Goal: Task Accomplishment & Management: Manage account settings

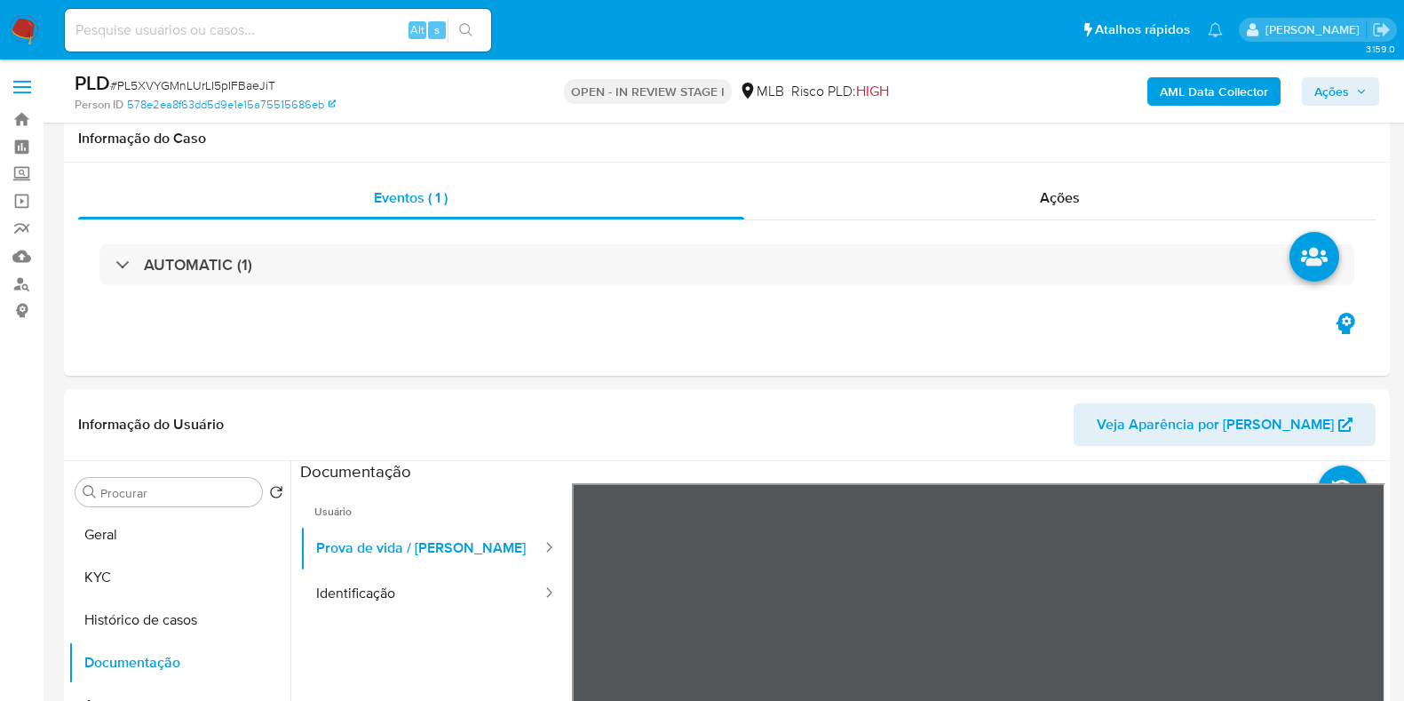
select select "10"
click at [181, 556] on button "KYC" at bounding box center [179, 577] width 222 height 43
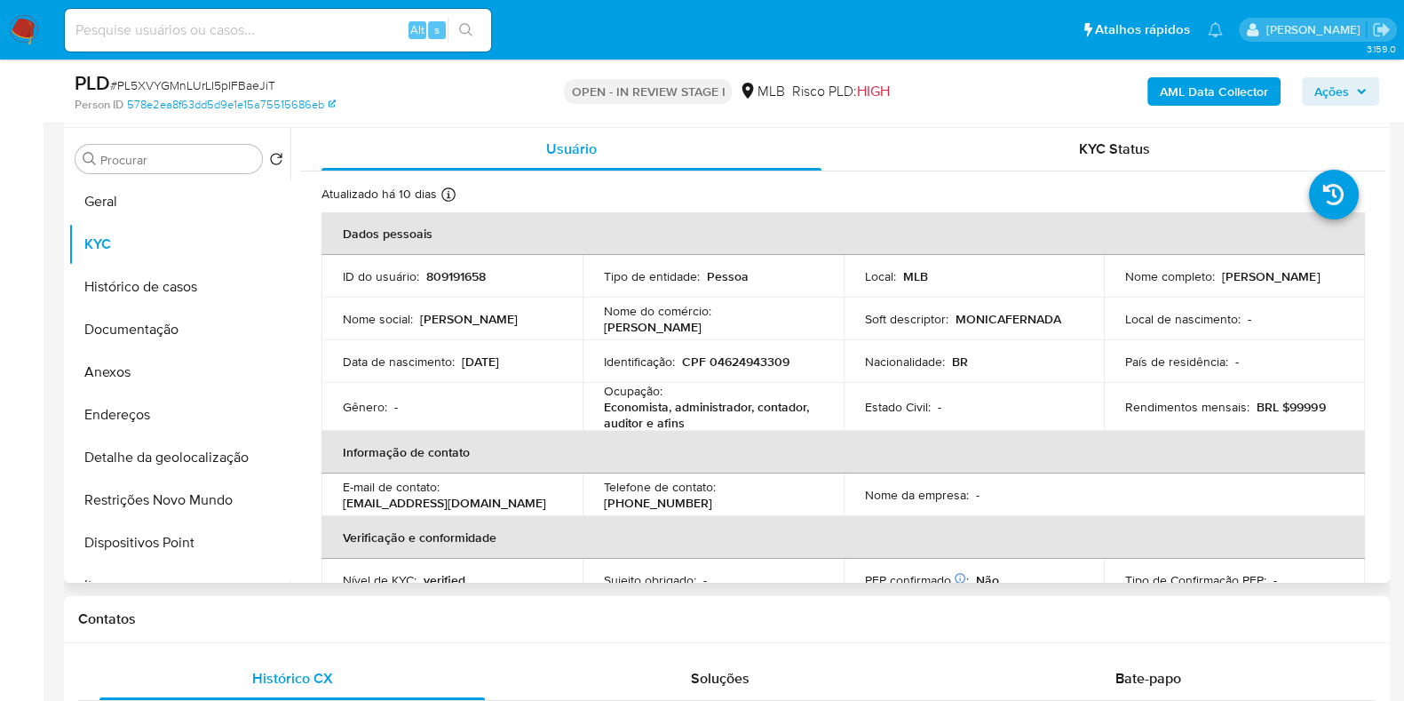
click at [704, 410] on p "Economista, administrador, contador, auditor e afins" at bounding box center [709, 415] width 211 height 32
copy div "Ocupação : Economista, administrador, contador, auditor e afins"
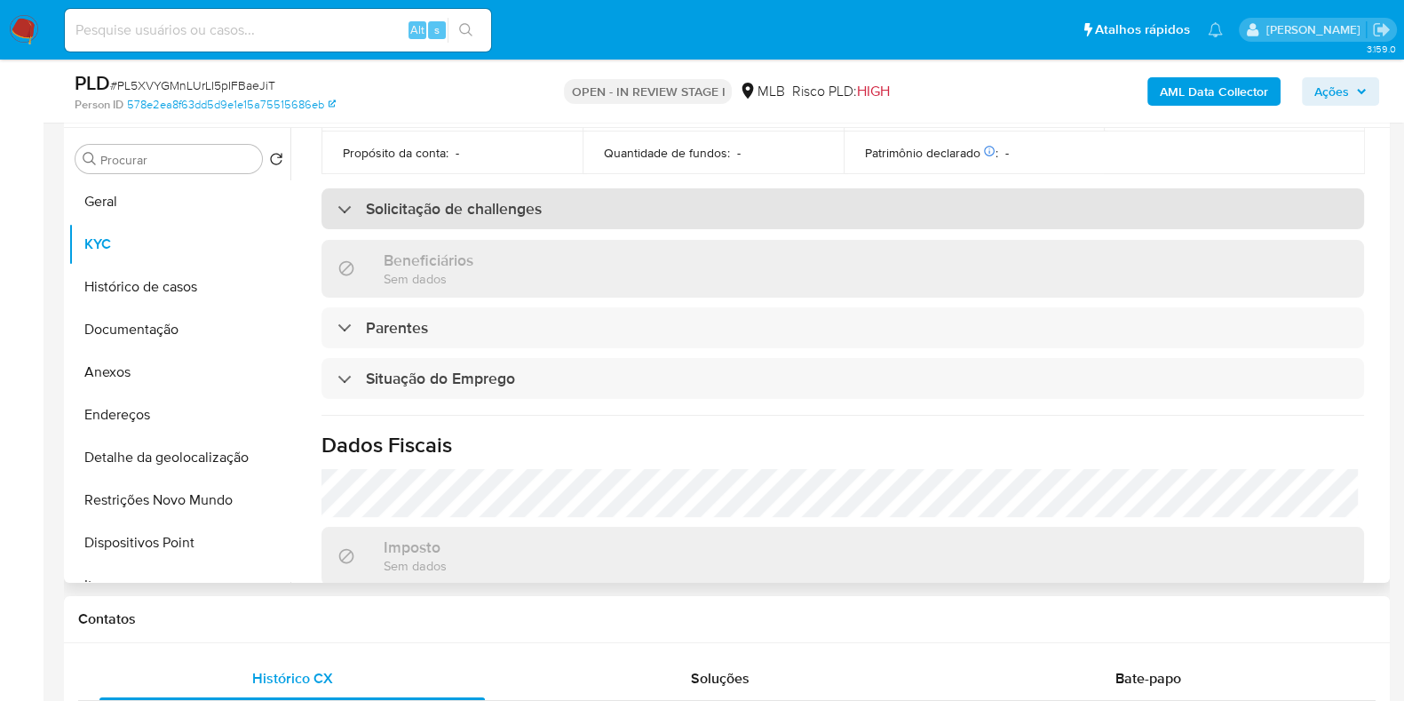
scroll to position [776, 0]
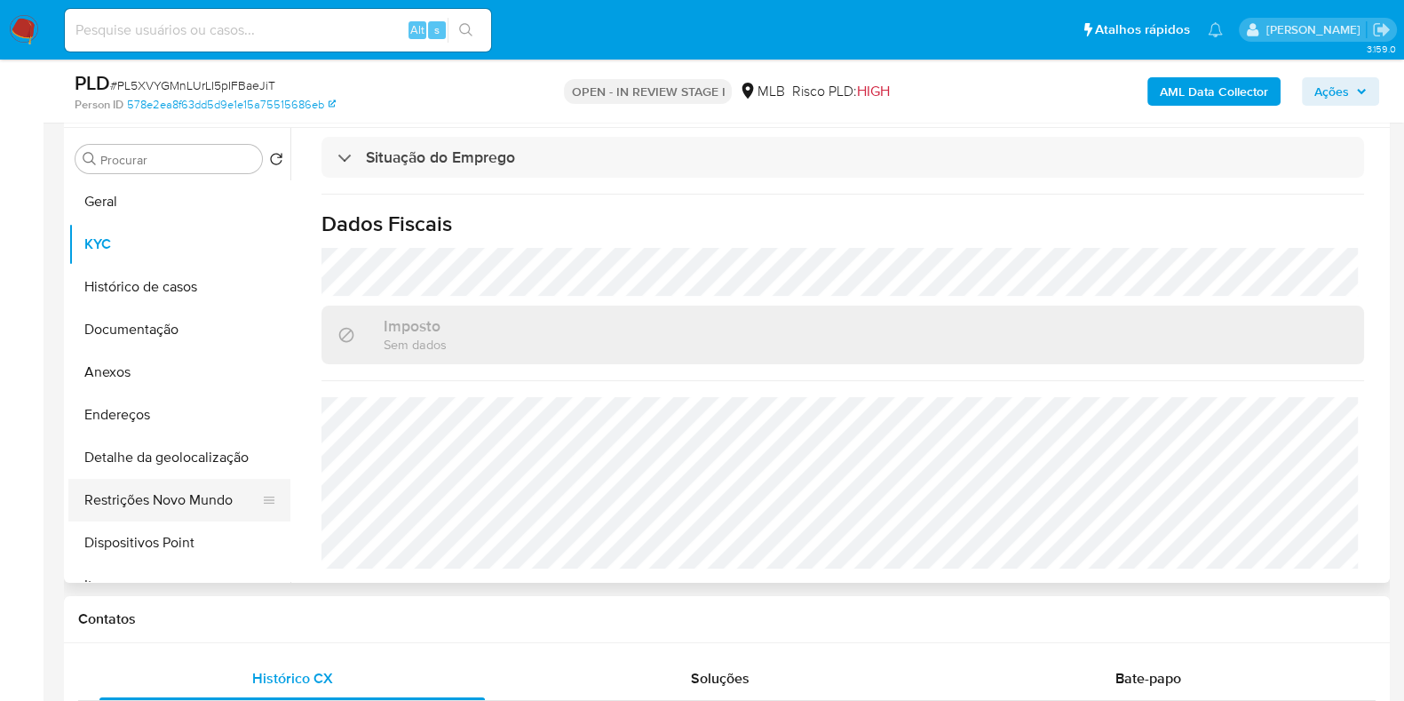
click at [192, 498] on button "Restrições Novo Mundo" at bounding box center [172, 500] width 208 height 43
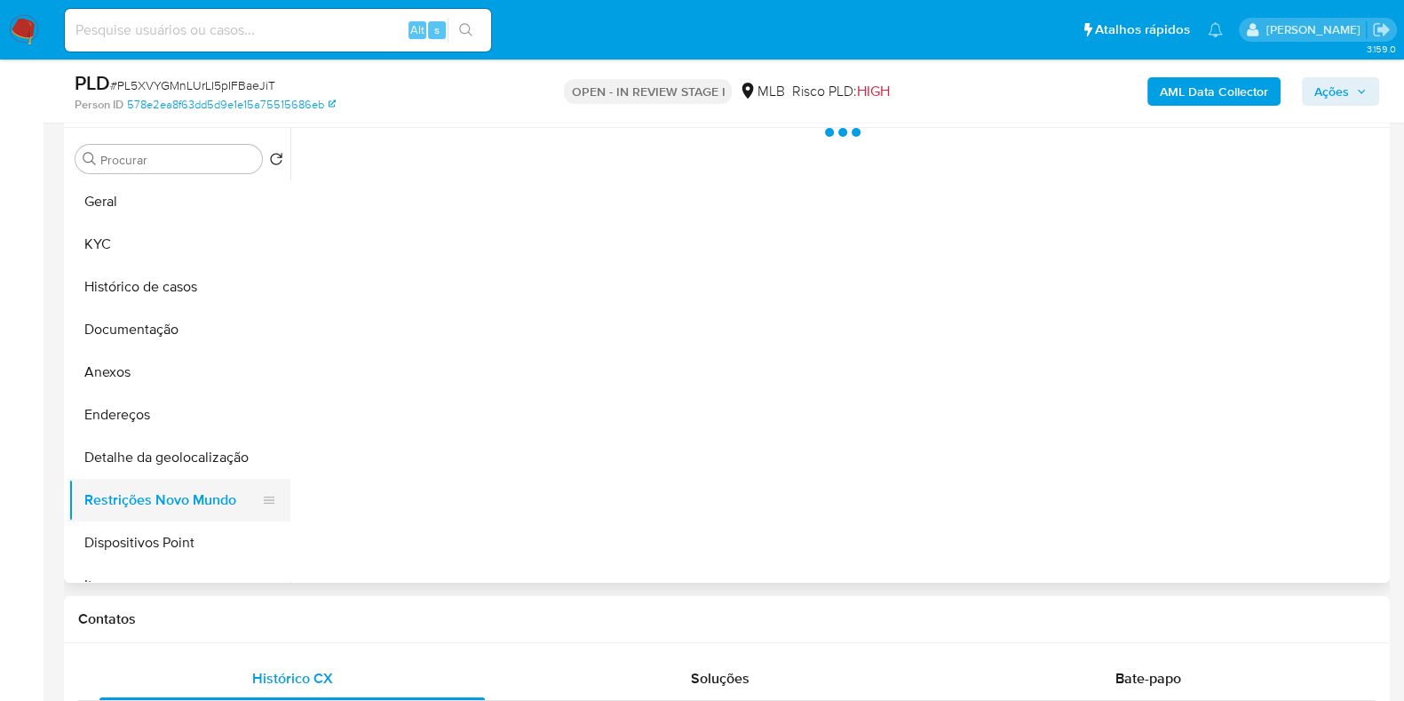
scroll to position [0, 0]
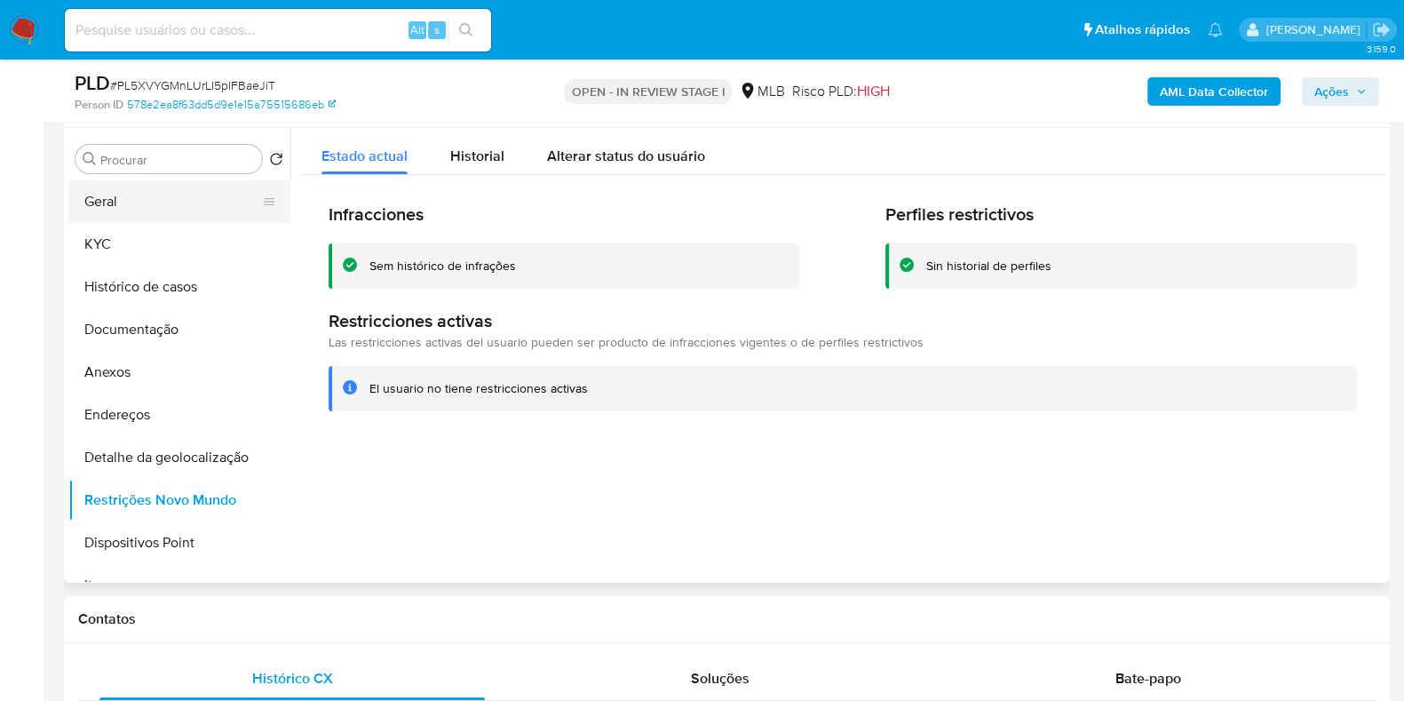
click at [187, 189] on button "Geral" at bounding box center [172, 201] width 208 height 43
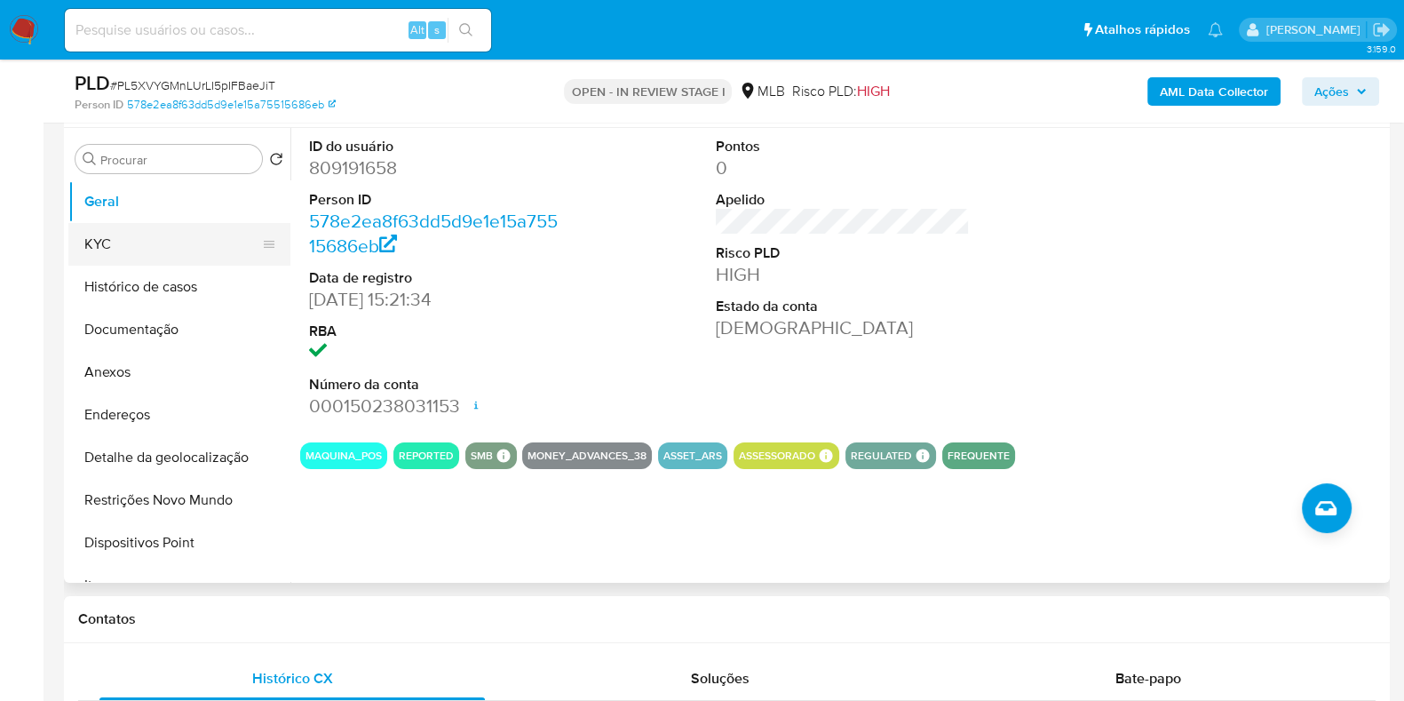
click at [156, 237] on button "KYC" at bounding box center [172, 244] width 208 height 43
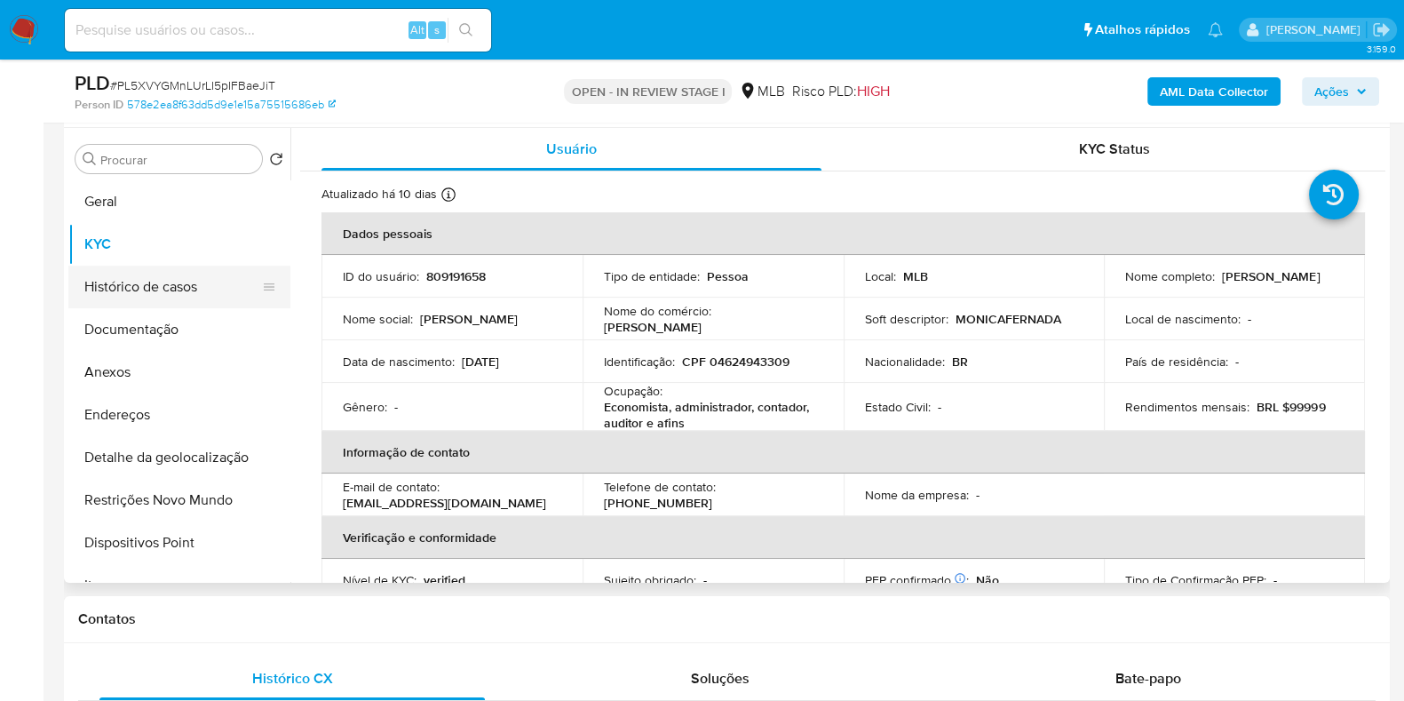
click at [178, 281] on button "Histórico de casos" at bounding box center [172, 287] width 208 height 43
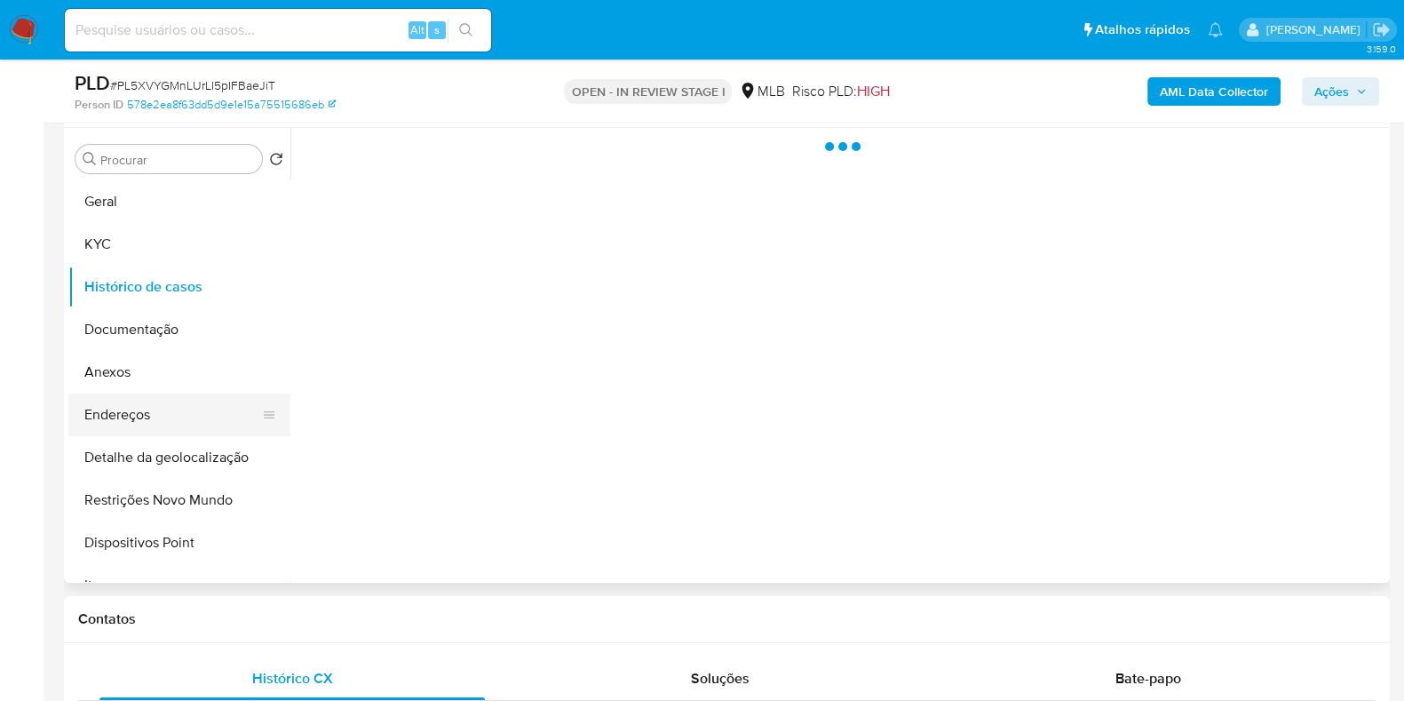
click at [194, 411] on button "Endereços" at bounding box center [172, 414] width 208 height 43
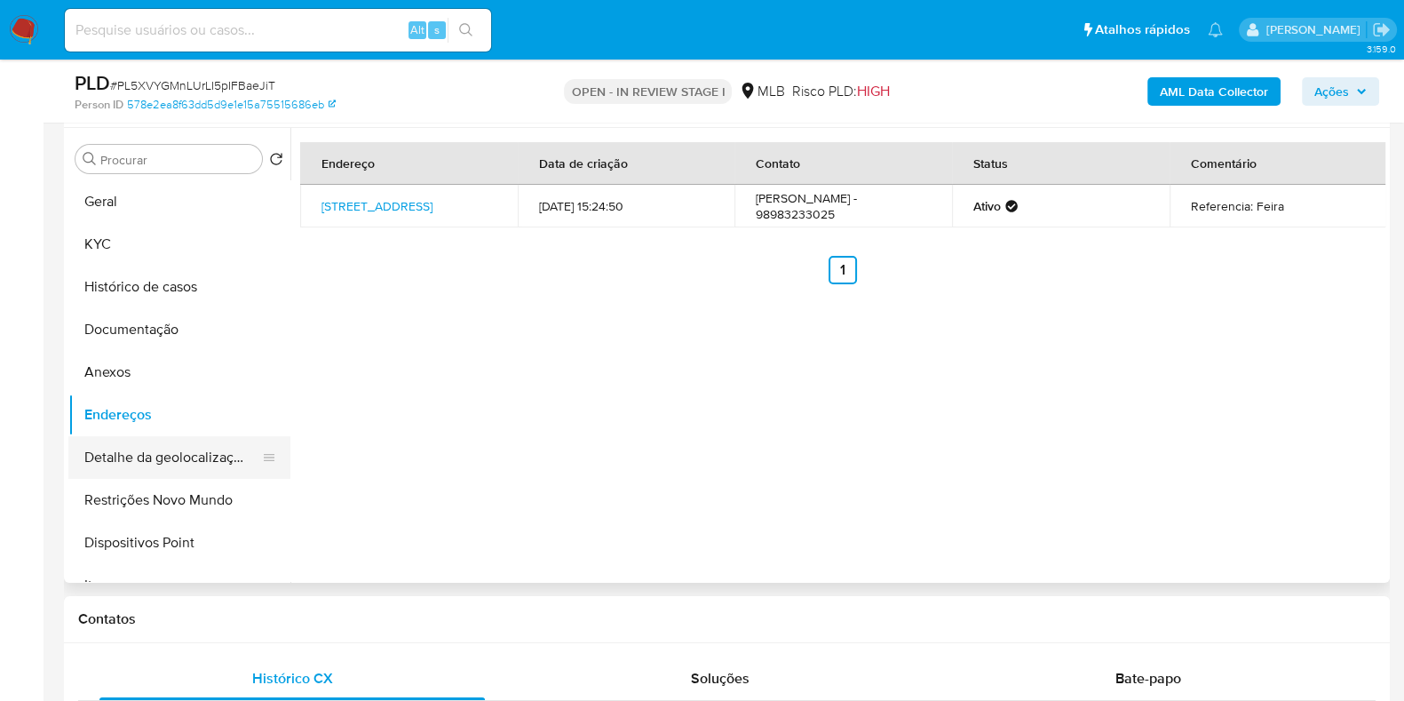
click at [155, 456] on button "Detalhe da geolocalização" at bounding box center [172, 457] width 208 height 43
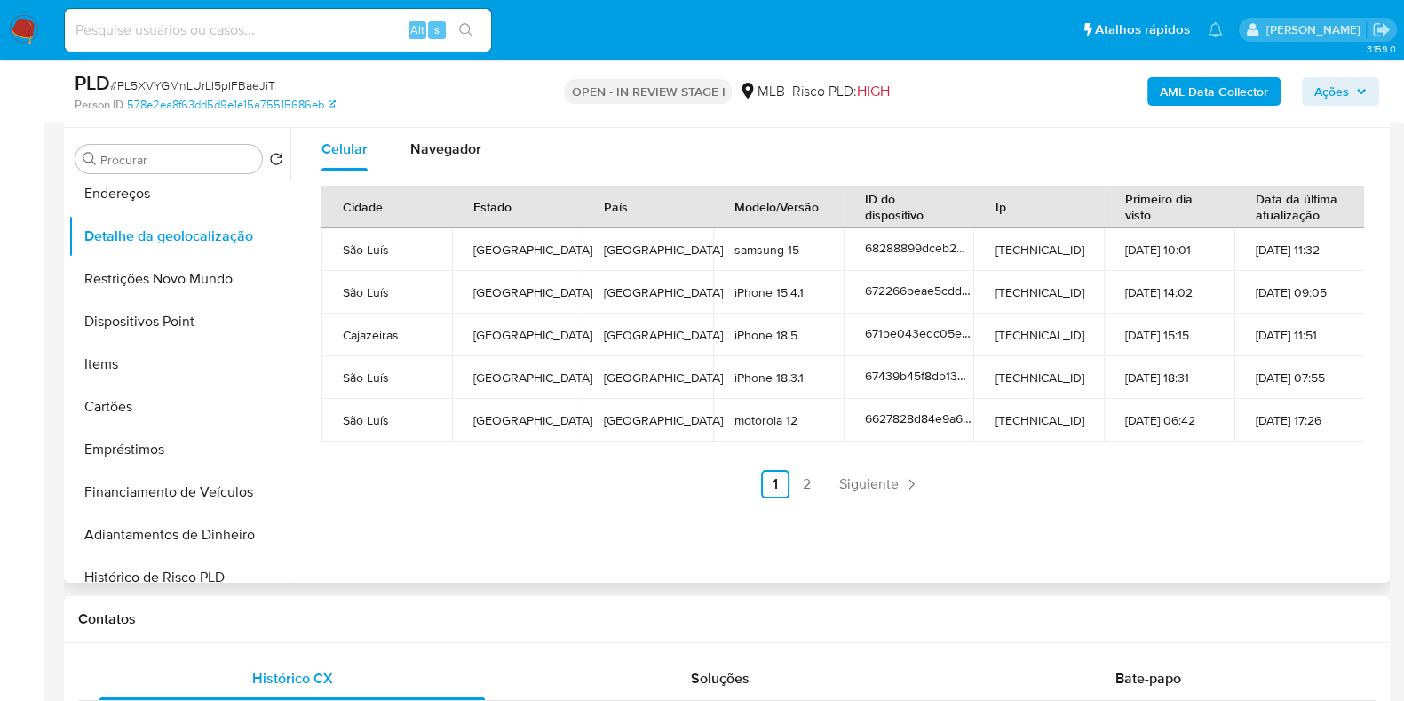
scroll to position [221, 0]
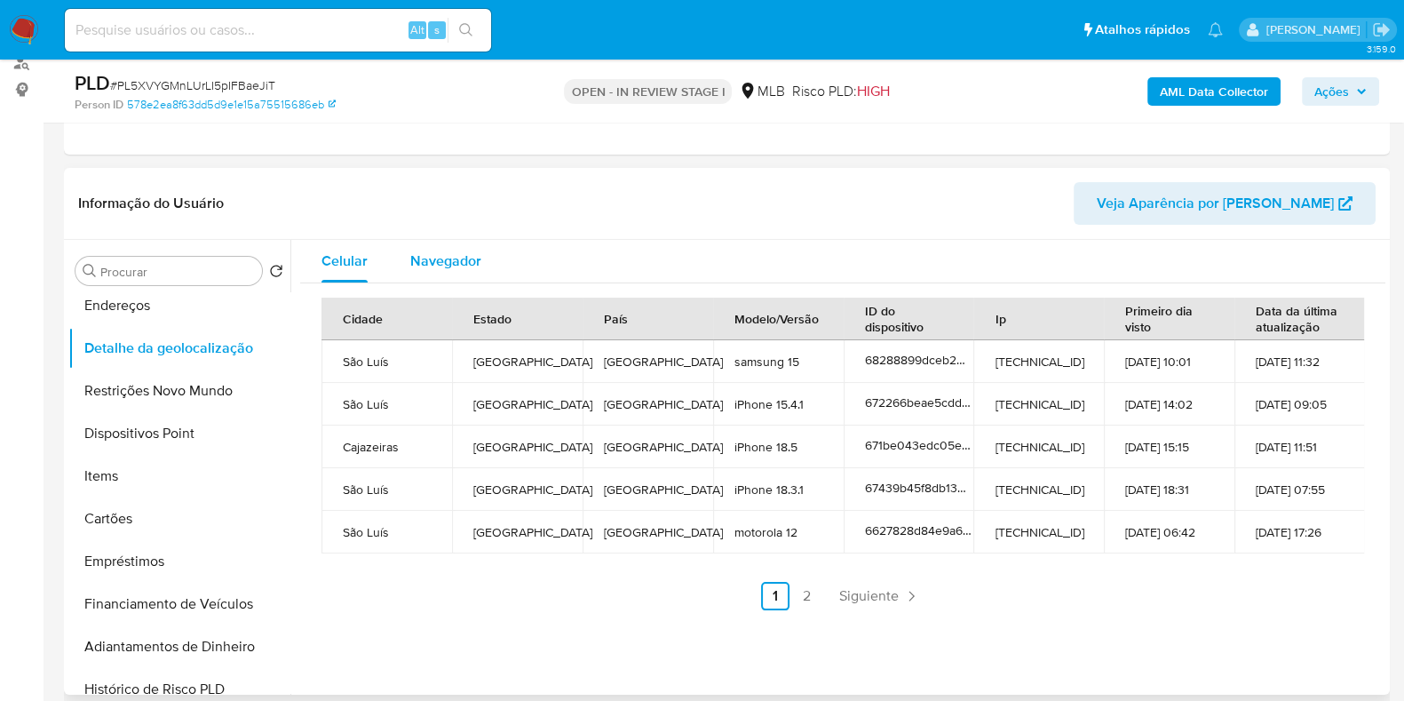
click at [435, 278] on div "Navegador" at bounding box center [445, 261] width 71 height 43
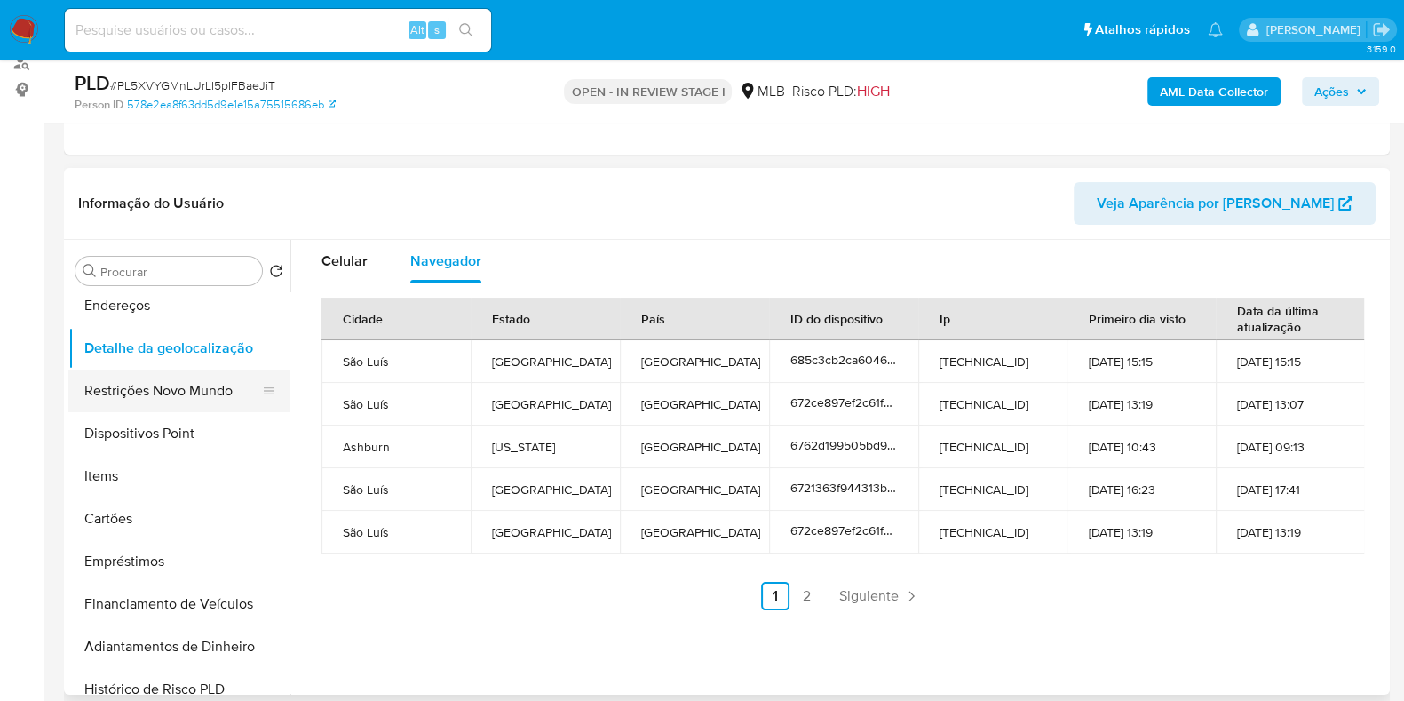
click at [178, 375] on button "Restrições Novo Mundo" at bounding box center [172, 390] width 208 height 43
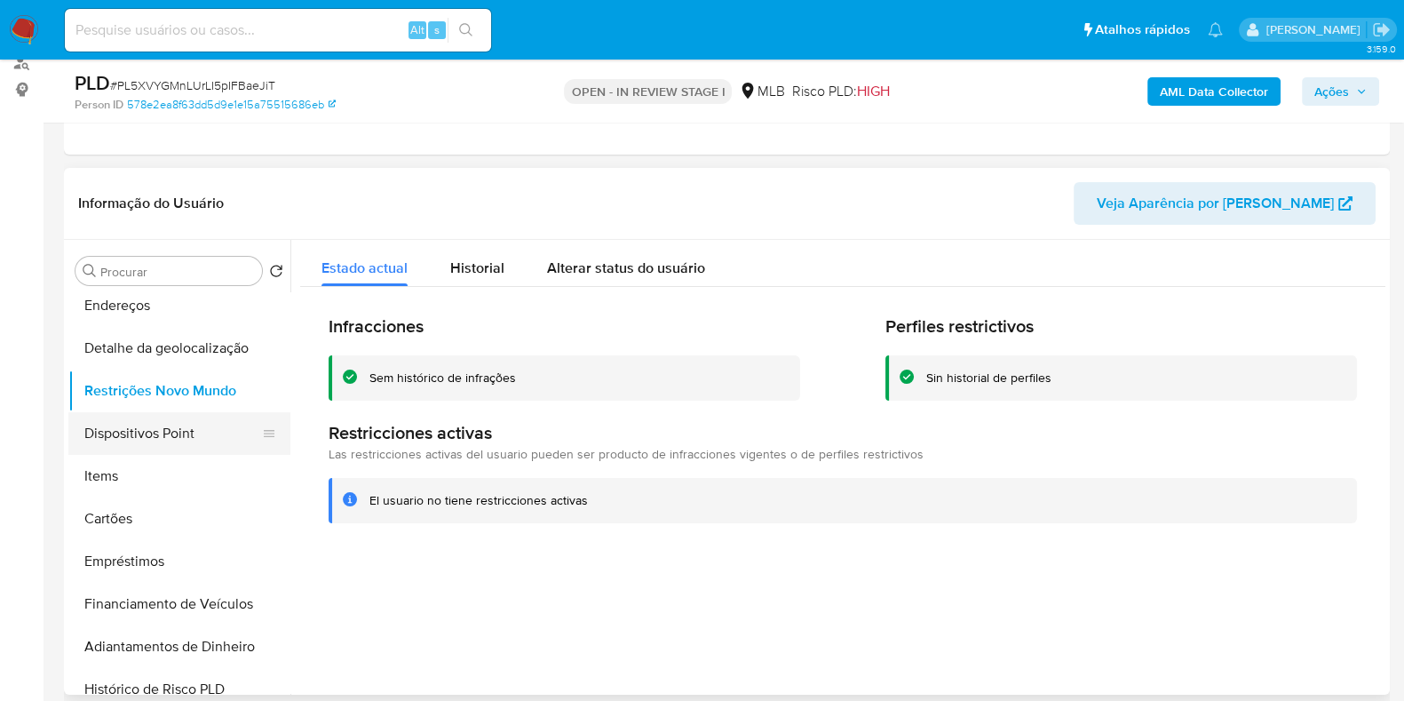
click at [208, 442] on button "Dispositivos Point" at bounding box center [172, 433] width 208 height 43
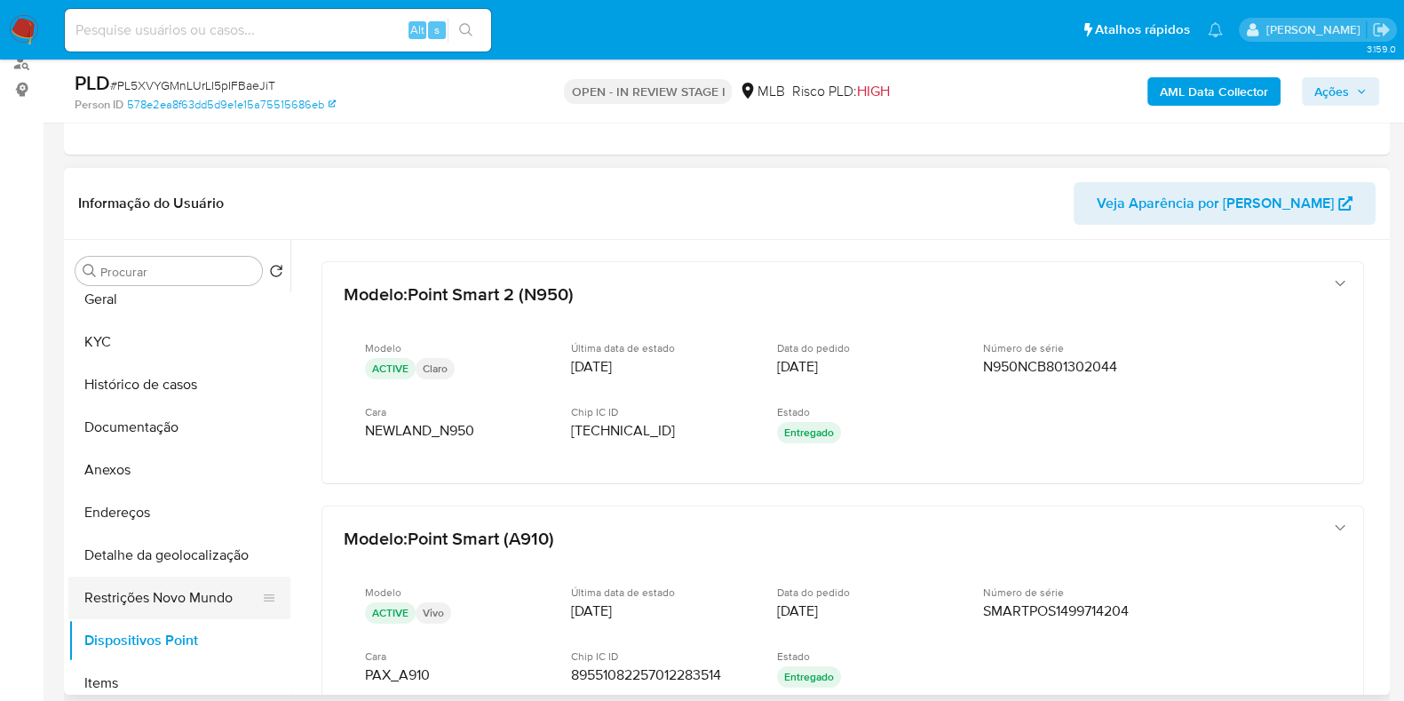
scroll to position [0, 0]
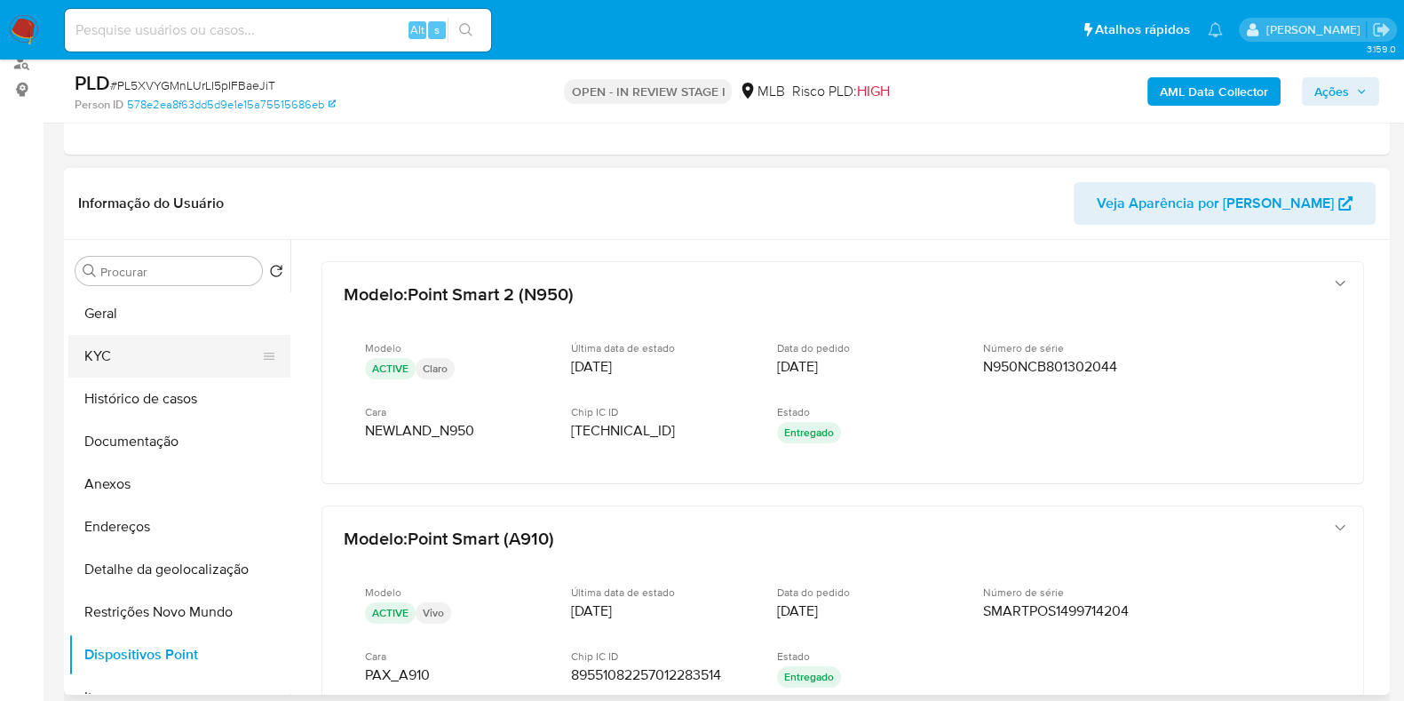
click at [171, 361] on button "KYC" at bounding box center [172, 356] width 208 height 43
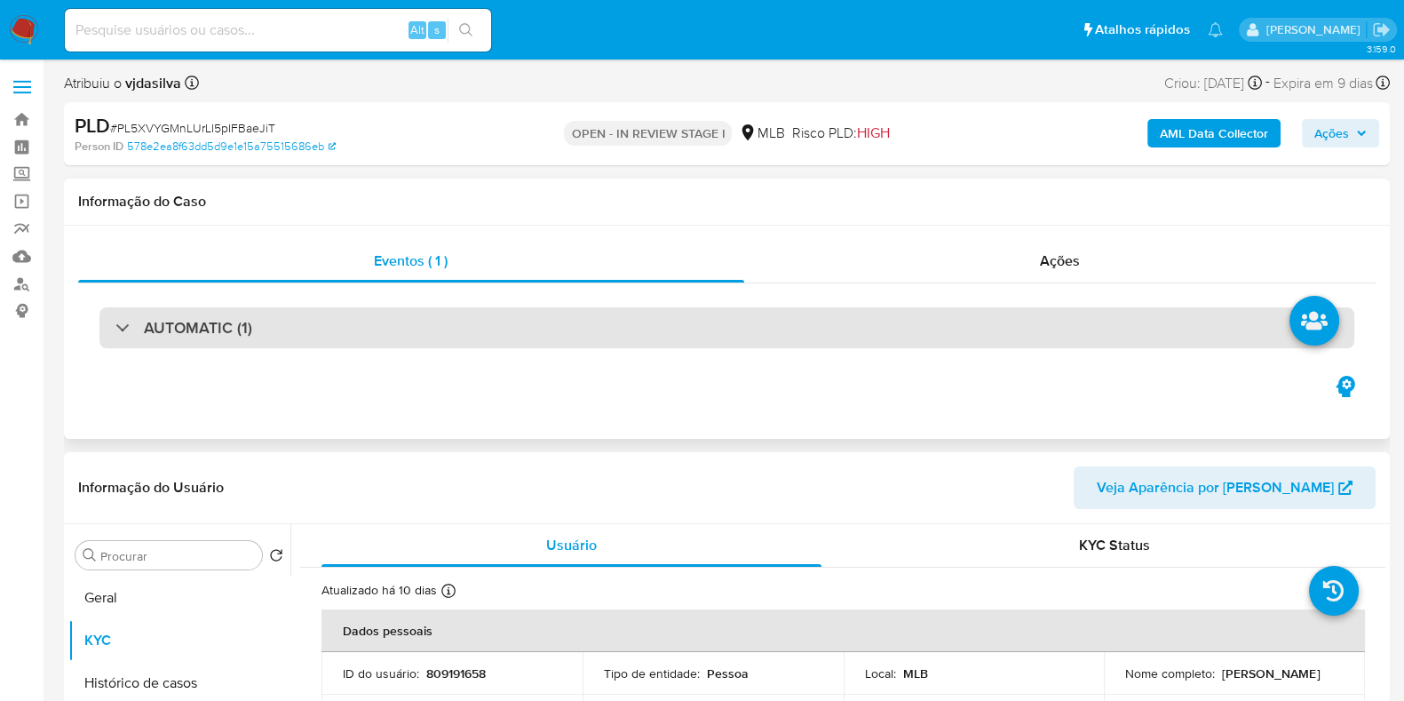
click at [324, 313] on div "AUTOMATIC (1)" at bounding box center [726, 327] width 1255 height 41
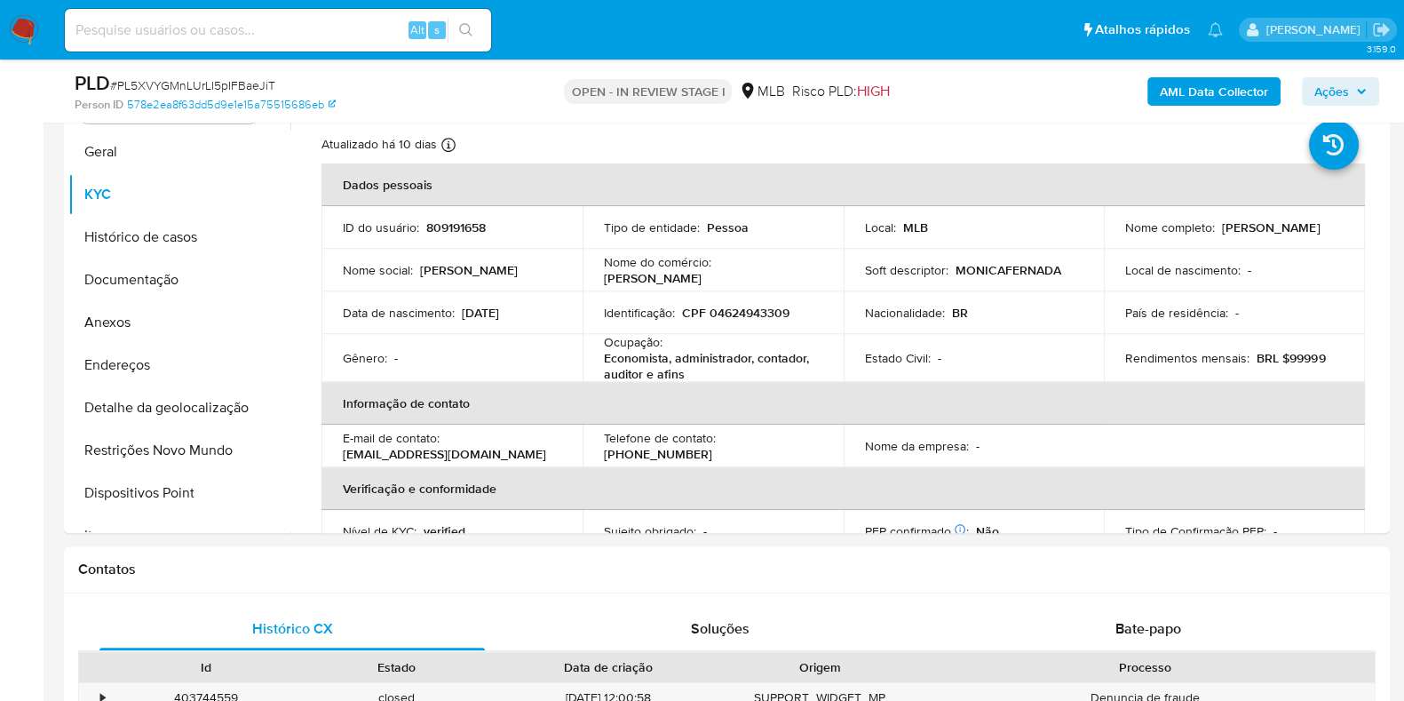
scroll to position [887, 0]
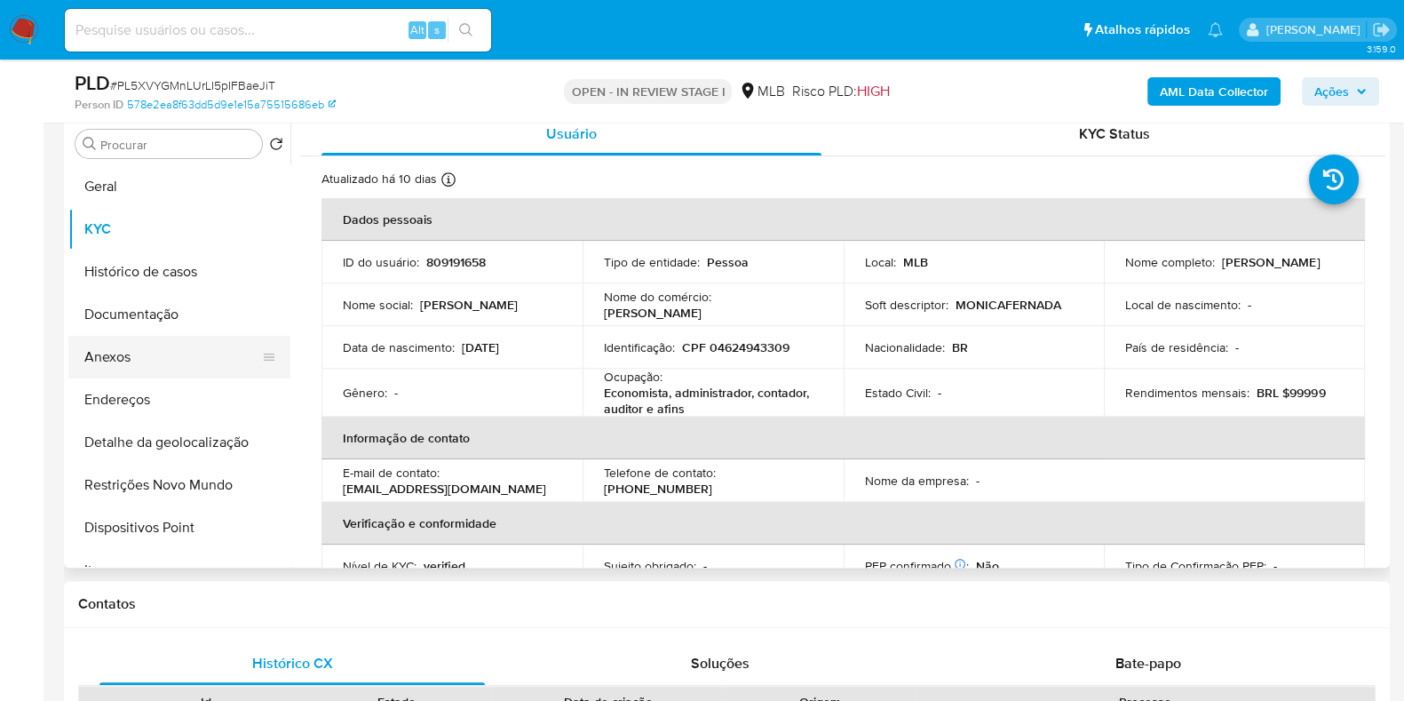
click at [157, 347] on button "Anexos" at bounding box center [172, 357] width 208 height 43
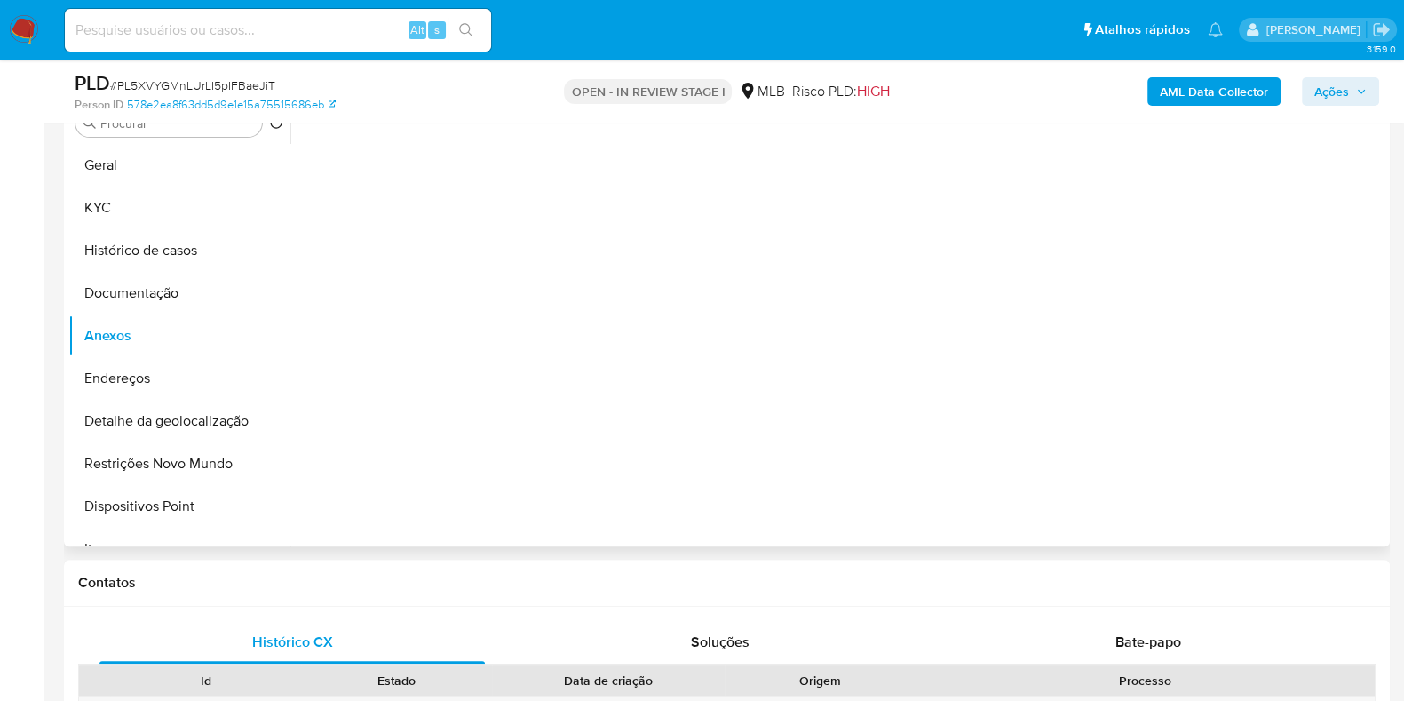
scroll to position [776, 0]
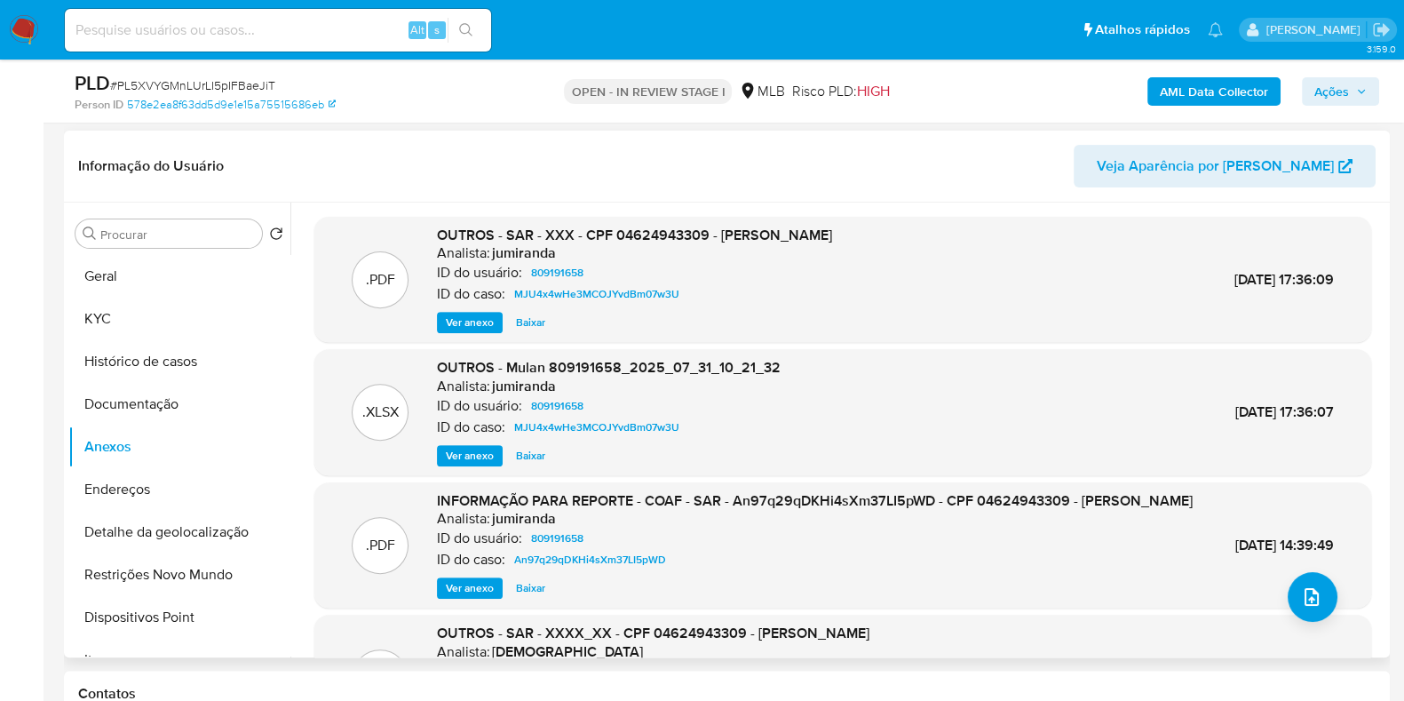
click at [467, 321] on span "Ver anexo" at bounding box center [470, 322] width 48 height 18
click at [719, 234] on span "OUTROS - SAR - XXX - CPF 04624943309 - MONICA FERNANDA DA SILVA MOREIRA" at bounding box center [634, 235] width 395 height 20
drag, startPoint x: 718, startPoint y: 235, endPoint x: 988, endPoint y: 236, distance: 270.0
click at [988, 236] on div ".PDF OUTROS - SAR - XXX - CPF 04624943309 - MONICA FERNANDA DA SILVA MOREIRA An…" at bounding box center [842, 280] width 1039 height 108
copy span "MONICA FERNANDA DA SILVA MOREIRA"
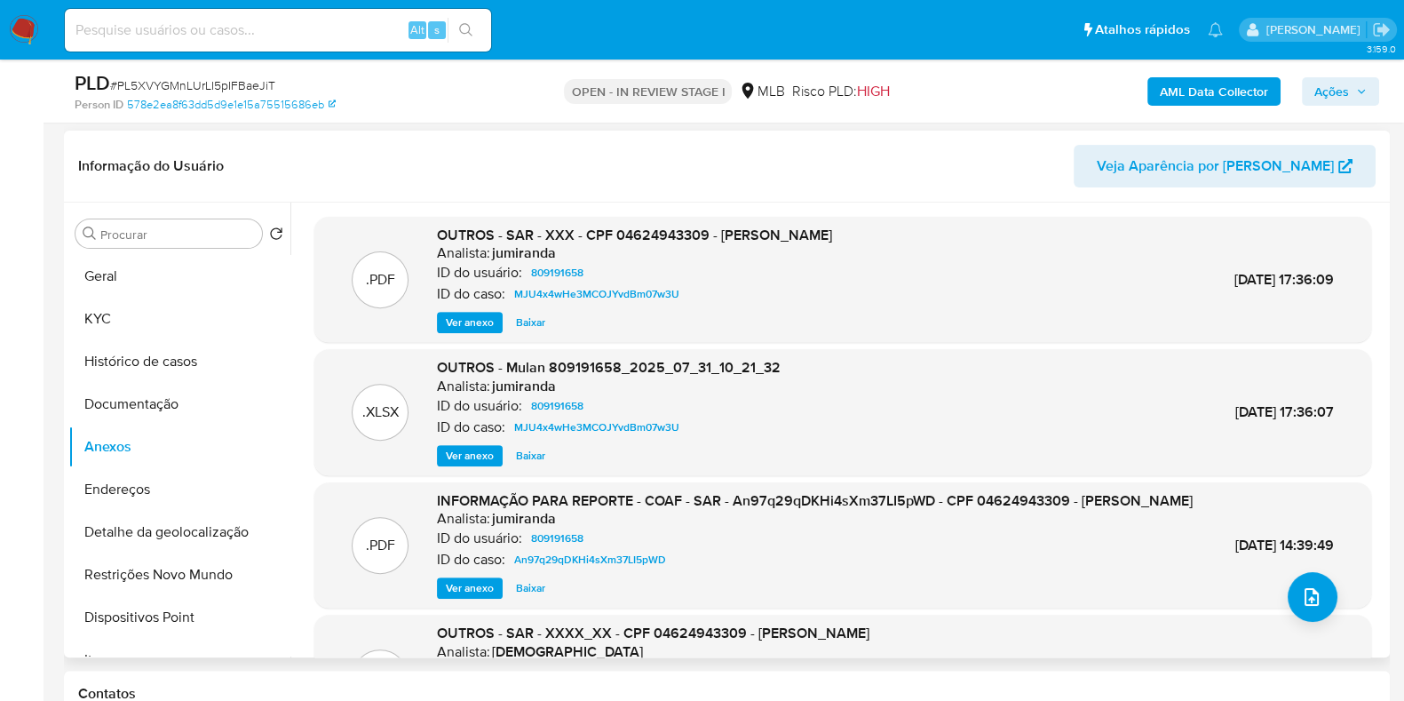
scroll to position [666, 0]
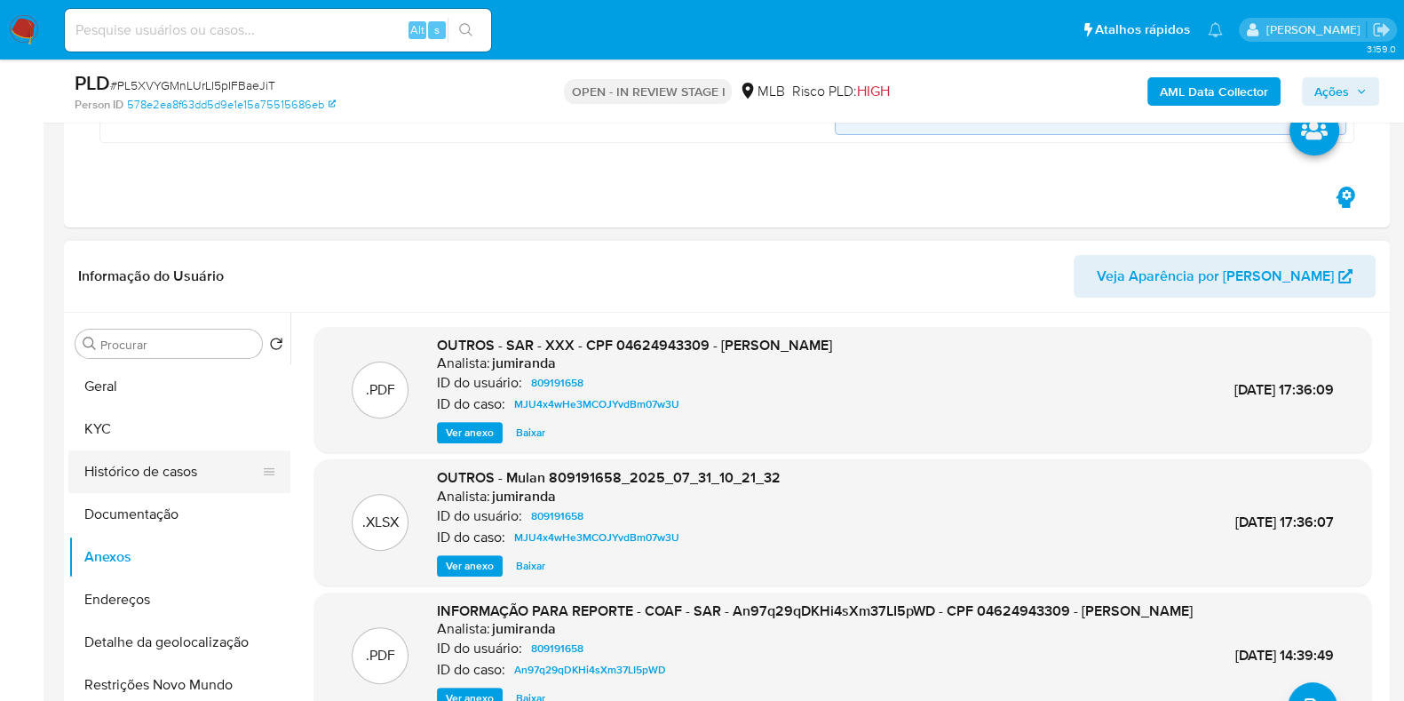
click at [133, 473] on button "Histórico de casos" at bounding box center [172, 471] width 208 height 43
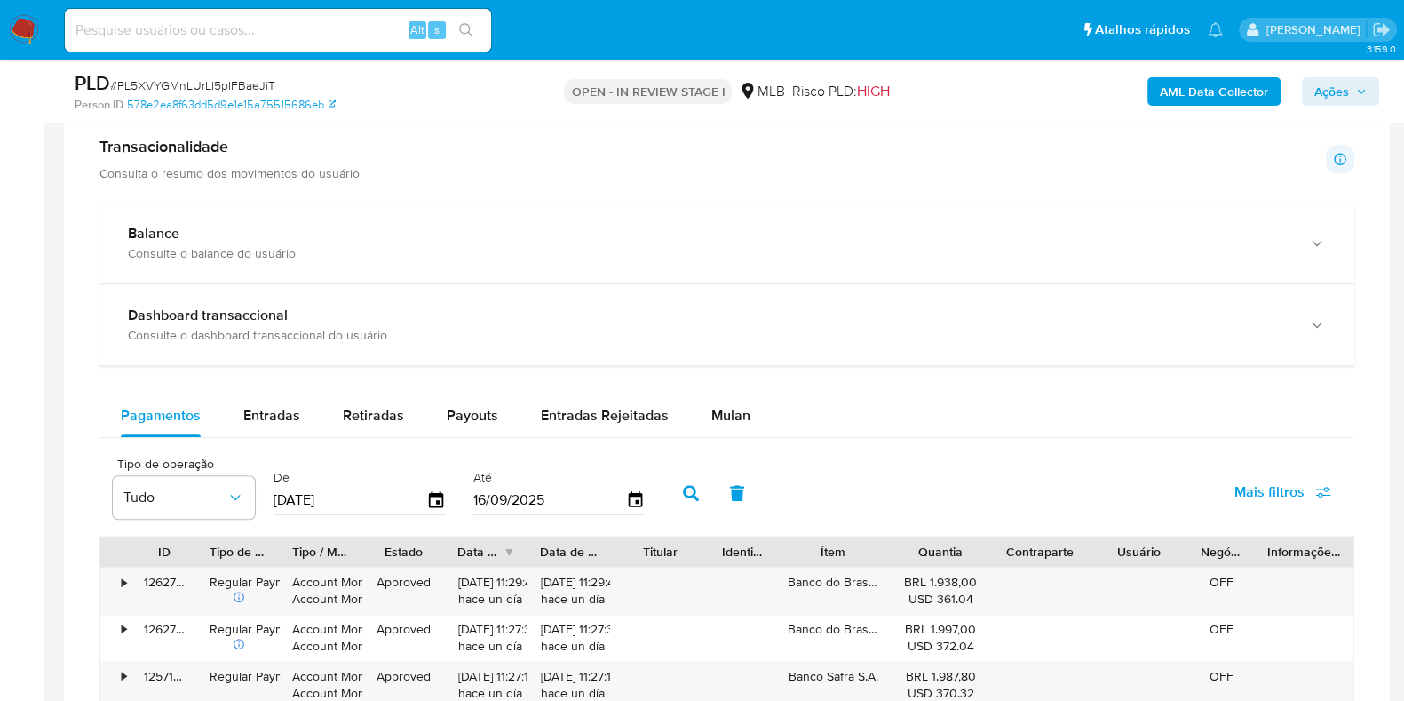
scroll to position [1775, 0]
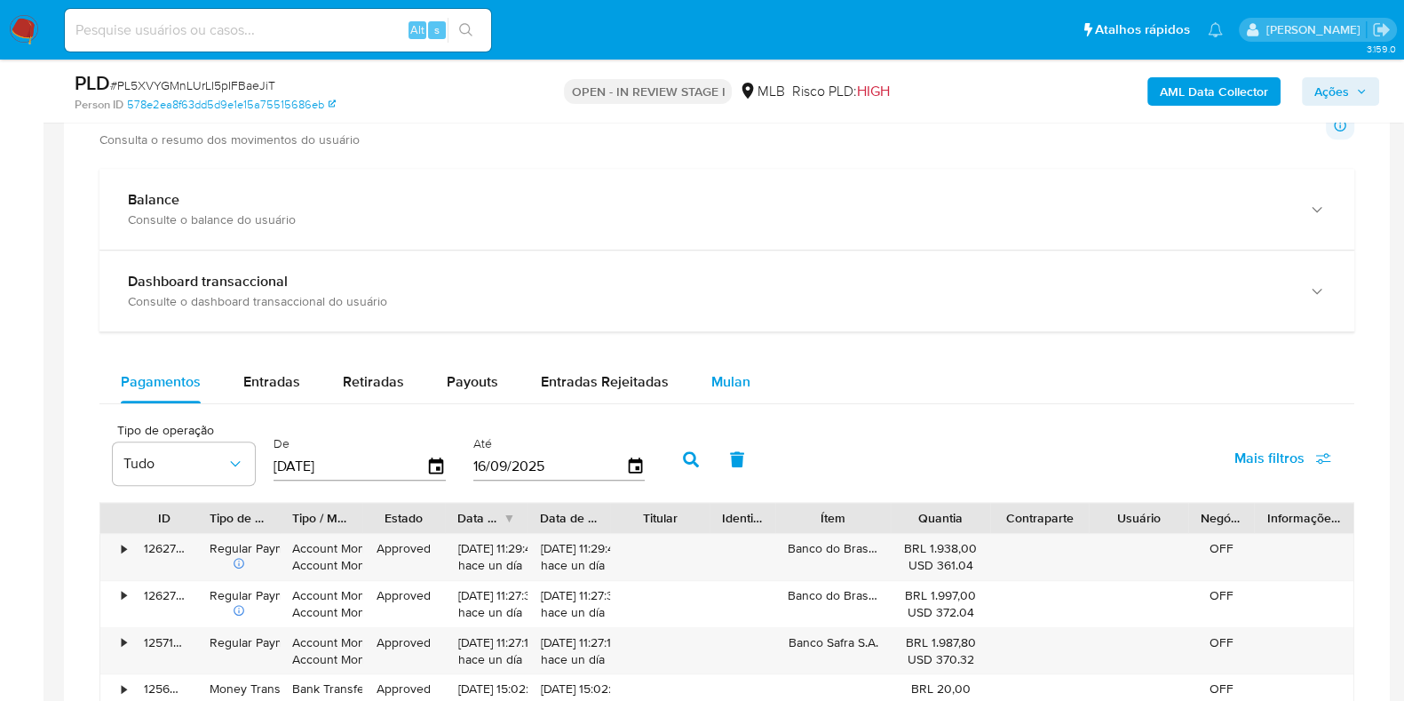
click at [738, 372] on span "Mulan" at bounding box center [730, 381] width 39 height 20
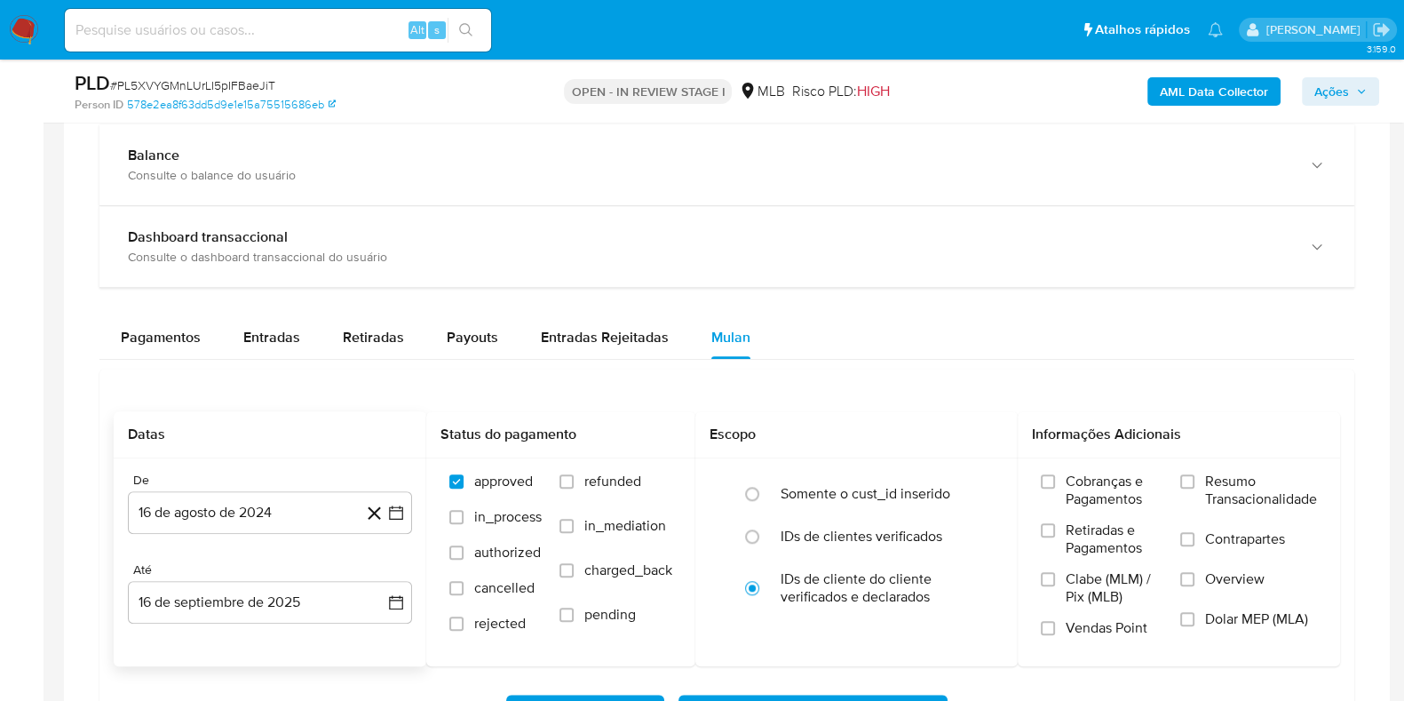
scroll to position [1887, 0]
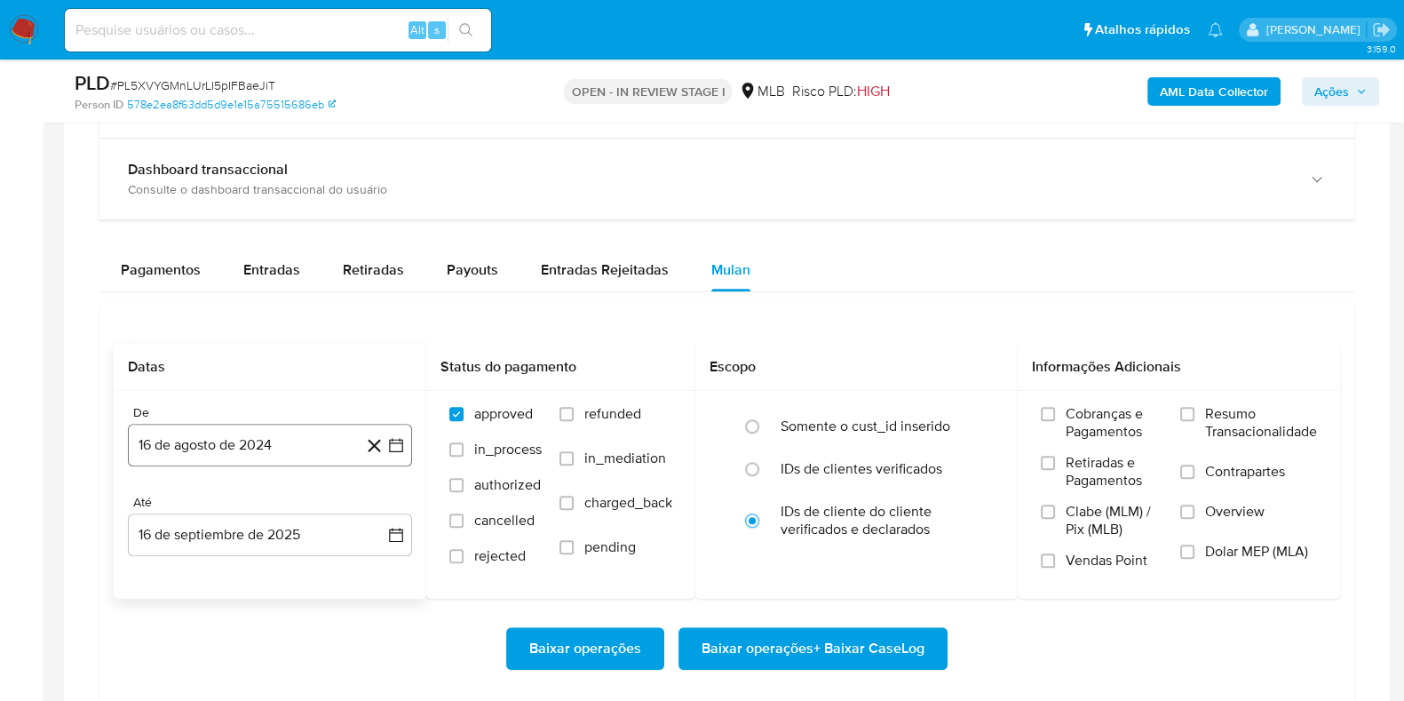
click at [250, 447] on button "16 de agosto de 2024" at bounding box center [270, 445] width 284 height 43
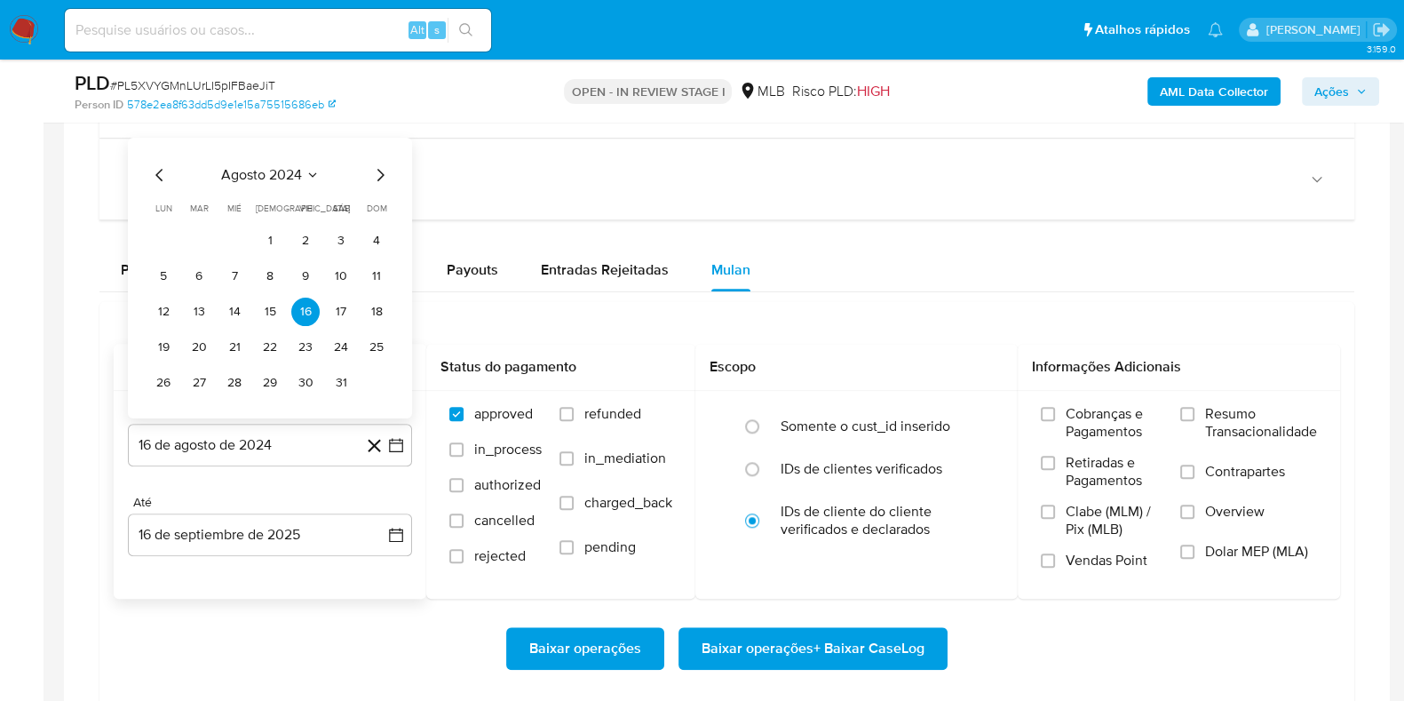
click at [253, 178] on span "agosto 2024" at bounding box center [261, 175] width 81 height 18
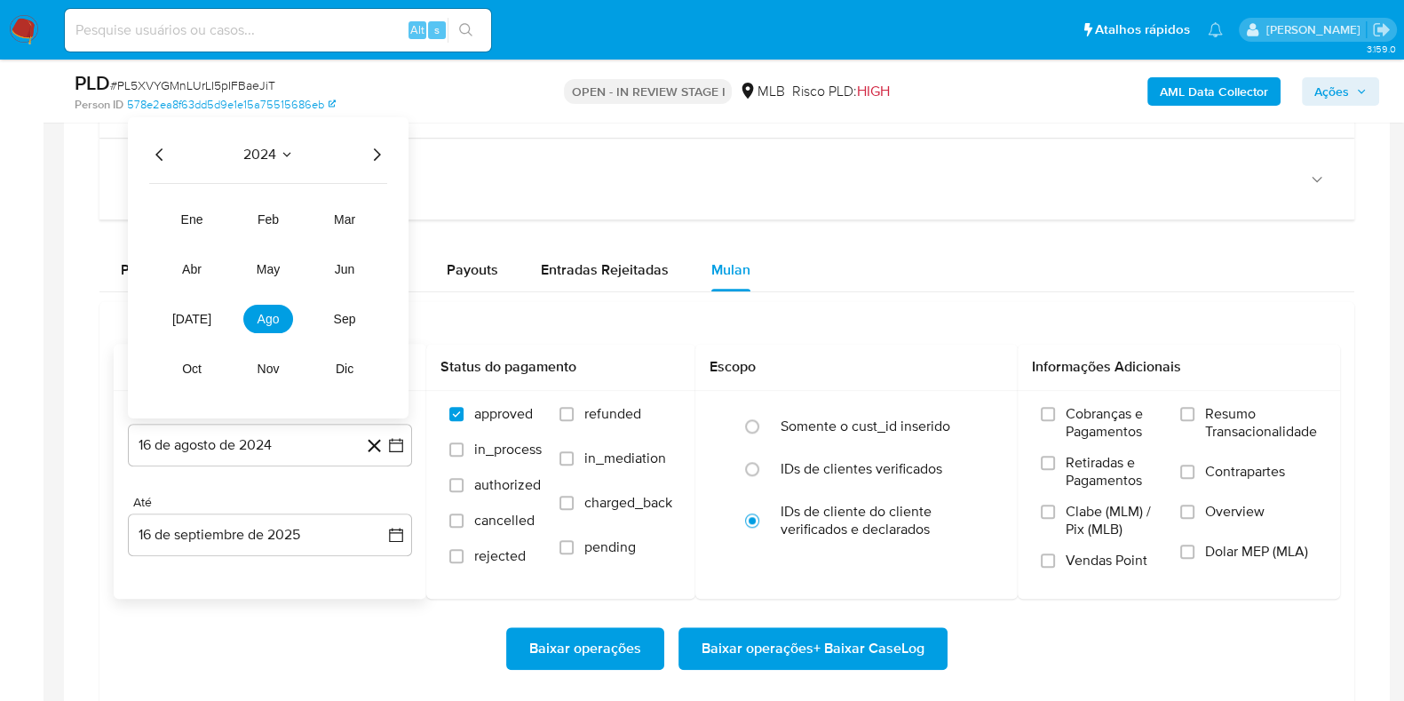
click at [378, 149] on icon "Año siguiente" at bounding box center [377, 154] width 7 height 12
click at [258, 321] on span "ago" at bounding box center [269, 319] width 22 height 14
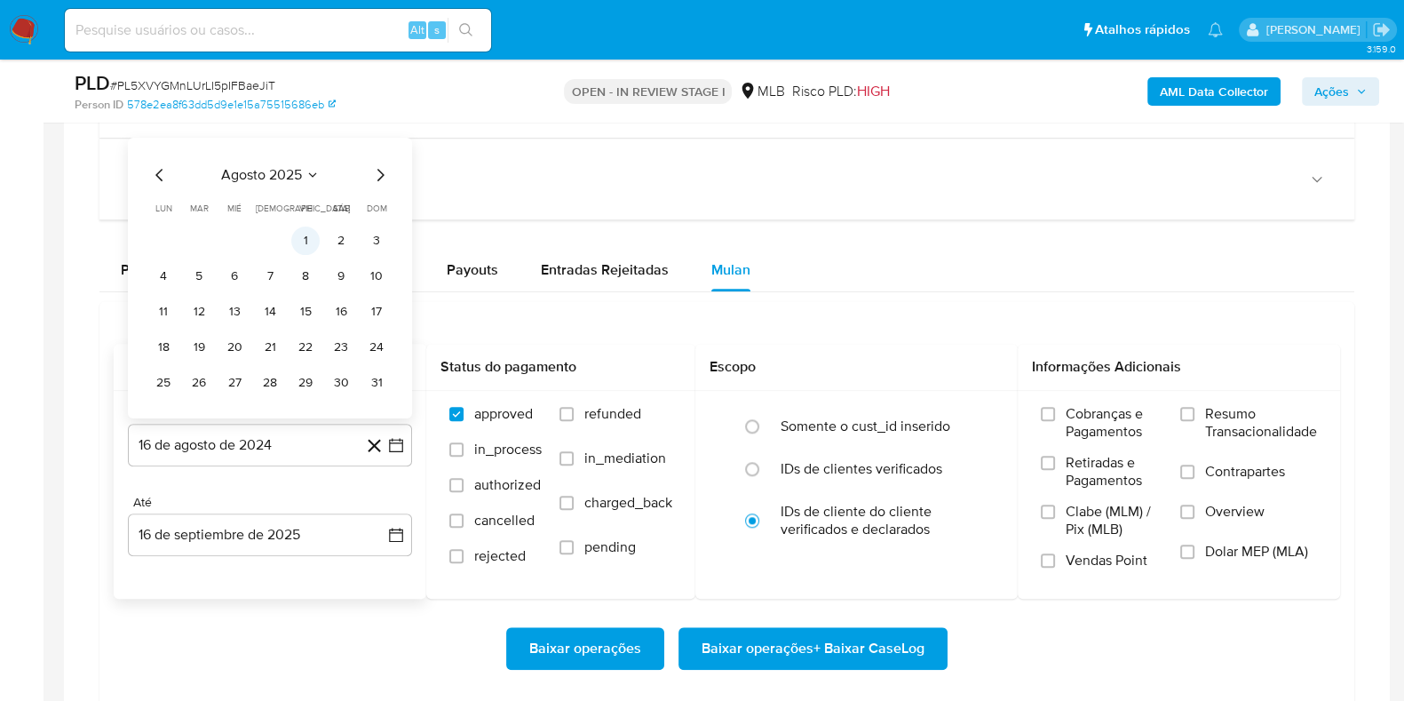
click at [302, 232] on button "1" at bounding box center [305, 240] width 28 height 28
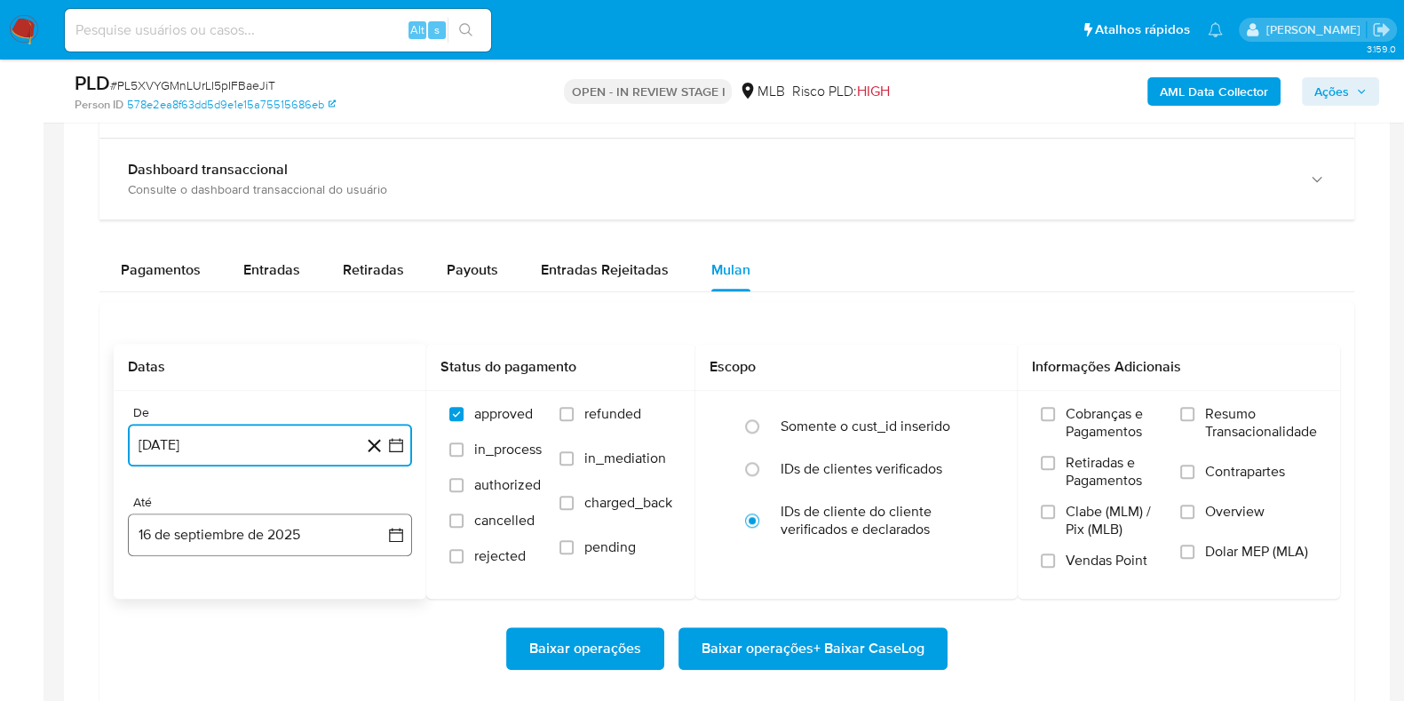
click at [215, 522] on button "16 de septiembre de 2025" at bounding box center [270, 534] width 284 height 43
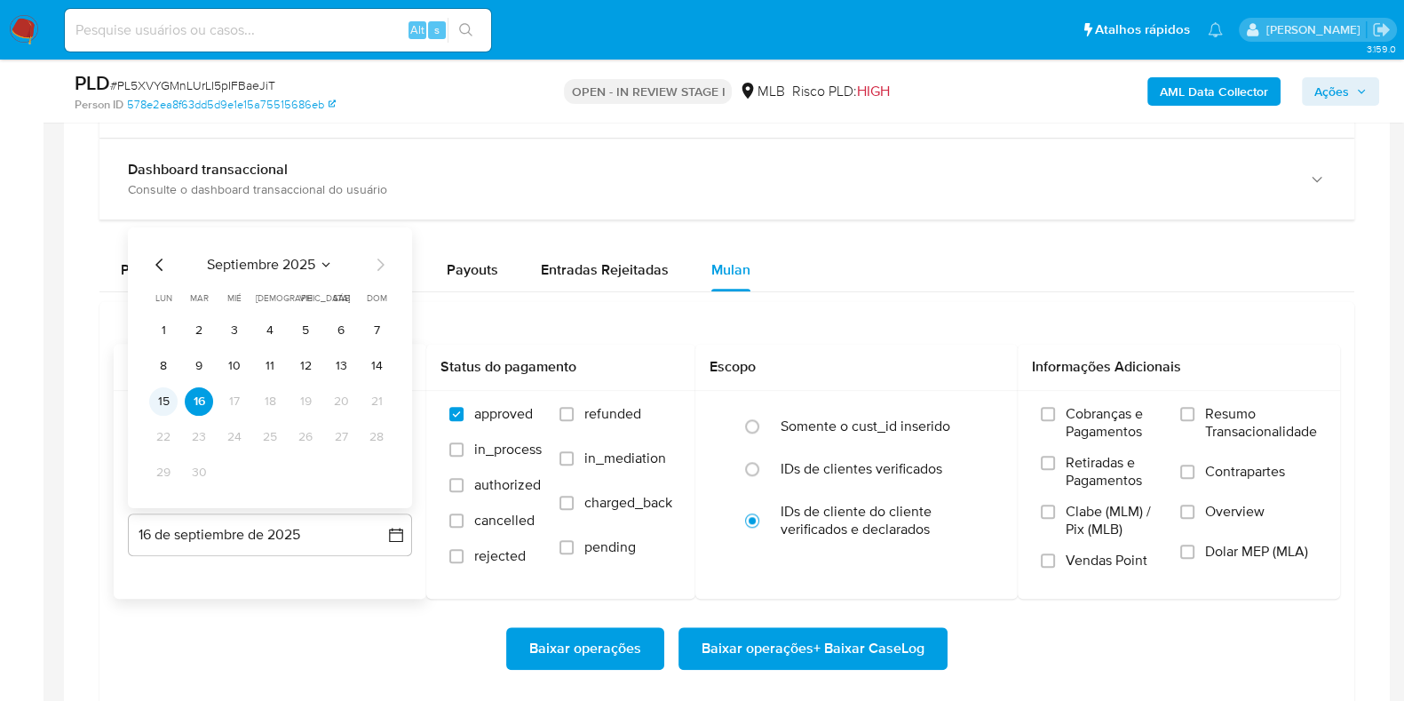
click at [161, 399] on button "15" at bounding box center [163, 401] width 28 height 28
click at [1209, 419] on span "Resumo Transacionalidade" at bounding box center [1261, 423] width 112 height 36
click at [1194, 419] on input "Resumo Transacionalidade" at bounding box center [1187, 414] width 14 height 14
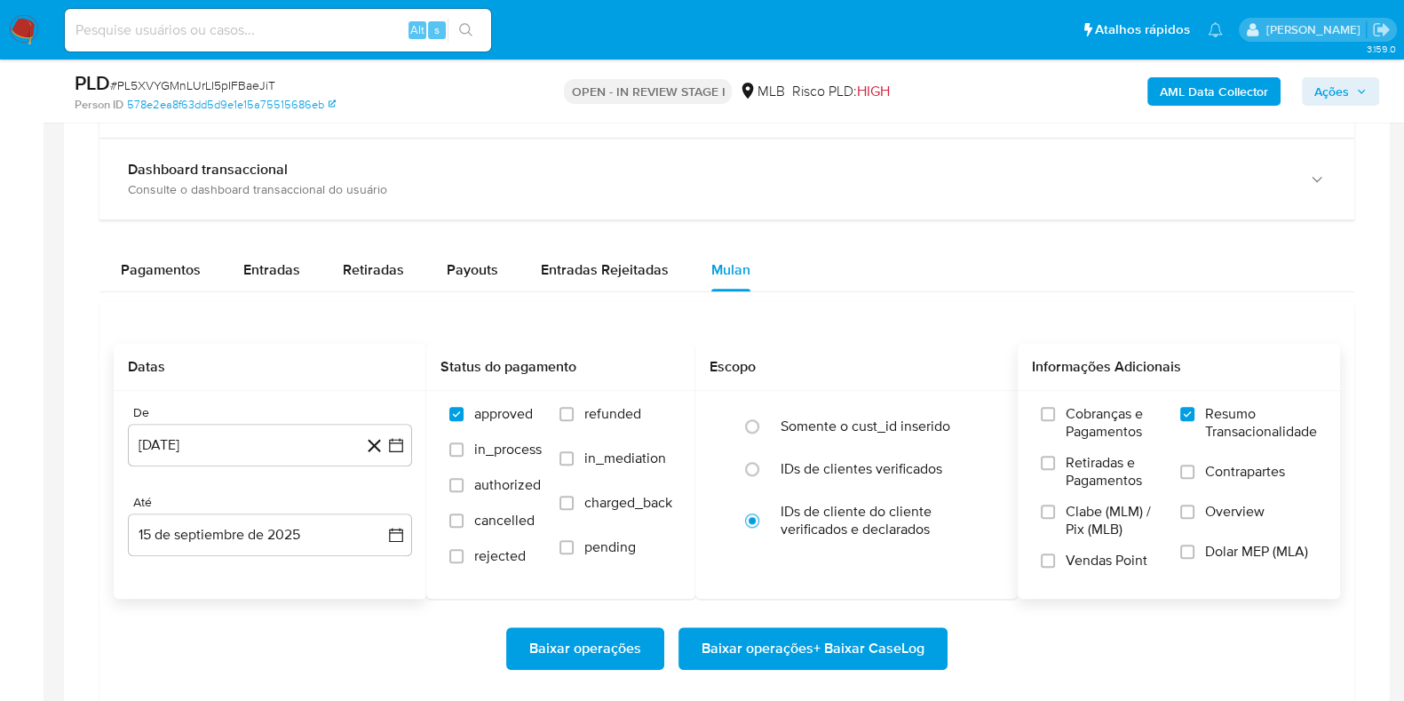
click at [1211, 472] on span "Contrapartes" at bounding box center [1245, 472] width 80 height 18
click at [1194, 472] on input "Contrapartes" at bounding box center [1187, 471] width 14 height 14
click at [797, 645] on span "Baixar operações + Baixar CaseLog" at bounding box center [813, 648] width 223 height 39
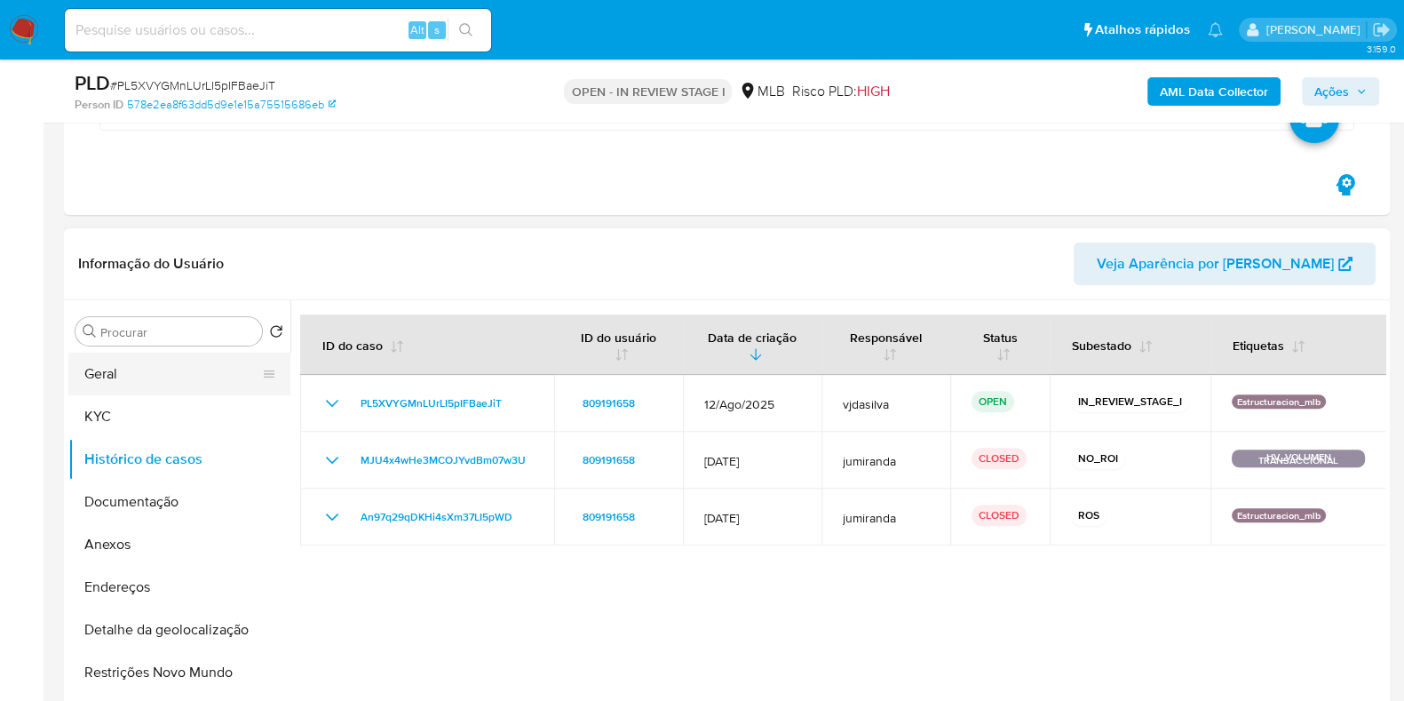
scroll to position [666, 0]
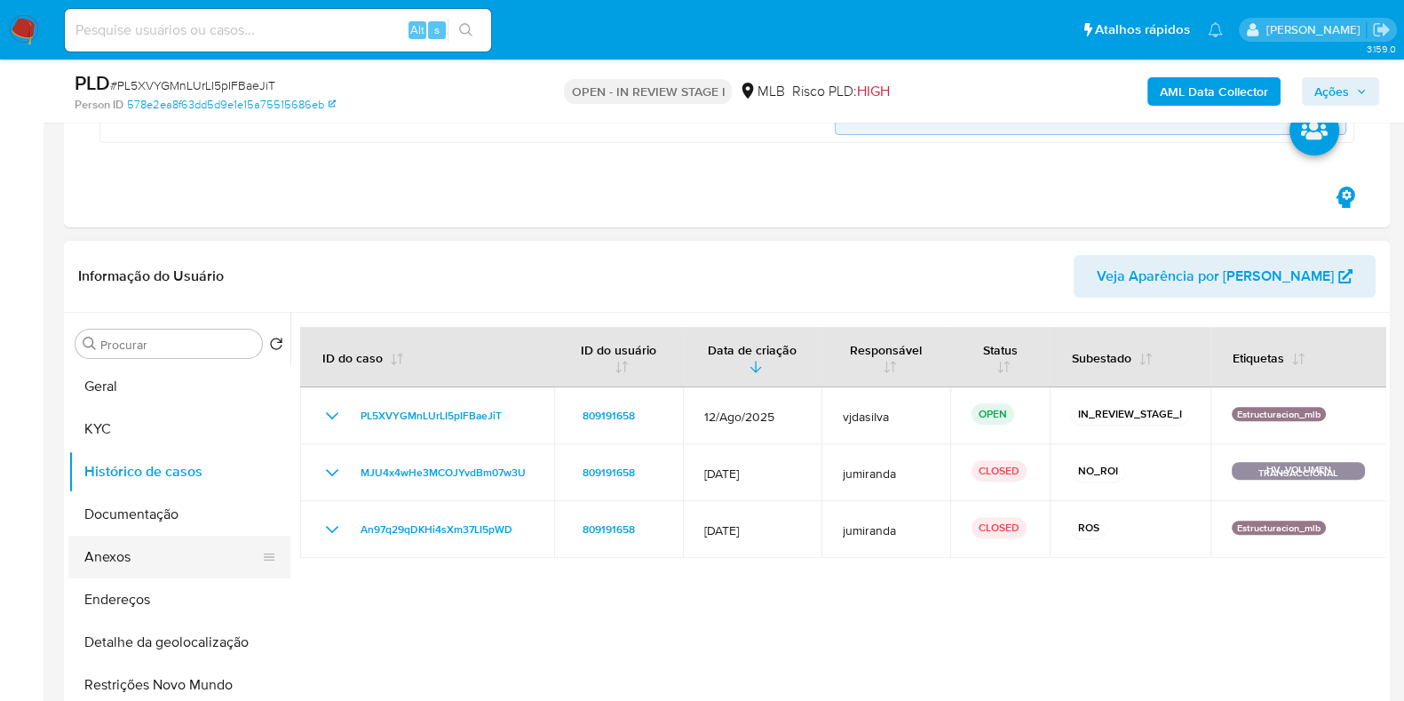
click at [125, 548] on button "Anexos" at bounding box center [172, 557] width 208 height 43
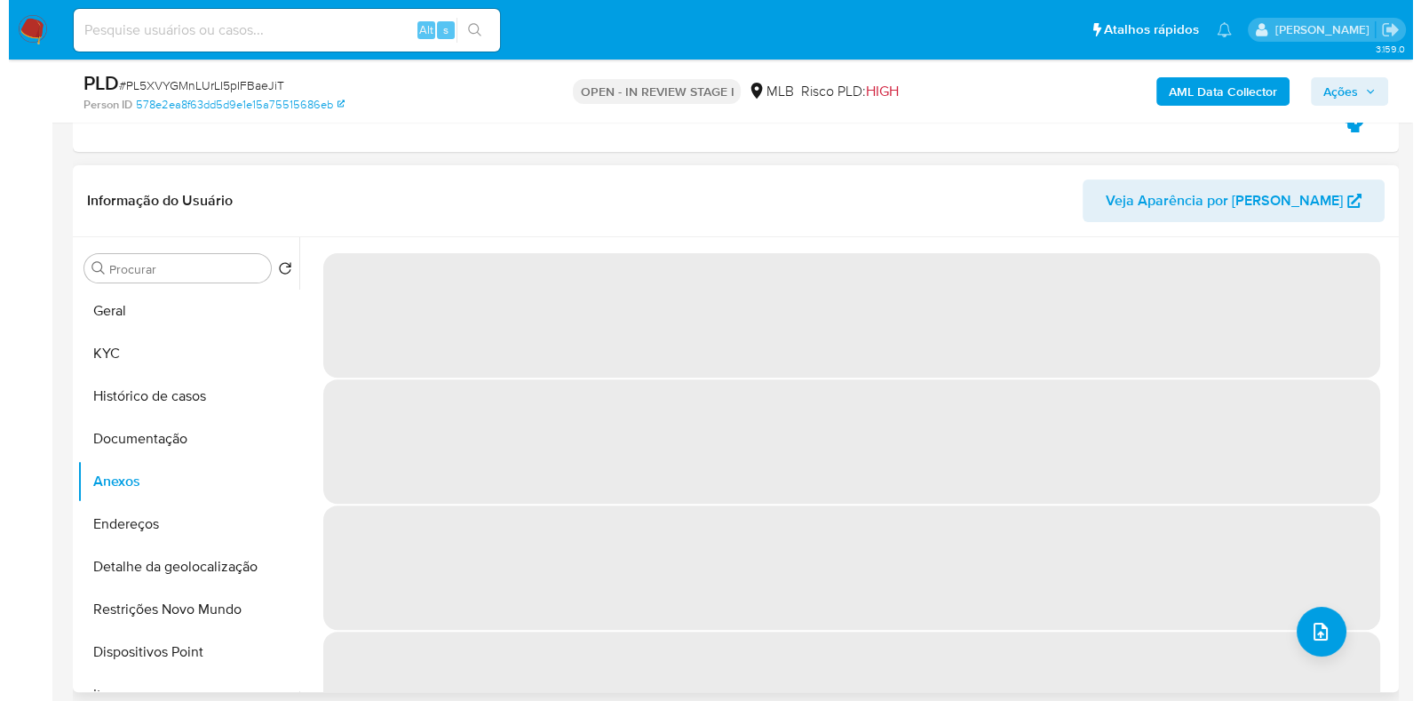
scroll to position [776, 0]
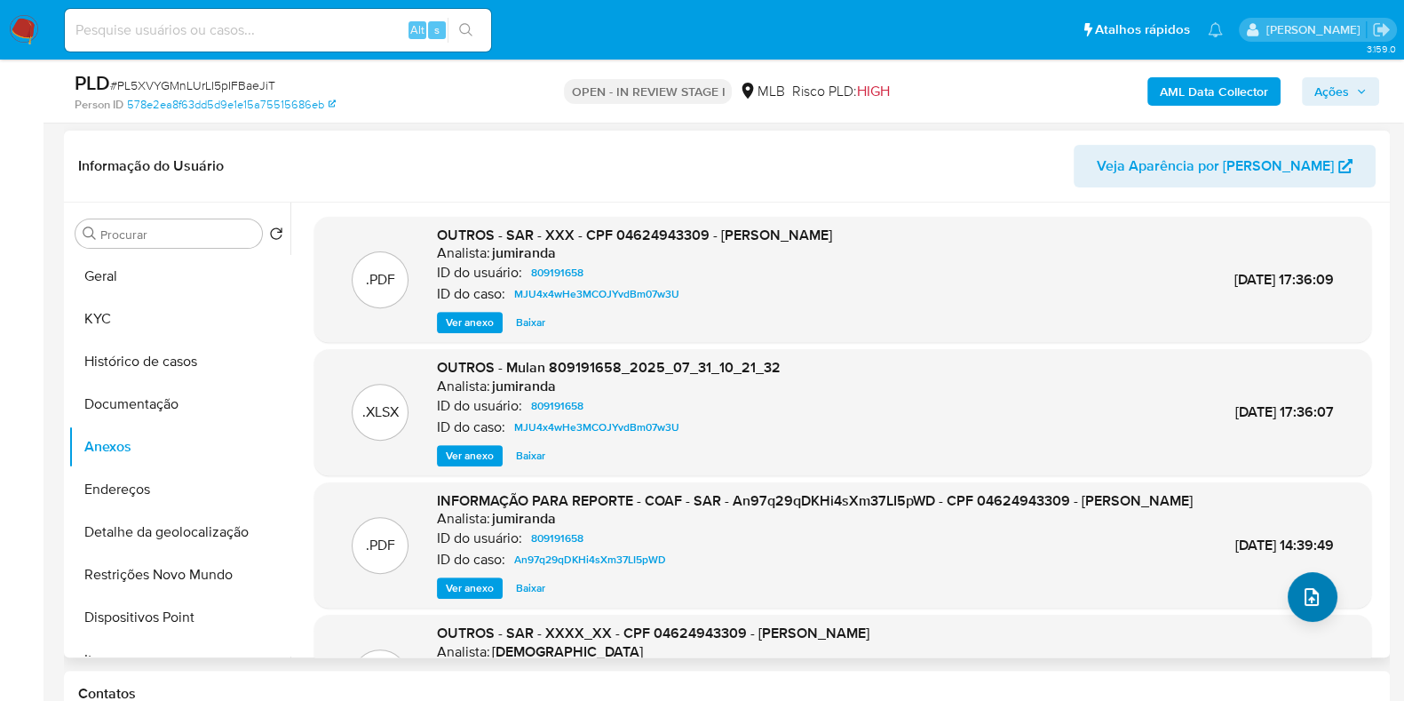
click at [1287, 577] on div ".PDF OUTROS - SAR - XXX - CPF 04624943309 - MONICA FERNANDA DA SILVA MOREIRA An…" at bounding box center [842, 507] width 1057 height 581
click at [1292, 586] on button "upload-file" at bounding box center [1313, 597] width 50 height 50
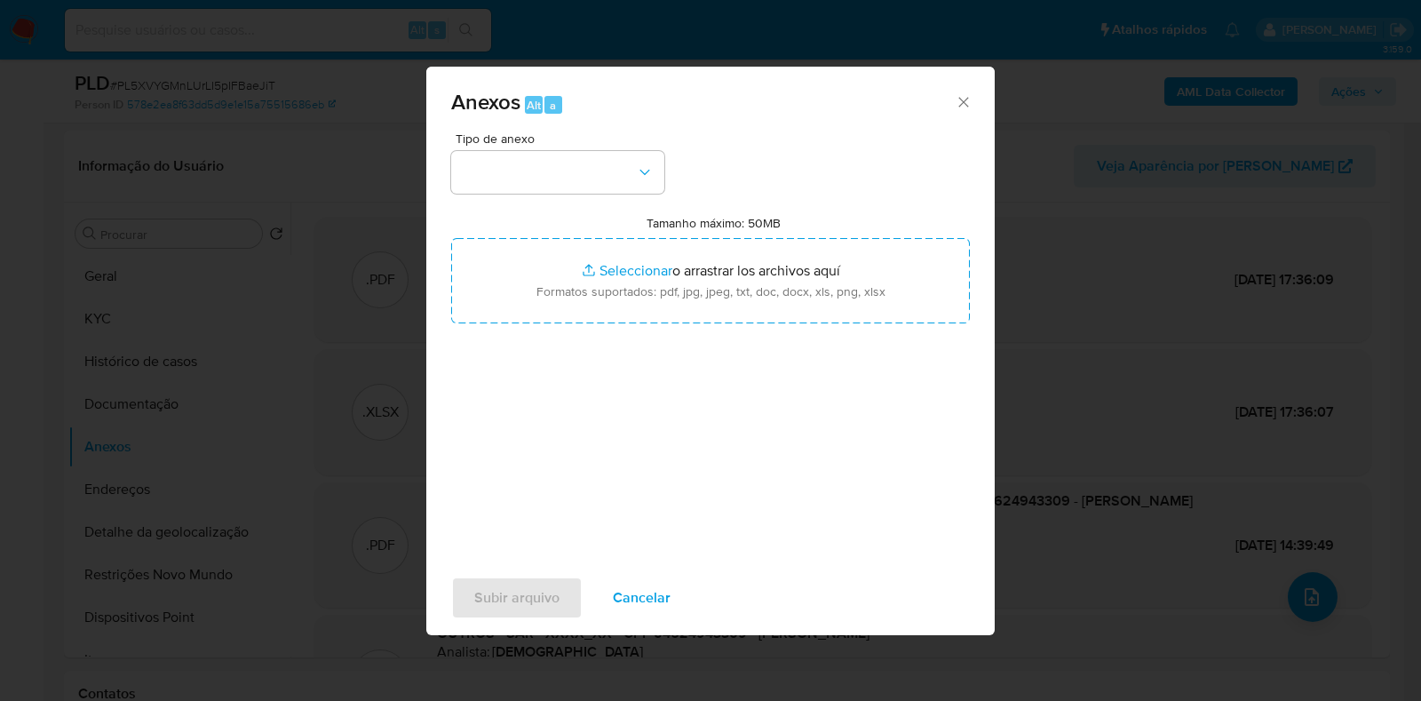
click at [1222, 88] on div "Anexos Alt a Tipo de anexo Tamanho máximo: 50MB Seleccionar archivos Selecciona…" at bounding box center [710, 350] width 1421 height 701
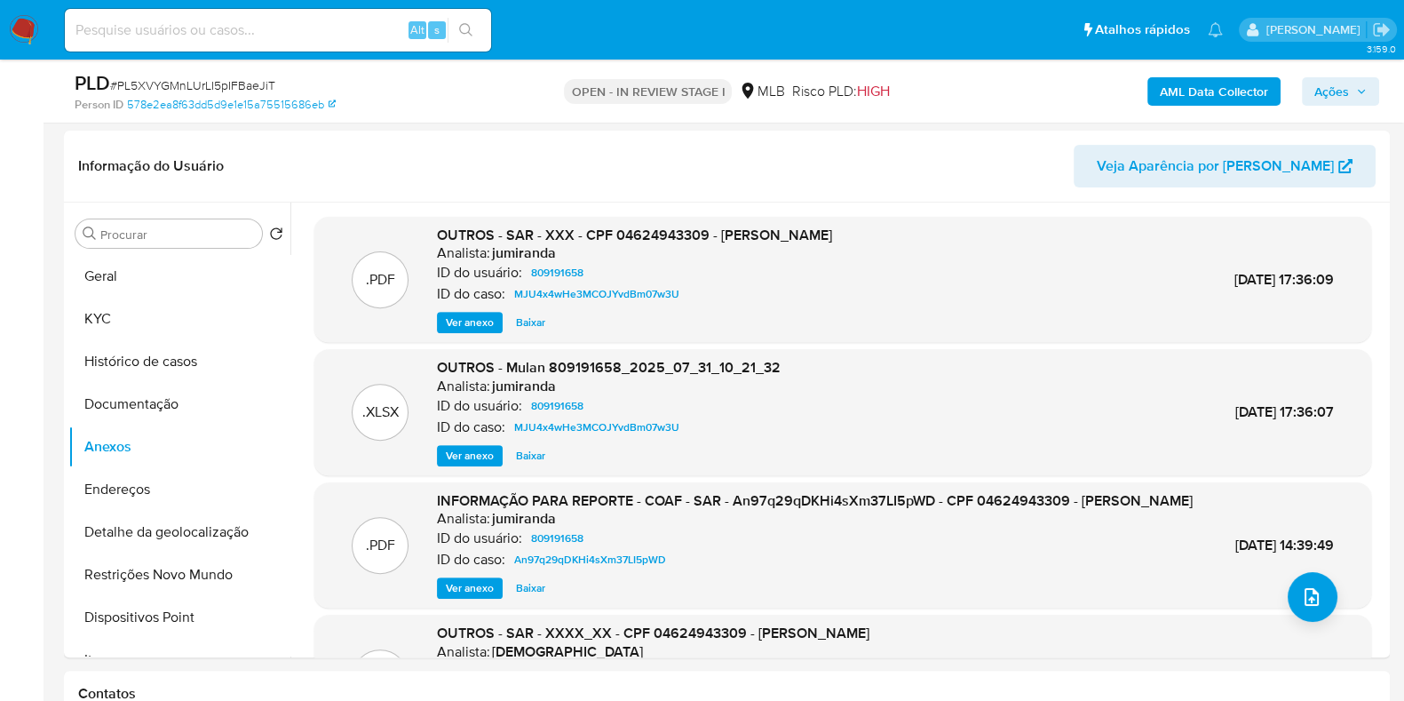
click at [1217, 91] on b "AML Data Collector" at bounding box center [1214, 91] width 108 height 28
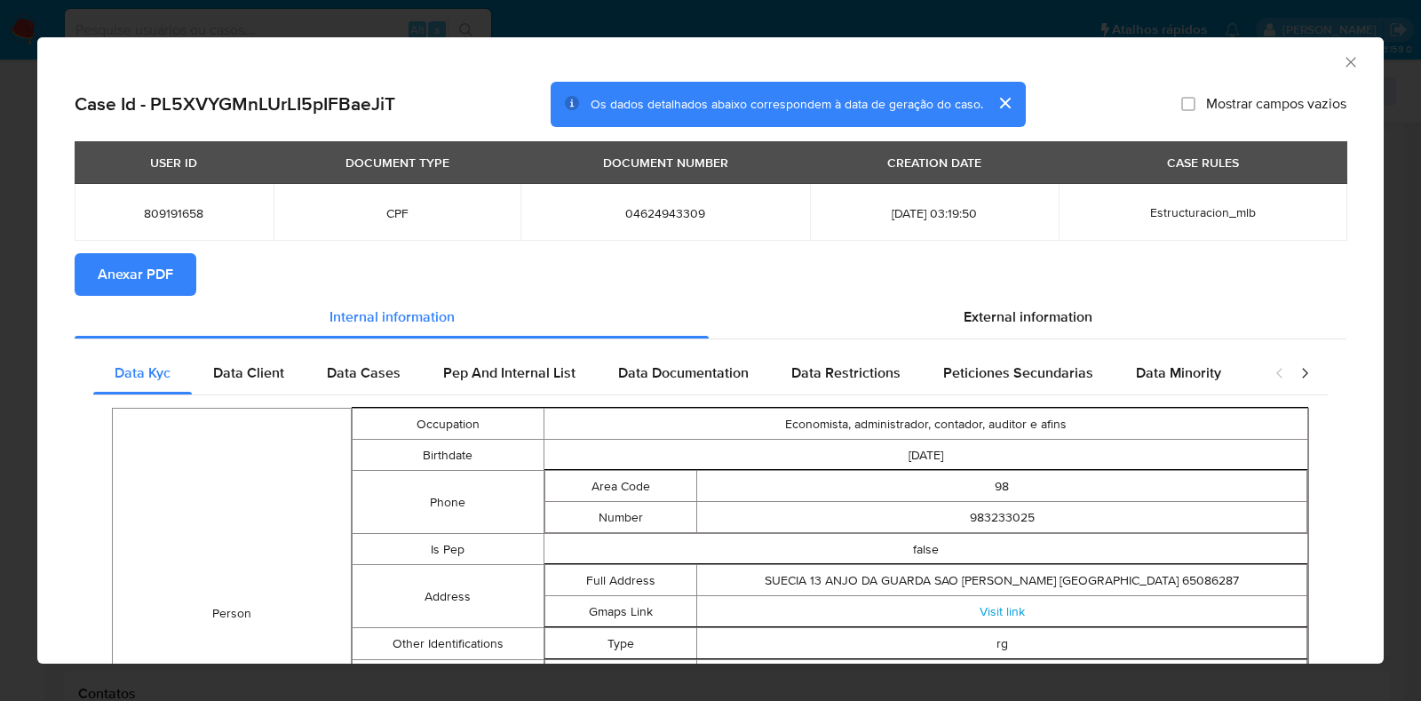
click at [118, 277] on span "Anexar PDF" at bounding box center [135, 274] width 75 height 39
click at [1342, 61] on icon "Fechar a janela" at bounding box center [1351, 62] width 18 height 18
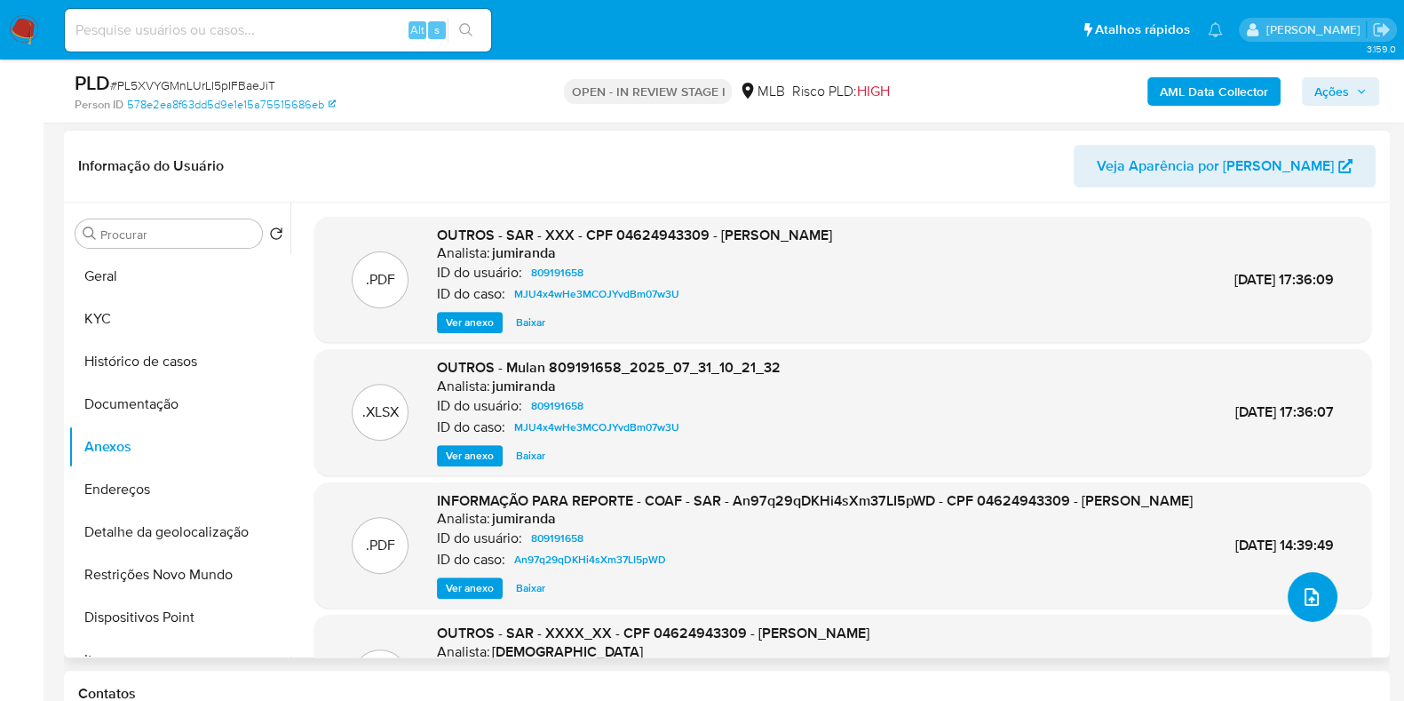
click at [1289, 600] on button "upload-file" at bounding box center [1313, 597] width 50 height 50
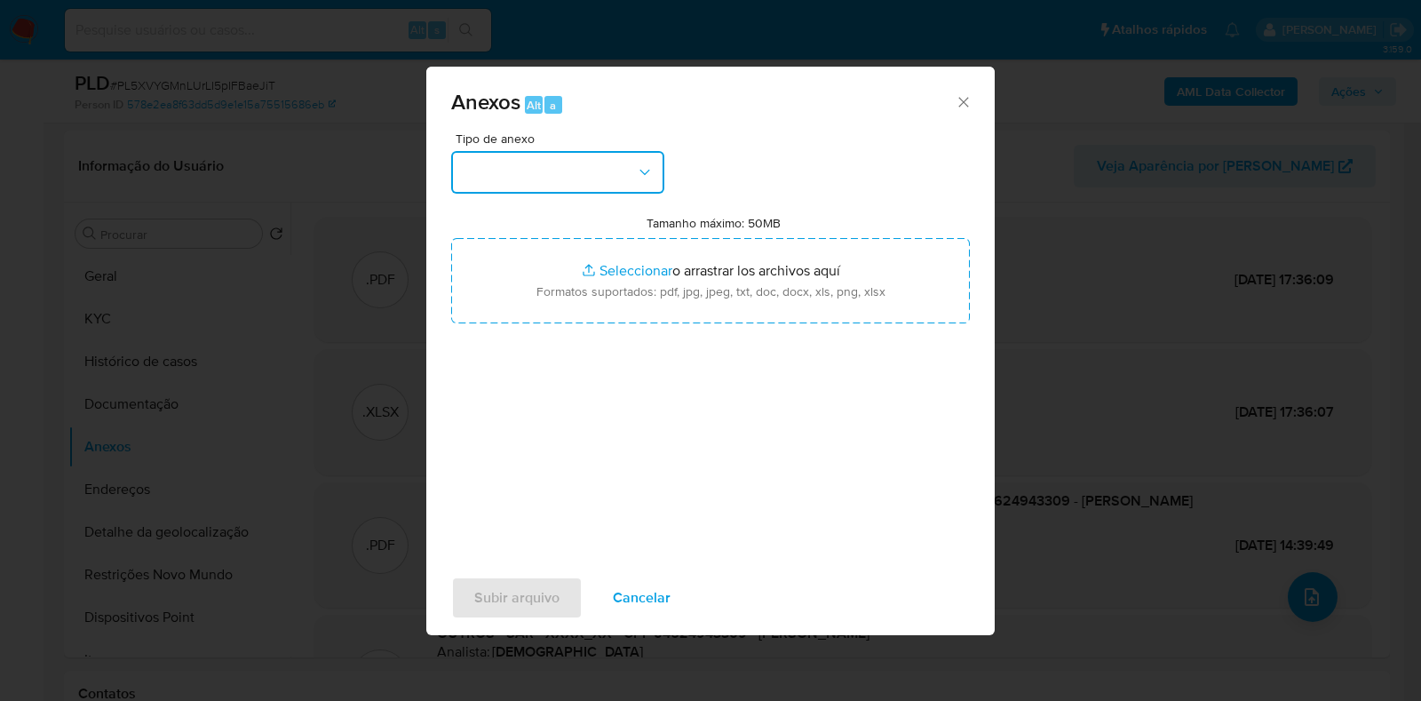
click at [604, 159] on button "button" at bounding box center [557, 172] width 213 height 43
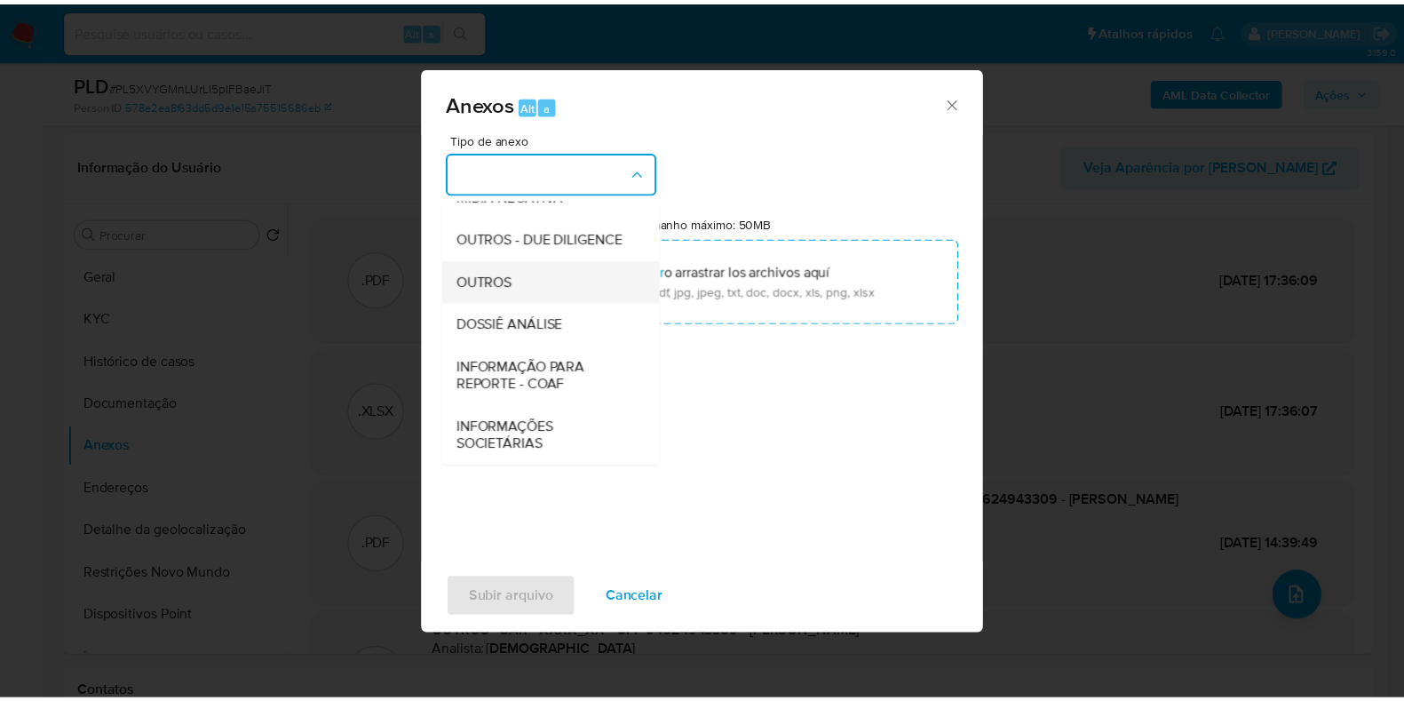
scroll to position [274, 0]
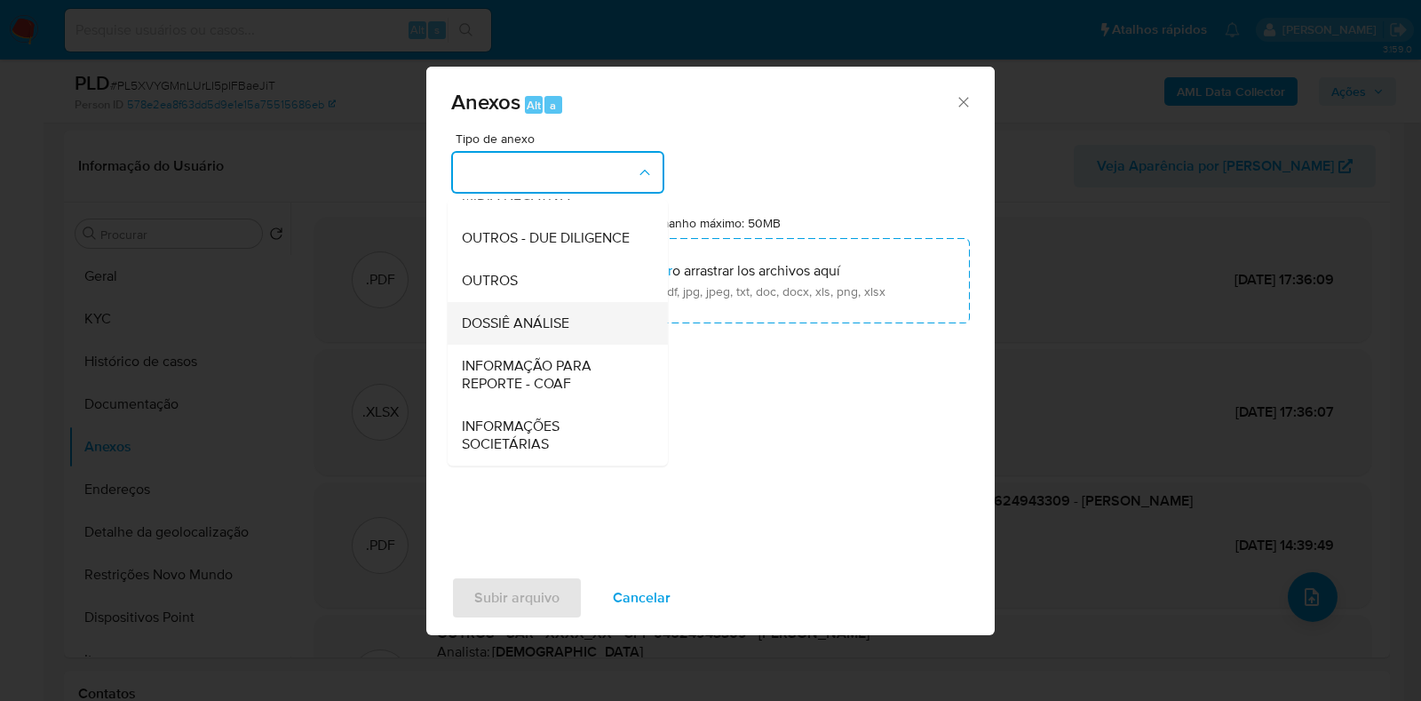
click at [560, 328] on span "DOSSIÊ ANÁLISE" at bounding box center [515, 323] width 107 height 18
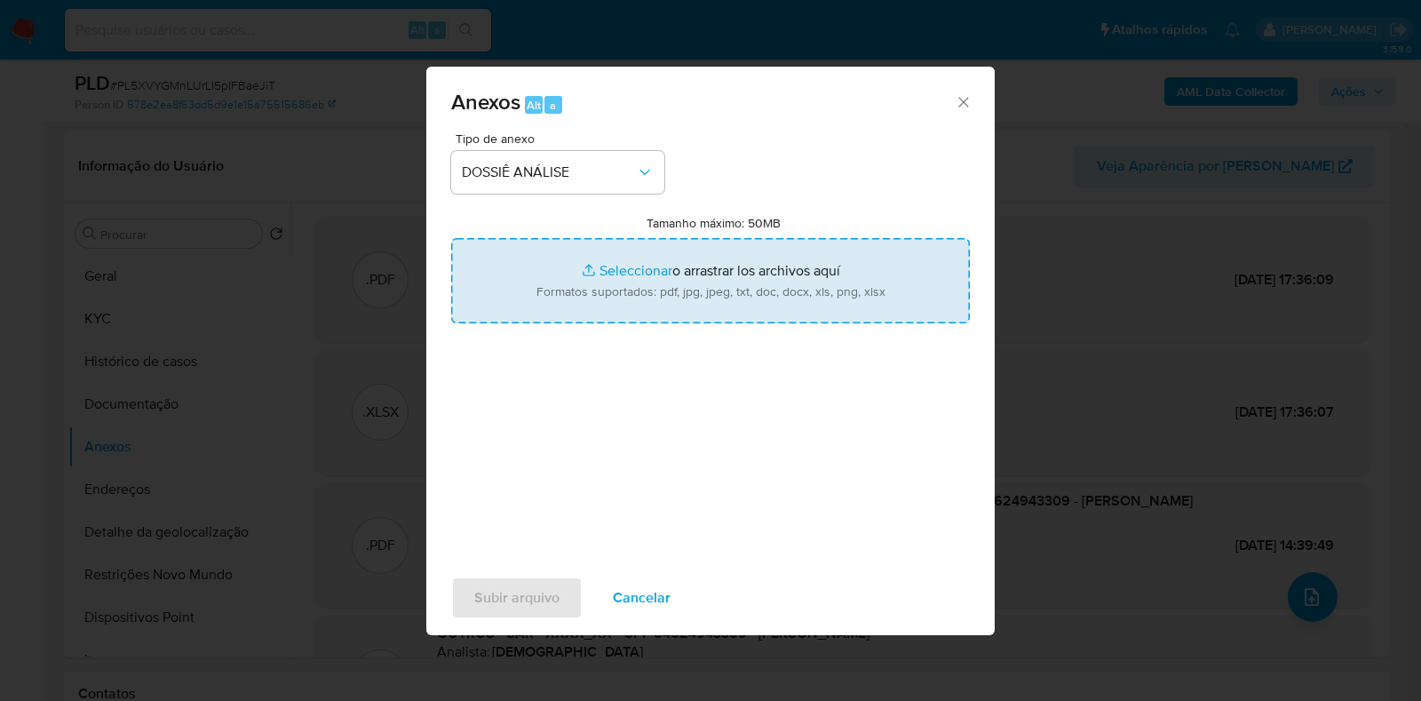
type input "C:\fakepath\SAR - XXXX - CPF 04624943309 - MONICA FERNANDA DA SILVA MOREIRA (1)…"
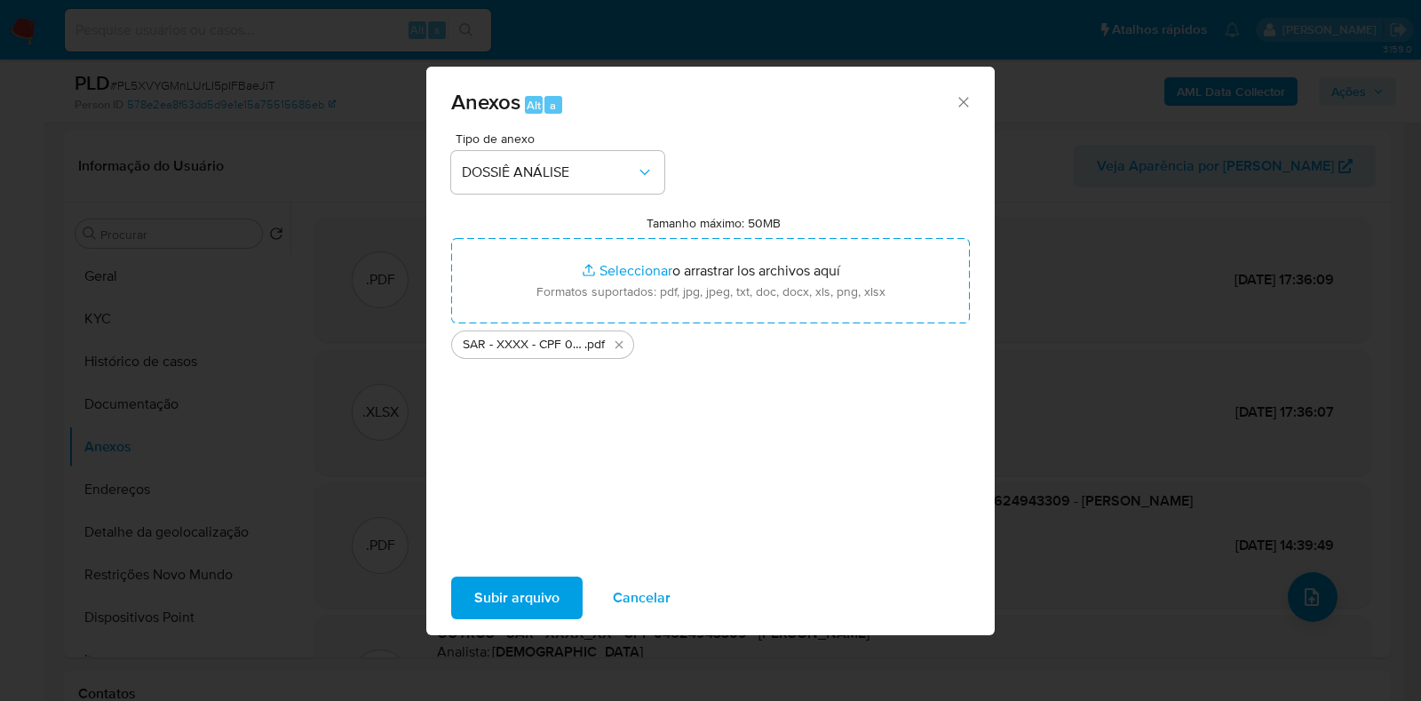
click at [524, 592] on span "Subir arquivo" at bounding box center [516, 597] width 85 height 39
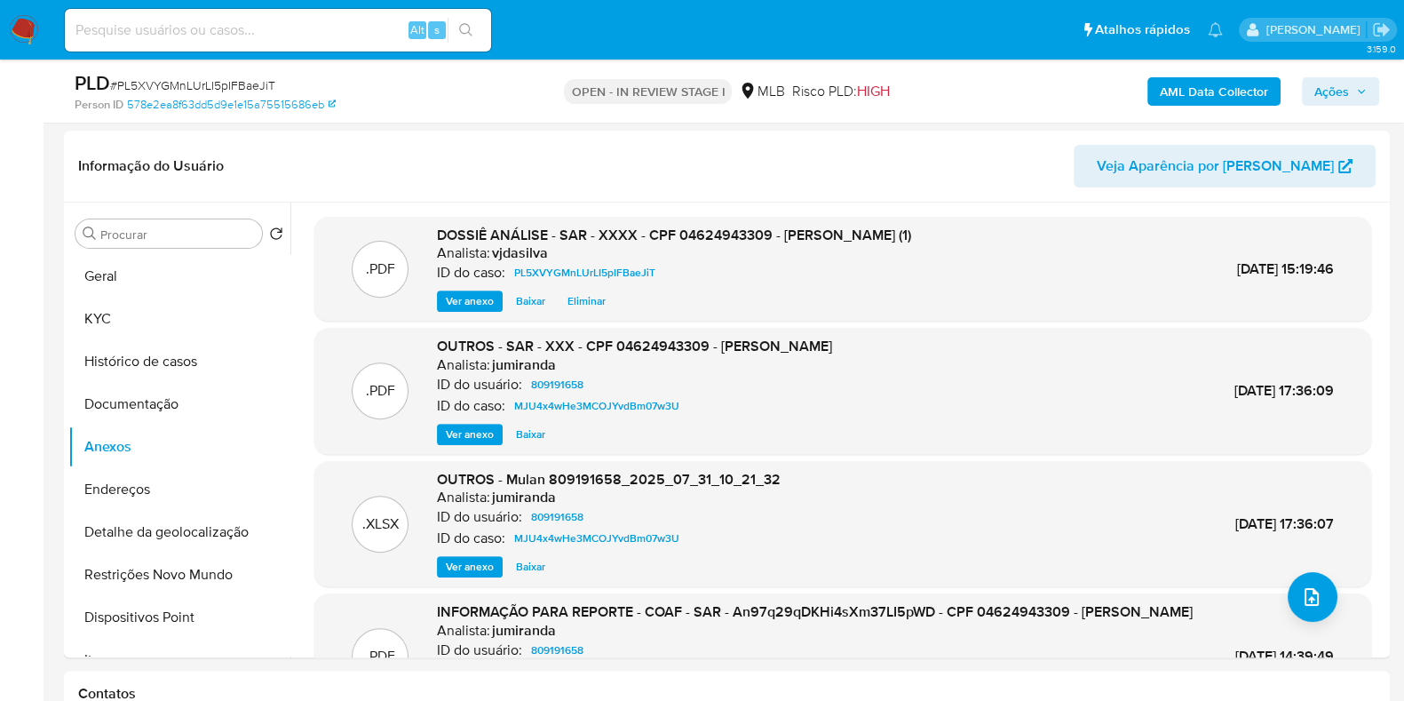
click at [1329, 102] on span "Ações" at bounding box center [1331, 91] width 35 height 28
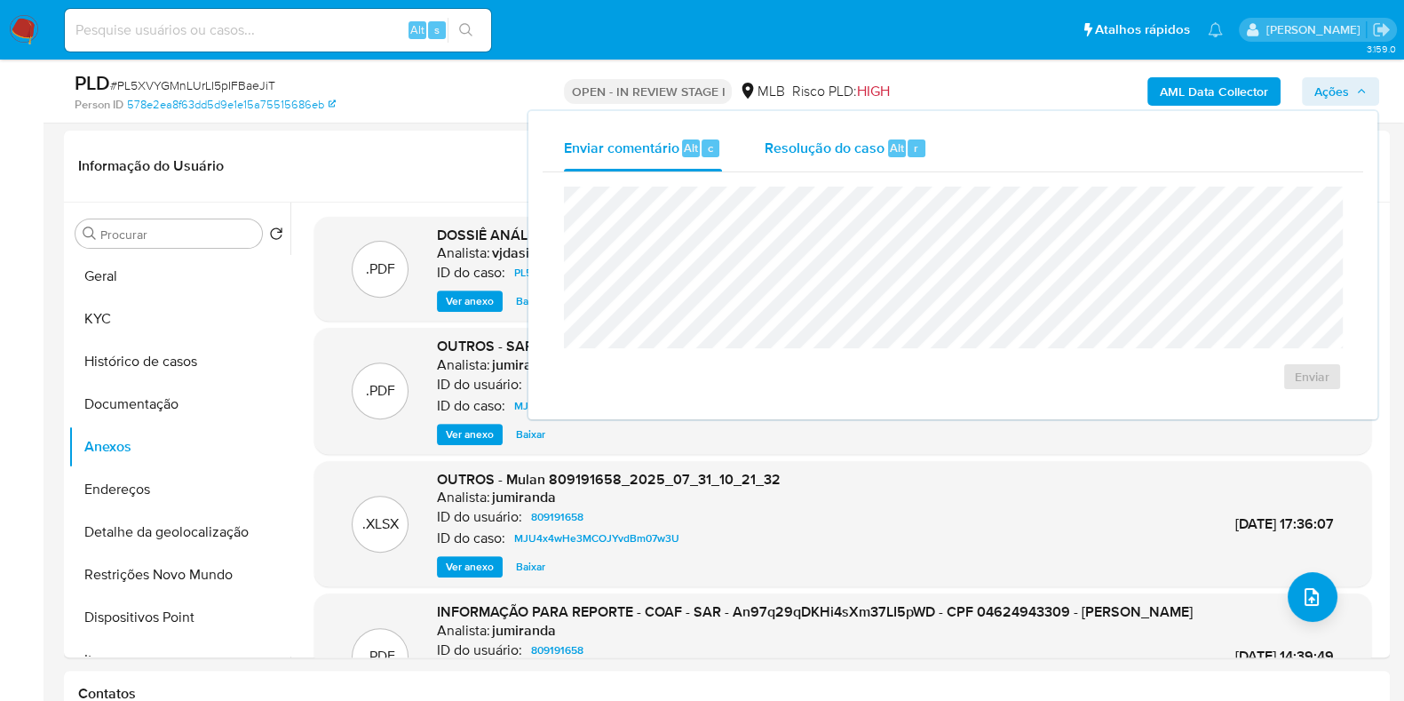
click at [842, 147] on span "Resolução do caso" at bounding box center [825, 147] width 120 height 20
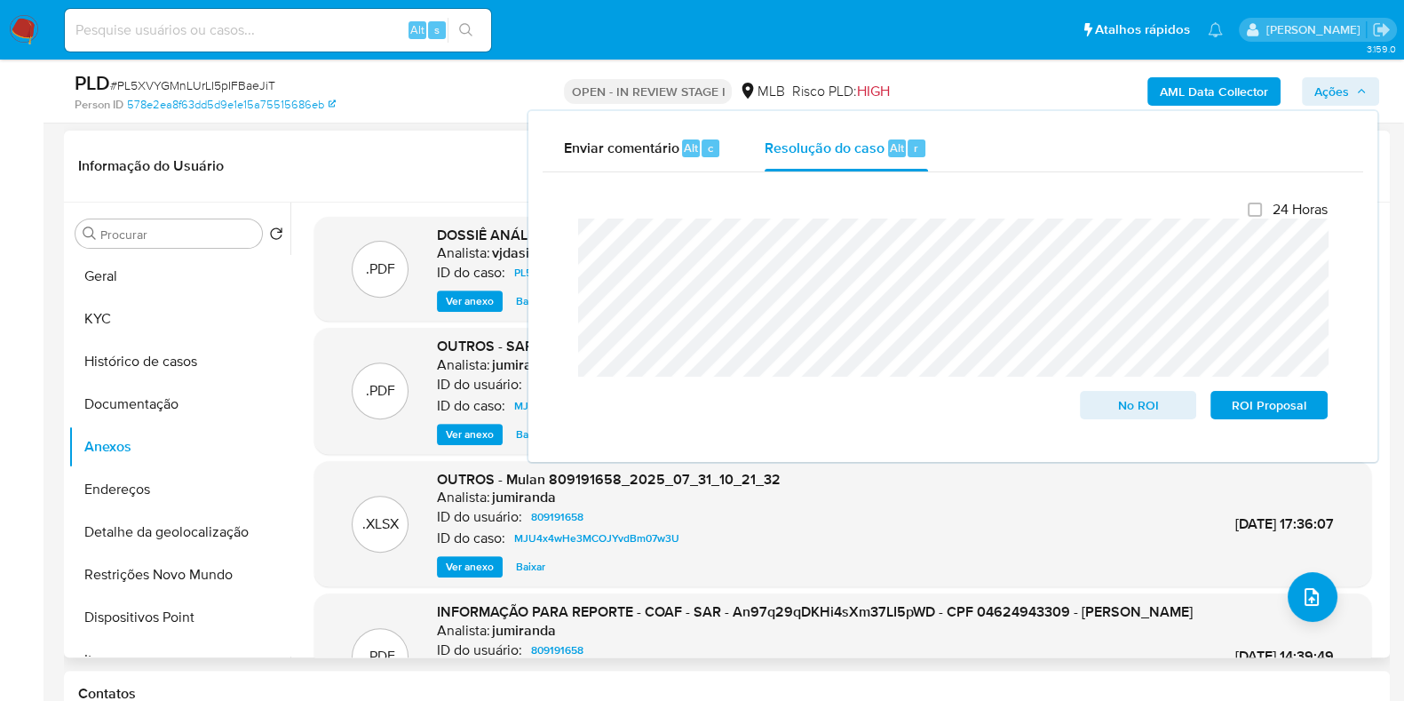
click at [924, 551] on div ".XLSX OUTROS - Mulan 809191658_2025_07_31_10_21_32 Analista: jumiranda ID do us…" at bounding box center [842, 524] width 1039 height 108
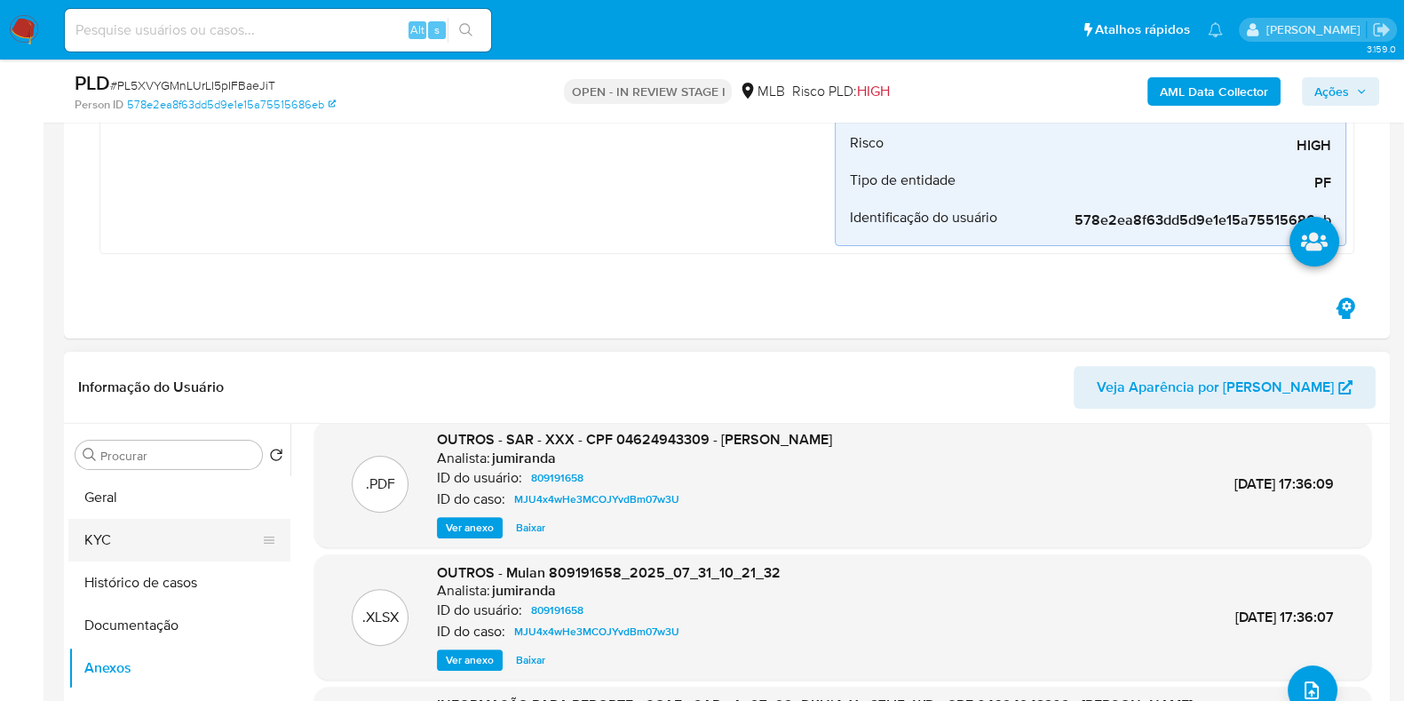
scroll to position [147, 0]
click at [111, 672] on button "Anexos" at bounding box center [172, 668] width 208 height 43
click at [139, 507] on button "Endereços" at bounding box center [179, 489] width 222 height 43
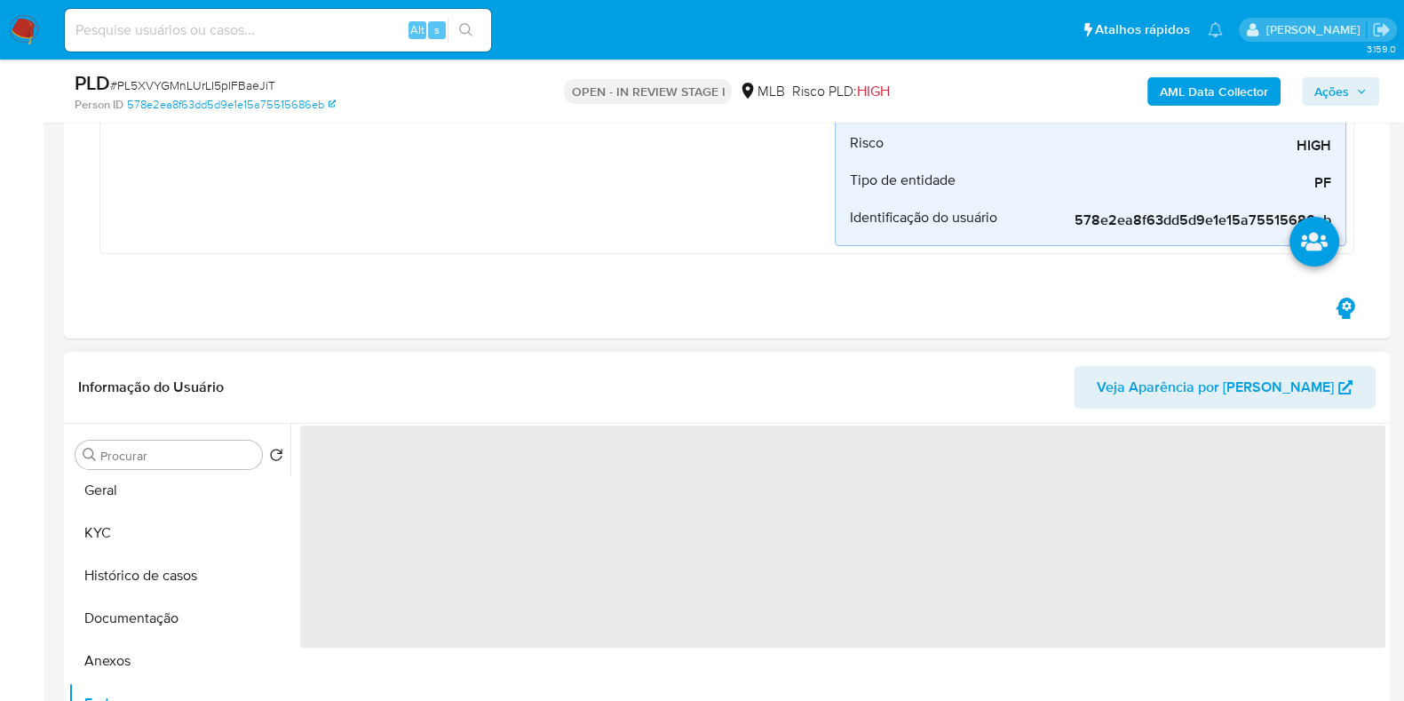
scroll to position [0, 0]
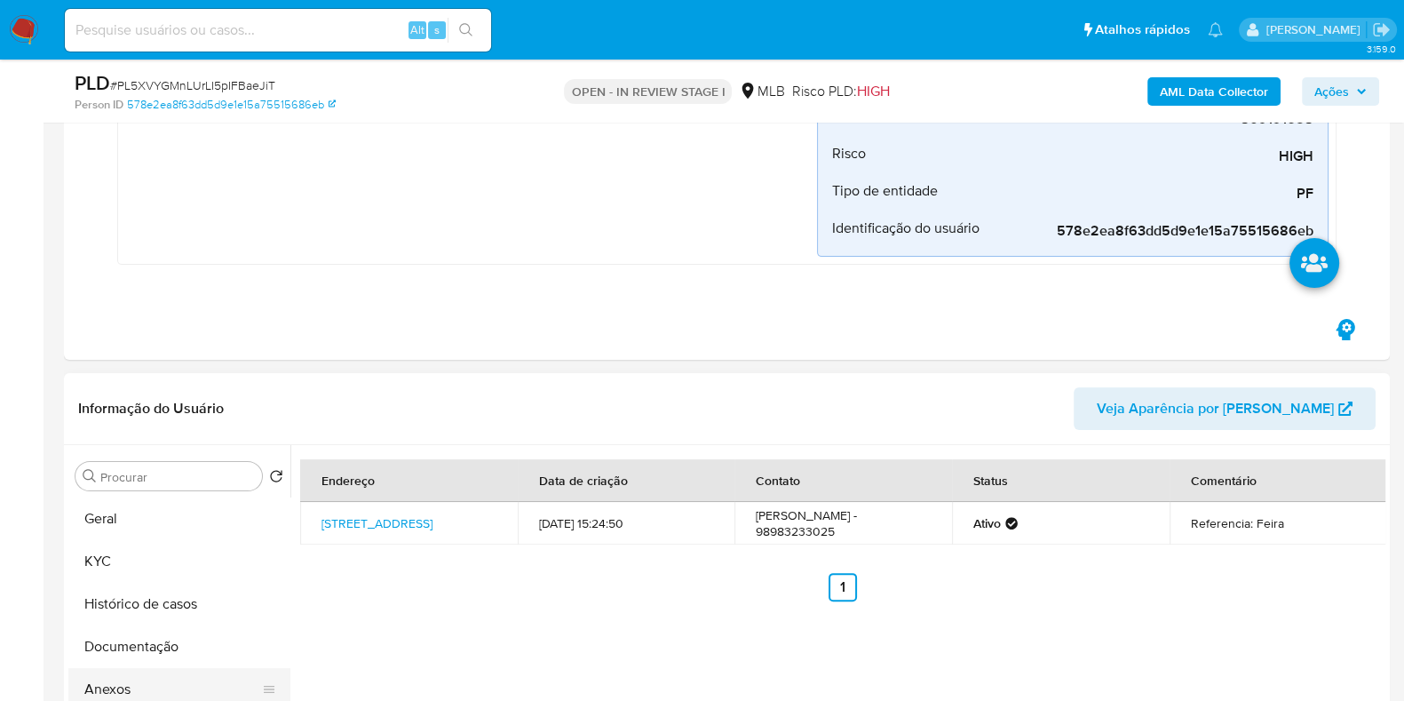
click at [99, 683] on button "Anexos" at bounding box center [172, 689] width 208 height 43
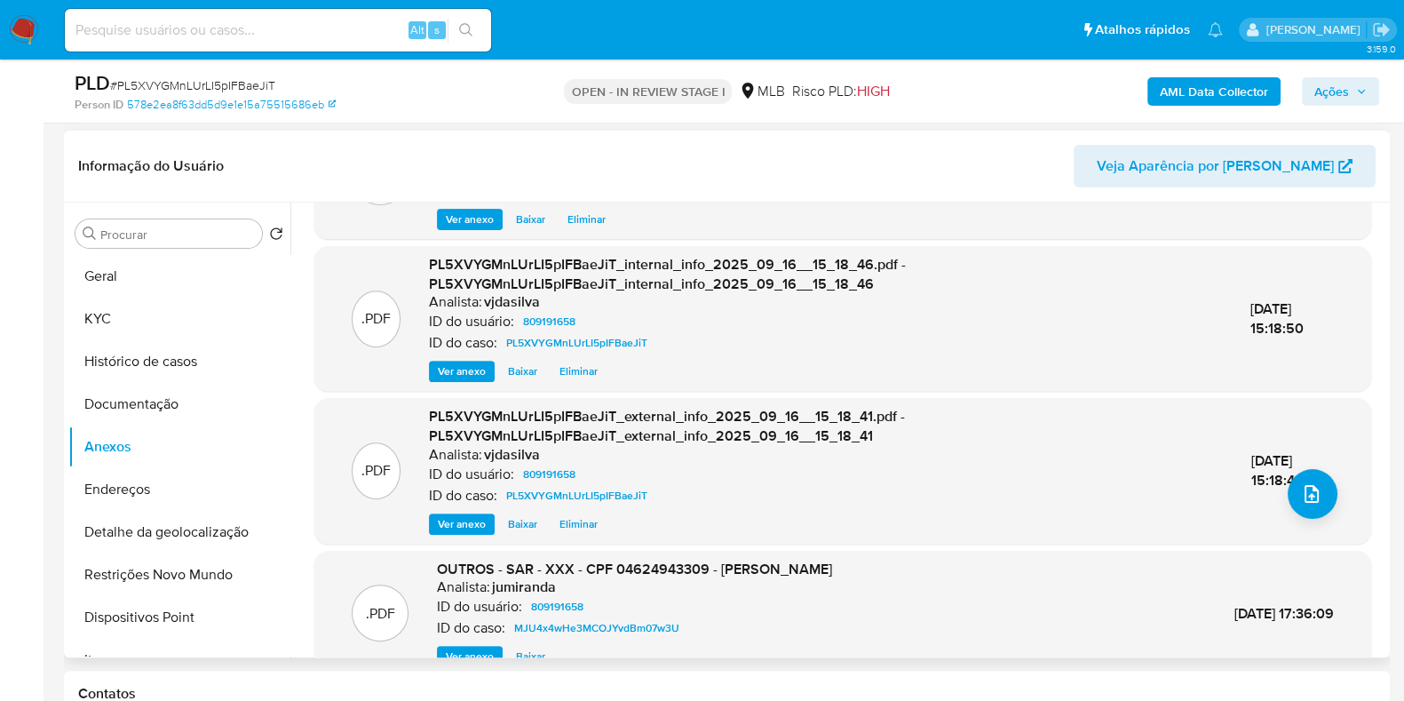
scroll to position [187, 0]
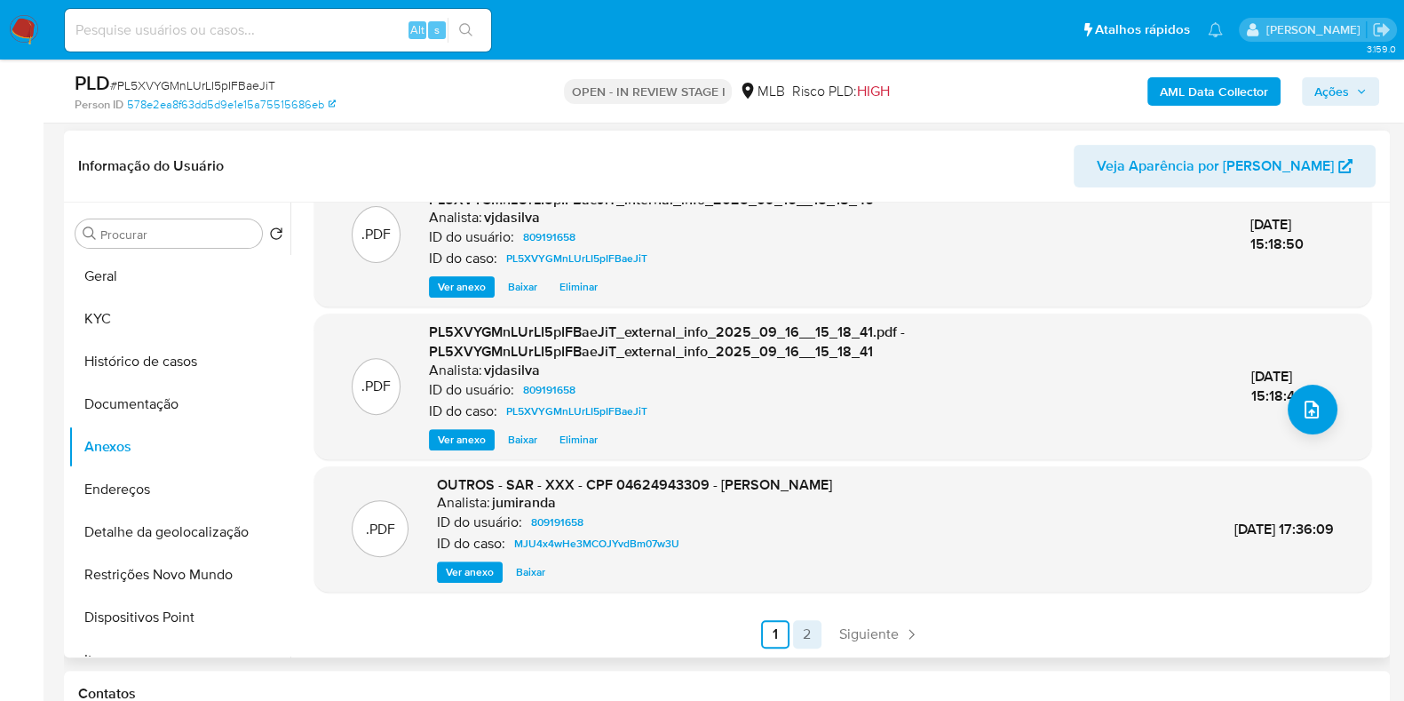
click at [808, 639] on link "2" at bounding box center [807, 634] width 28 height 28
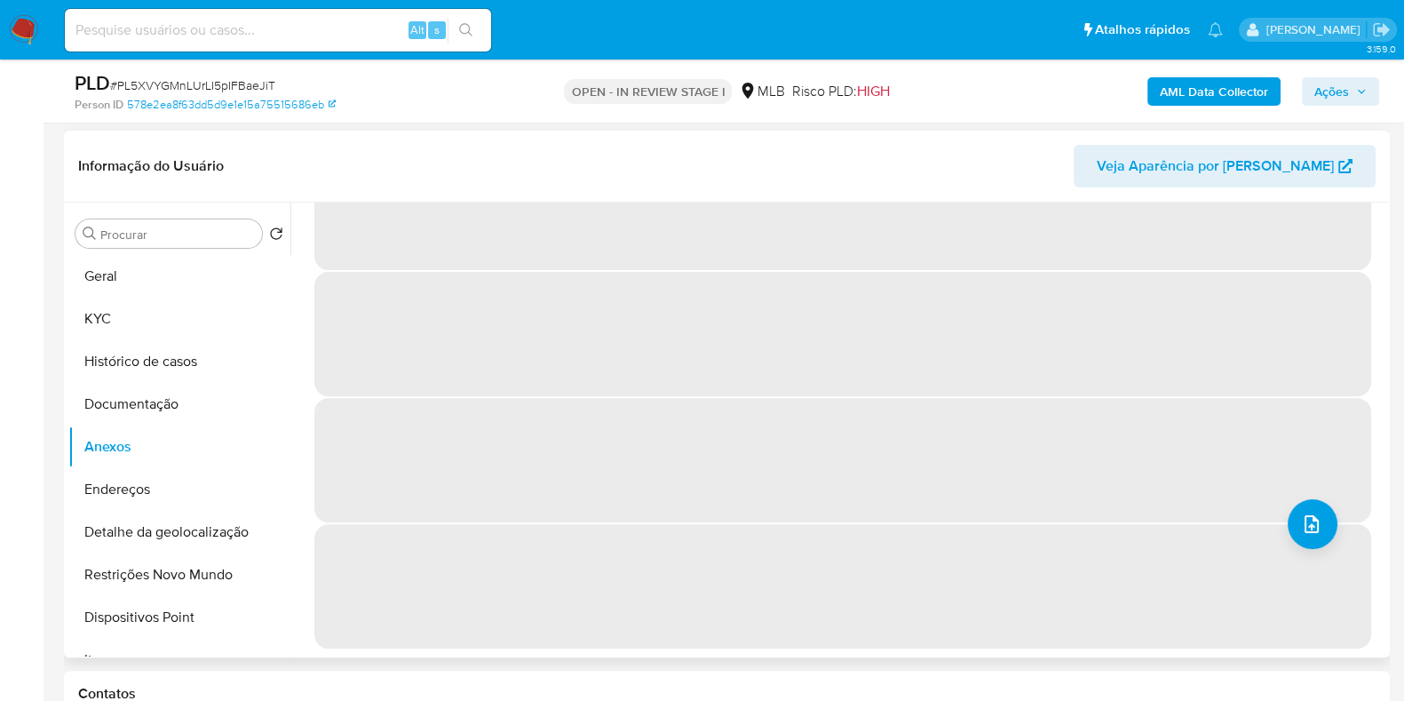
scroll to position [0, 0]
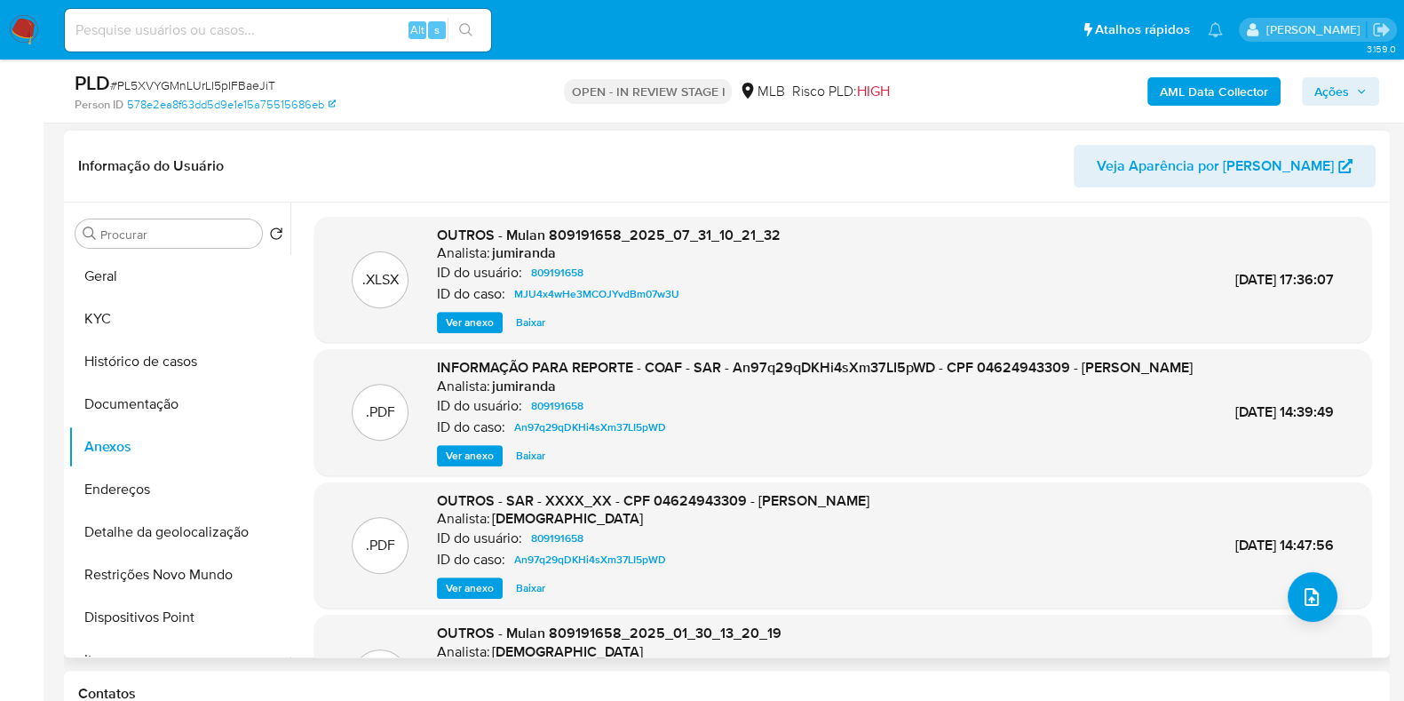
click at [1312, 86] on button "Ações" at bounding box center [1340, 91] width 77 height 28
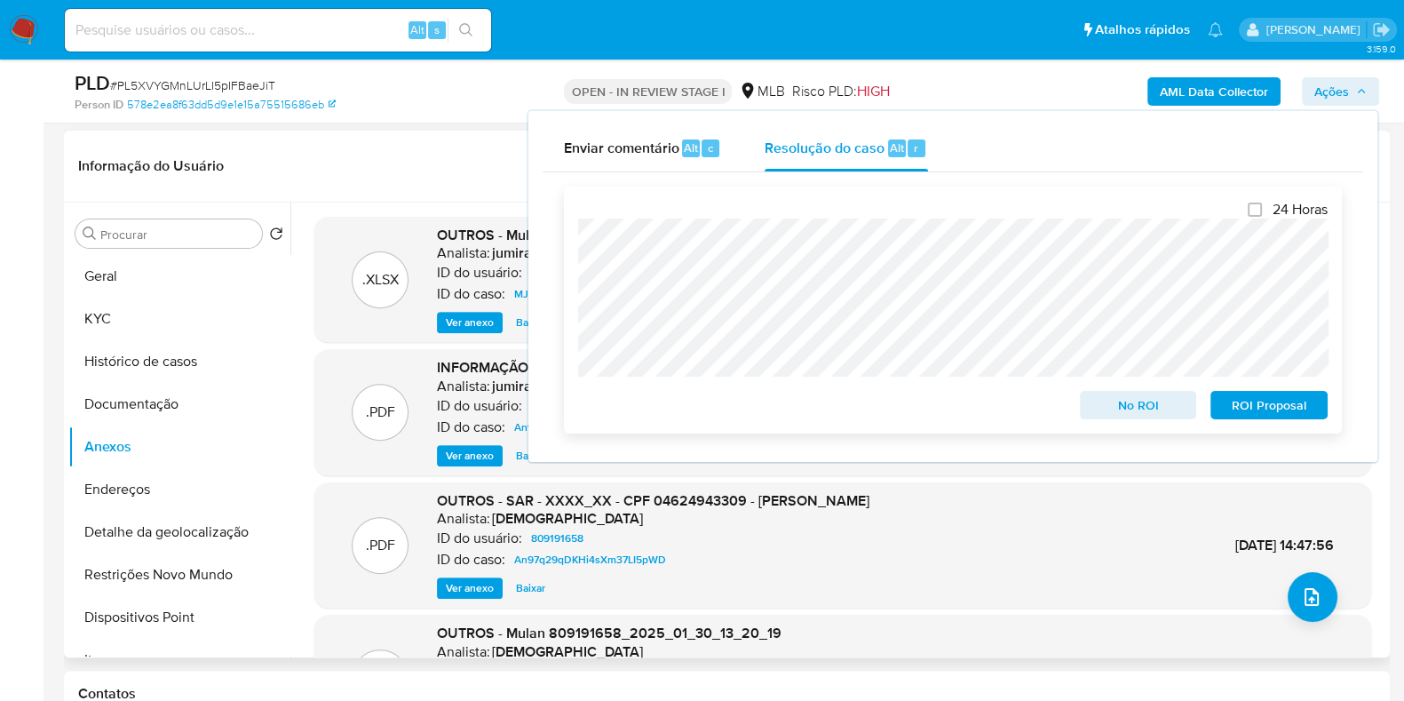
click at [1244, 402] on span "ROI Proposal" at bounding box center [1269, 405] width 92 height 25
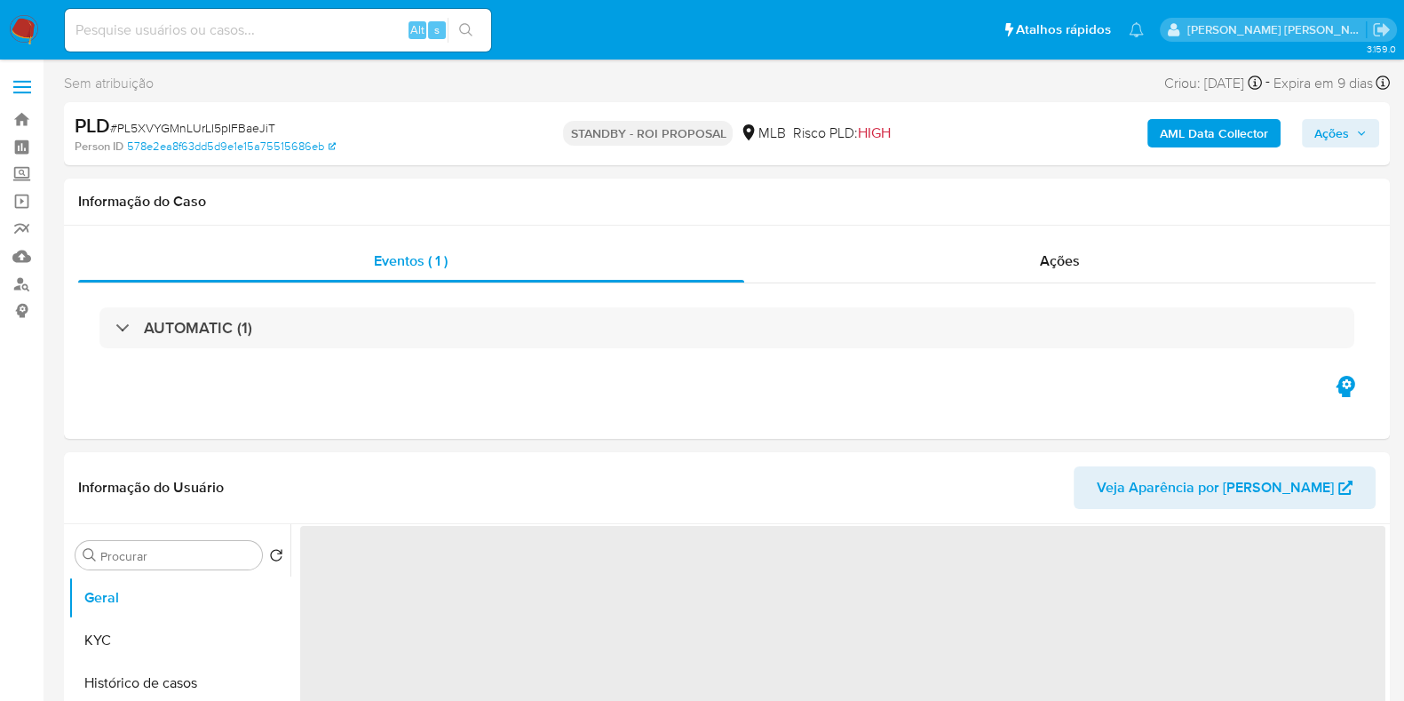
select select "10"
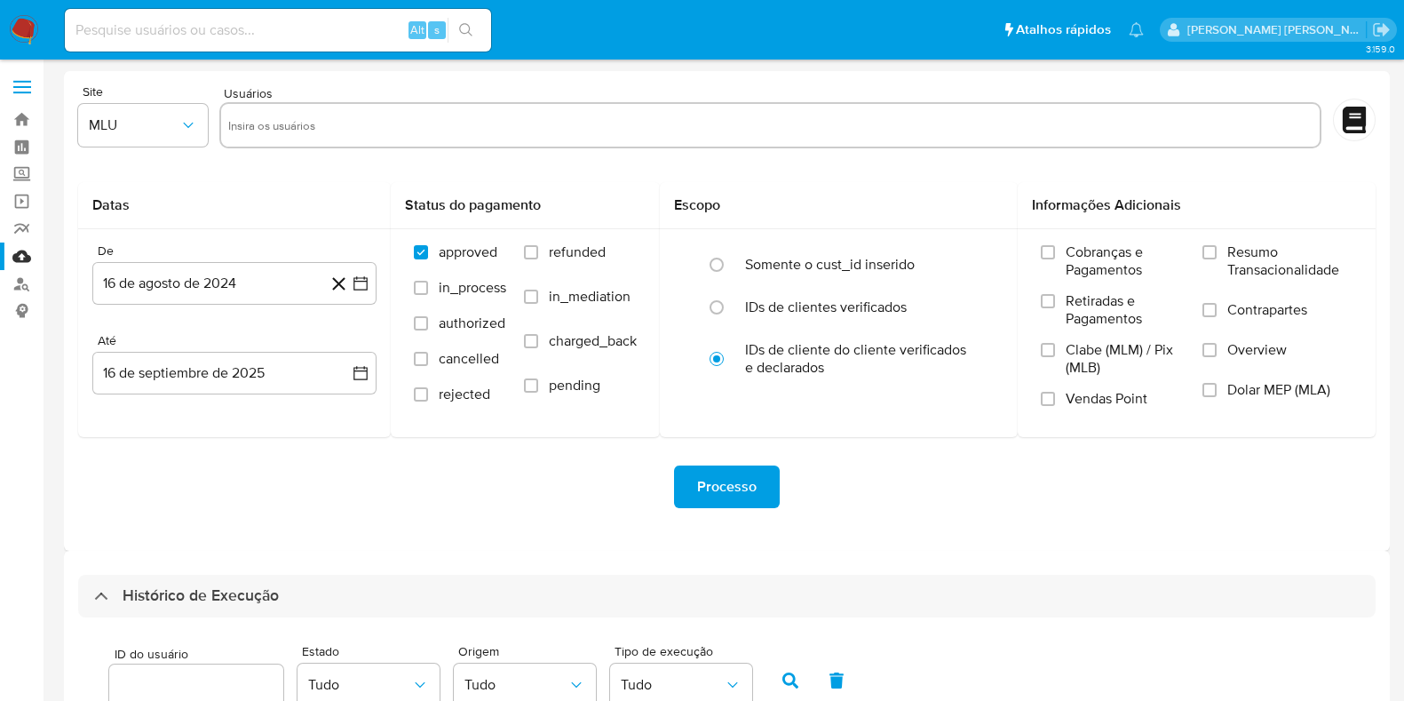
scroll to position [1024, 0]
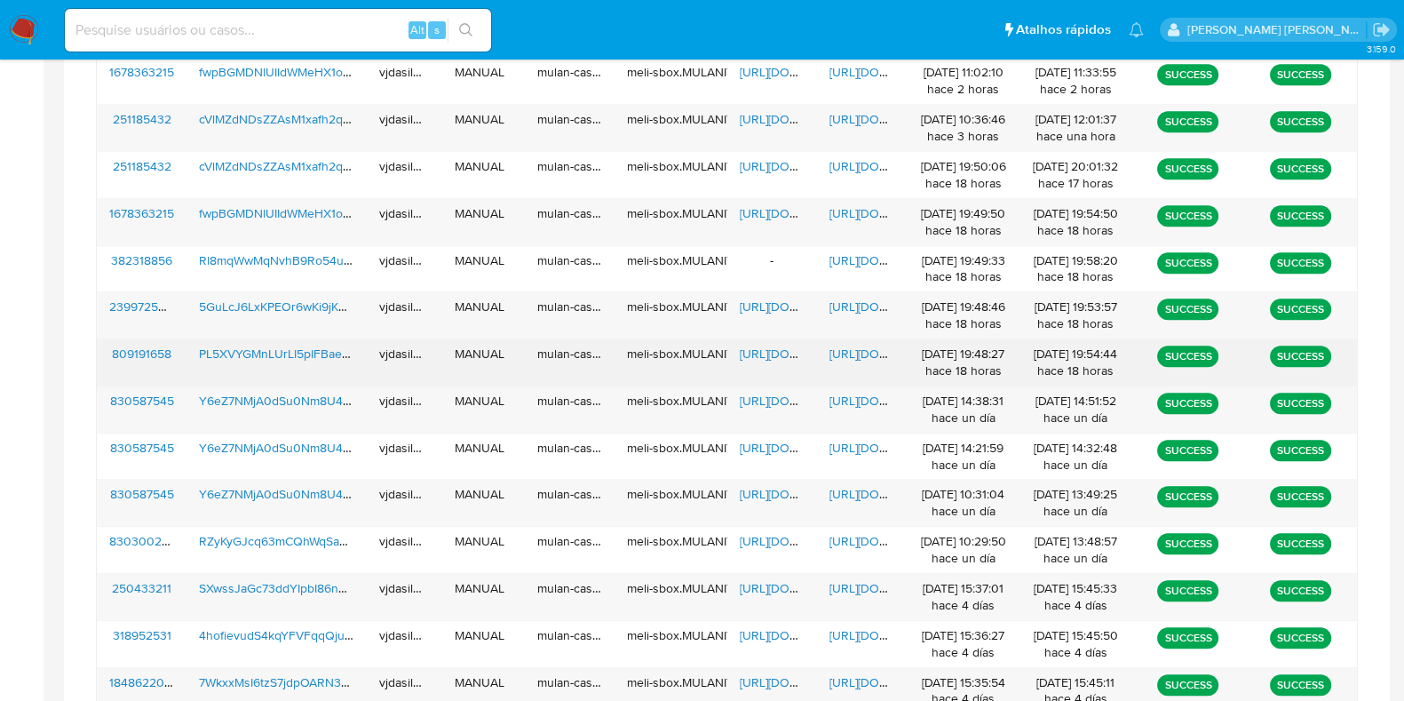
click at [857, 346] on span "https://docs.google.com/document/d/1rj9xpnF5Jc-nil-BqDhXnMyV5jDeRlu435ZCAjYA308…" at bounding box center [890, 354] width 123 height 18
click at [297, 350] on span "PL5XVYGMnLUrLI5pIFBaeJiT" at bounding box center [278, 354] width 159 height 18
click at [772, 351] on span "https://docs.google.com/spreadsheets/d/1prOxlyptW5Q1R-FsAnR4U1AOzfaka1r5q1lSkn2…" at bounding box center [801, 354] width 123 height 18
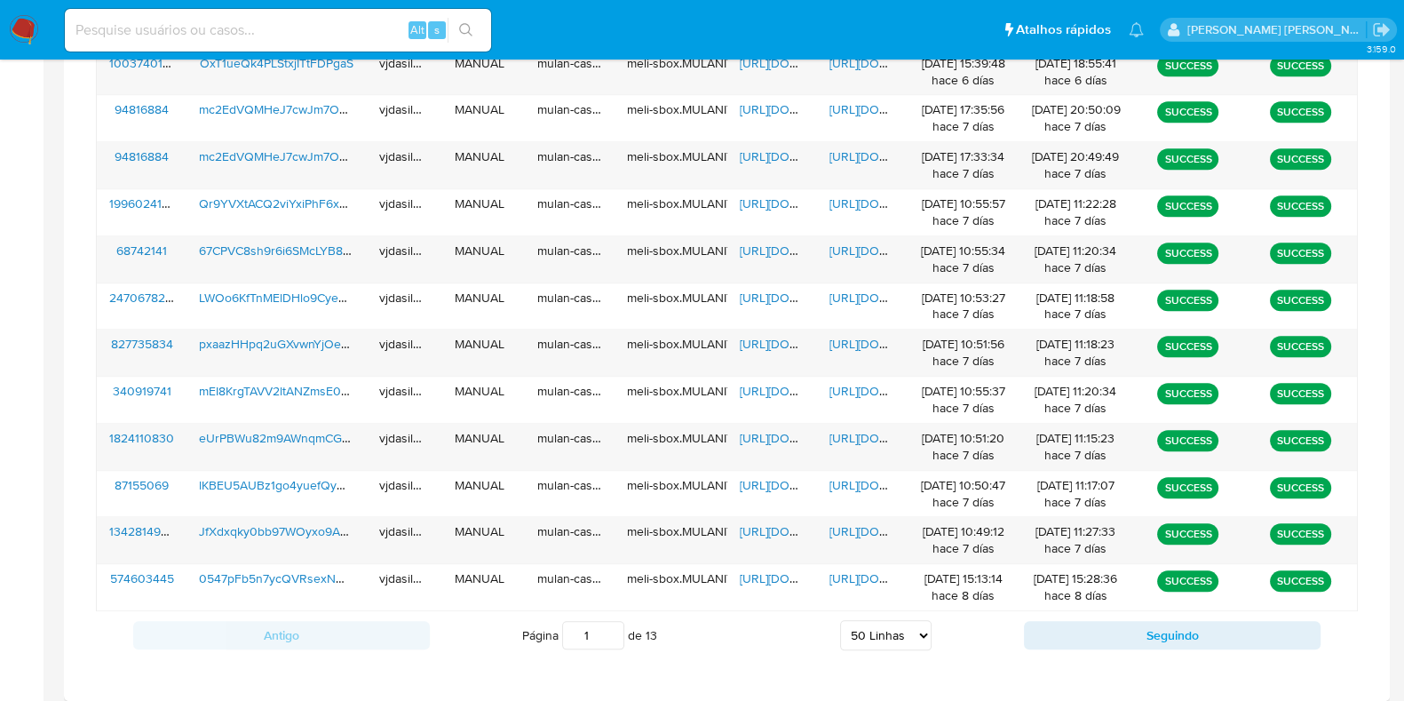
scroll to position [2552, 0]
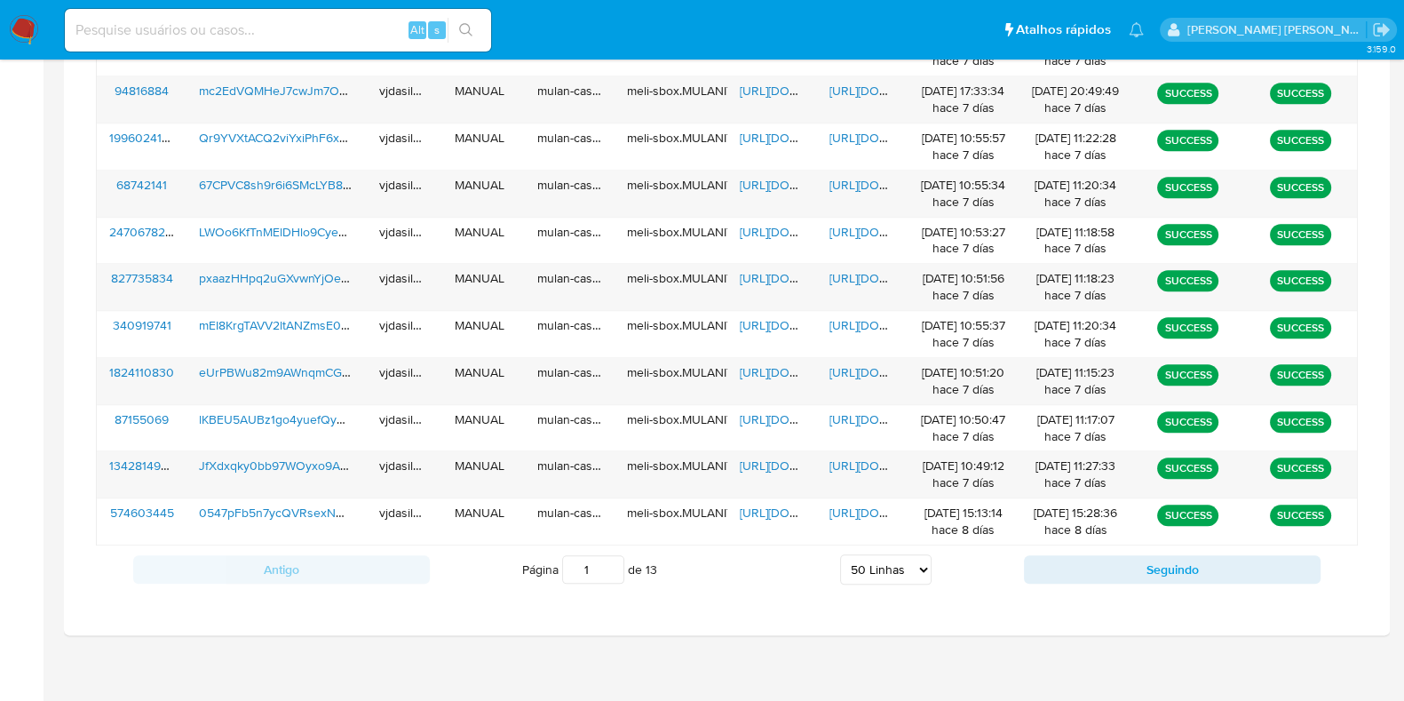
click at [879, 563] on select "5 Linhas 10 Linhas 20 Linhas 25 Linhas 50 Linhas 100 Linhas" at bounding box center [885, 569] width 91 height 30
select select "100"
click at [840, 554] on select "5 Linhas 10 Linhas 20 Linhas 25 Linhas 50 Linhas 100 Linhas" at bounding box center [885, 569] width 91 height 30
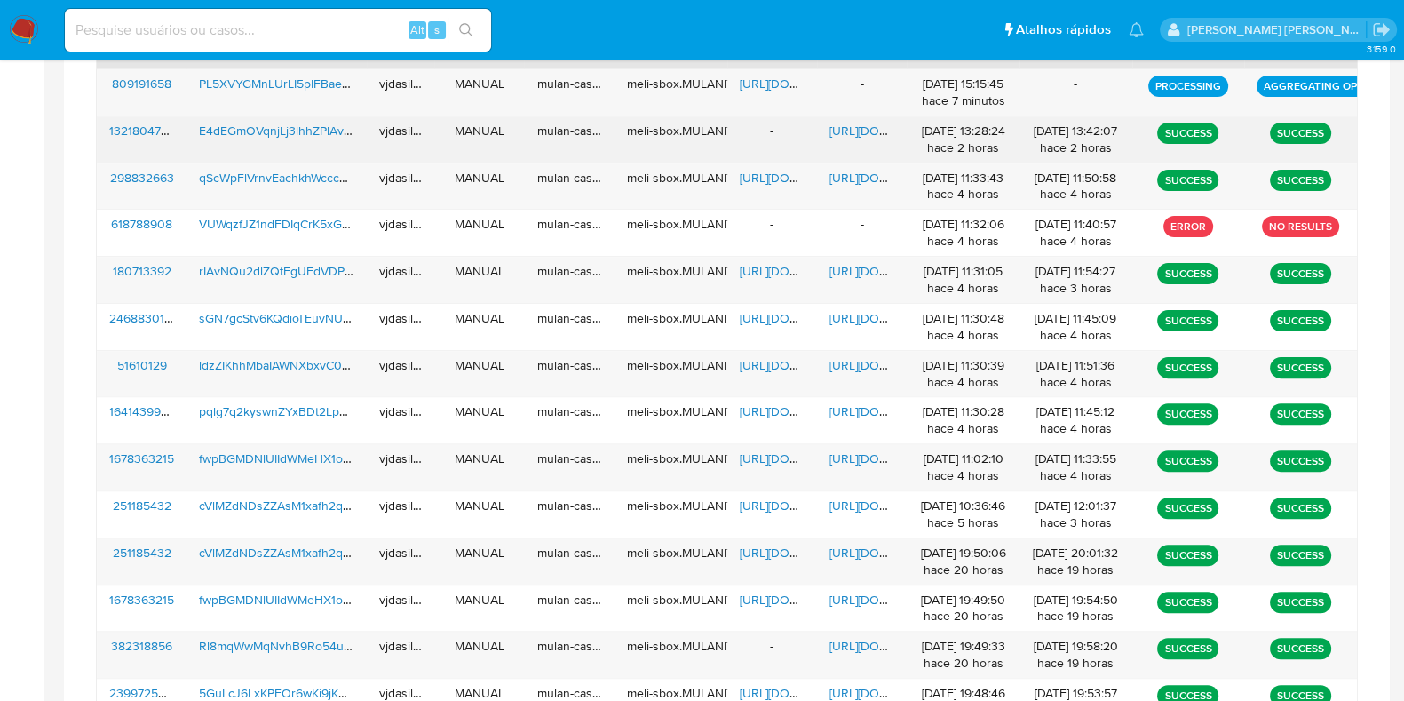
scroll to position [574, 0]
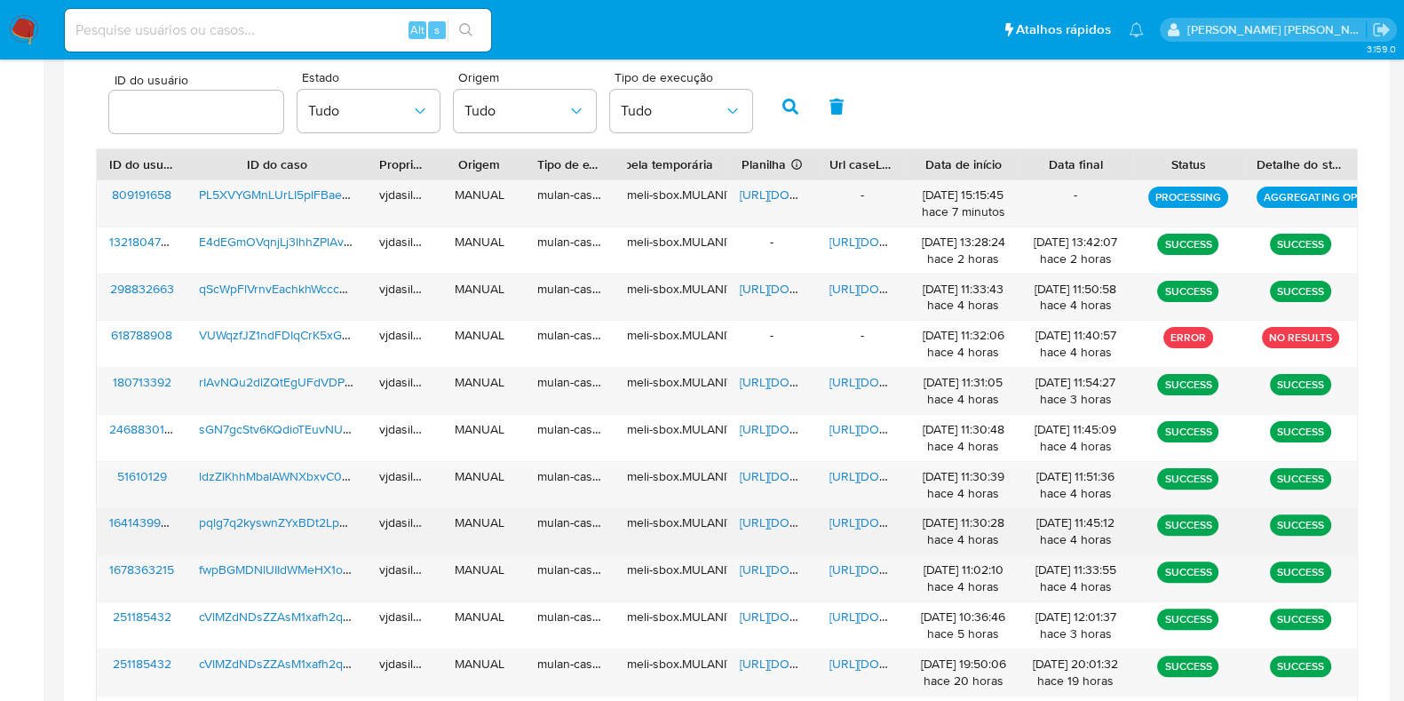
click at [847, 509] on div "https://docs.google.com/document/d/1NRyMvaH8Mal8kbnFbP-qJxdM5O8EtEtpcoOPQlVtPGs…" at bounding box center [862, 531] width 90 height 46
click at [848, 517] on span "https://docs.google.com/document/d/1NRyMvaH8Mal8kbnFbP-qJxdM5O8EtEtpcoOPQlVtPGs…" at bounding box center [890, 522] width 123 height 18
click at [762, 525] on span "https://docs.google.com/spreadsheets/d/1axnu3CizaDSJaQ0DVSfTwBLk7Mkge9BydT4_8lR…" at bounding box center [801, 522] width 123 height 18
click at [311, 520] on span "pqlg7q2kyswnZYxBDt2LpdHk" at bounding box center [280, 522] width 163 height 18
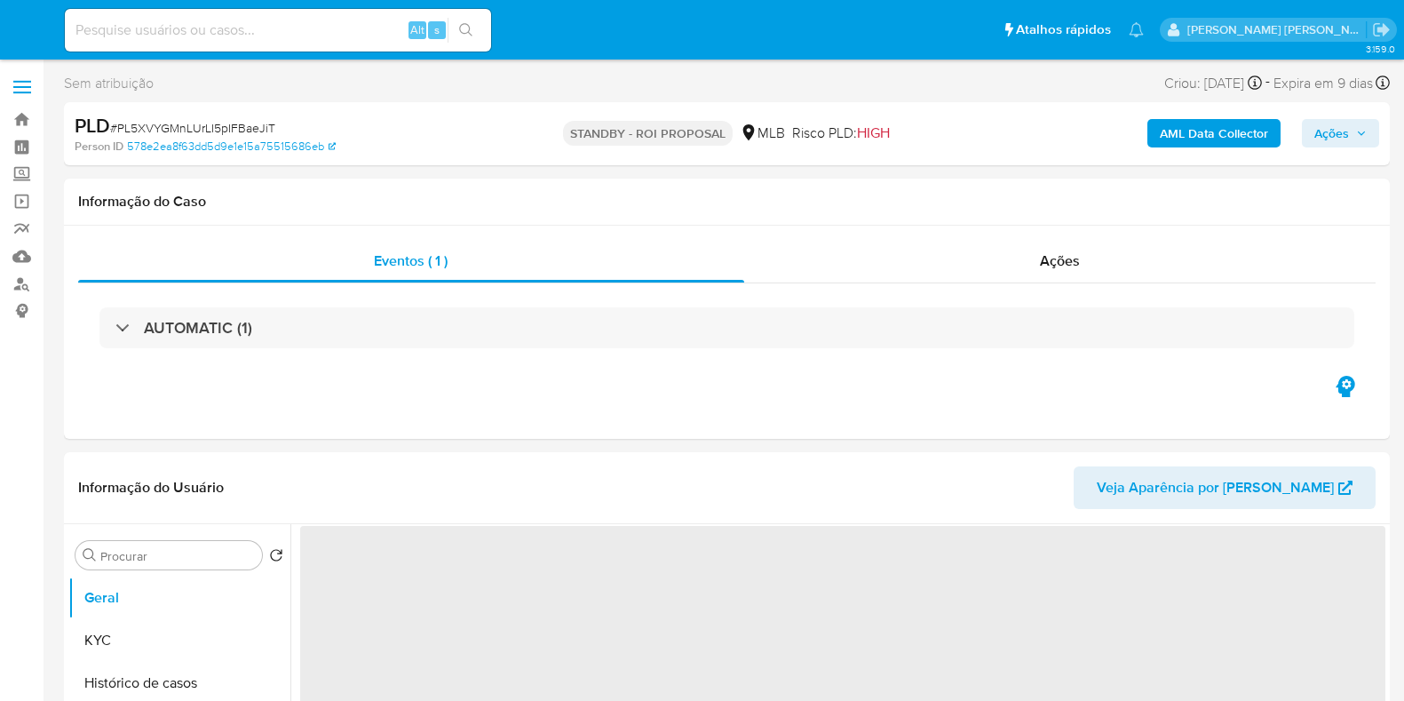
select select "10"
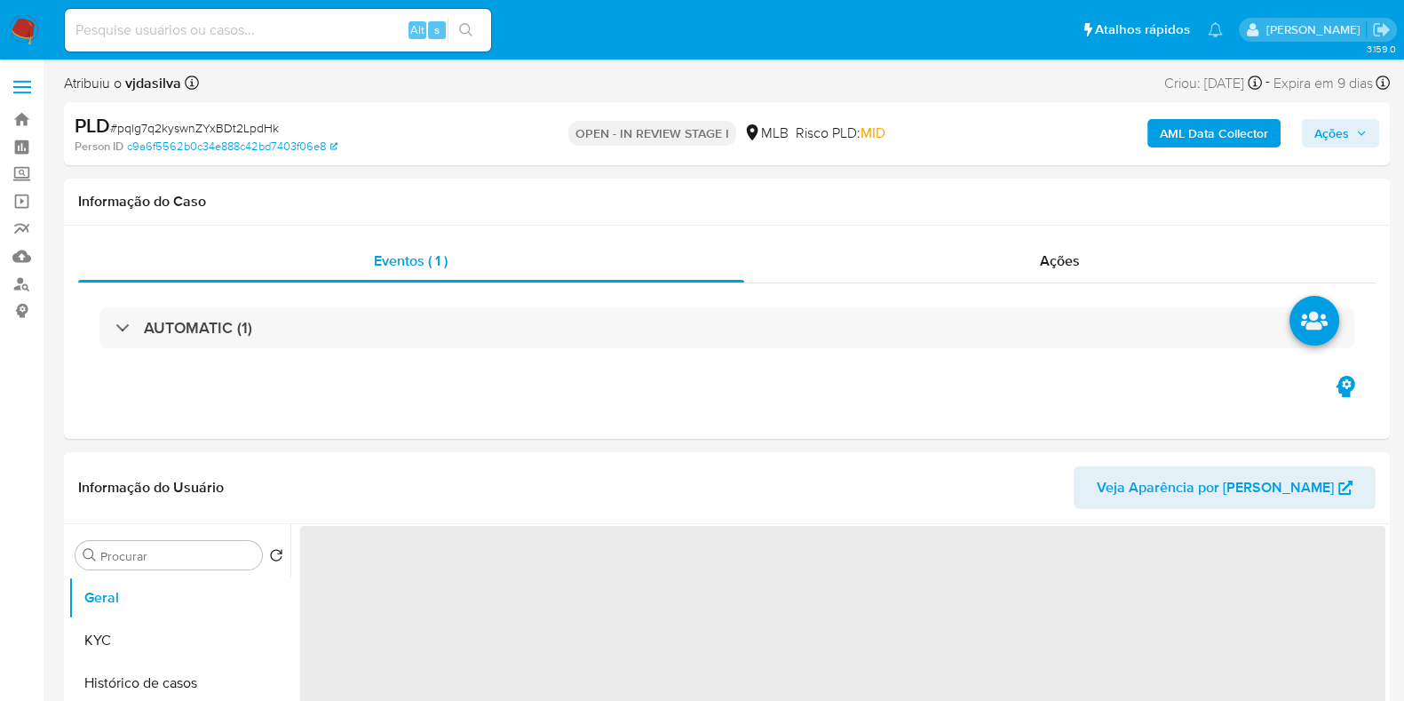
select select "10"
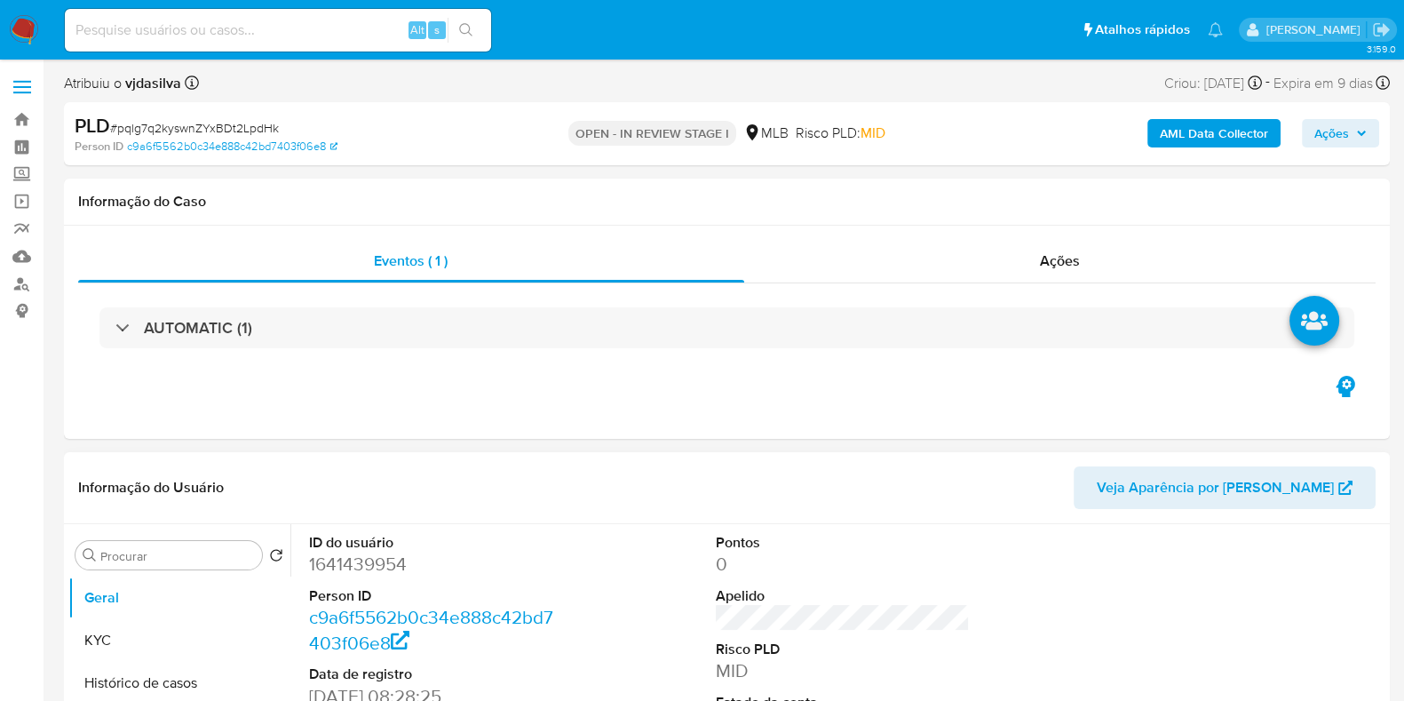
scroll to position [221, 0]
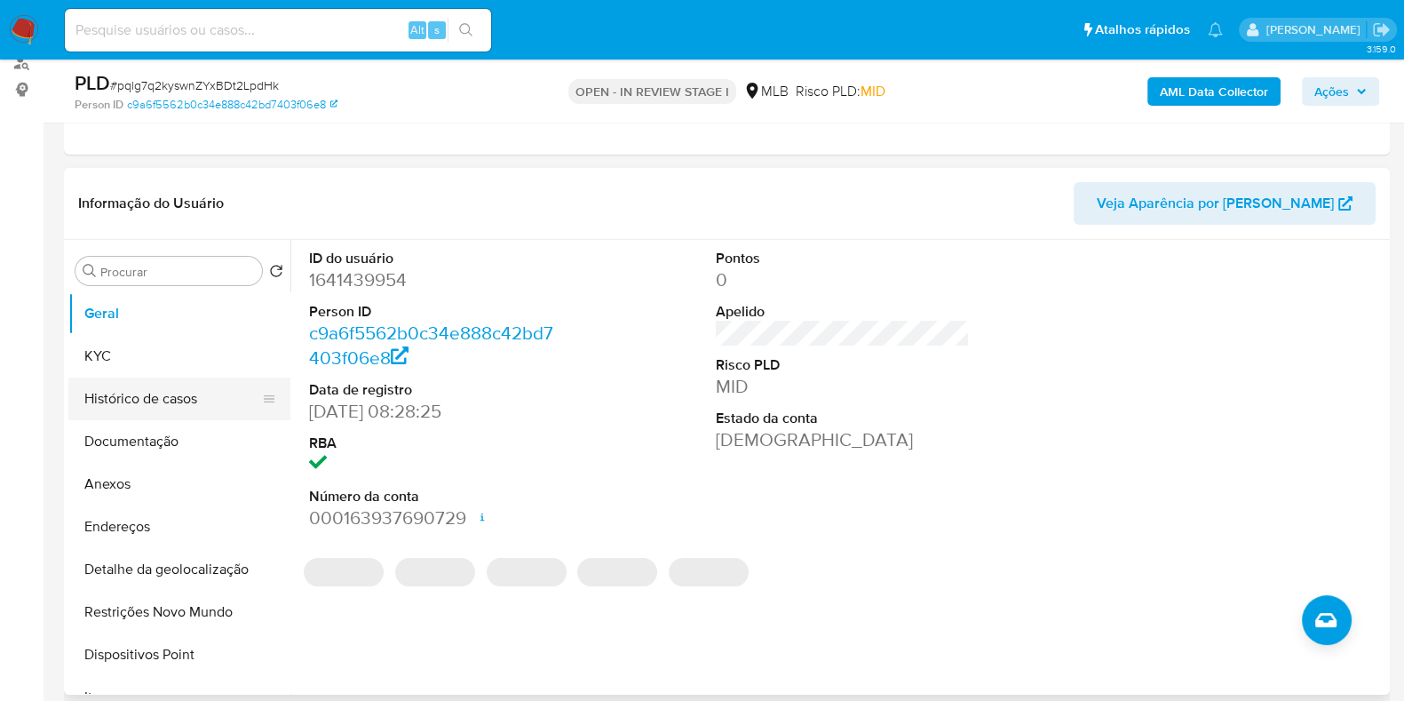
click at [169, 405] on button "Histórico de casos" at bounding box center [172, 398] width 208 height 43
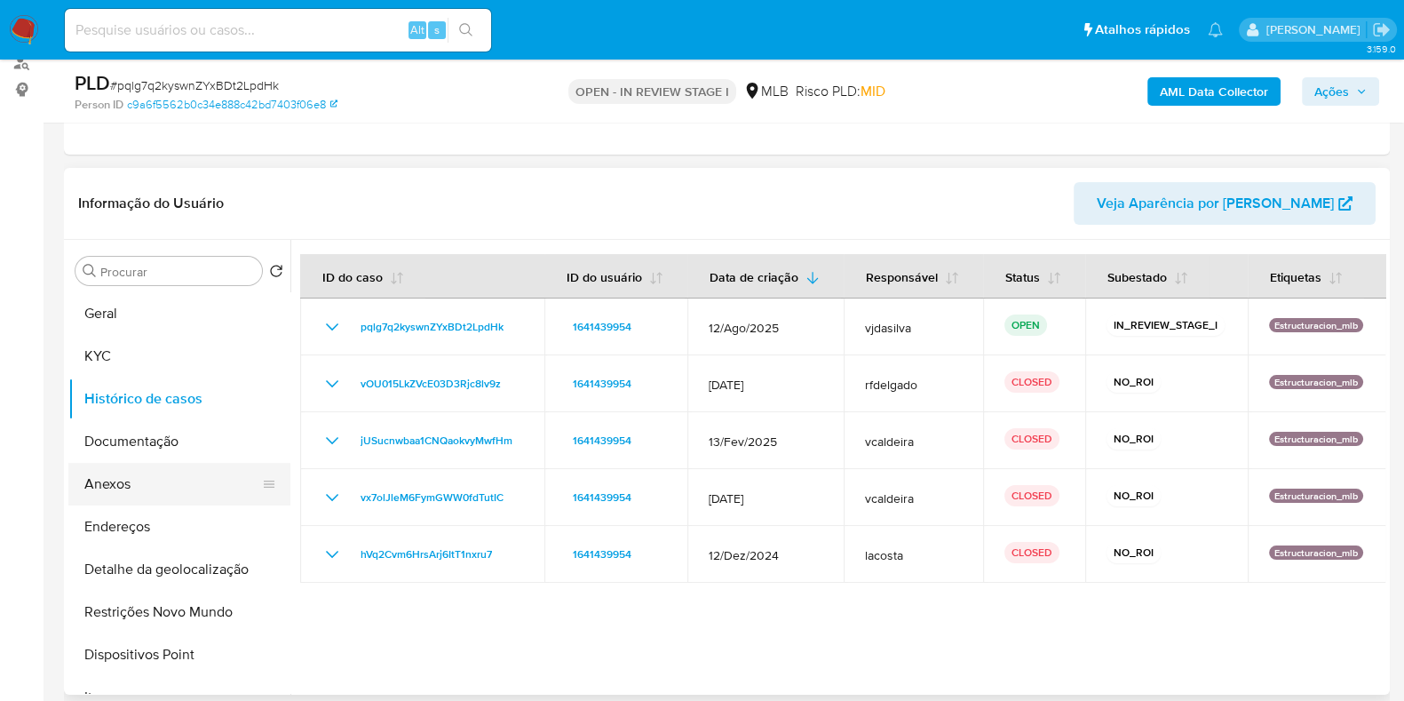
click at [170, 486] on button "Anexos" at bounding box center [172, 484] width 208 height 43
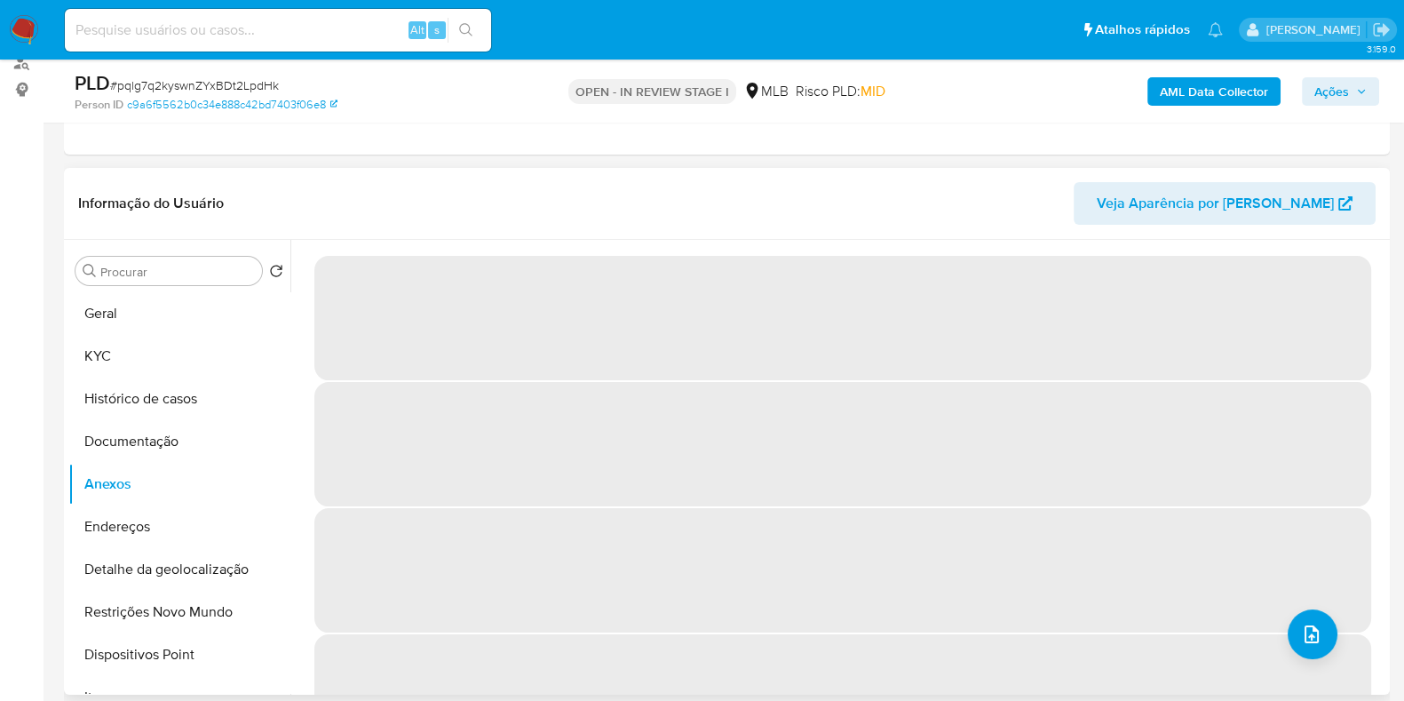
click at [935, 590] on span "‌" at bounding box center [842, 570] width 1057 height 124
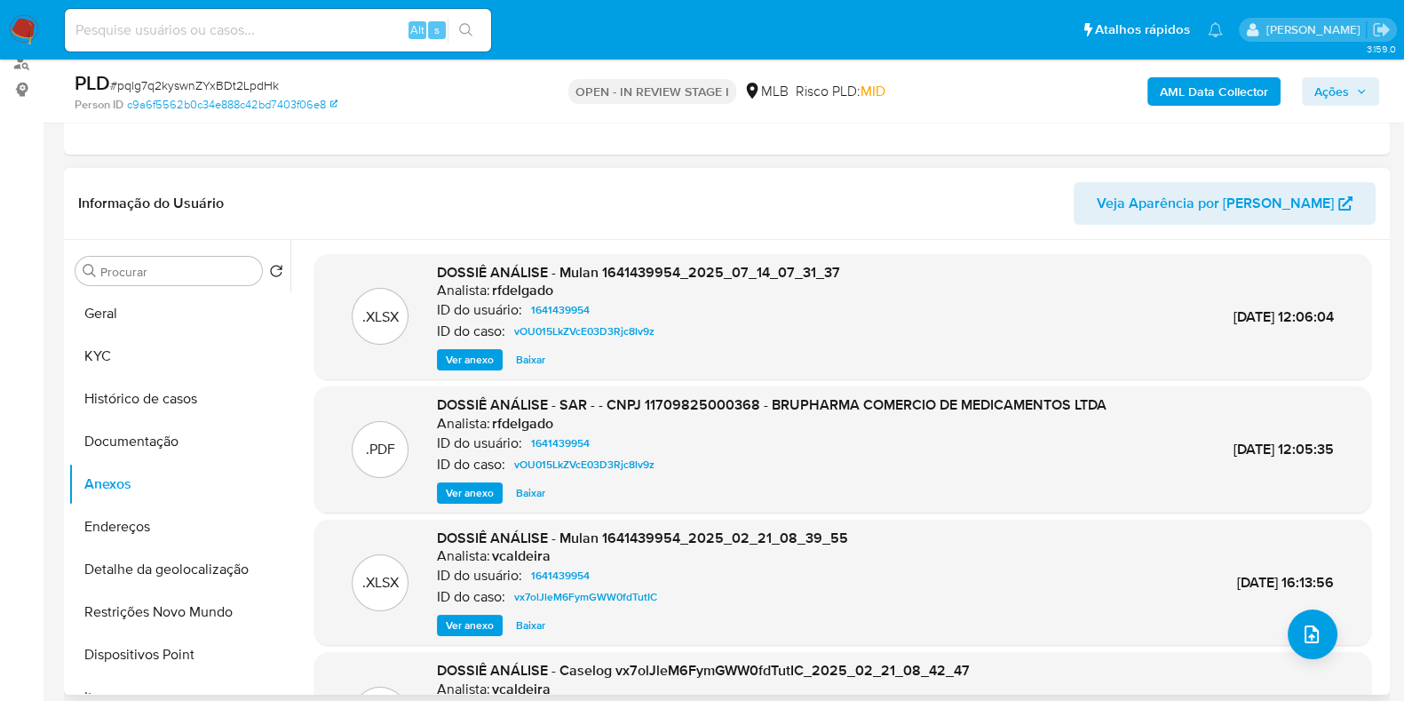
click at [462, 361] on span "Ver anexo" at bounding box center [470, 360] width 48 height 18
click at [760, 389] on div ".PDF DOSSIÊ ANÁLISE - SAR - - CNPJ 11709825000368 - BRUPHARMA COMERCIO DE MEDIC…" at bounding box center [842, 449] width 1057 height 126
click at [780, 398] on span "DOSSIÊ ANÁLISE - SAR - - CNPJ 11709825000368 - BRUPHARMA COMERCIO DE MEDICAMENT…" at bounding box center [772, 404] width 670 height 20
drag, startPoint x: 768, startPoint y: 401, endPoint x: 1102, endPoint y: 400, distance: 333.9
click at [1102, 400] on span "DOSSIÊ ANÁLISE - SAR - - CNPJ 11709825000368 - BRUPHARMA COMERCIO DE MEDICAMENT…" at bounding box center [772, 404] width 670 height 20
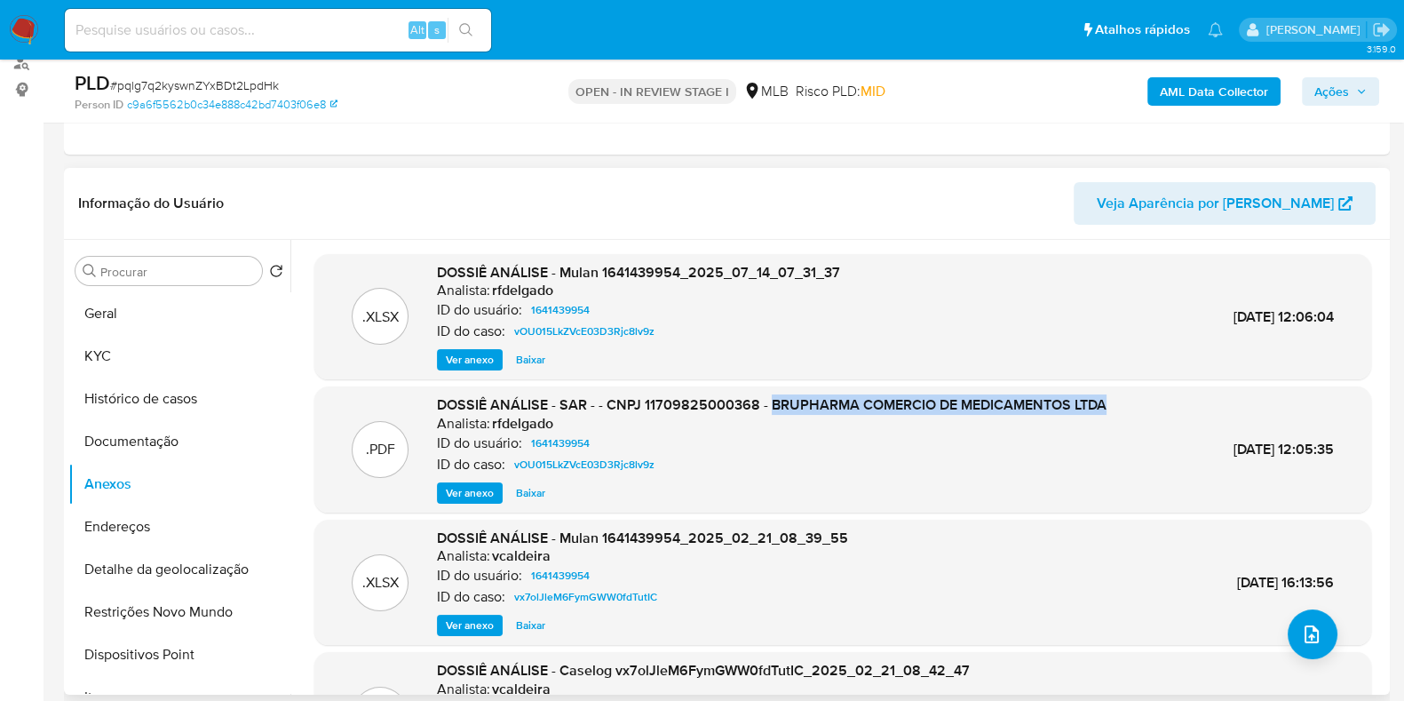
copy span "BRUPHARMA COMERCIO DE MEDICAMENTOS LTDA"
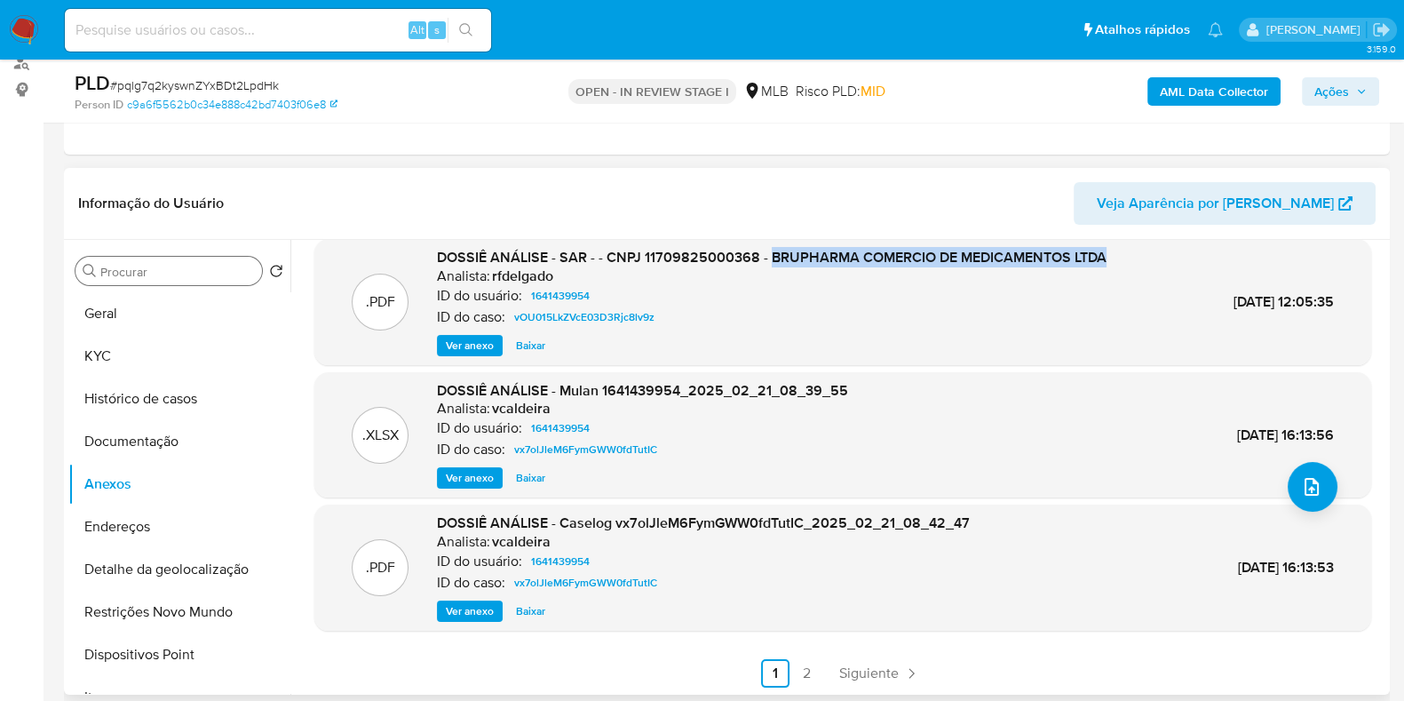
scroll to position [149, 0]
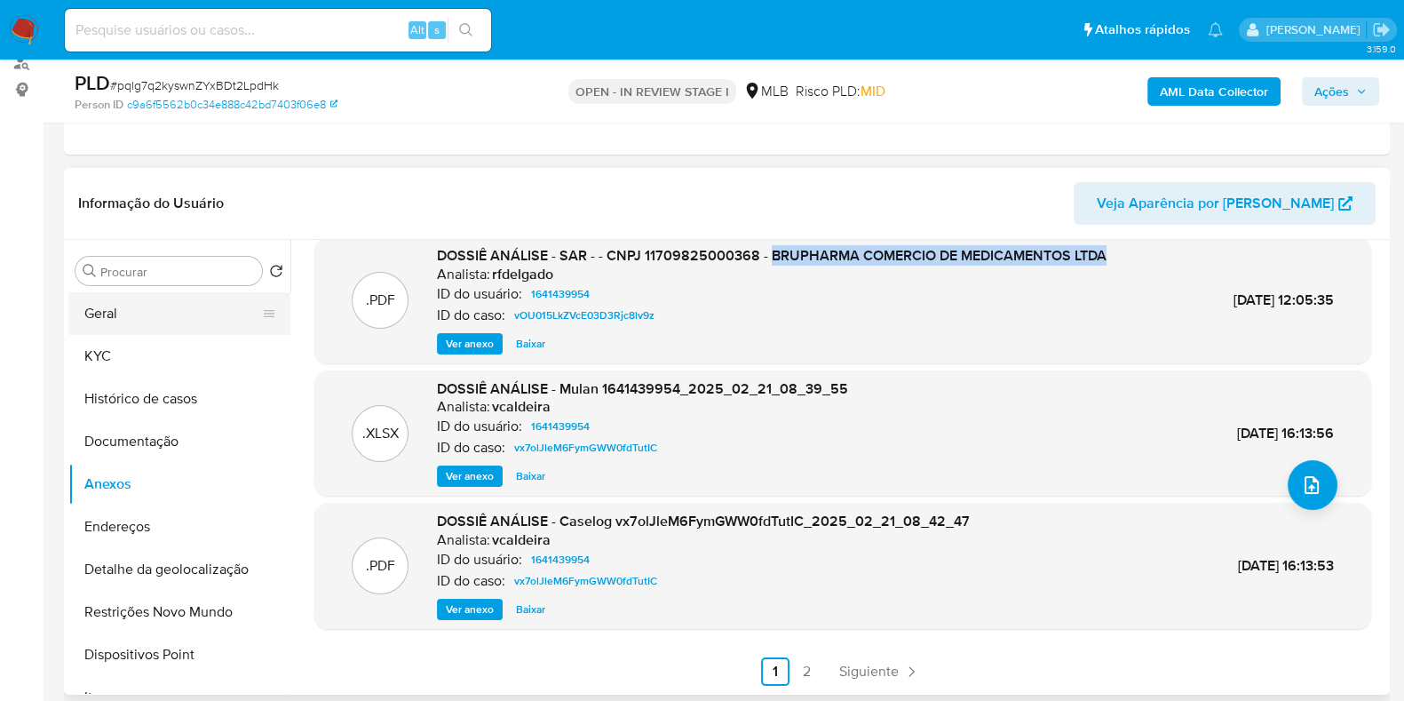
click at [136, 307] on button "Geral" at bounding box center [172, 313] width 208 height 43
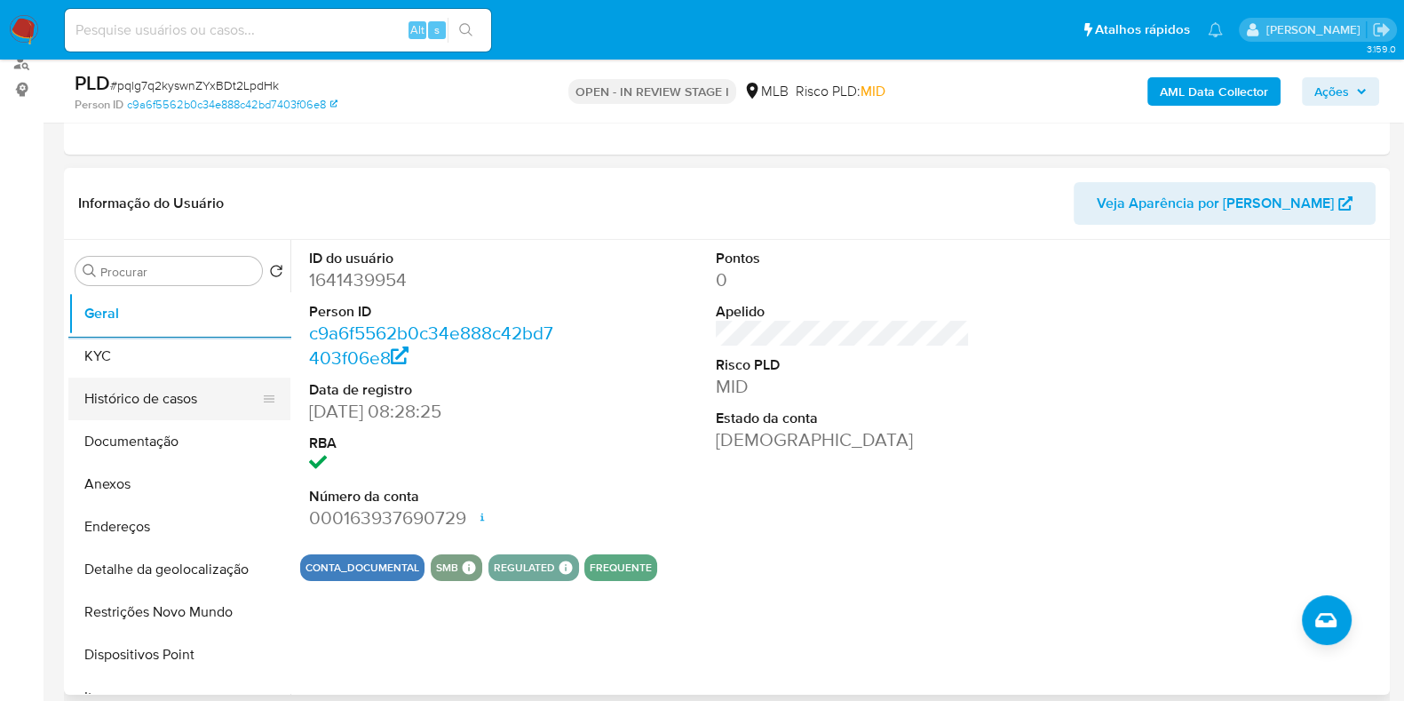
click at [133, 401] on button "Histórico de casos" at bounding box center [172, 398] width 208 height 43
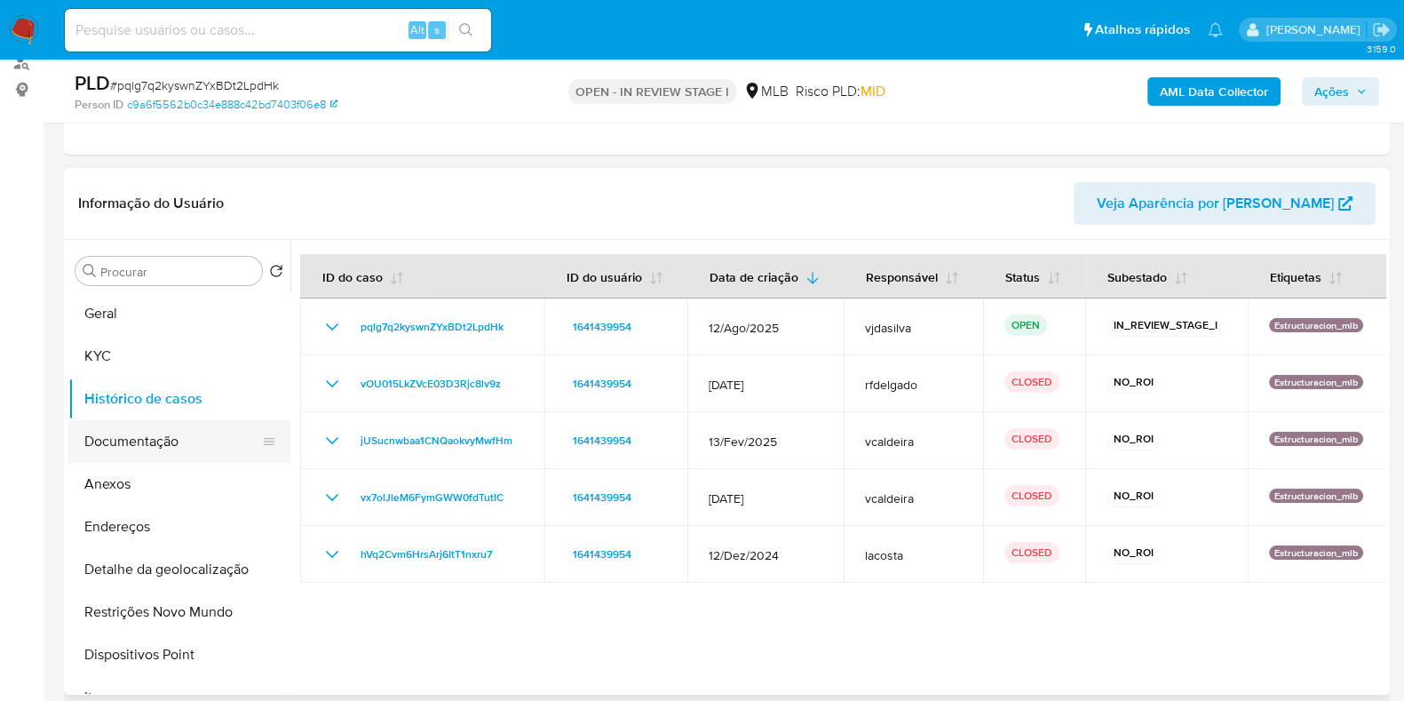
click at [169, 437] on button "Documentação" at bounding box center [172, 441] width 208 height 43
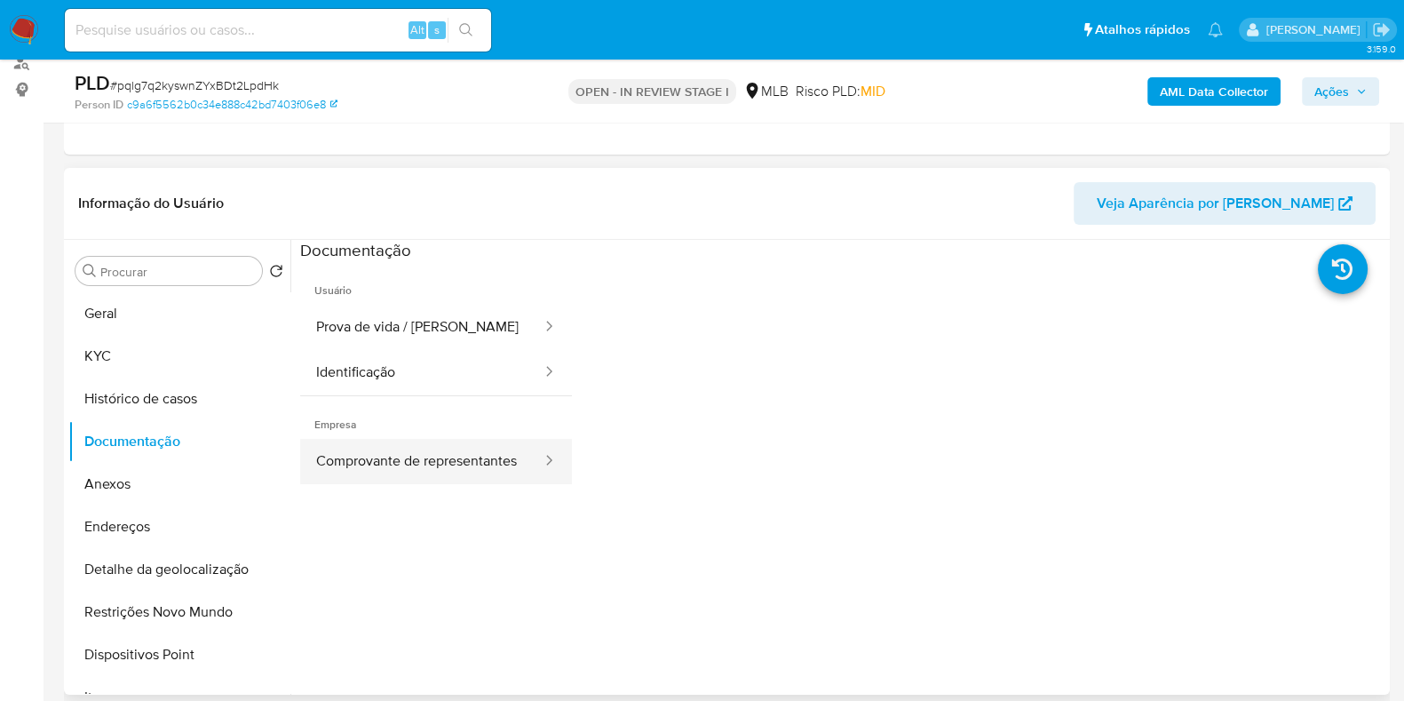
click at [441, 453] on button "Comprovante de representantes" at bounding box center [421, 461] width 243 height 45
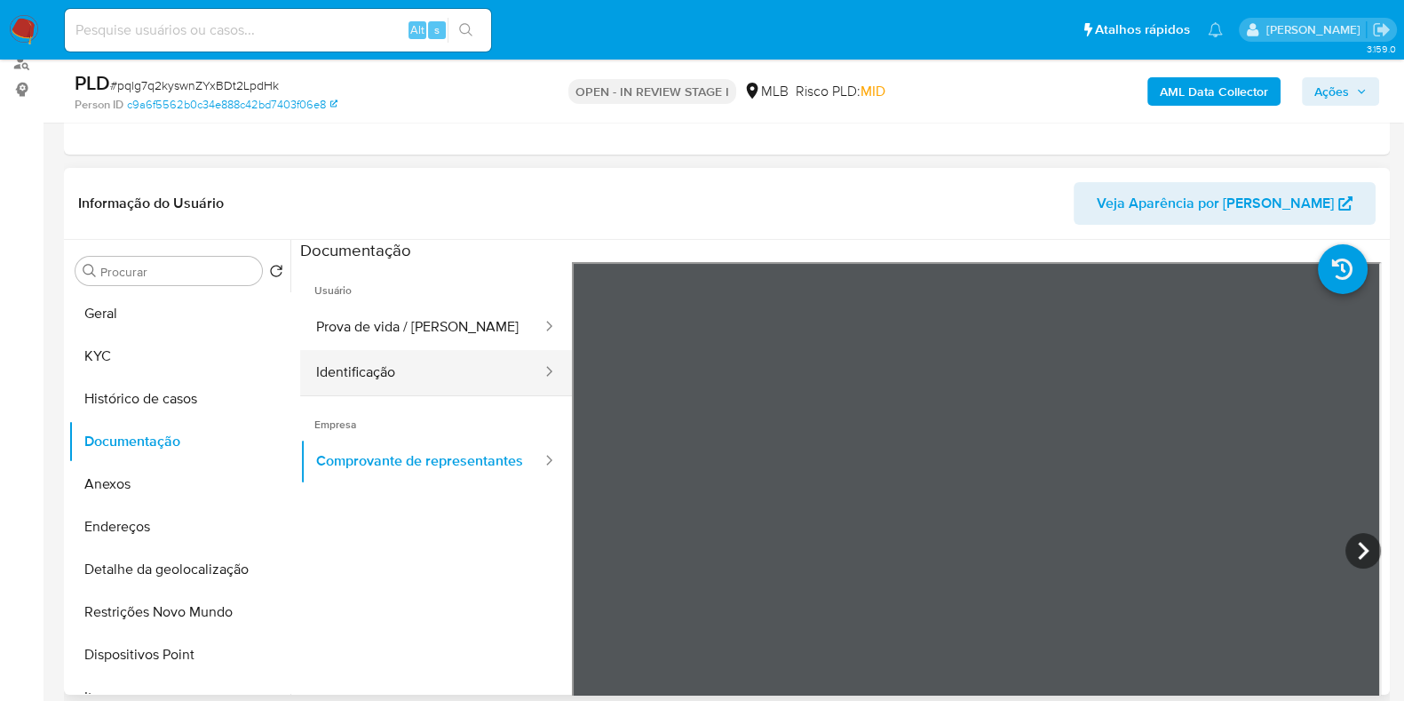
click at [417, 385] on button "Identificação" at bounding box center [421, 372] width 243 height 45
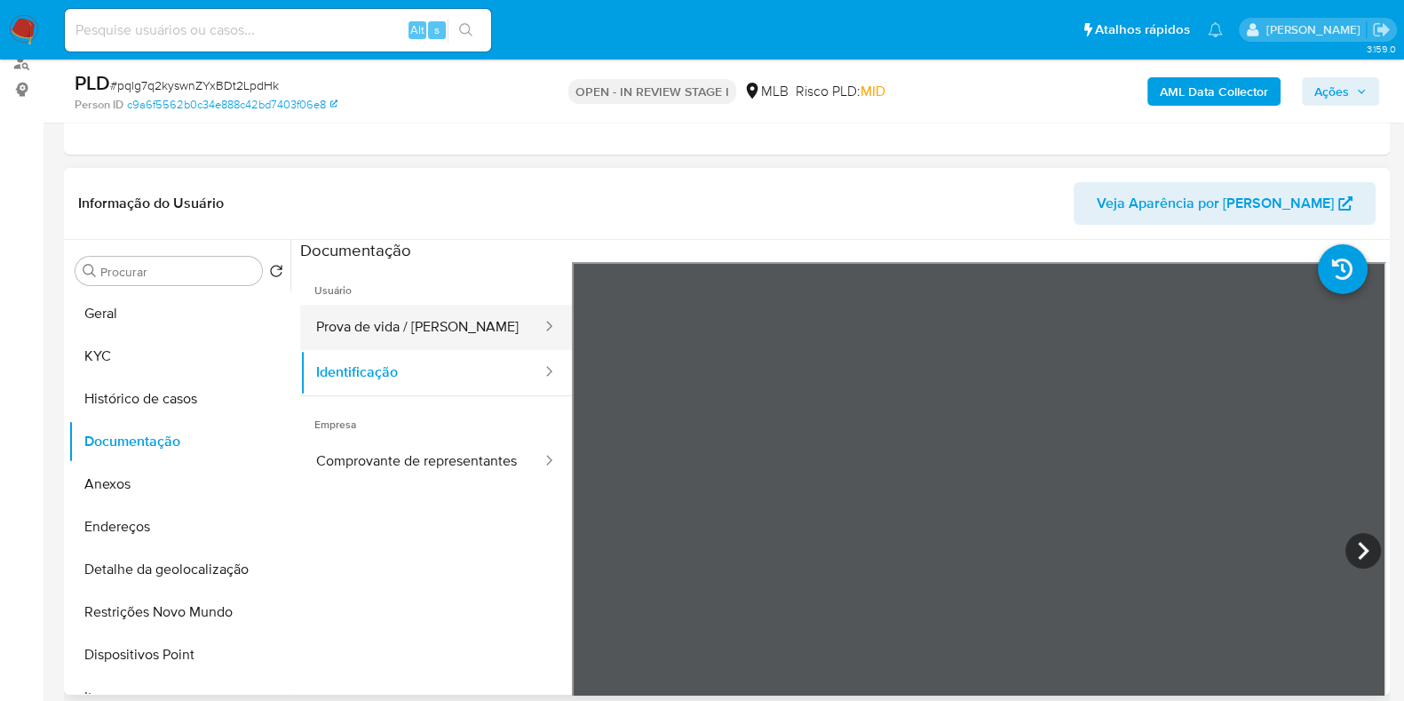
click at [402, 337] on button "Prova de vida / Selfie" at bounding box center [421, 327] width 243 height 45
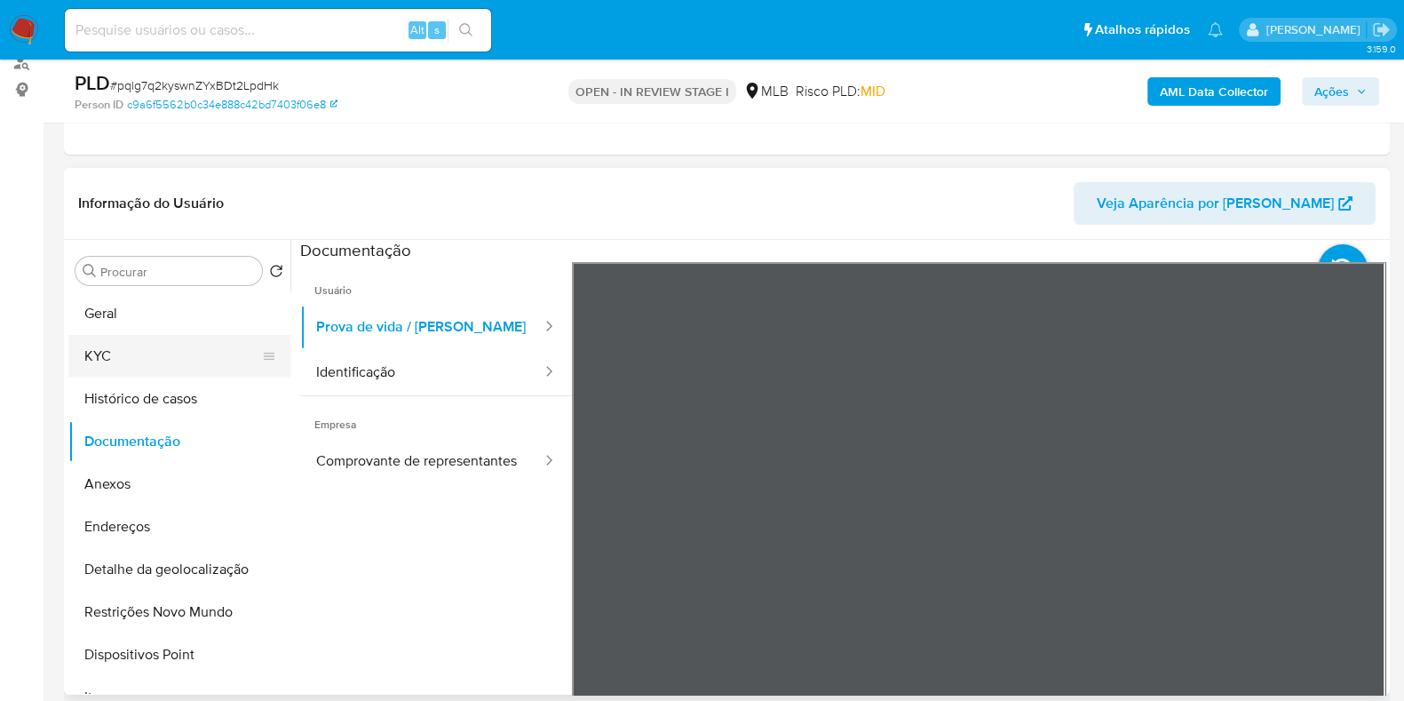
click at [149, 357] on button "KYC" at bounding box center [172, 356] width 208 height 43
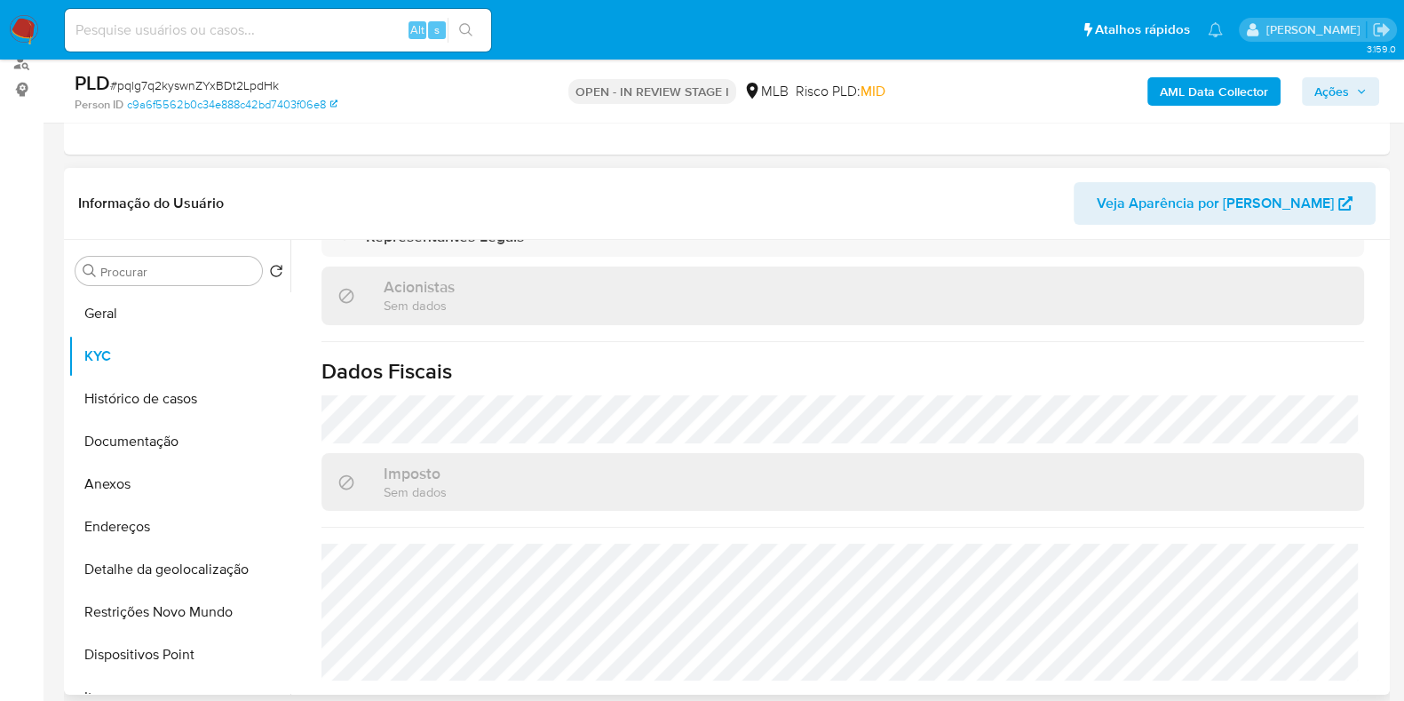
scroll to position [1026, 0]
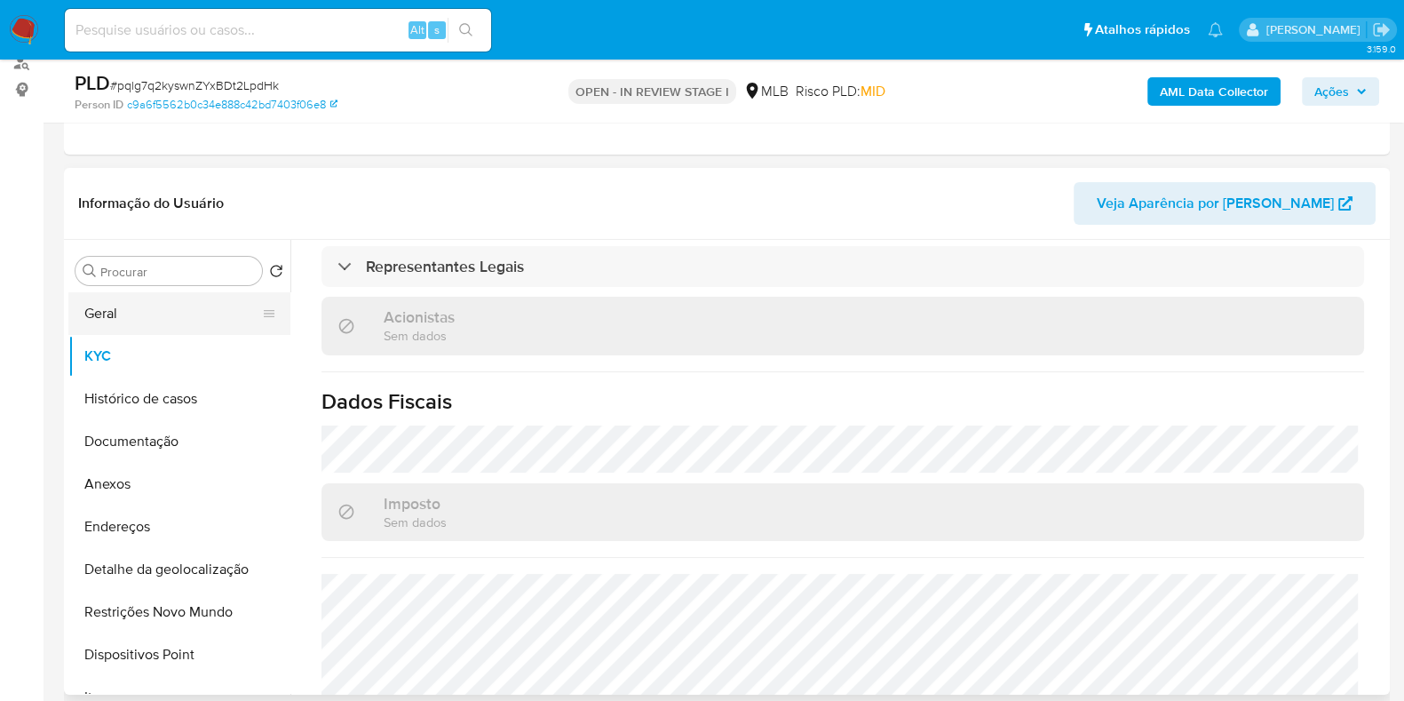
click at [139, 317] on button "Geral" at bounding box center [172, 313] width 208 height 43
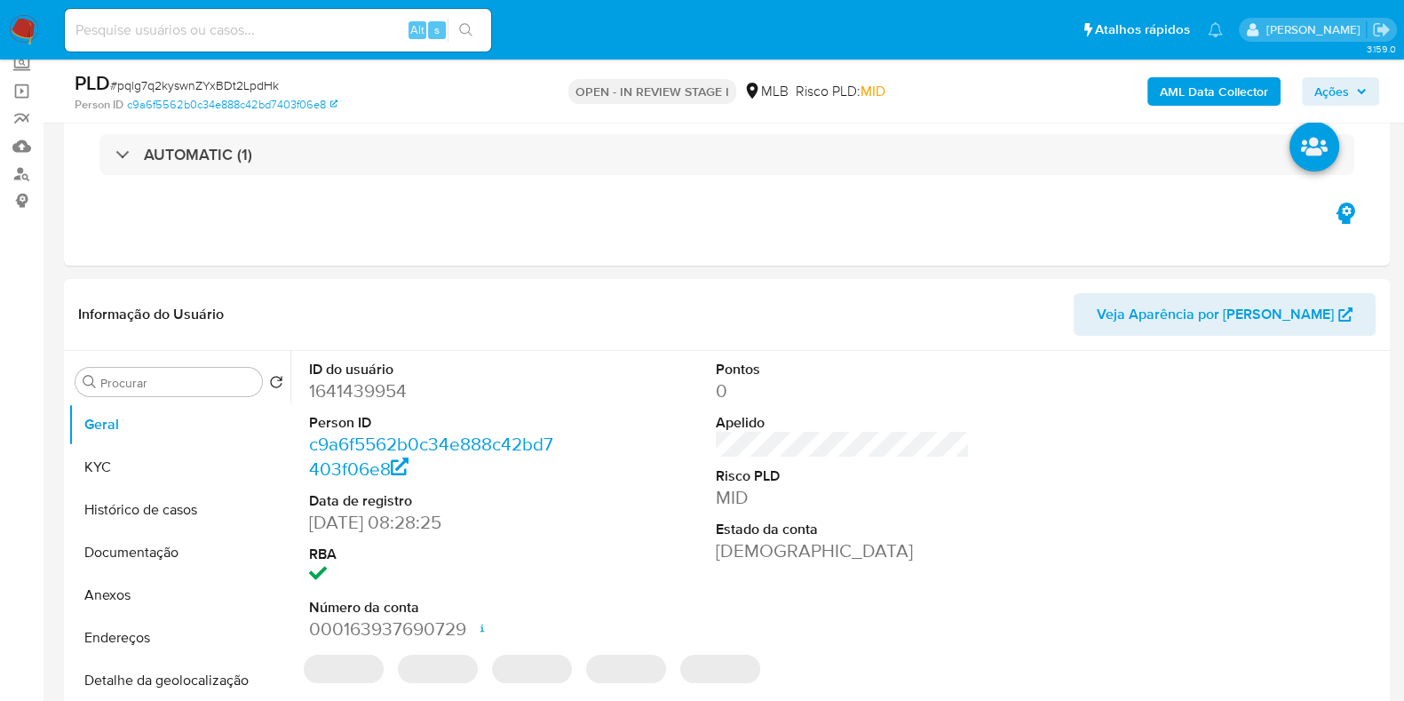
scroll to position [221, 0]
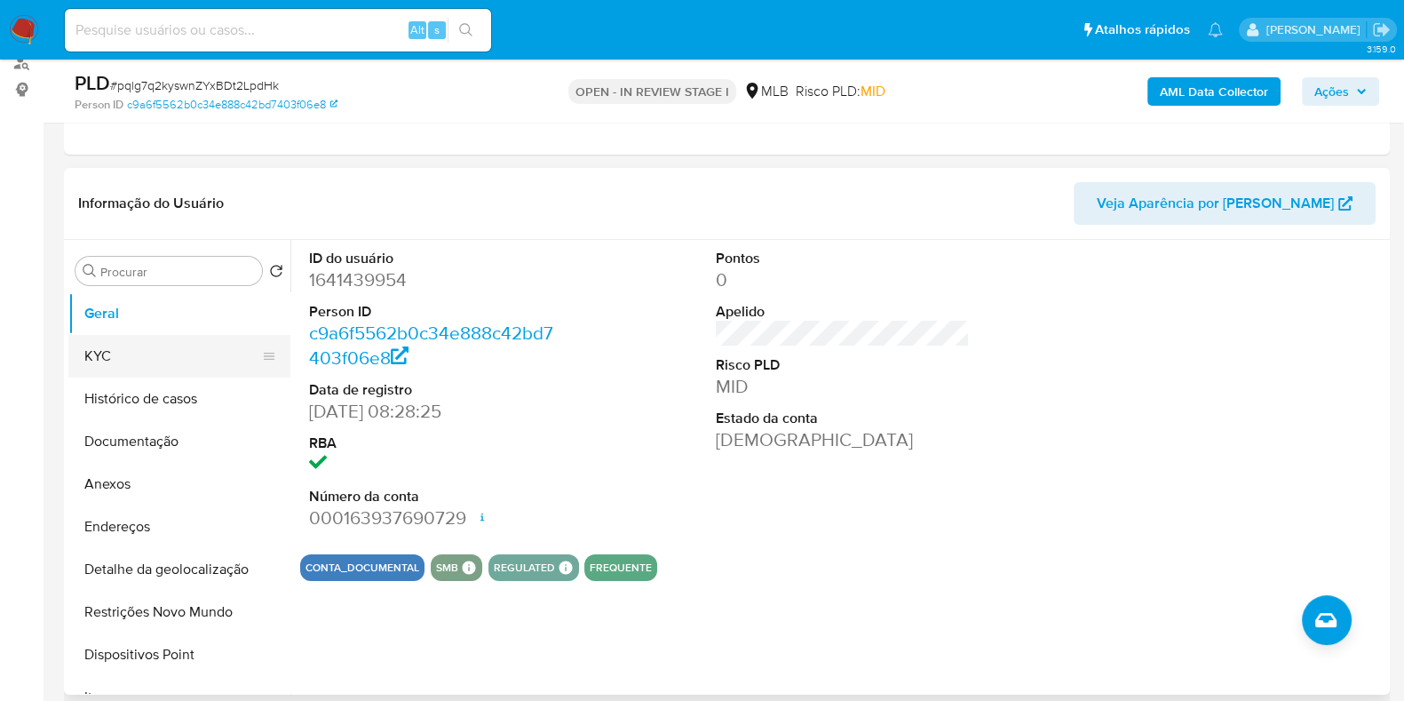
click at [107, 366] on button "KYC" at bounding box center [172, 356] width 208 height 43
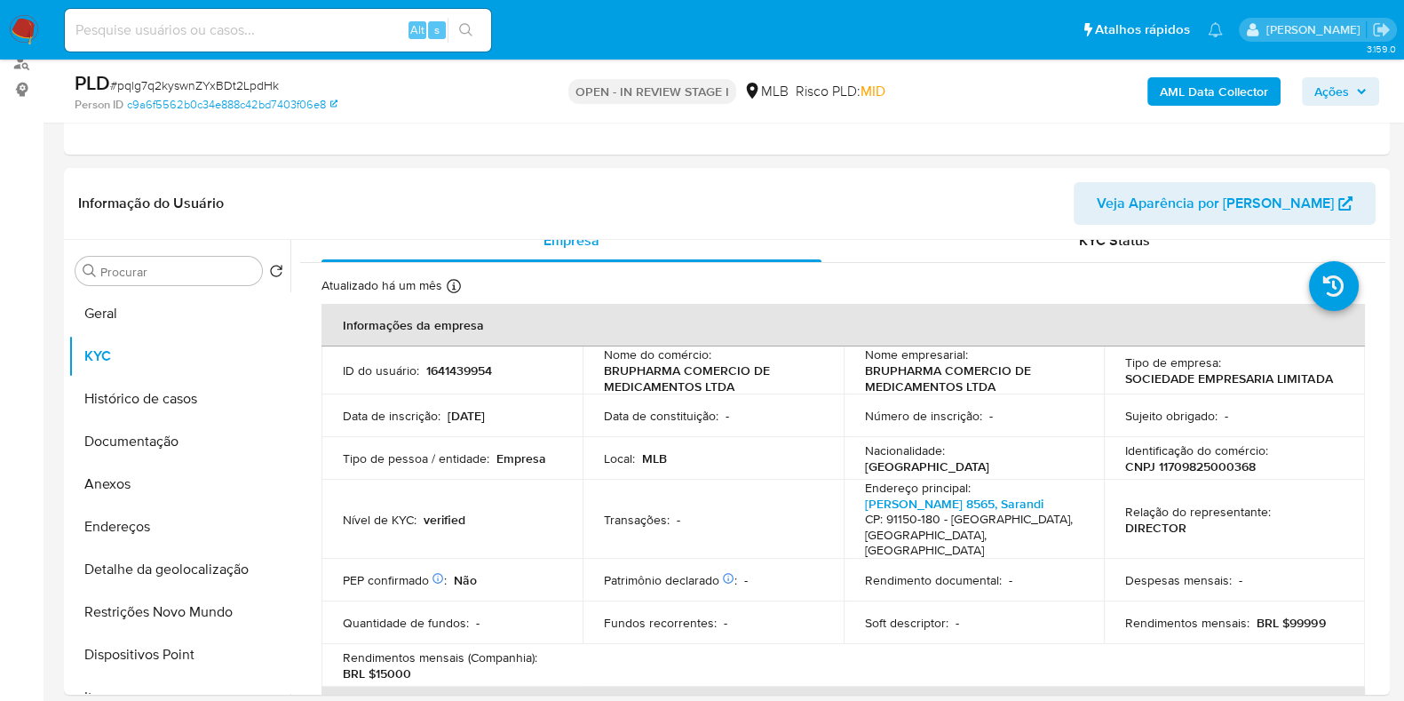
scroll to position [0, 0]
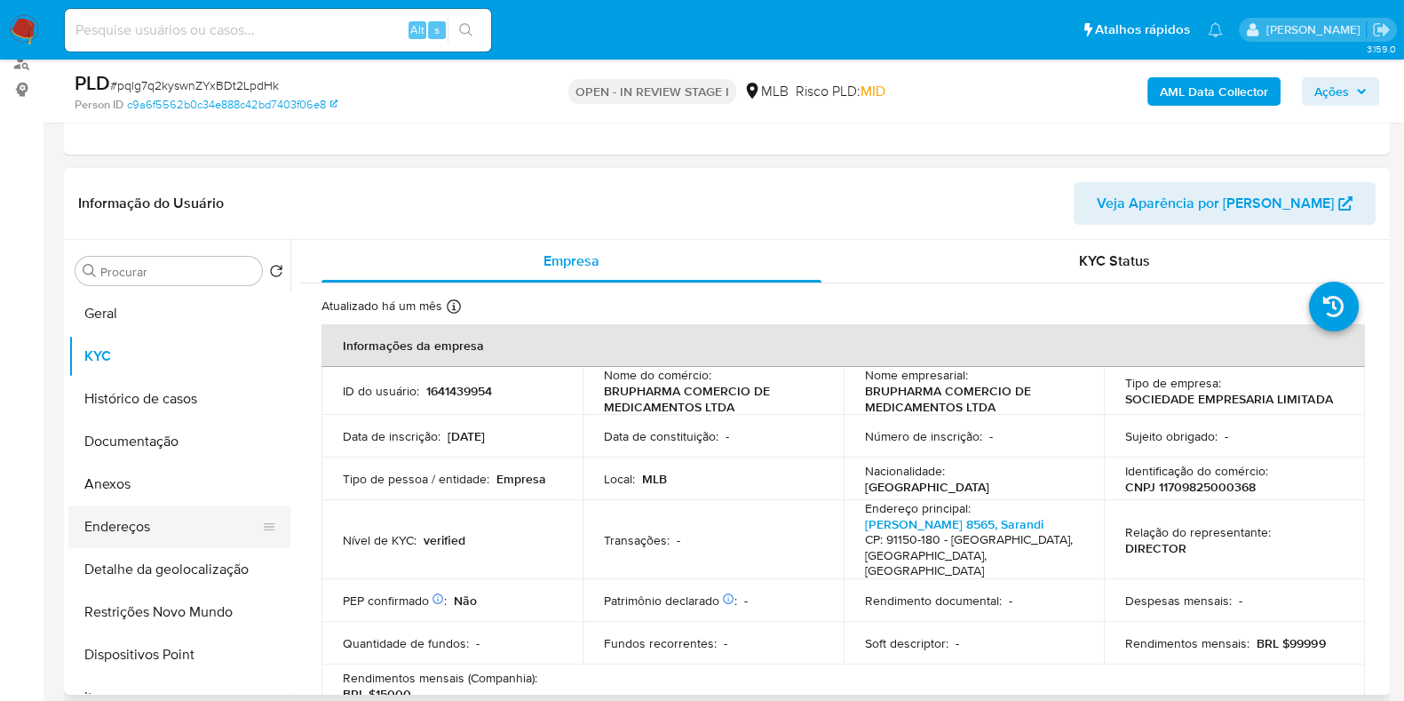
click at [173, 513] on button "Endereços" at bounding box center [172, 526] width 208 height 43
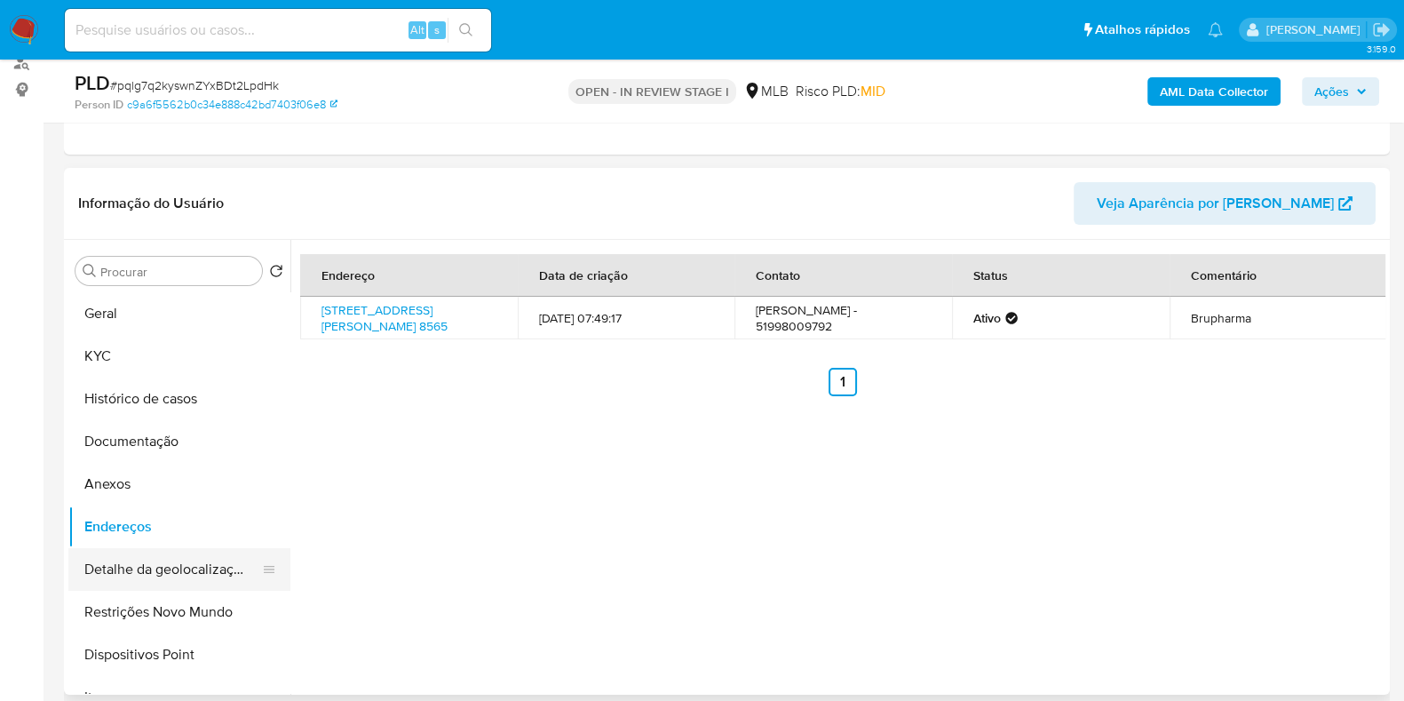
click at [173, 563] on button "Detalhe da geolocalização" at bounding box center [172, 569] width 208 height 43
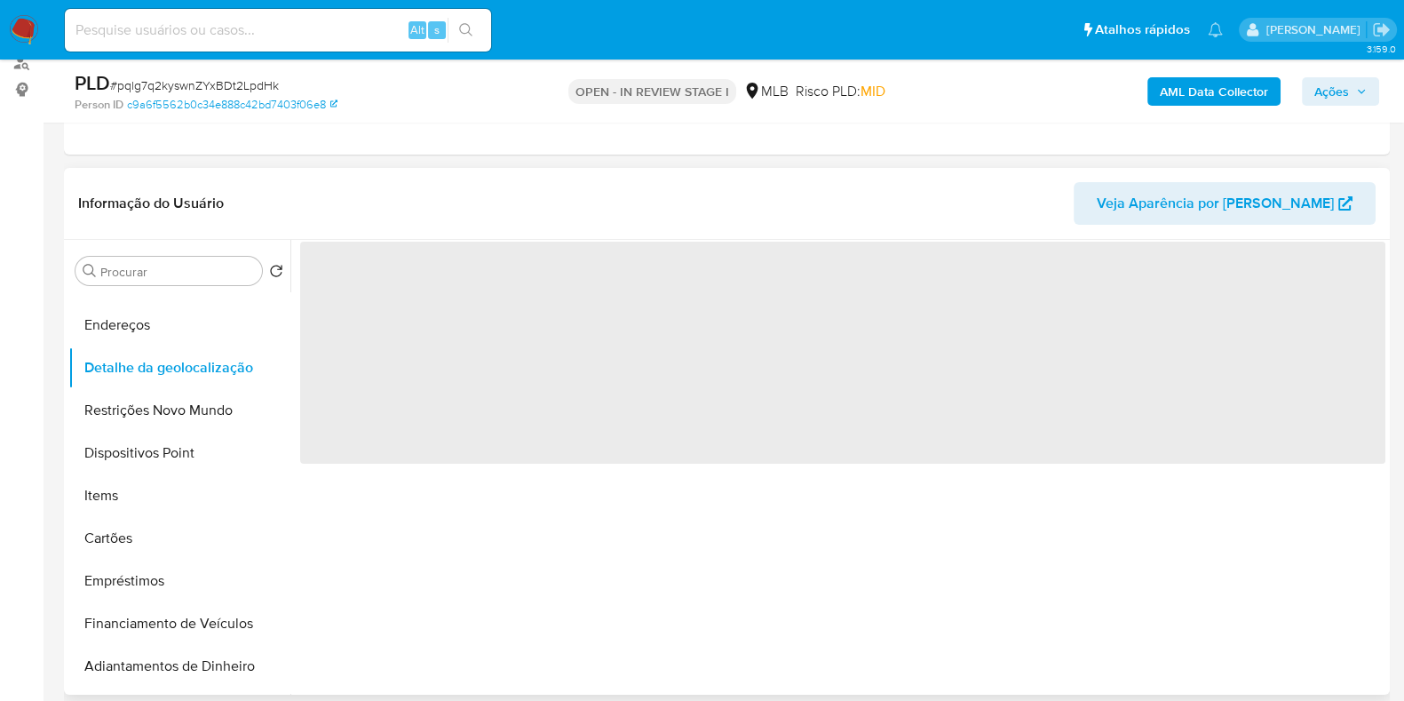
scroll to position [221, 0]
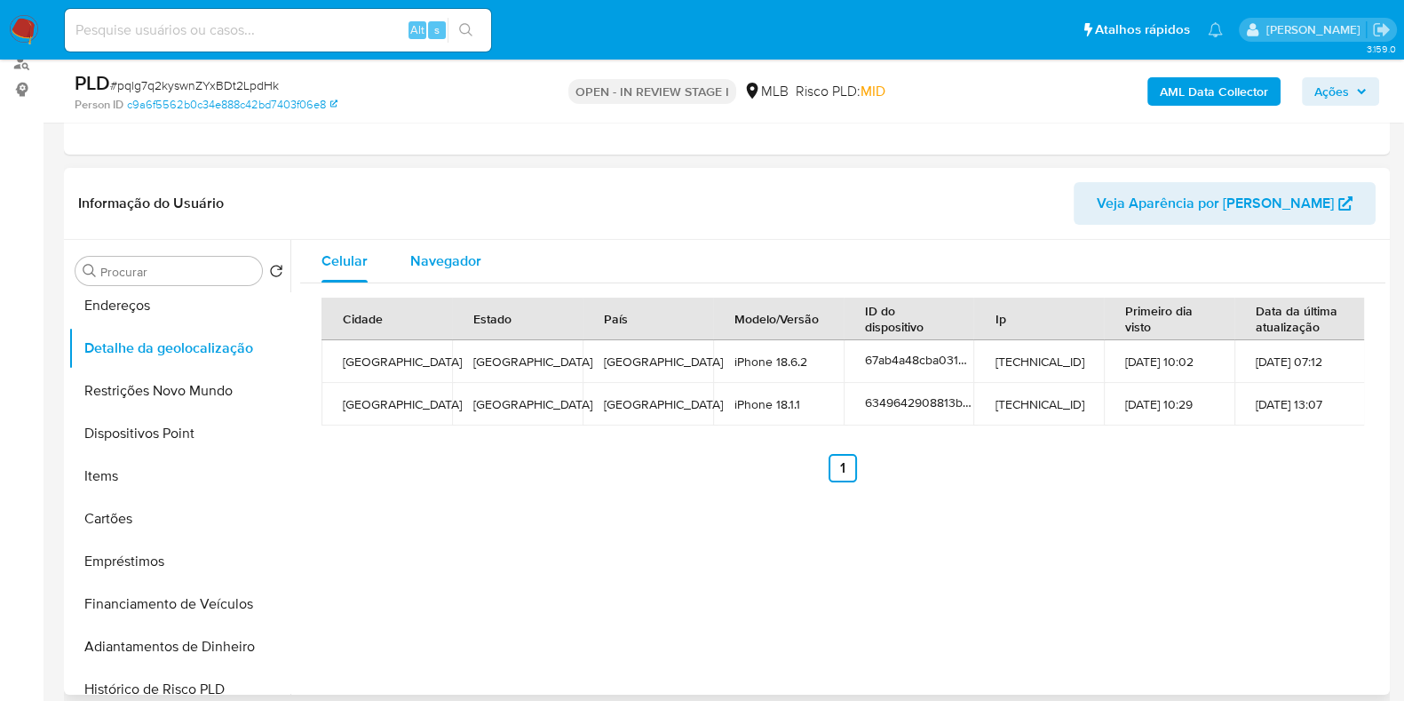
click at [444, 277] on div "Navegador" at bounding box center [445, 261] width 71 height 43
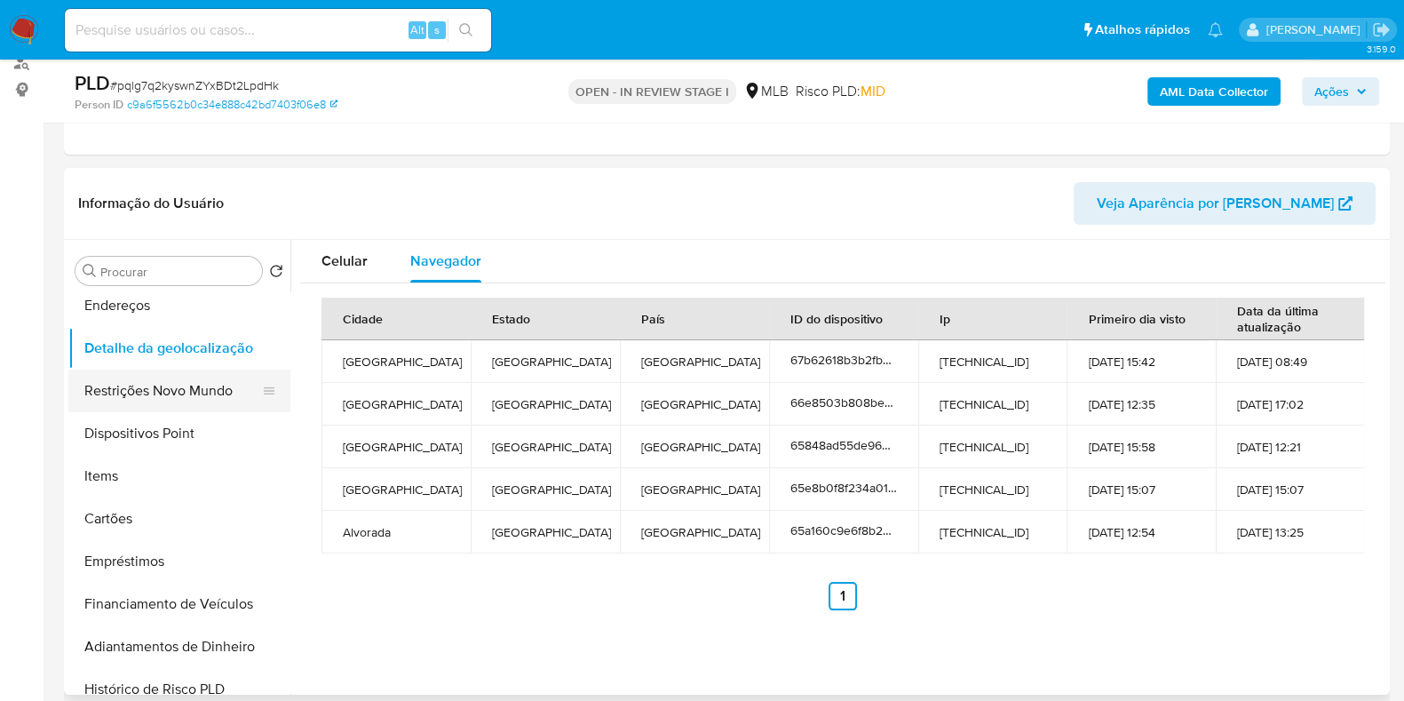
click at [117, 401] on button "Restrições Novo Mundo" at bounding box center [172, 390] width 208 height 43
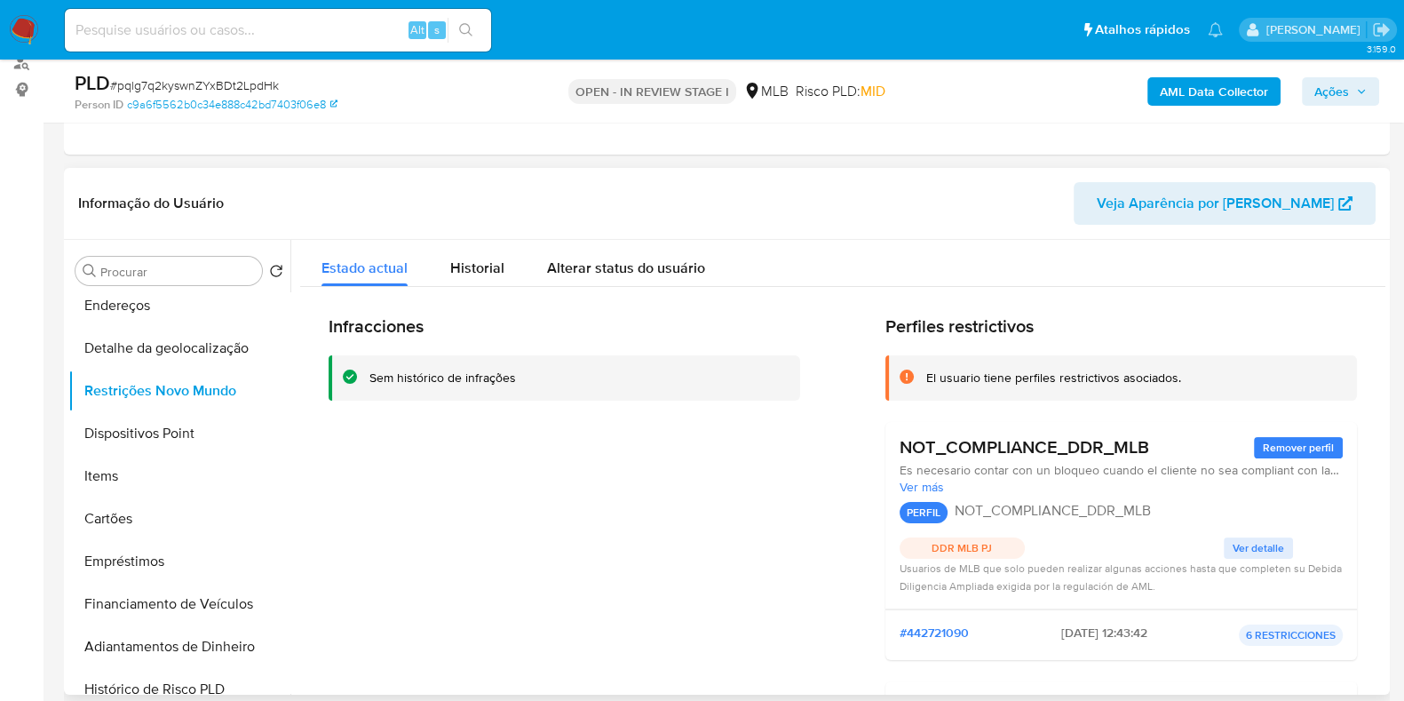
drag, startPoint x: 924, startPoint y: 372, endPoint x: 1159, endPoint y: 441, distance: 245.3
click at [1159, 441] on div "Perfiles restrictivos El usuario tiene perfiles restrictivos asociados. NOT_COM…" at bounding box center [1121, 610] width 472 height 590
click at [147, 444] on button "Dispositivos Point" at bounding box center [172, 433] width 208 height 43
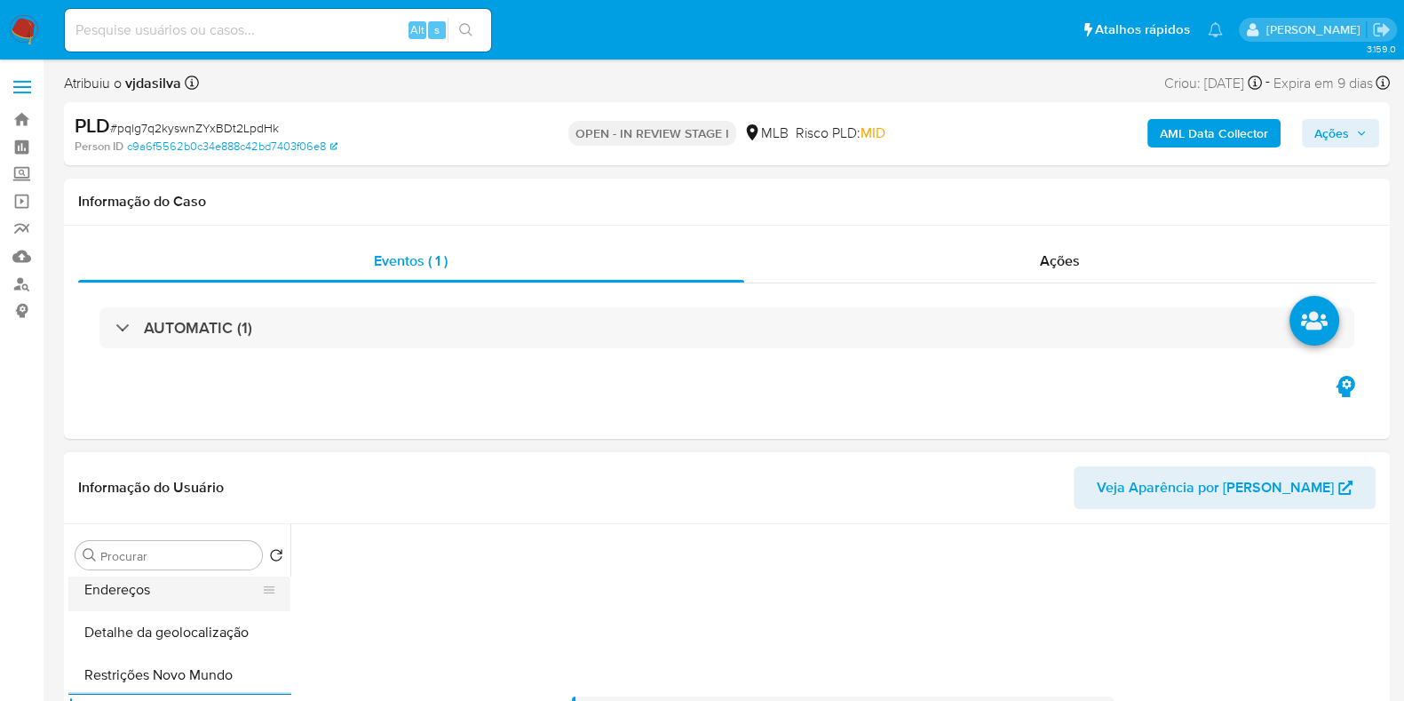
scroll to position [0, 0]
click at [107, 632] on button "KYC" at bounding box center [172, 640] width 208 height 43
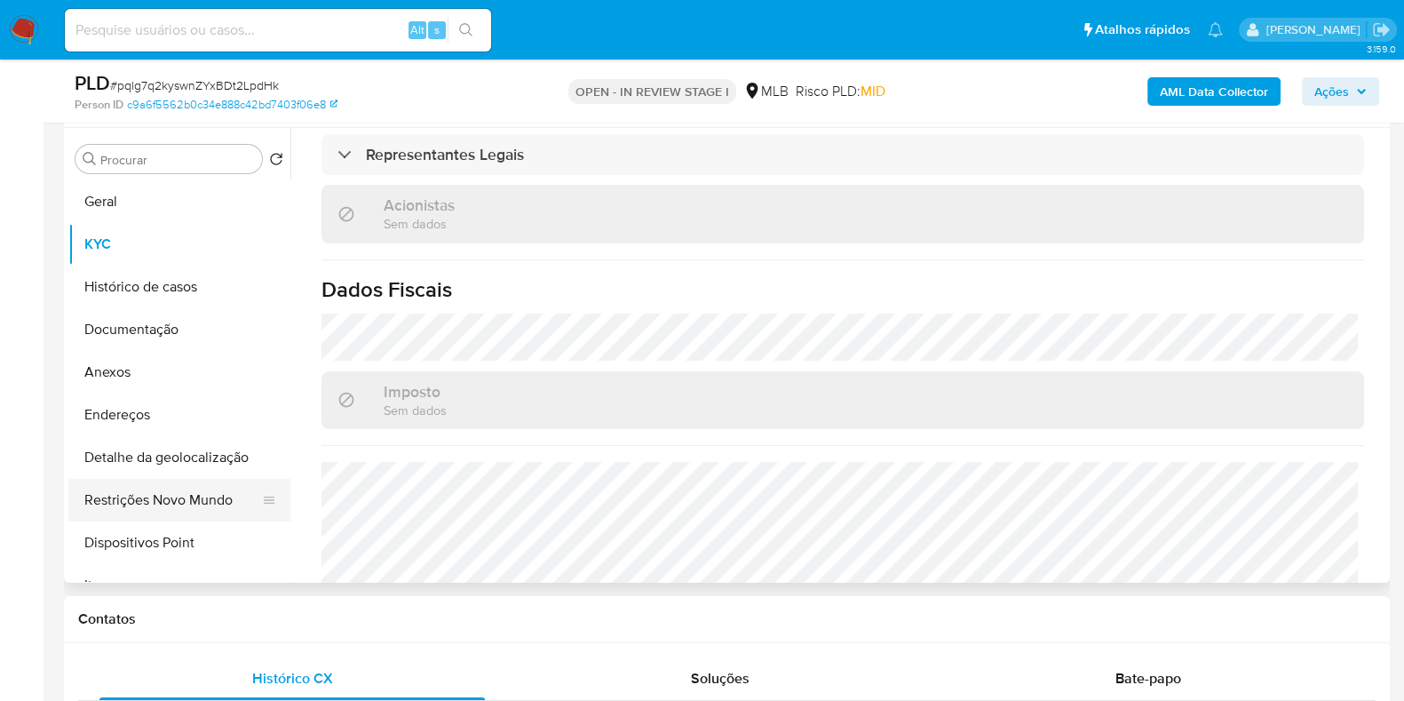
scroll to position [333, 0]
click at [147, 409] on button "Endereços" at bounding box center [172, 414] width 208 height 43
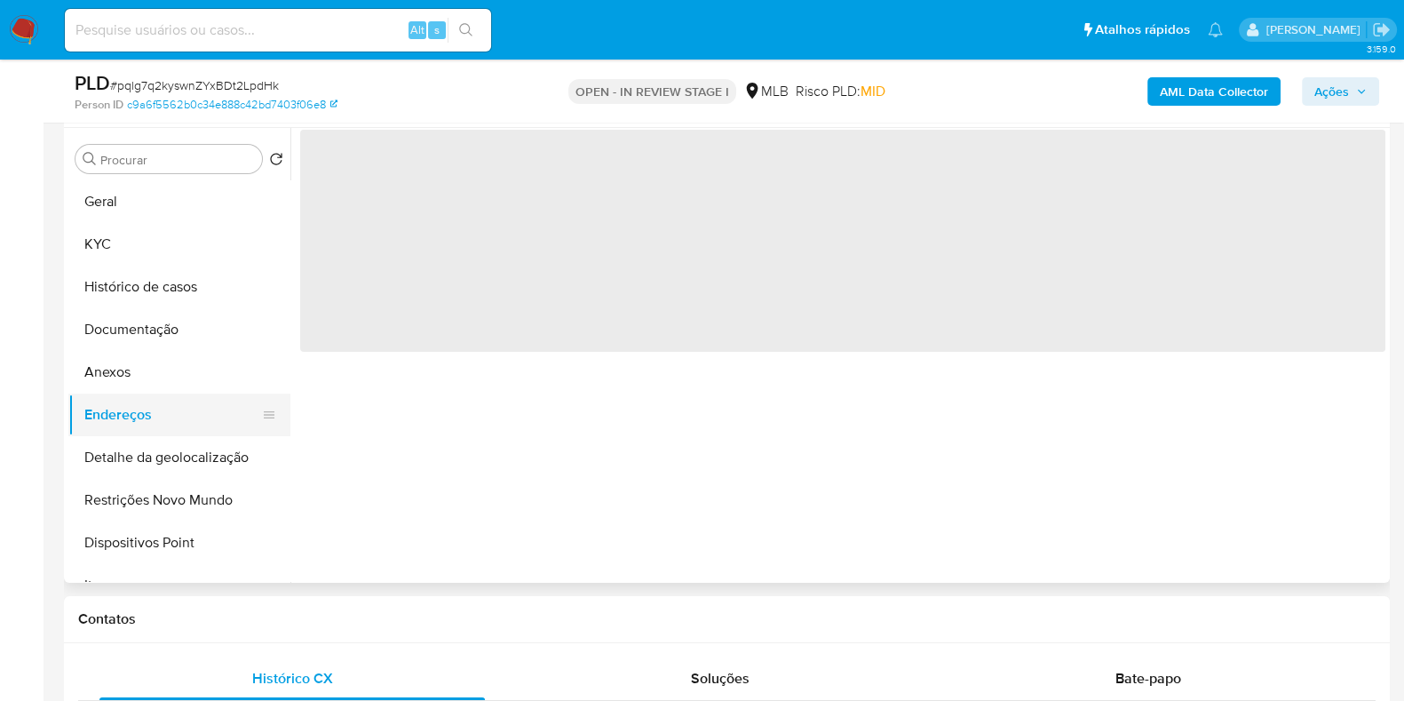
scroll to position [0, 0]
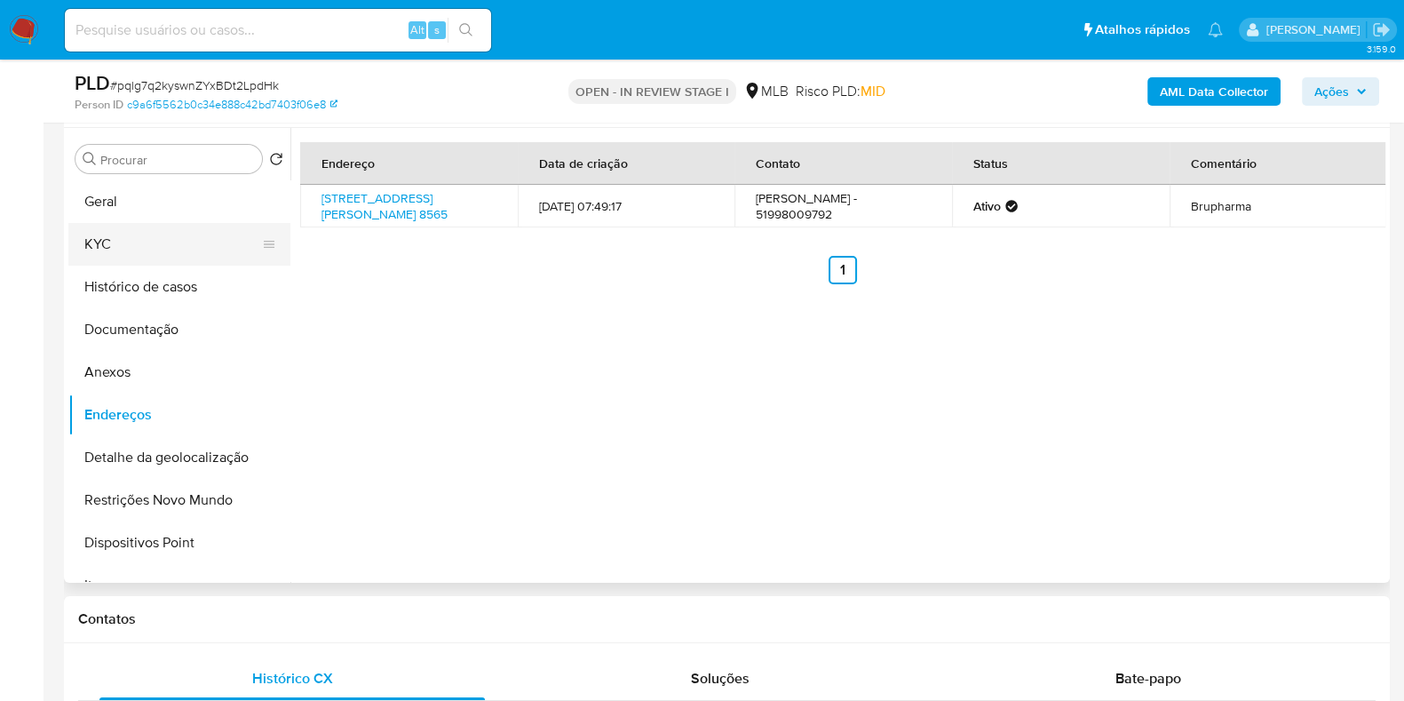
click at [169, 242] on button "KYC" at bounding box center [172, 244] width 208 height 43
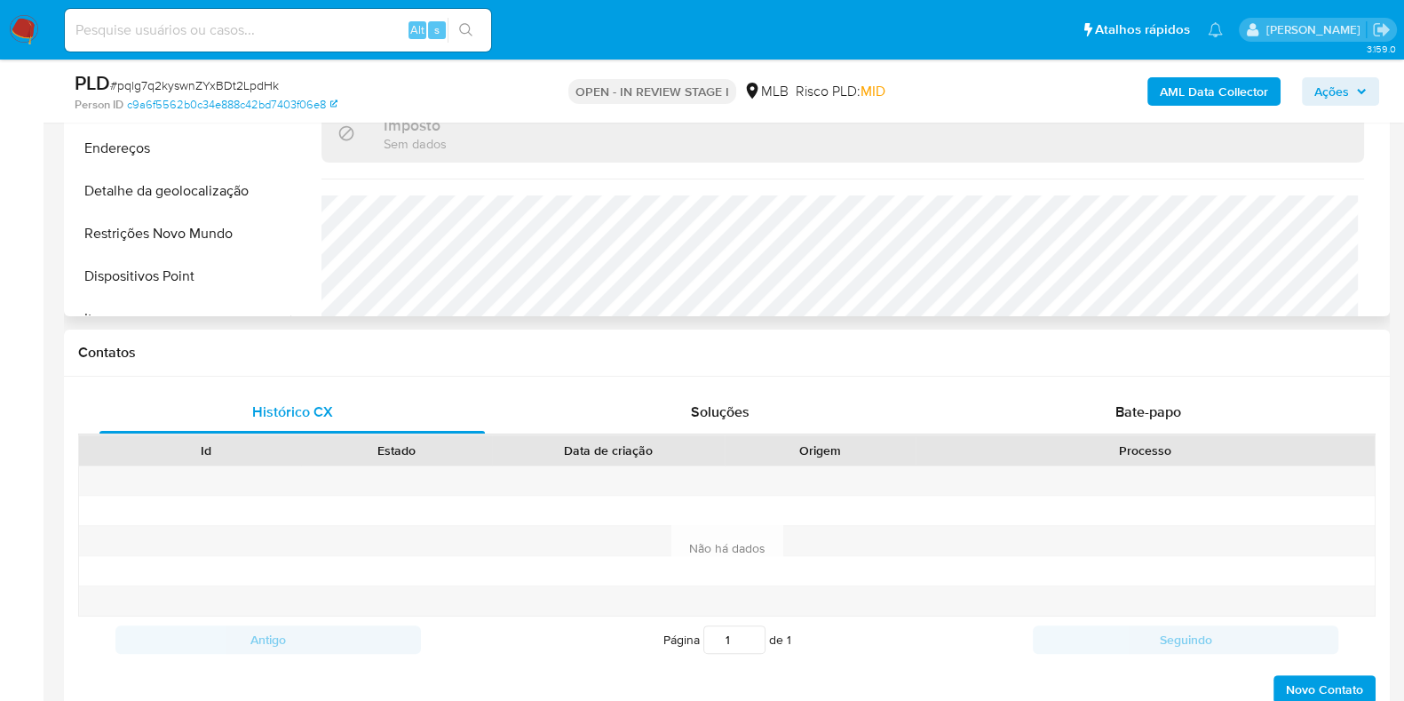
scroll to position [555, 0]
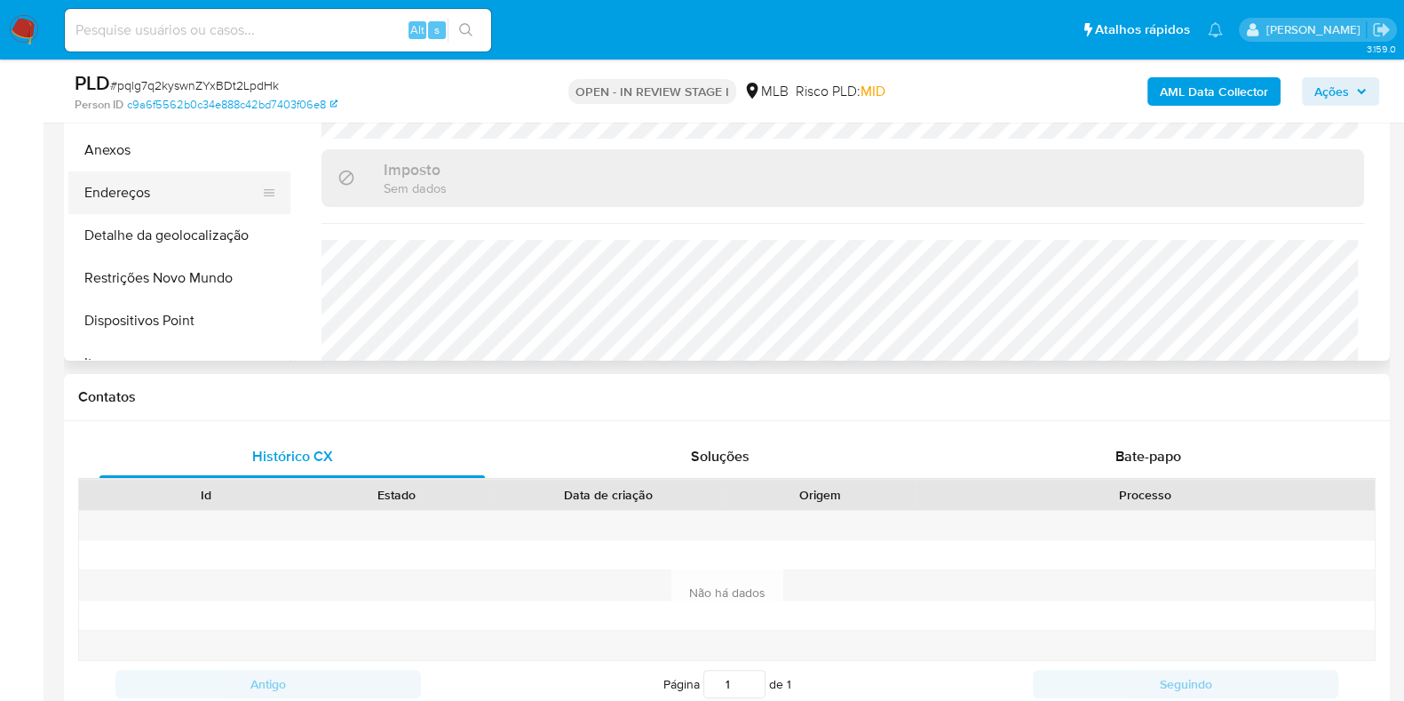
click at [182, 200] on button "Endereços" at bounding box center [172, 192] width 208 height 43
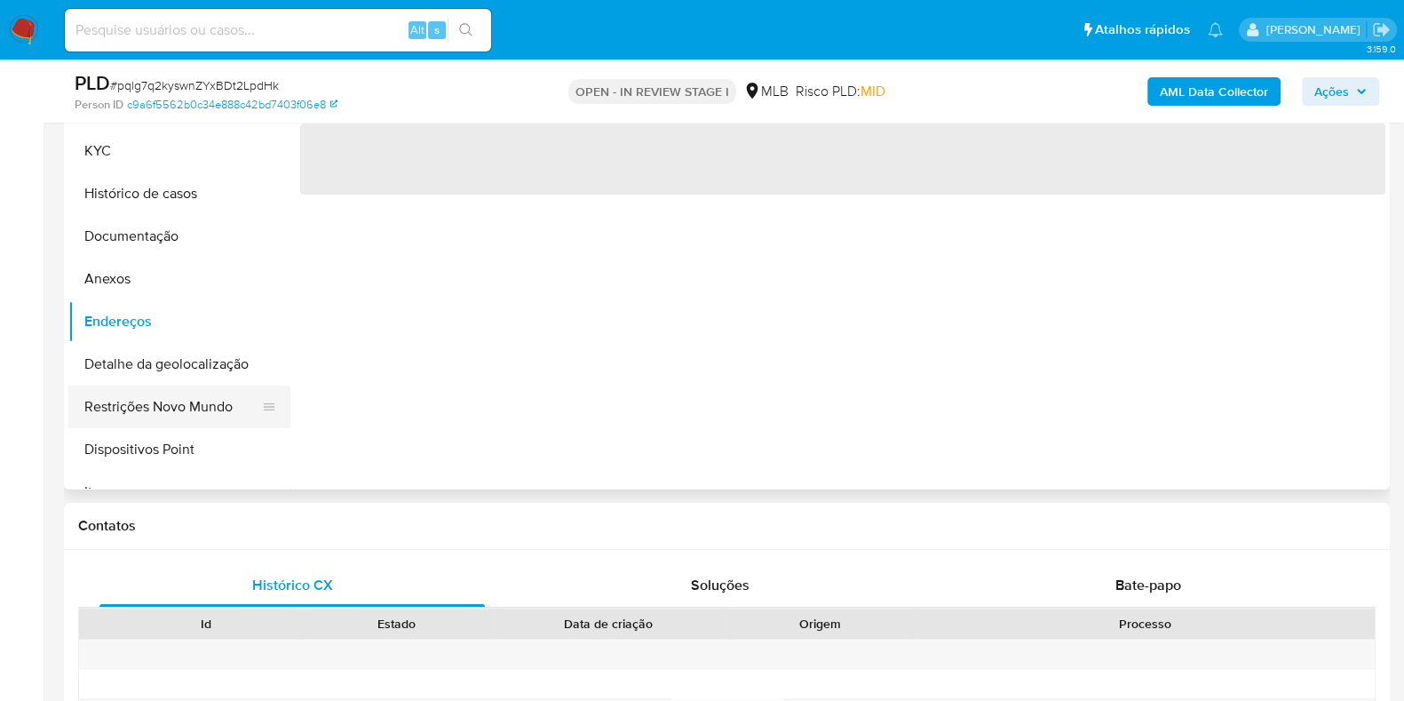
scroll to position [333, 0]
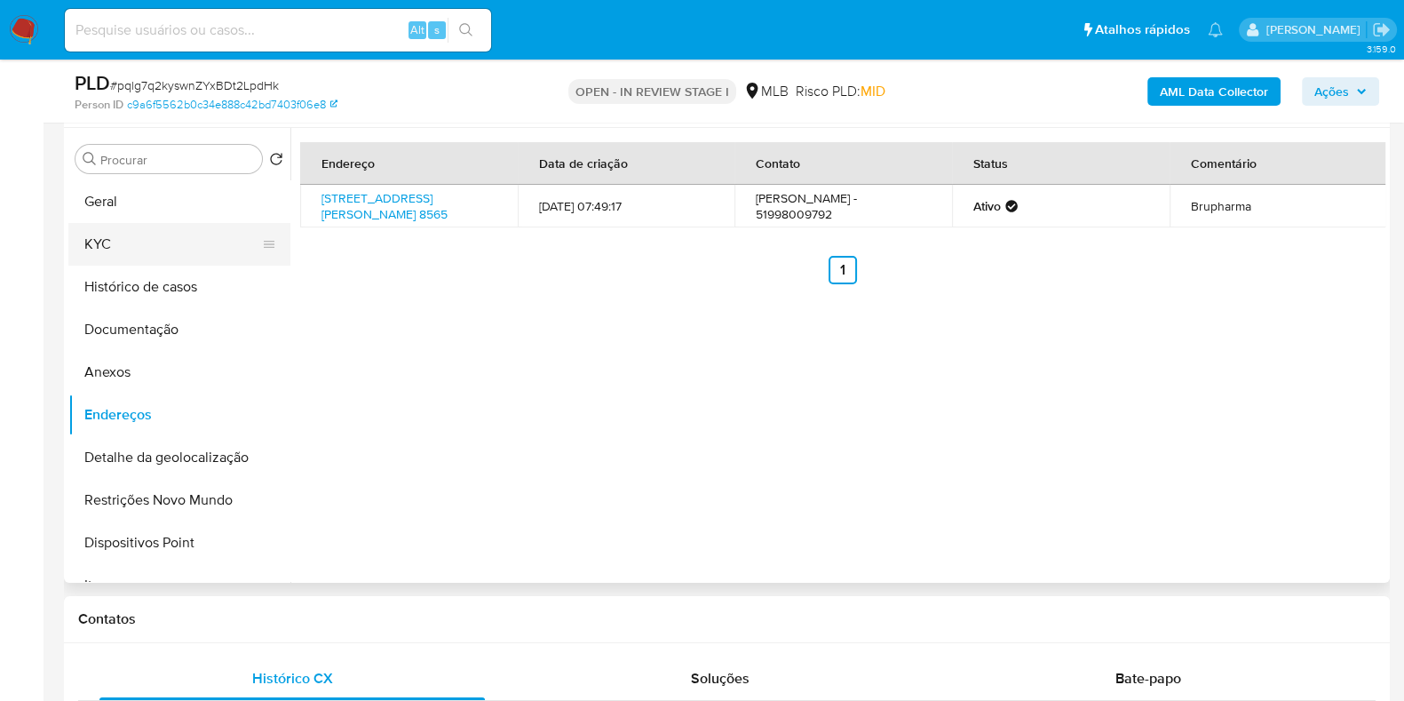
click at [194, 238] on button "KYC" at bounding box center [172, 244] width 208 height 43
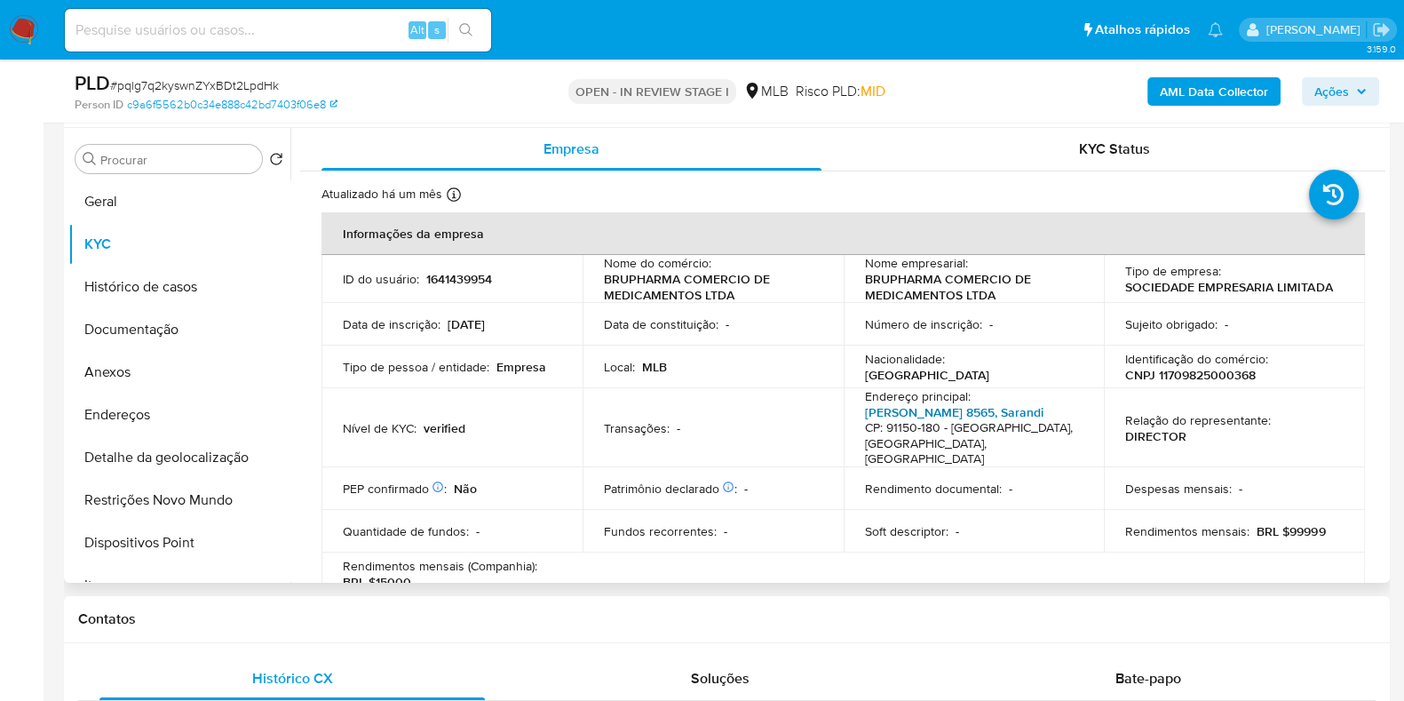
click at [931, 408] on link "Protásio Alves 8565, Sarandi" at bounding box center [954, 412] width 179 height 18
click at [932, 406] on link "Protásio Alves 8565, Sarandi" at bounding box center [954, 412] width 179 height 18
click at [123, 359] on button "Anexos" at bounding box center [172, 372] width 208 height 43
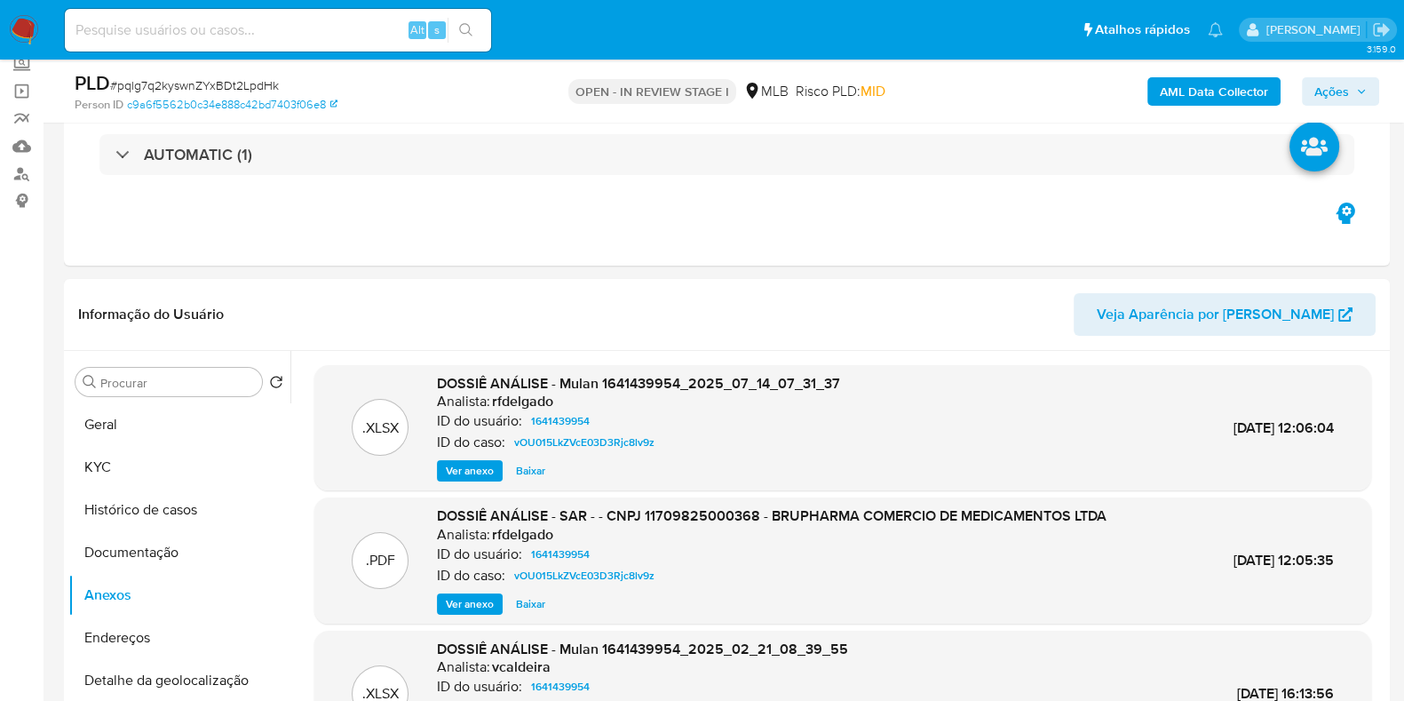
scroll to position [221, 0]
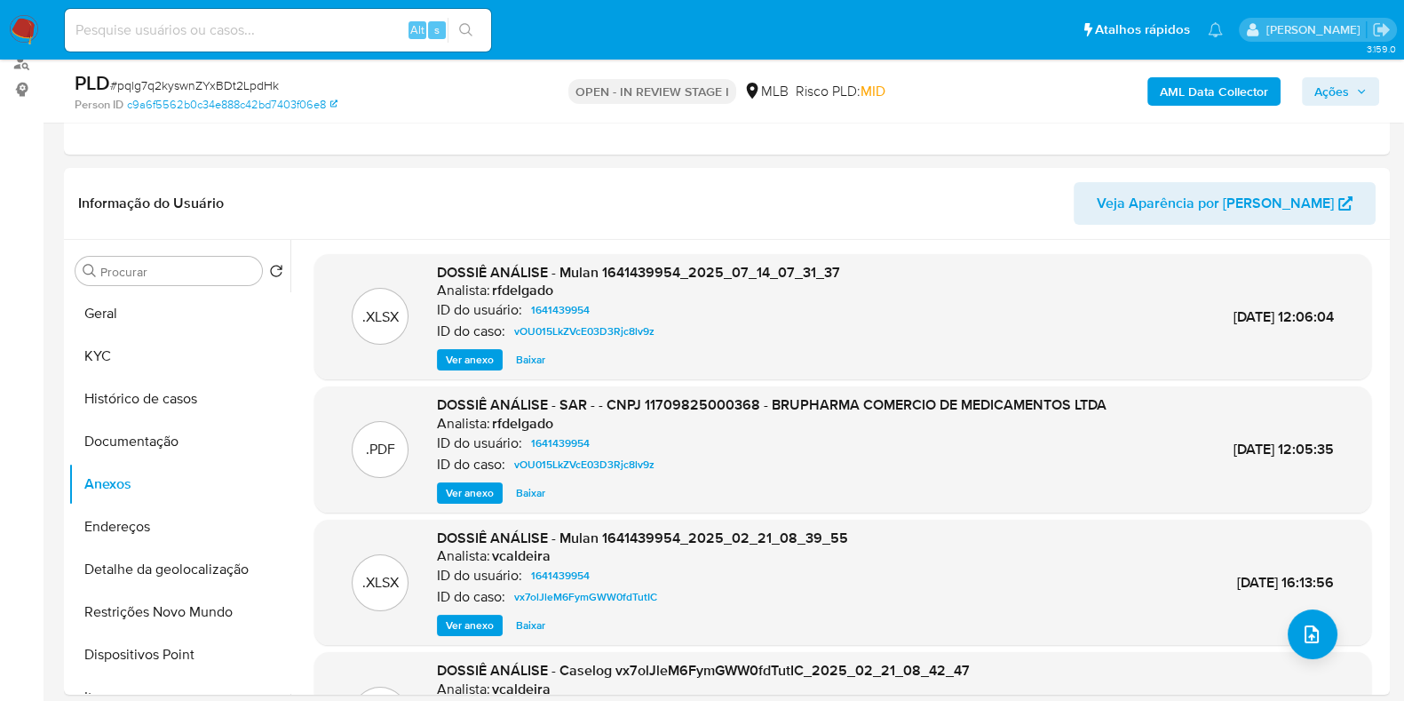
click at [1230, 93] on b "AML Data Collector" at bounding box center [1214, 91] width 108 height 28
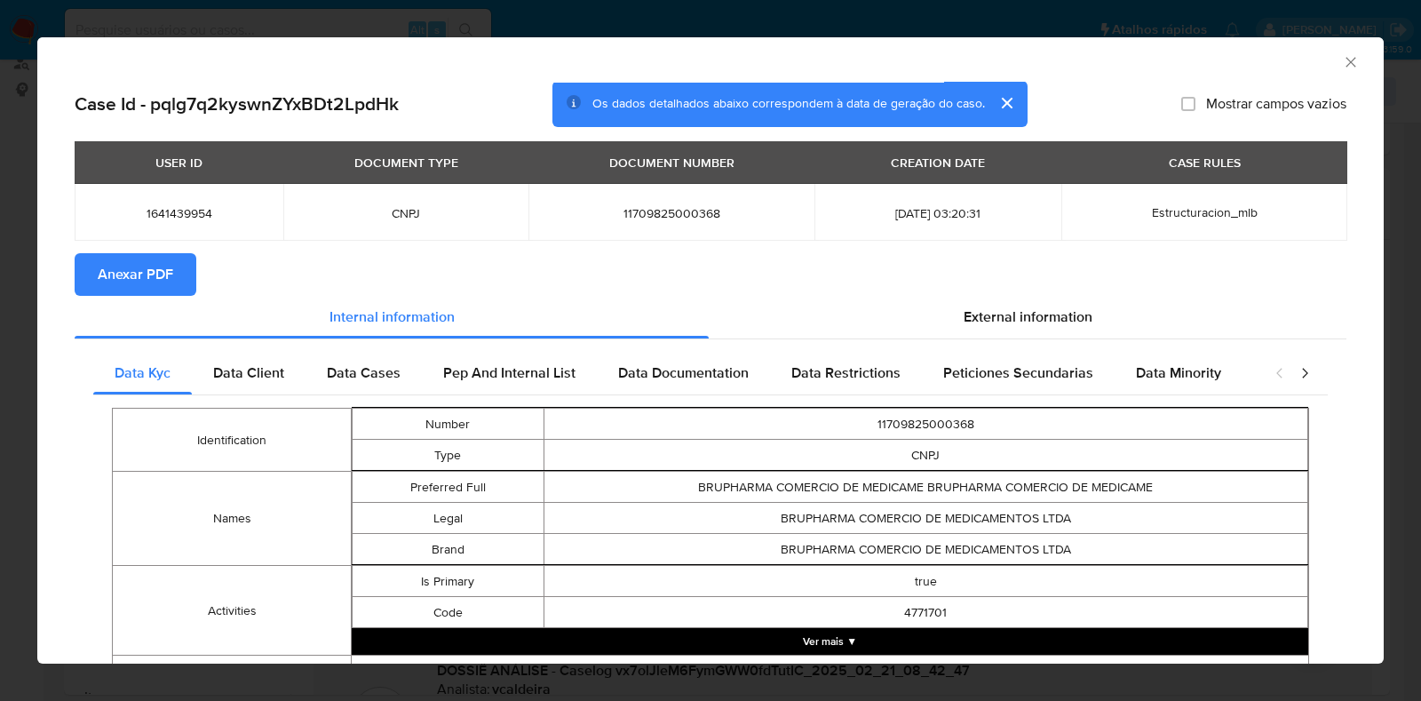
click at [147, 275] on span "Anexar PDF" at bounding box center [135, 274] width 75 height 39
click at [1342, 62] on icon "Fechar a janela" at bounding box center [1351, 62] width 18 height 18
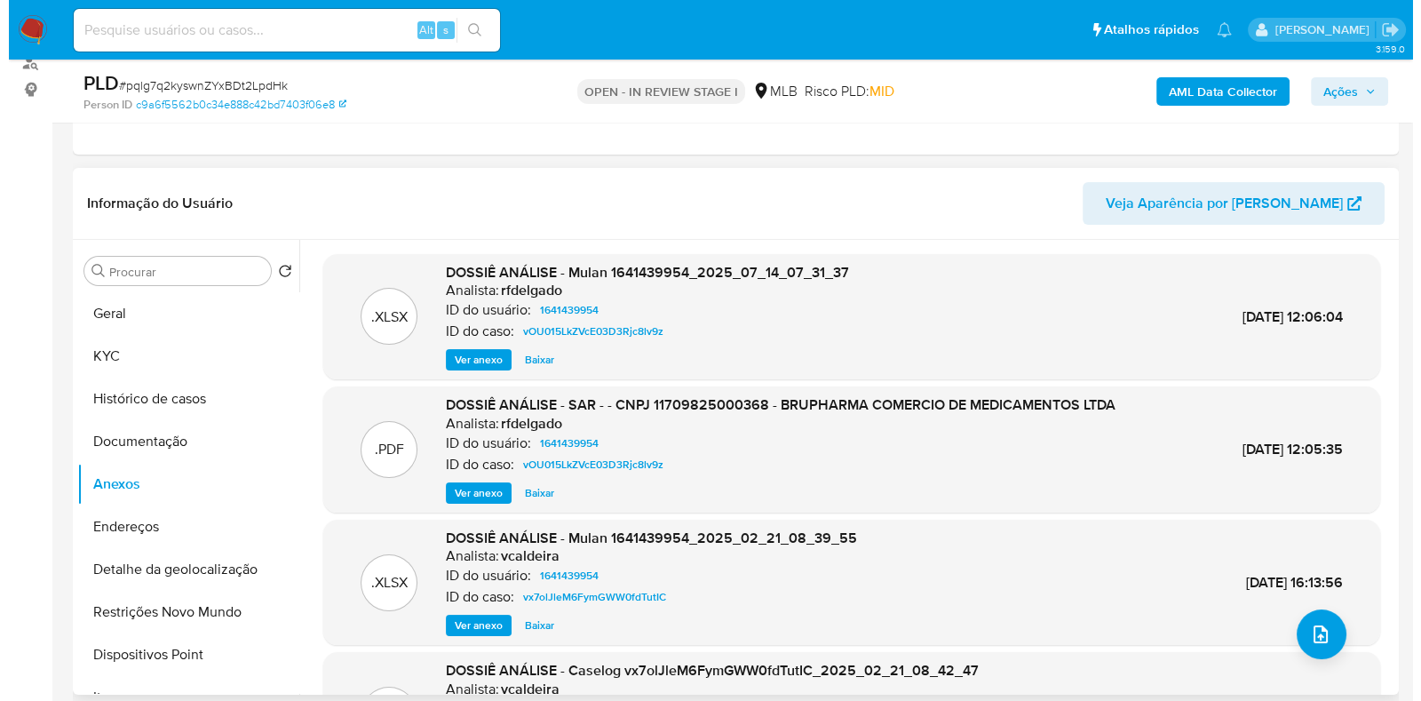
scroll to position [110, 0]
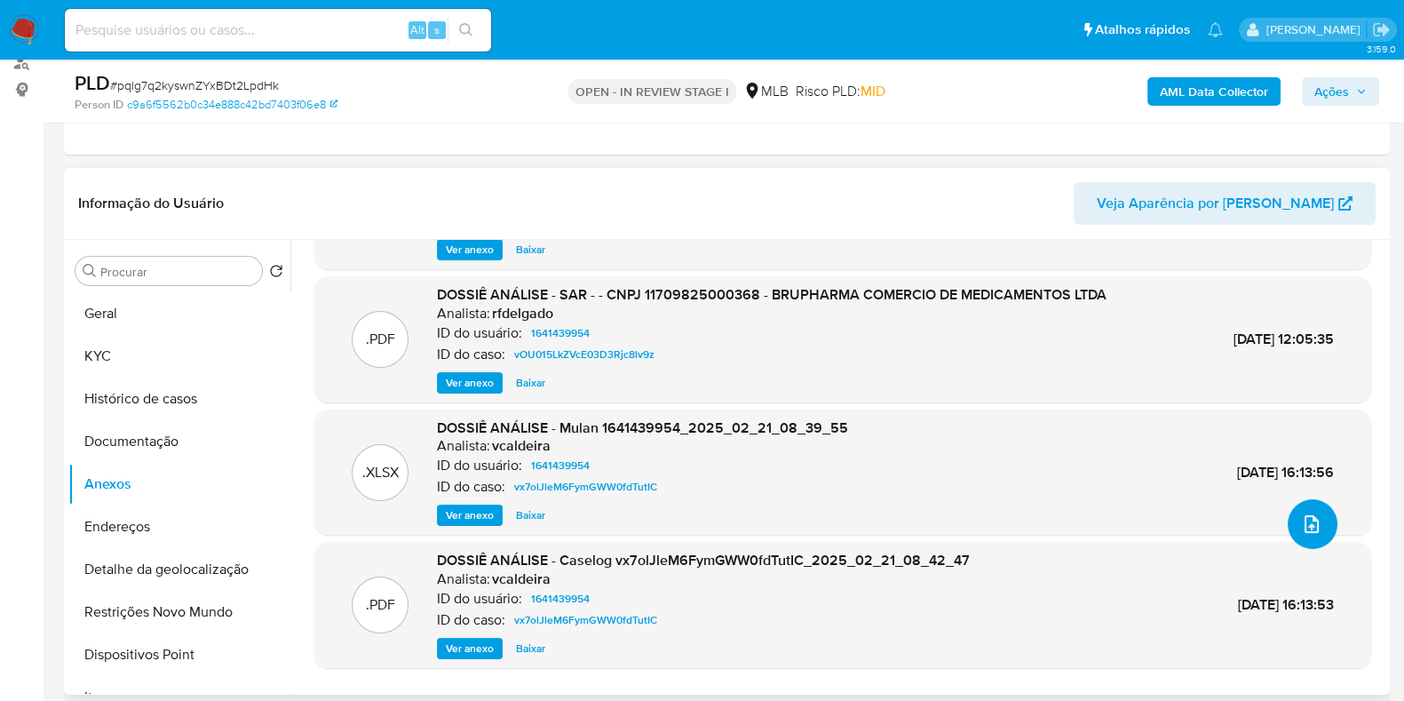
click at [1301, 513] on span "upload-file" at bounding box center [1311, 523] width 21 height 21
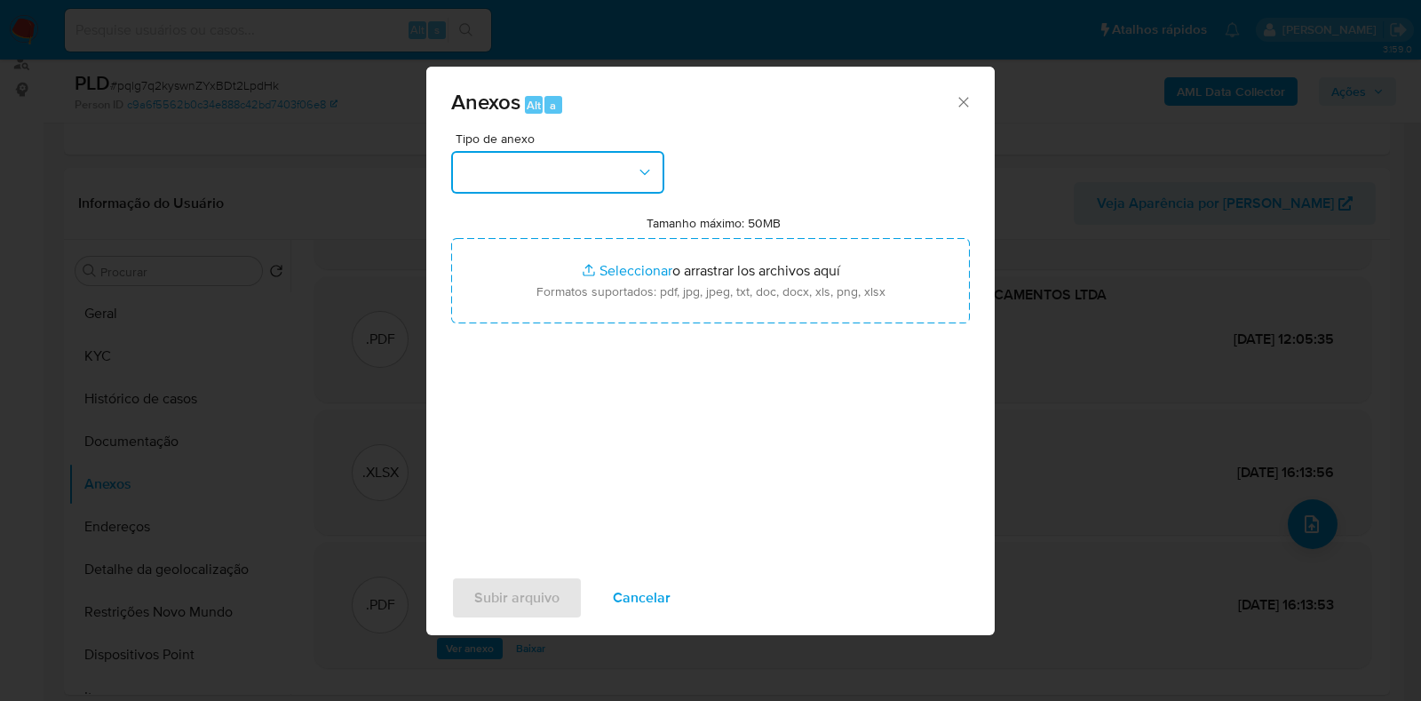
click at [630, 175] on button "button" at bounding box center [557, 172] width 213 height 43
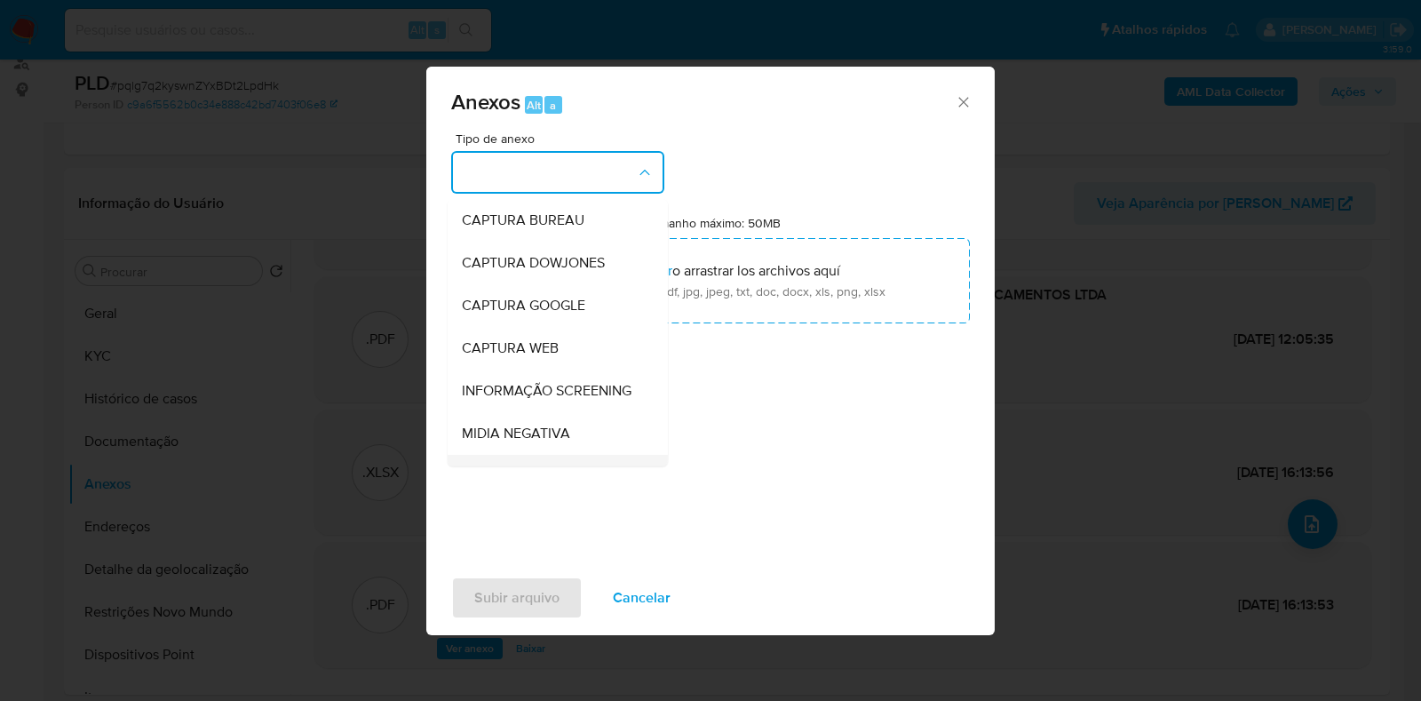
scroll to position [274, 0]
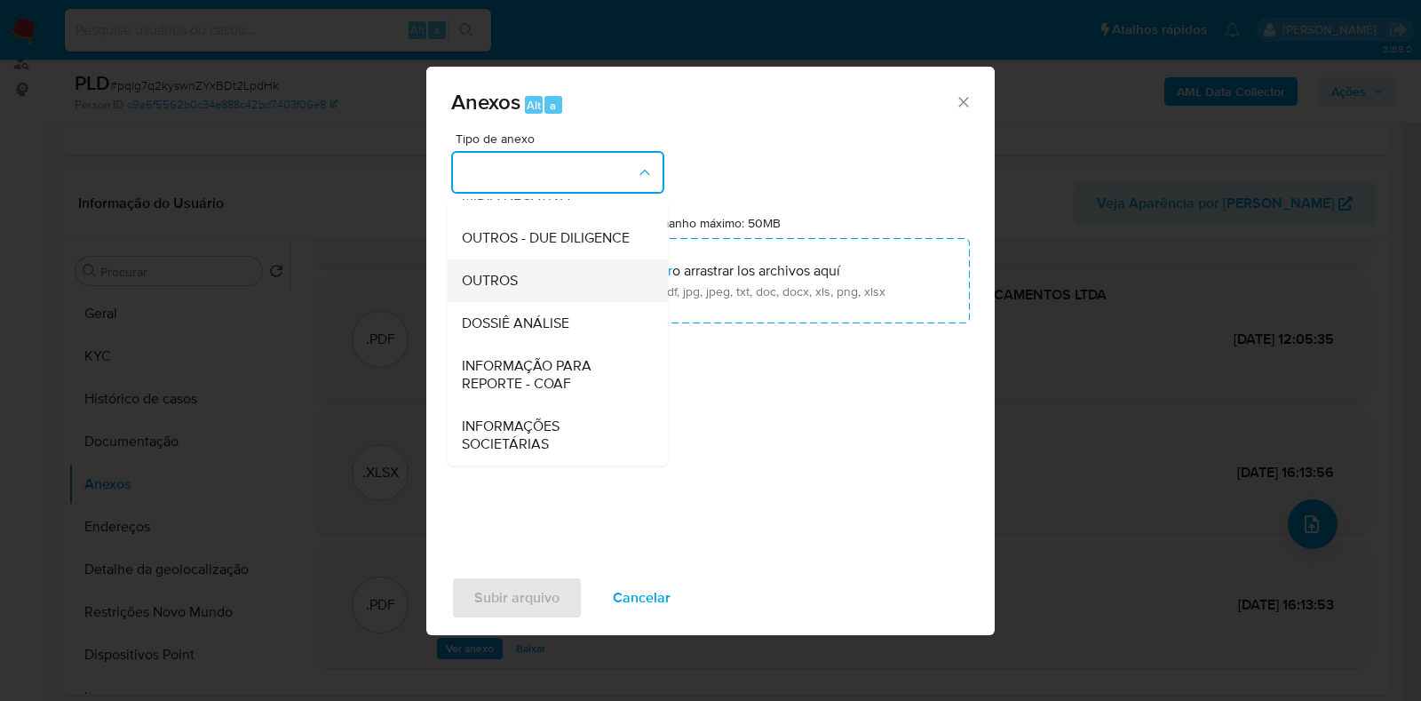
click at [578, 285] on div "OUTROS" at bounding box center [552, 280] width 181 height 43
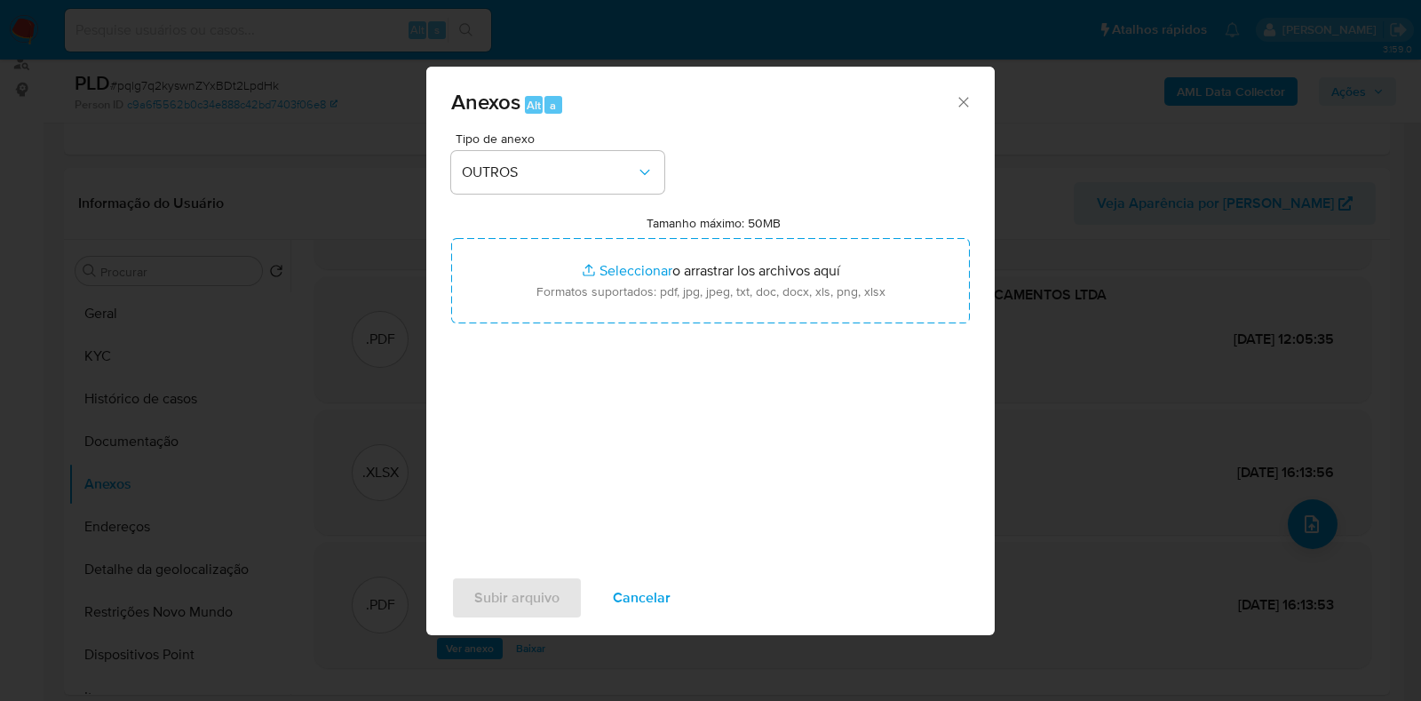
click at [838, 129] on div "Anexos Alt a" at bounding box center [710, 100] width 568 height 67
click at [618, 174] on span "OUTROS" at bounding box center [549, 172] width 174 height 18
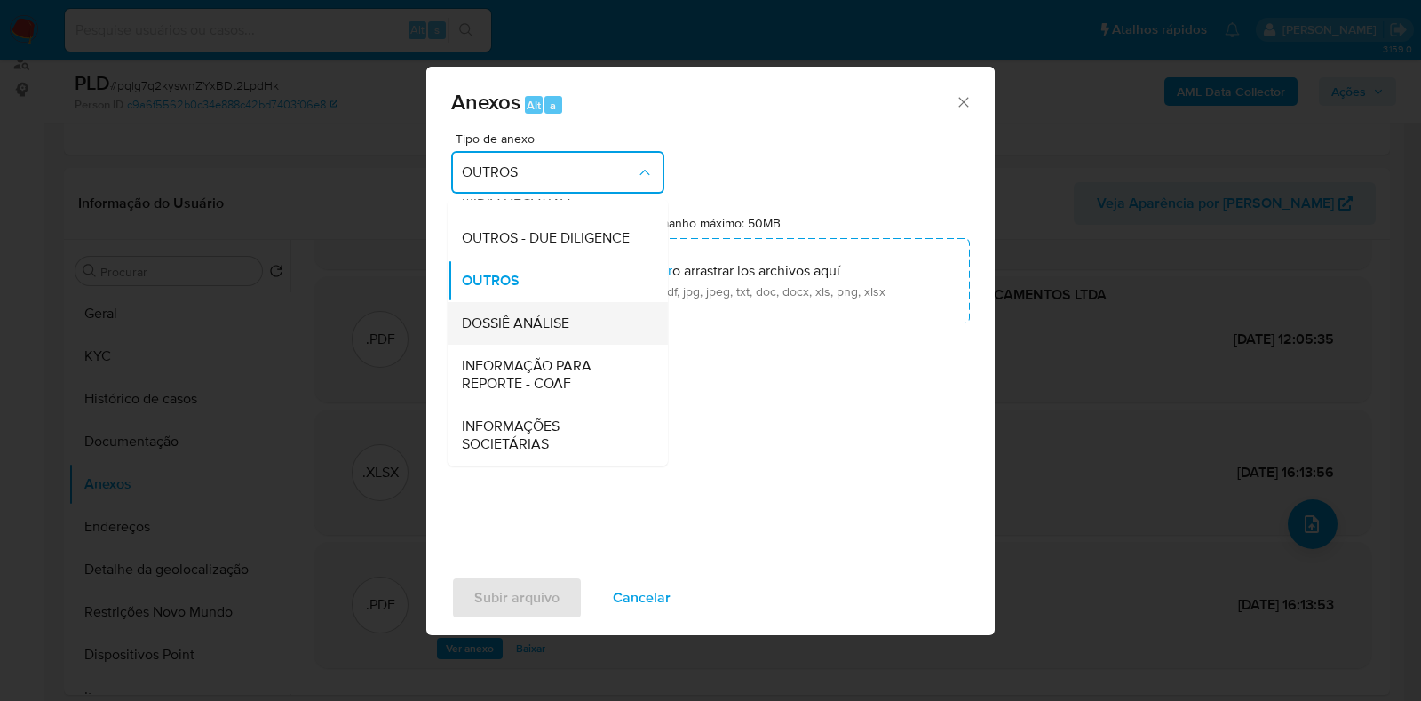
click at [571, 328] on div "DOSSIÊ ANÁLISE" at bounding box center [552, 323] width 181 height 43
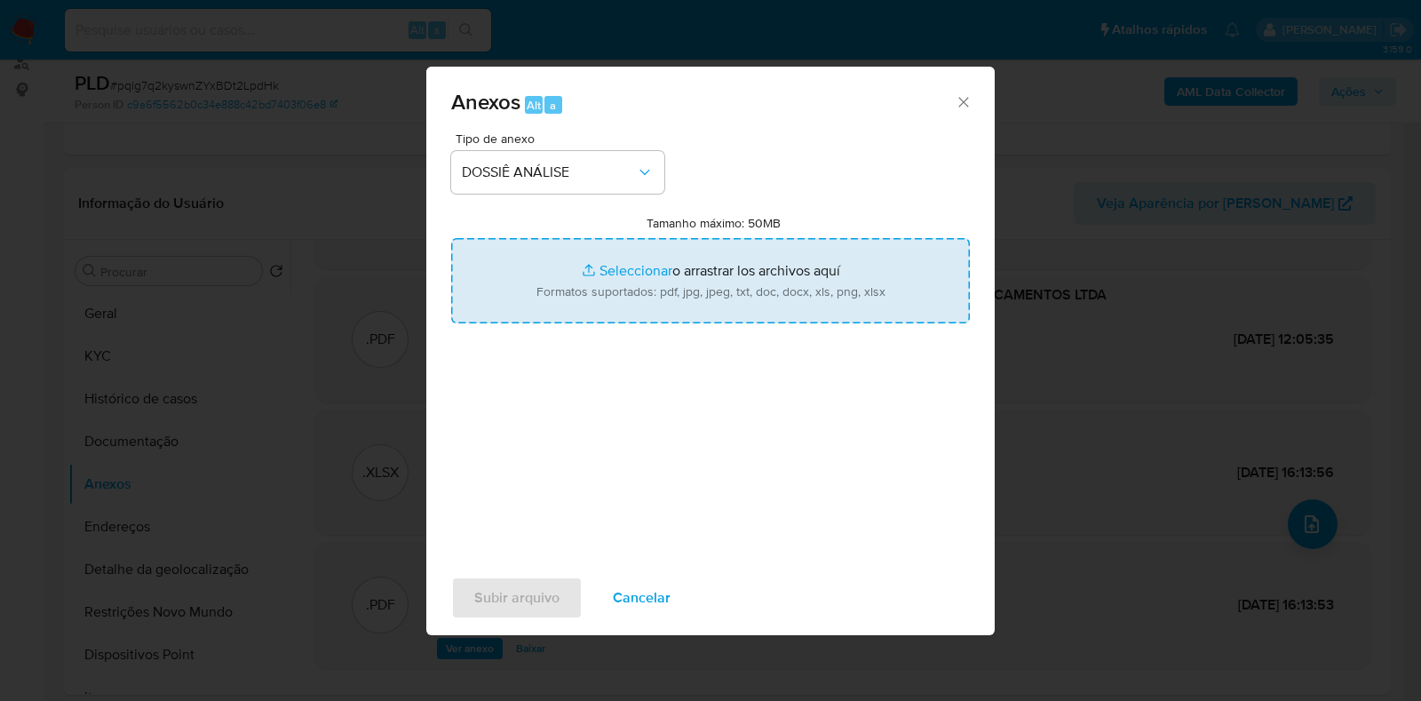
type input "C:\fakepath\DECLÍNIO - XXXX - CNPJ 11709825000368 - BRUPHARMA COMERCIO DE MEDIC…"
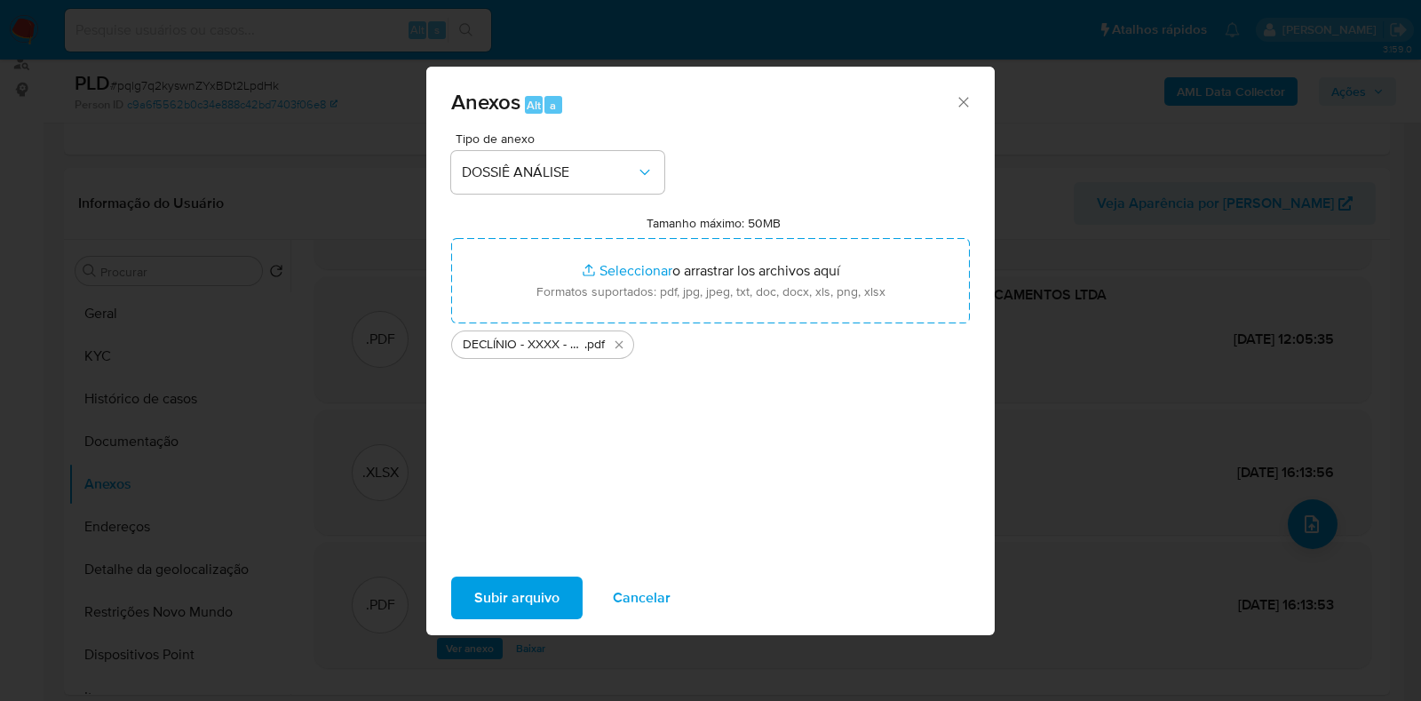
click at [524, 592] on span "Subir arquivo" at bounding box center [516, 597] width 85 height 39
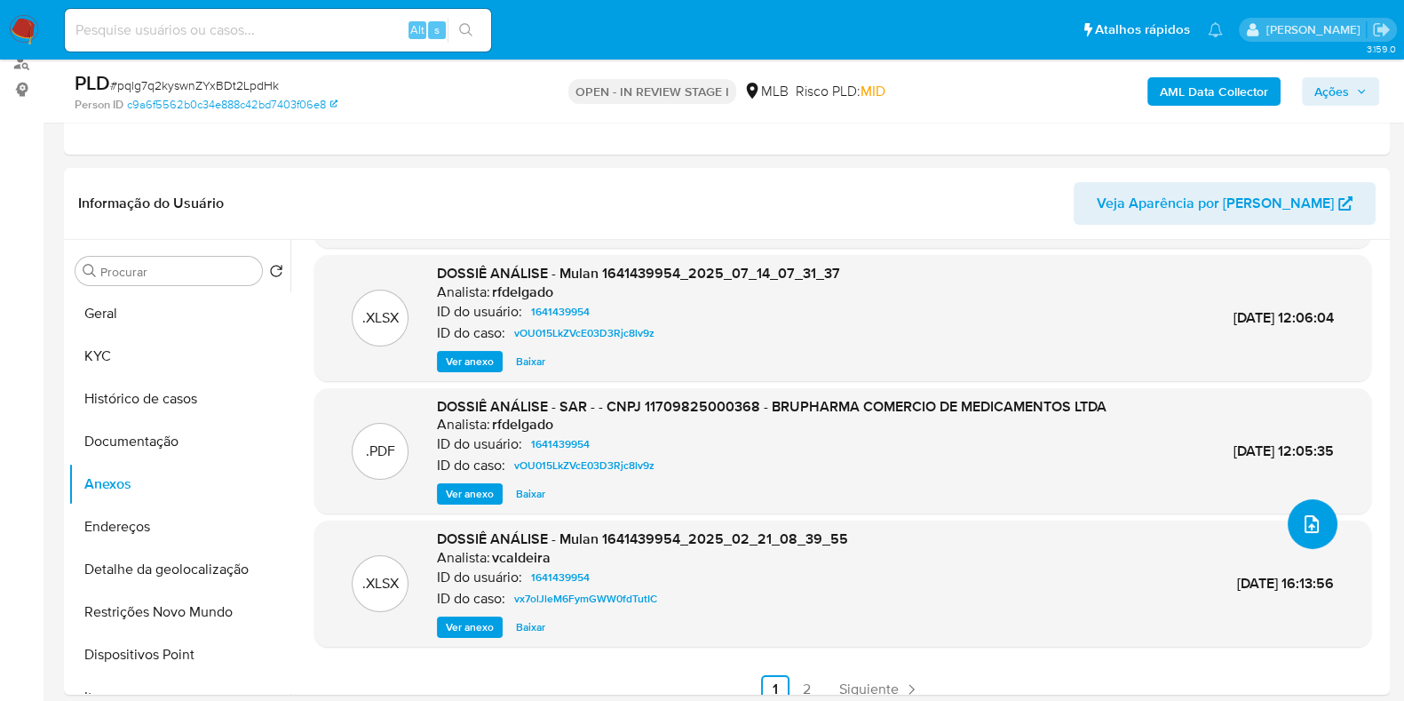
scroll to position [147, 0]
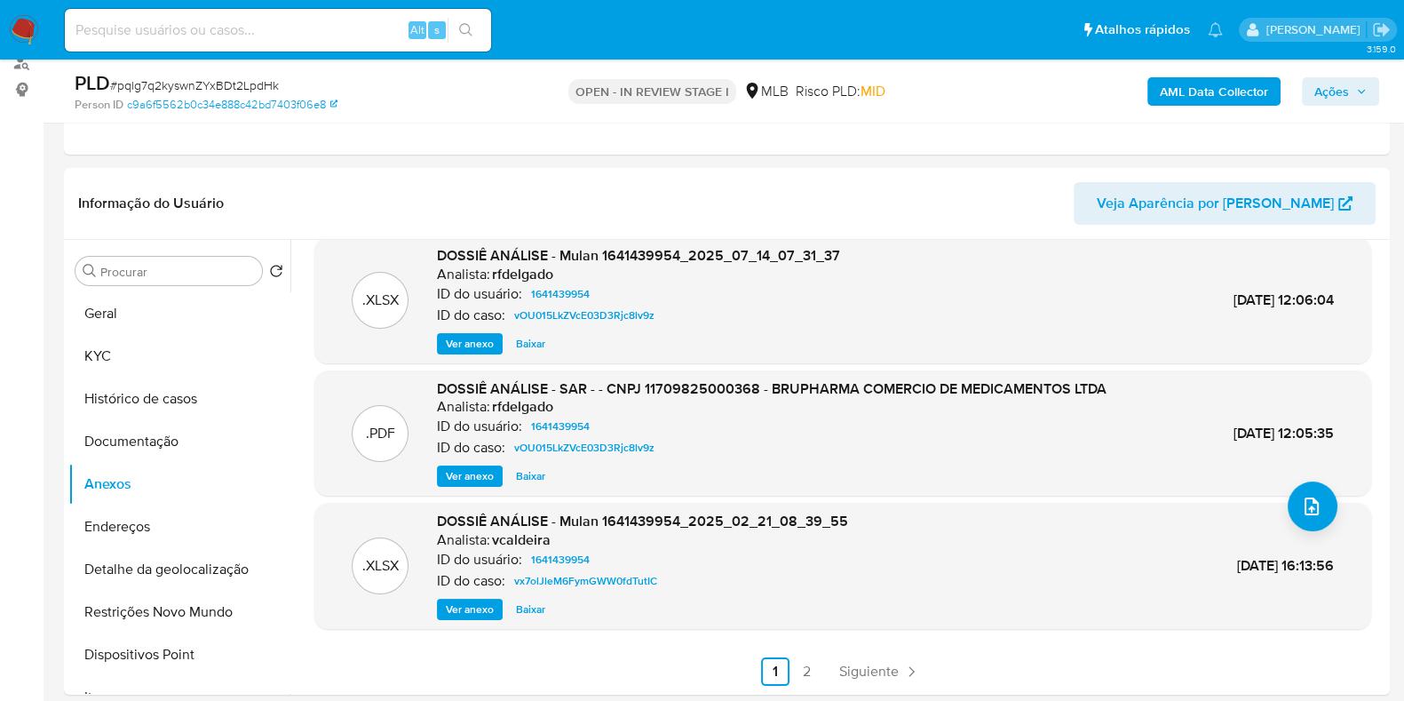
click at [1328, 86] on span "Ações" at bounding box center [1331, 91] width 35 height 28
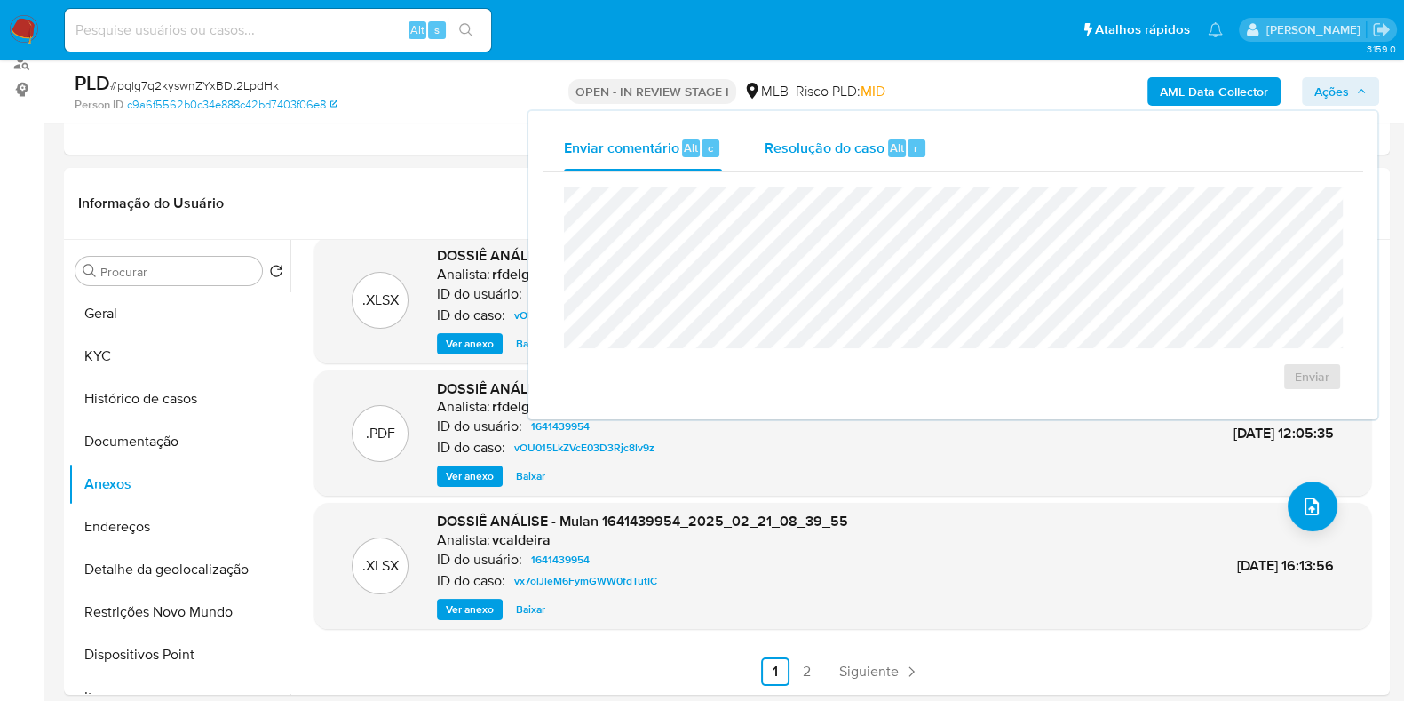
click at [821, 161] on div "Resolução do caso Alt r" at bounding box center [846, 148] width 163 height 46
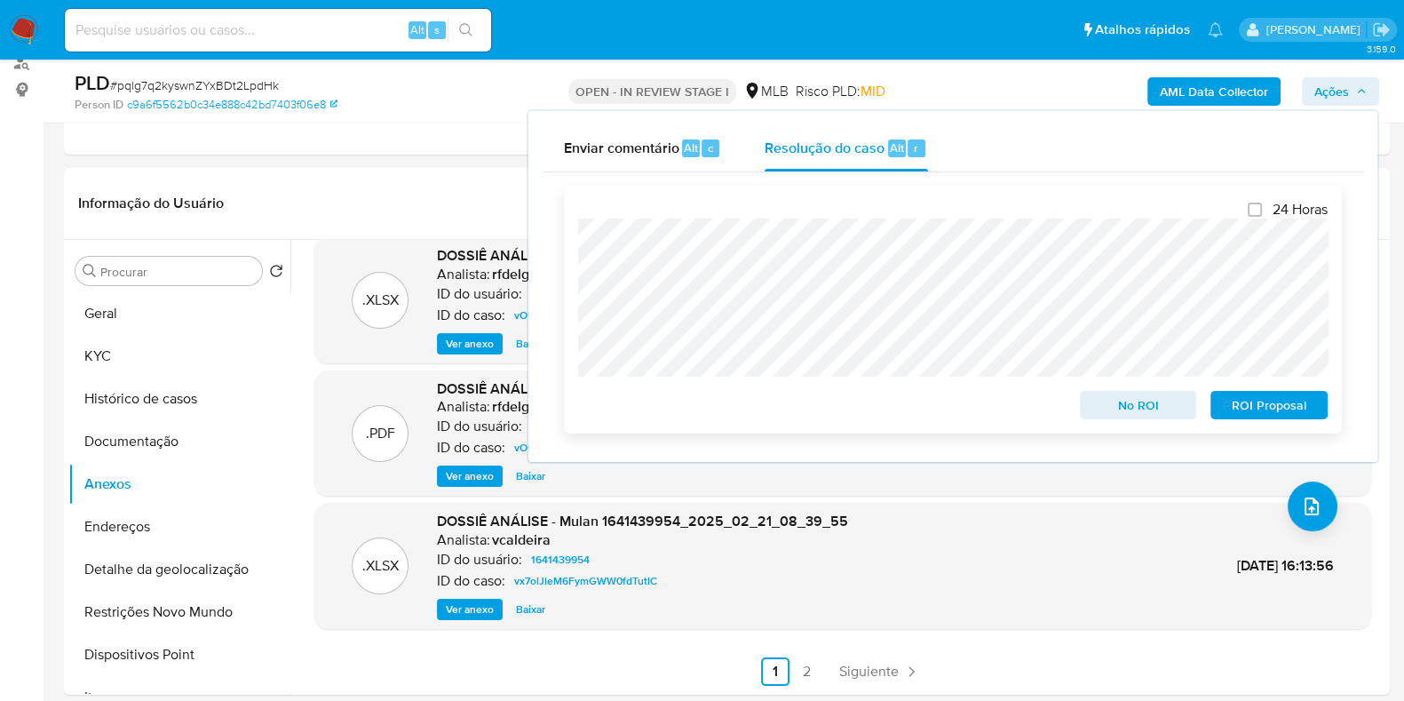
click at [1242, 409] on span "ROI Proposal" at bounding box center [1269, 405] width 92 height 25
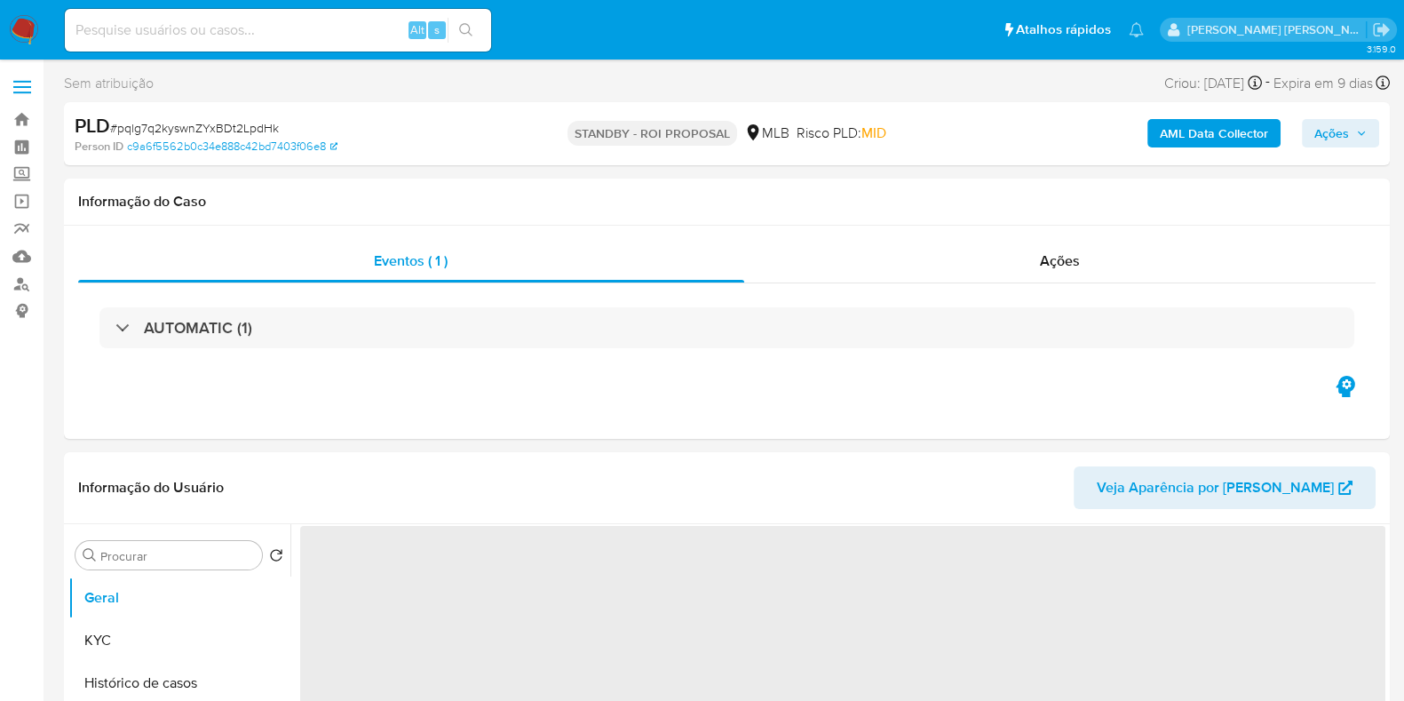
select select "10"
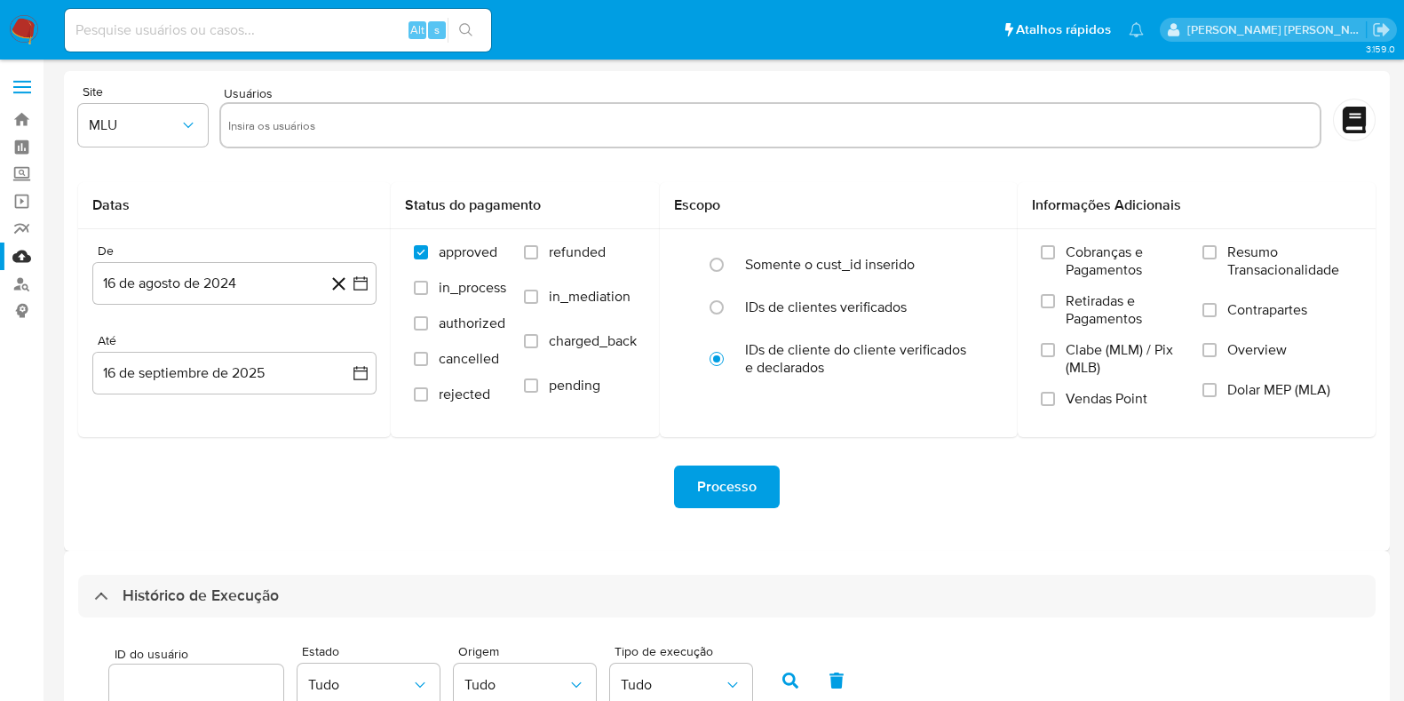
select select "100"
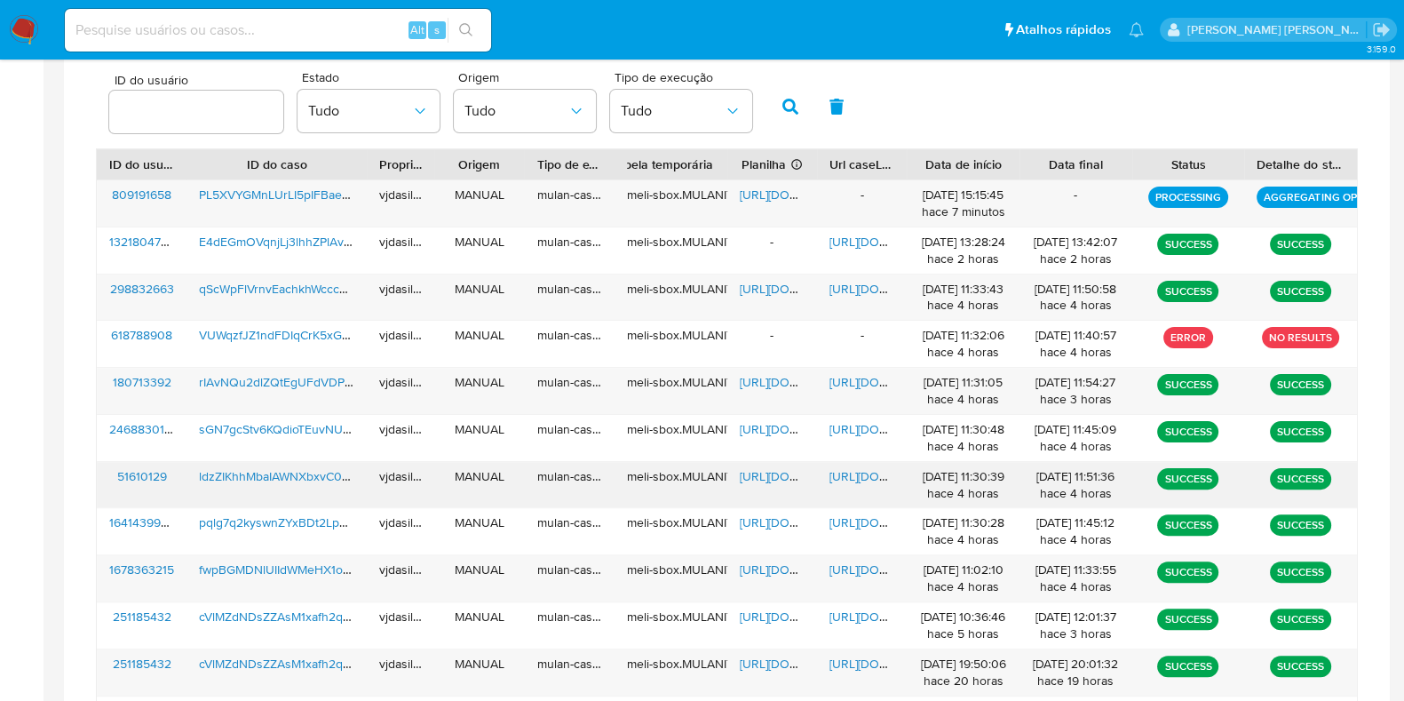
click at [837, 467] on span "[URL][DOMAIN_NAME]" at bounding box center [890, 476] width 123 height 18
click at [759, 467] on span "[URL][DOMAIN_NAME]" at bounding box center [801, 476] width 123 height 18
click at [271, 473] on span "ldzZIKhhMbaIAWNXbxvC0Pxl" at bounding box center [278, 476] width 159 height 18
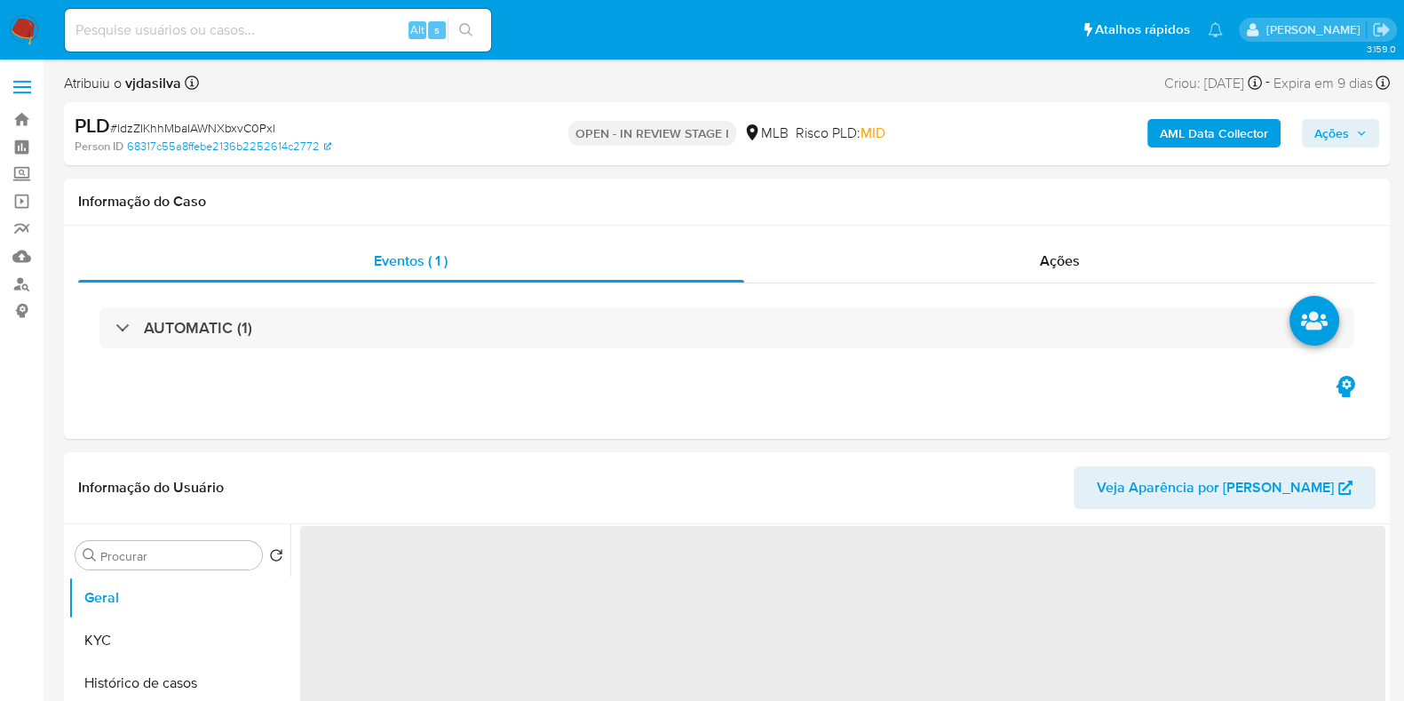
select select "10"
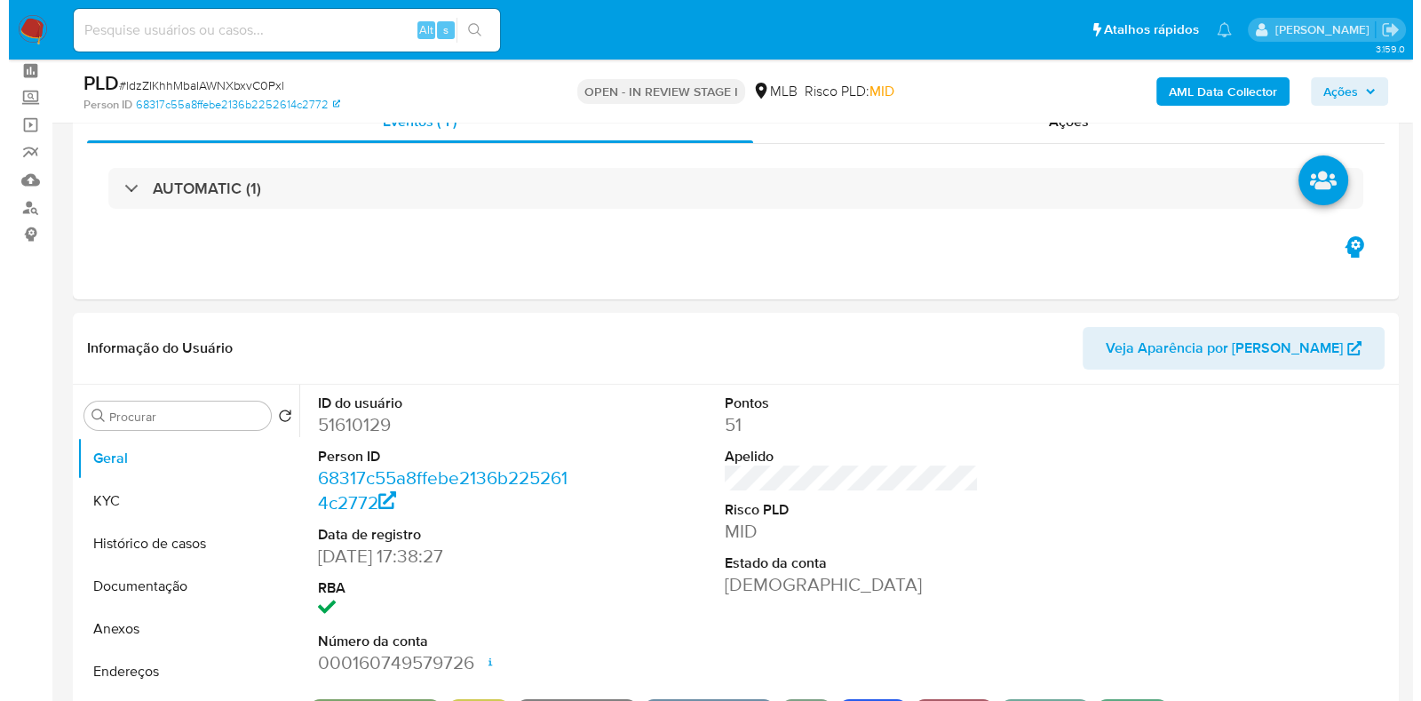
scroll to position [110, 0]
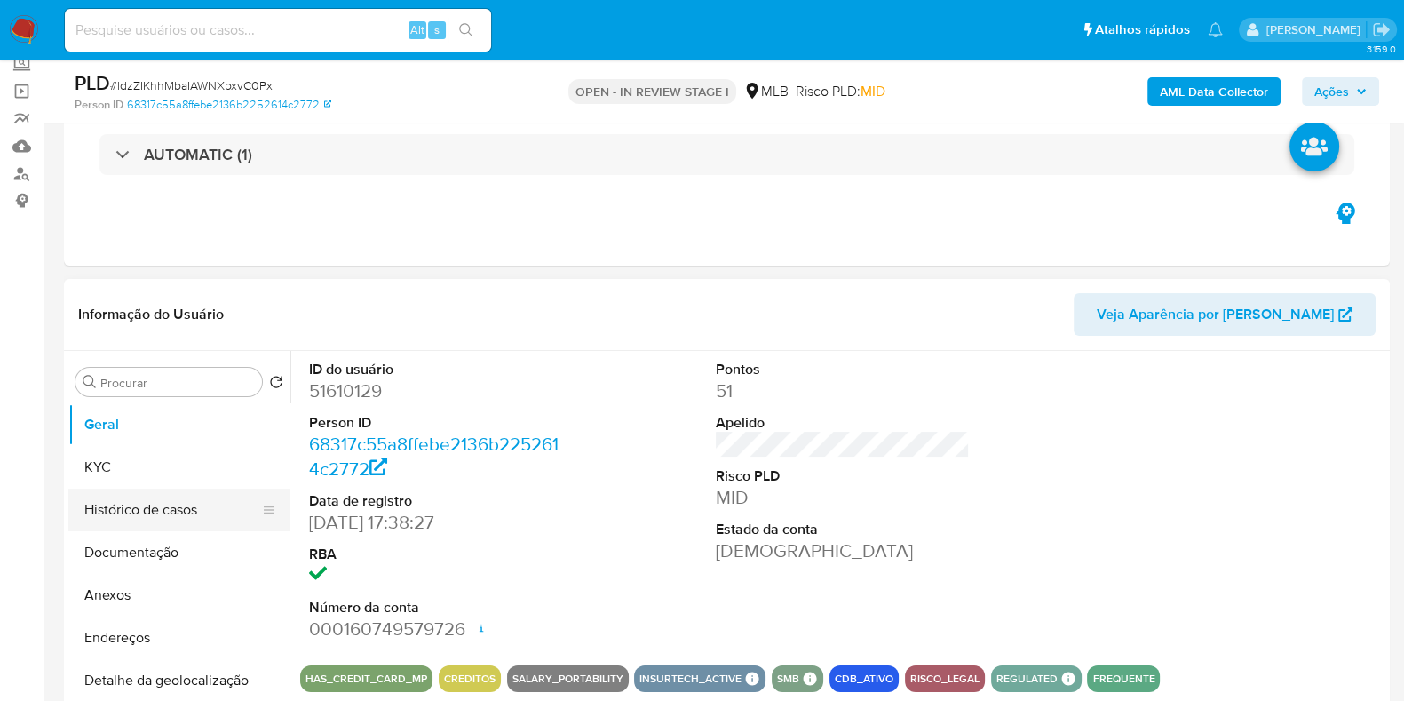
click at [152, 514] on button "Histórico de casos" at bounding box center [172, 509] width 208 height 43
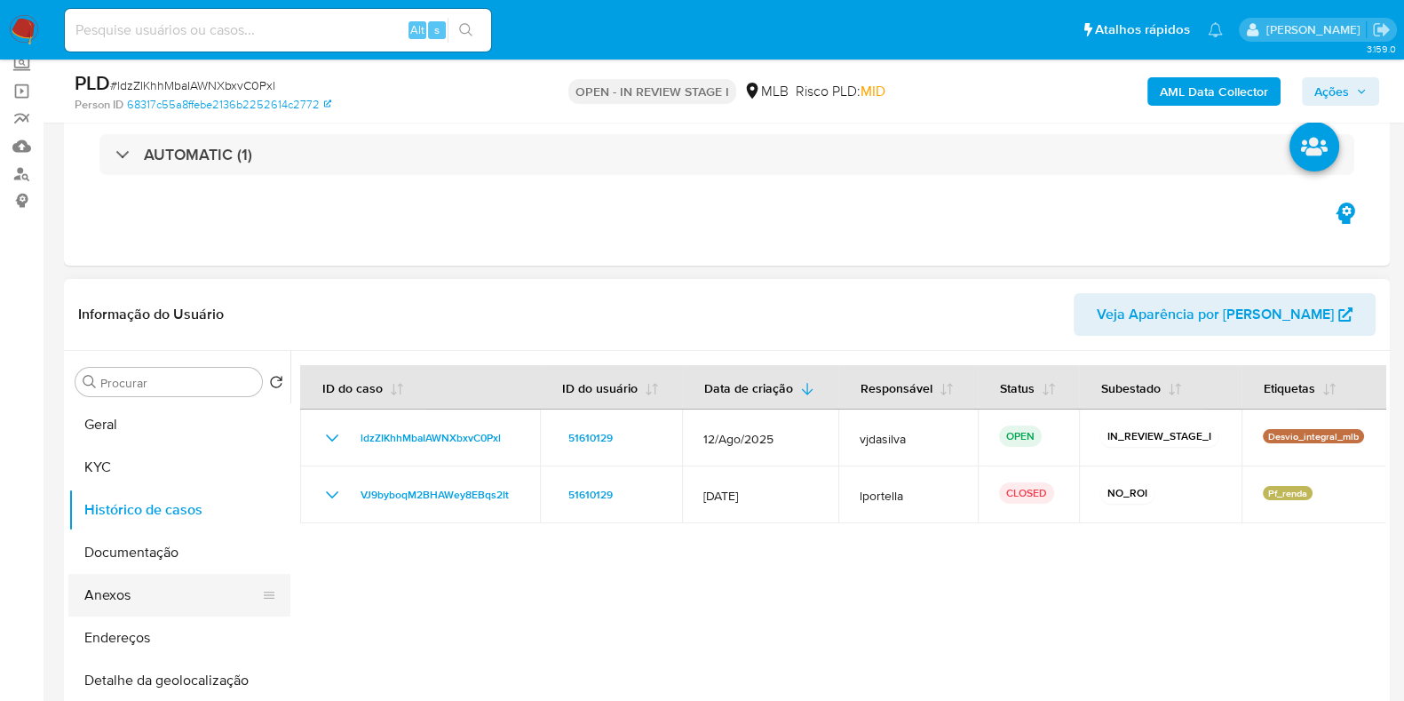
click at [142, 582] on button "Anexos" at bounding box center [172, 595] width 208 height 43
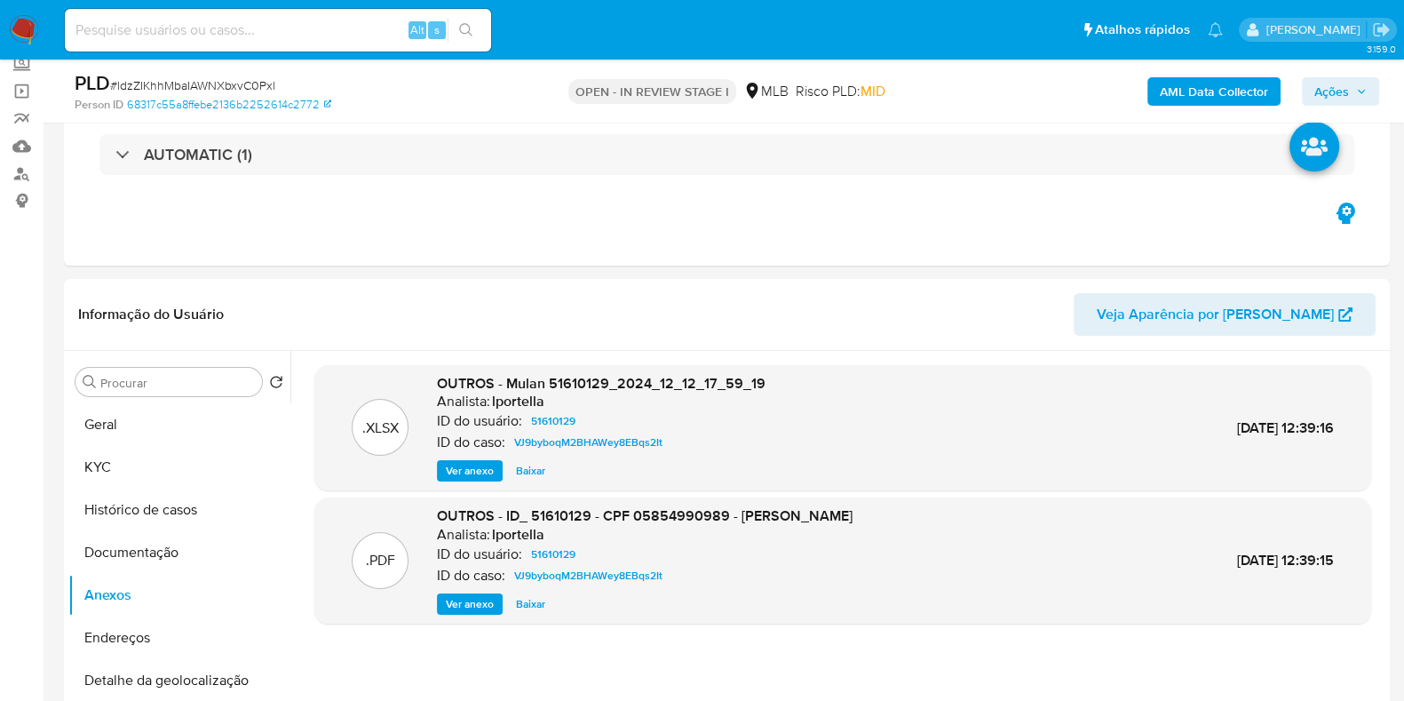
click at [1188, 86] on b "AML Data Collector" at bounding box center [1214, 91] width 108 height 28
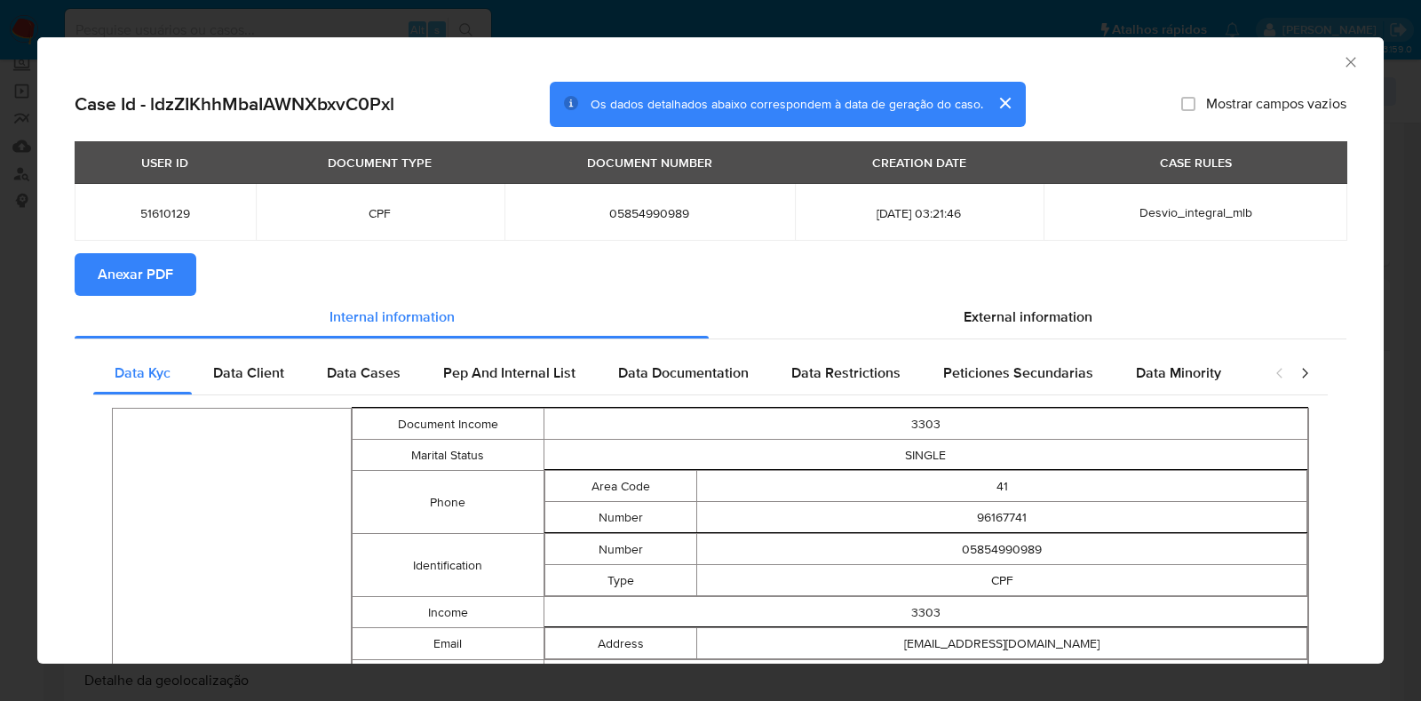
click at [115, 289] on span "Anexar PDF" at bounding box center [135, 274] width 75 height 39
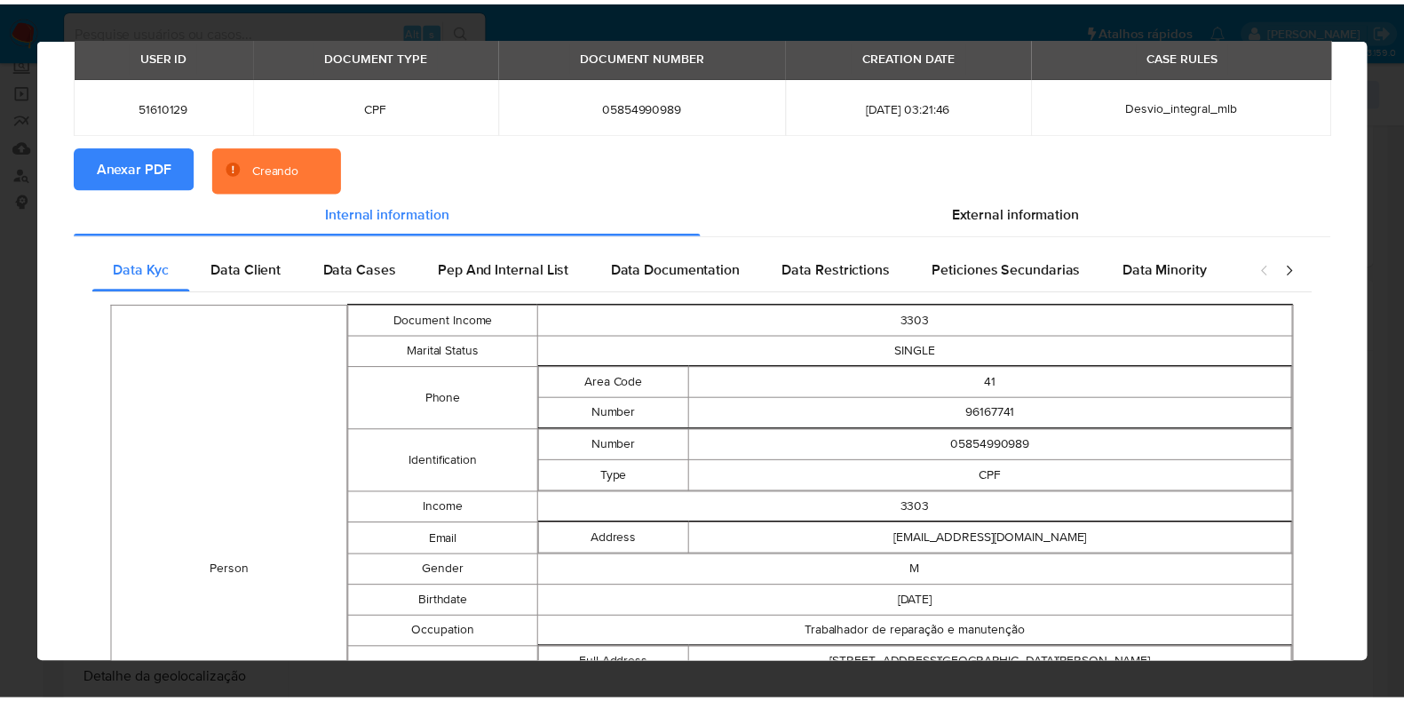
scroll to position [0, 0]
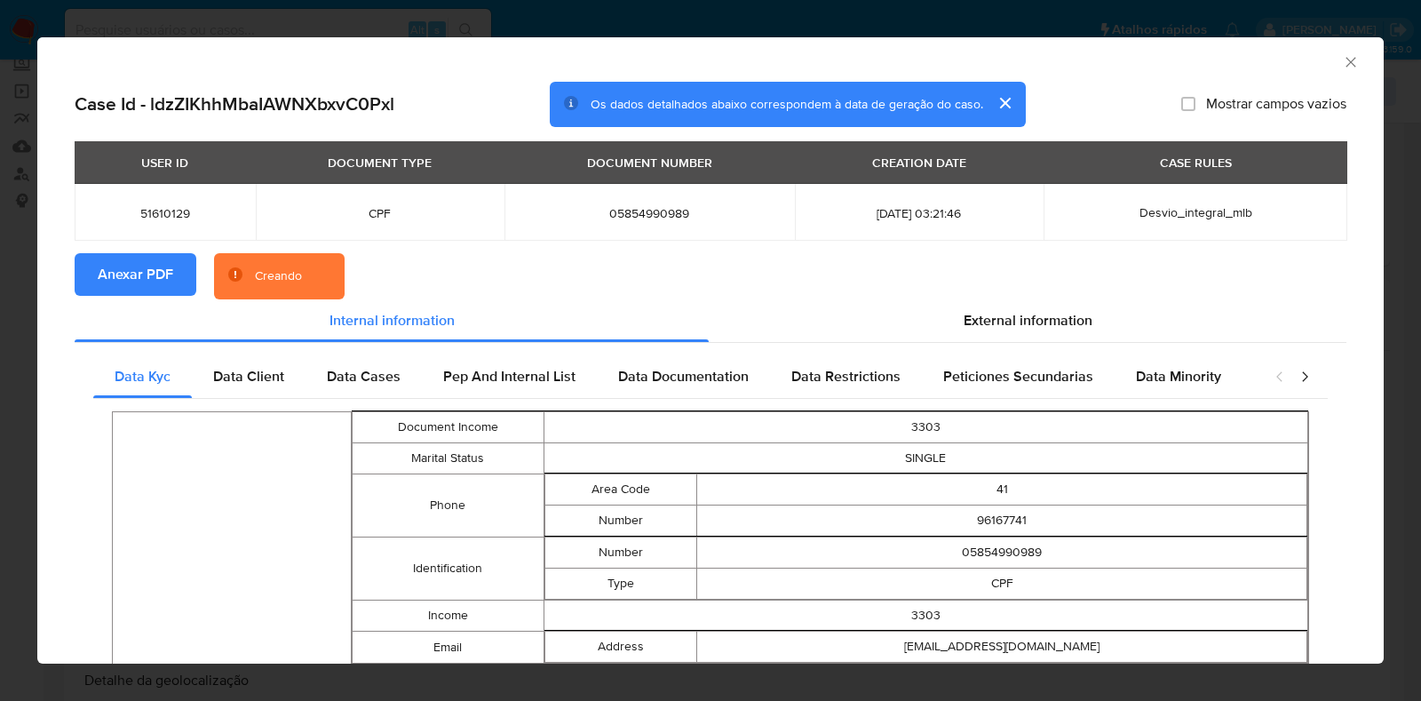
click at [1342, 66] on icon "Fechar a janela" at bounding box center [1351, 62] width 18 height 18
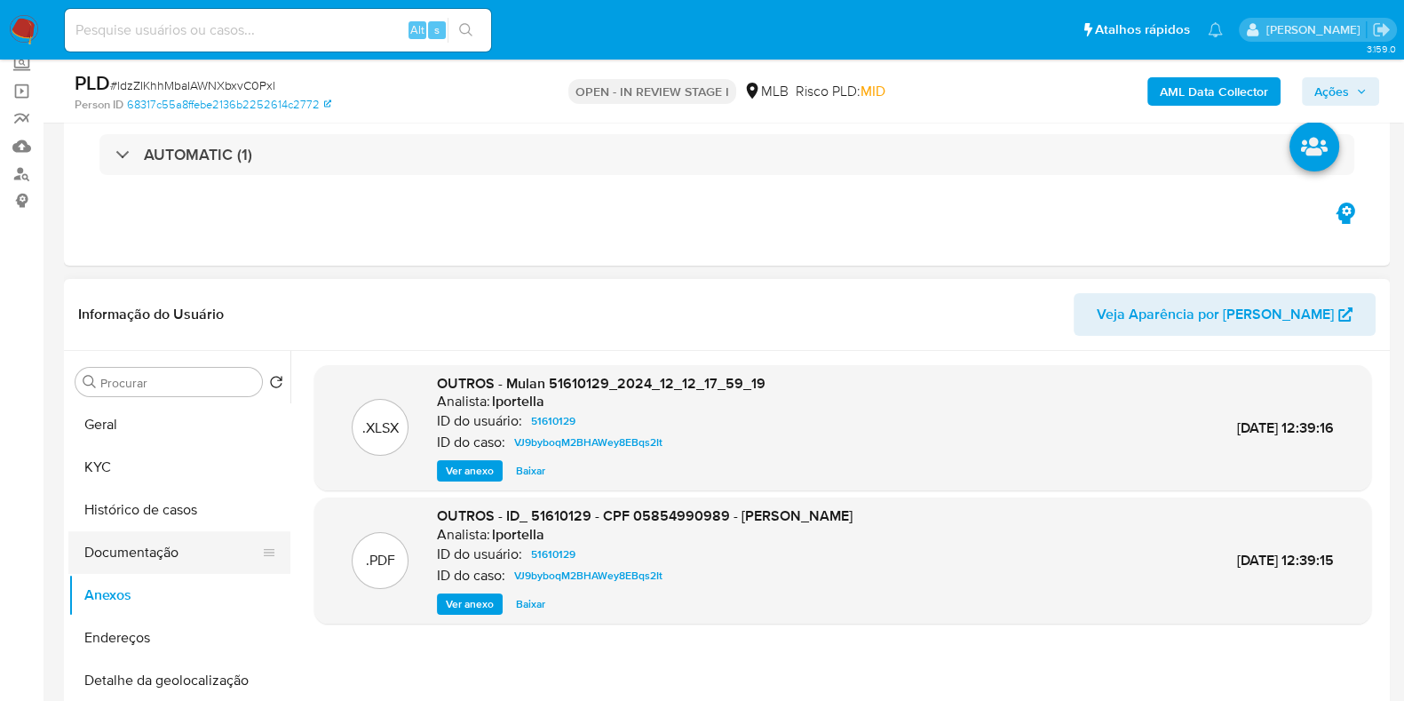
click at [170, 544] on button "Documentação" at bounding box center [172, 552] width 208 height 43
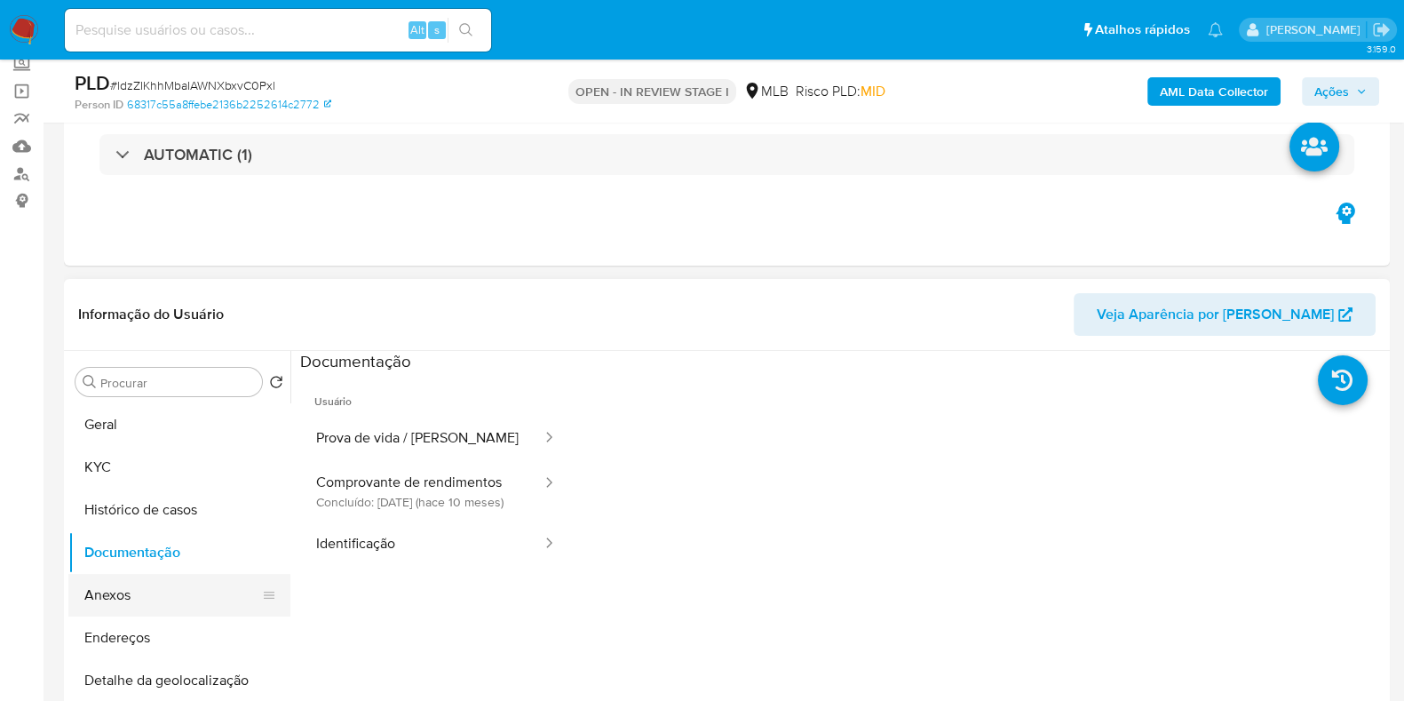
click at [124, 591] on button "Anexos" at bounding box center [172, 595] width 208 height 43
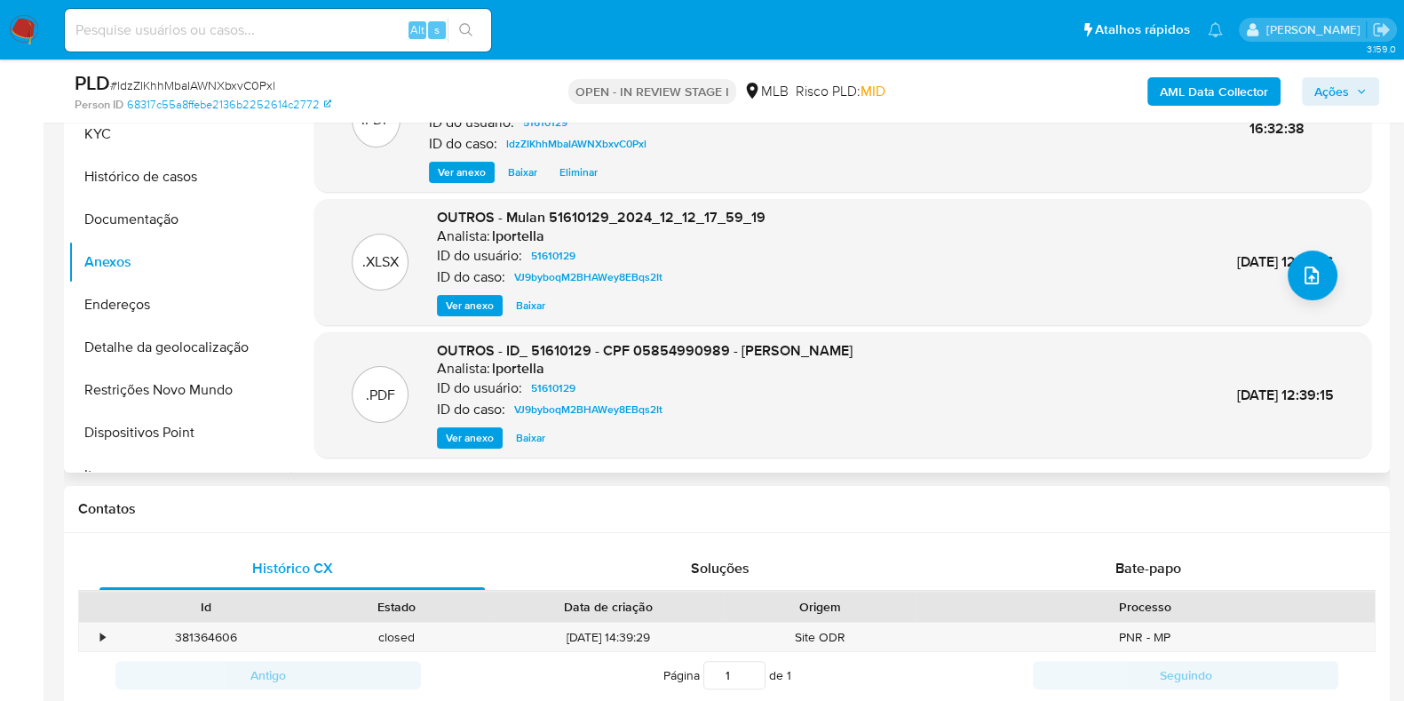
scroll to position [138, 0]
click at [122, 313] on button "Endereços" at bounding box center [172, 304] width 208 height 43
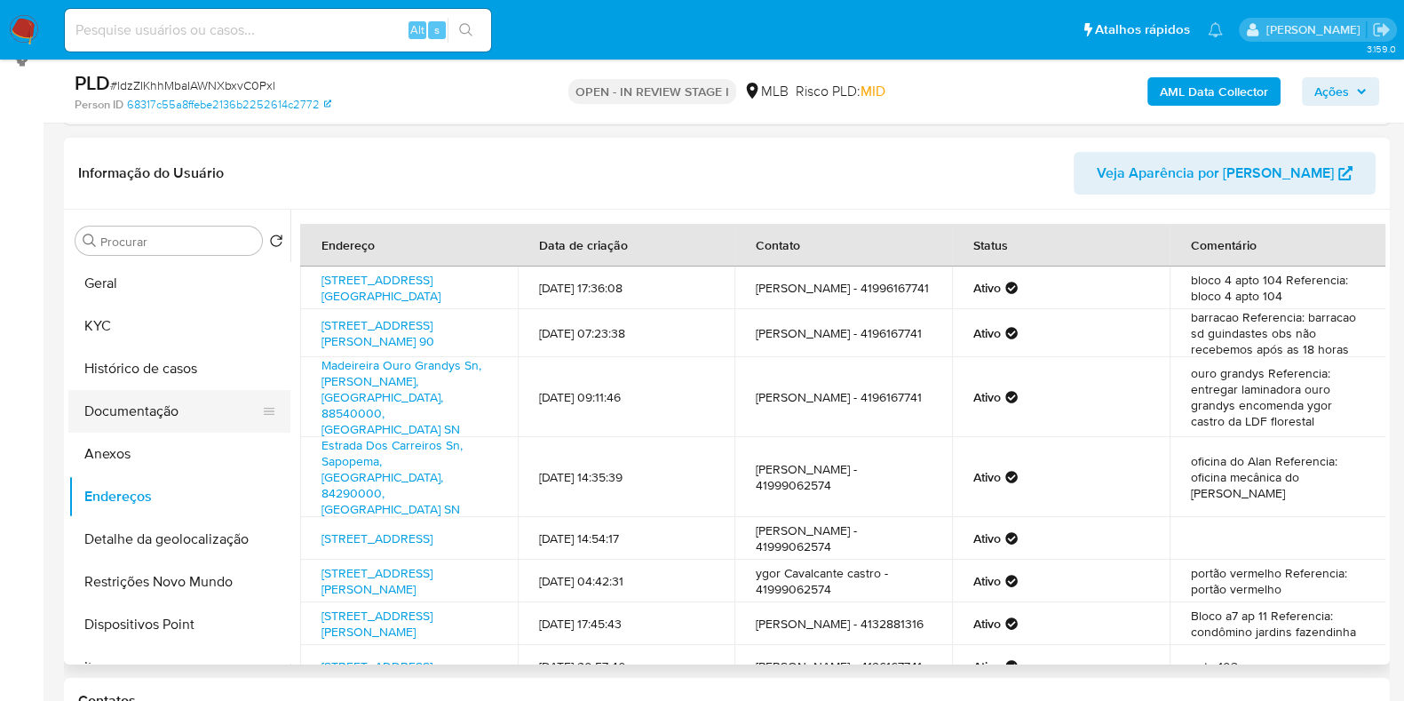
scroll to position [221, 0]
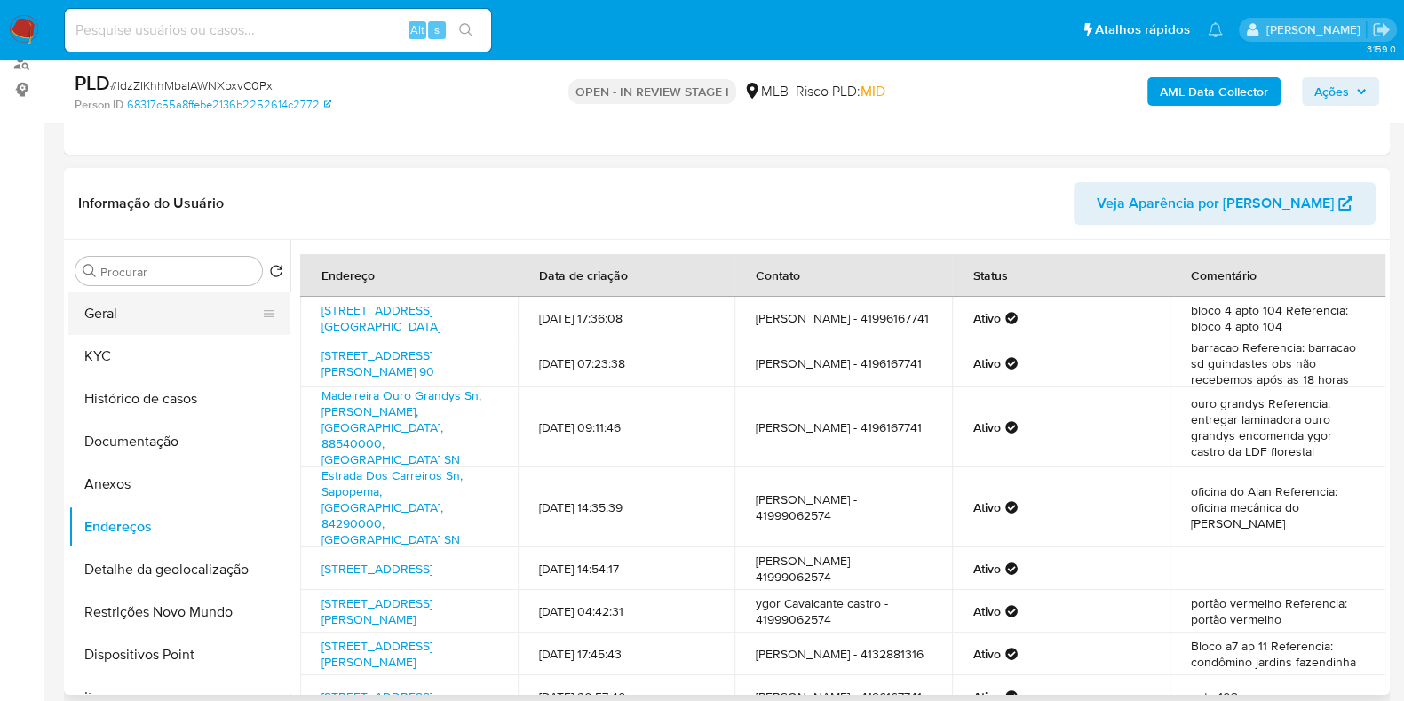
click at [178, 315] on button "Geral" at bounding box center [172, 313] width 208 height 43
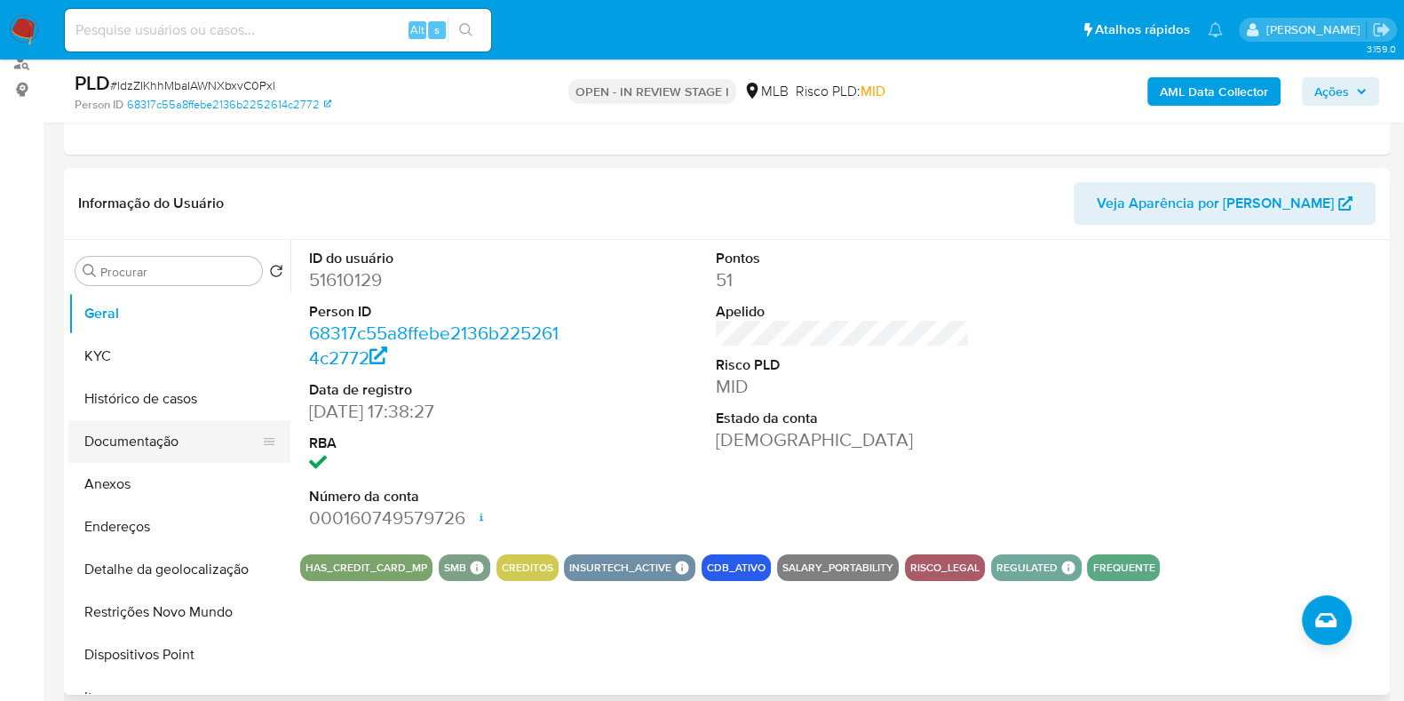
click at [149, 438] on button "Documentação" at bounding box center [172, 441] width 208 height 43
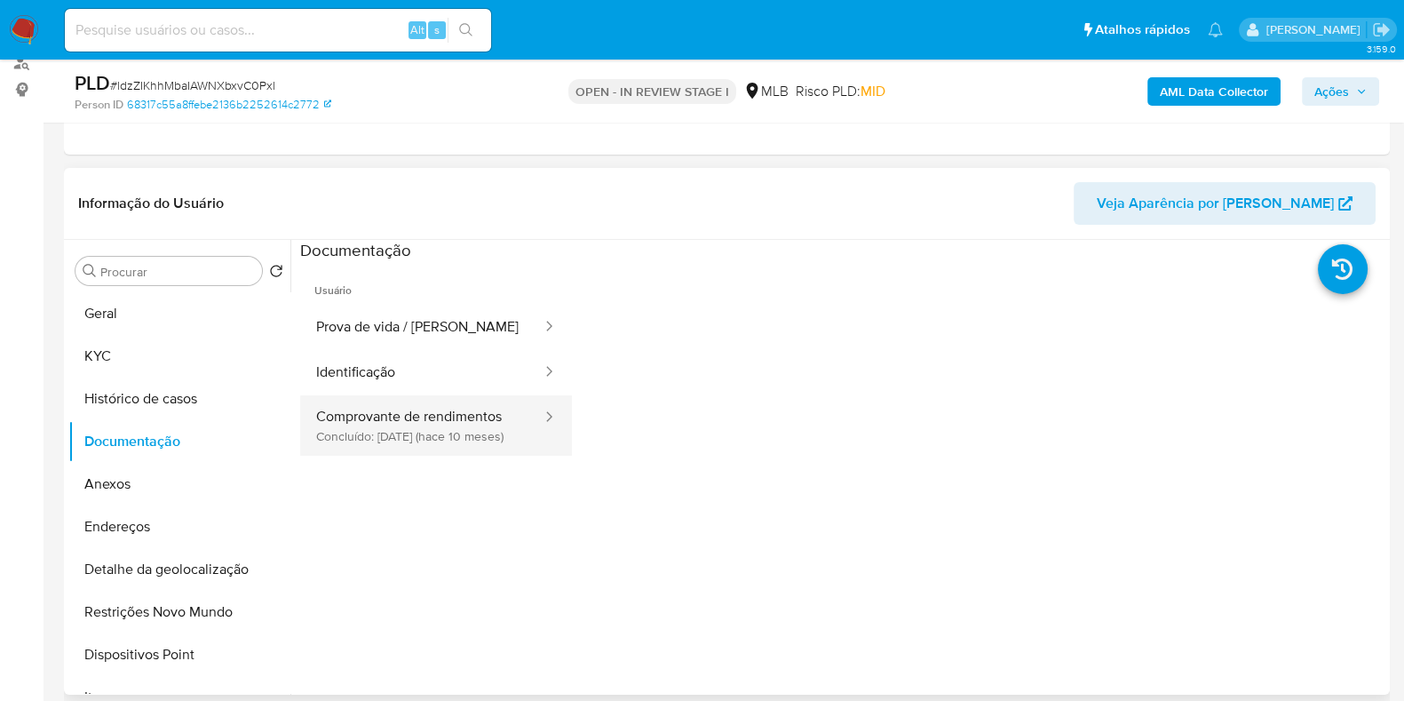
click at [457, 438] on button "Comprovante de rendimentos Concluído: 27/11/2024 (hace 10 meses)" at bounding box center [421, 425] width 243 height 60
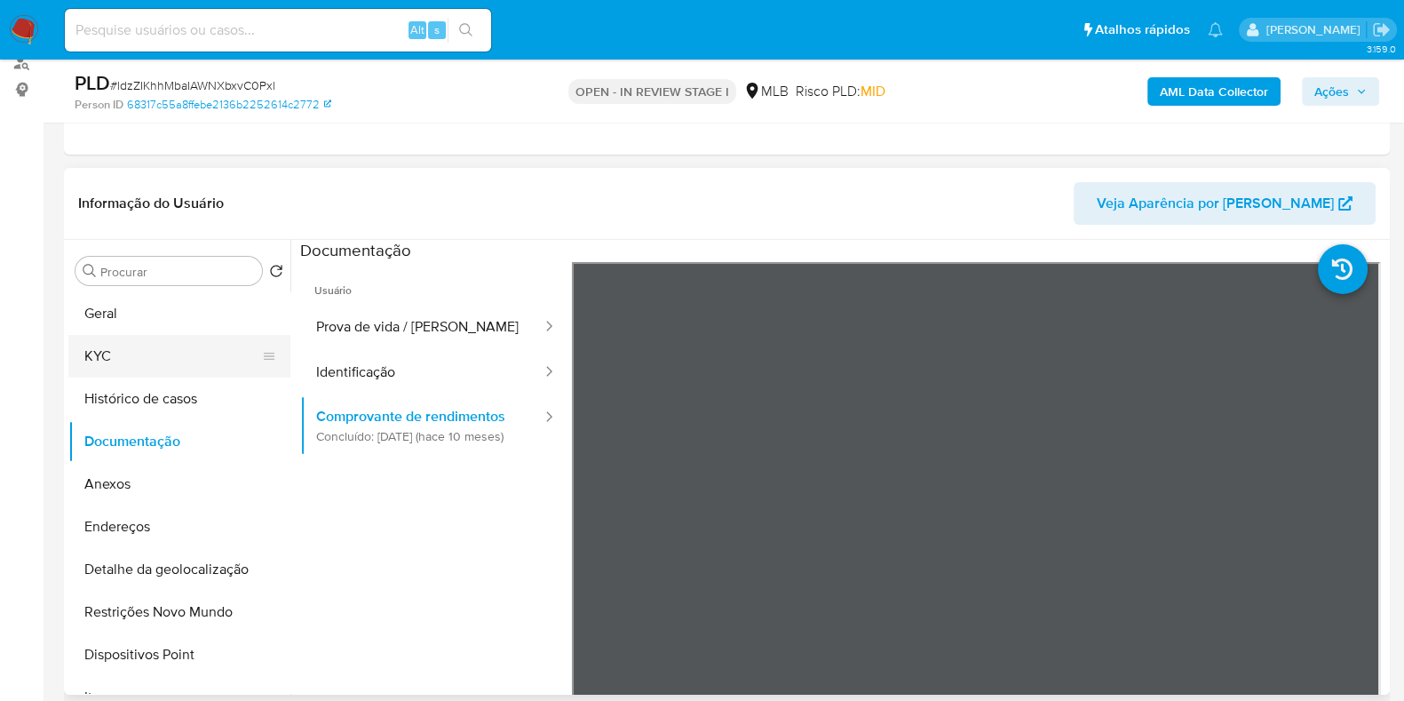
click at [136, 356] on button "KYC" at bounding box center [172, 356] width 208 height 43
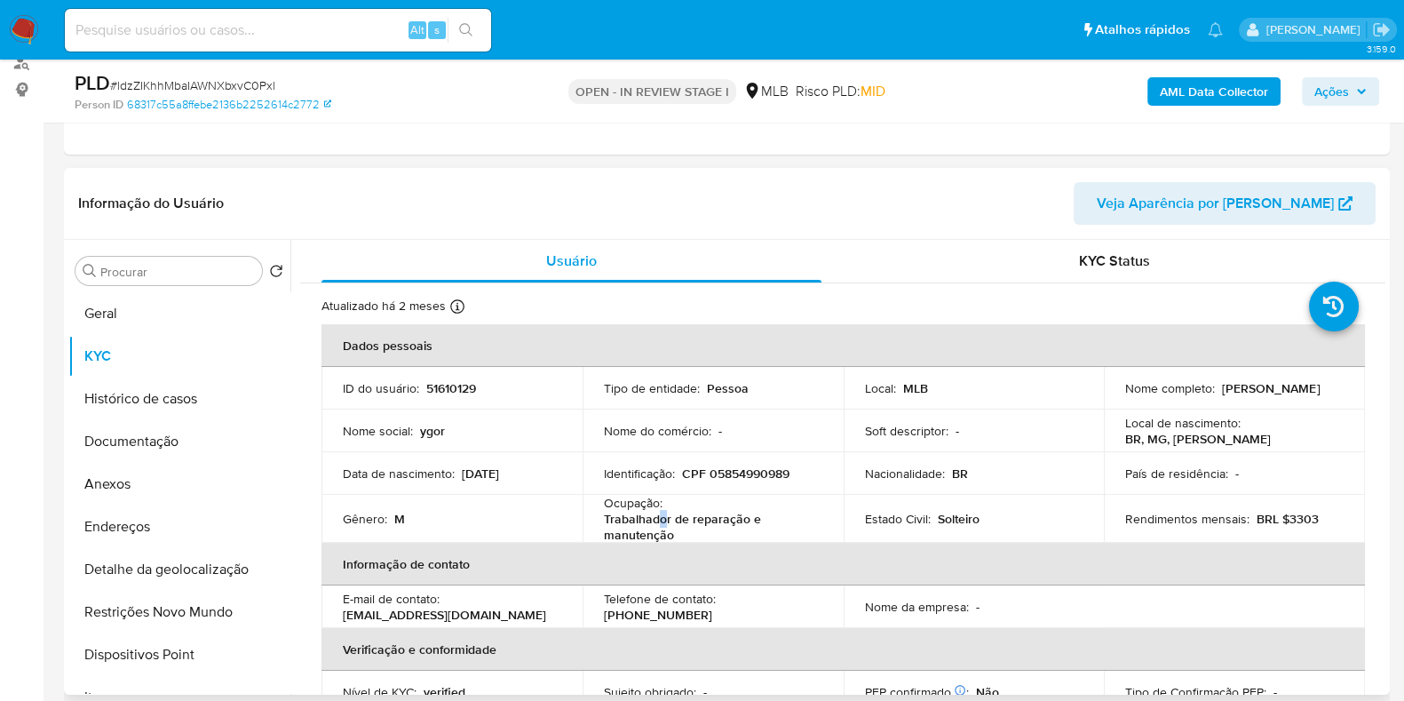
click at [658, 516] on p "Trabalhador de reparação e manutenção" at bounding box center [709, 527] width 211 height 32
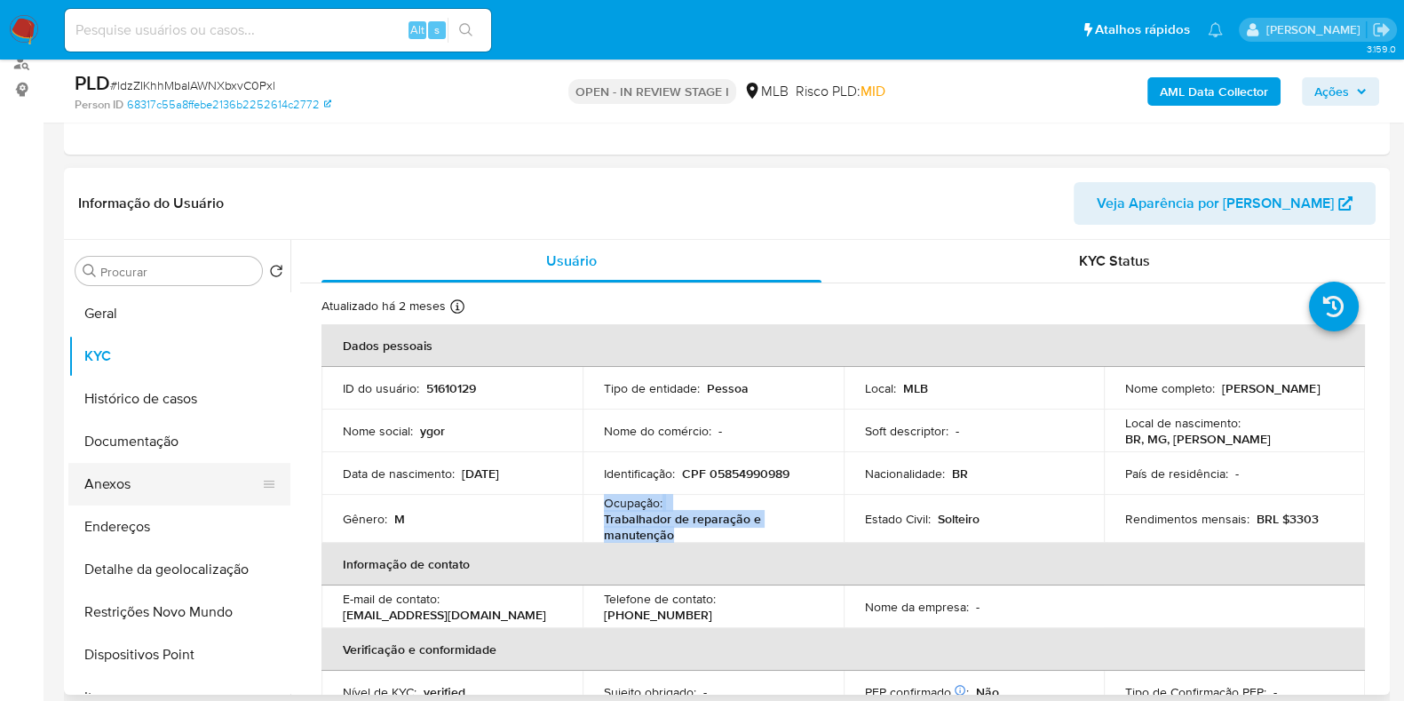
click at [139, 483] on button "Anexos" at bounding box center [172, 484] width 208 height 43
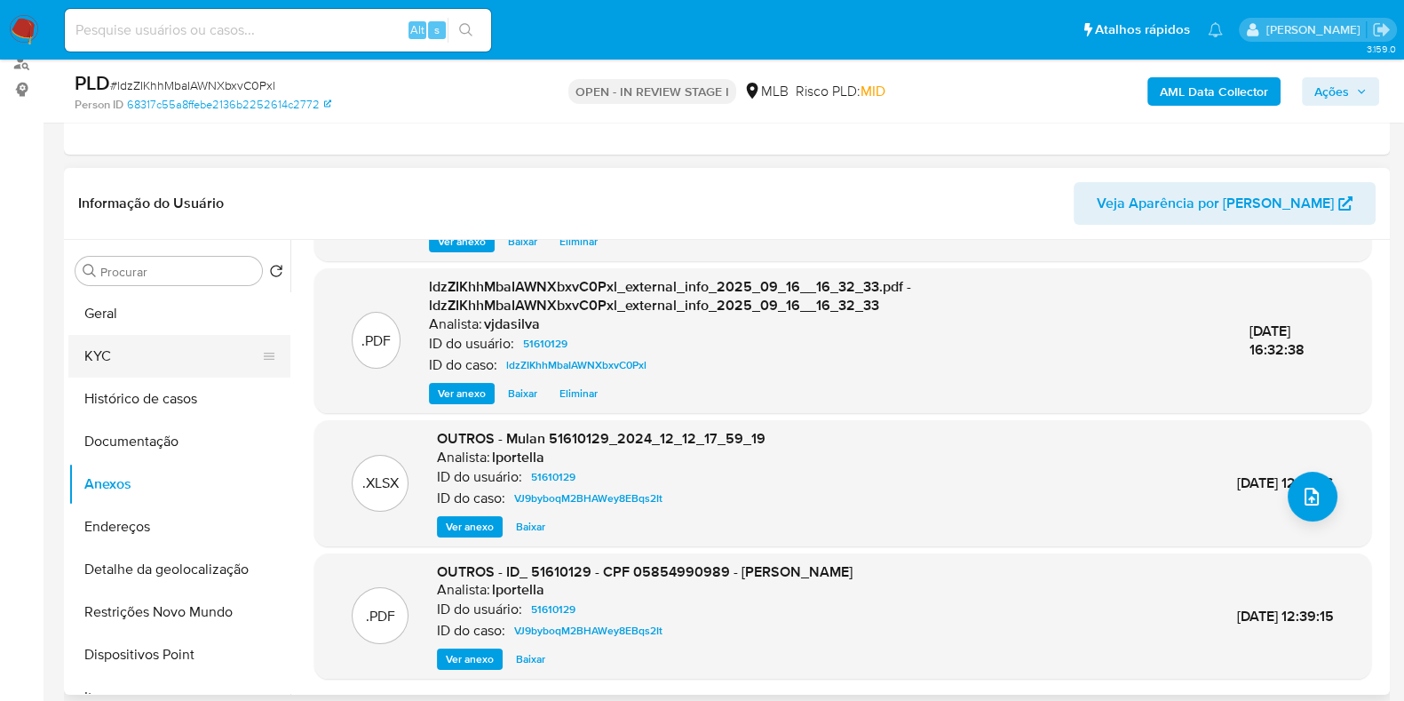
click at [155, 344] on button "KYC" at bounding box center [172, 356] width 208 height 43
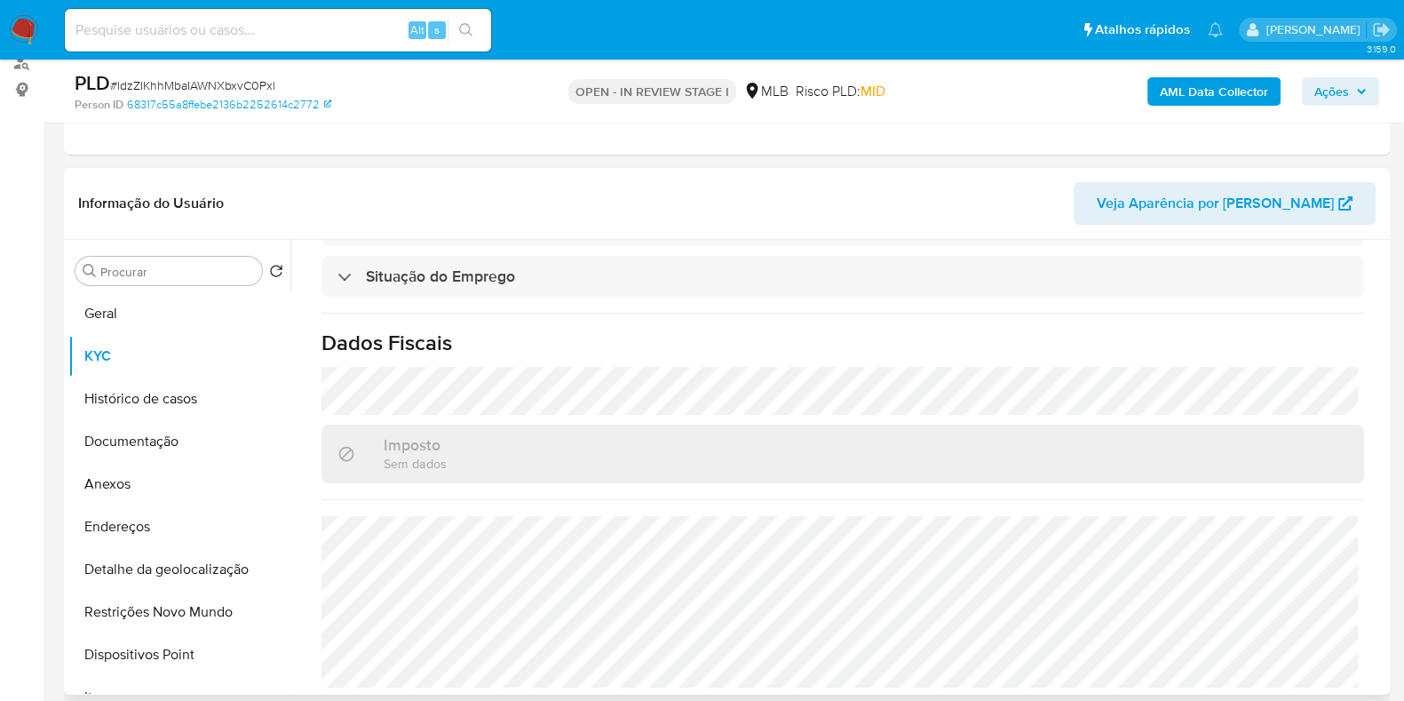
scroll to position [776, 0]
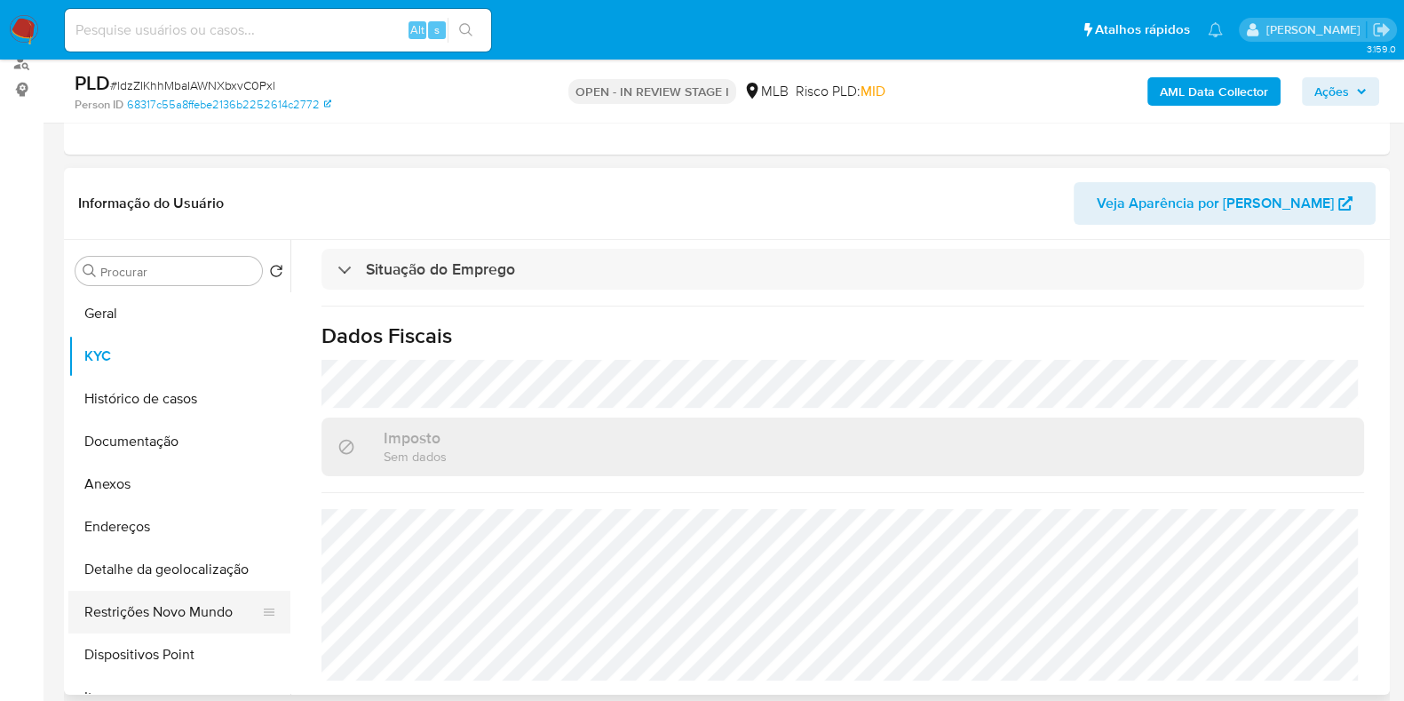
click at [189, 607] on button "Restrições Novo Mundo" at bounding box center [172, 612] width 208 height 43
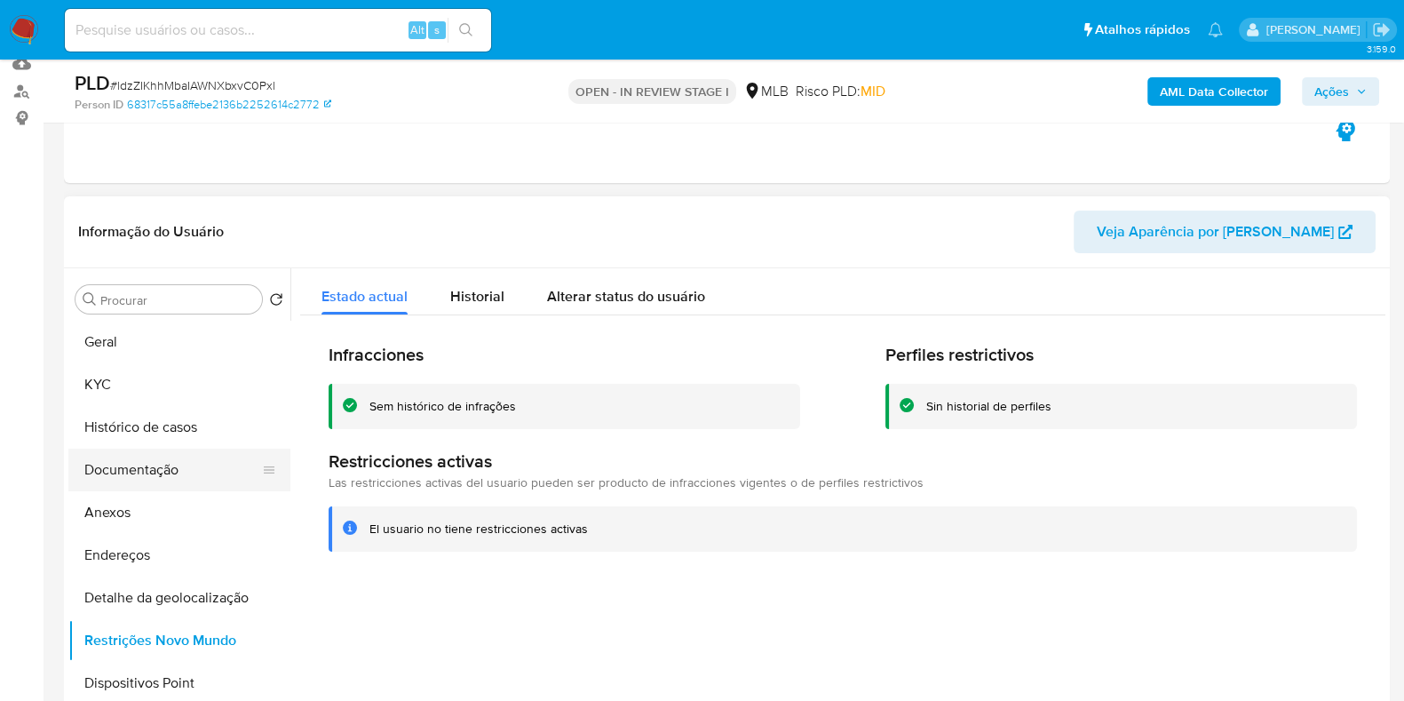
scroll to position [221, 0]
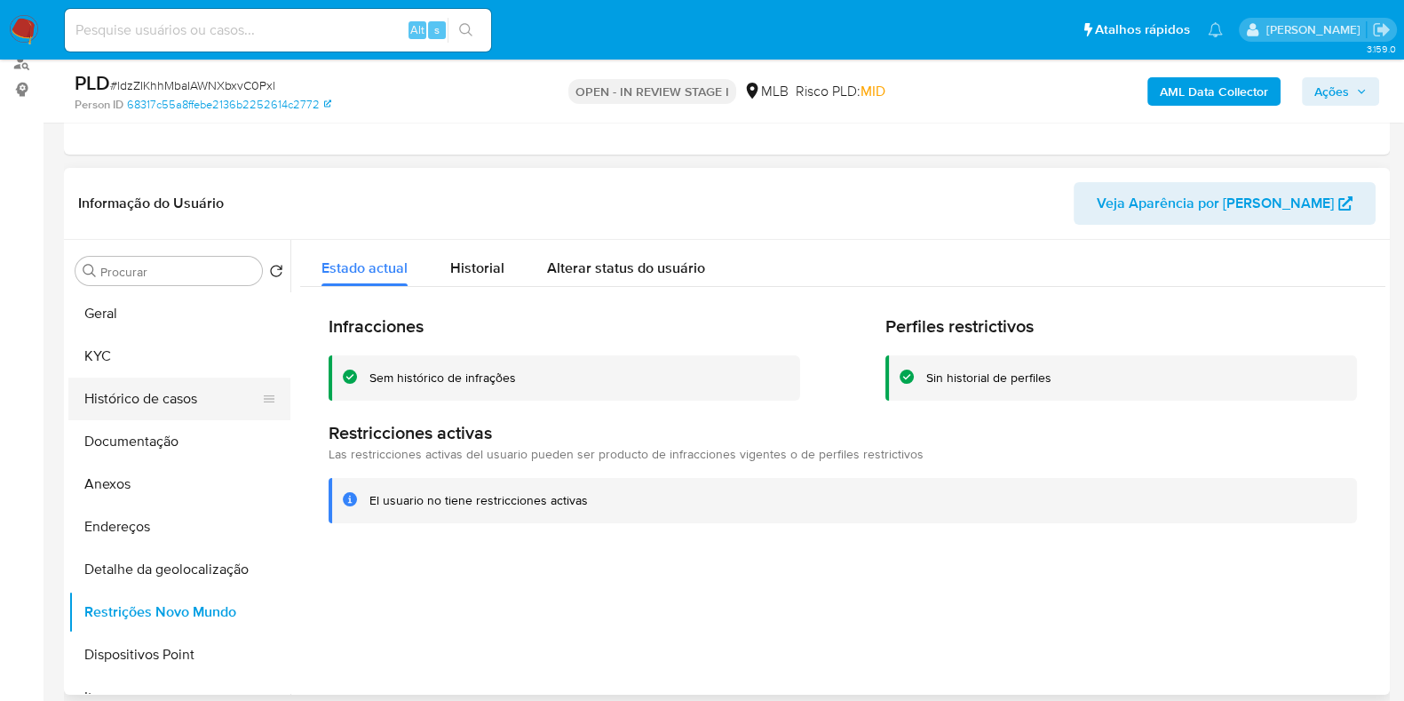
click at [123, 403] on button "Histórico de casos" at bounding box center [172, 398] width 208 height 43
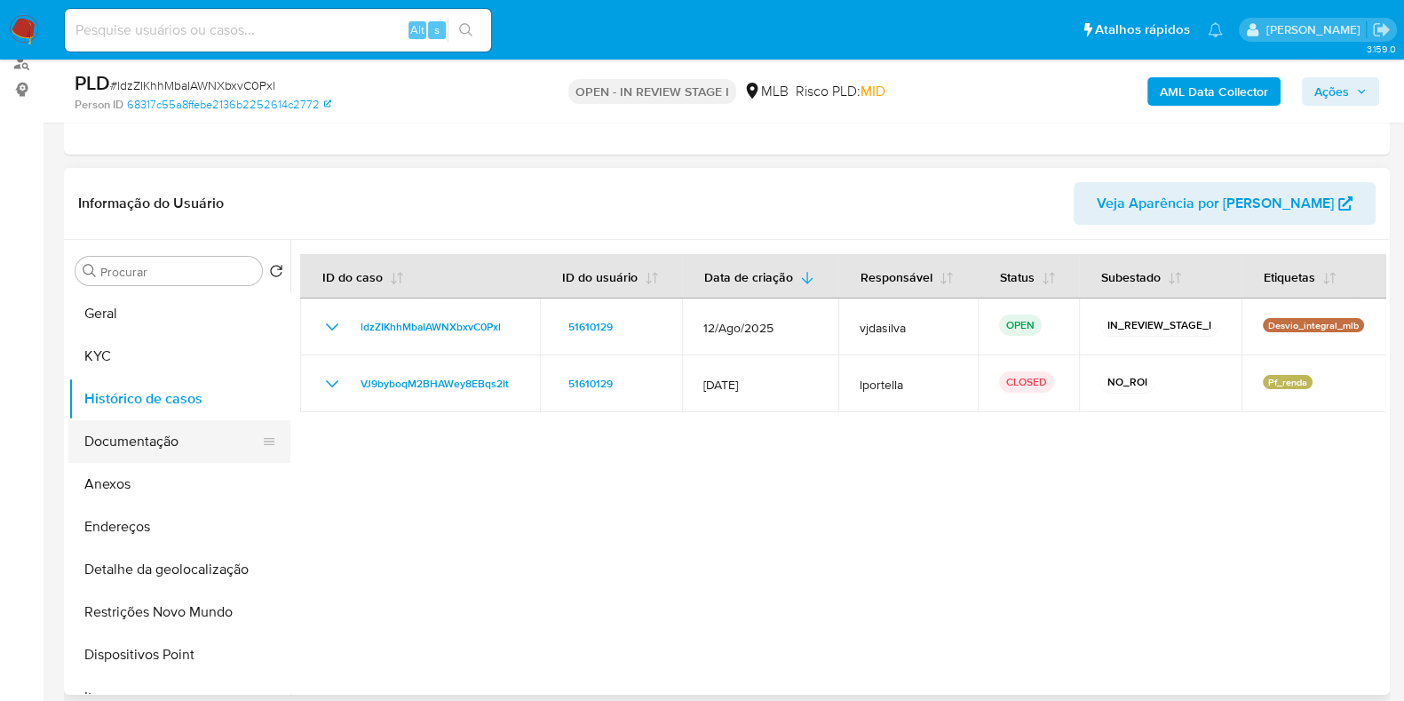
click at [155, 445] on button "Documentação" at bounding box center [172, 441] width 208 height 43
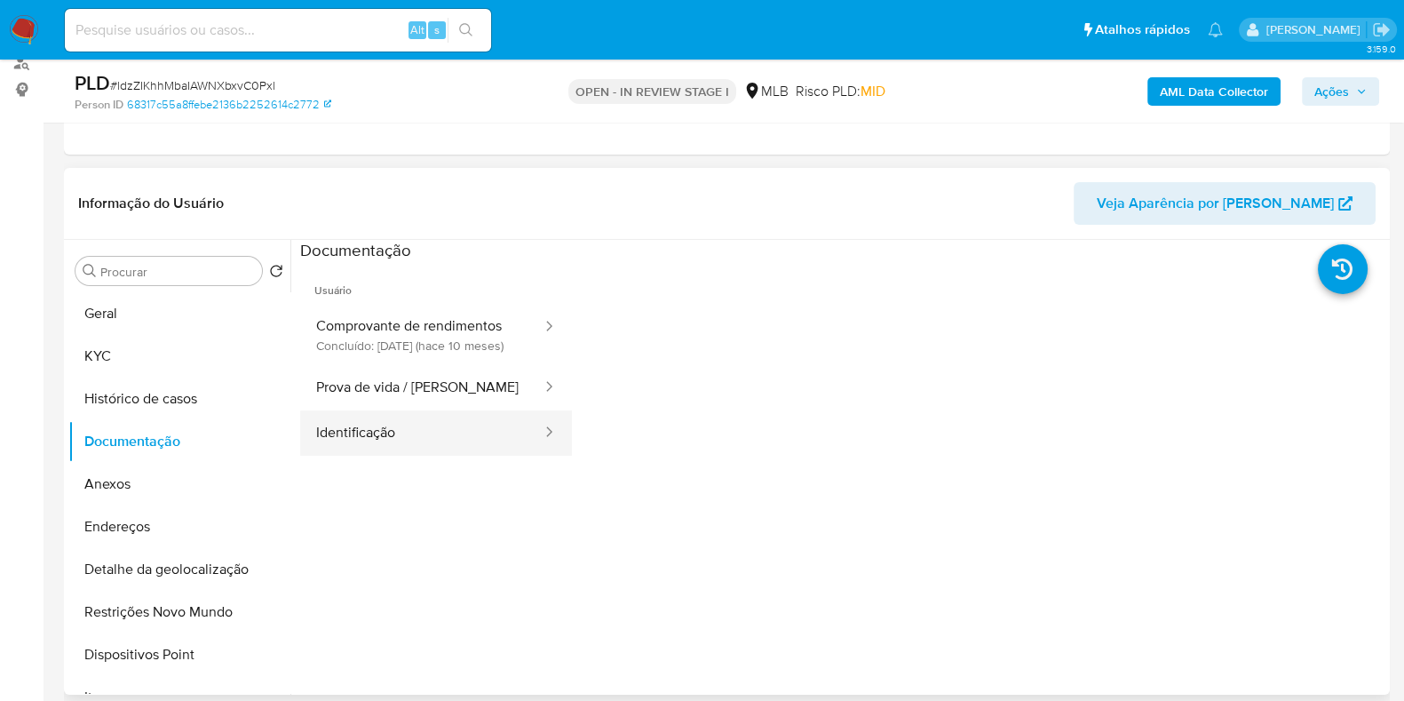
click at [417, 436] on button "Identificação" at bounding box center [421, 432] width 243 height 45
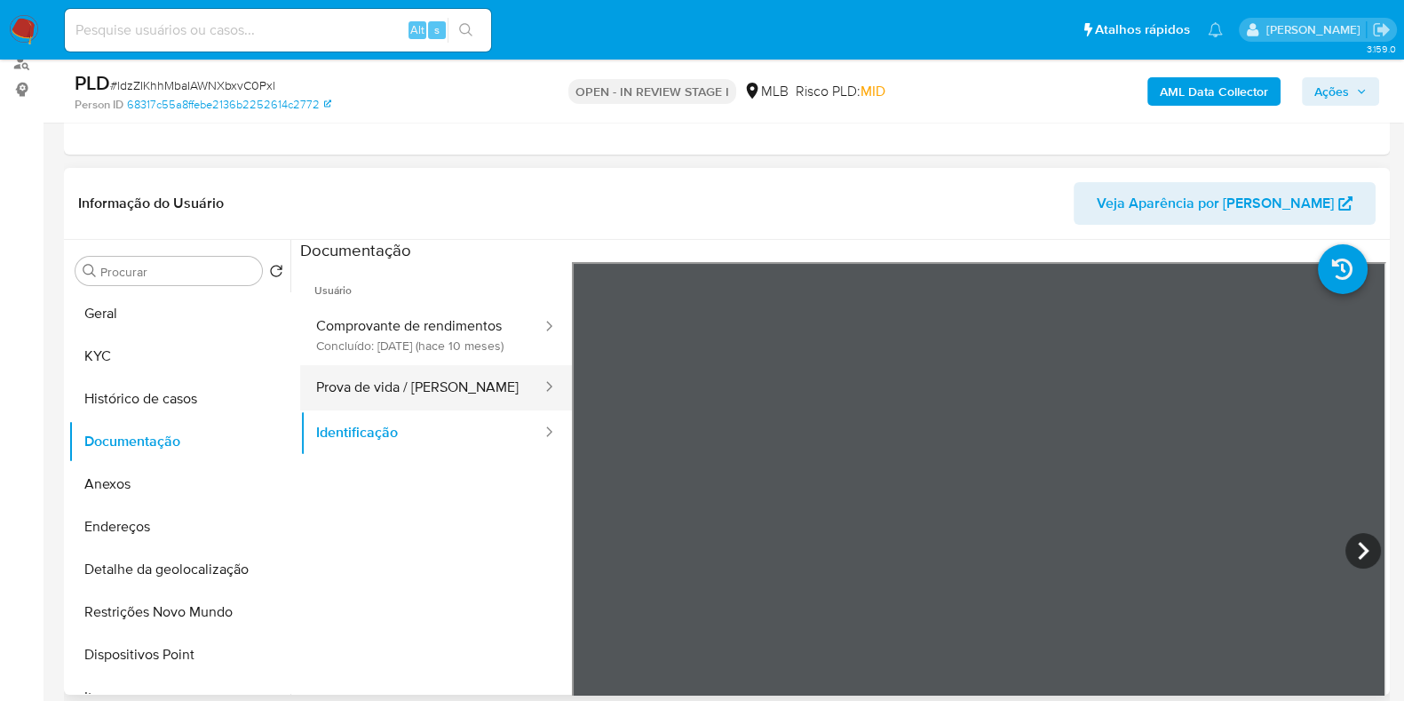
click at [424, 402] on button "Prova de vida / Selfie" at bounding box center [421, 387] width 243 height 45
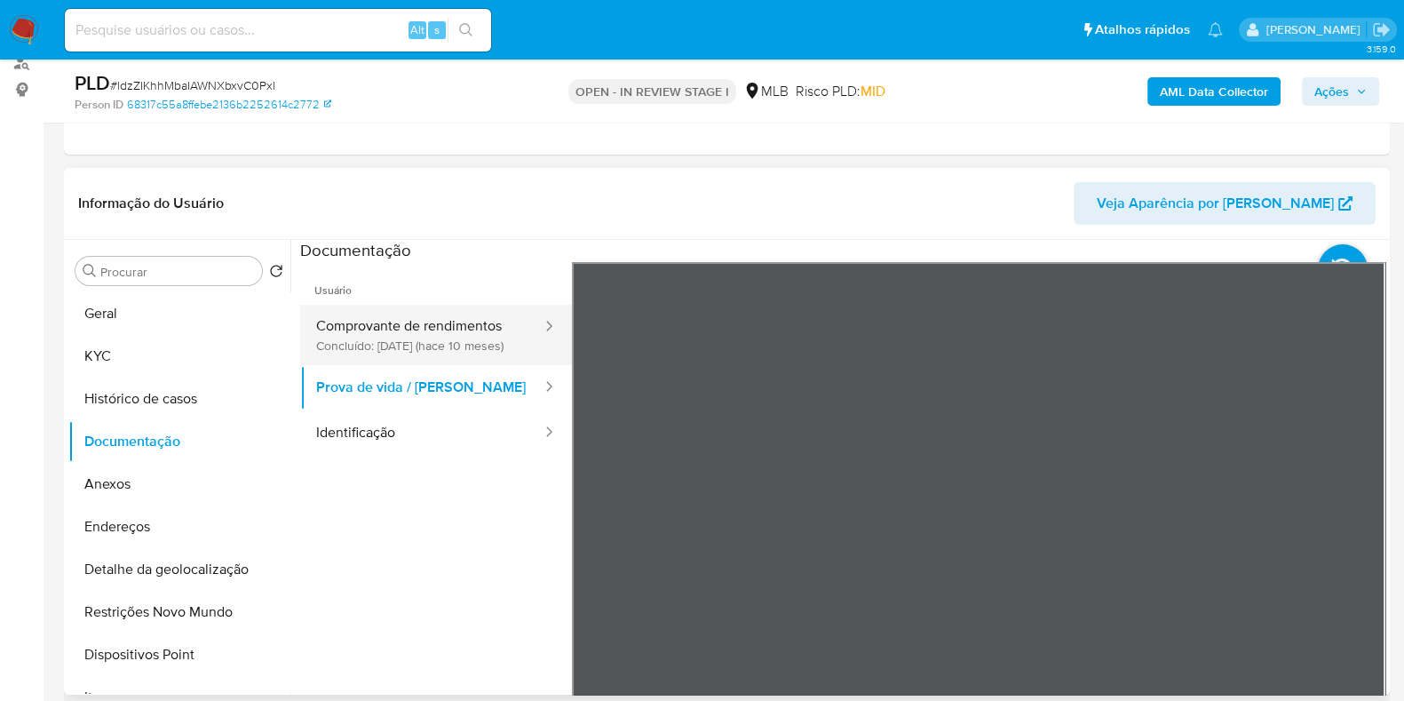
click at [352, 321] on button "Comprovante de rendimentos Concluído: 27/11/2024 (hace 10 meses)" at bounding box center [421, 335] width 243 height 60
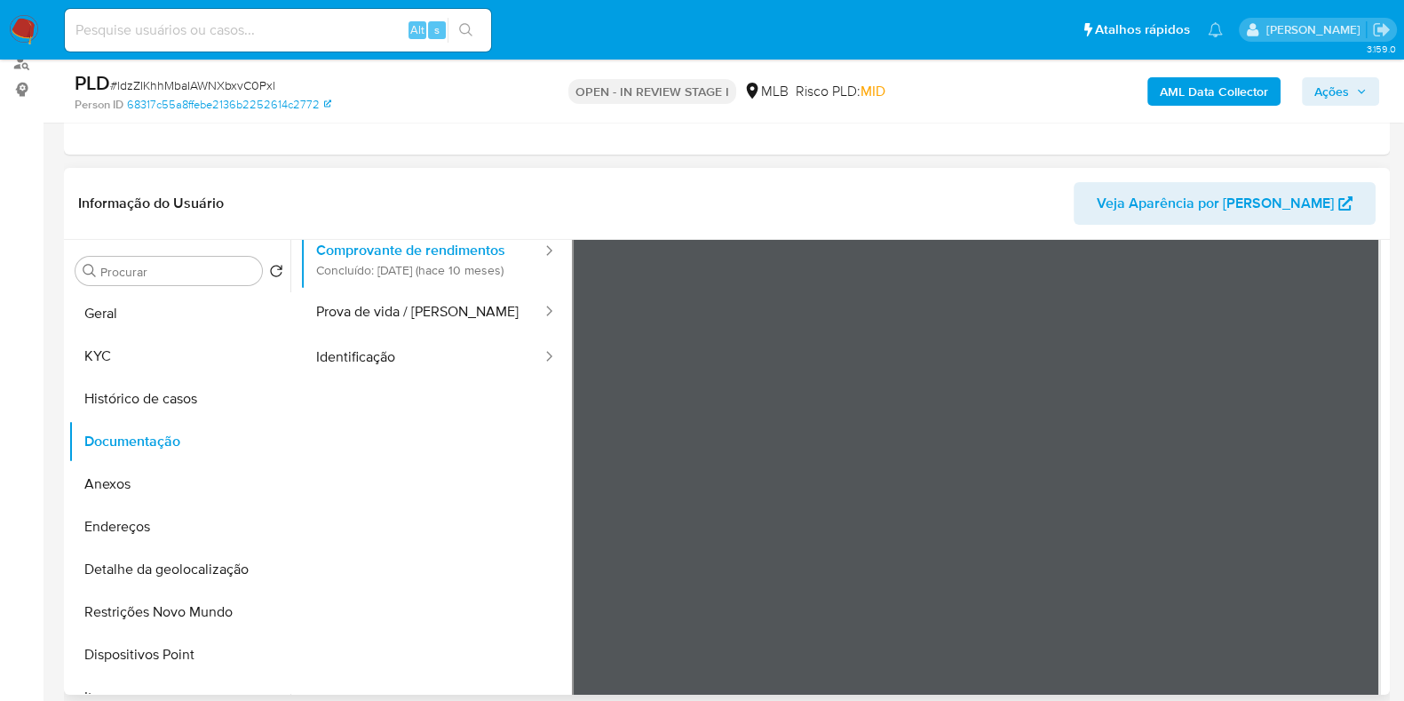
scroll to position [110, 0]
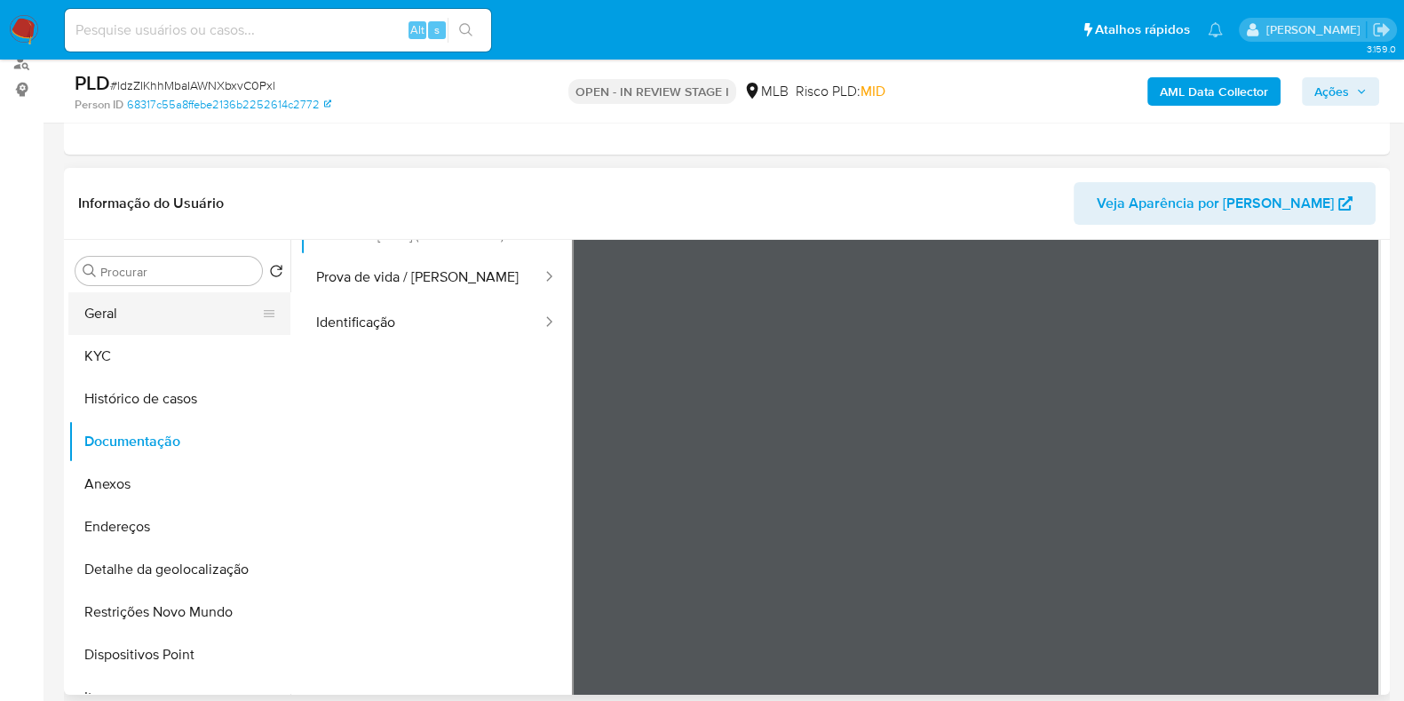
click at [168, 329] on button "Geral" at bounding box center [172, 313] width 208 height 43
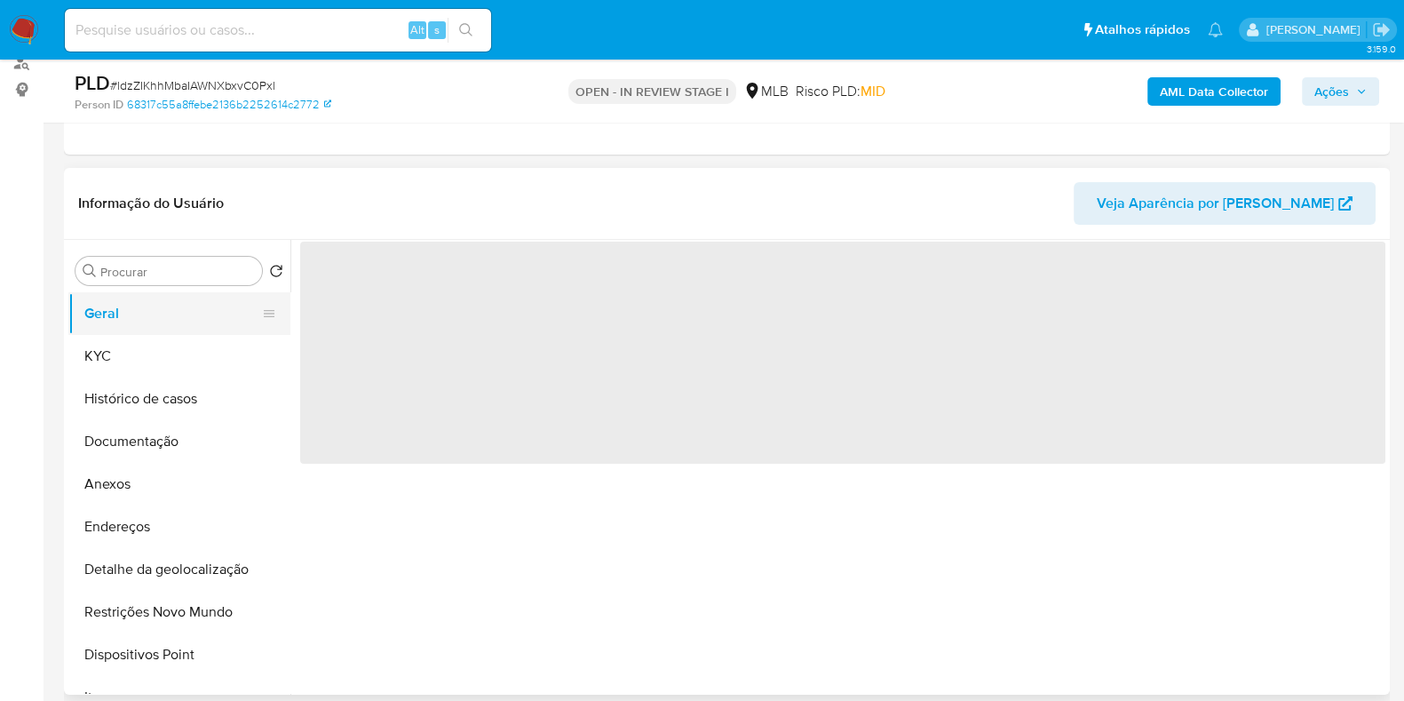
scroll to position [0, 0]
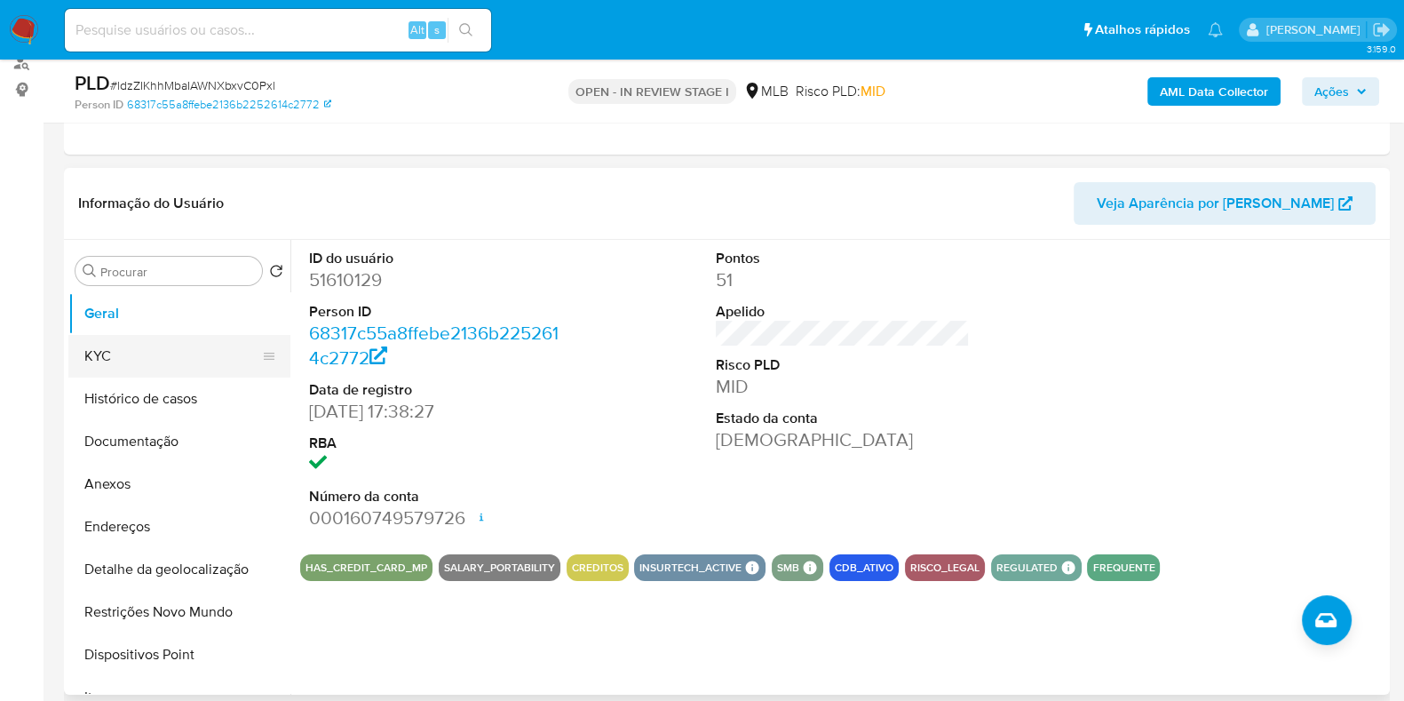
click at [139, 352] on button "KYC" at bounding box center [172, 356] width 208 height 43
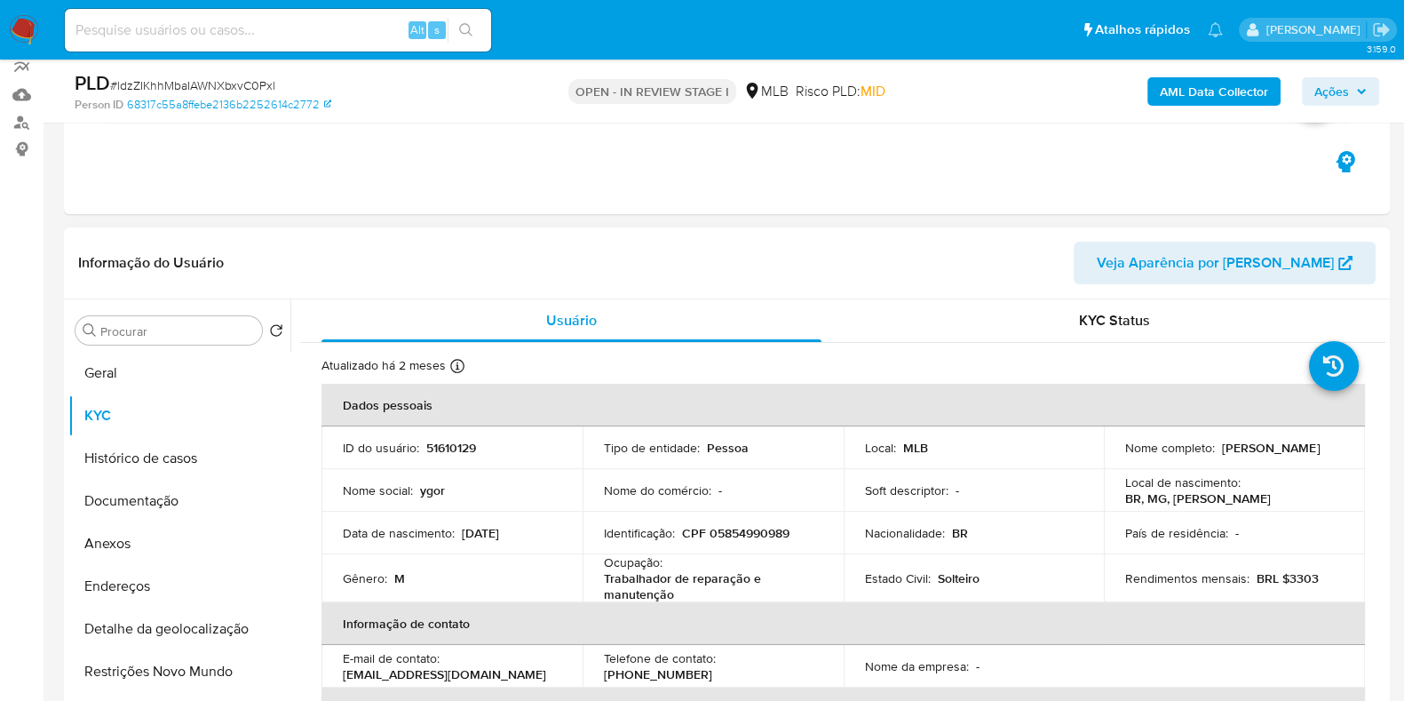
scroll to position [110, 0]
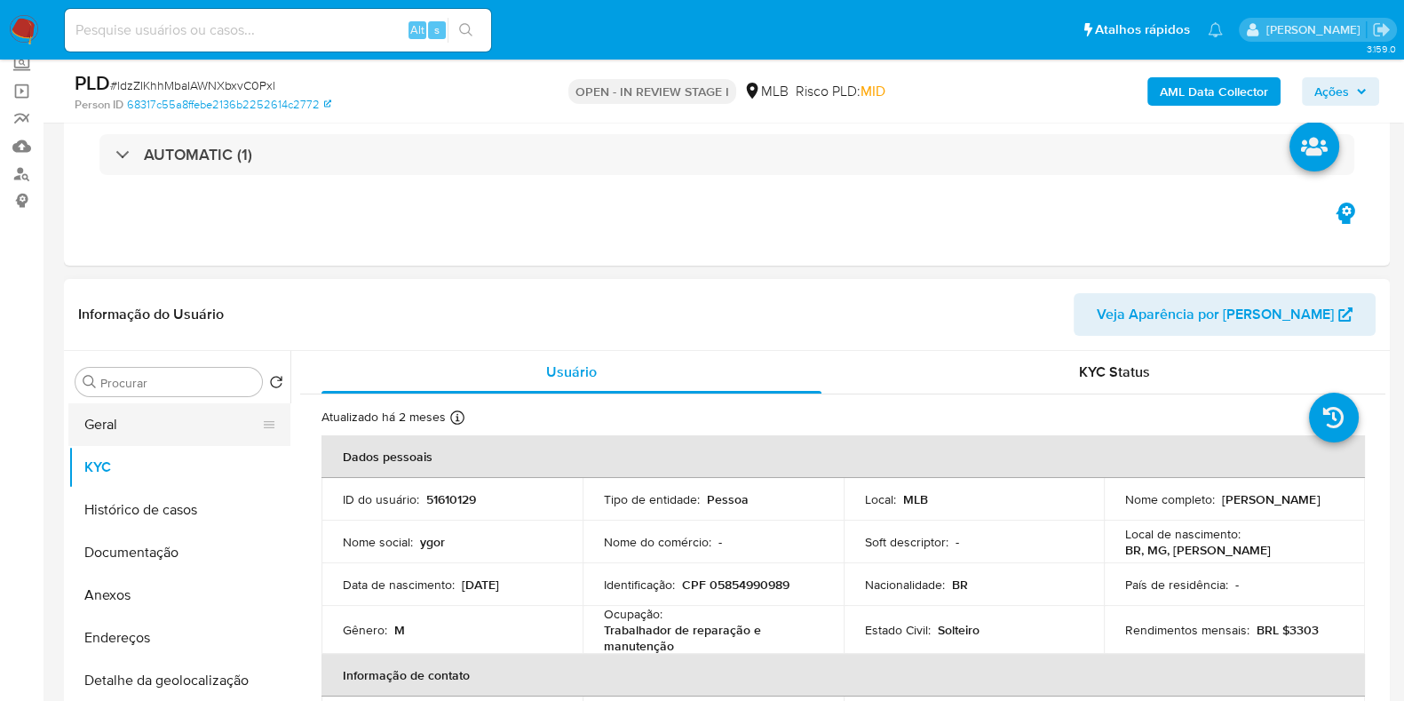
click at [99, 399] on div "Procurar Retornar ao pedido padrão Geral KYC Histórico de casos Documentação An…" at bounding box center [179, 579] width 222 height 452
click at [104, 426] on button "Geral" at bounding box center [172, 424] width 208 height 43
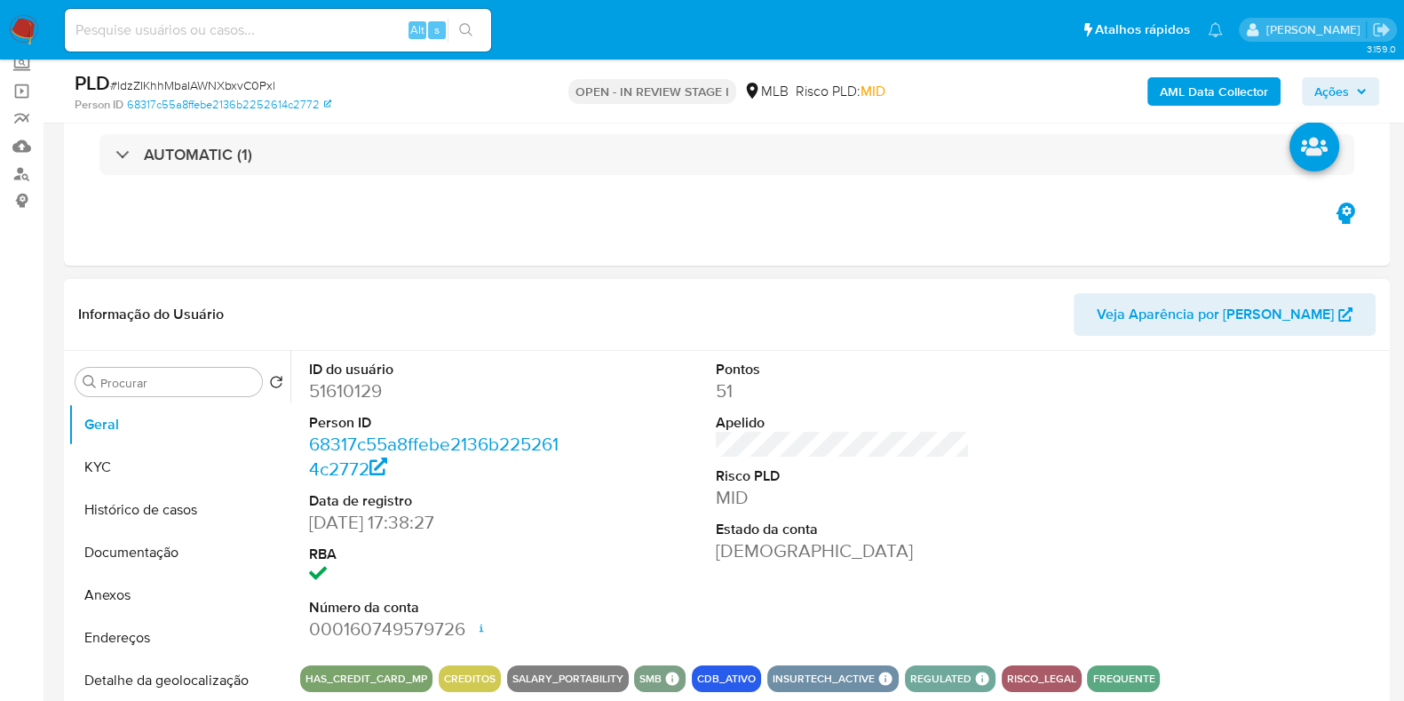
click at [372, 390] on dd "51610129" at bounding box center [436, 390] width 254 height 25
click at [152, 461] on button "KYC" at bounding box center [172, 467] width 208 height 43
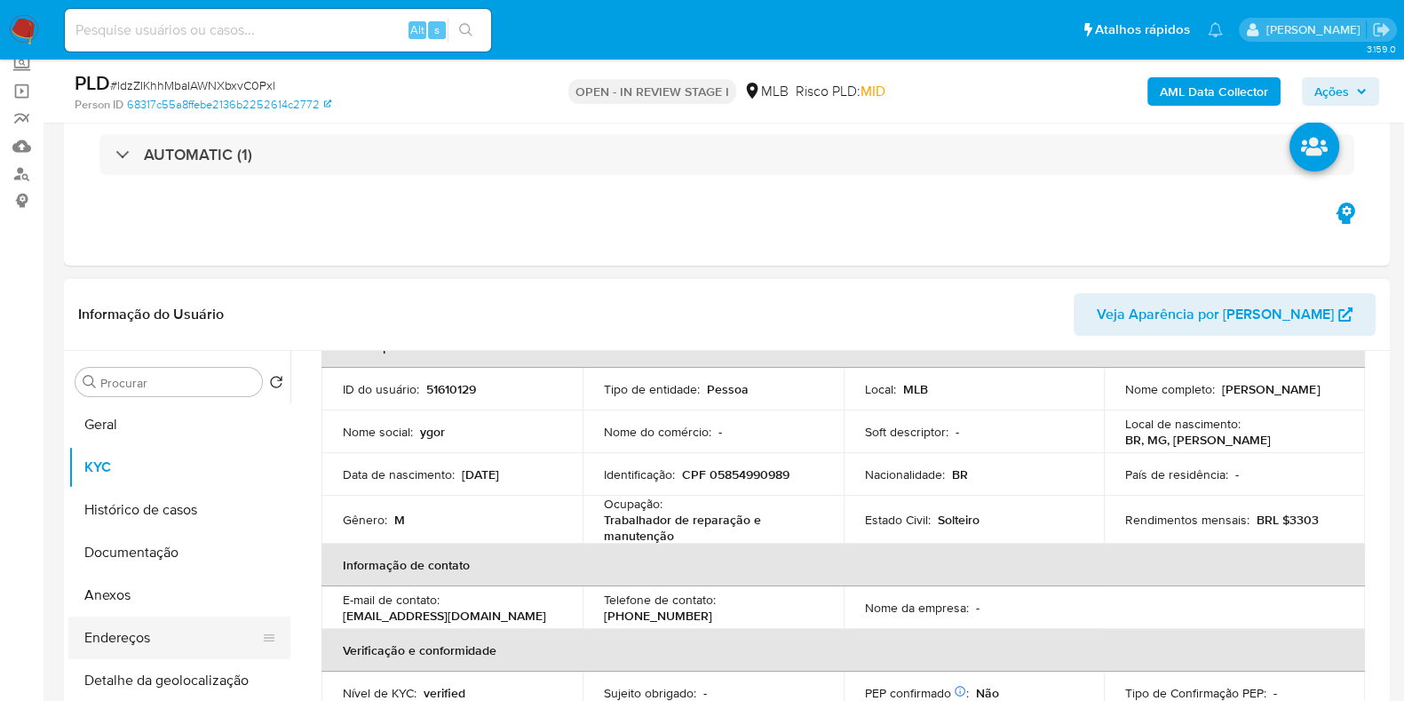
click at [158, 625] on button "Endereços" at bounding box center [172, 637] width 208 height 43
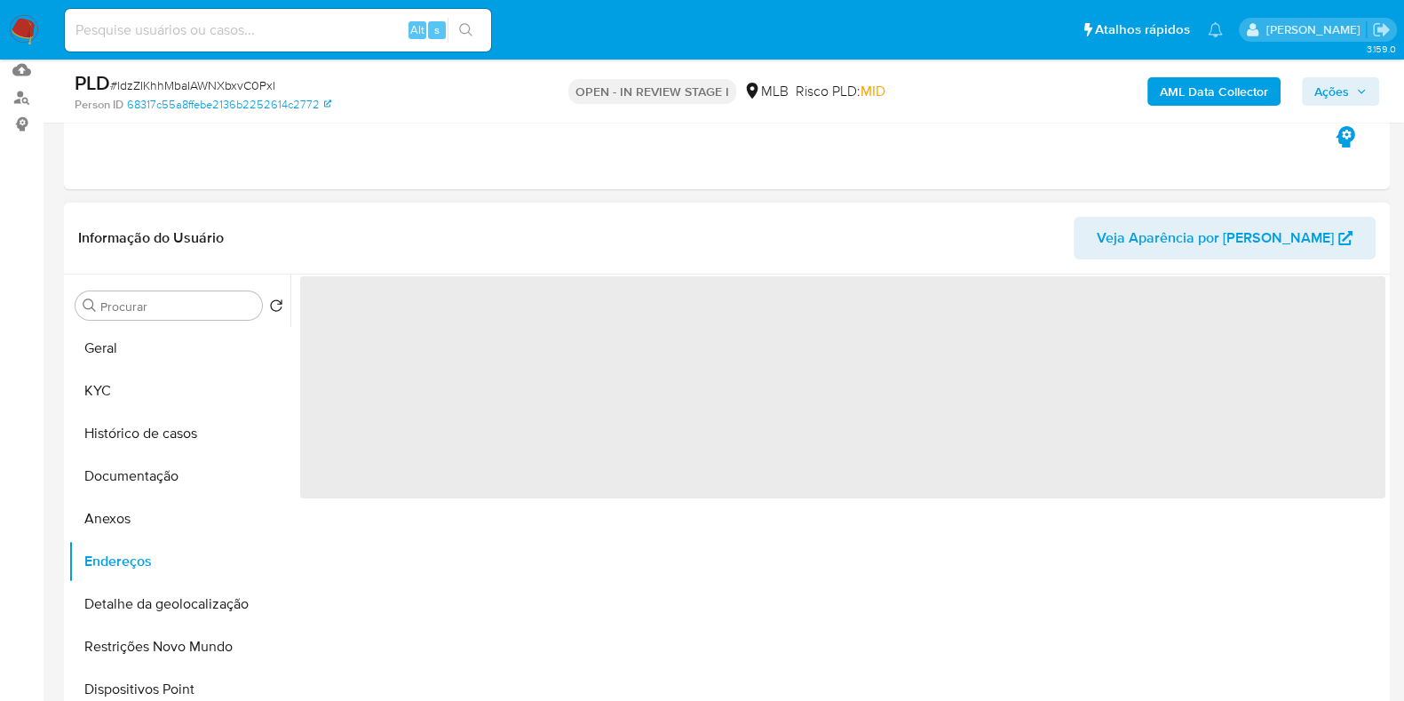
scroll to position [221, 0]
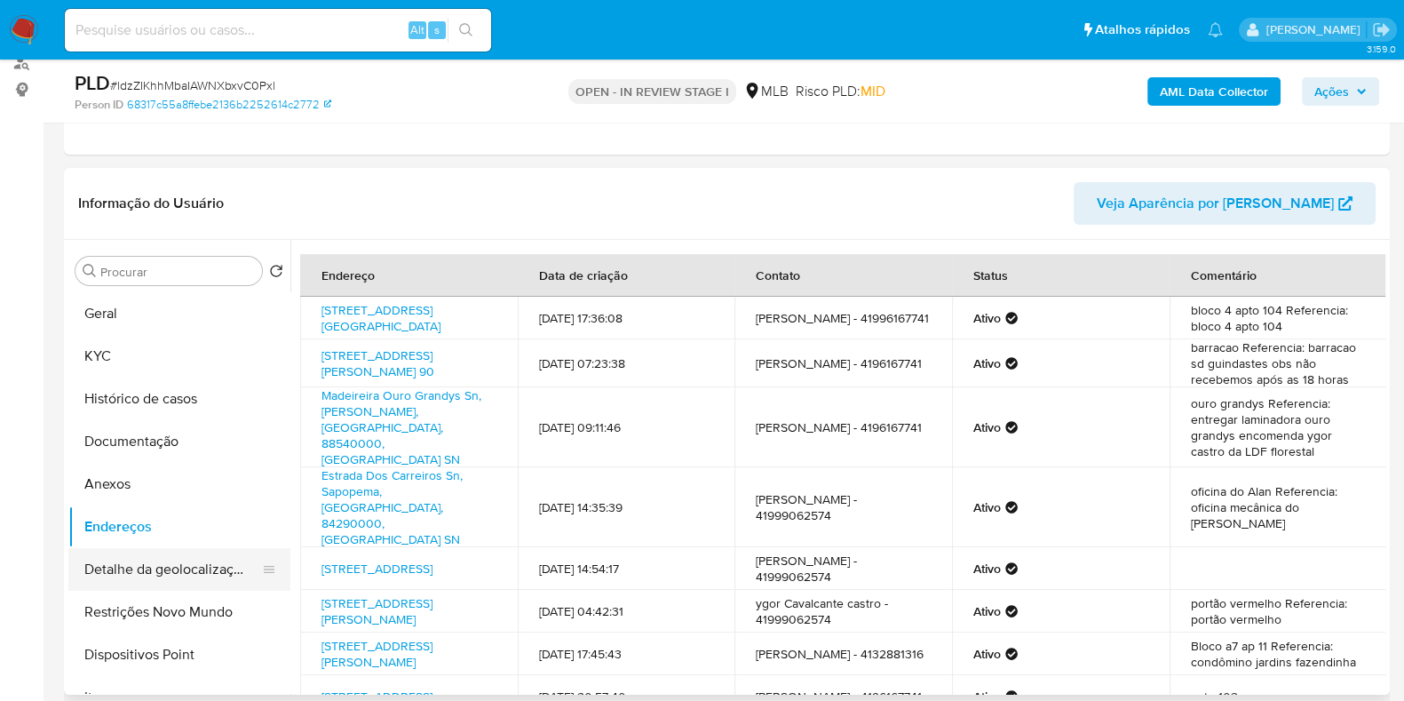
click at [162, 570] on button "Detalhe da geolocalização" at bounding box center [172, 569] width 208 height 43
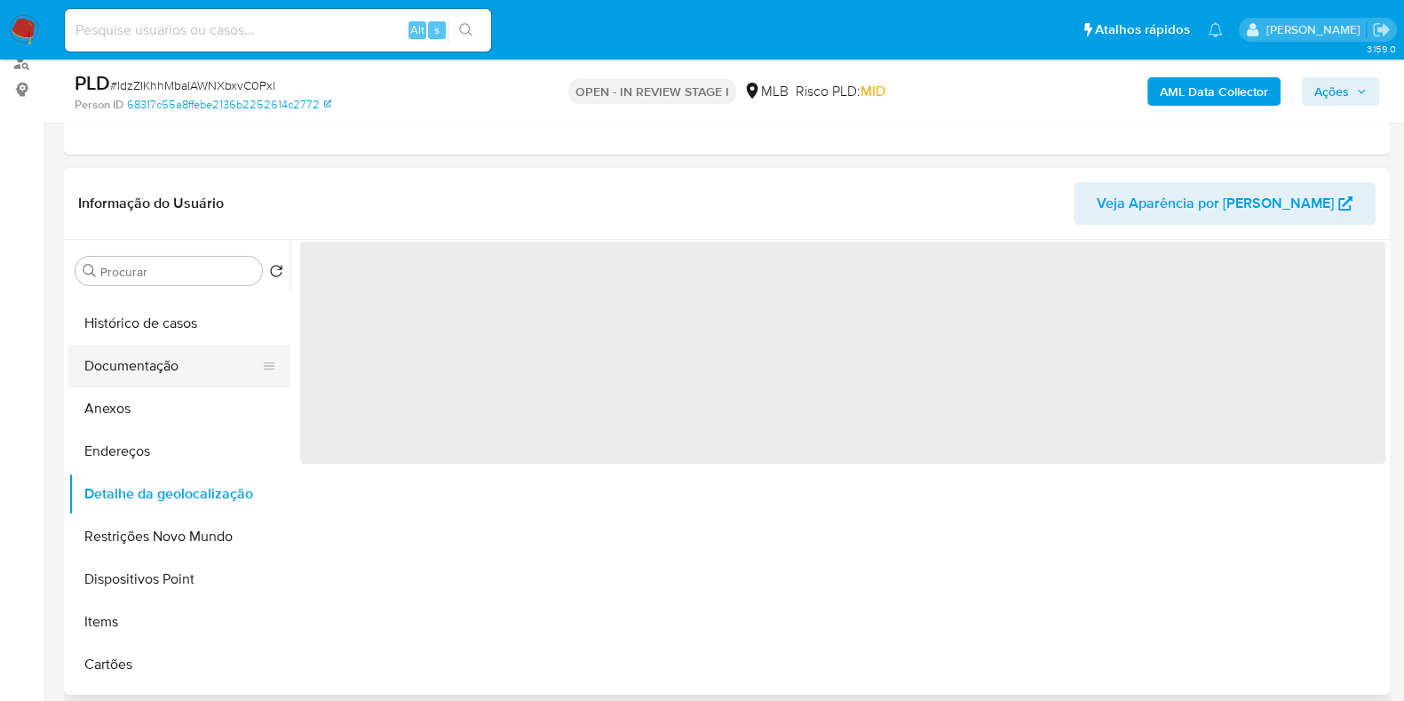
scroll to position [110, 0]
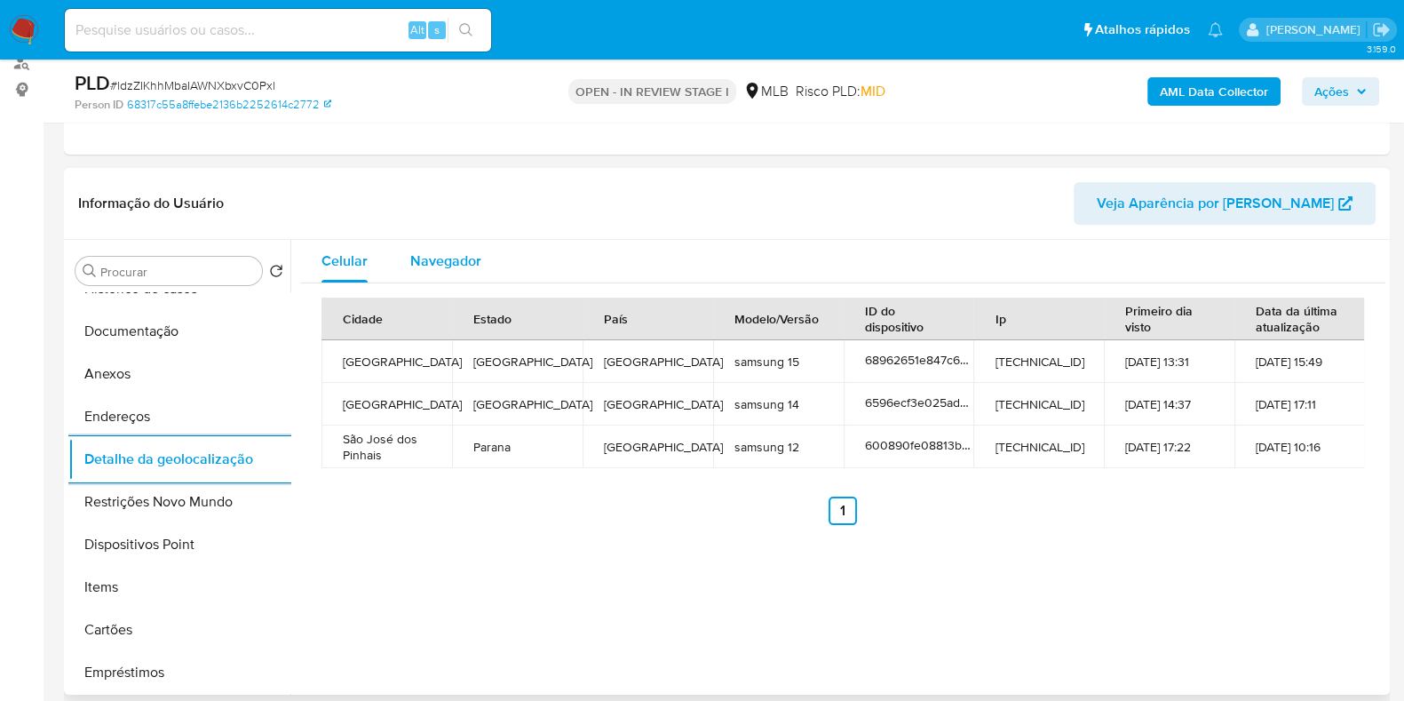
click at [449, 247] on div "Navegador" at bounding box center [445, 261] width 71 height 43
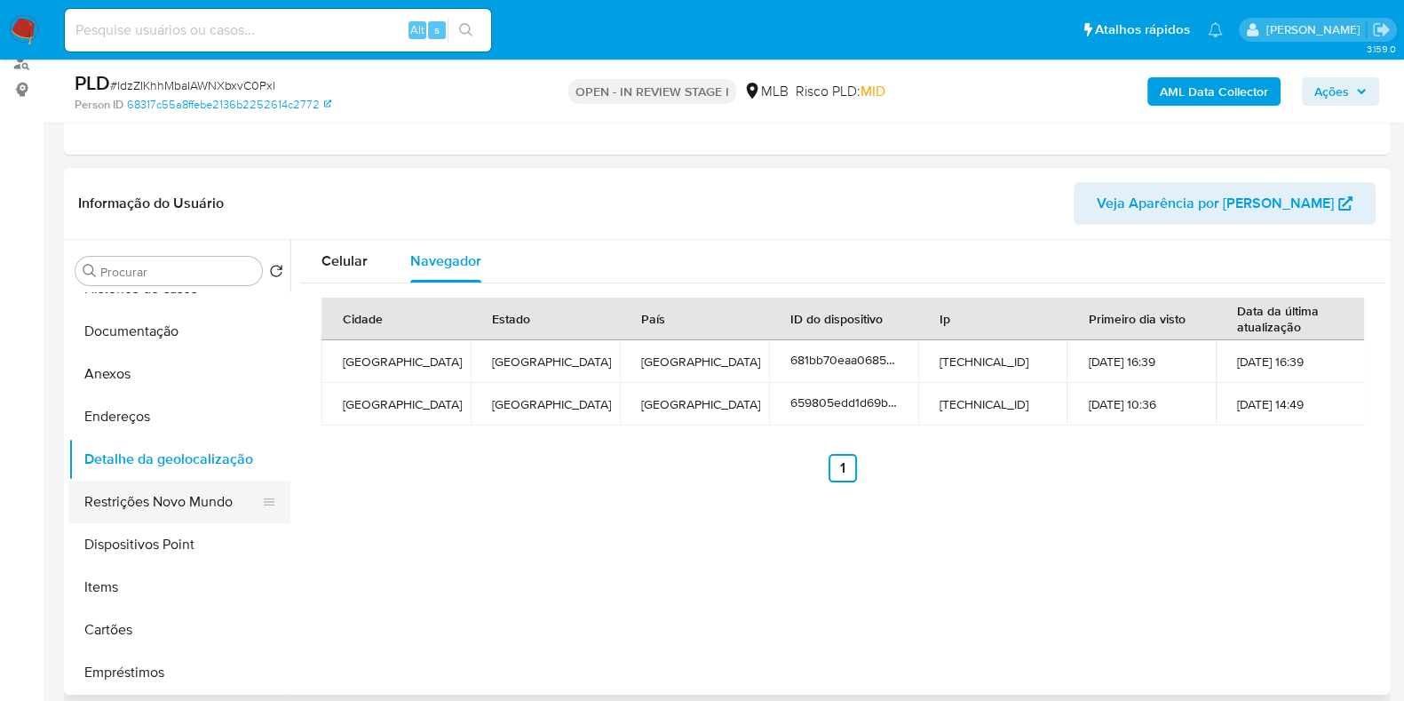
click at [158, 512] on button "Restrições Novo Mundo" at bounding box center [172, 501] width 208 height 43
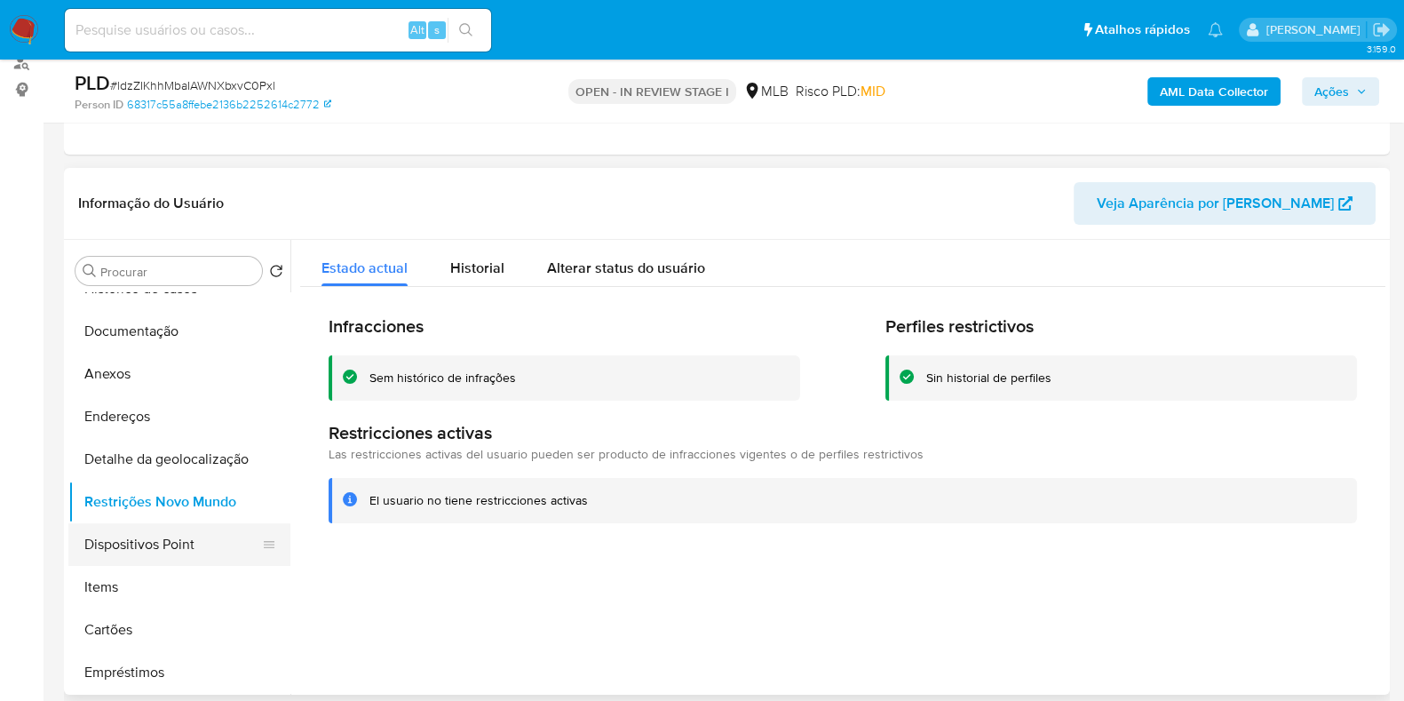
click at [147, 542] on button "Dispositivos Point" at bounding box center [172, 544] width 208 height 43
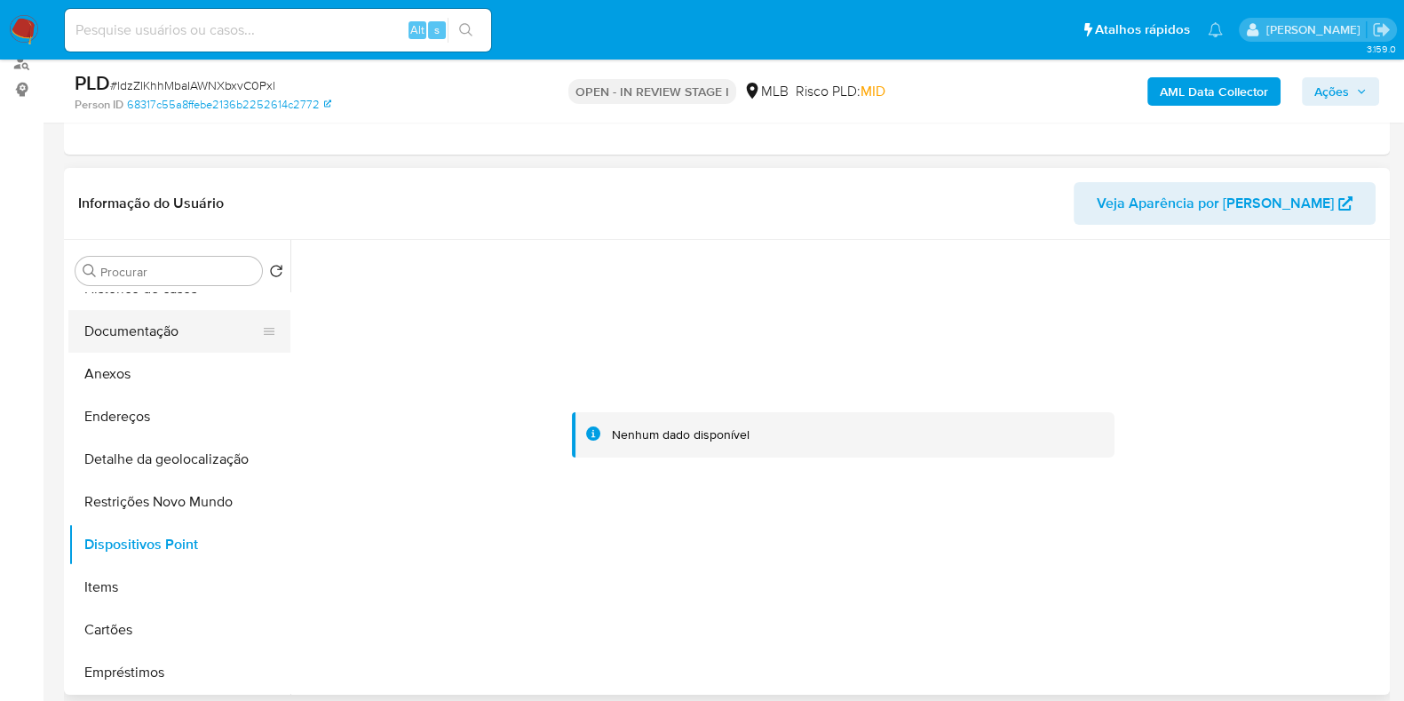
scroll to position [0, 0]
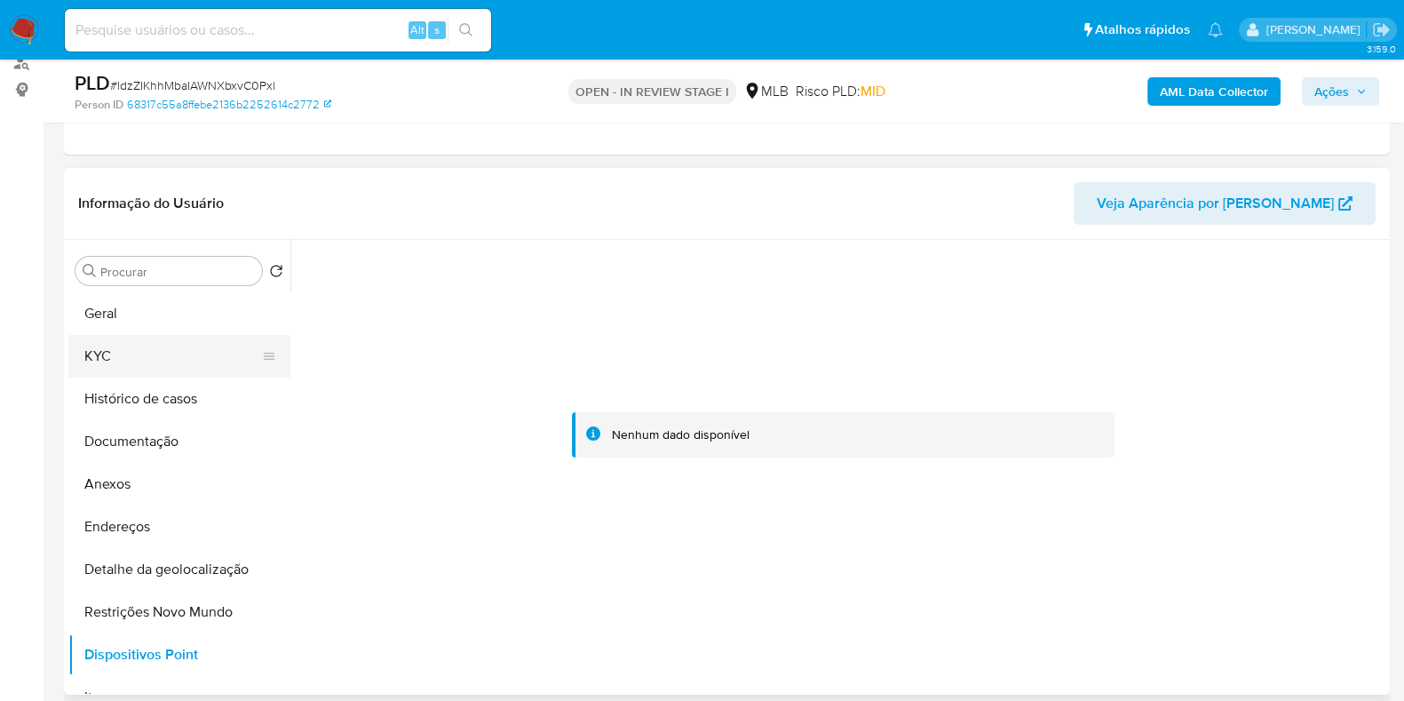
click at [172, 363] on button "KYC" at bounding box center [172, 356] width 208 height 43
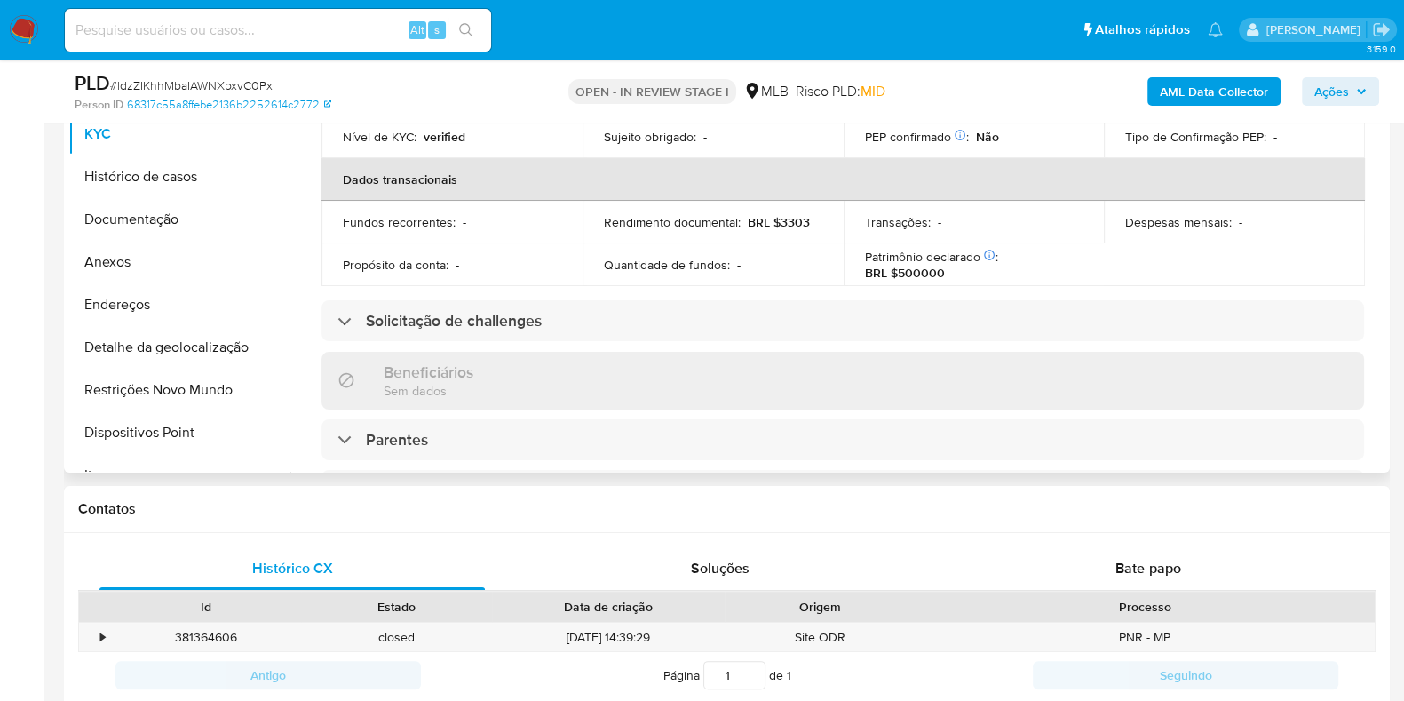
scroll to position [776, 0]
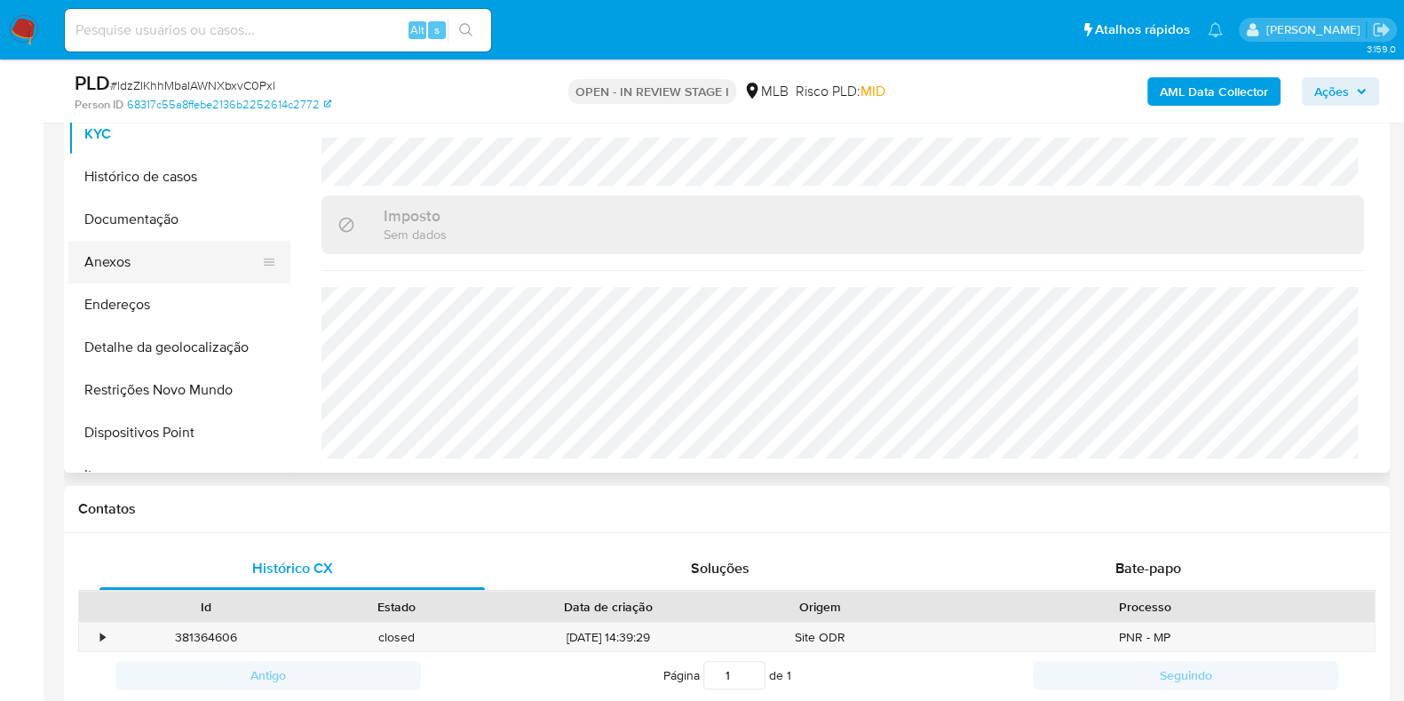
click at [151, 274] on button "Anexos" at bounding box center [172, 262] width 208 height 43
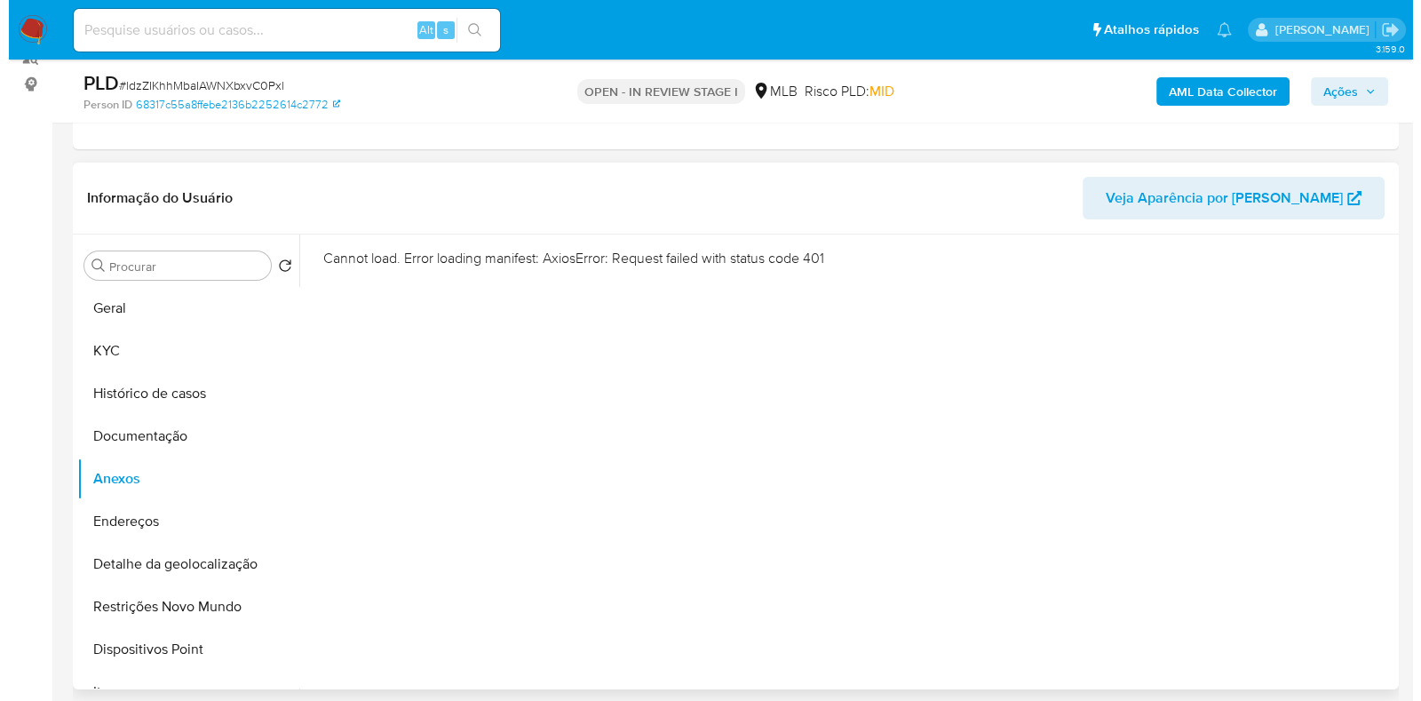
scroll to position [221, 0]
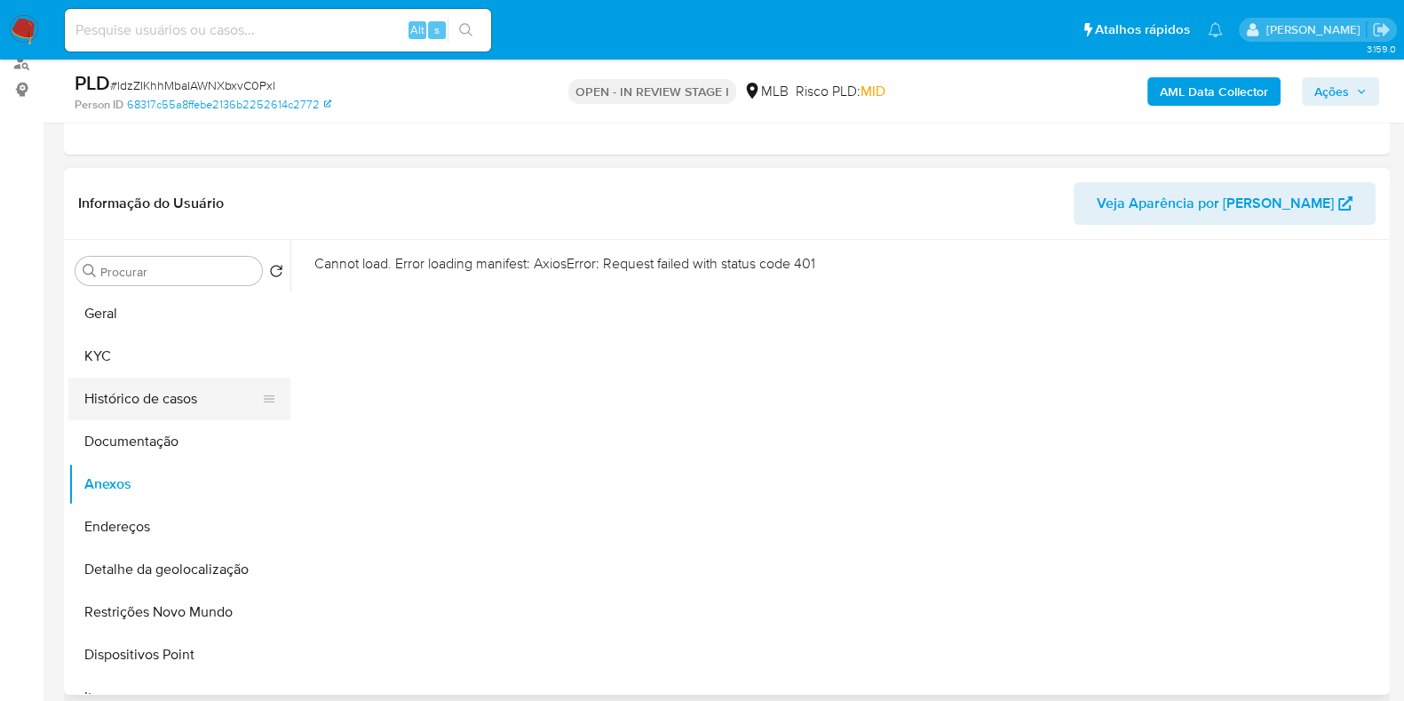
click at [106, 403] on button "Histórico de casos" at bounding box center [172, 398] width 208 height 43
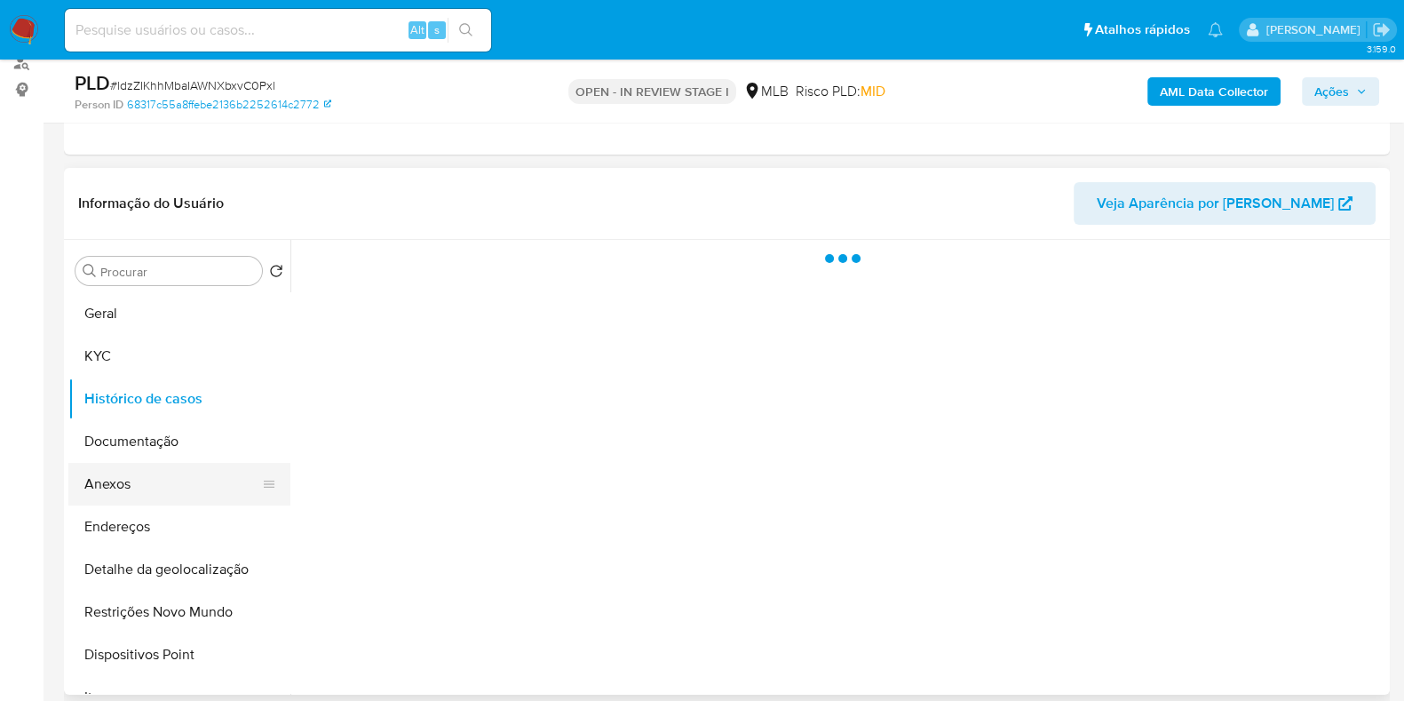
click at [128, 475] on button "Anexos" at bounding box center [172, 484] width 208 height 43
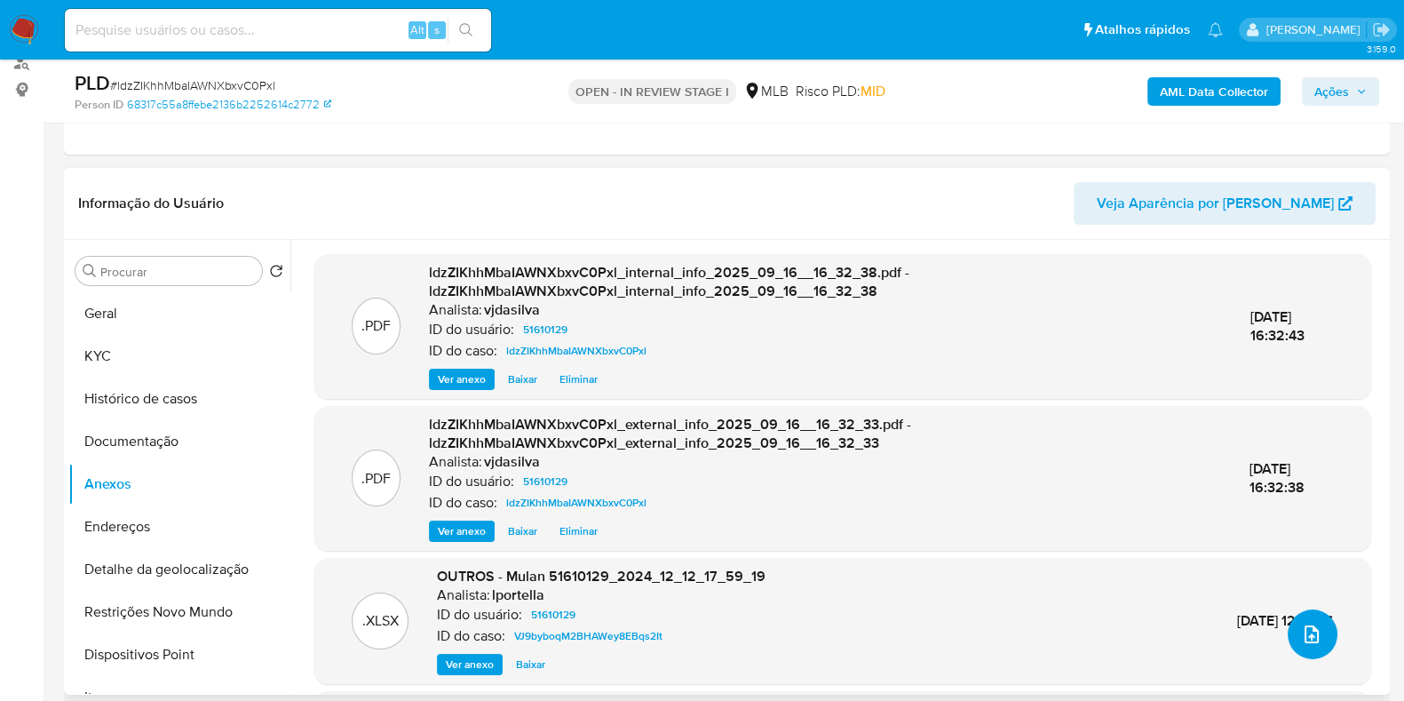
click at [1301, 626] on icon "upload-file" at bounding box center [1311, 633] width 21 height 21
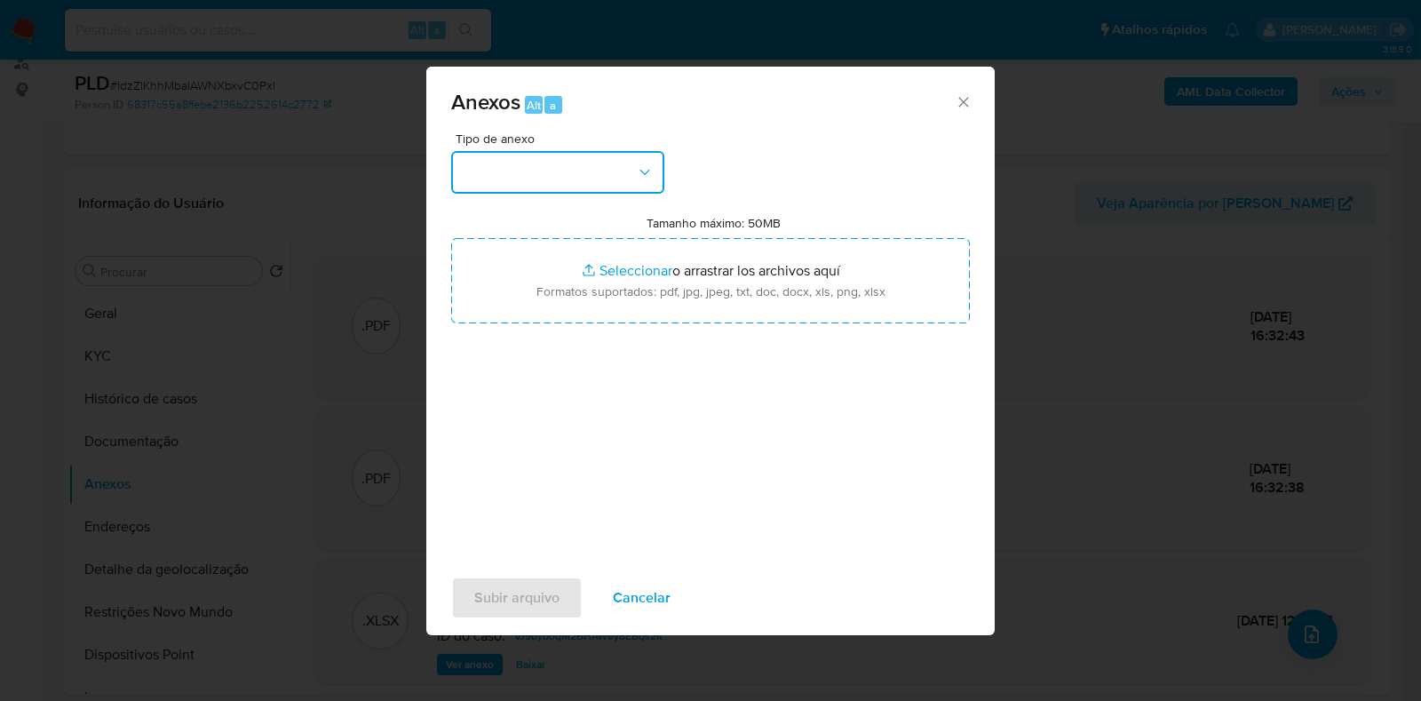
click at [604, 171] on button "button" at bounding box center [557, 172] width 213 height 43
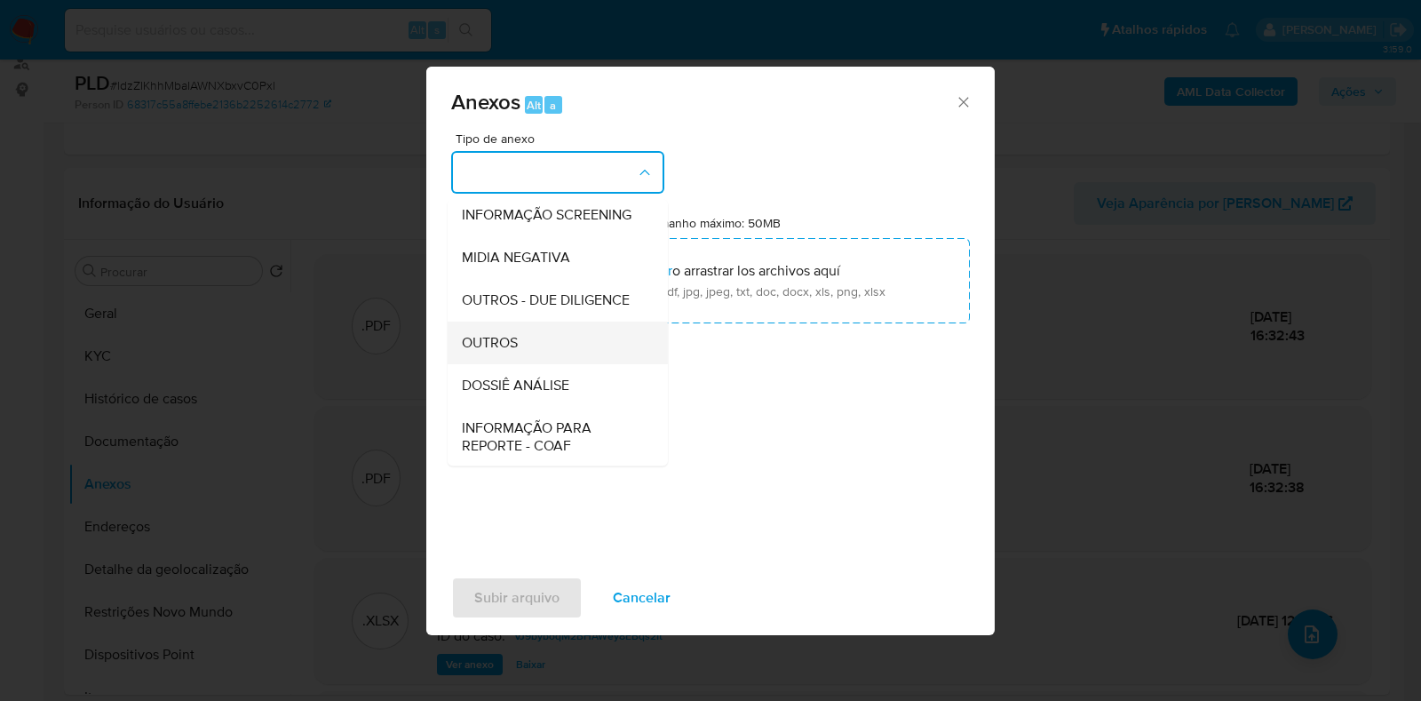
scroll to position [274, 0]
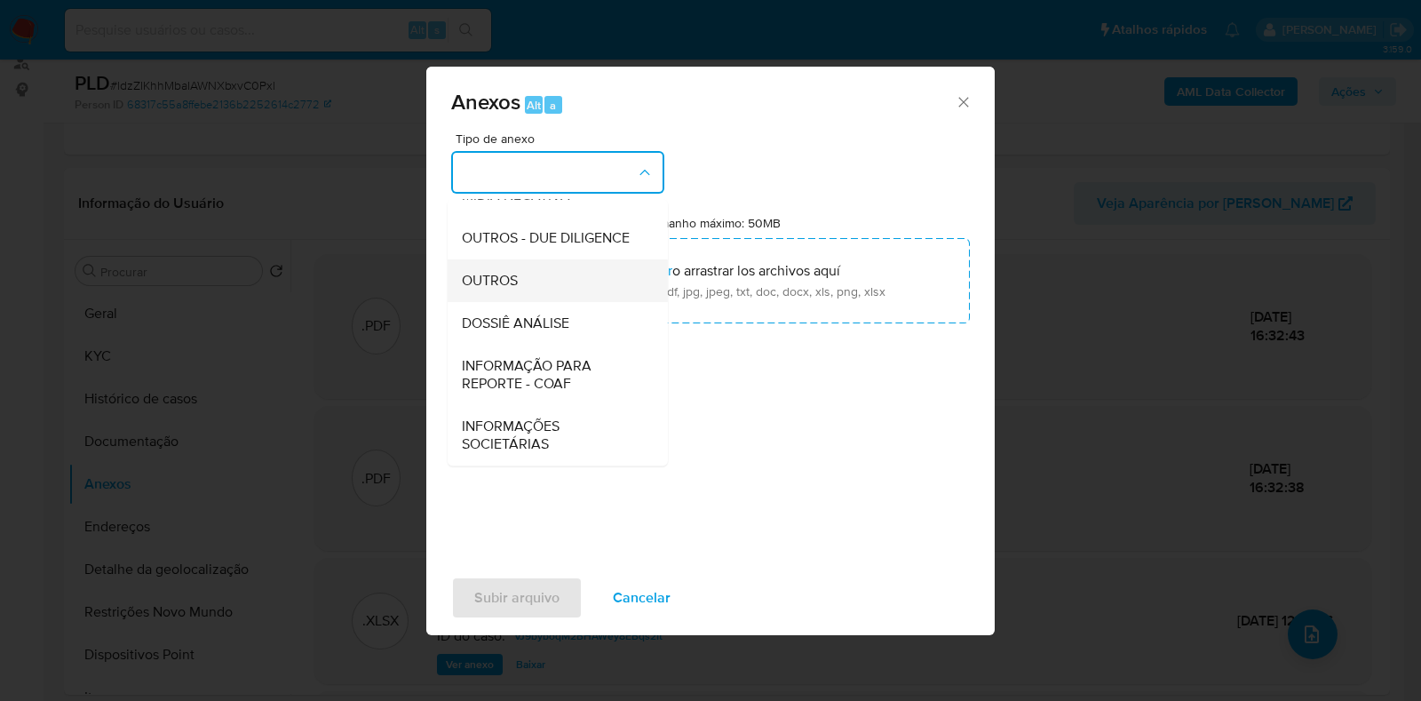
click at [560, 273] on div "OUTROS" at bounding box center [552, 280] width 181 height 43
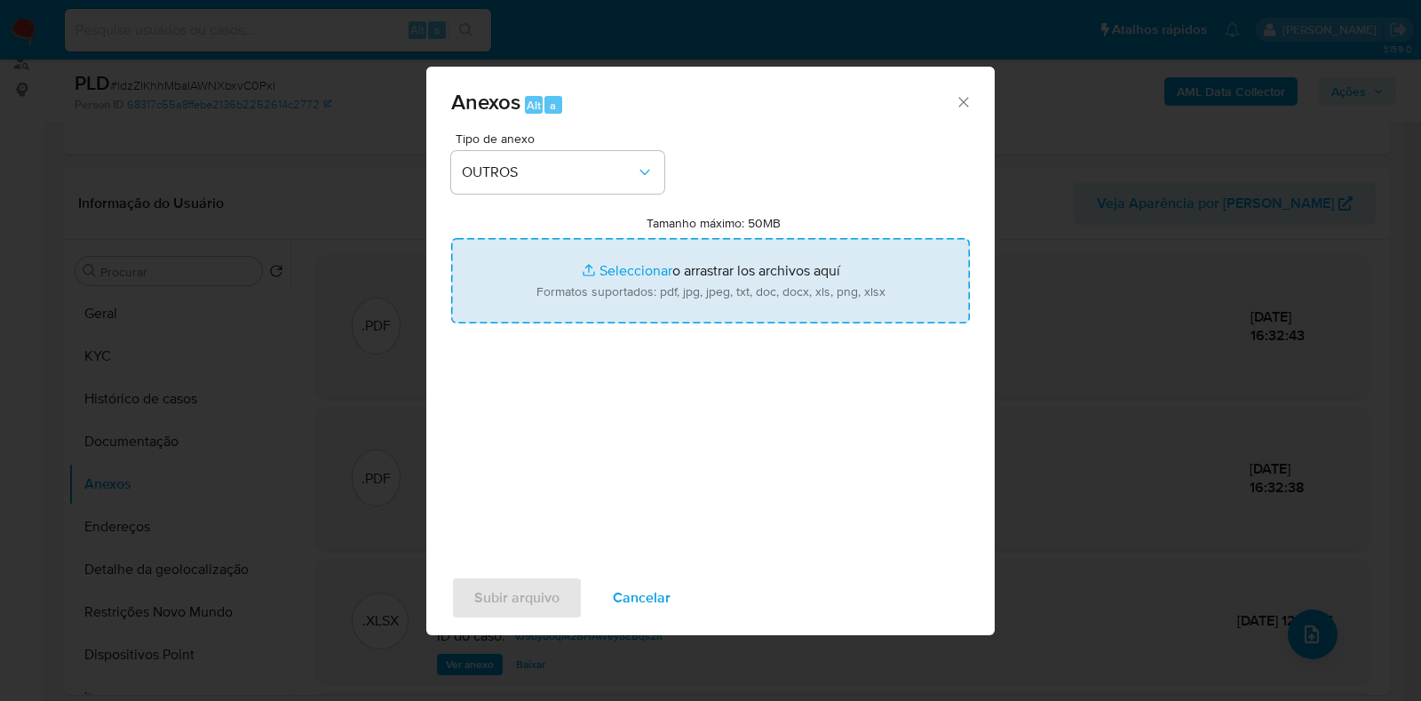
type input "C:\fakepath\Mulan 51610129_2025_09_16_10_41_52.xlsx"
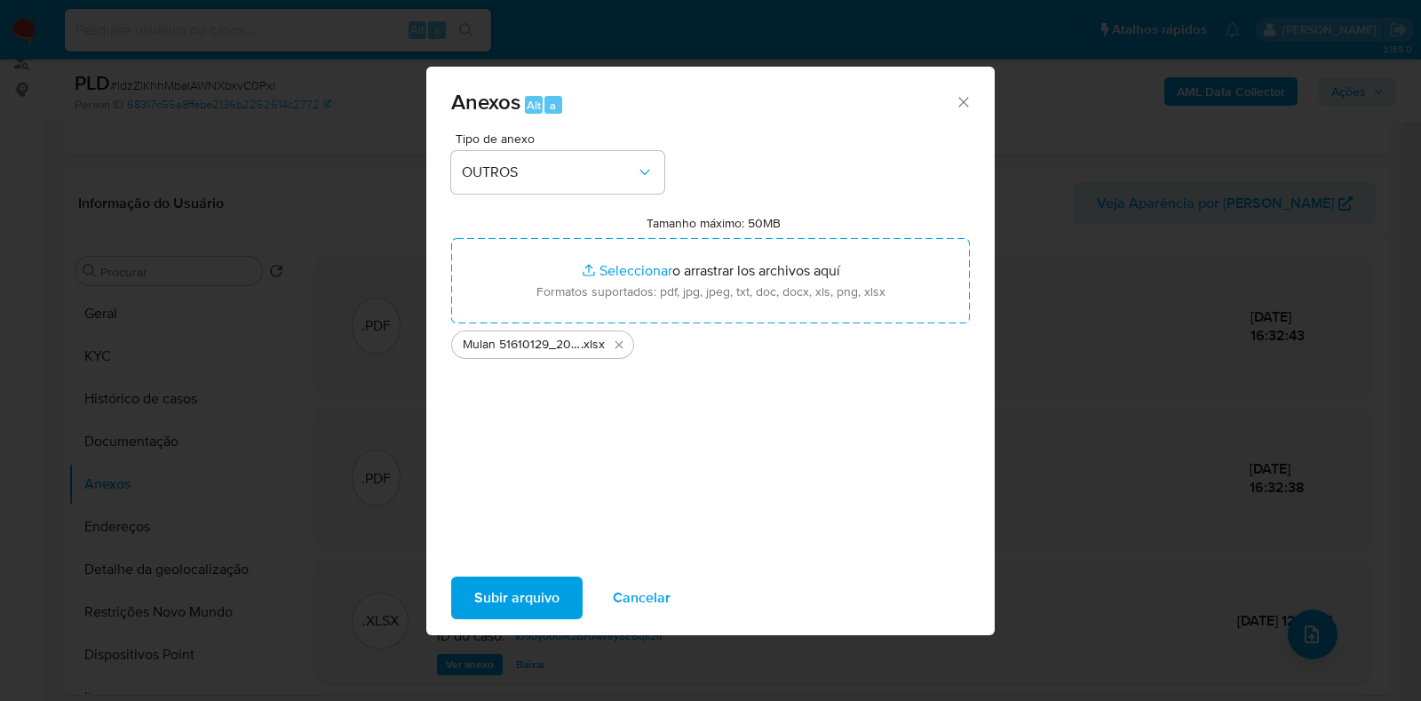
click at [529, 586] on span "Subir arquivo" at bounding box center [516, 597] width 85 height 39
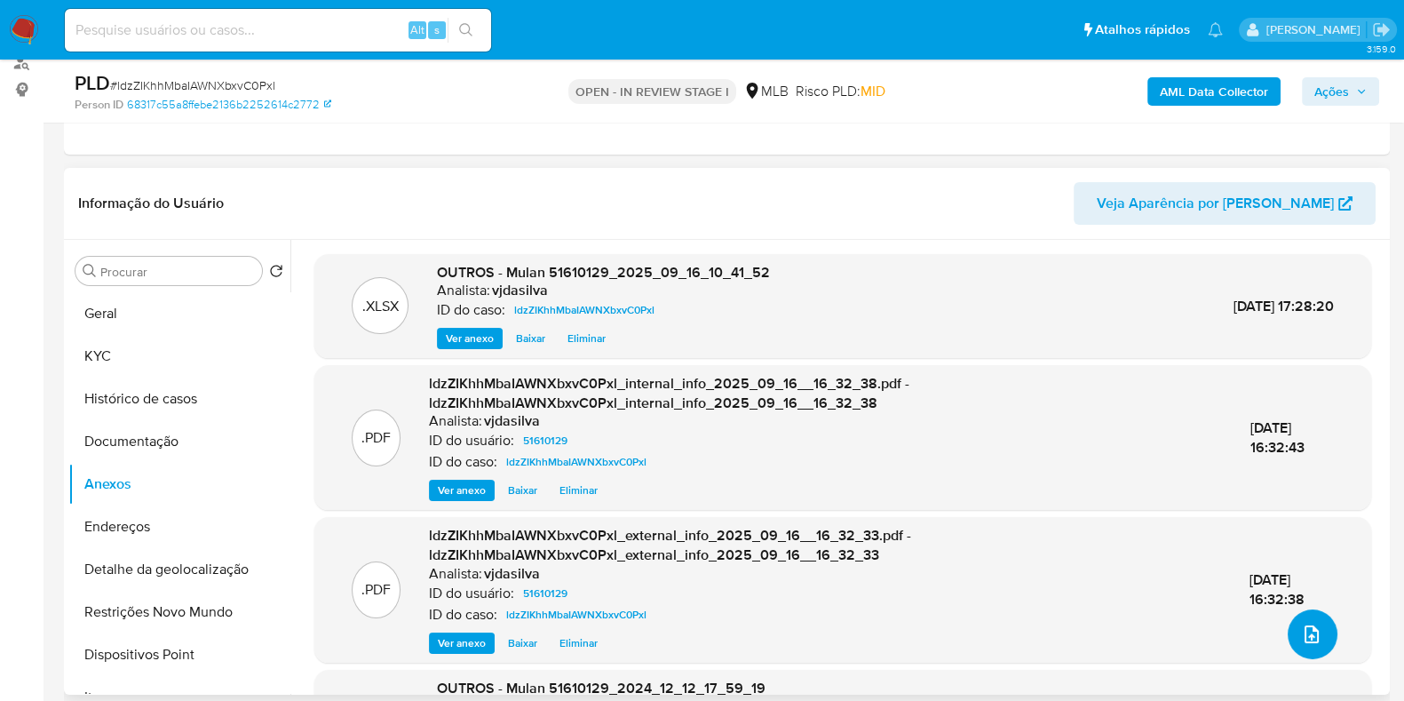
click at [1293, 619] on button "upload-file" at bounding box center [1313, 634] width 50 height 50
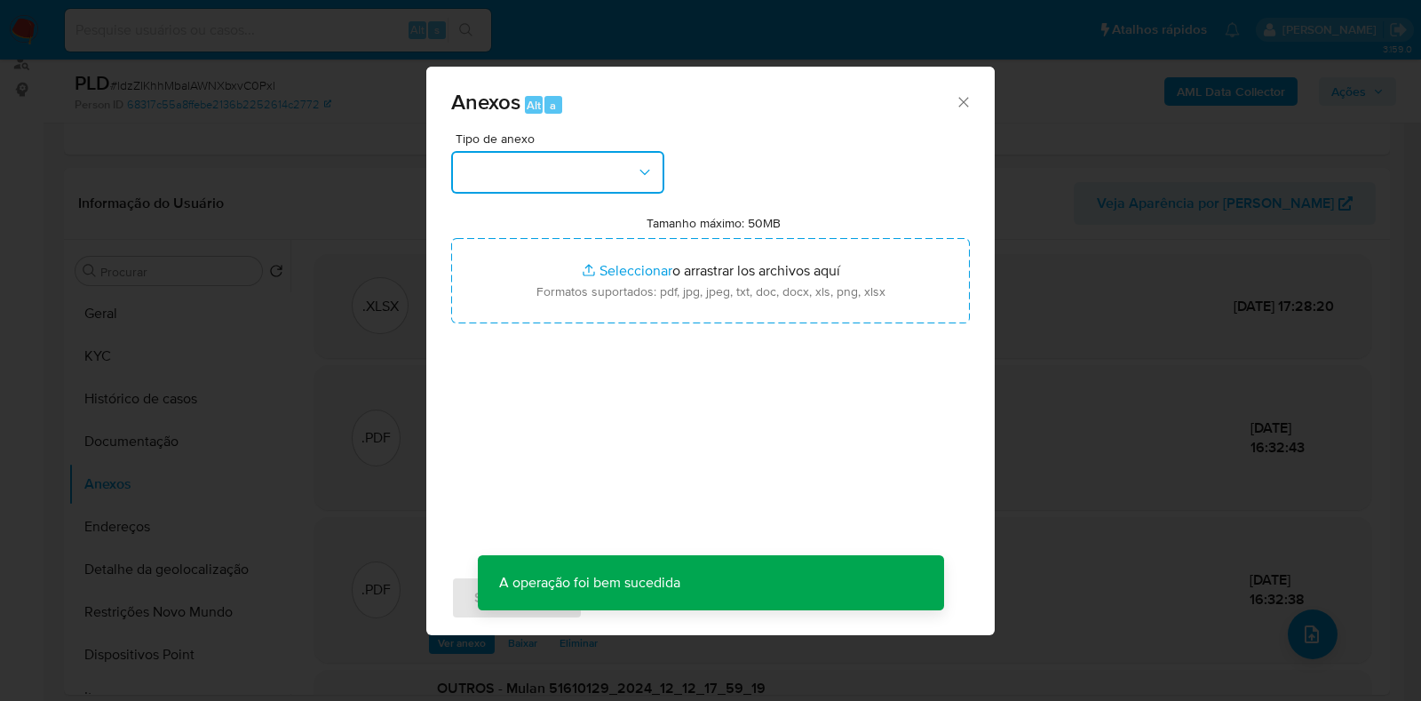
click at [634, 178] on button "button" at bounding box center [557, 172] width 213 height 43
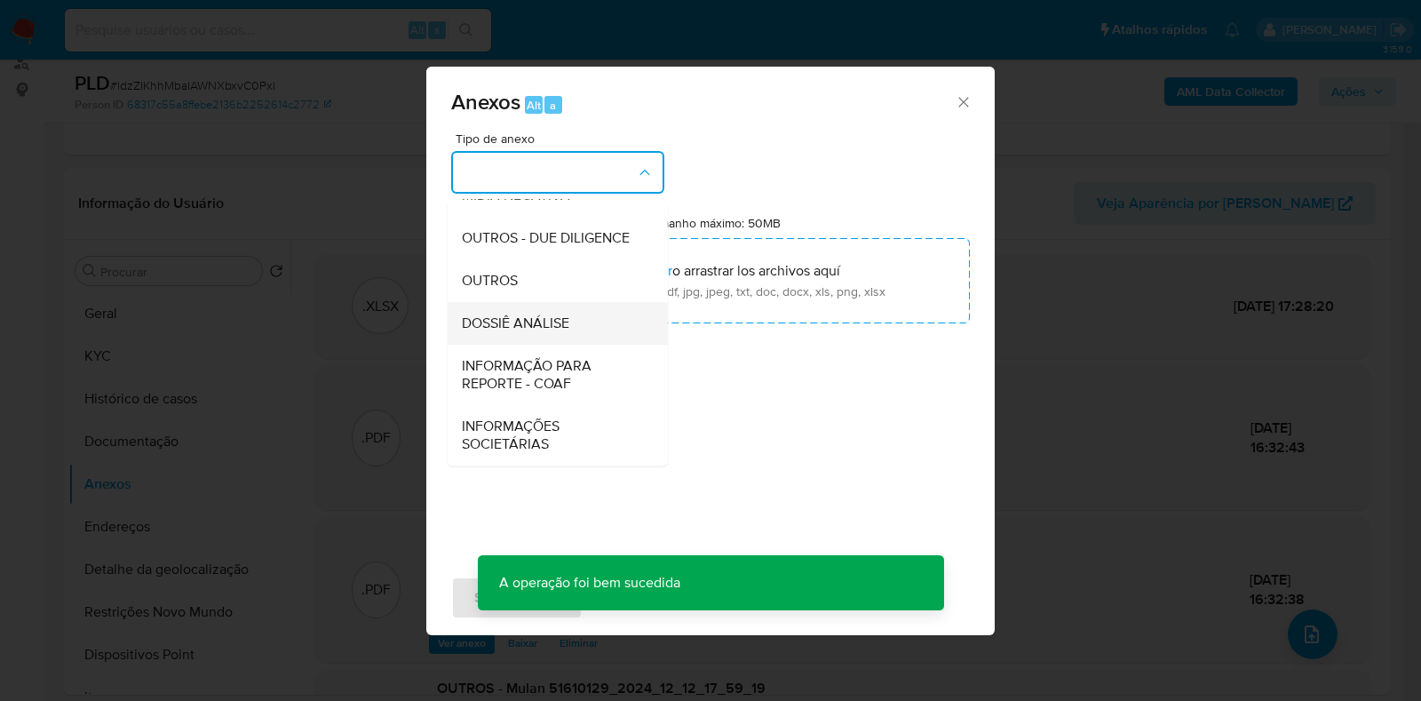
click at [560, 329] on span "DOSSIÊ ANÁLISE" at bounding box center [515, 323] width 107 height 18
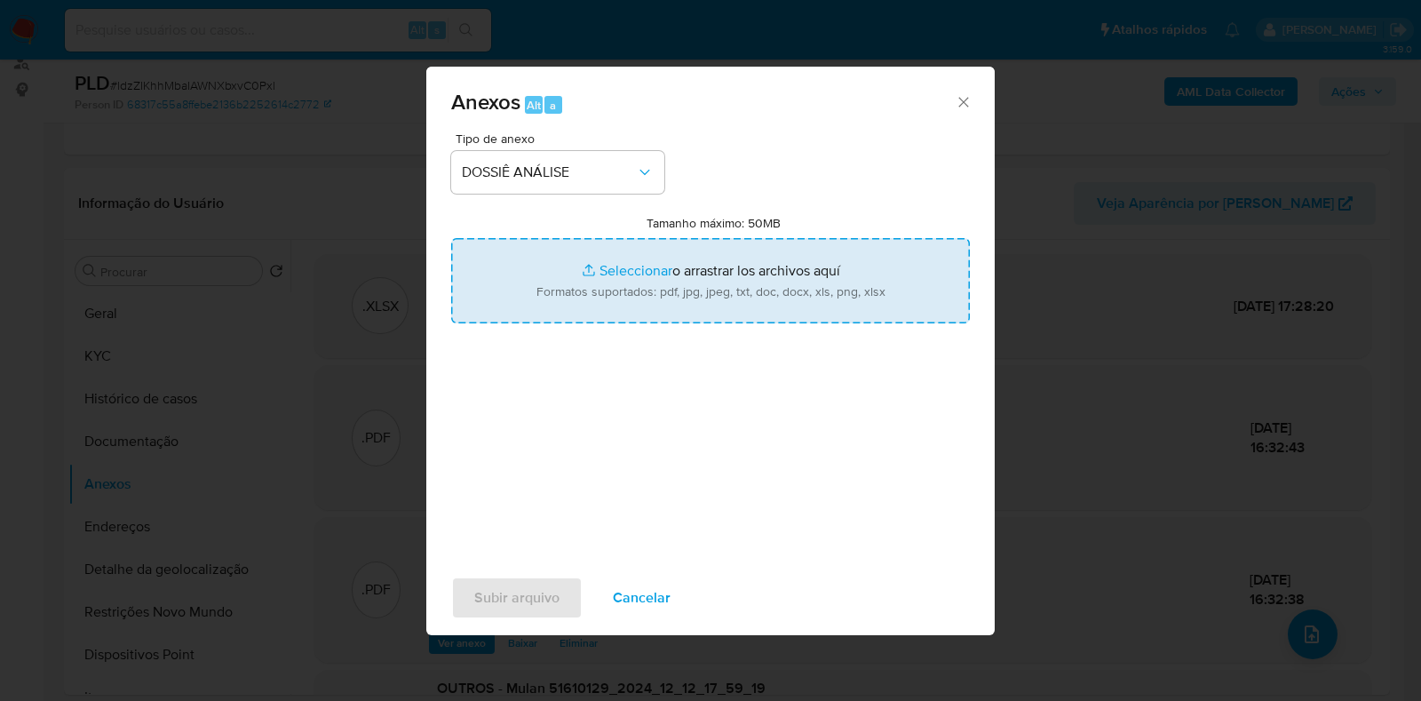
type input "C:\fakepath\SAR - XXXX - CPF 05854990989 - YGOR CAVALCANTE CASTRO.pdf"
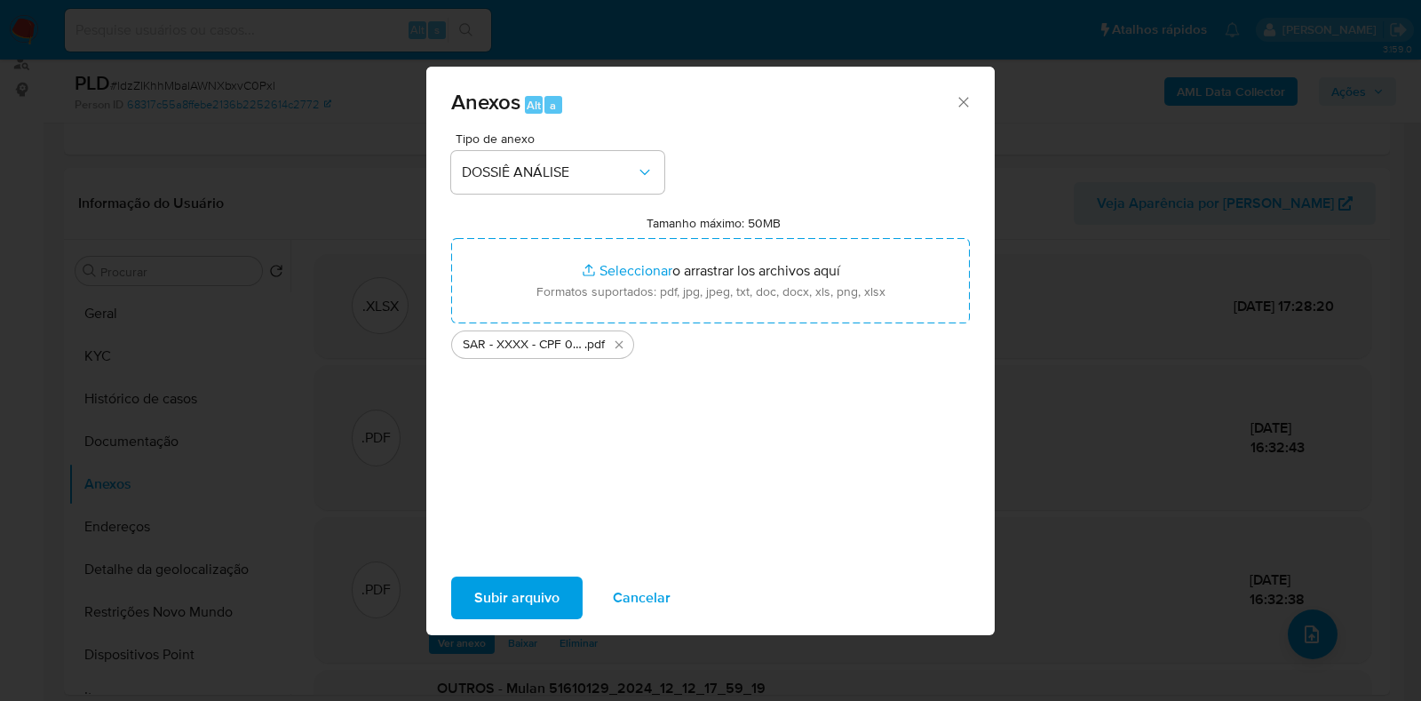
click at [498, 593] on span "Subir arquivo" at bounding box center [516, 597] width 85 height 39
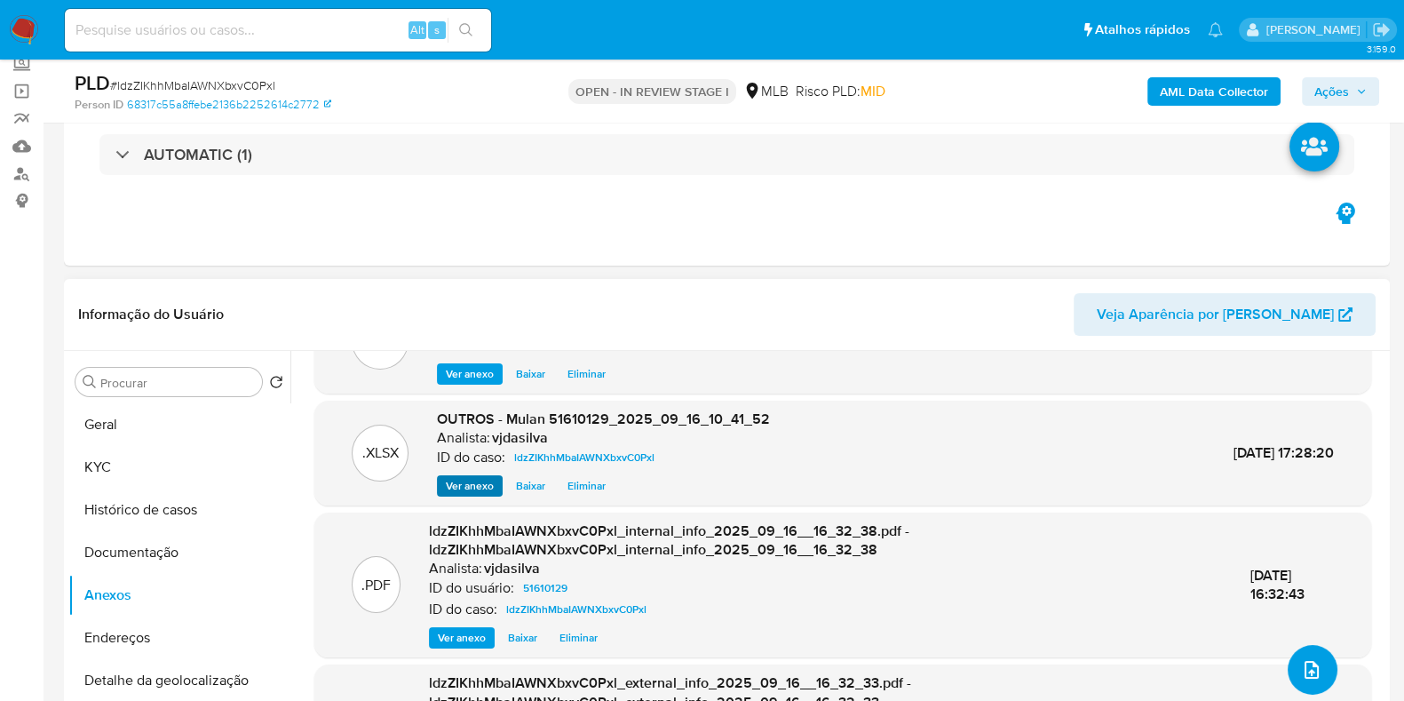
scroll to position [95, 0]
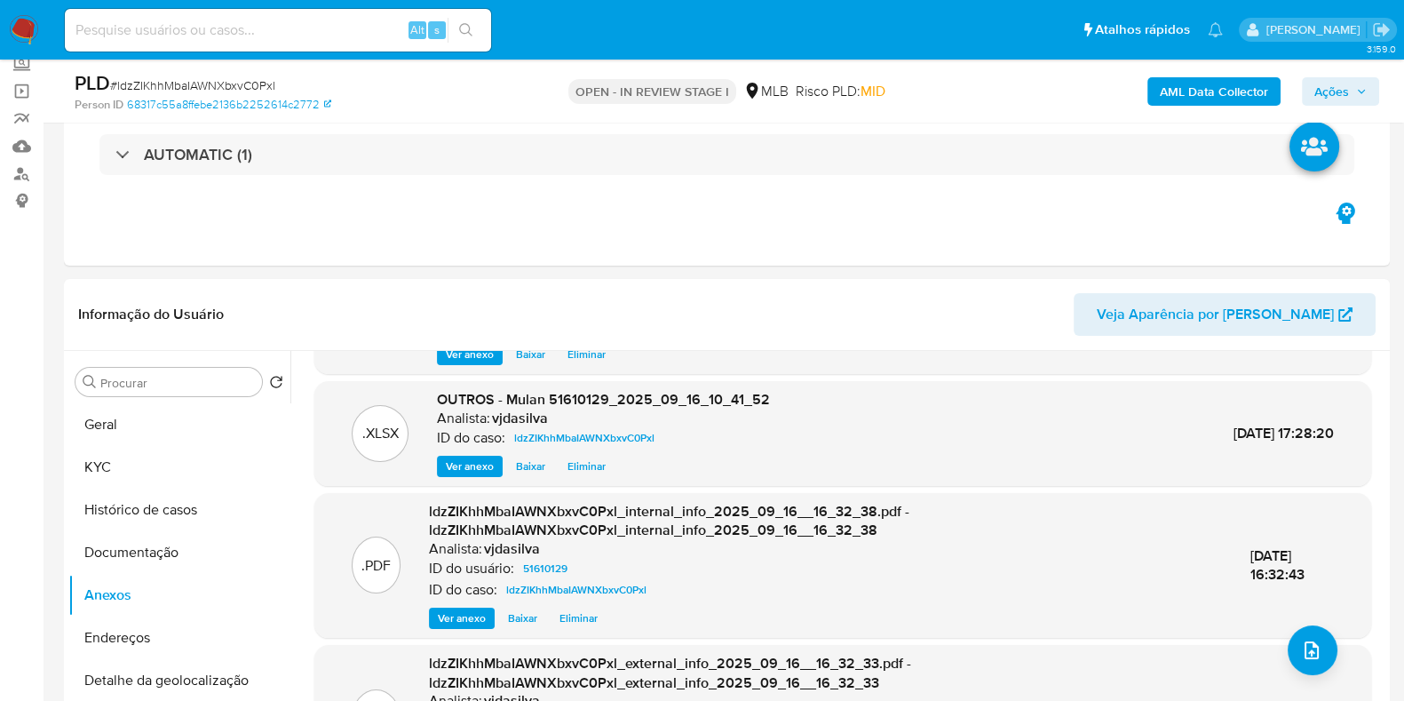
click at [1321, 82] on span "Ações" at bounding box center [1331, 91] width 35 height 28
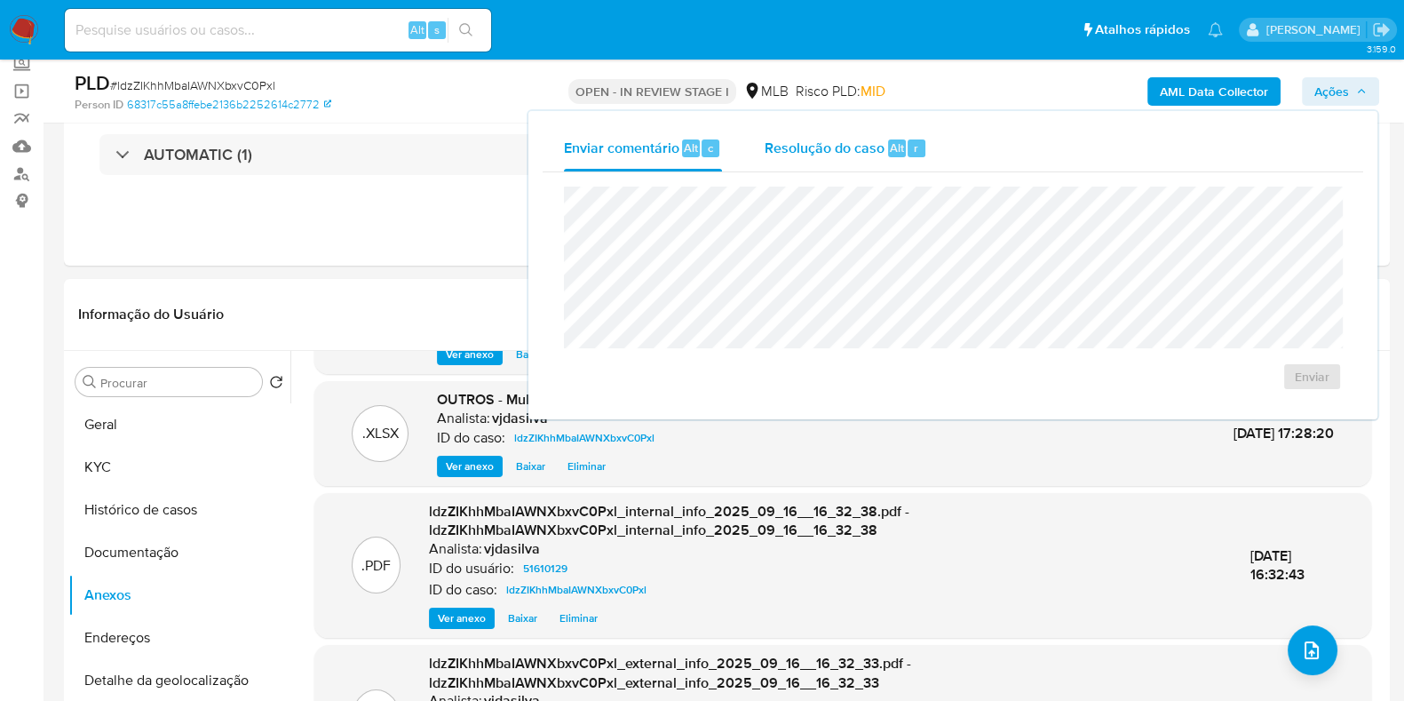
click at [842, 143] on span "Resolução do caso" at bounding box center [825, 147] width 120 height 20
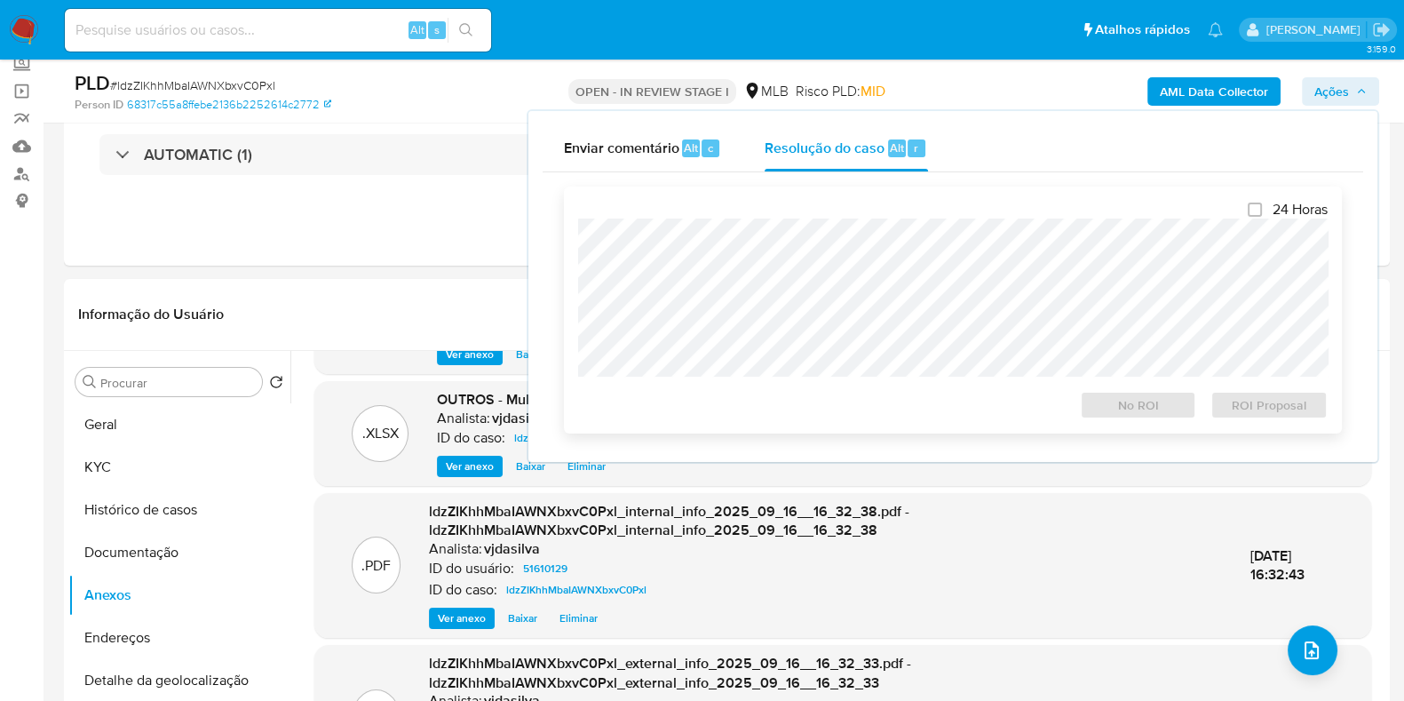
click at [759, 219] on div at bounding box center [953, 297] width 750 height 158
click at [796, 153] on span "Resolução do caso" at bounding box center [825, 147] width 120 height 20
click at [1242, 411] on span "ROI Proposal" at bounding box center [1269, 405] width 92 height 25
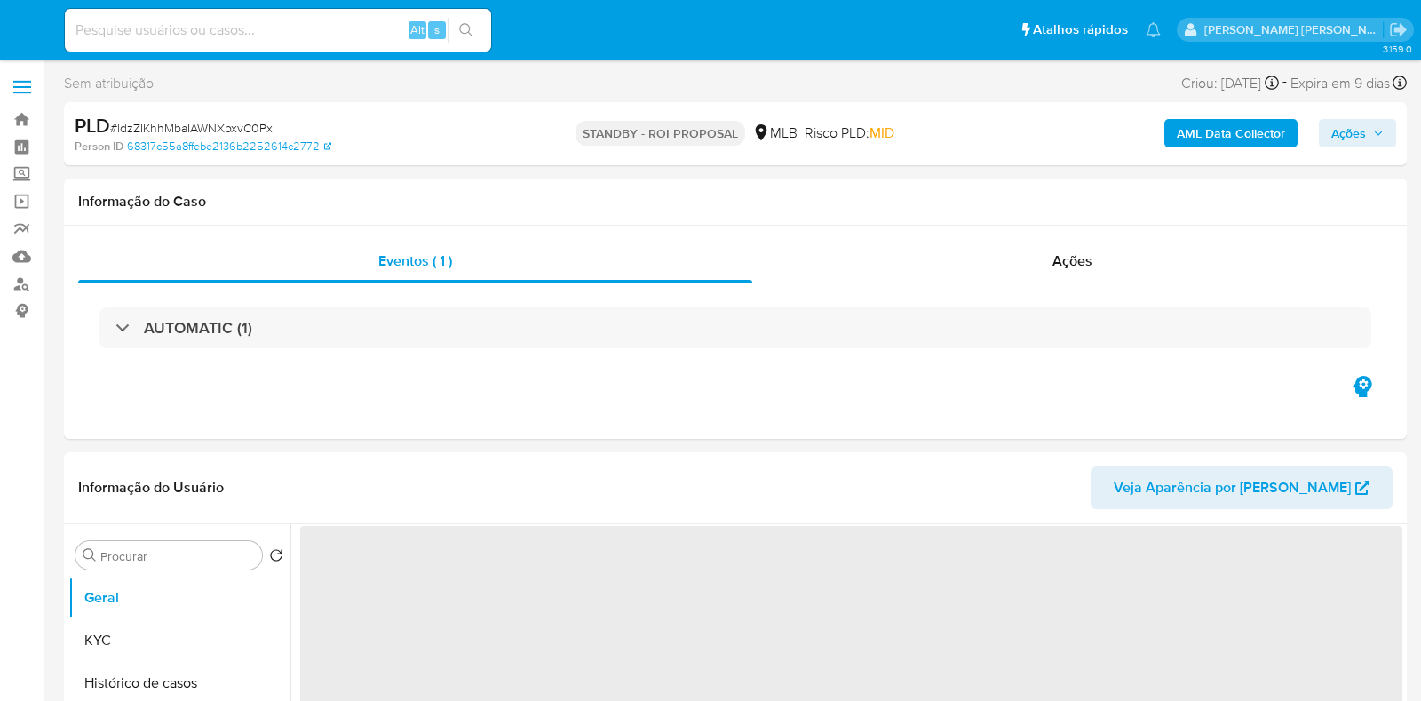
select select "10"
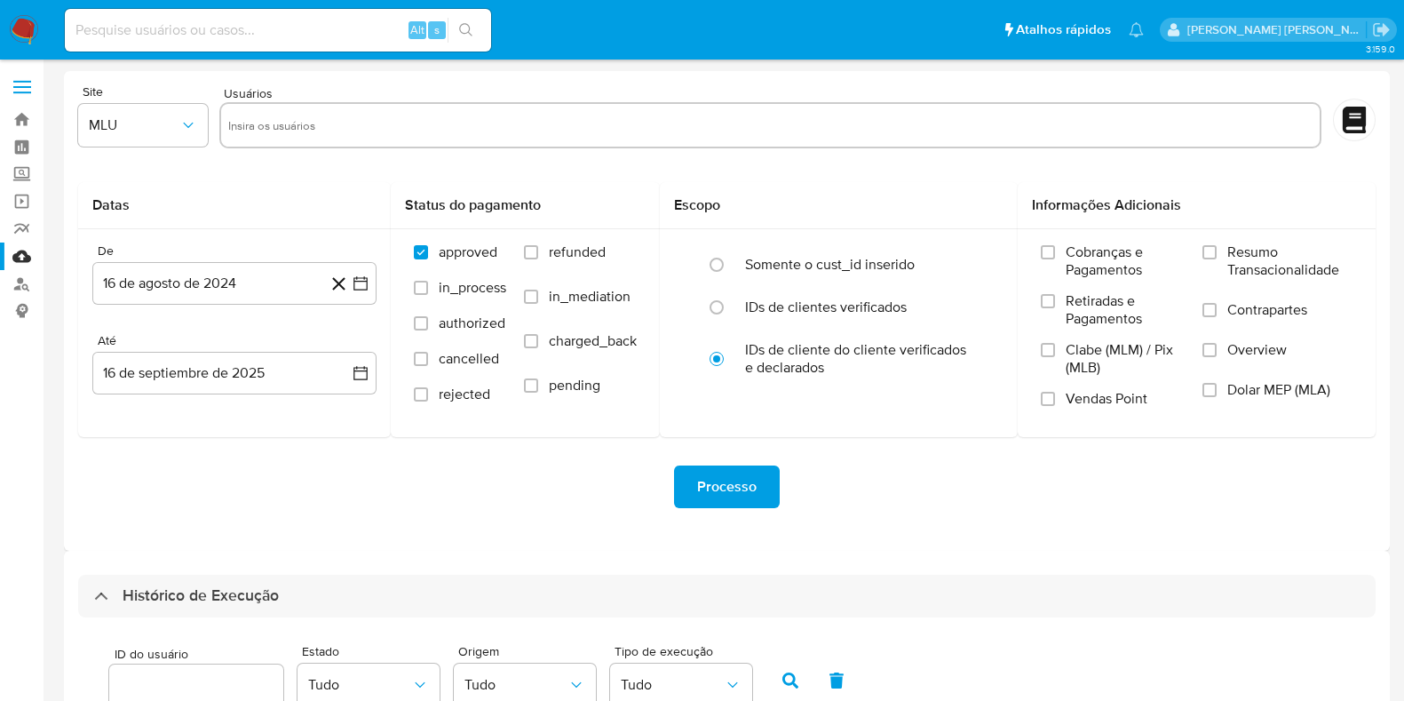
select select "100"
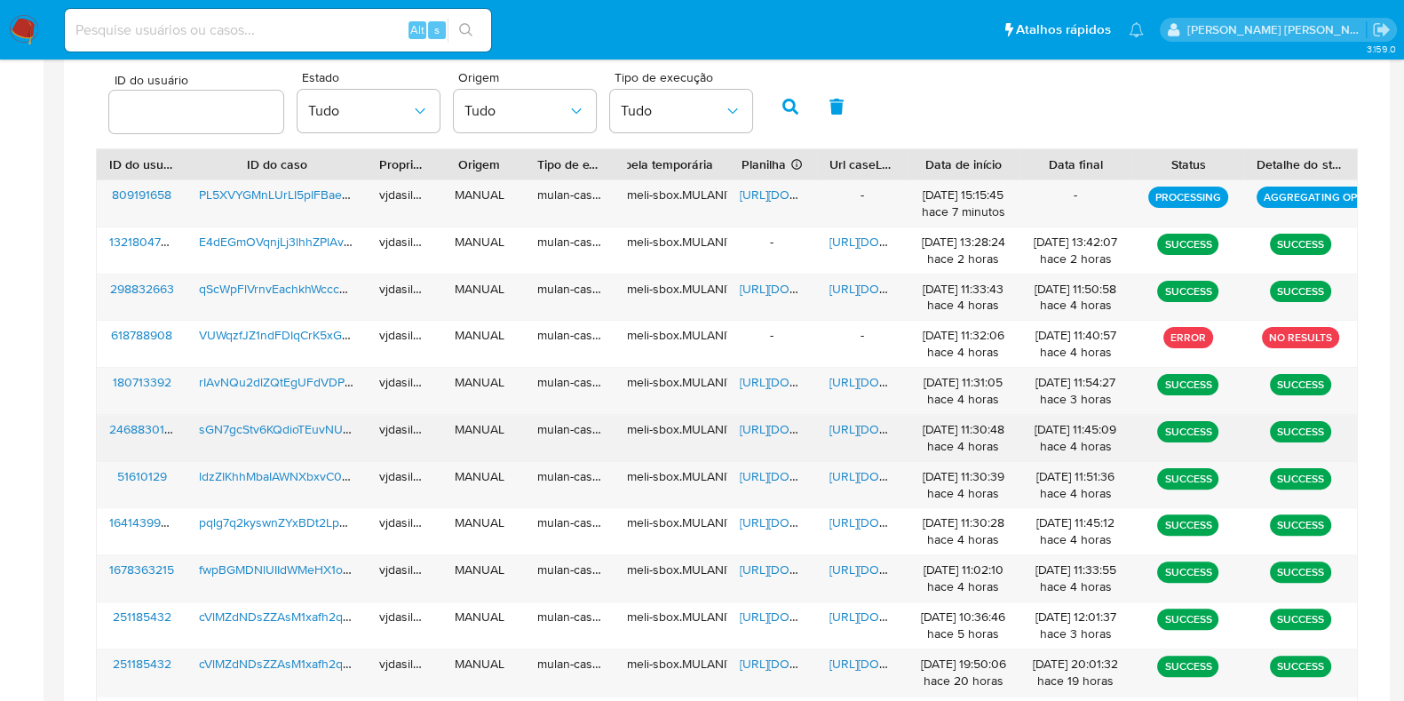
click at [865, 421] on span "[URL][DOMAIN_NAME]" at bounding box center [890, 429] width 123 height 18
click at [320, 425] on span "sGN7gcStv6KQdioTEuvNUSxq" at bounding box center [281, 429] width 164 height 18
click at [774, 430] on span "[URL][DOMAIN_NAME]" at bounding box center [801, 429] width 123 height 18
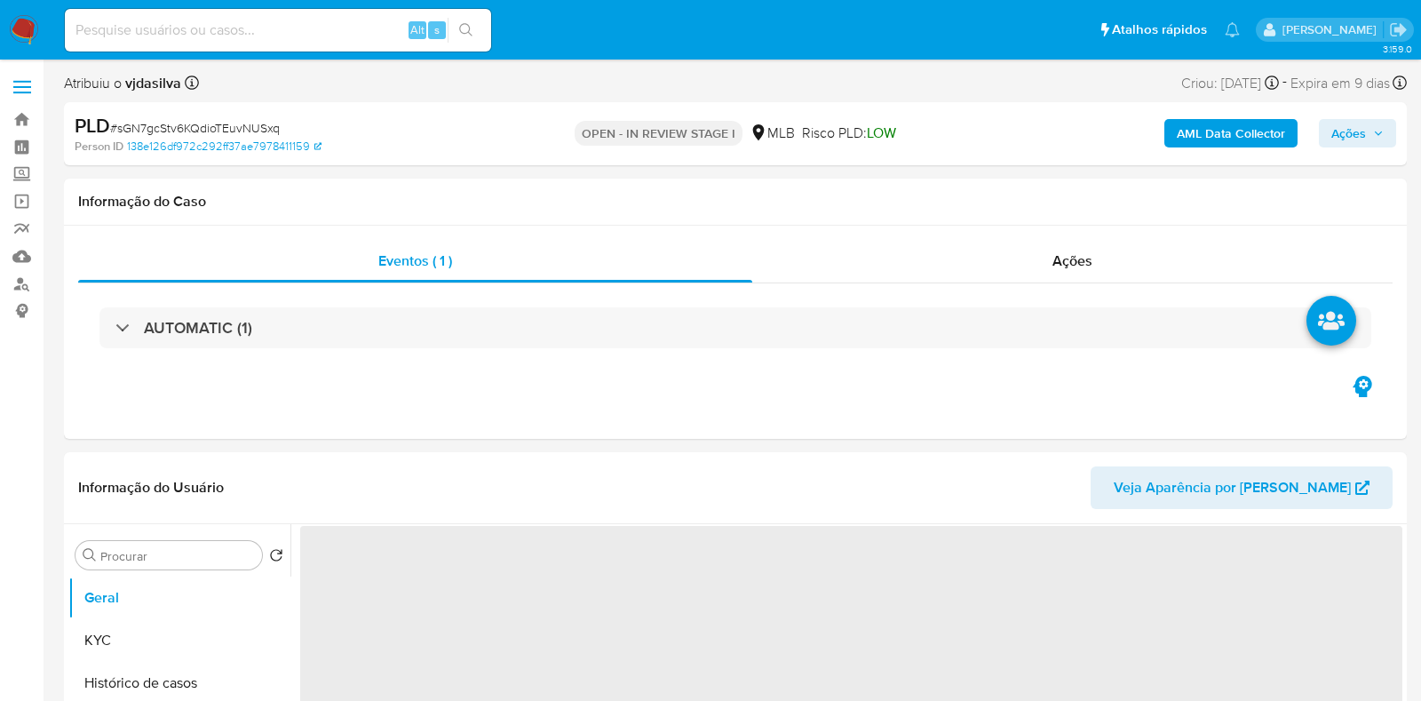
select select "10"
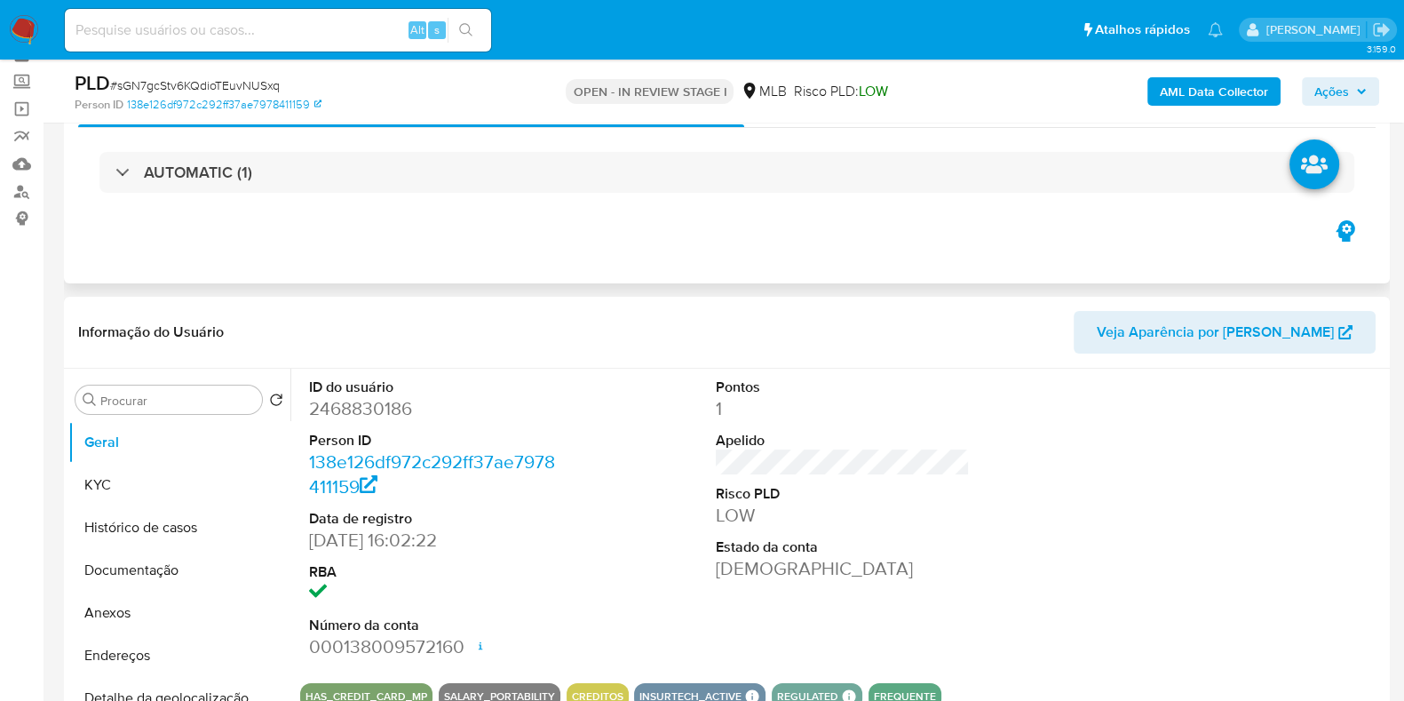
scroll to position [221, 0]
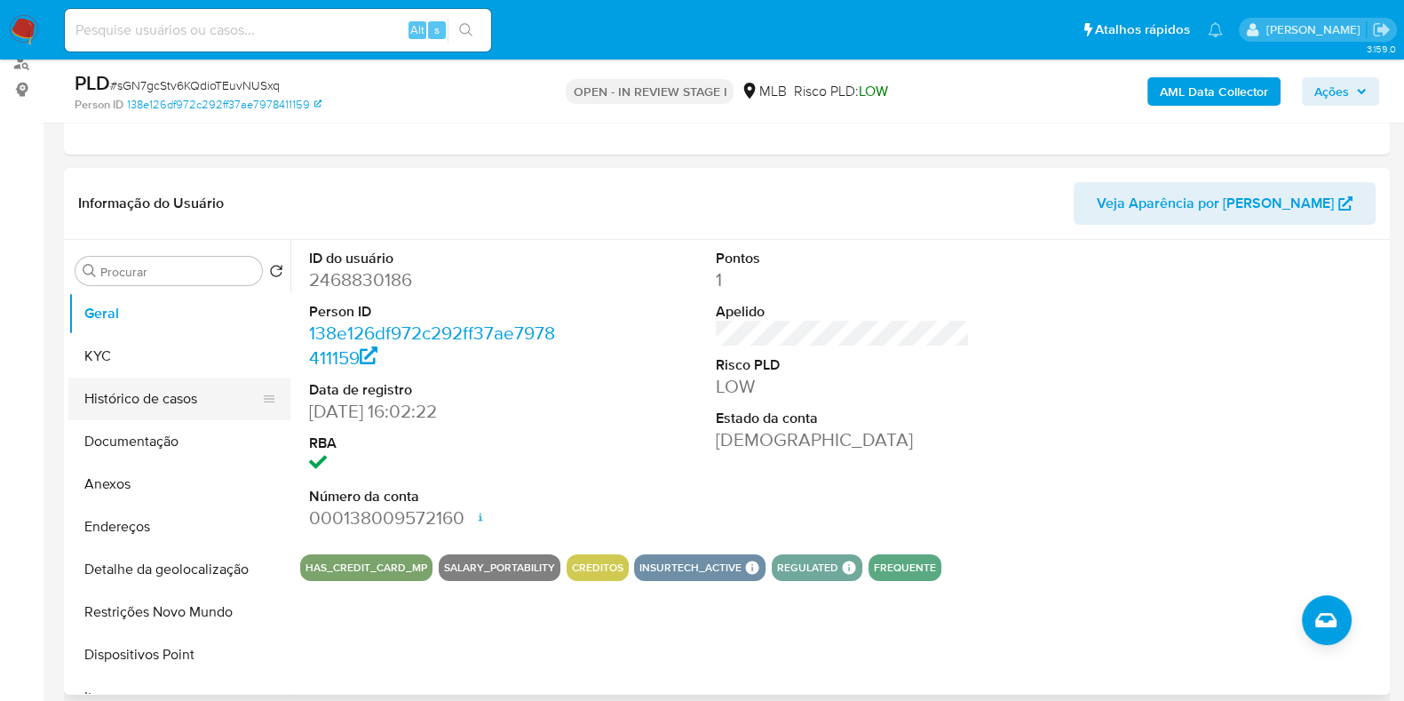
click at [163, 399] on button "Histórico de casos" at bounding box center [172, 398] width 208 height 43
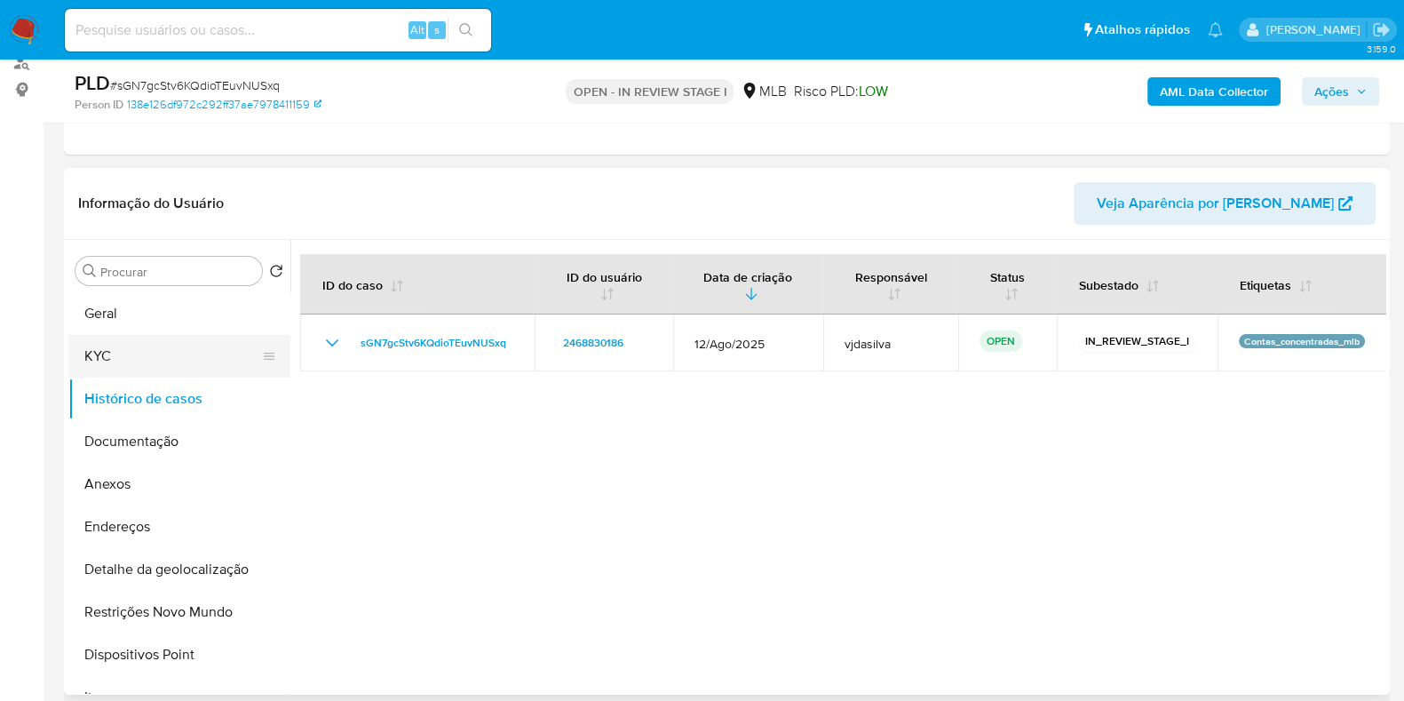
click at [171, 355] on button "KYC" at bounding box center [172, 356] width 208 height 43
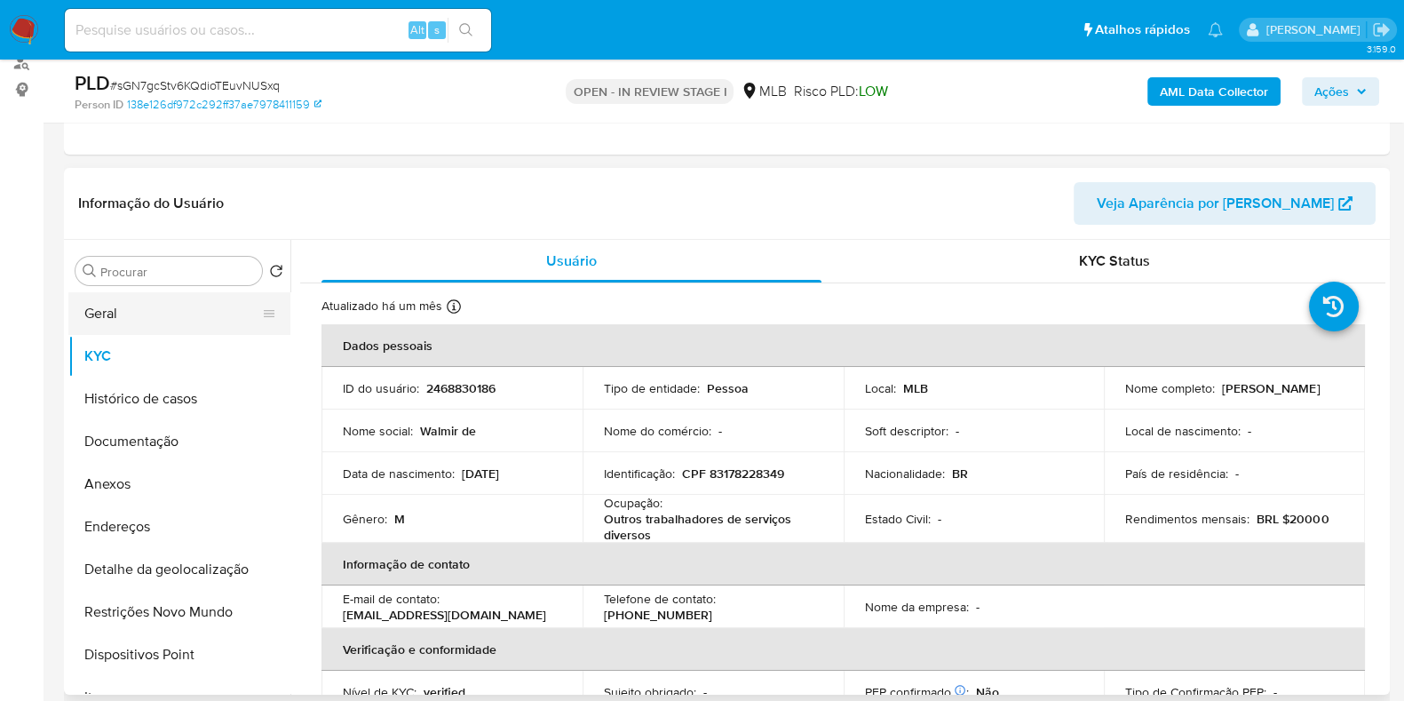
click at [191, 318] on button "Geral" at bounding box center [172, 313] width 208 height 43
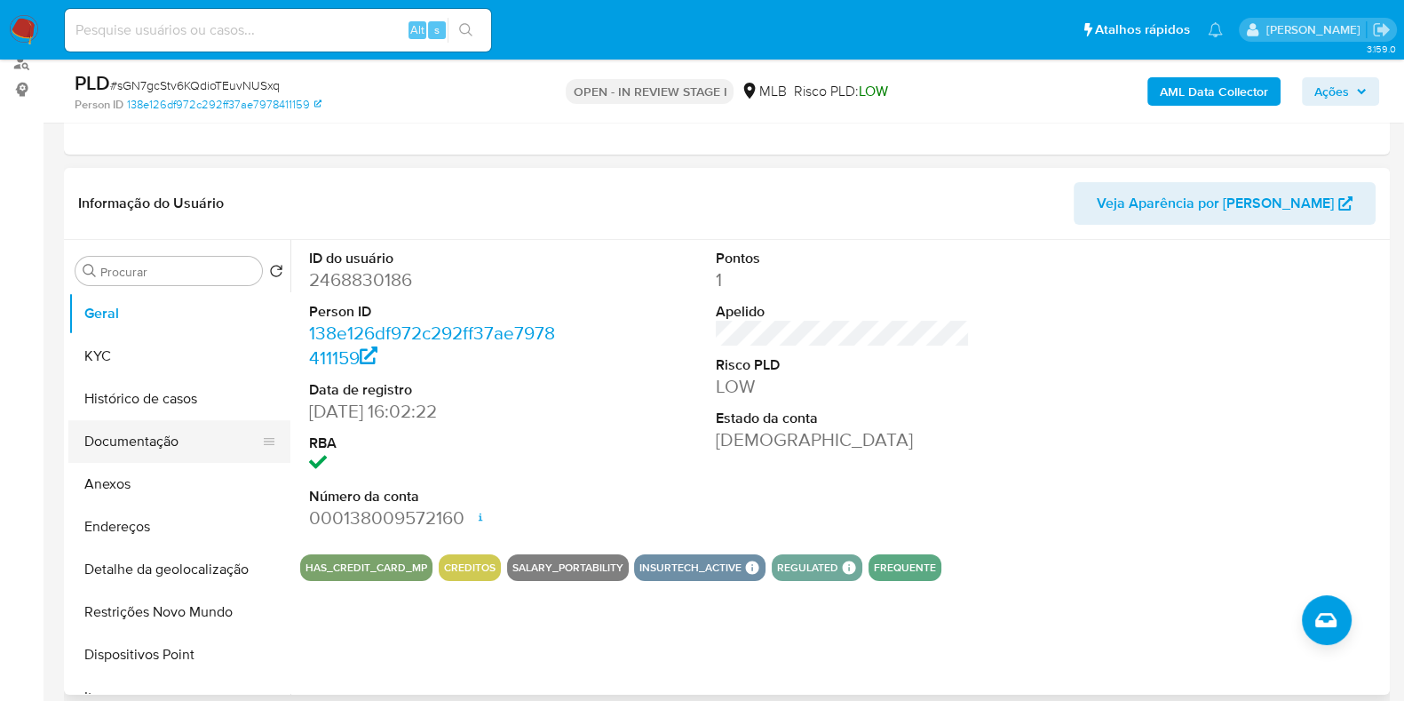
click at [165, 441] on button "Documentação" at bounding box center [172, 441] width 208 height 43
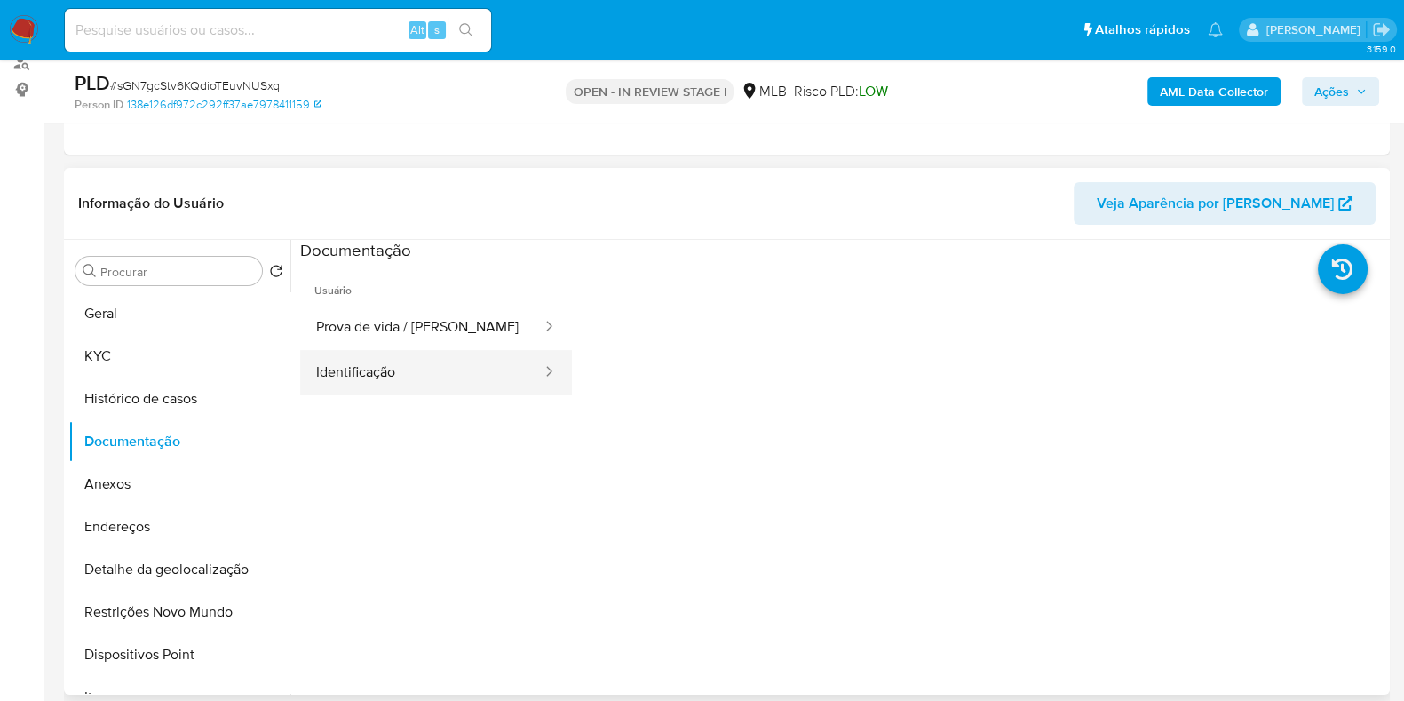
click at [424, 370] on button "Identificação" at bounding box center [421, 372] width 243 height 45
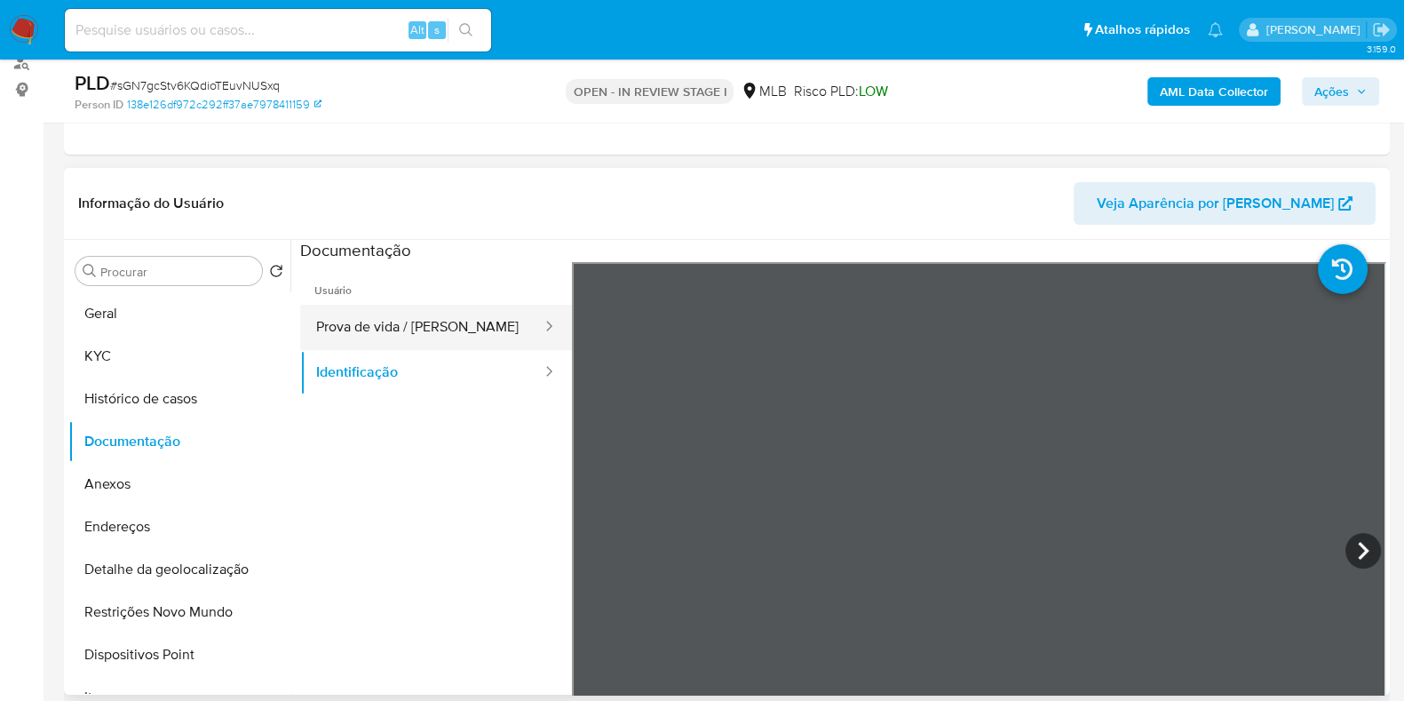
click at [417, 326] on button "Prova de vida / Selfie" at bounding box center [421, 327] width 243 height 45
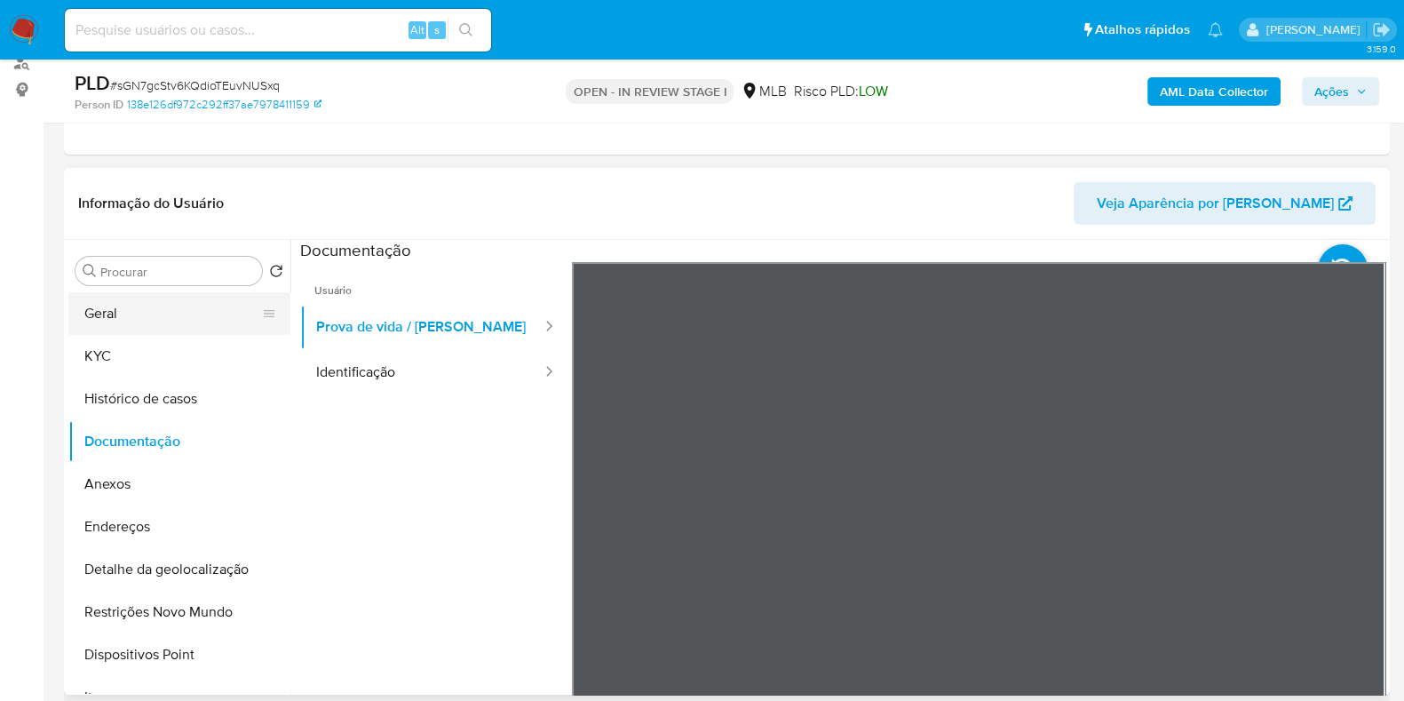
click at [142, 313] on button "Geral" at bounding box center [172, 313] width 208 height 43
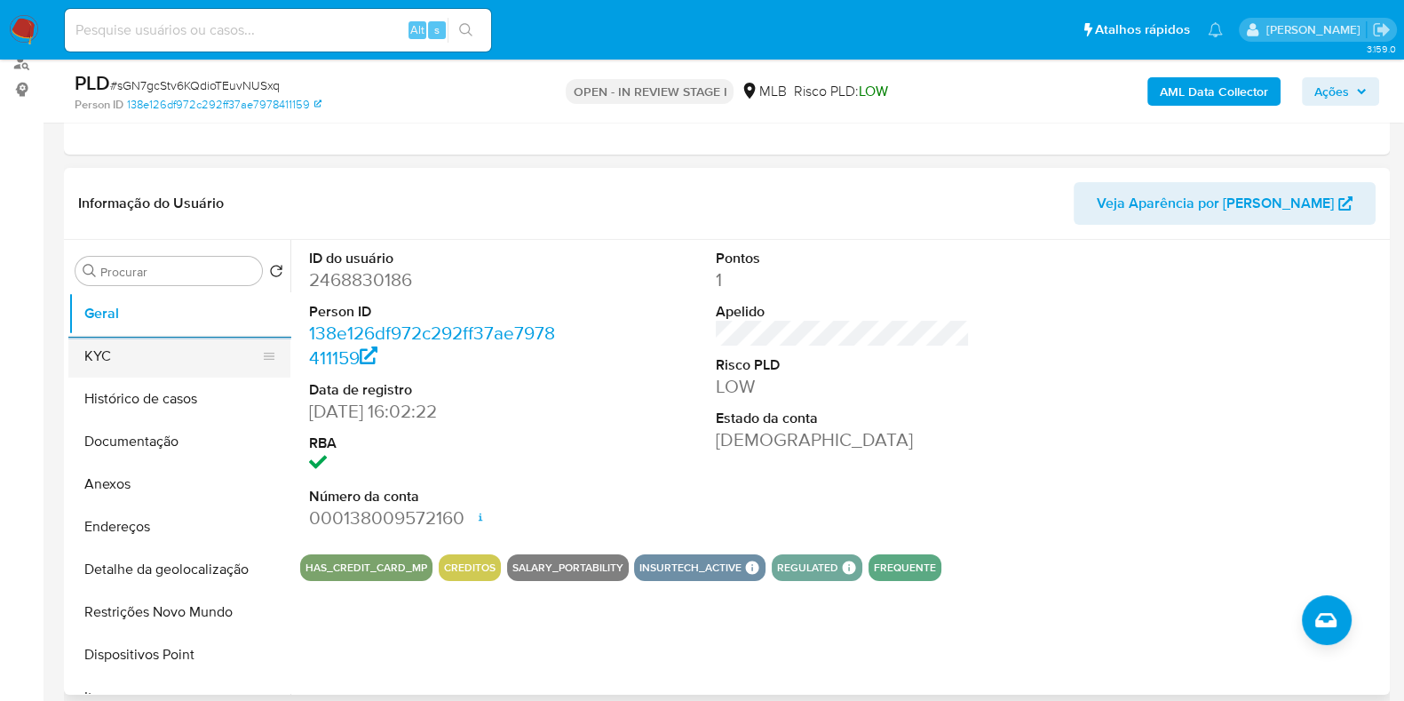
click at [191, 354] on button "KYC" at bounding box center [172, 356] width 208 height 43
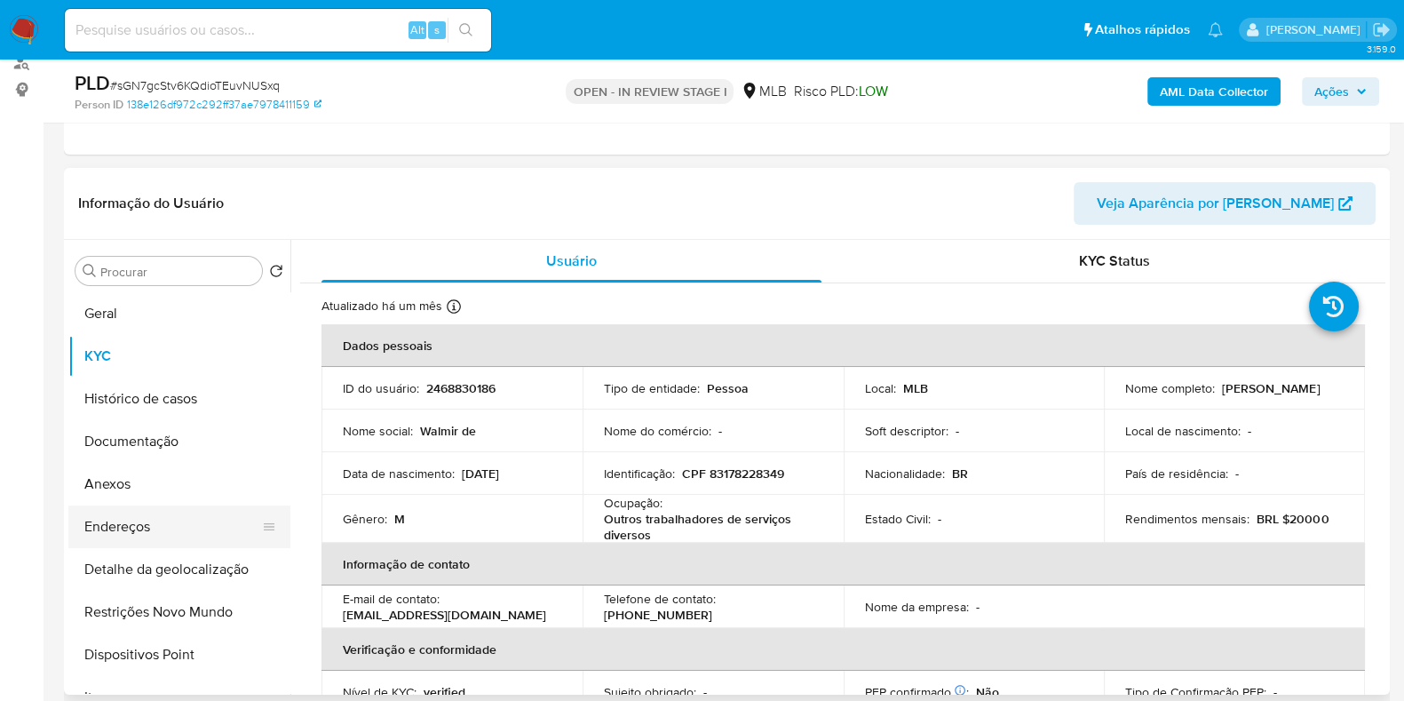
click at [186, 520] on button "Endereços" at bounding box center [172, 526] width 208 height 43
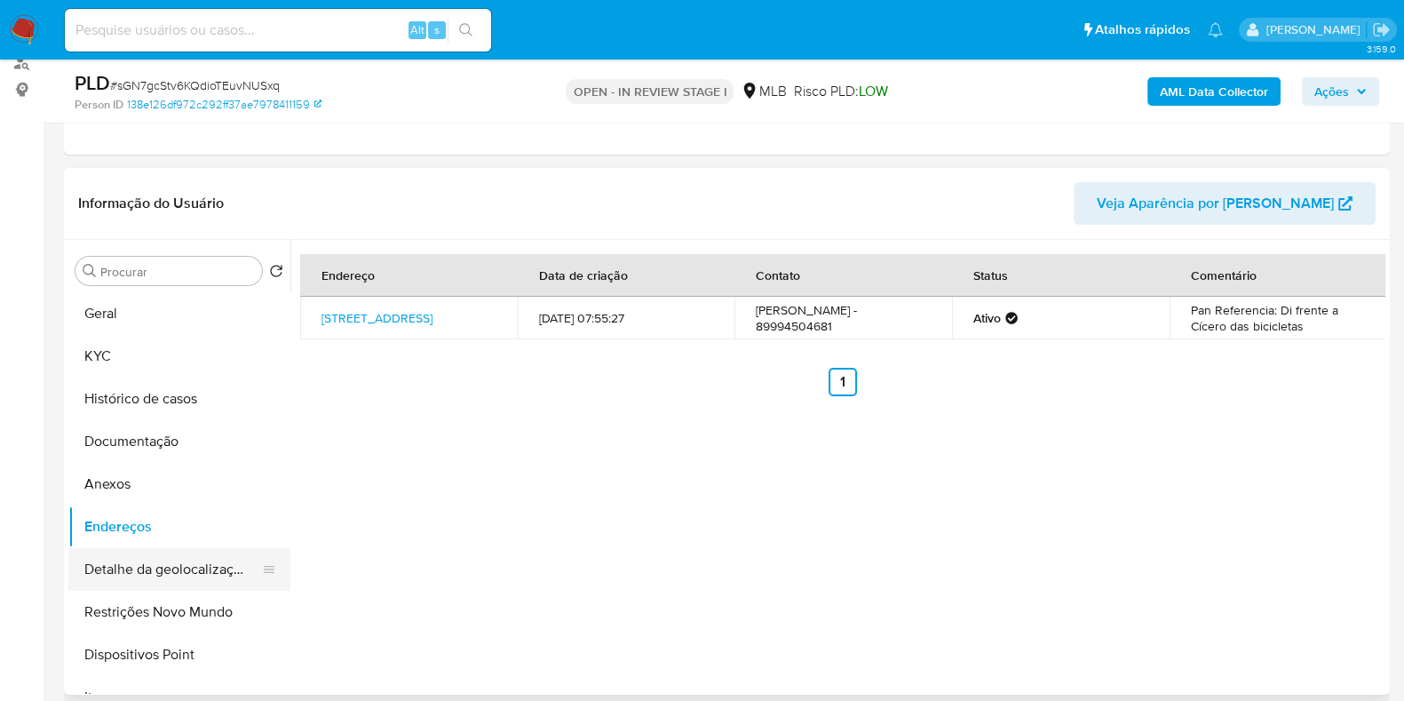
click at [186, 561] on button "Detalhe da geolocalização" at bounding box center [172, 569] width 208 height 43
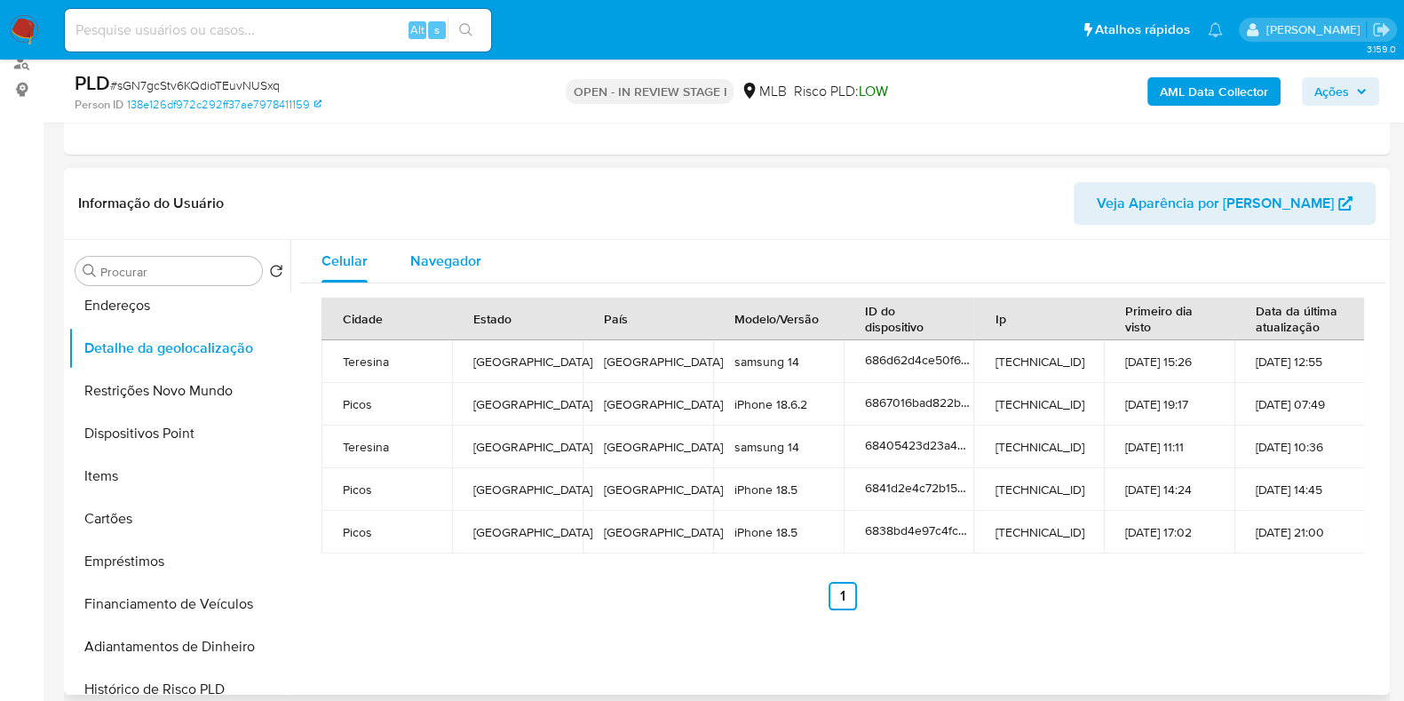
click at [433, 266] on span "Navegador" at bounding box center [445, 260] width 71 height 20
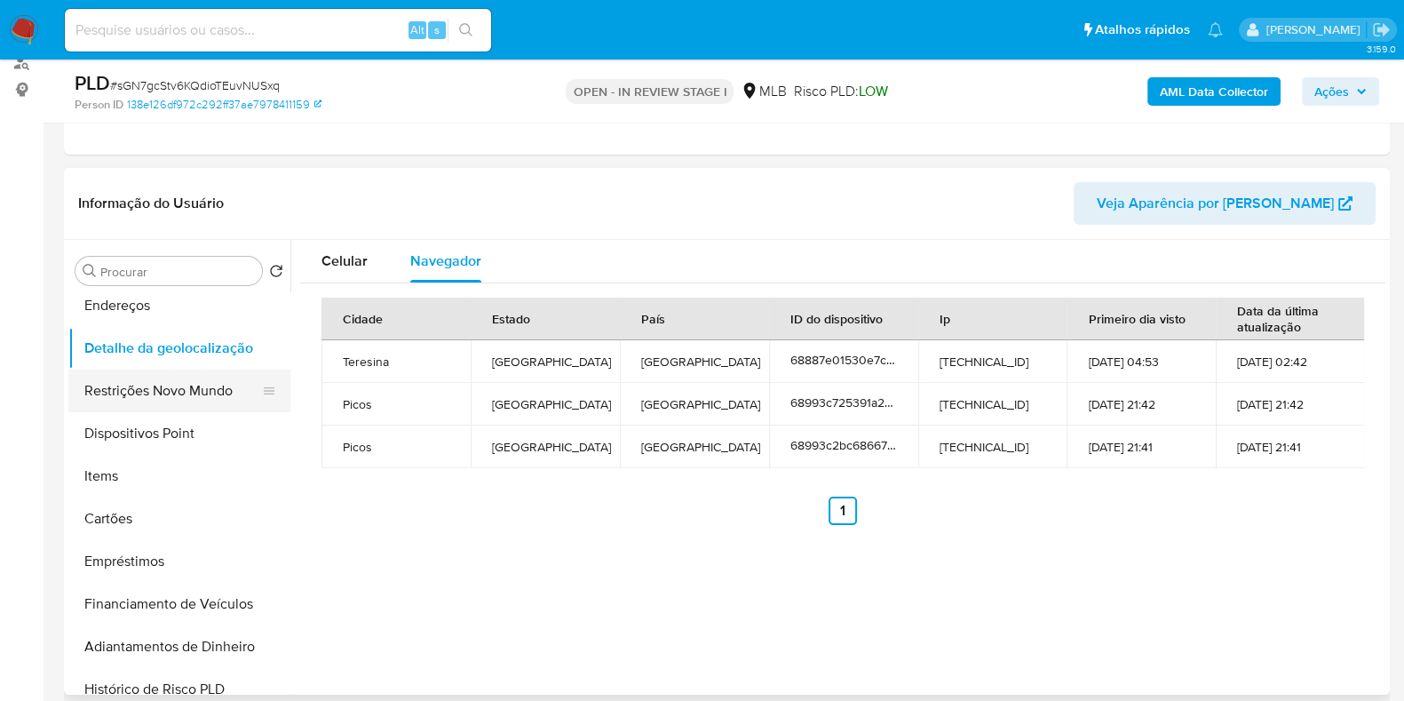
click at [201, 398] on button "Restrições Novo Mundo" at bounding box center [172, 390] width 208 height 43
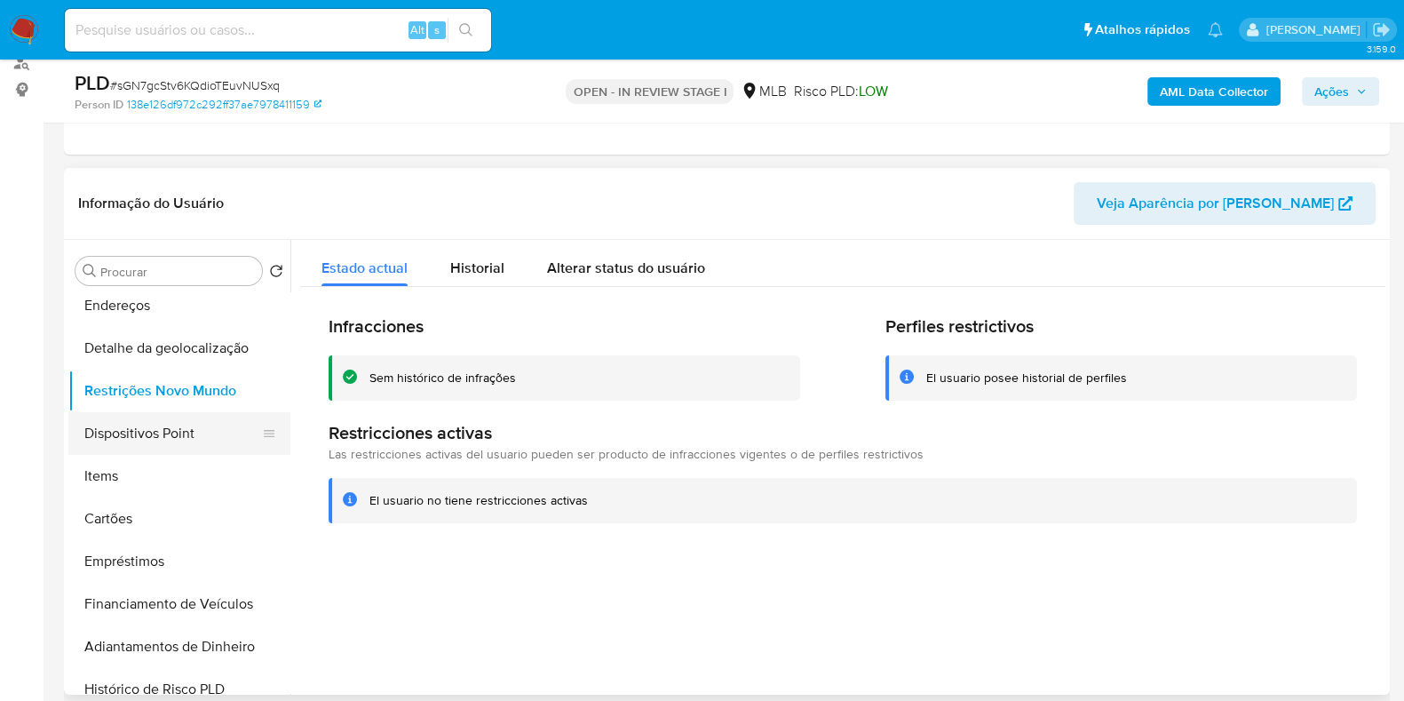
click at [202, 423] on button "Dispositivos Point" at bounding box center [172, 433] width 208 height 43
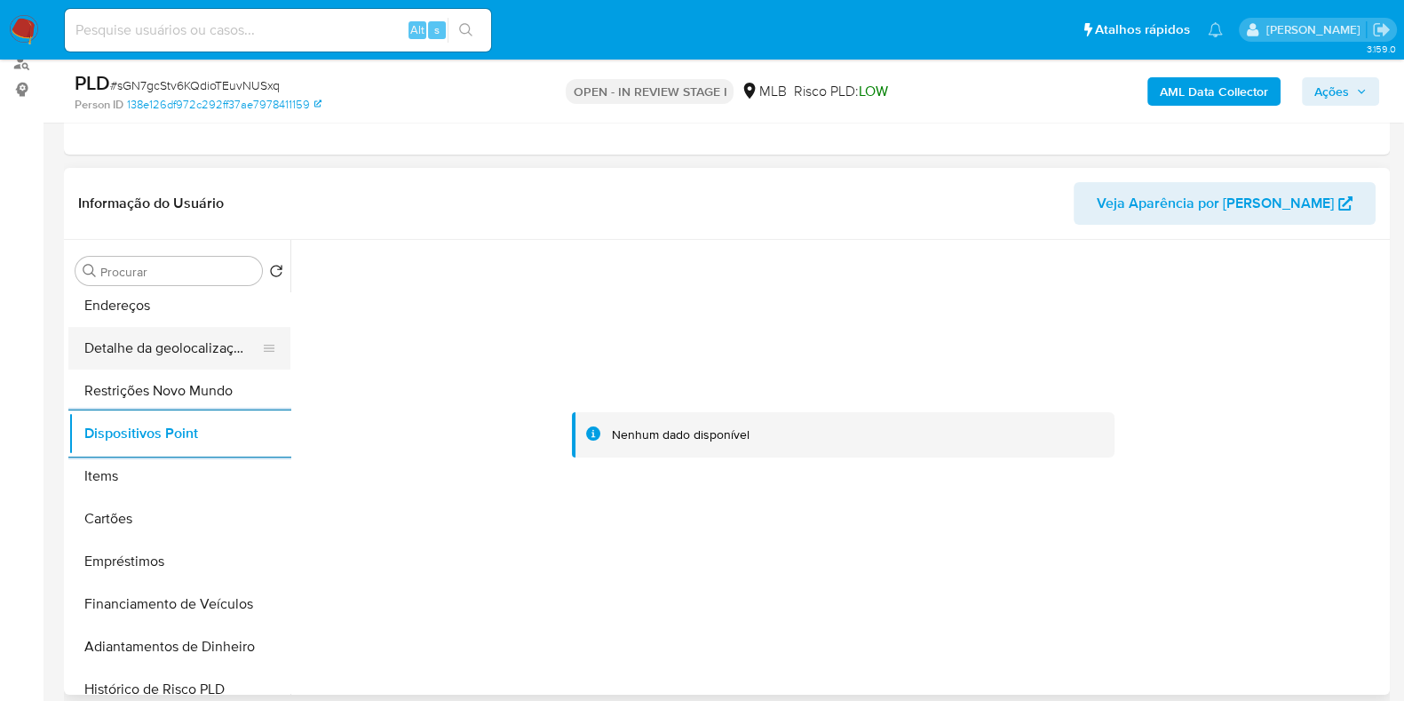
scroll to position [0, 0]
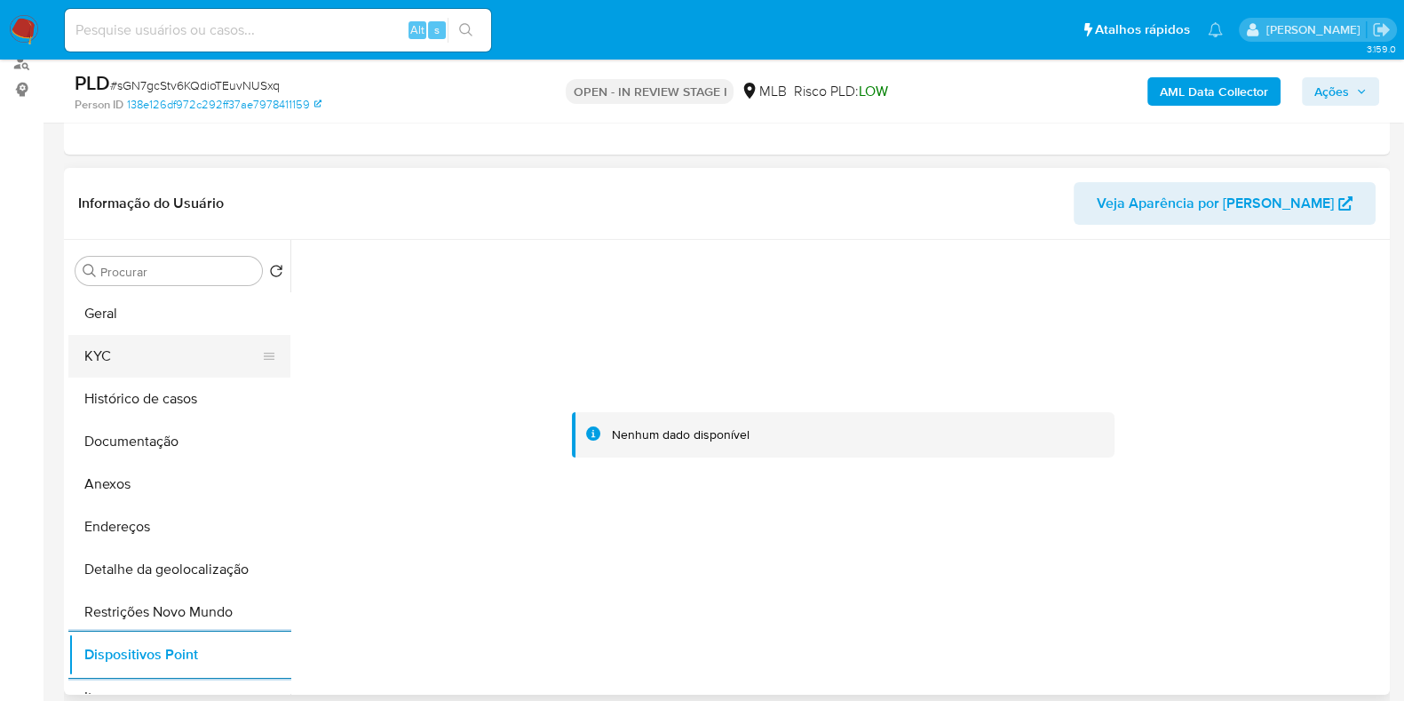
click at [139, 360] on button "KYC" at bounding box center [172, 356] width 208 height 43
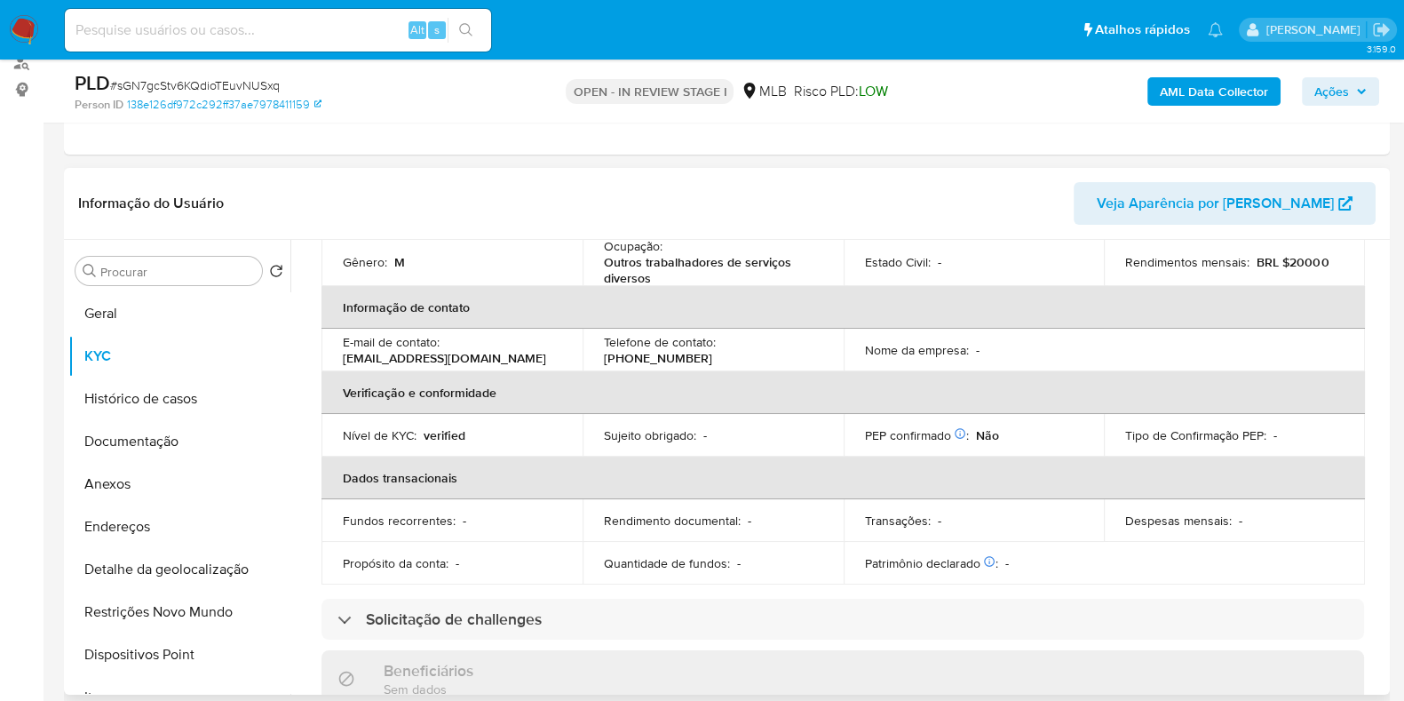
scroll to position [221, 0]
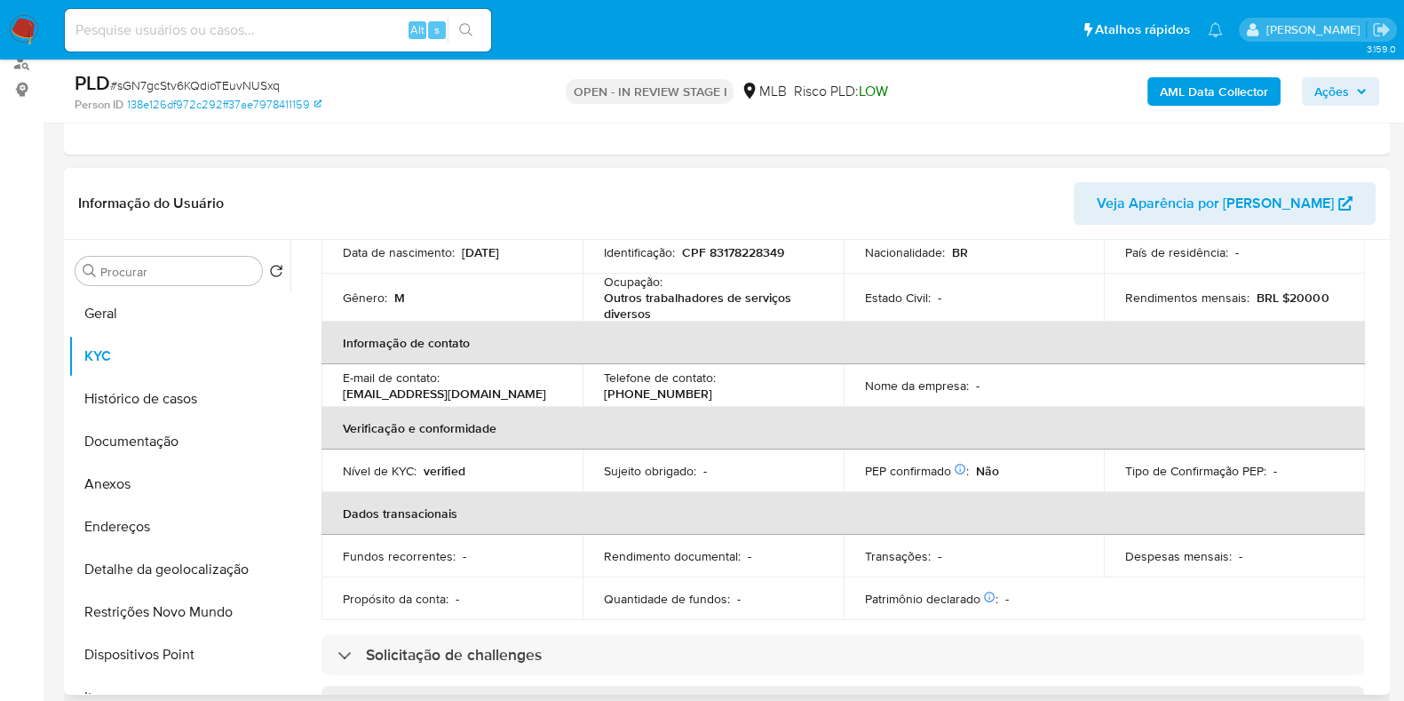
click at [737, 304] on p "Outros trabalhadores de serviços diversos" at bounding box center [709, 306] width 211 height 32
copy div "Ocupação : Outros trabalhadores de serviços diversos"
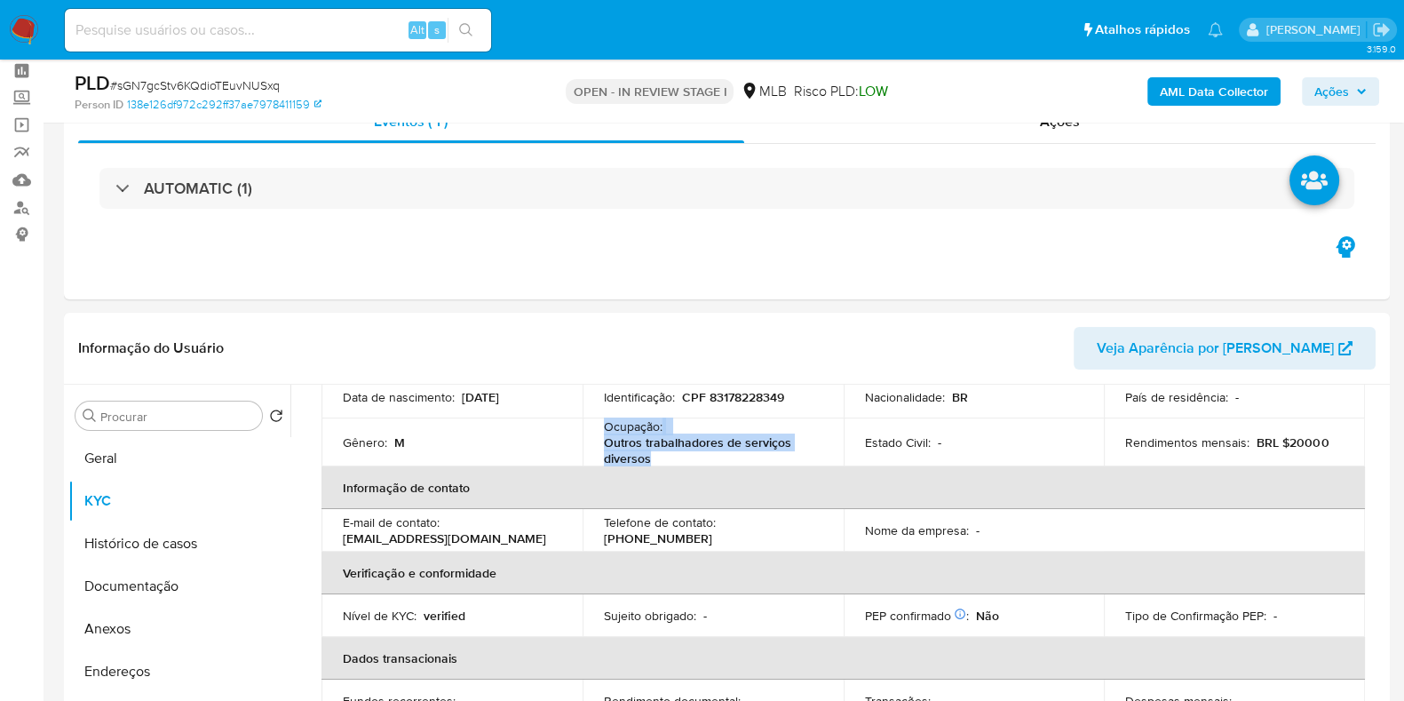
scroll to position [110, 0]
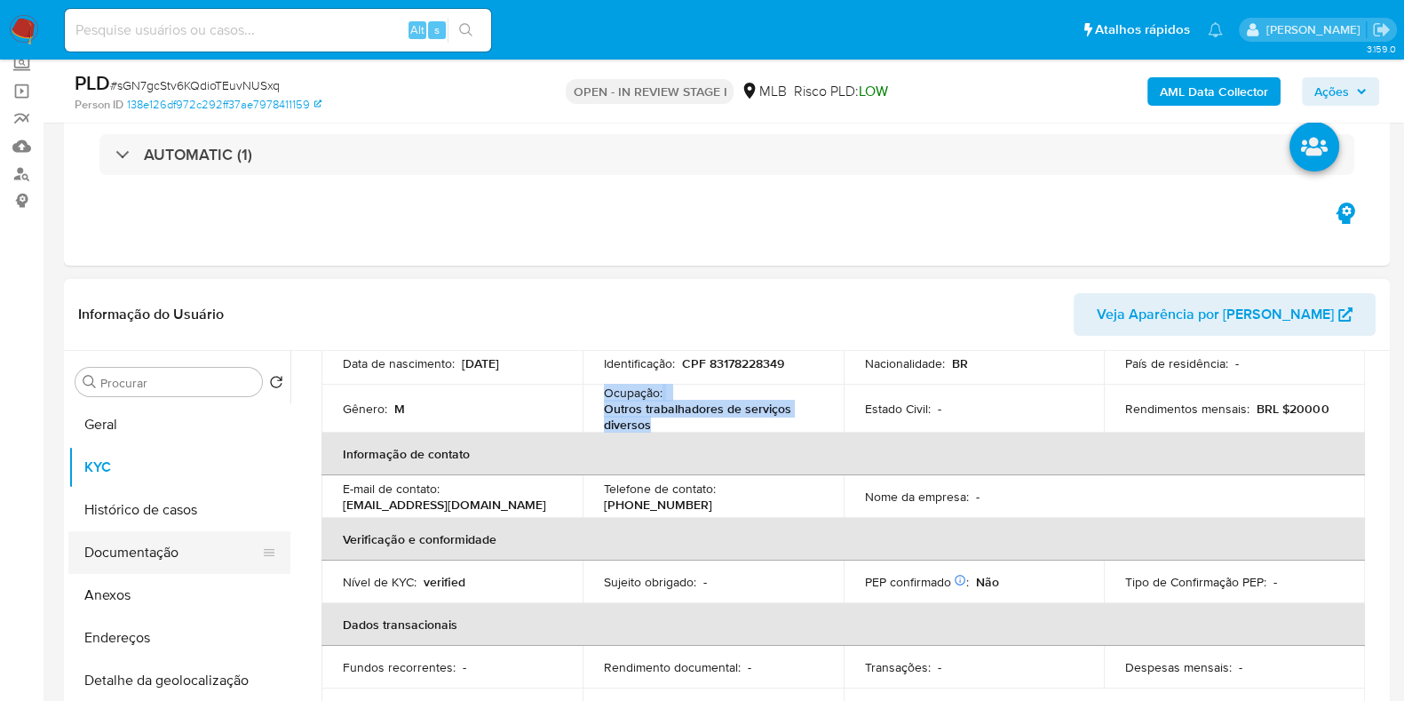
click at [174, 554] on button "Documentação" at bounding box center [172, 552] width 208 height 43
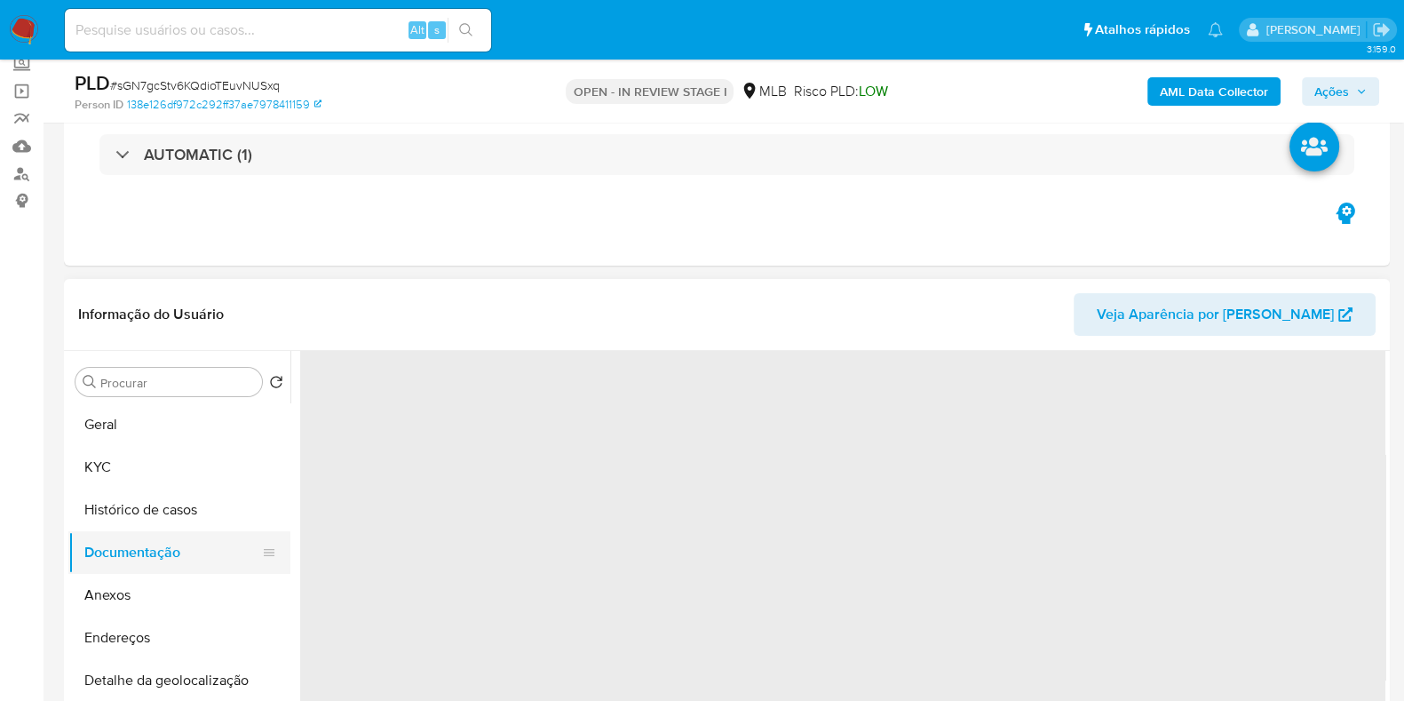
scroll to position [0, 0]
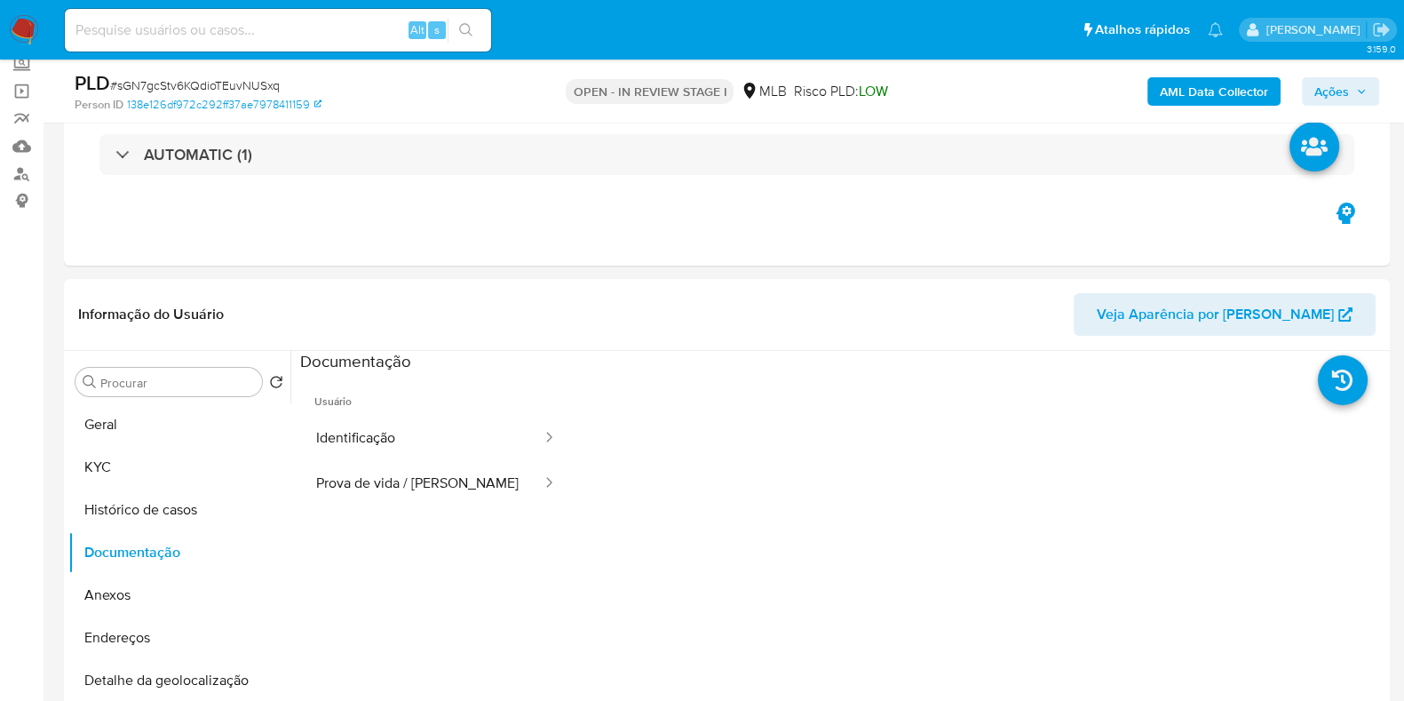
click at [469, 492] on button "Prova de vida / Selfie" at bounding box center [421, 483] width 243 height 45
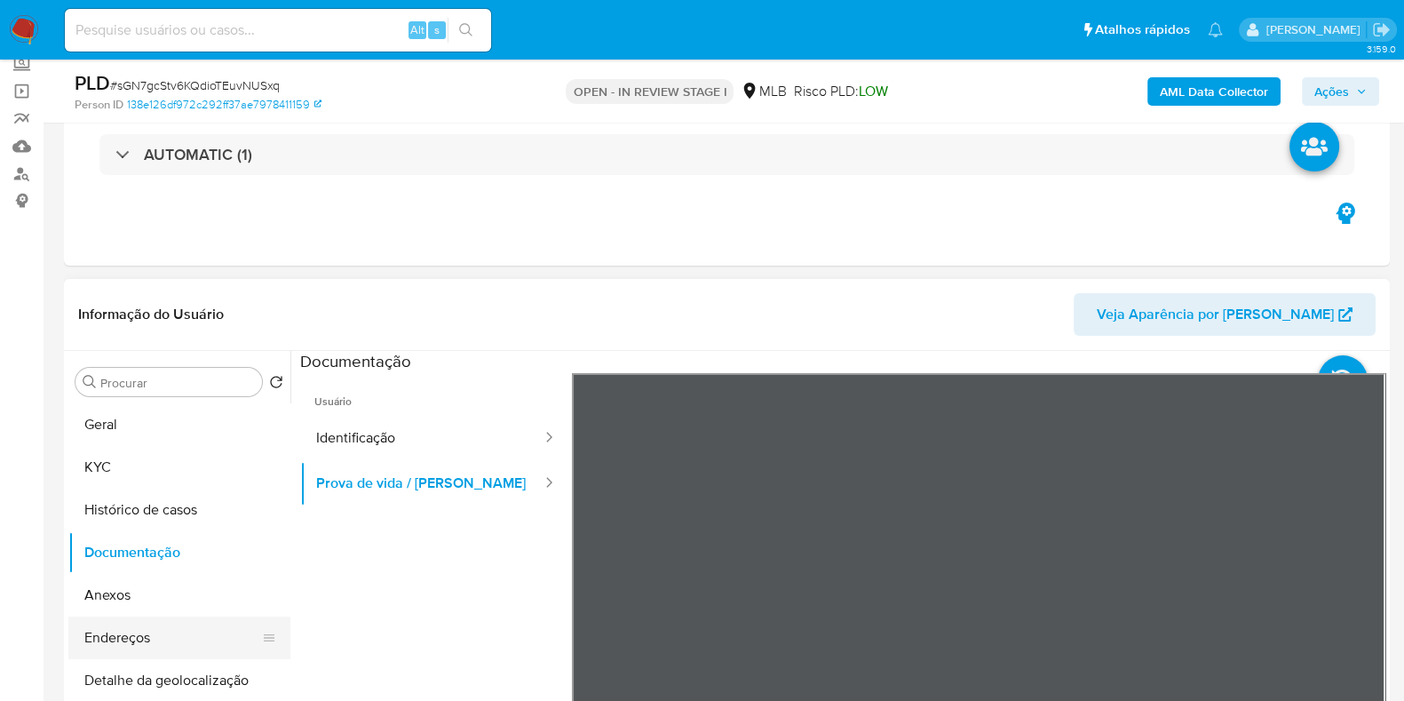
click at [163, 631] on button "Endereços" at bounding box center [172, 637] width 208 height 43
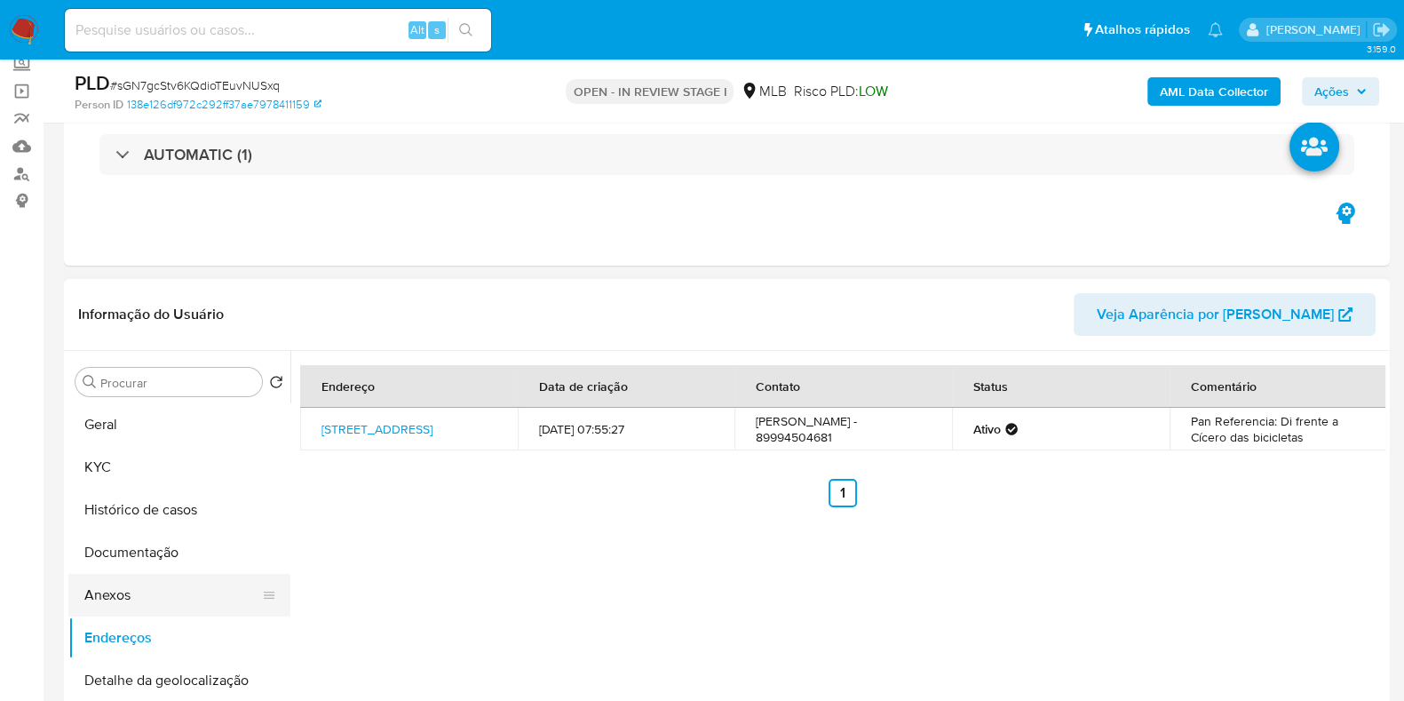
click at [136, 584] on button "Anexos" at bounding box center [172, 595] width 208 height 43
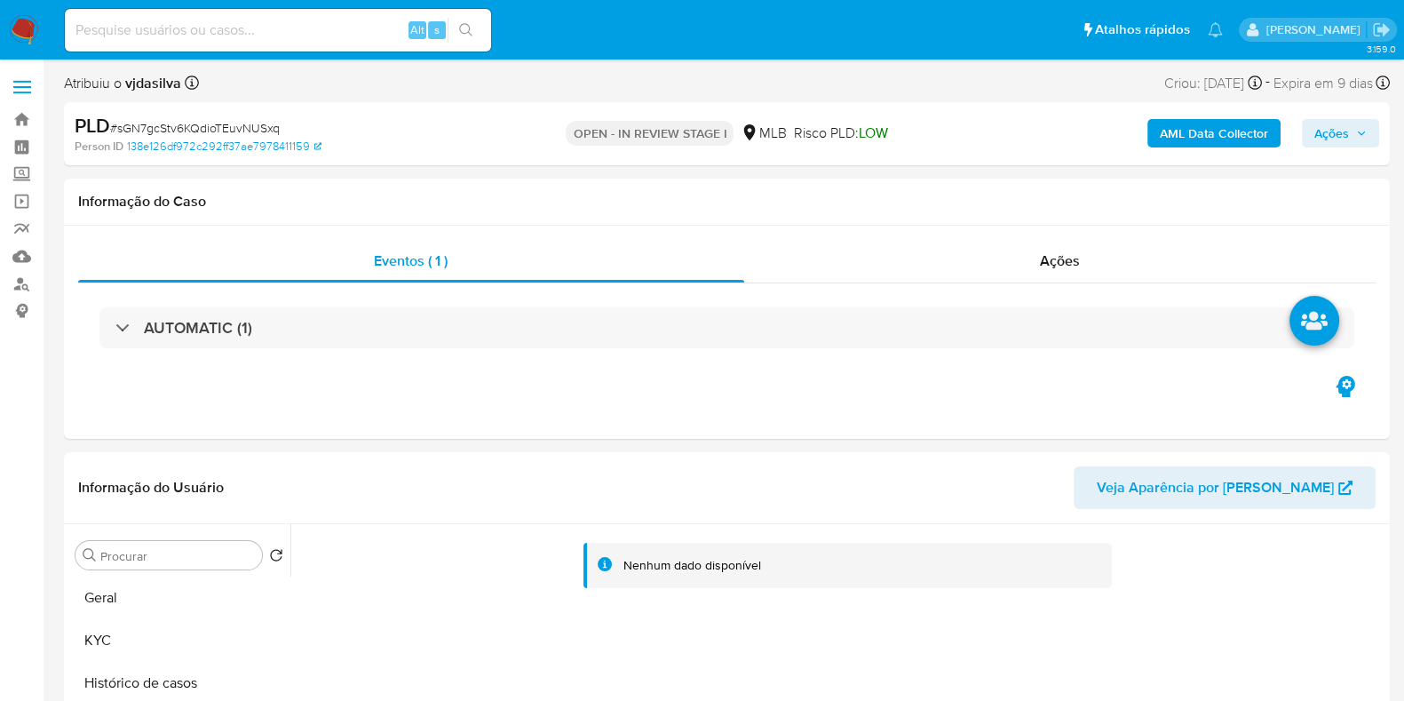
click at [1232, 130] on b "AML Data Collector" at bounding box center [1214, 133] width 108 height 28
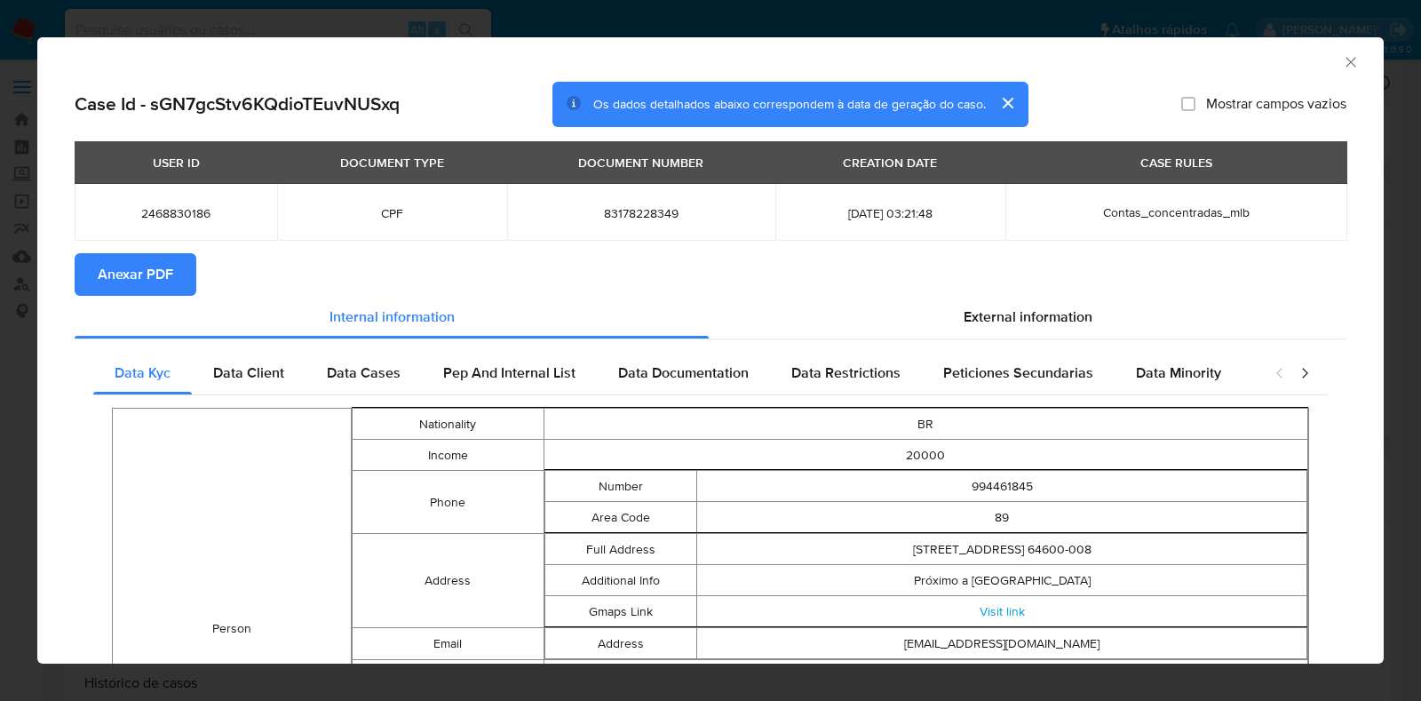
click at [1342, 54] on icon "Fechar a janela" at bounding box center [1351, 62] width 18 height 18
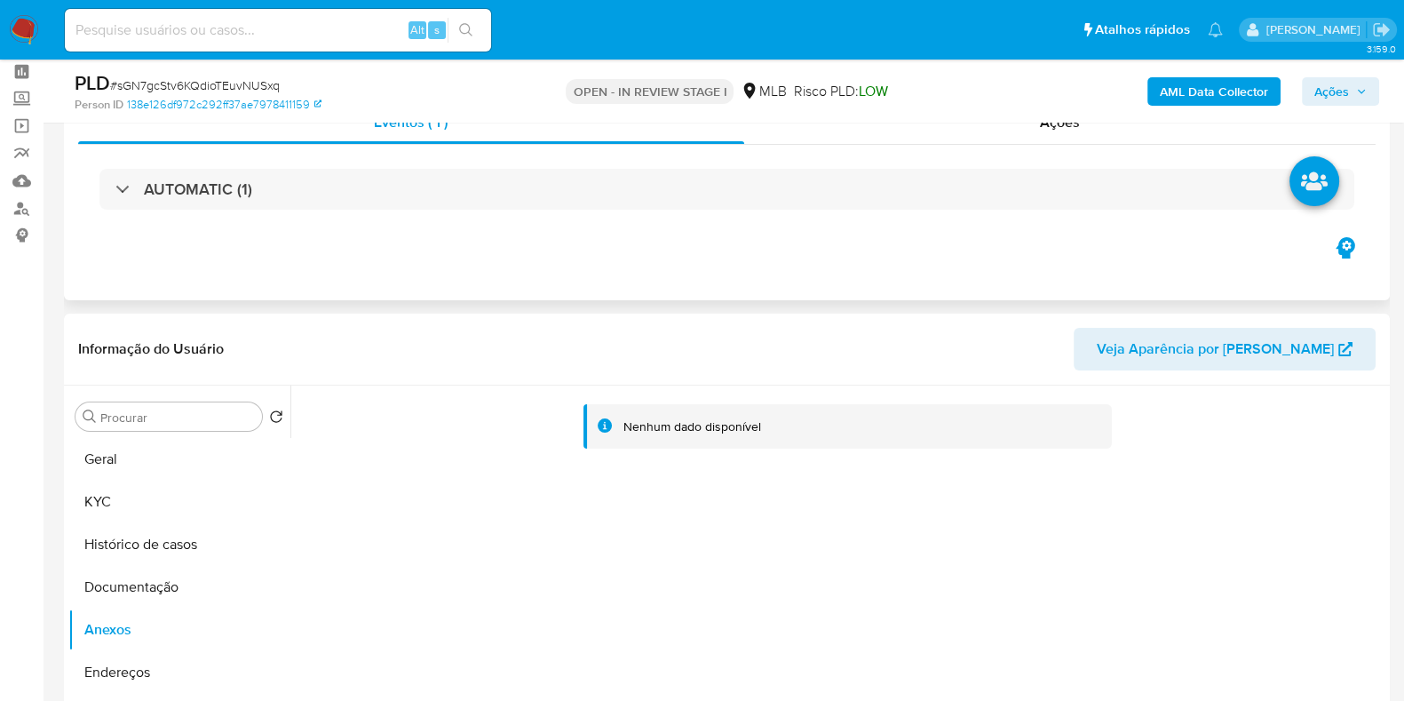
scroll to position [110, 0]
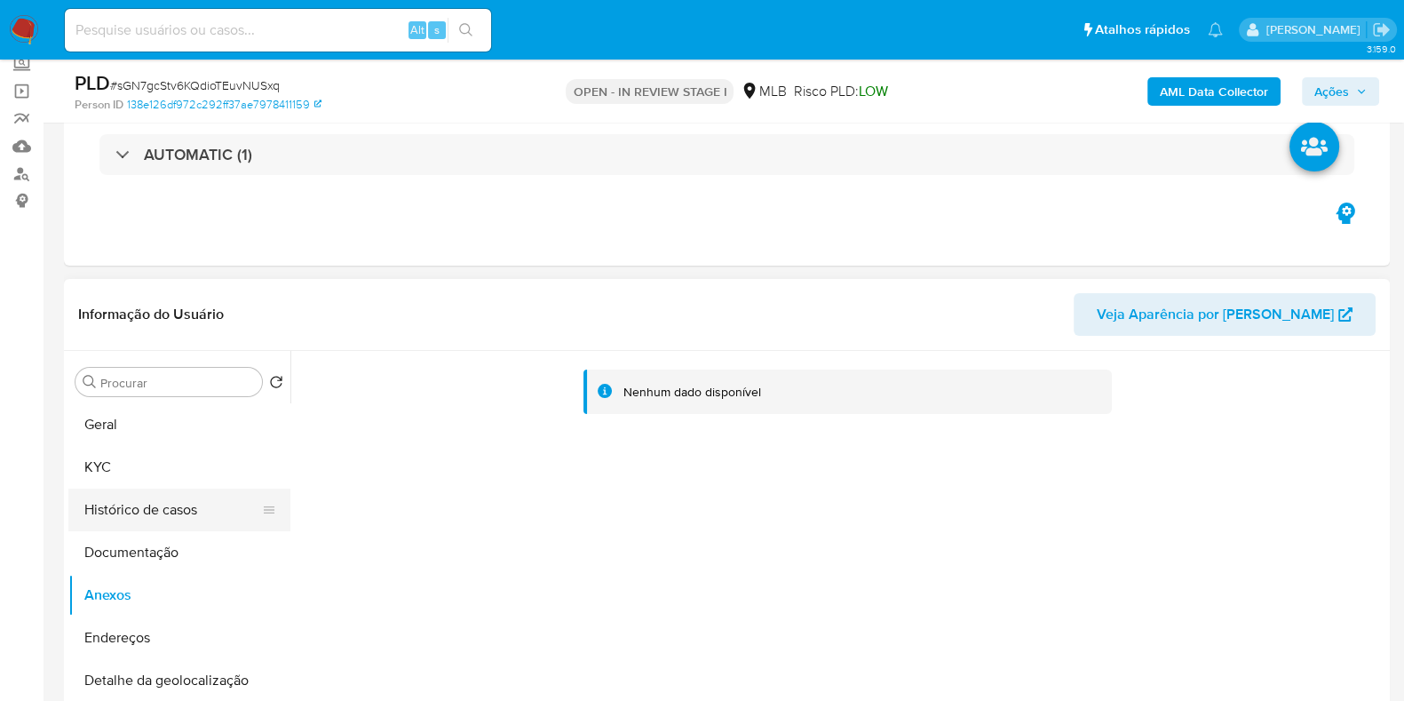
click at [131, 497] on button "Histórico de casos" at bounding box center [172, 509] width 208 height 43
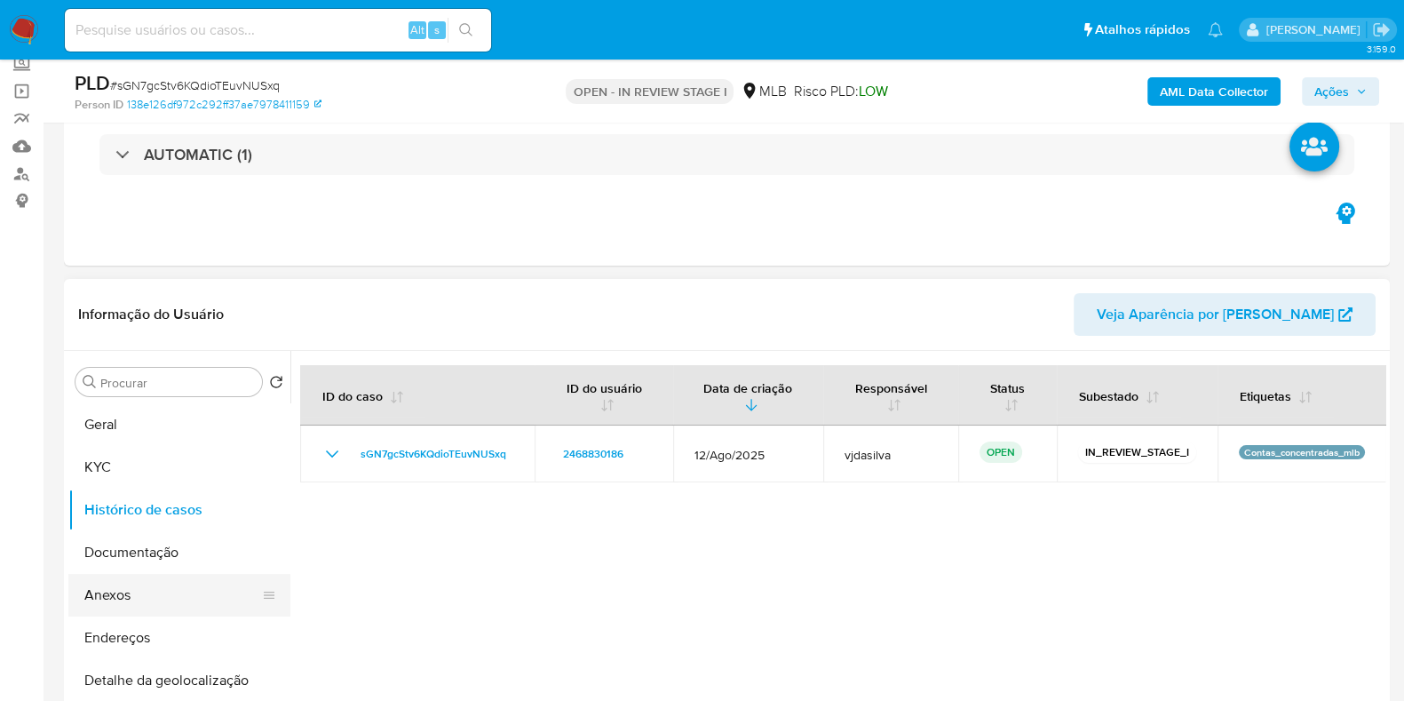
click at [115, 599] on button "Anexos" at bounding box center [172, 595] width 208 height 43
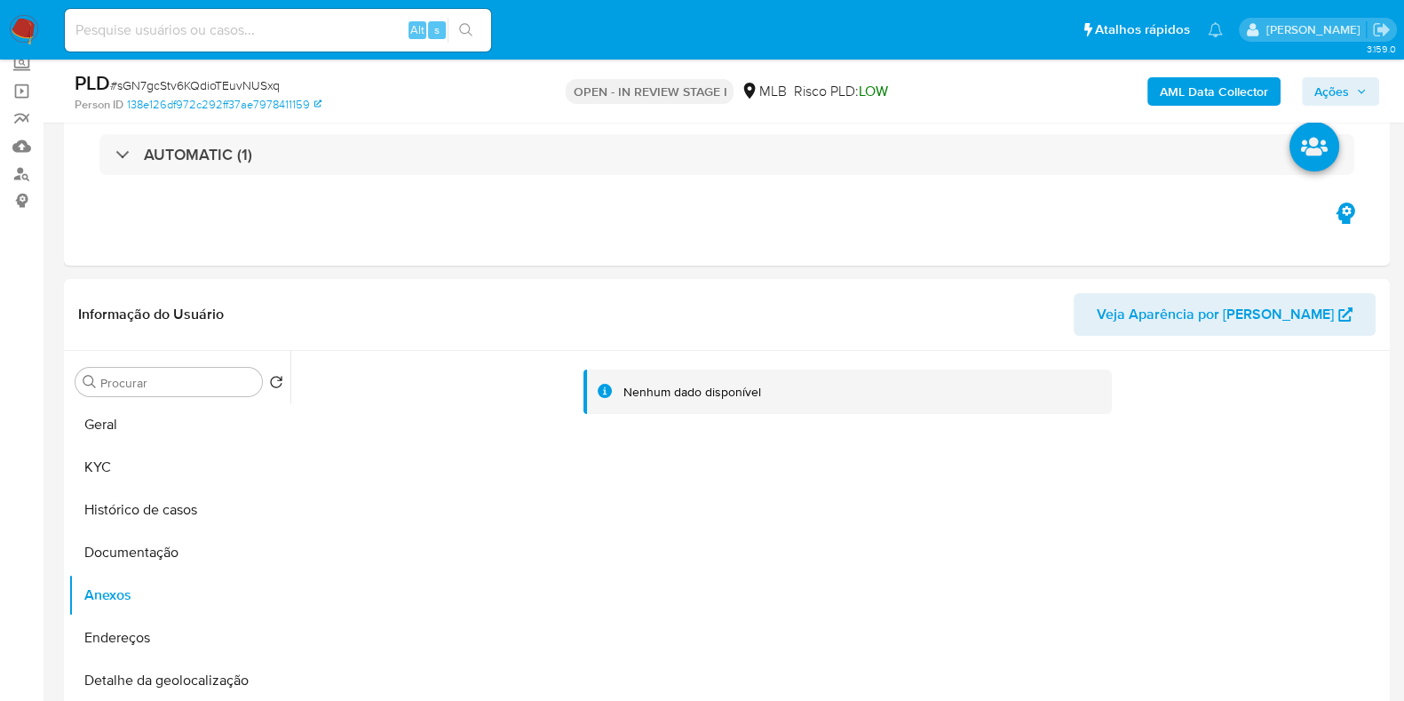
click at [1234, 90] on b "AML Data Collector" at bounding box center [1214, 91] width 108 height 28
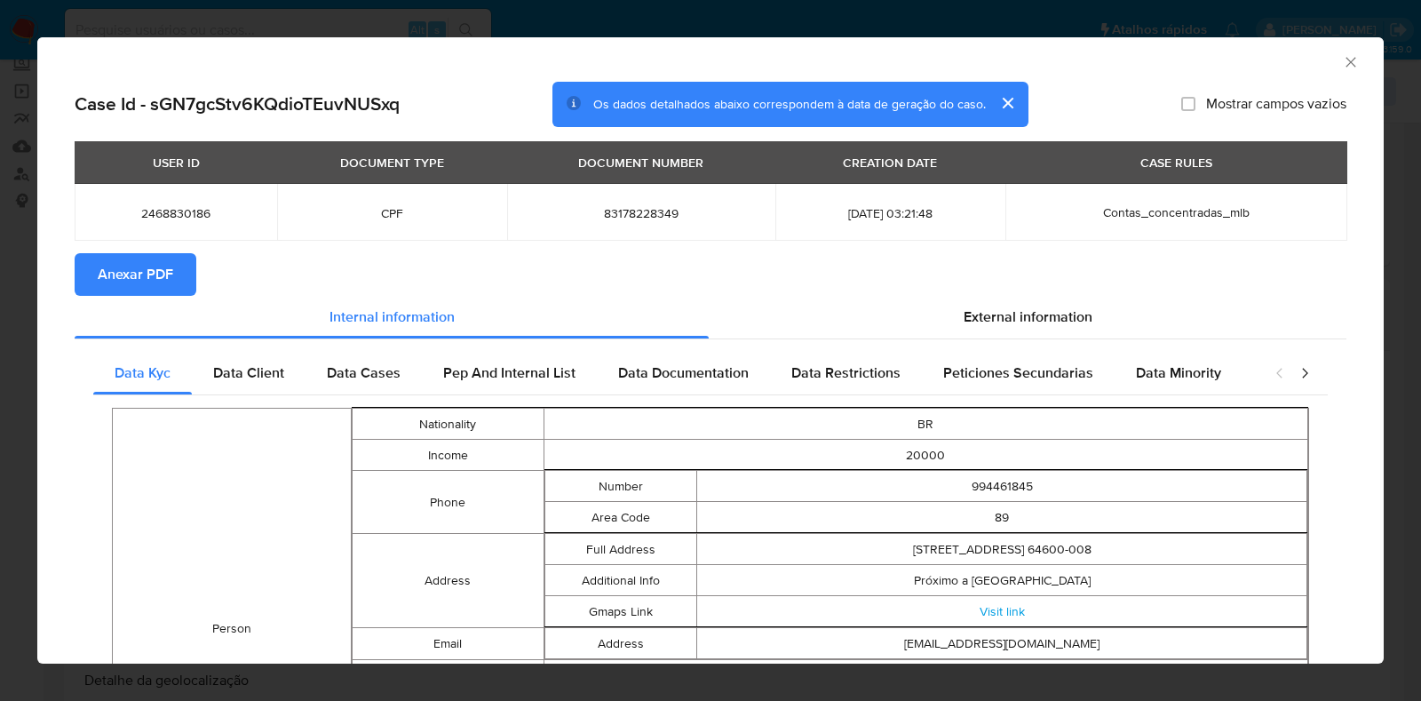
click at [161, 273] on span "Anexar PDF" at bounding box center [135, 274] width 75 height 39
click at [1342, 61] on icon "Fechar a janela" at bounding box center [1351, 62] width 18 height 18
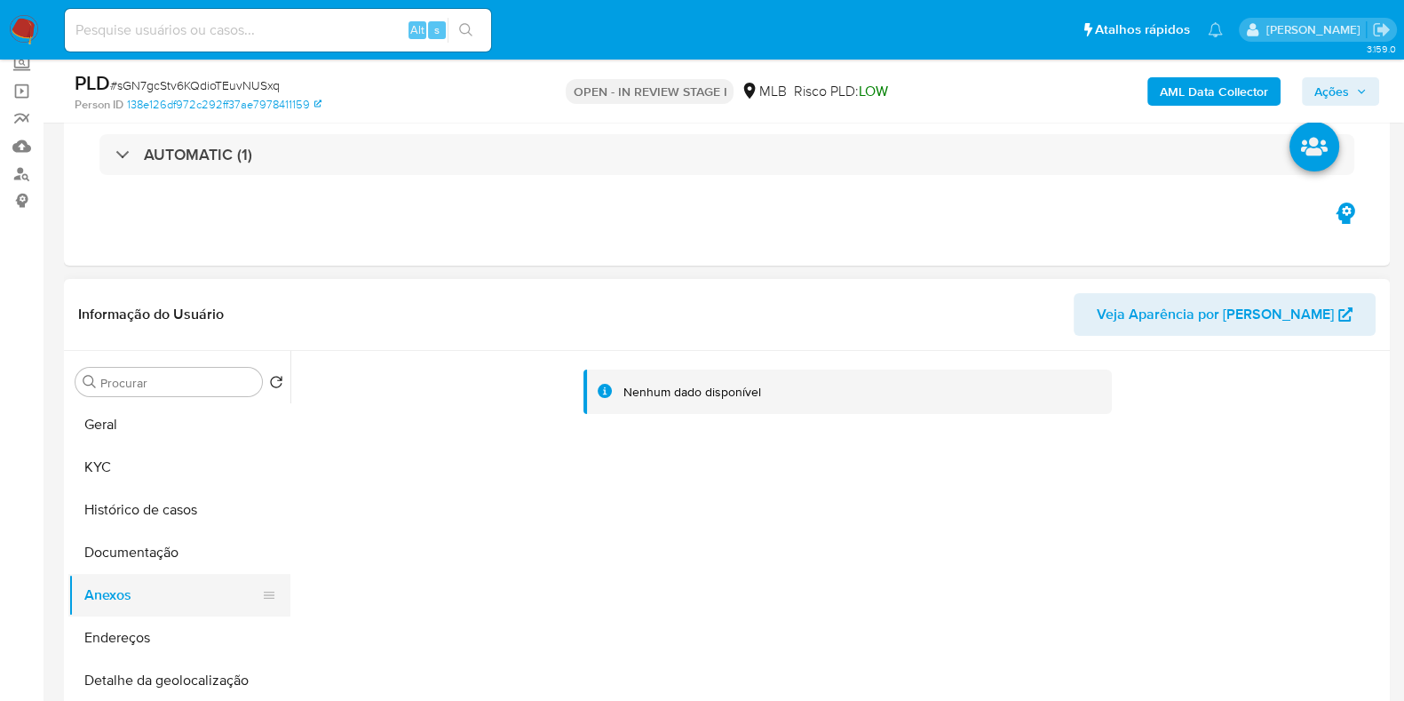
click at [131, 589] on button "Anexos" at bounding box center [172, 595] width 208 height 43
click at [141, 554] on button "Documentação" at bounding box center [172, 552] width 208 height 43
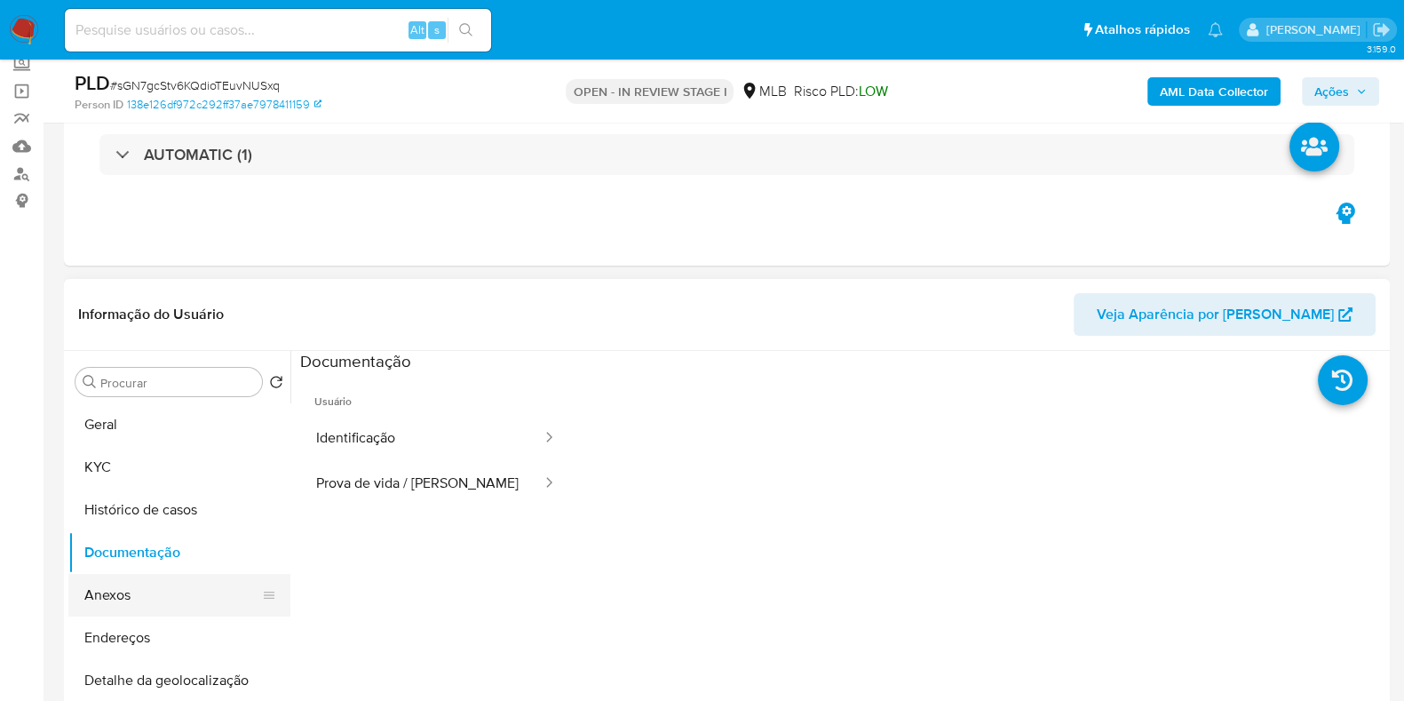
click at [133, 596] on button "Anexos" at bounding box center [172, 595] width 208 height 43
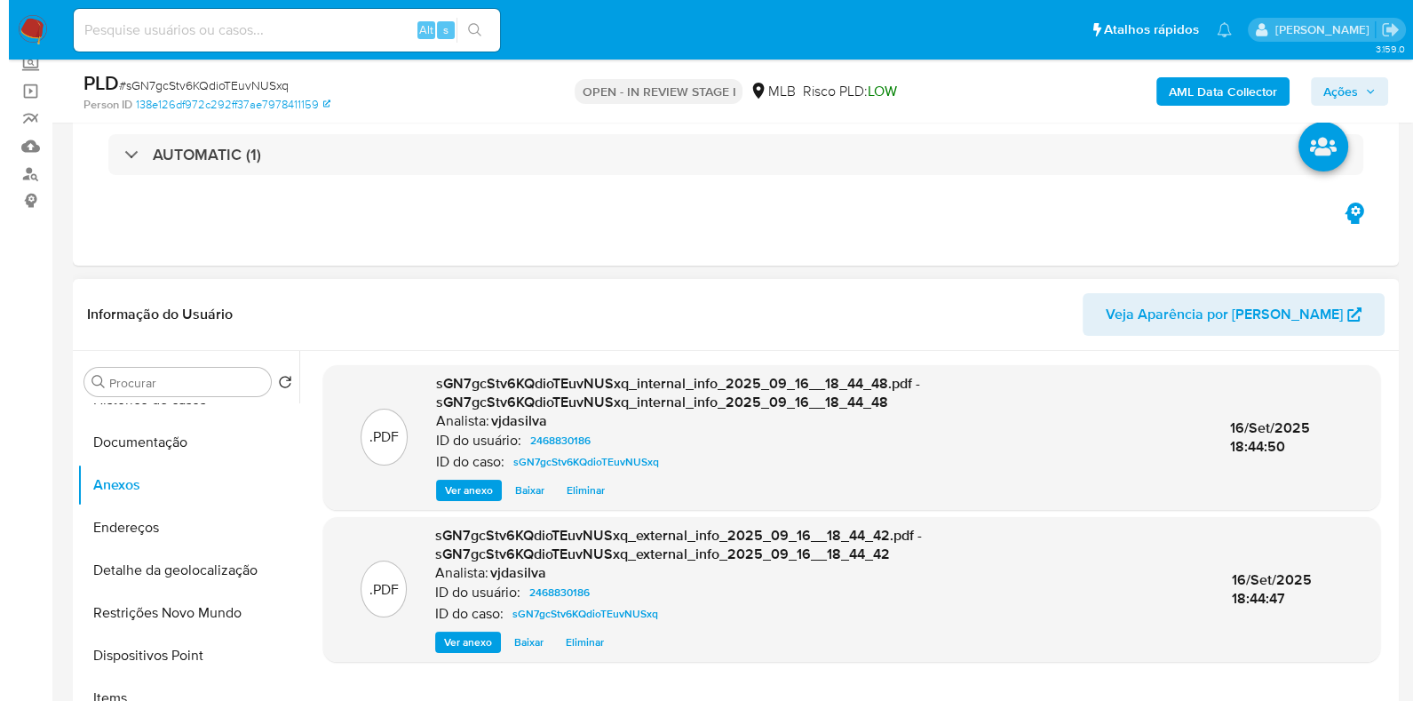
scroll to position [221, 0]
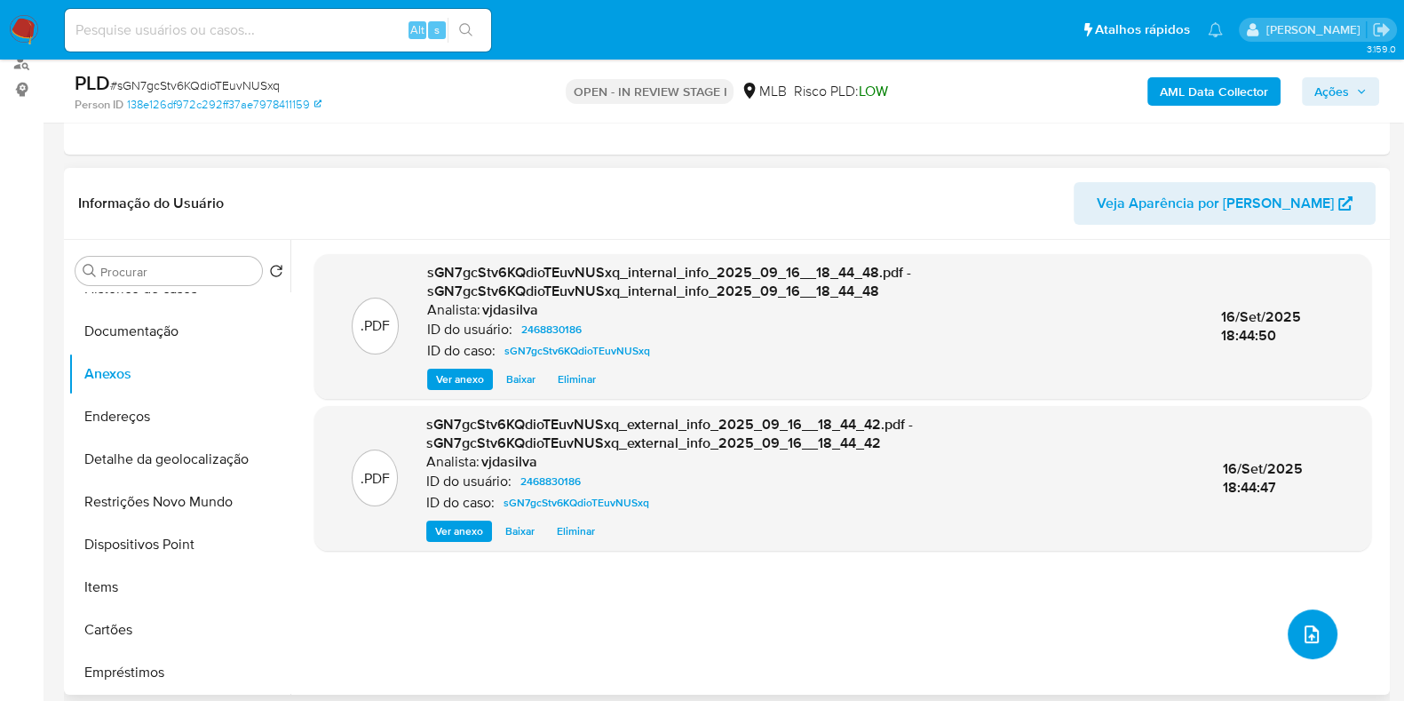
click at [1292, 630] on button "upload-file" at bounding box center [1313, 634] width 50 height 50
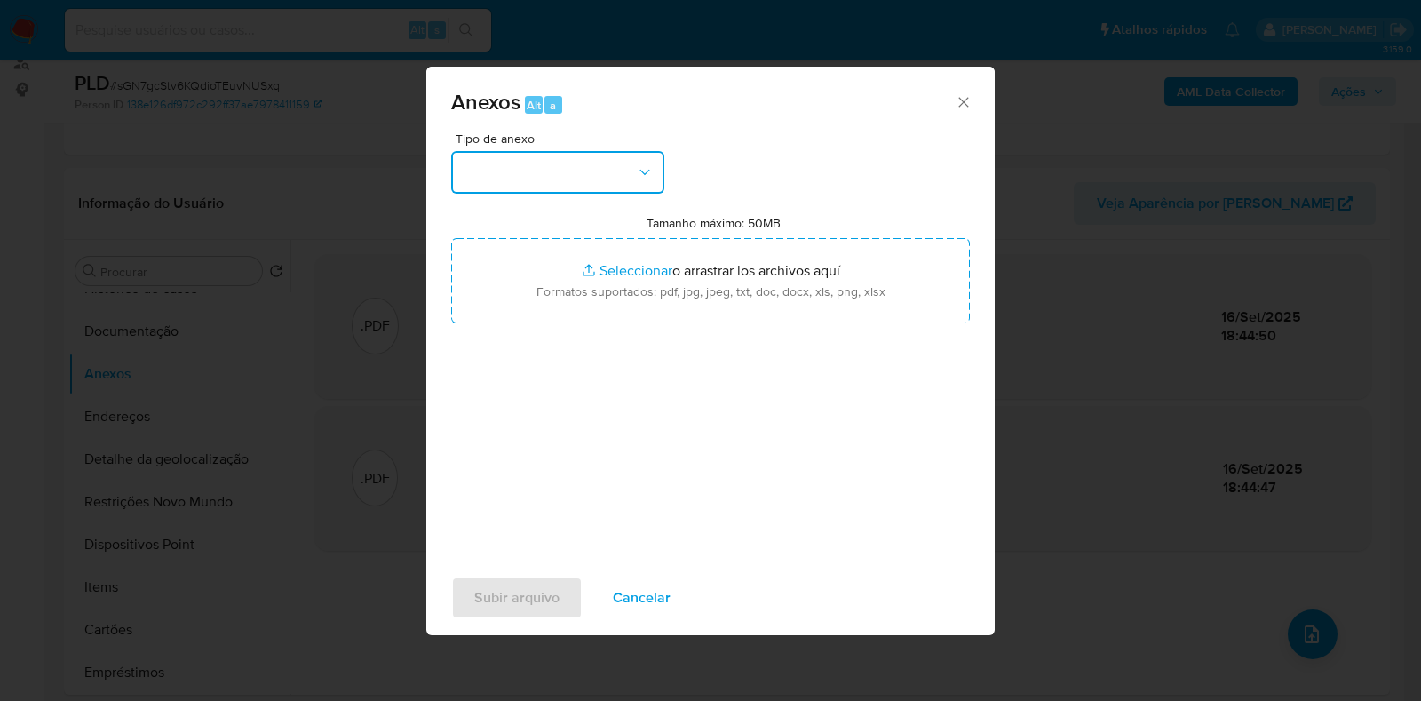
click at [637, 171] on icon "button" at bounding box center [645, 172] width 18 height 18
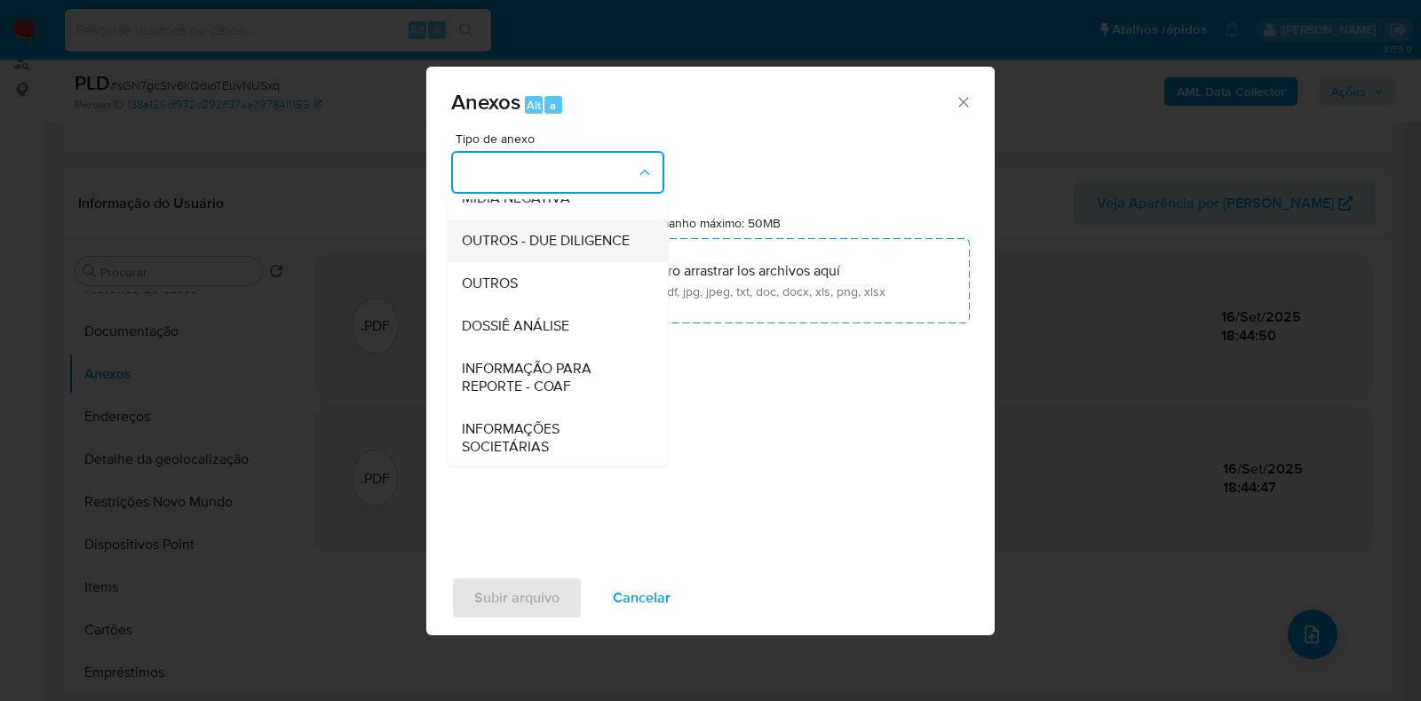
scroll to position [274, 0]
click at [546, 278] on div "OUTROS" at bounding box center [552, 280] width 181 height 43
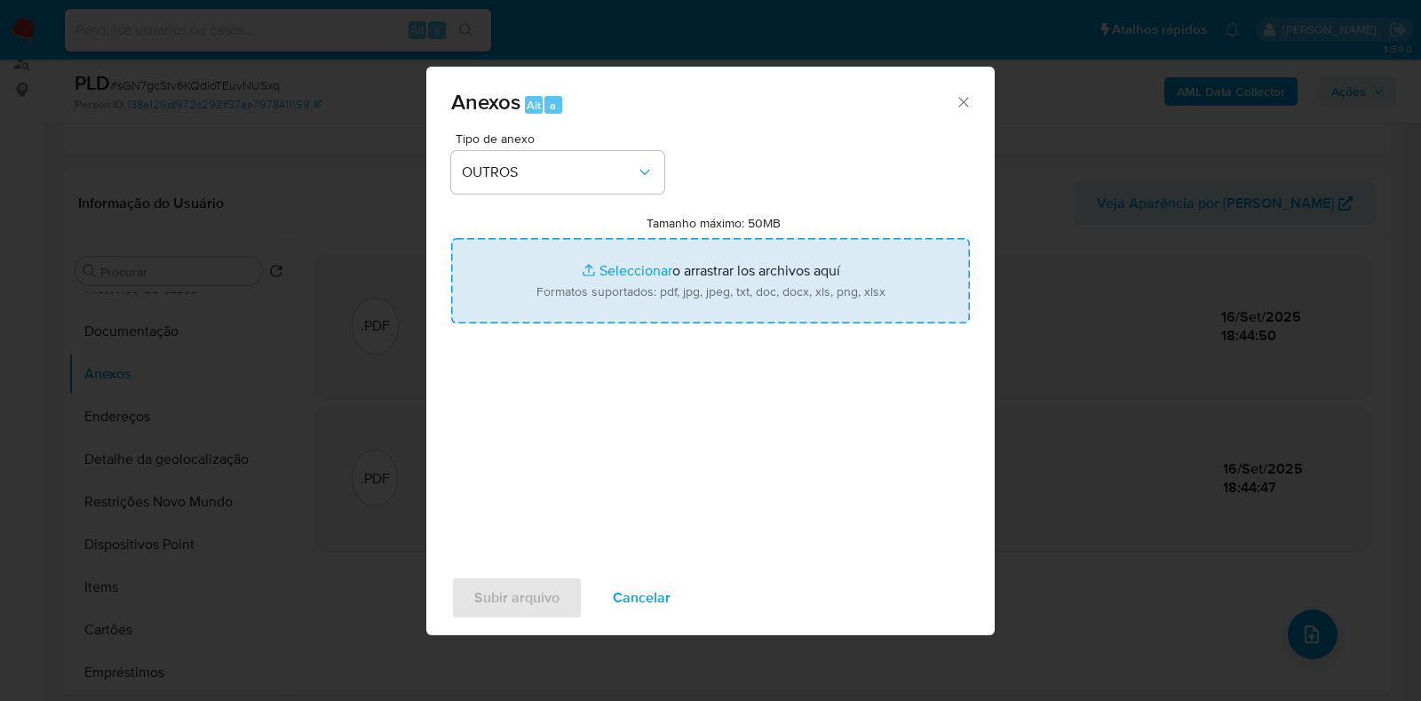
type input "C:\fakepath\Mulan 2468830186_2025_09_16_10_42_17.xlsx"
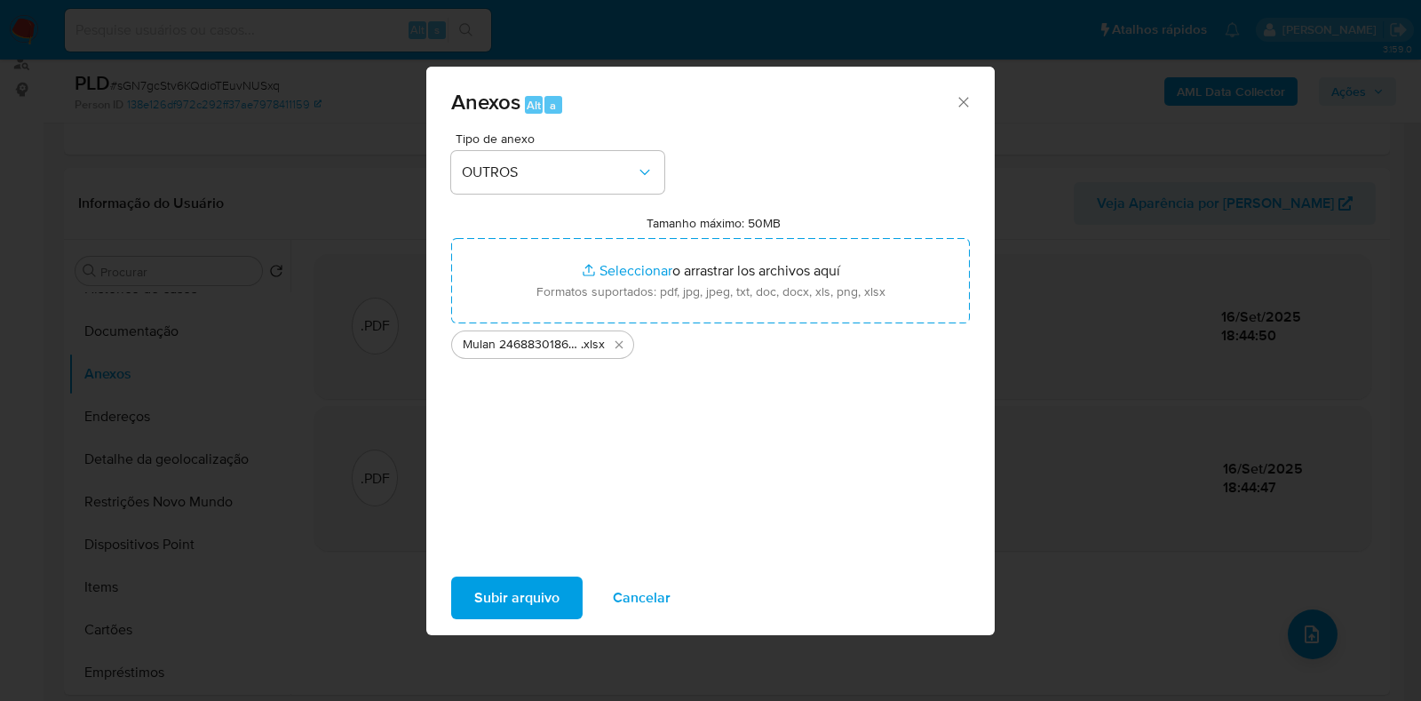
click at [519, 593] on span "Subir arquivo" at bounding box center [516, 597] width 85 height 39
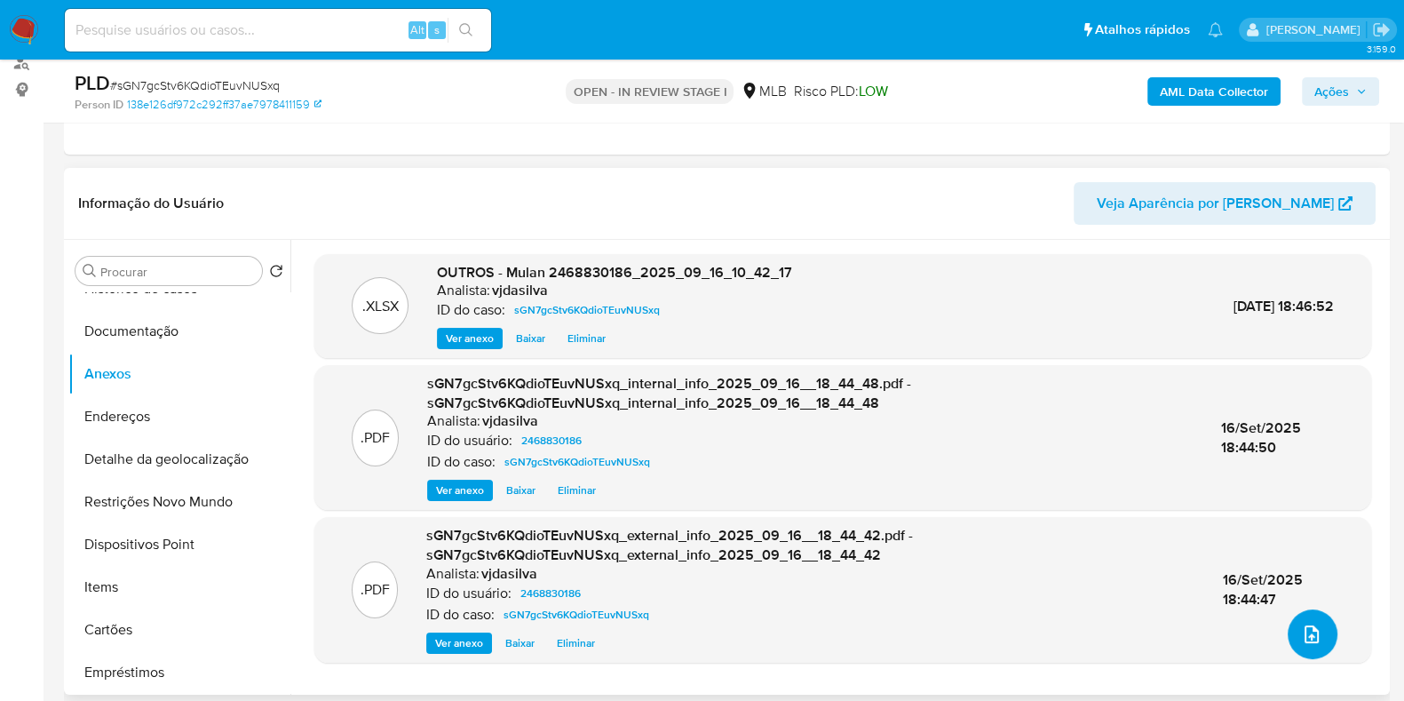
click at [1310, 631] on icon "upload-file" at bounding box center [1311, 633] width 21 height 21
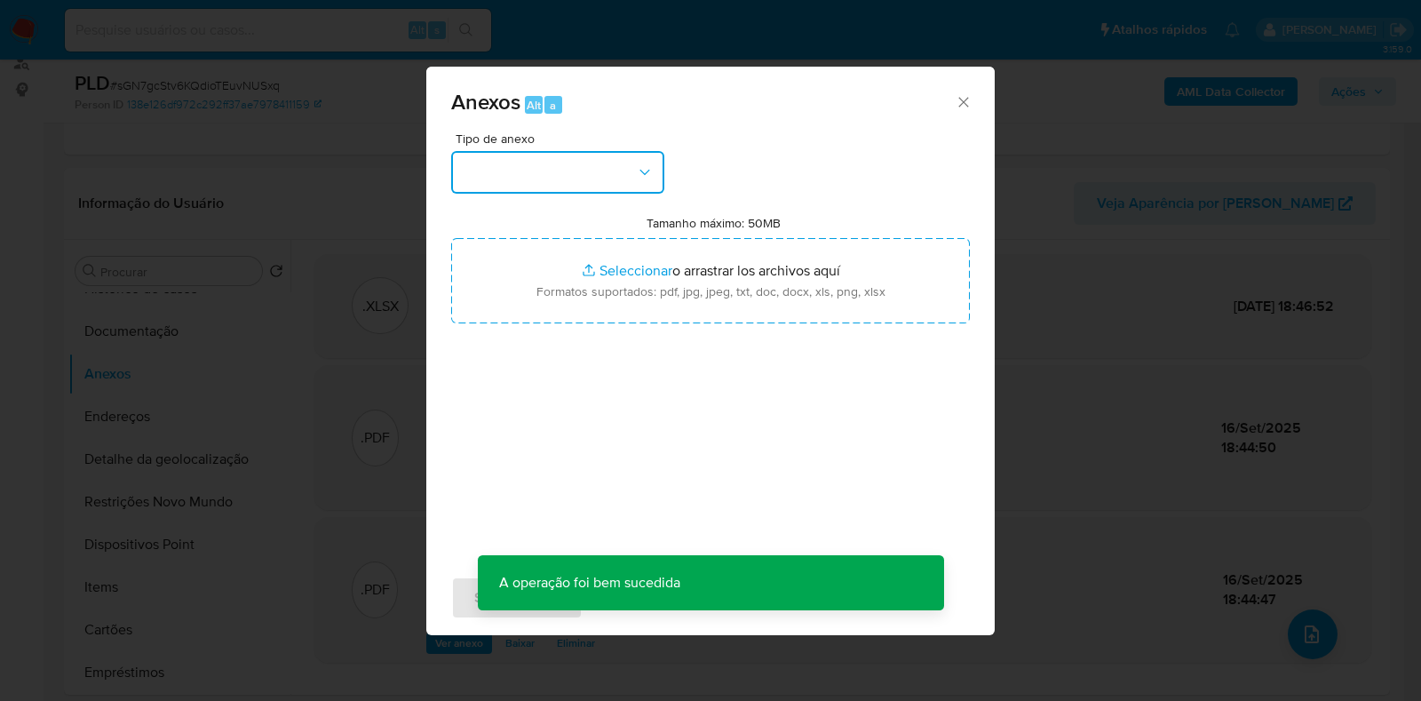
click at [662, 181] on button "button" at bounding box center [557, 172] width 213 height 43
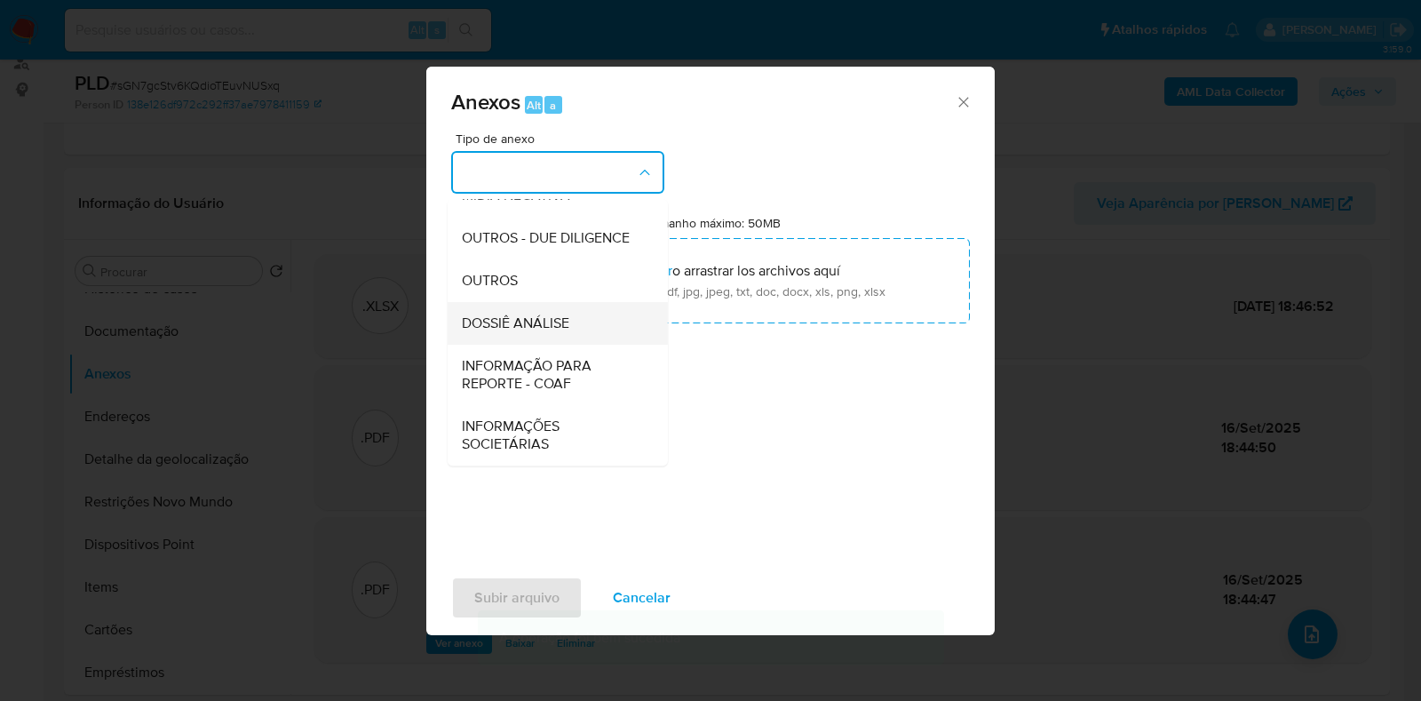
click at [577, 321] on div "DOSSIÊ ANÁLISE" at bounding box center [552, 323] width 181 height 43
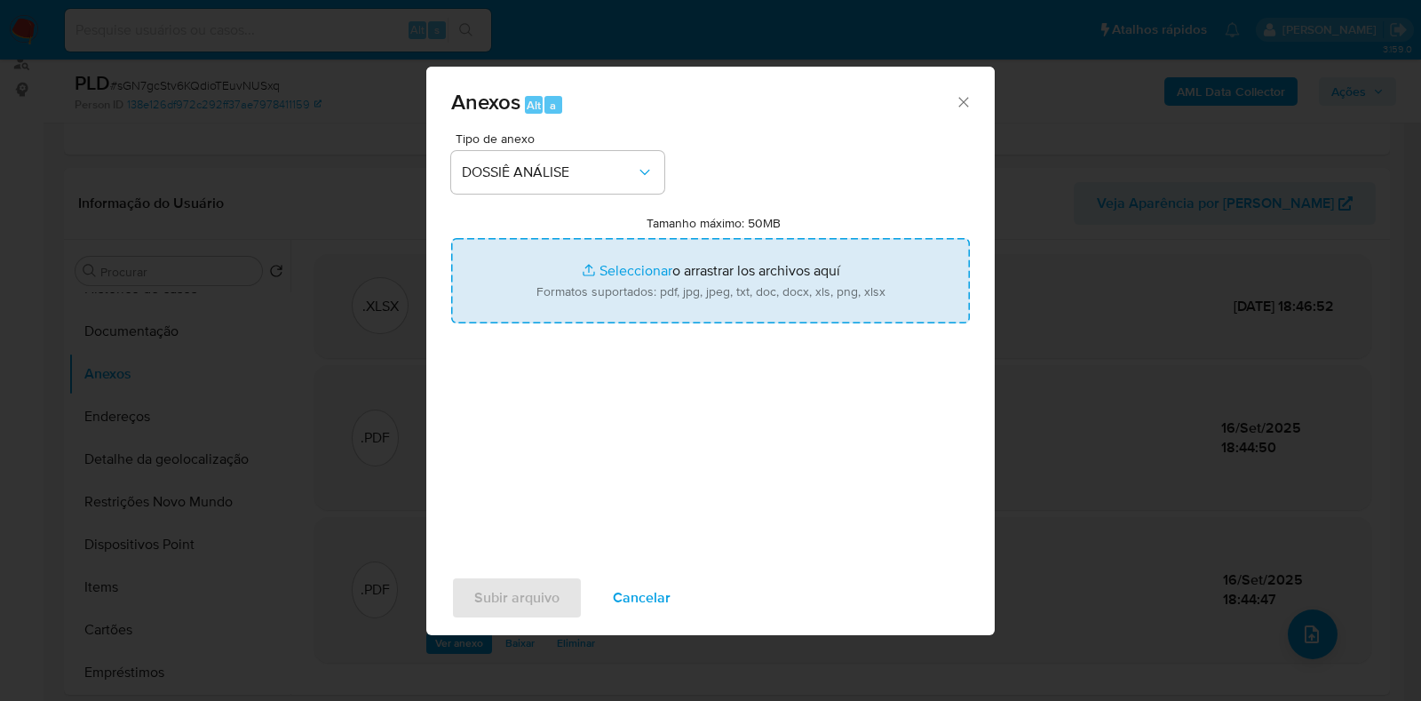
type input "C:\fakepath\SAR - XXXX- CPF 83178228349 - WALMIR DE SOUSA FLORENTINO.pdf"
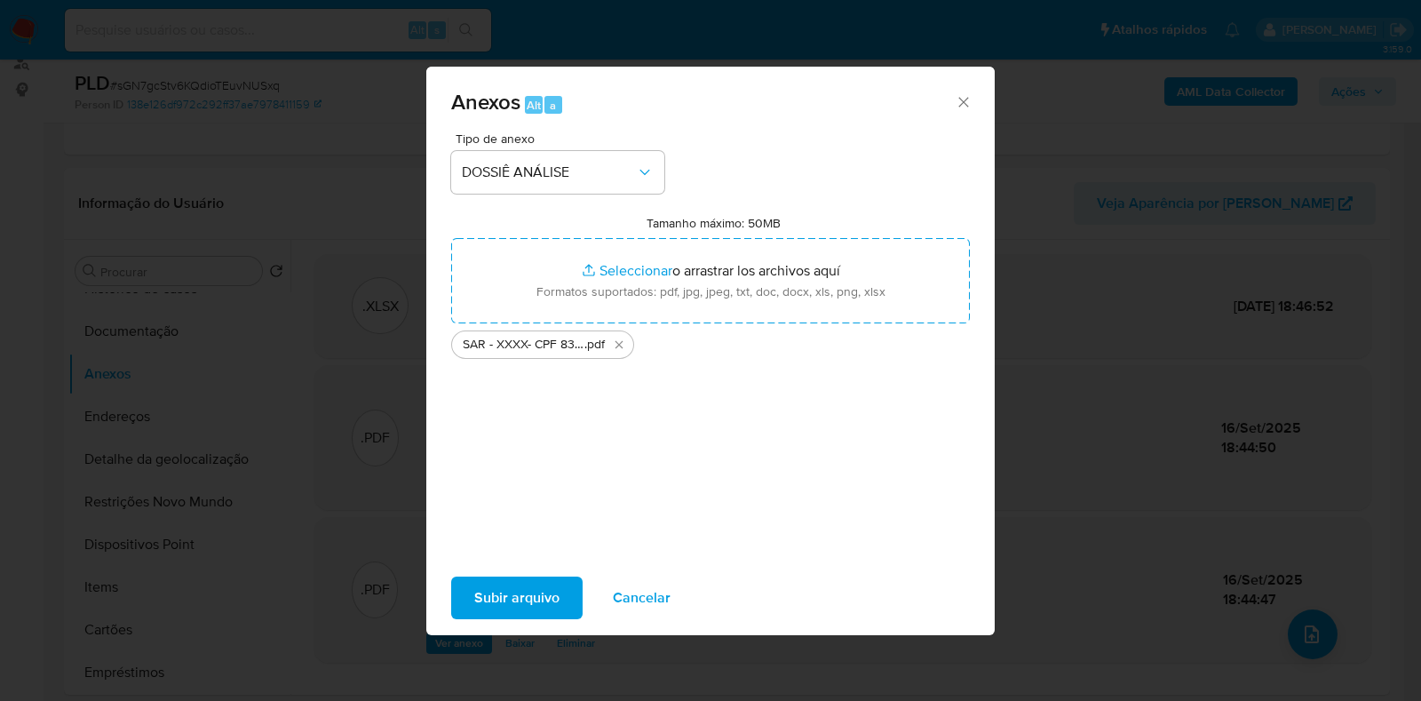
click at [506, 589] on span "Subir arquivo" at bounding box center [516, 597] width 85 height 39
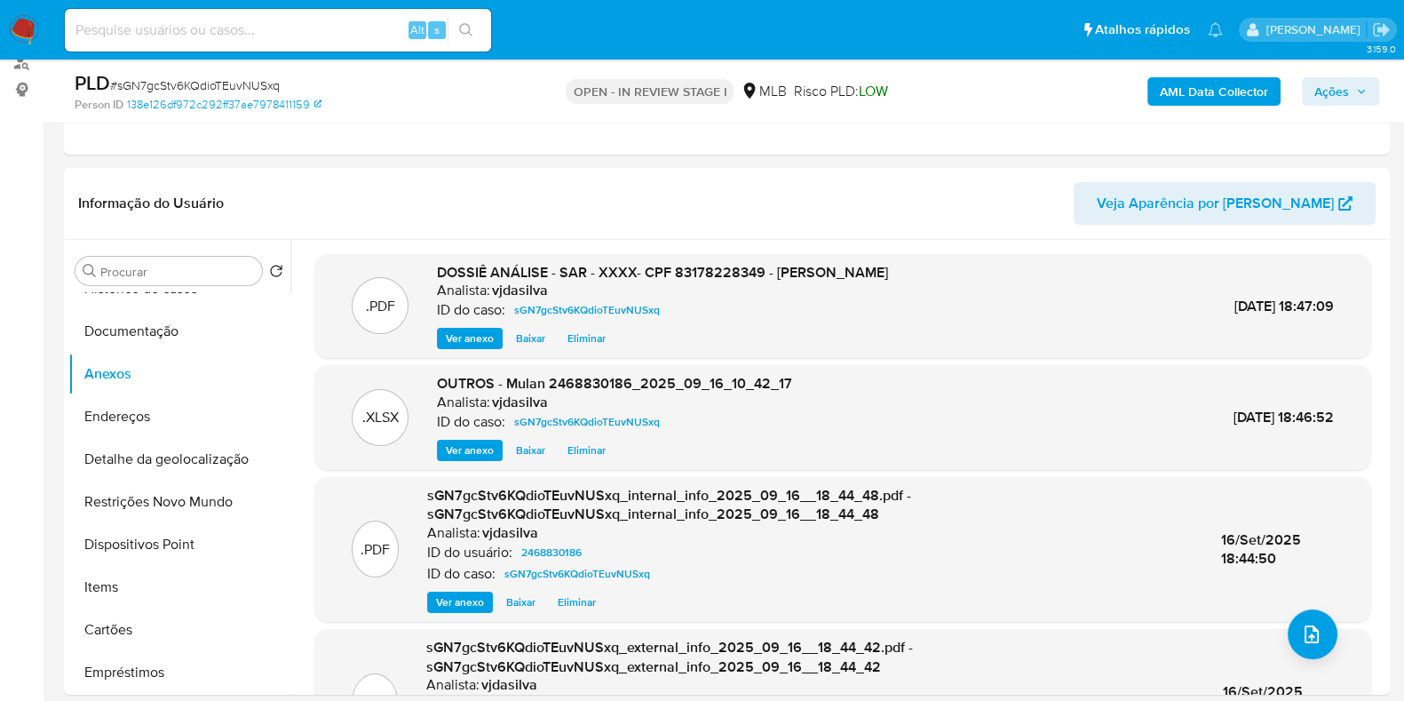
click at [1334, 95] on span "Ações" at bounding box center [1331, 91] width 35 height 28
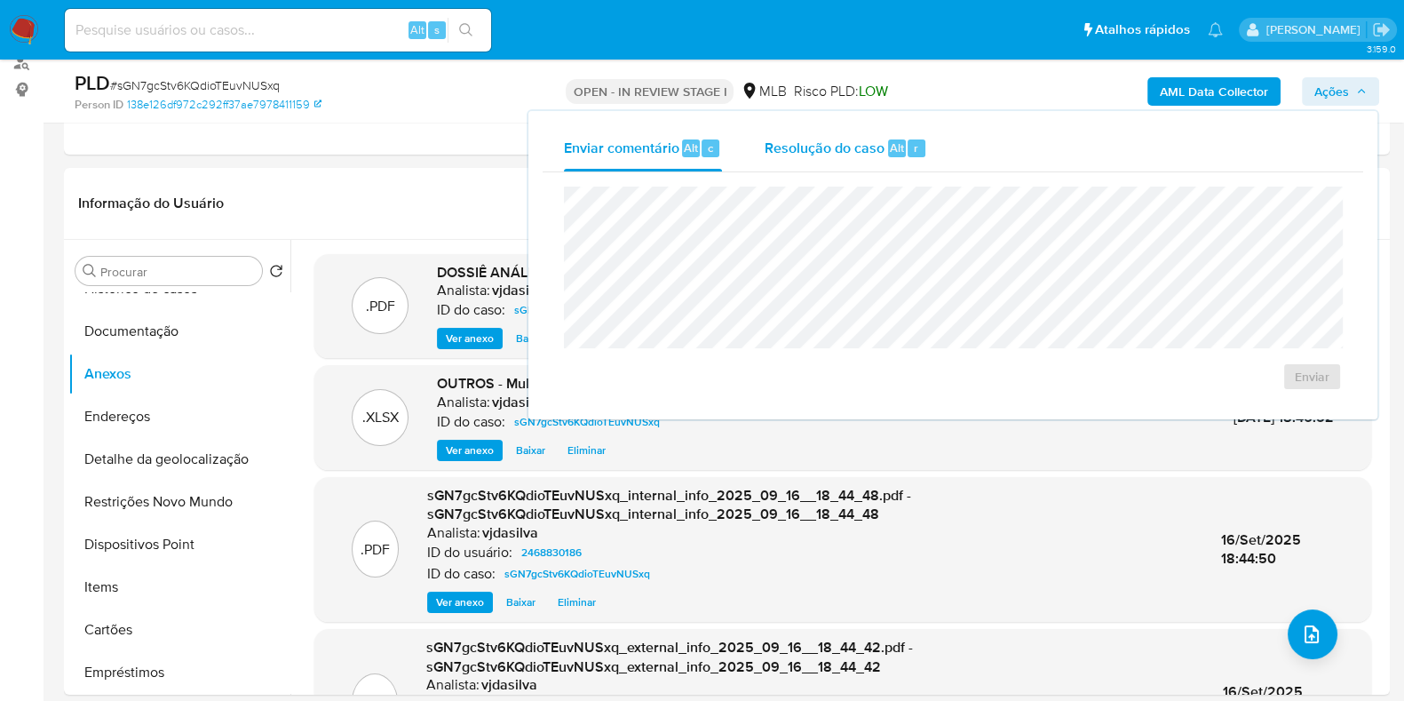
click at [804, 158] on div "Resolução do caso Alt r" at bounding box center [846, 148] width 163 height 46
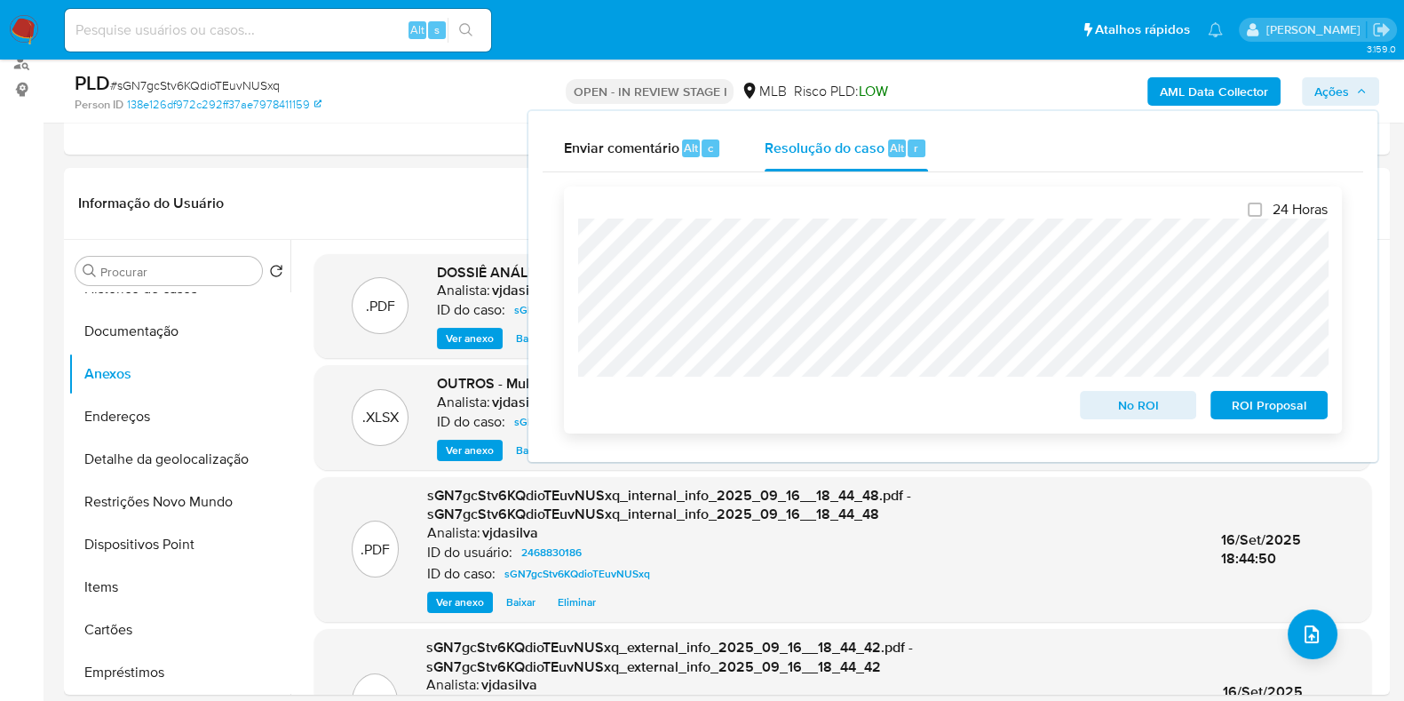
click at [1248, 402] on span "ROI Proposal" at bounding box center [1269, 405] width 92 height 25
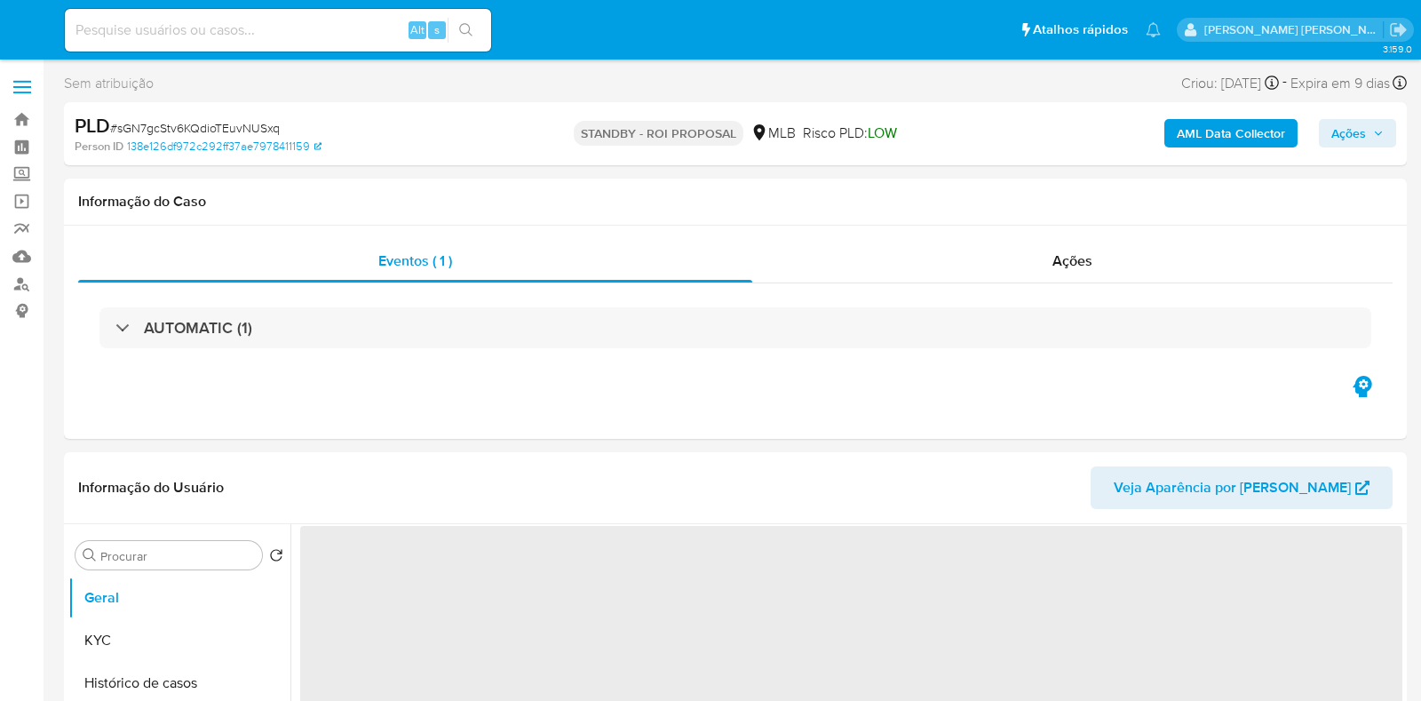
select select "10"
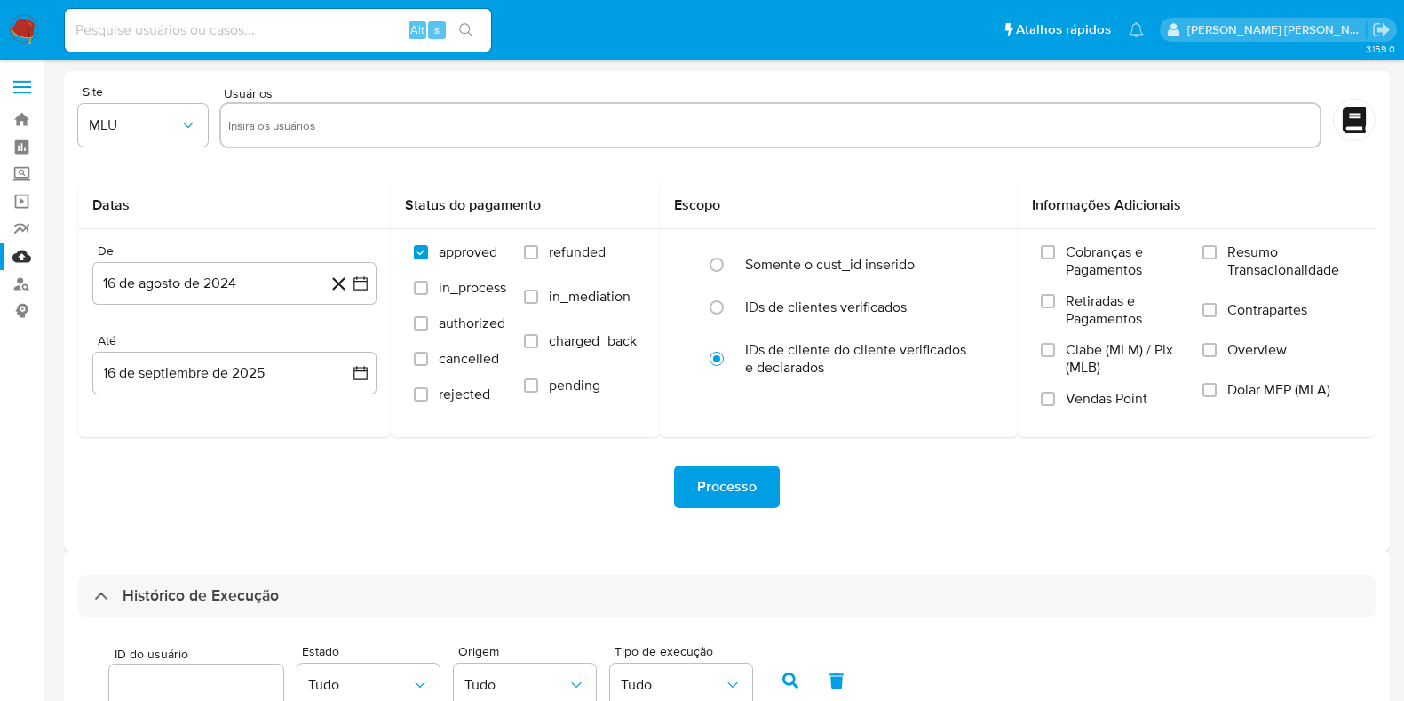
select select "100"
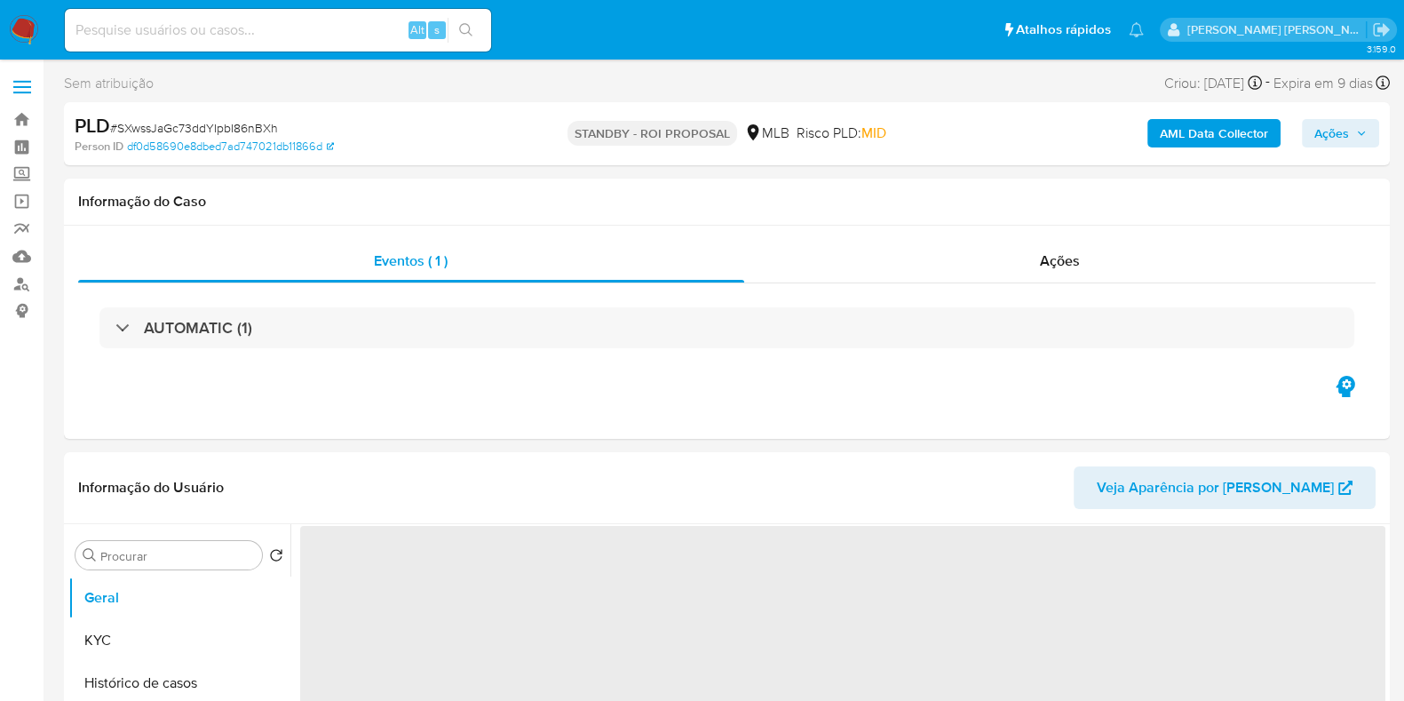
select select "10"
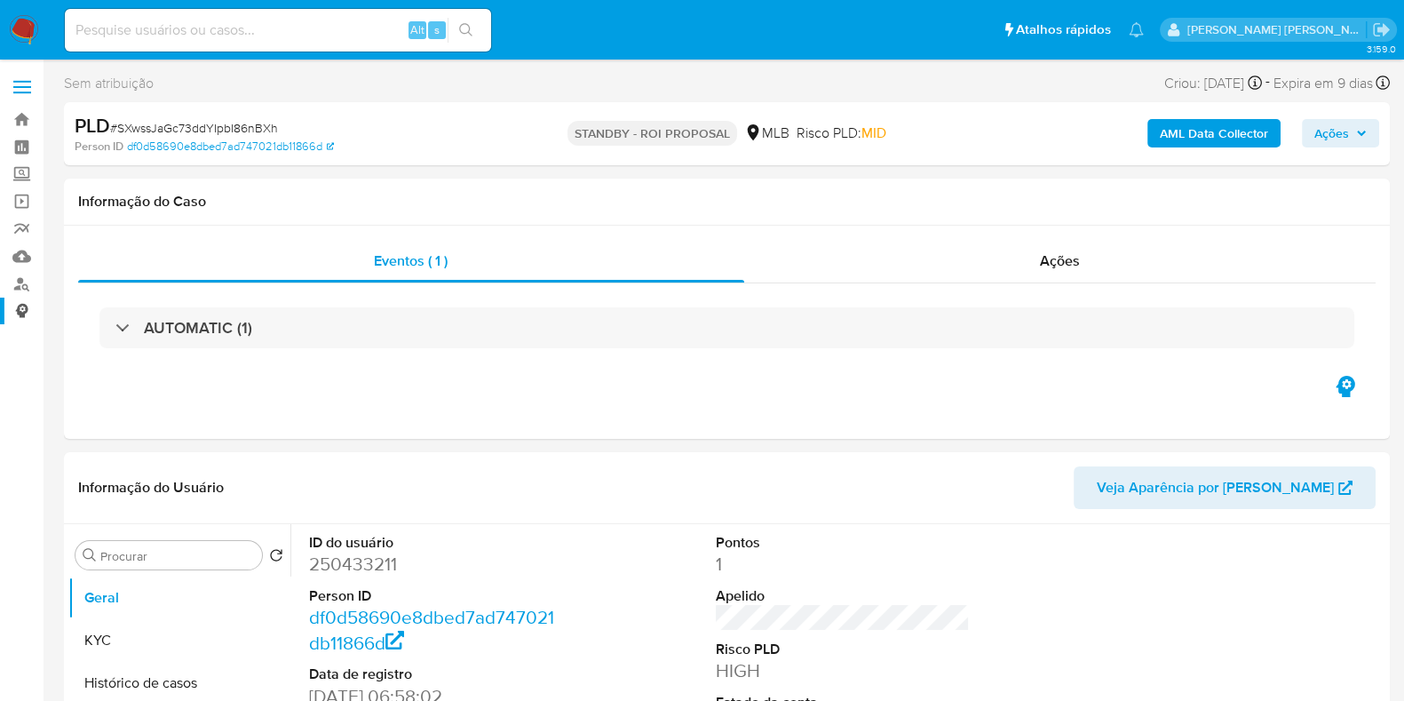
click at [22, 313] on link "Consolidado" at bounding box center [105, 312] width 211 height 28
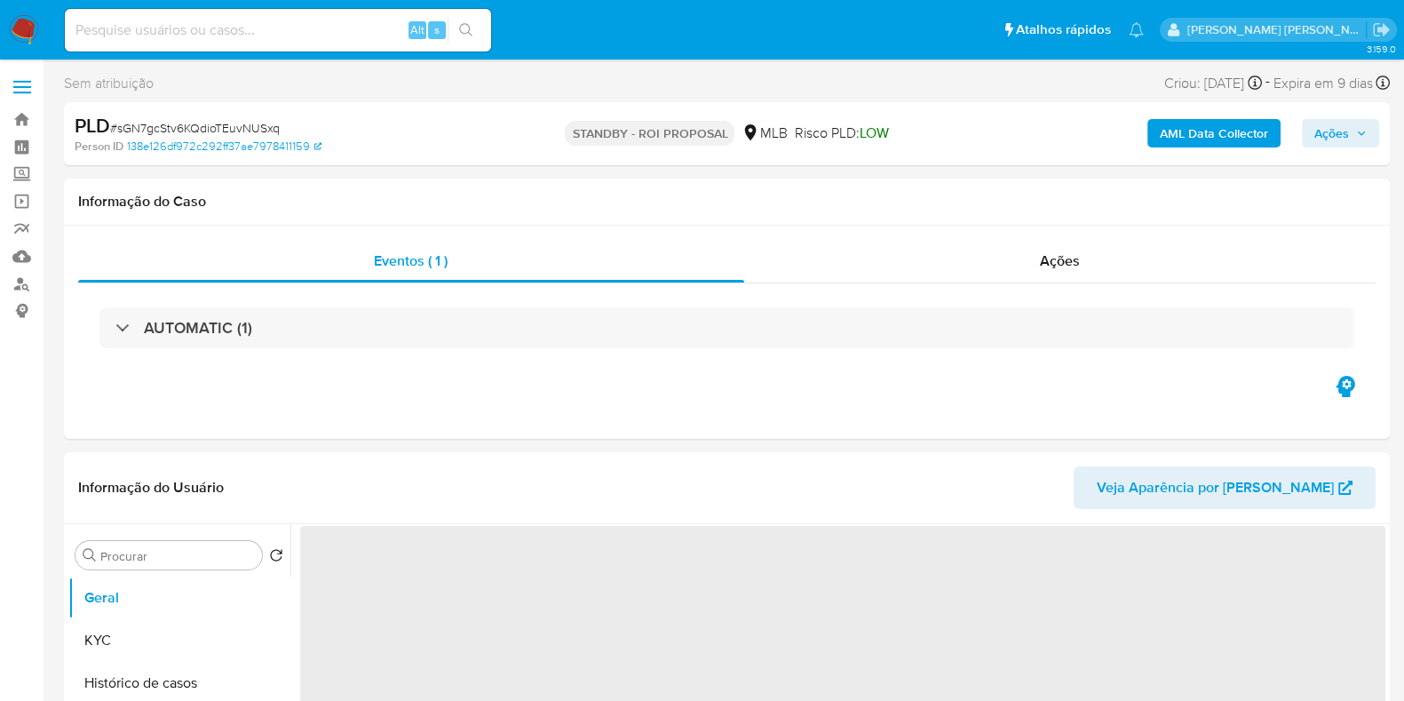
select select "10"
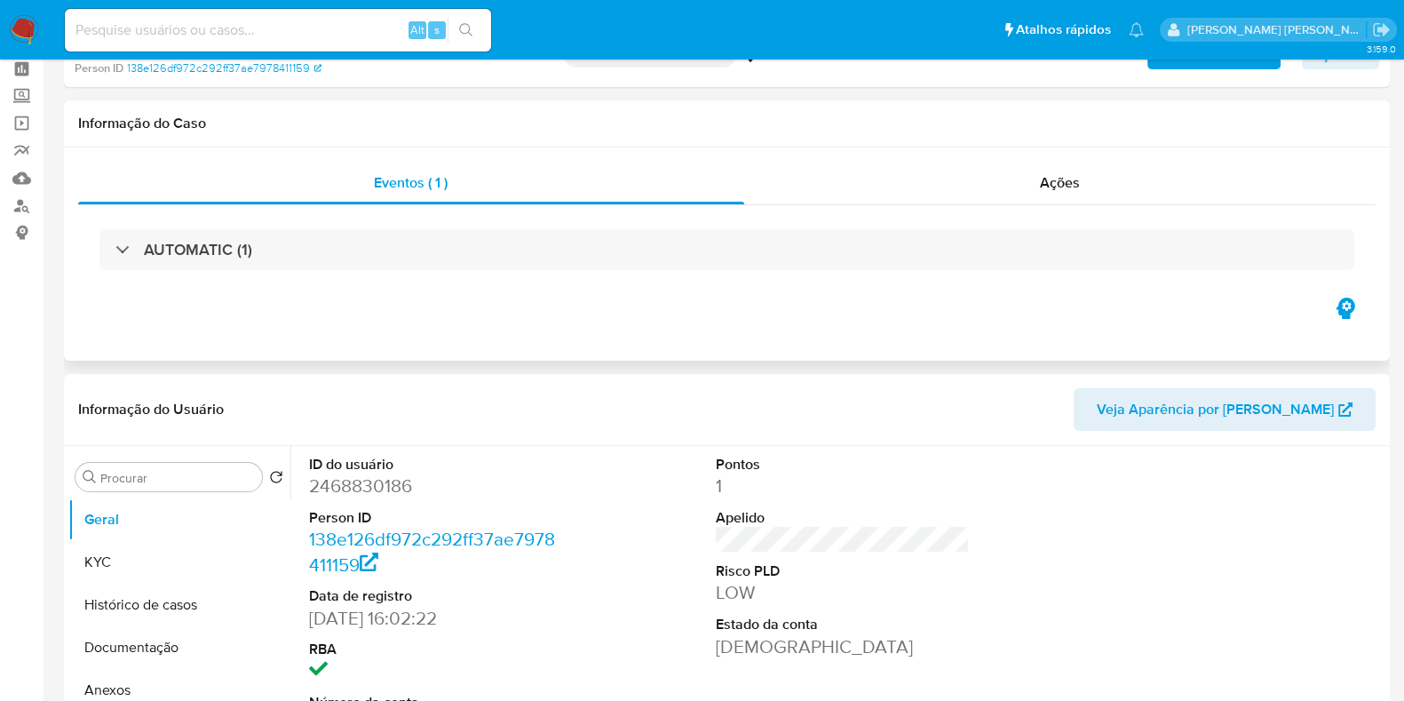
scroll to position [110, 0]
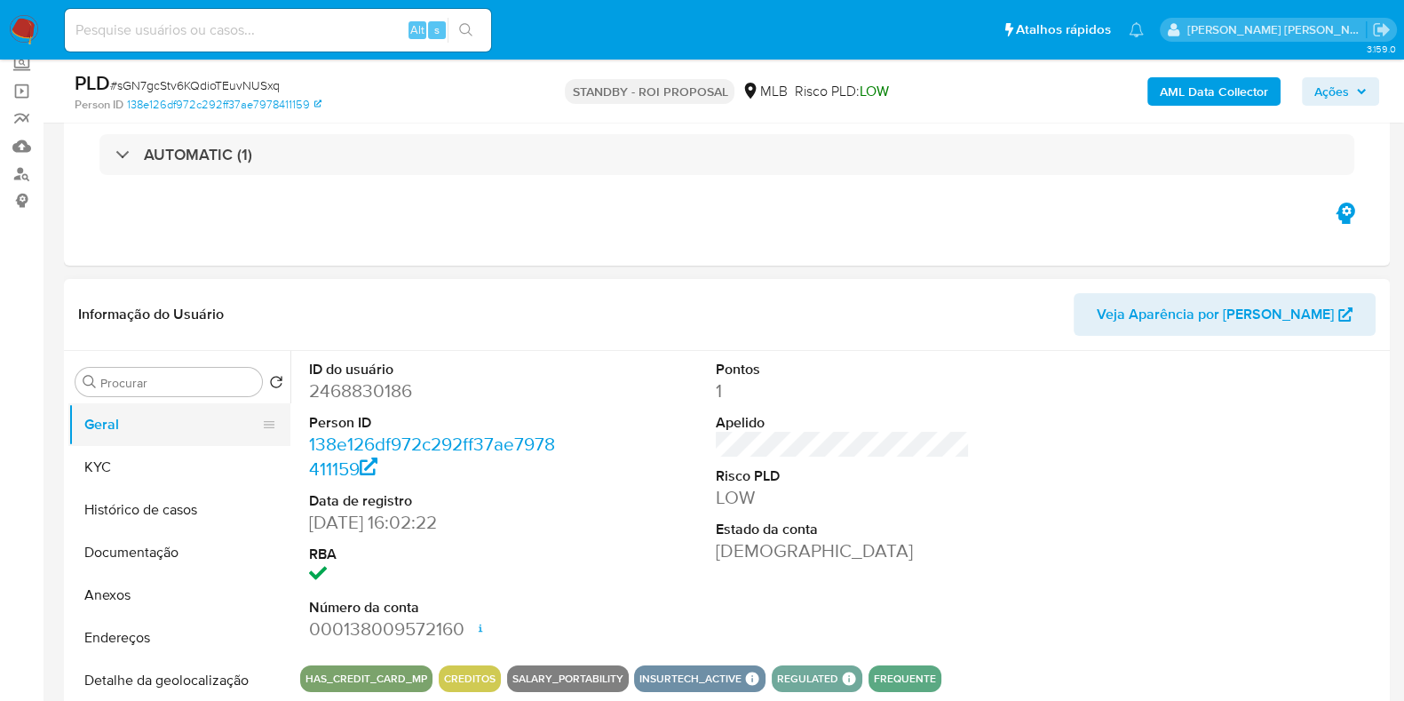
click at [187, 432] on button "Geral" at bounding box center [172, 424] width 208 height 43
click at [183, 456] on button "KYC" at bounding box center [172, 467] width 208 height 43
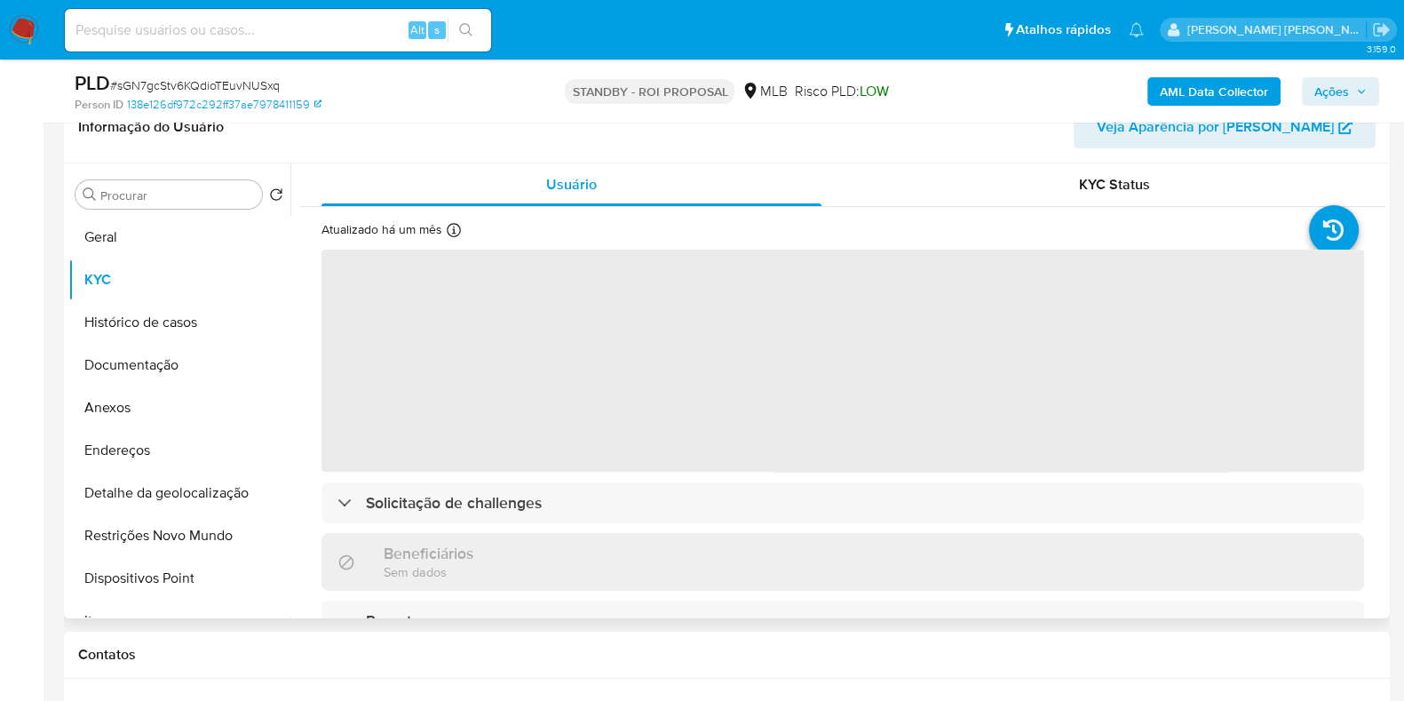
scroll to position [333, 0]
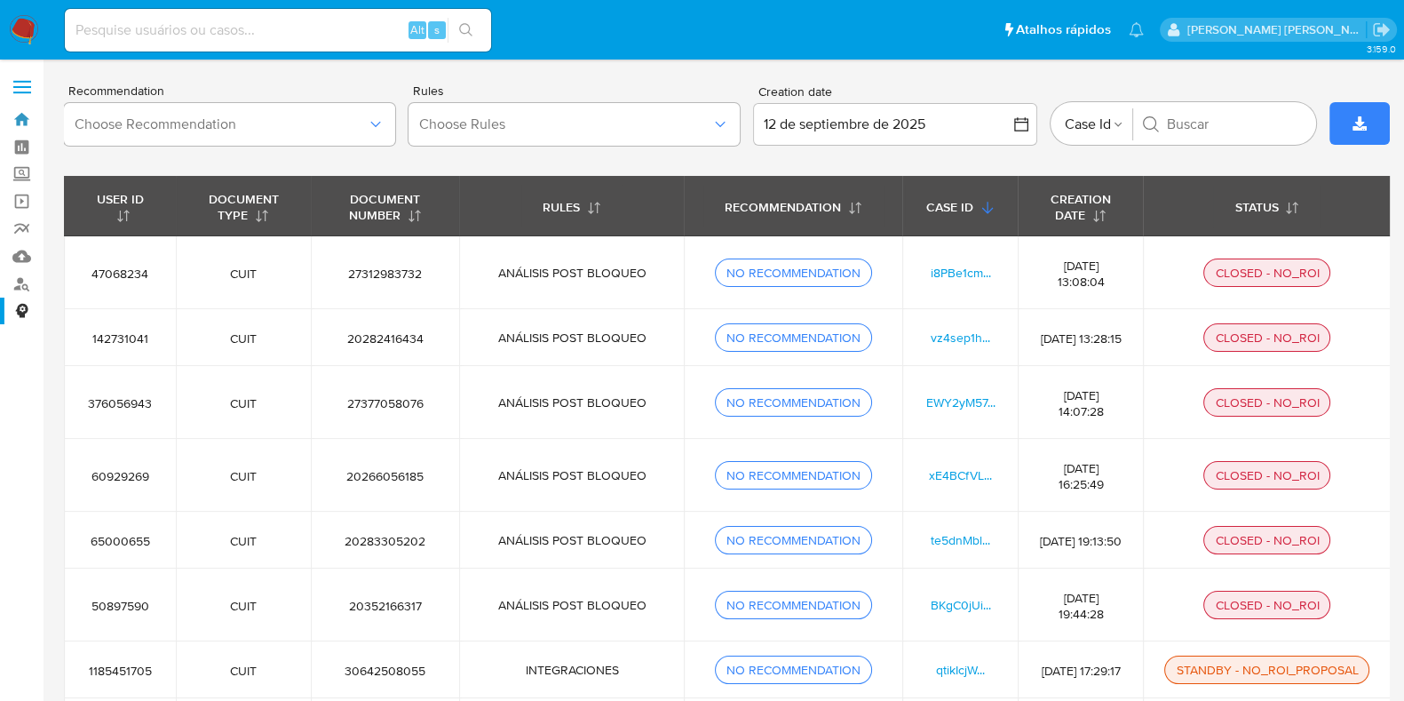
click at [22, 123] on link "Bandeja" at bounding box center [105, 120] width 211 height 28
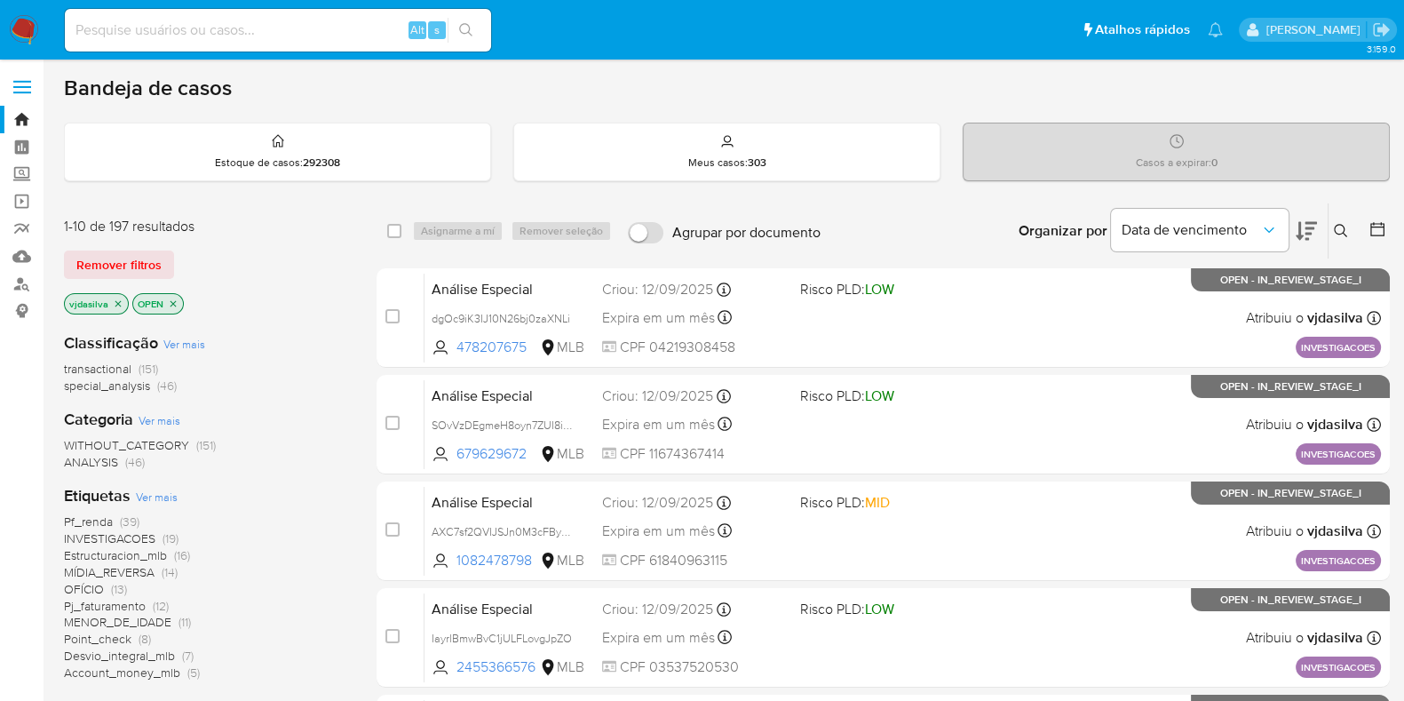
click at [266, 34] on input at bounding box center [278, 30] width 426 height 23
paste input "cVlMZdNDsZZAsM1xafh2q2Z0"
type input "cVlMZdNDsZZAsM1xafh2q2Z0"
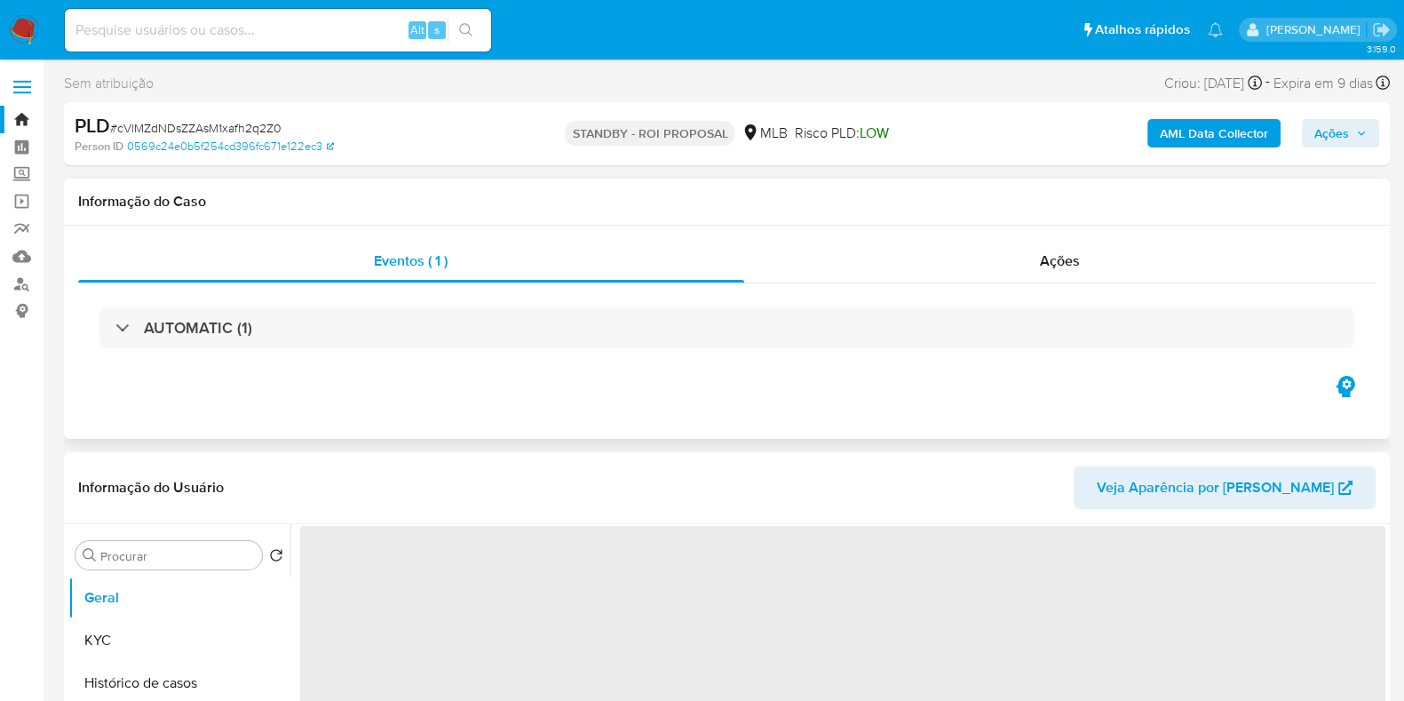
select select "10"
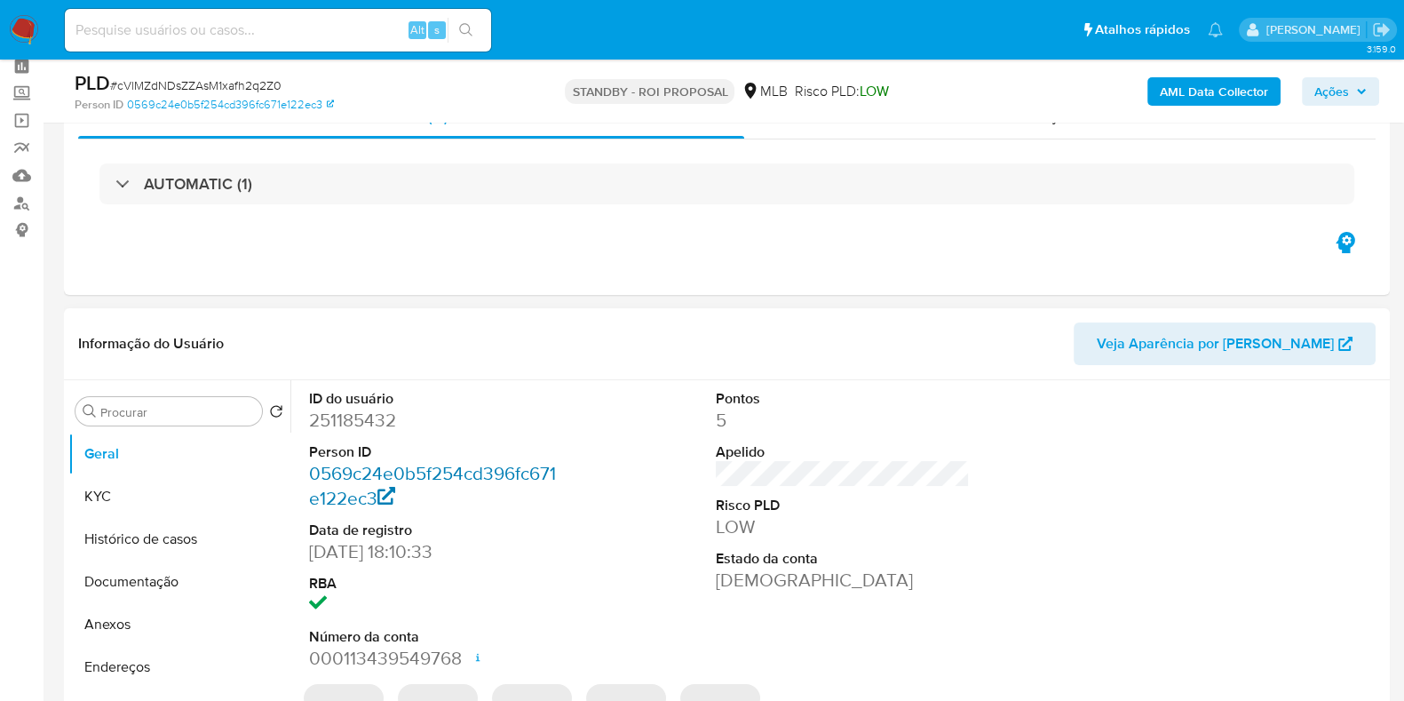
scroll to position [110, 0]
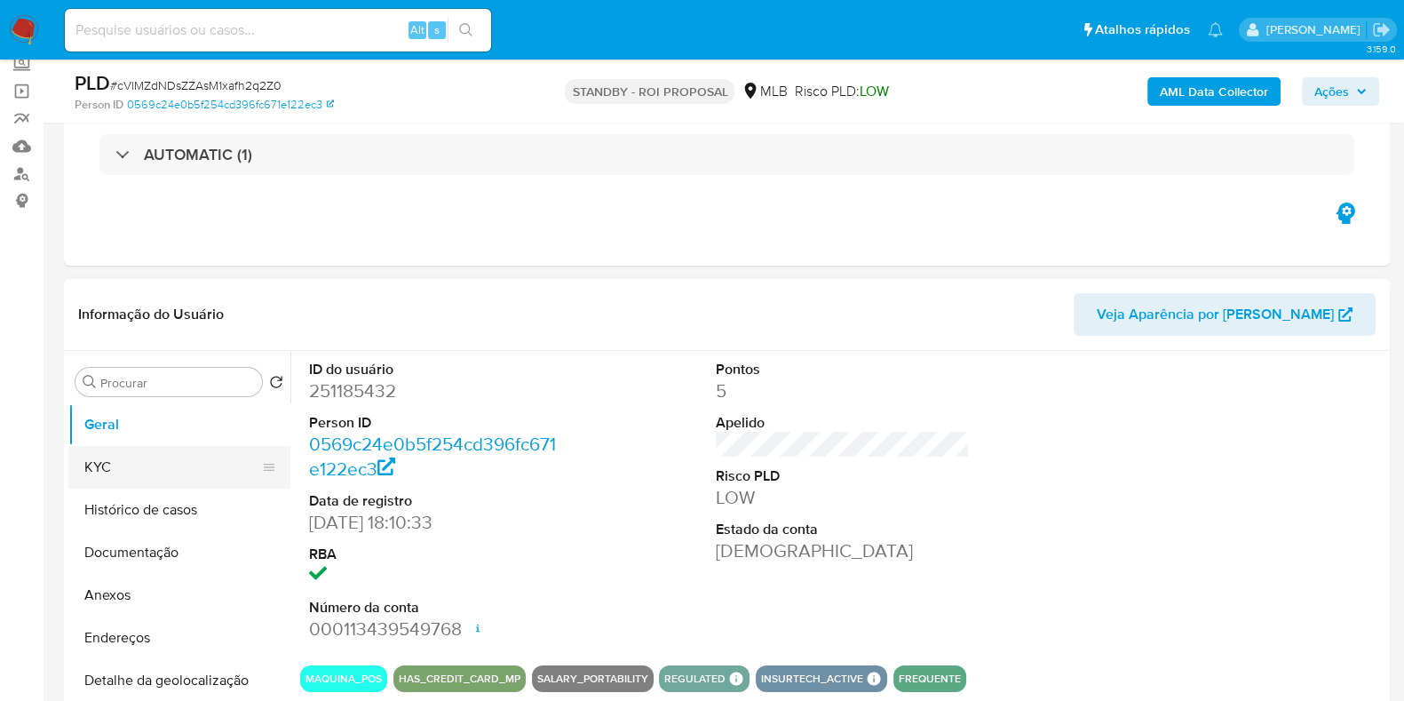
click at [155, 459] on button "KYC" at bounding box center [172, 467] width 208 height 43
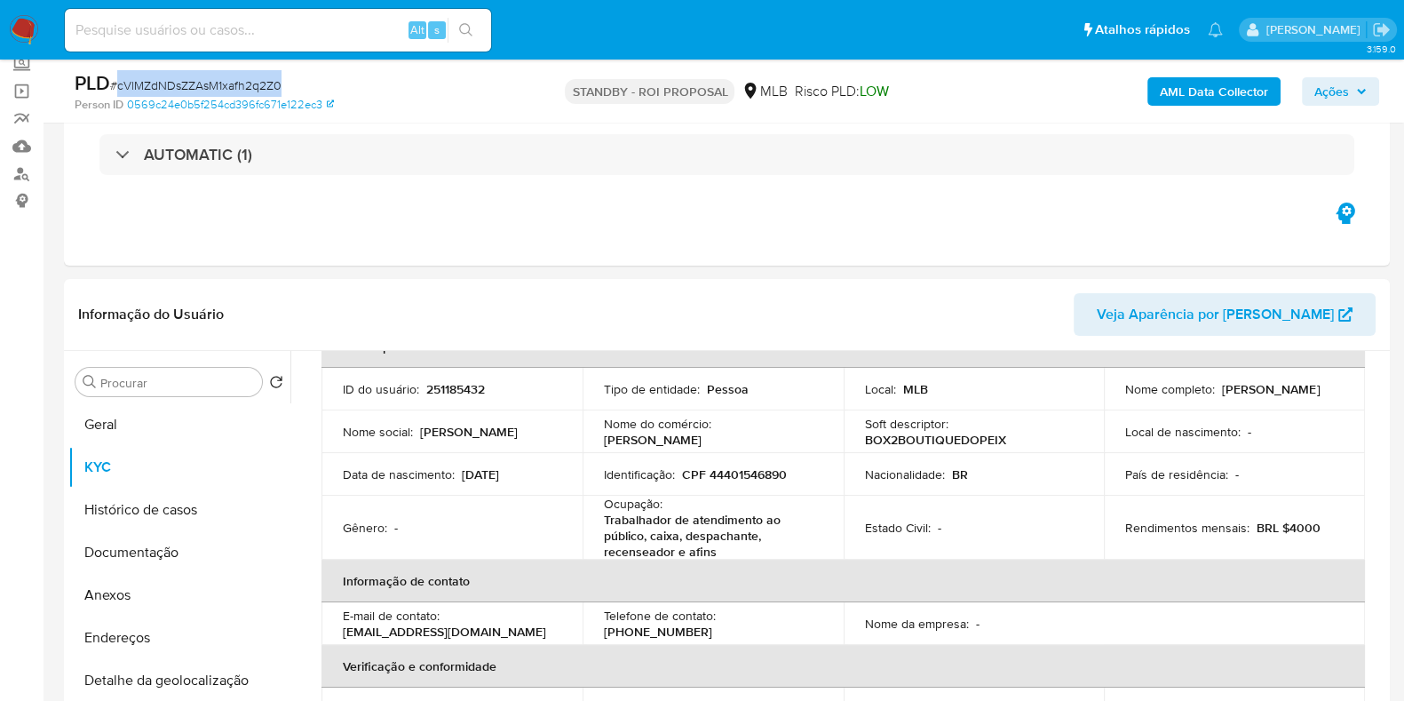
drag, startPoint x: 289, startPoint y: 82, endPoint x: 117, endPoint y: 86, distance: 171.5
click at [117, 86] on div "PLD # cVlMZdNDsZZAsM1xafh2q2Z0" at bounding box center [289, 83] width 428 height 27
copy span "cVlMZdNDsZZAsM1xafh2q2Z0"
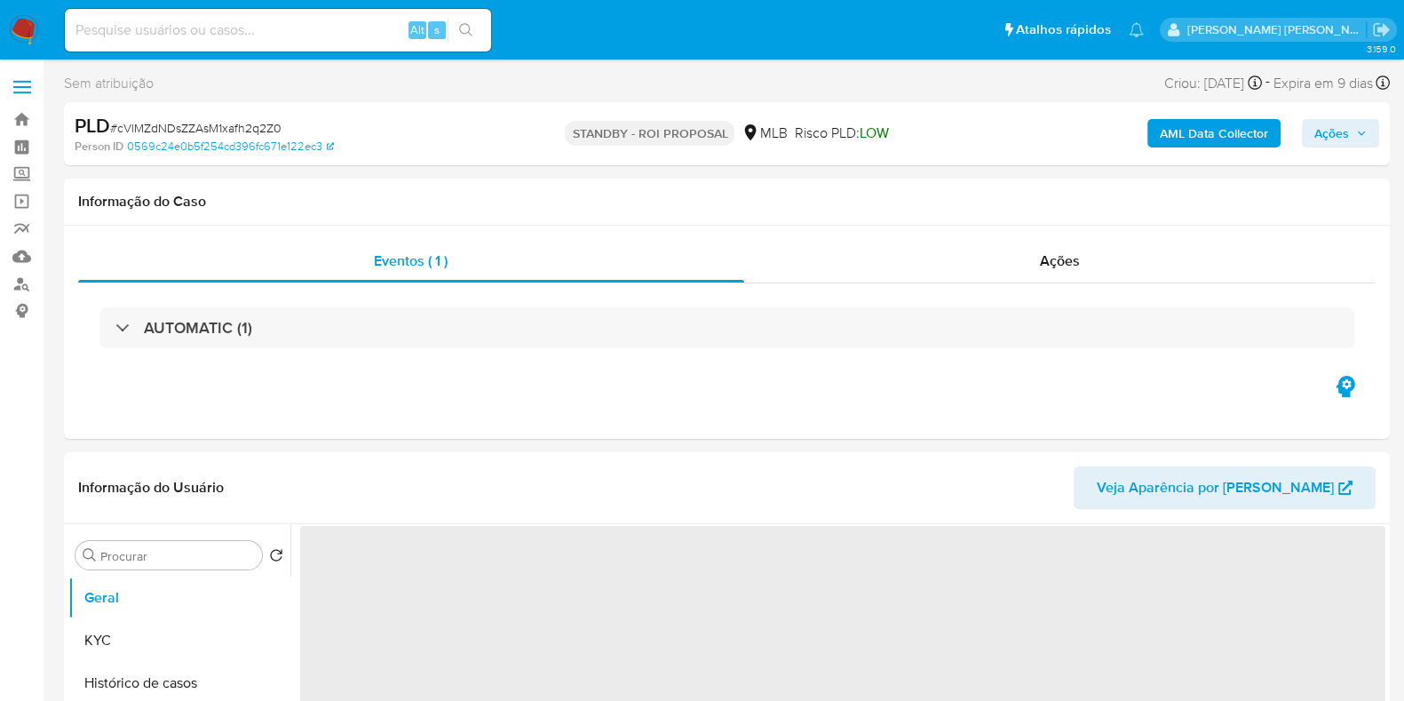
select select "10"
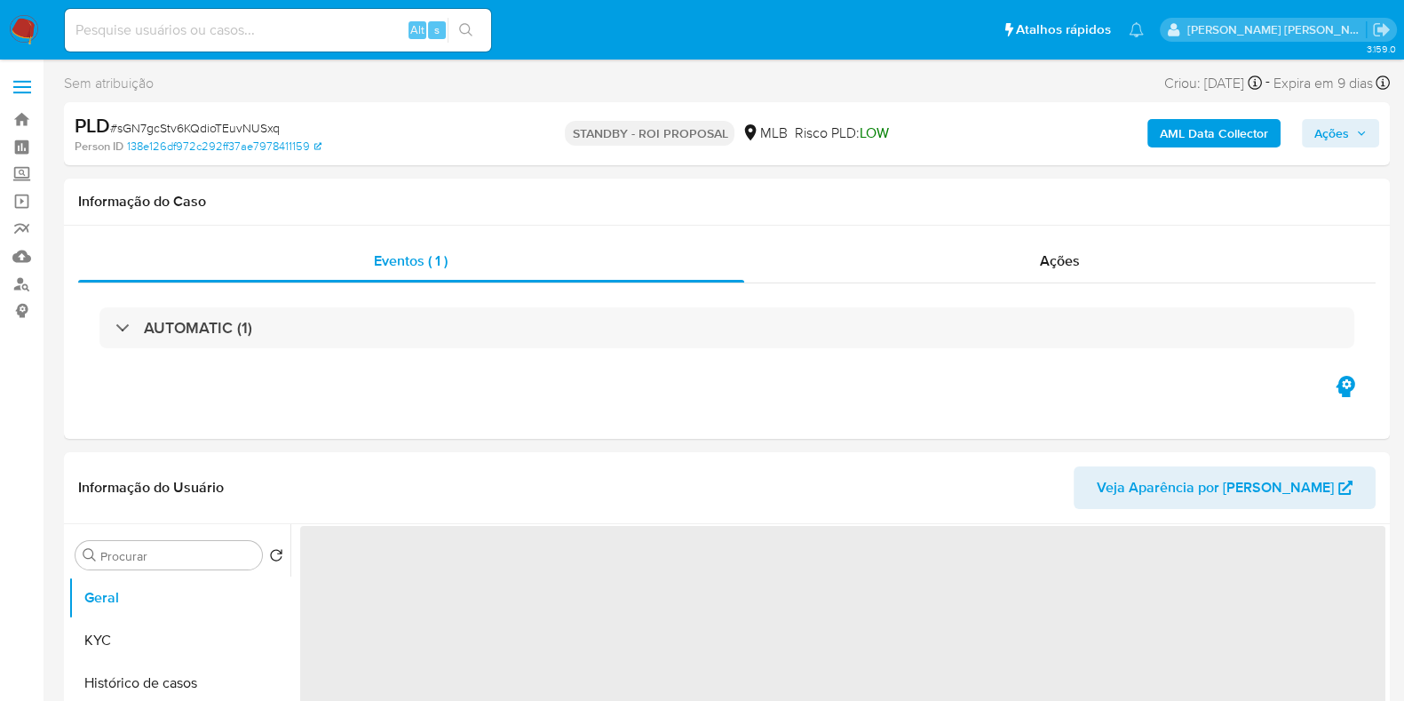
select select "10"
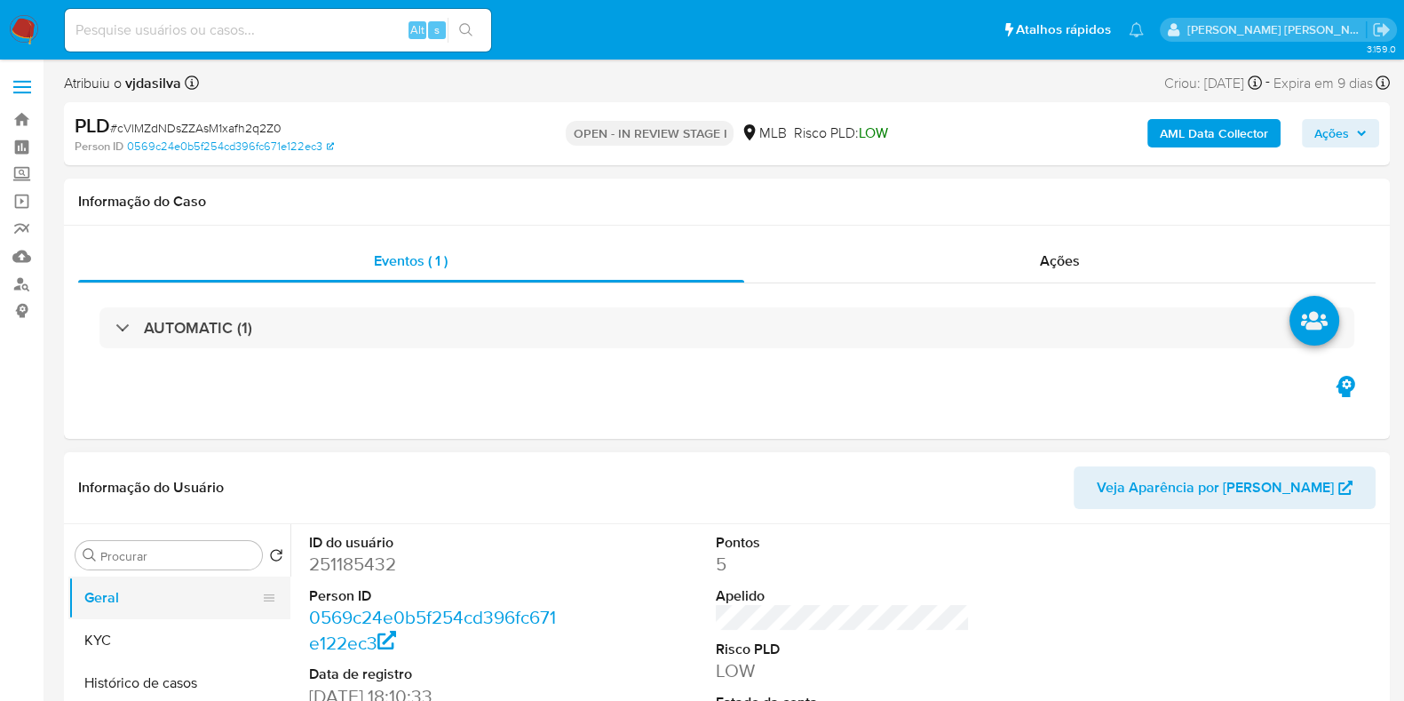
click at [107, 592] on button "Geral" at bounding box center [172, 597] width 208 height 43
click at [380, 567] on dd "251185432" at bounding box center [436, 564] width 254 height 25
drag, startPoint x: 401, startPoint y: 562, endPoint x: 306, endPoint y: 542, distance: 97.2
click at [306, 542] on div "ID do usuário 251185432 Person ID 0569c24e0b5f254cd396fc671e122ec3 Data de regi…" at bounding box center [436, 674] width 272 height 300
copy dl "ID do usuário 251185432"
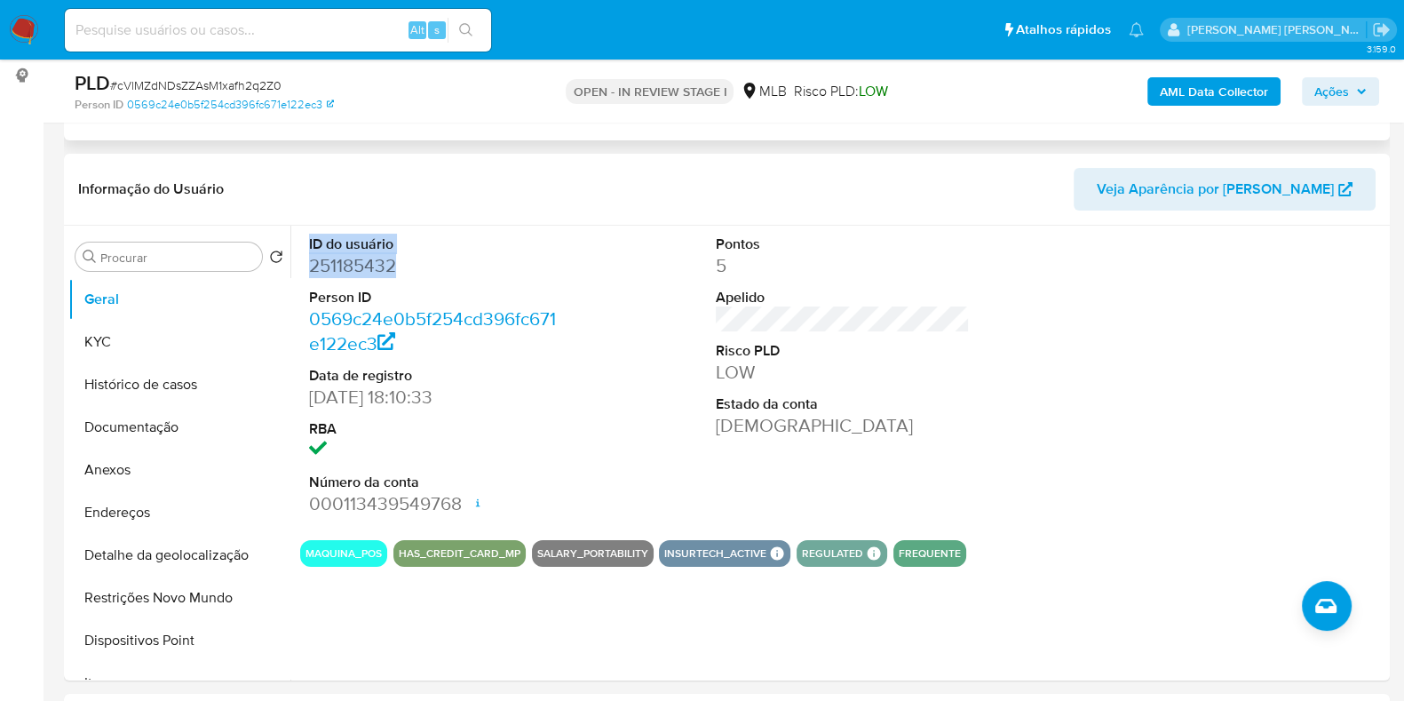
scroll to position [333, 0]
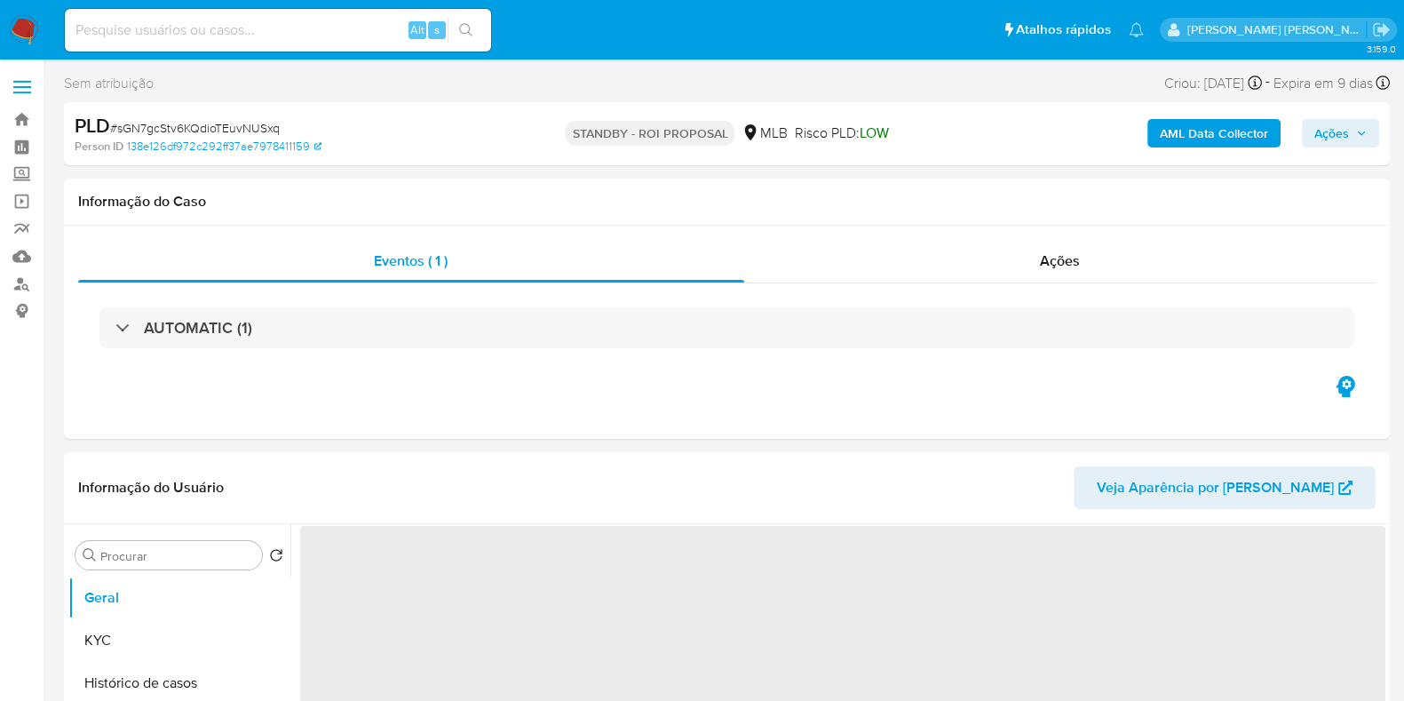
select select "10"
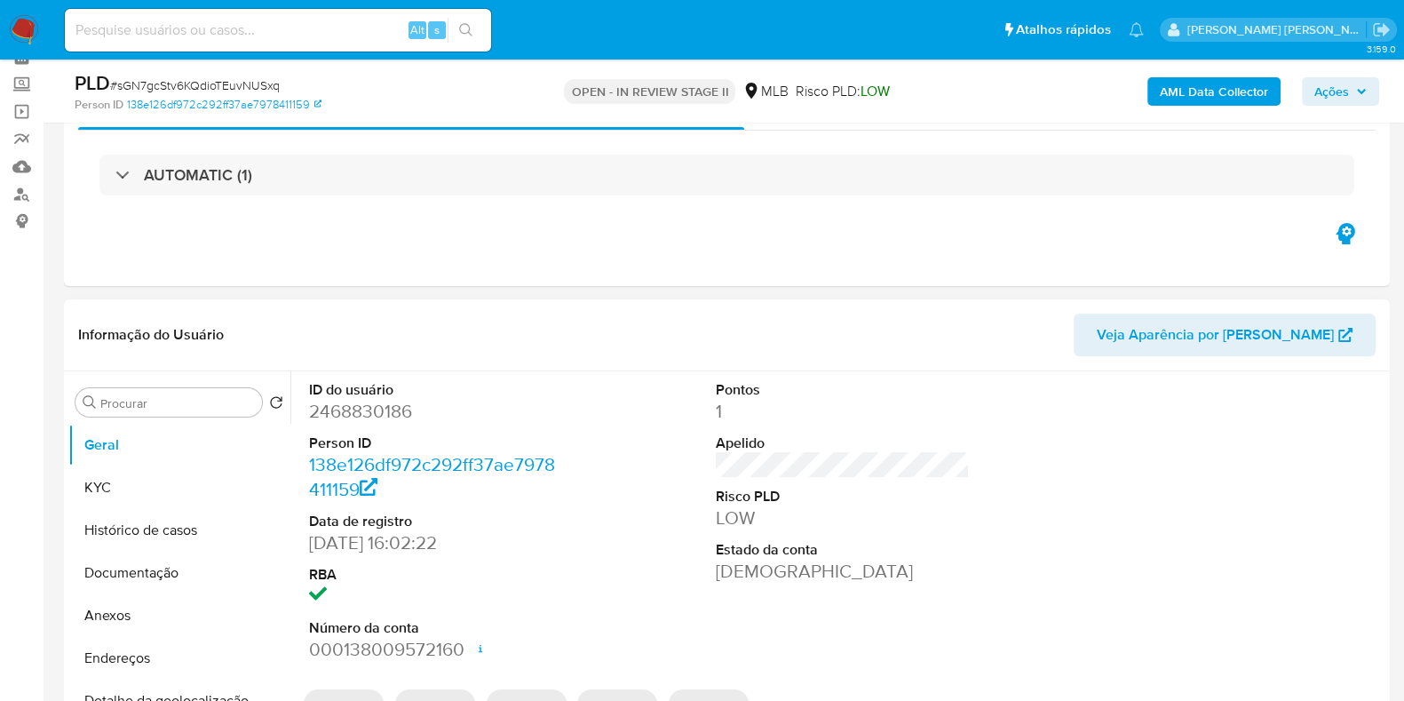
scroll to position [110, 0]
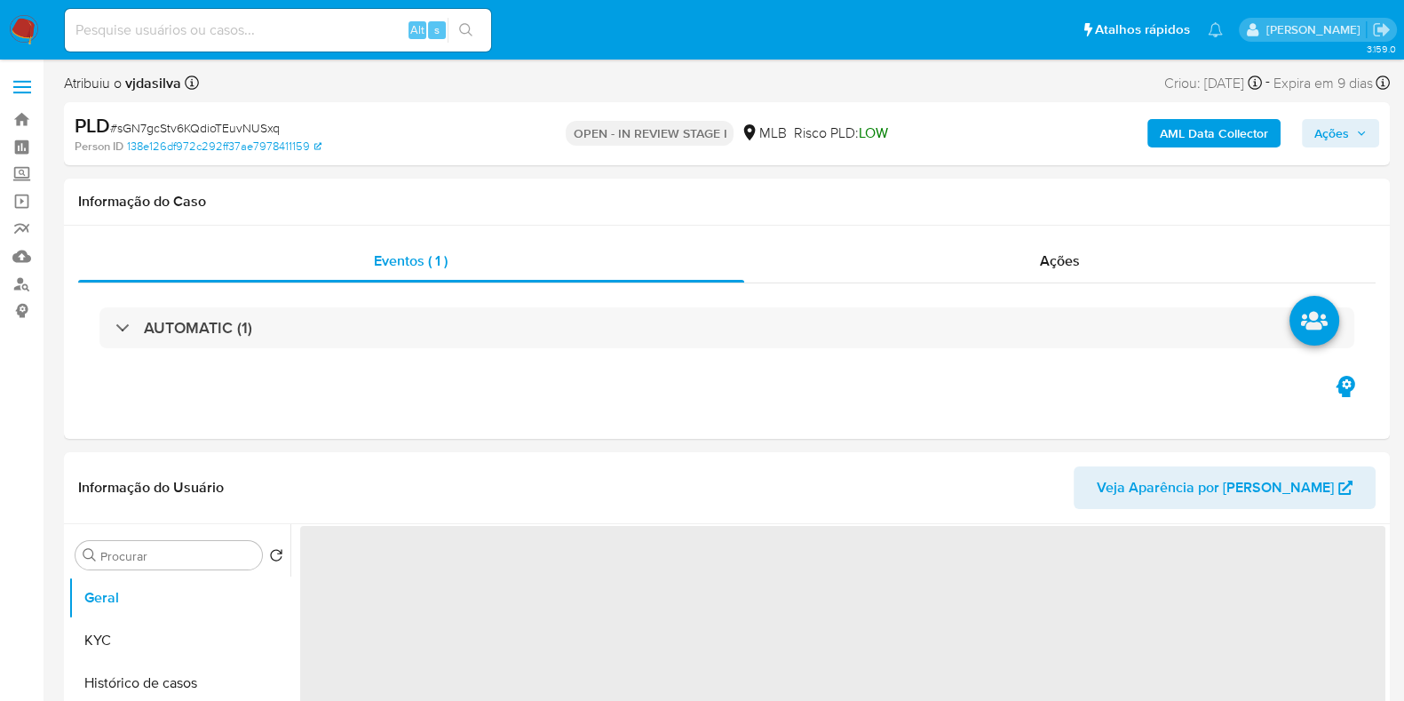
select select "10"
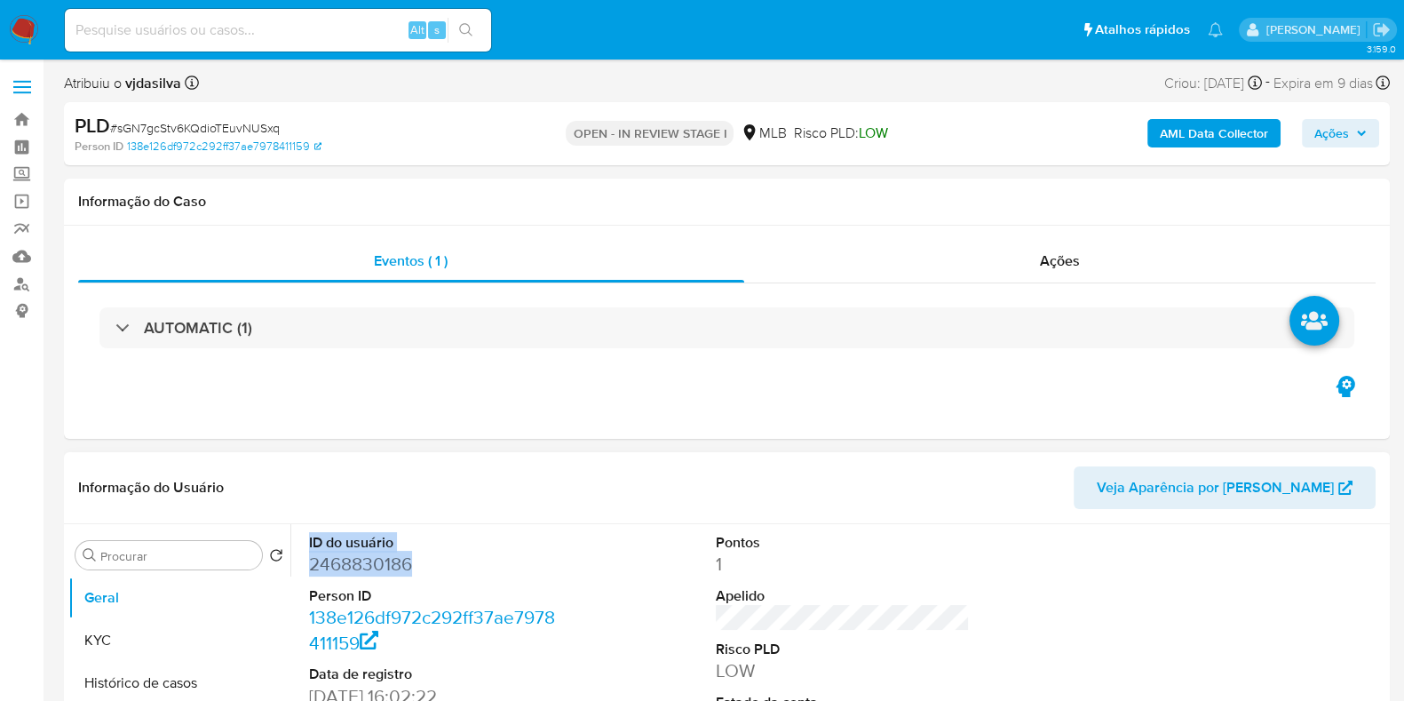
drag, startPoint x: 421, startPoint y: 567, endPoint x: 302, endPoint y: 544, distance: 121.2
click at [302, 544] on div "ID do usuário 2468830186 Person ID 138e126df972c292ff37ae7978411159 Data de reg…" at bounding box center [436, 674] width 272 height 300
copy dl "ID do usuário 2468830186"
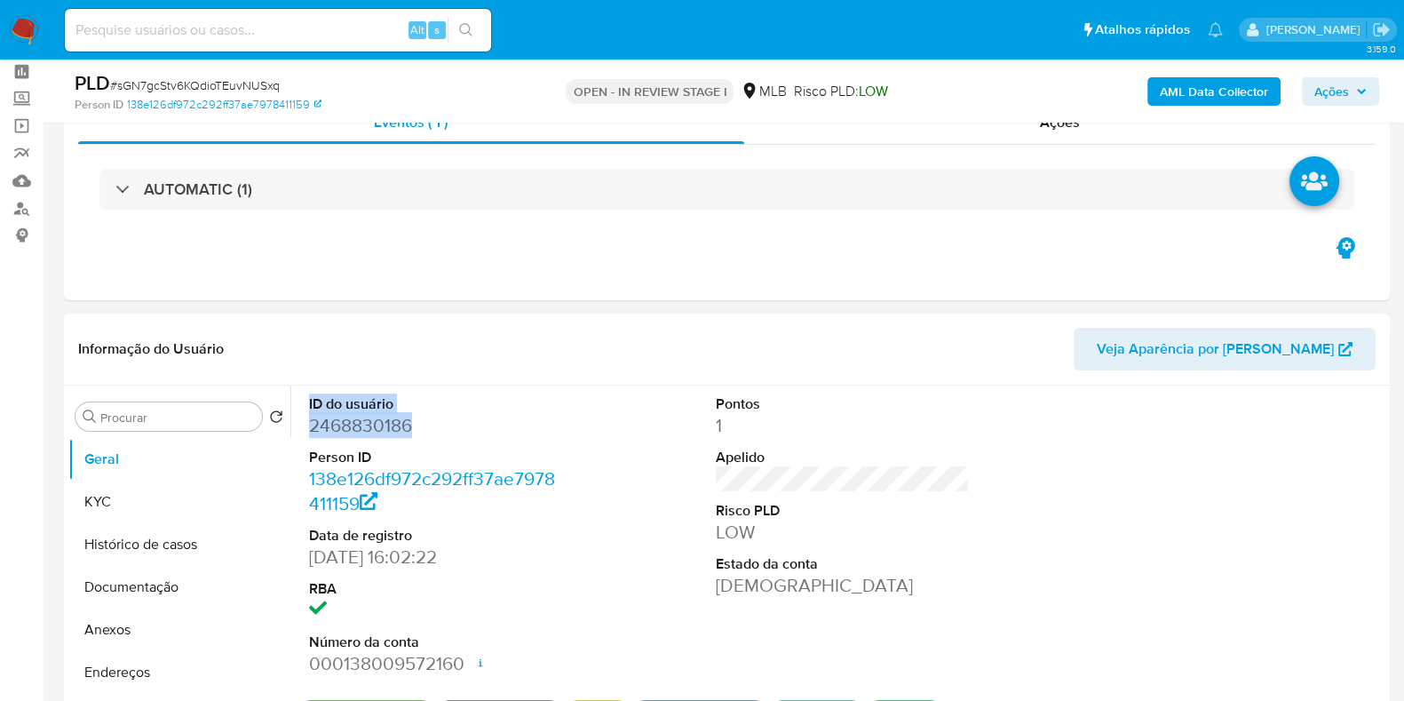
scroll to position [110, 0]
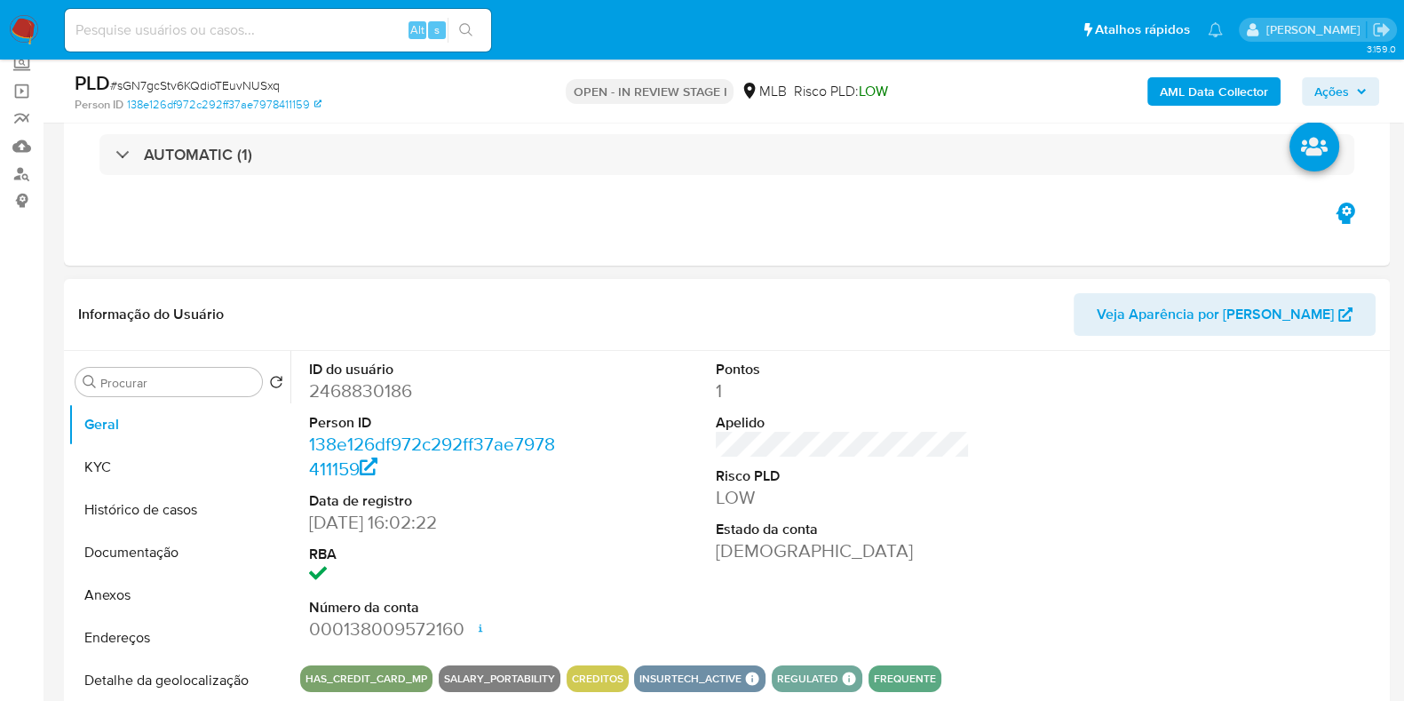
click at [981, 416] on div "ID do usuário 2468830186 Person ID 138e126df972c292ff37ae7978411159 Data de reg…" at bounding box center [842, 501] width 1085 height 300
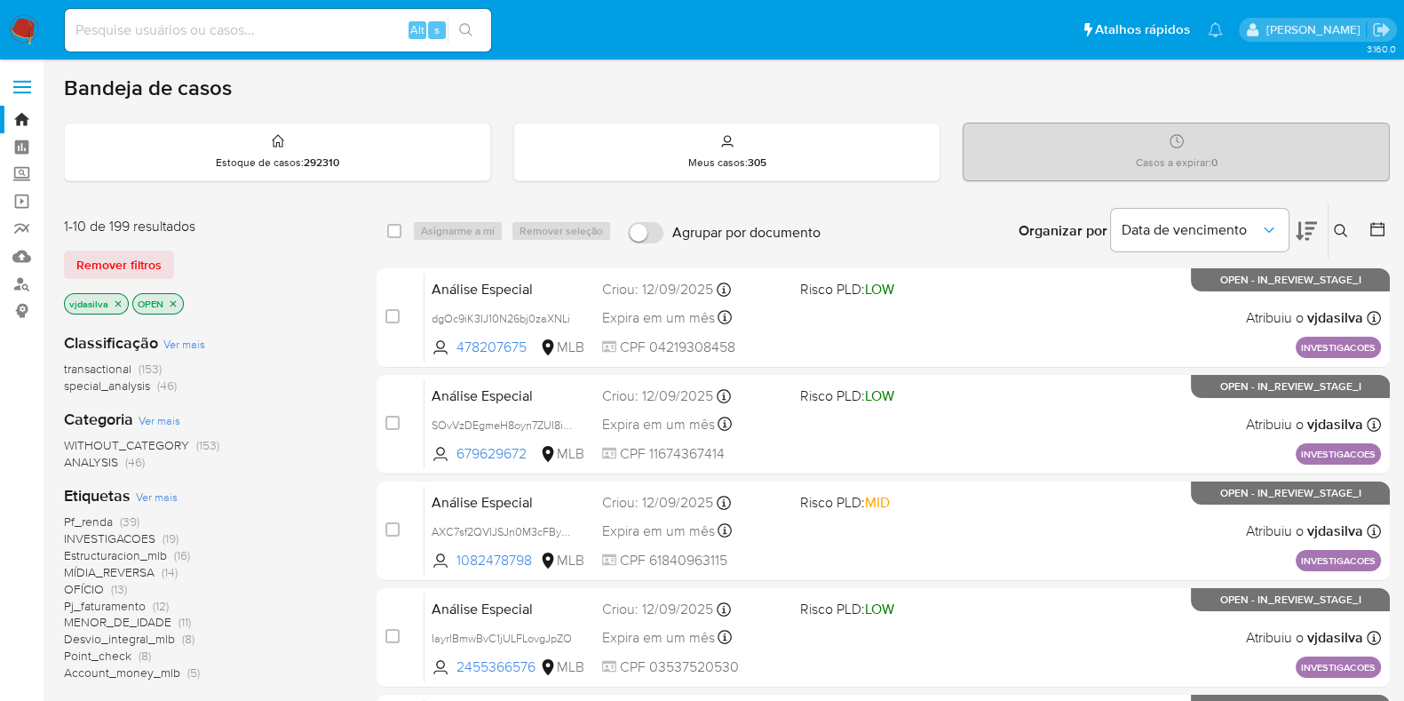
click at [99, 33] on input at bounding box center [278, 30] width 426 height 23
paste input "cVlMZdNDsZZAsM1xafh2q2Z0"
type input "cVlMZdNDsZZAsM1xafh2q2Z0"
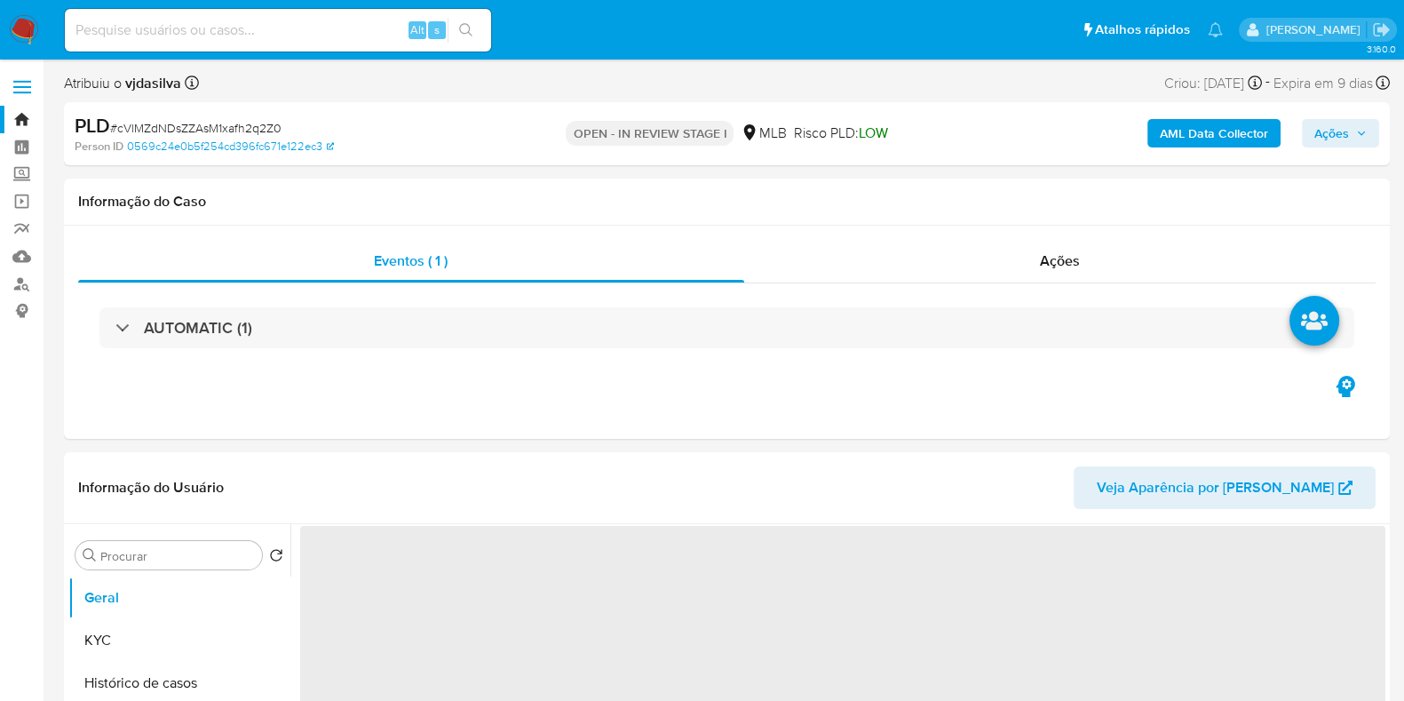
select select "10"
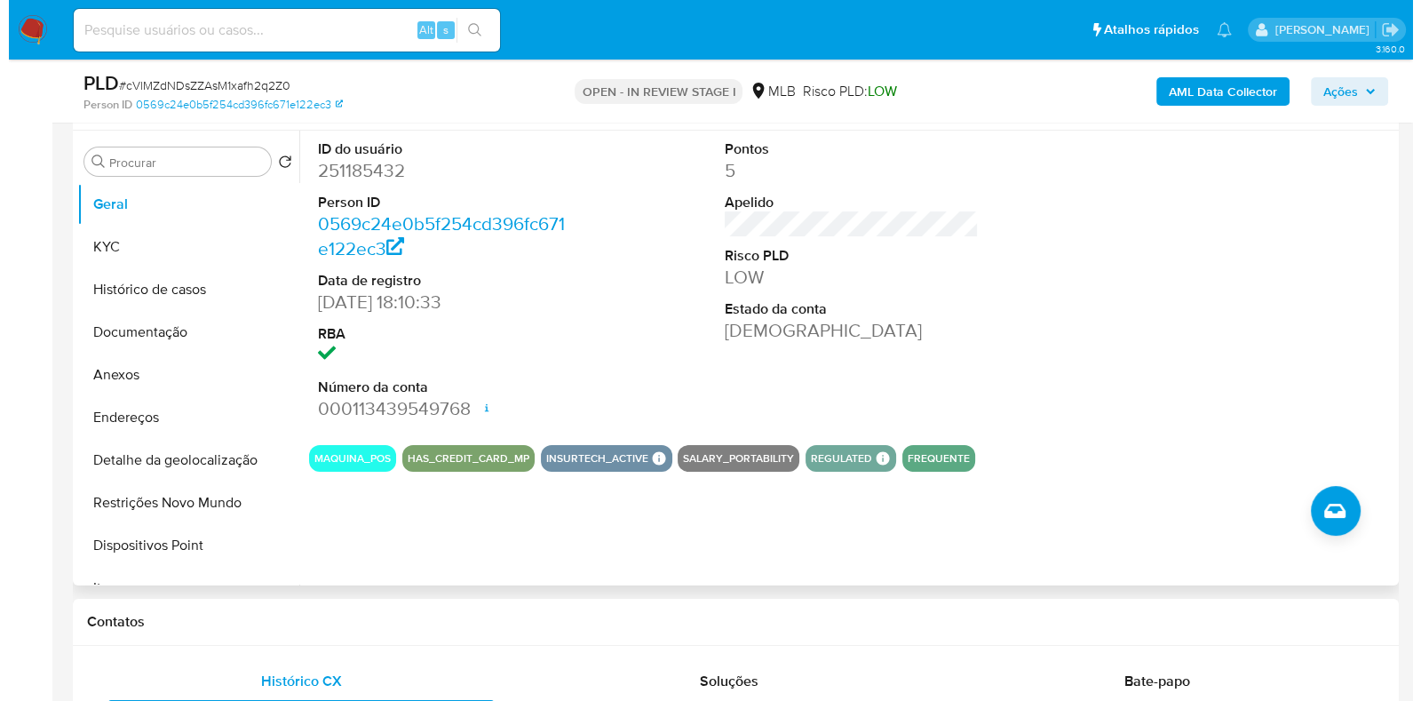
scroll to position [333, 0]
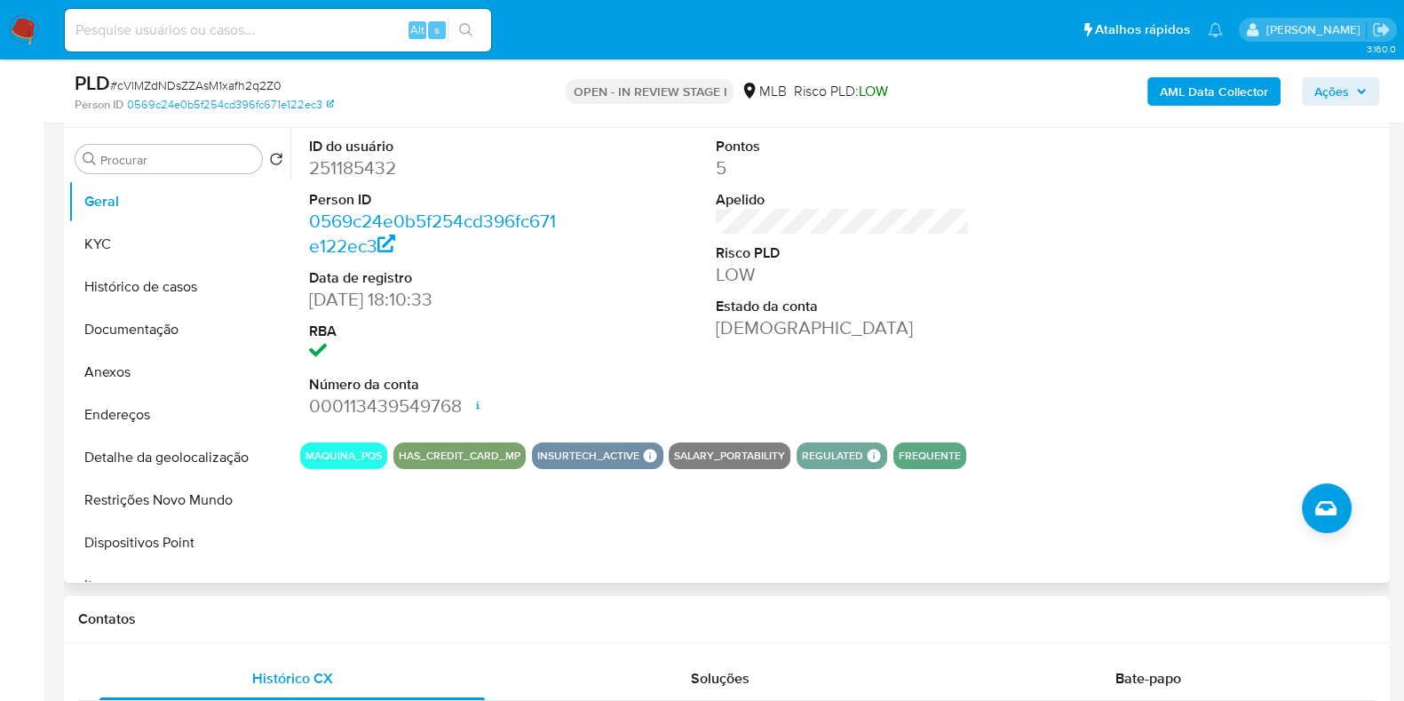
click at [1293, 497] on div "ID do usuário 251185432 Person ID 0569c24e0b5f254cd396fc671e122ec3 Data de regi…" at bounding box center [837, 355] width 1095 height 455
click at [1341, 509] on button "Criar caso manual" at bounding box center [1327, 508] width 50 height 50
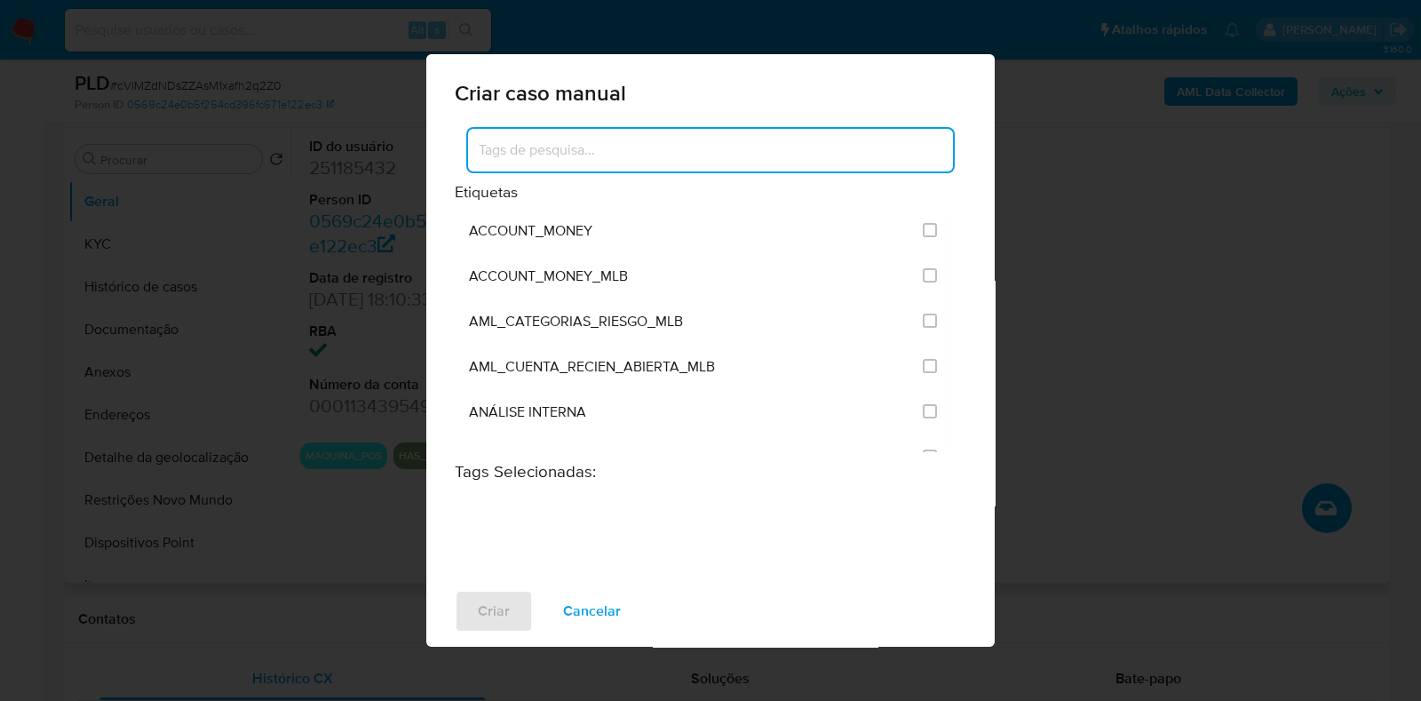
click at [663, 144] on input at bounding box center [710, 150] width 485 height 23
click at [665, 144] on input at bounding box center [710, 150] width 485 height 23
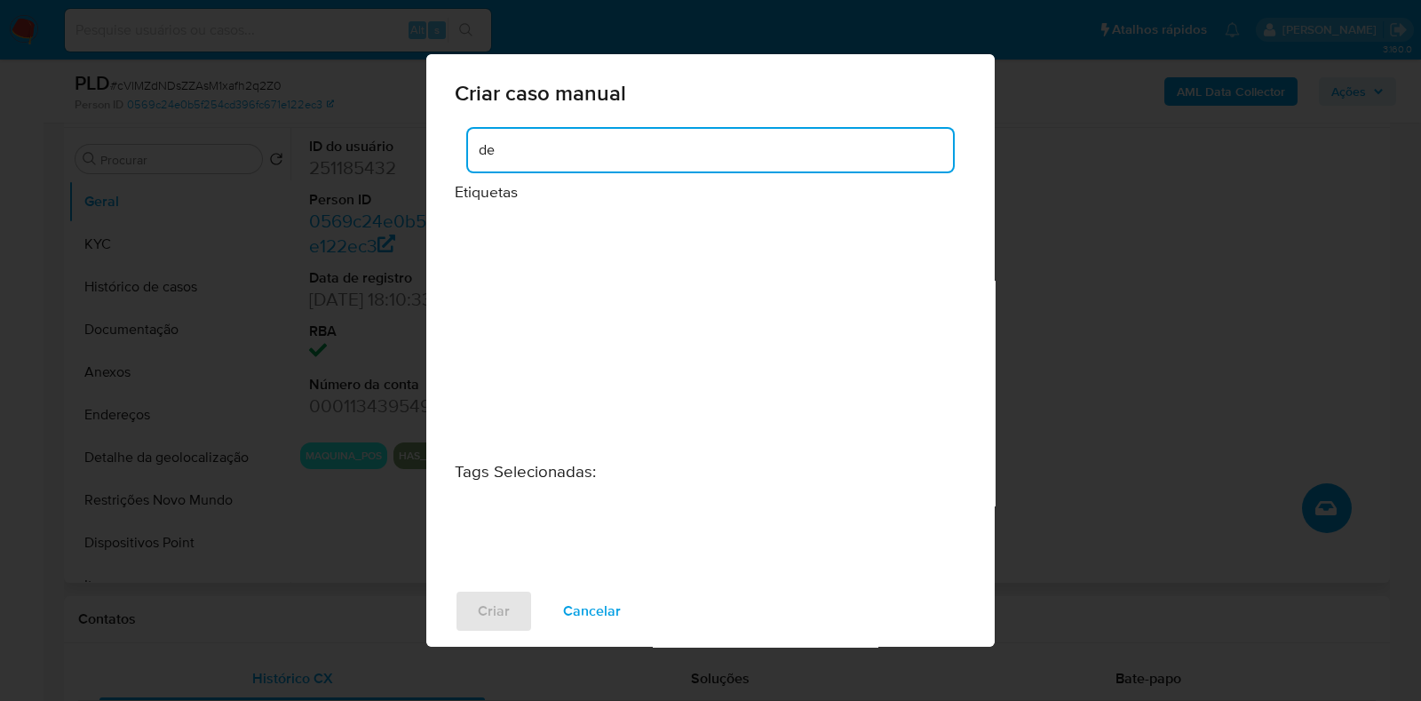
type input "d"
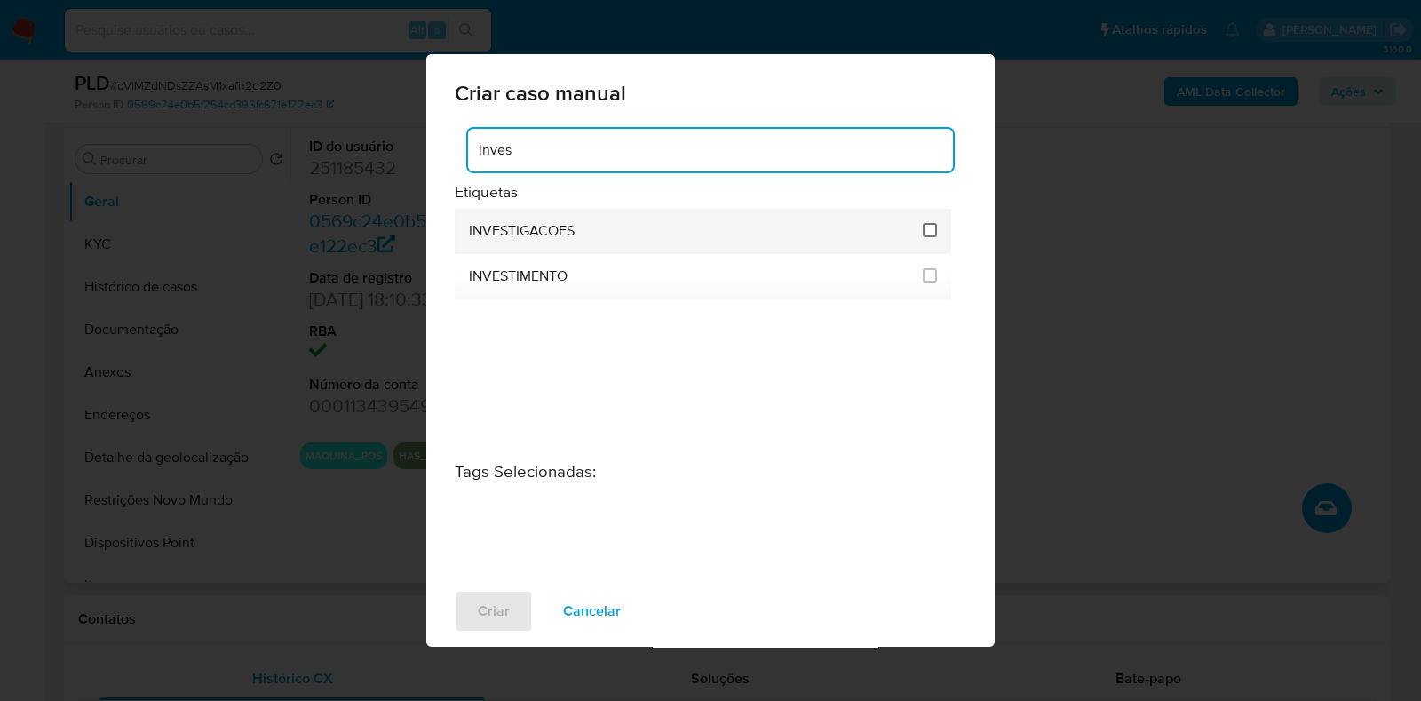
type input "inves"
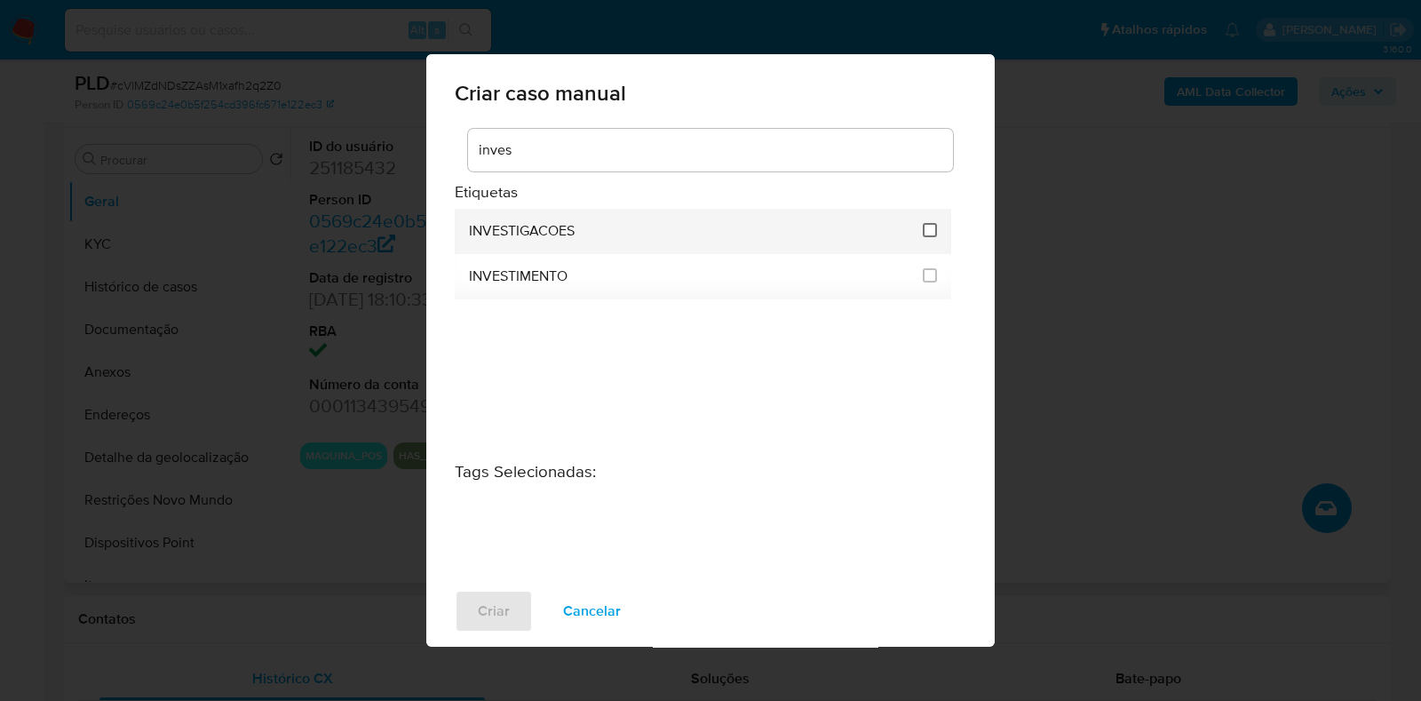
click at [930, 225] on input "2067" at bounding box center [930, 230] width 14 height 14
checkbox input "true"
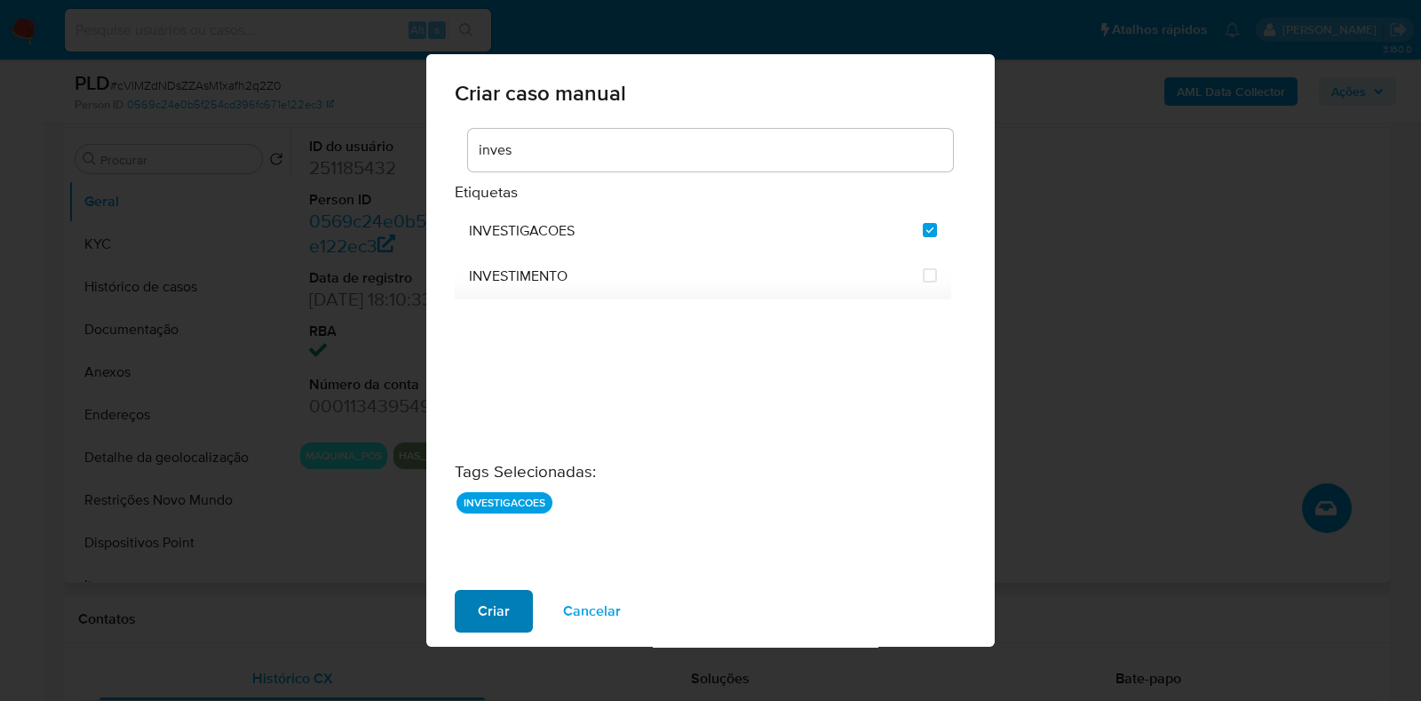
click at [490, 605] on span "Criar" at bounding box center [494, 610] width 32 height 39
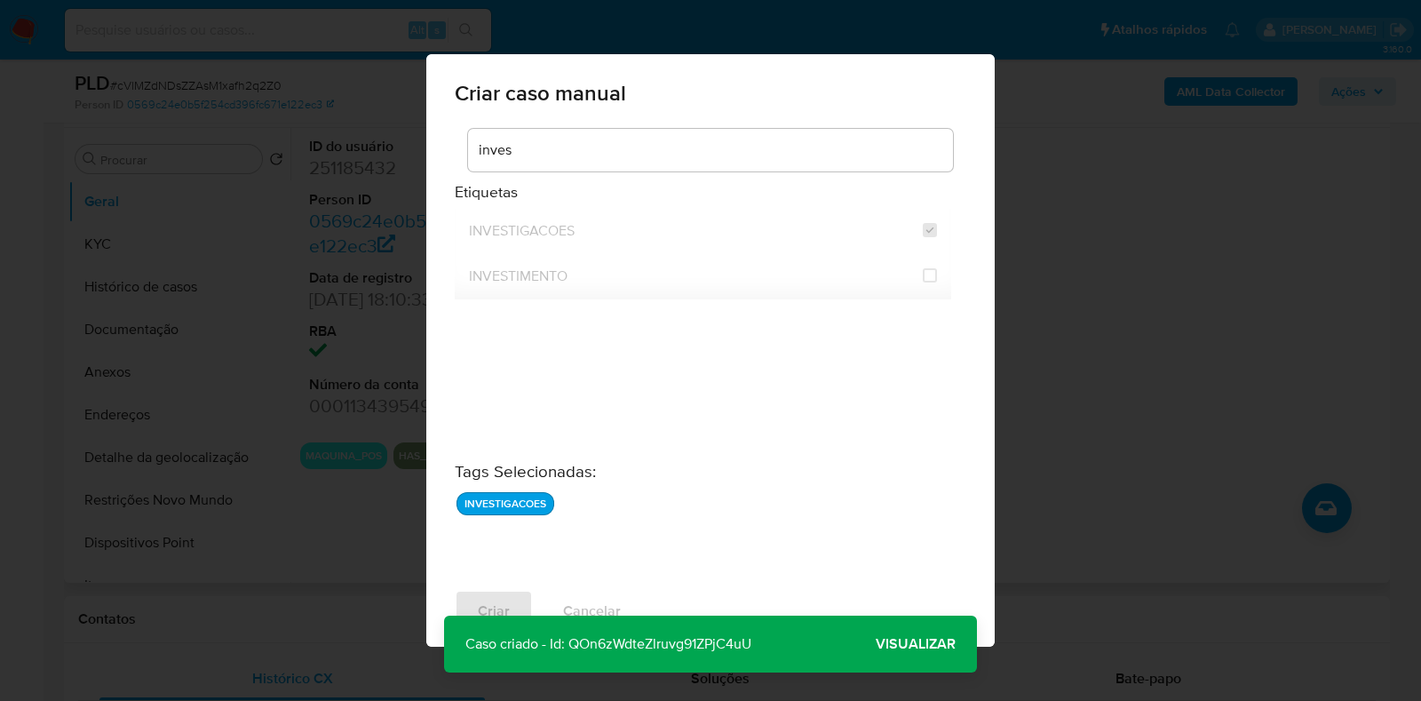
click at [937, 644] on span "Visualizar" at bounding box center [916, 644] width 80 height 0
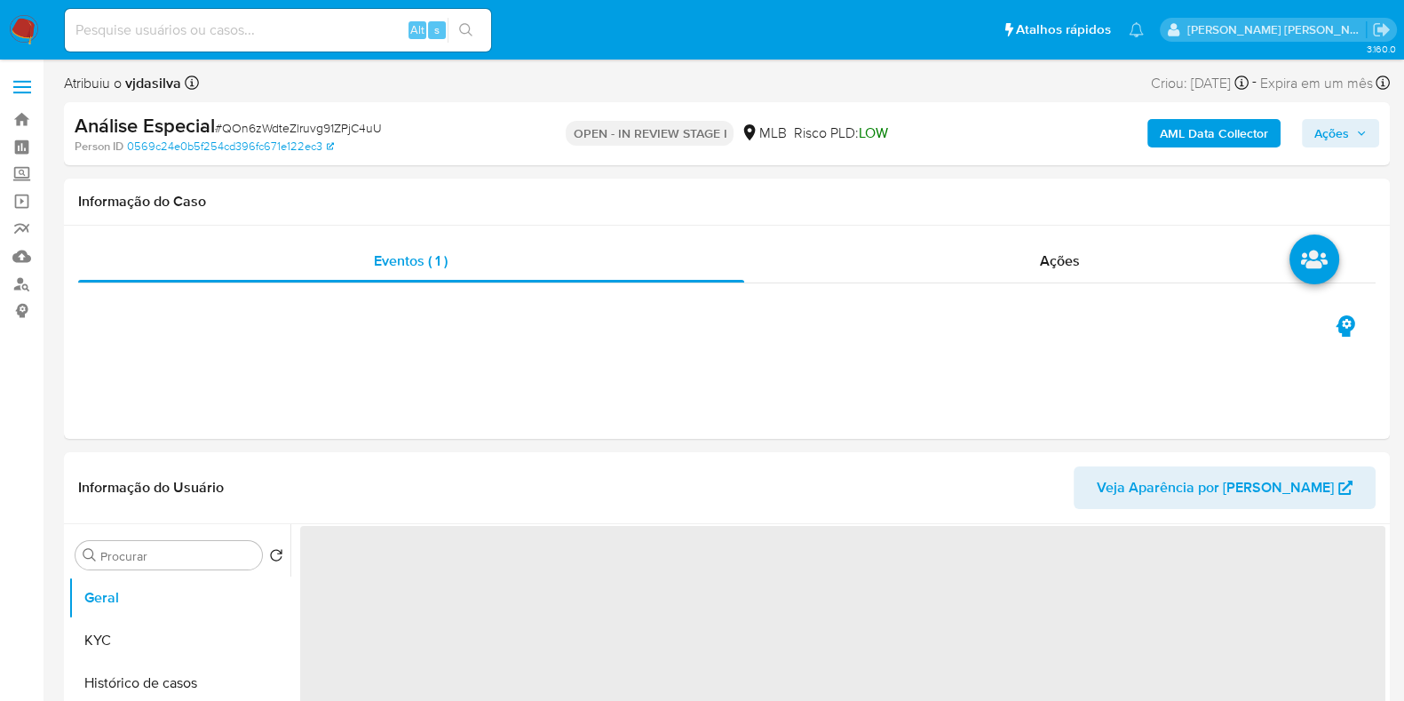
select select "10"
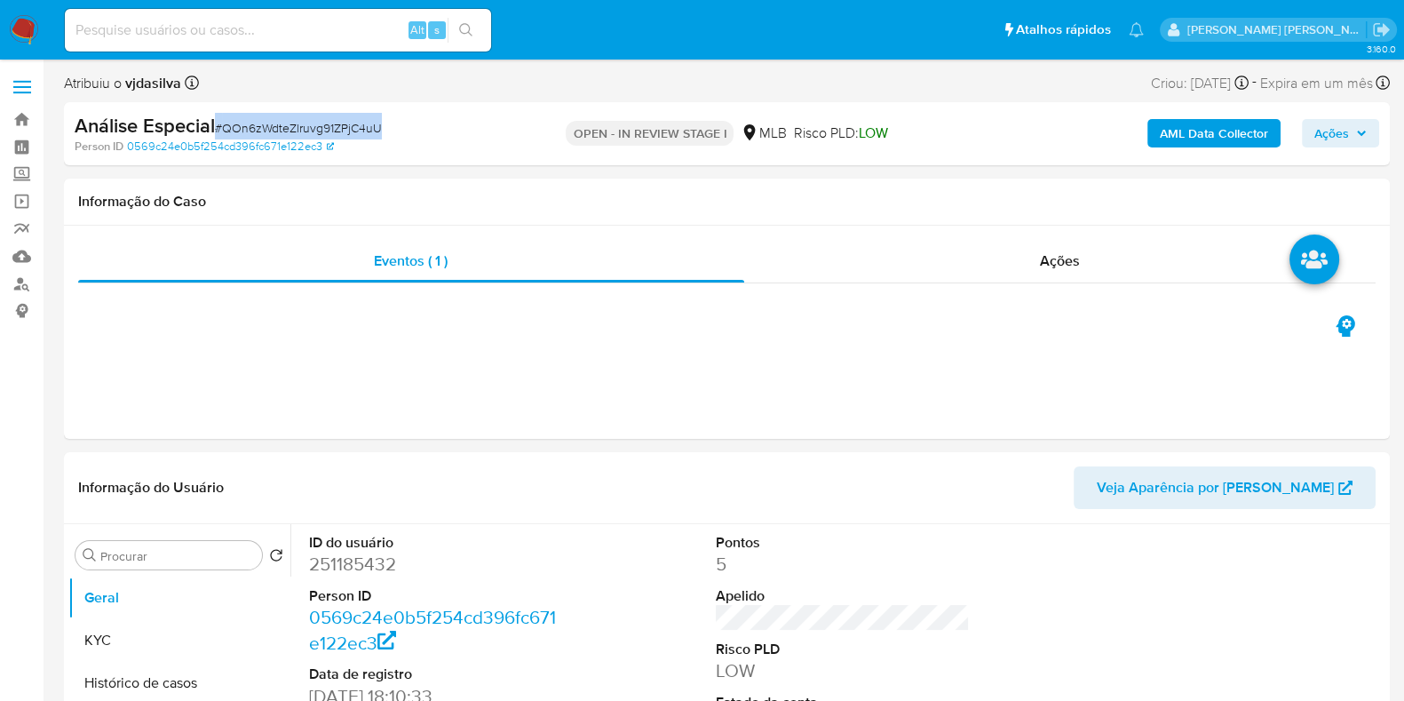
drag, startPoint x: 385, startPoint y: 131, endPoint x: 218, endPoint y: 136, distance: 167.9
click at [218, 136] on div "Análise Especial # QOn6zWdteZlruvg91ZPjC4uU" at bounding box center [289, 126] width 428 height 27
copy span "# QOn6zWdteZlruvg91ZPjC4uU"
click at [361, 567] on dd "251185432" at bounding box center [436, 564] width 254 height 25
click at [360, 567] on dd "251185432" at bounding box center [436, 564] width 254 height 25
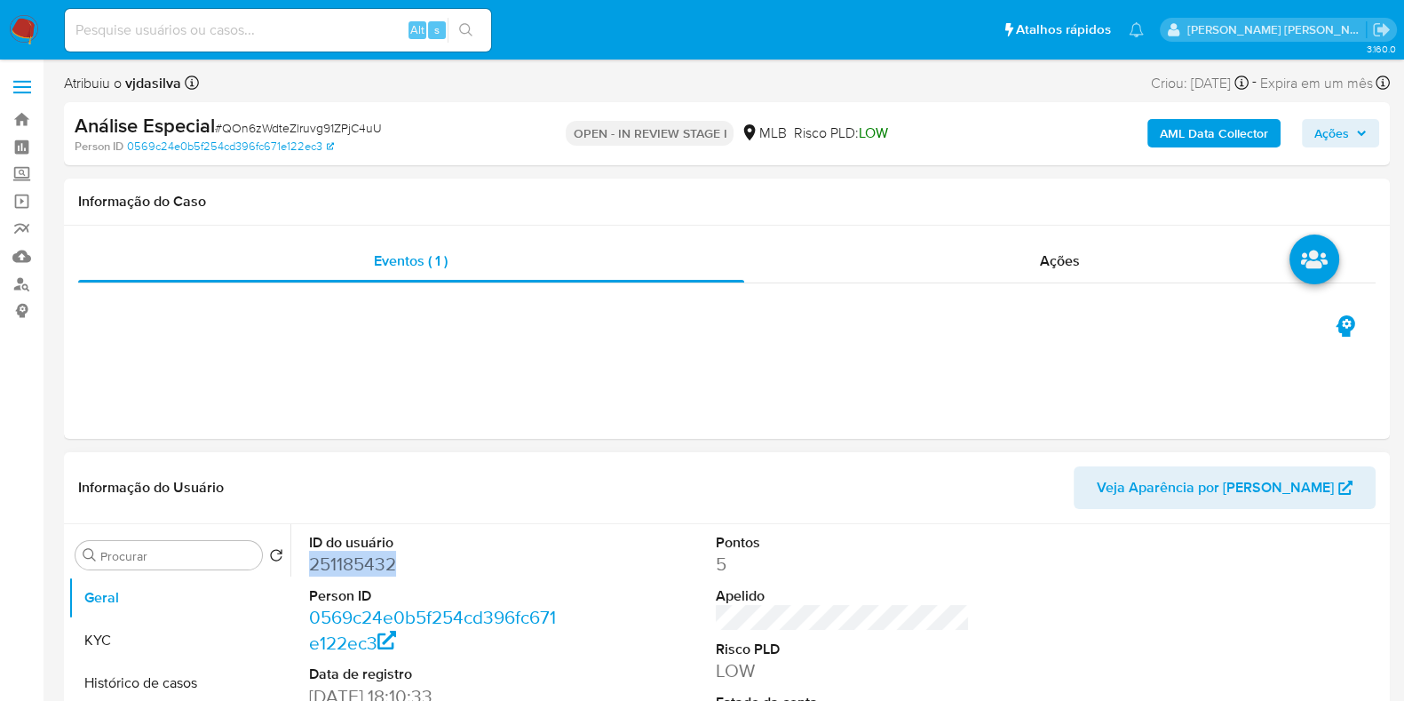
click at [360, 567] on dd "251185432" at bounding box center [436, 564] width 254 height 25
drag, startPoint x: 389, startPoint y: 126, endPoint x: 215, endPoint y: 125, distance: 174.1
click at [215, 125] on div "Análise Especial # QOn6zWdteZlruvg91ZPjC4uU" at bounding box center [289, 126] width 428 height 27
copy span "# QOn6zWdteZlruvg91ZPjC4uU"
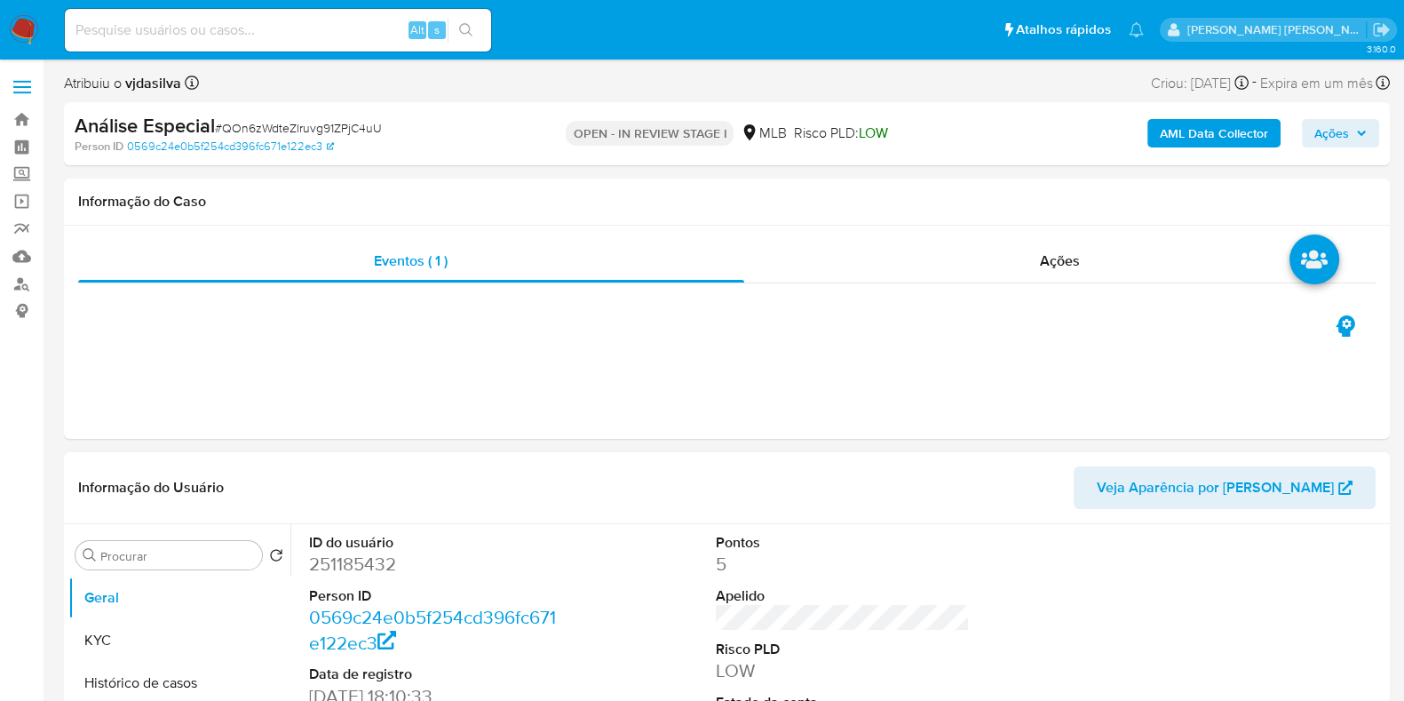
click at [353, 564] on dd "251185432" at bounding box center [436, 564] width 254 height 25
click at [408, 550] on dt "ID do usuário" at bounding box center [436, 543] width 254 height 20
drag, startPoint x: 401, startPoint y: 566, endPoint x: 305, endPoint y: 538, distance: 99.8
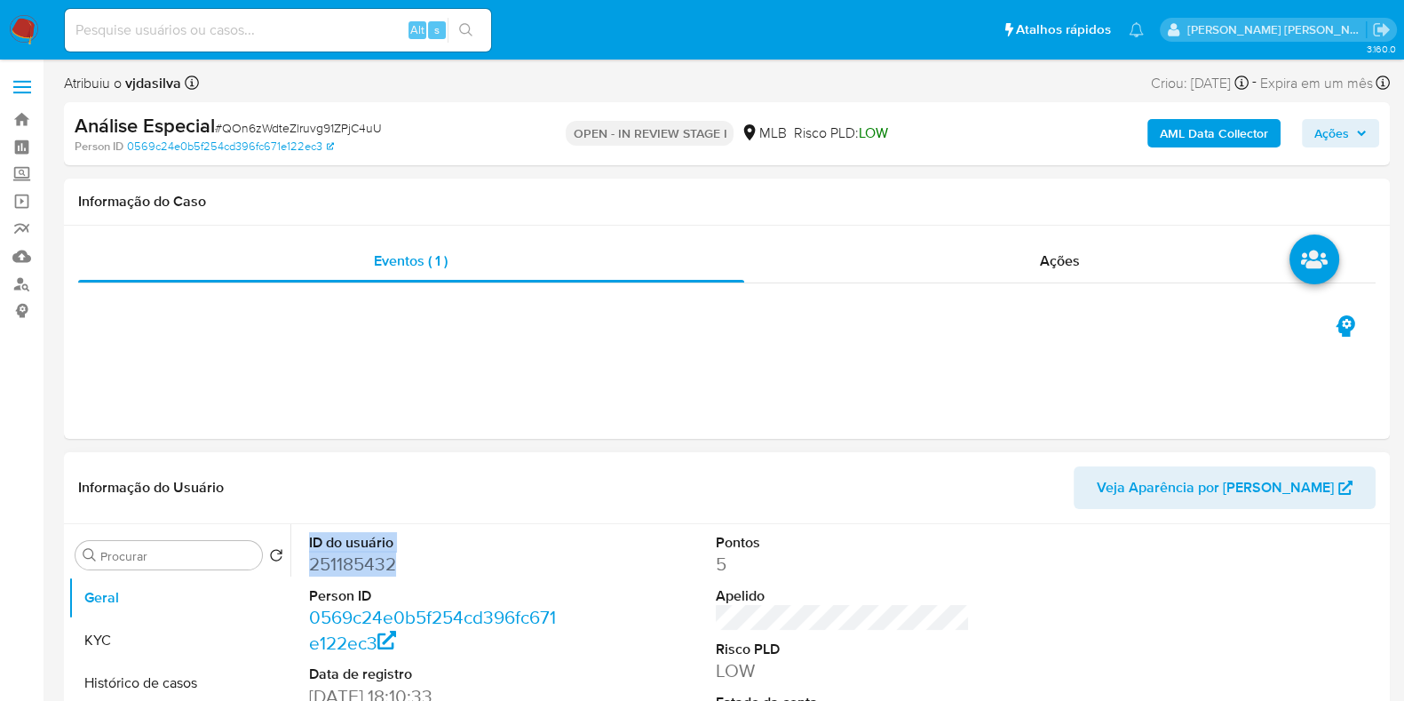
click at [305, 538] on div "ID do usuário 251185432 Person ID 0569c24e0b5f254cd396fc671e122ec3 Data de regi…" at bounding box center [436, 674] width 272 height 300
copy dl "ID do usuário 251185432"
click at [1328, 139] on span "Ações" at bounding box center [1331, 133] width 35 height 28
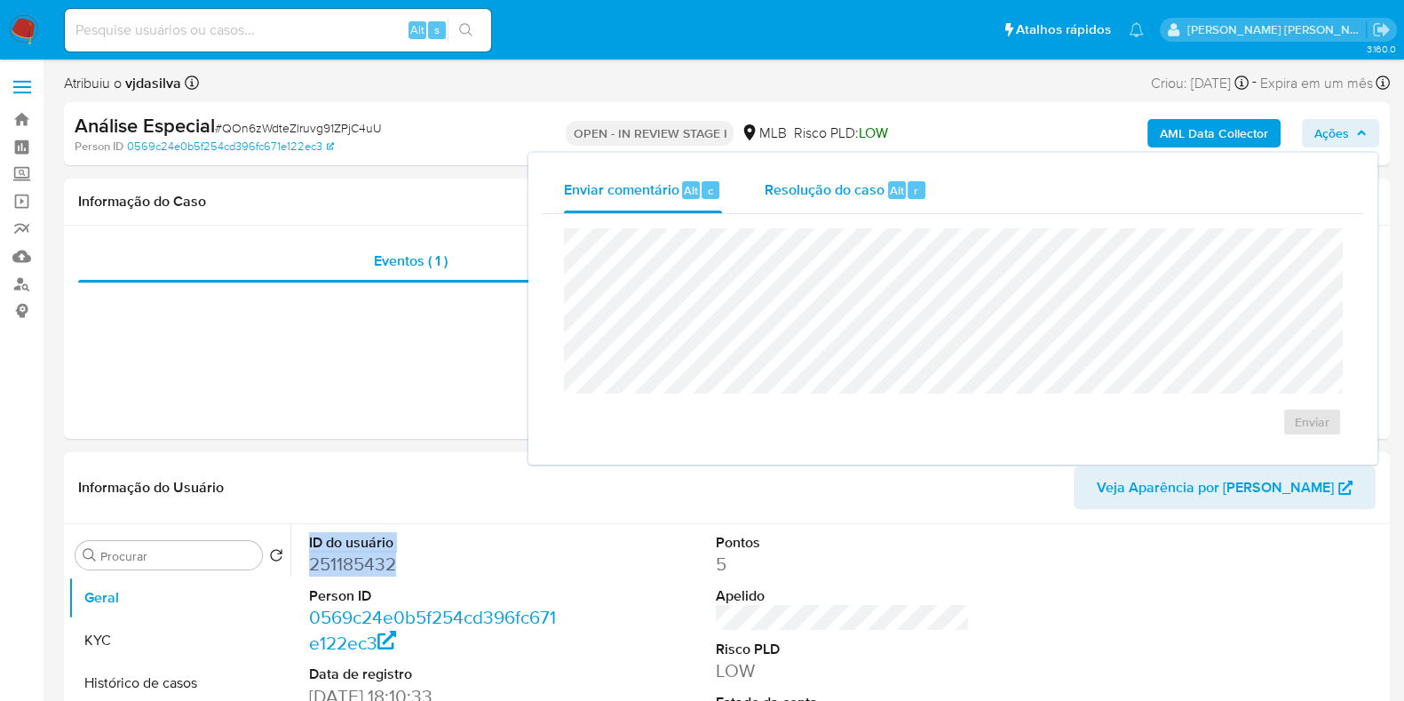
click at [808, 203] on div "Resolução do caso Alt r" at bounding box center [846, 190] width 163 height 46
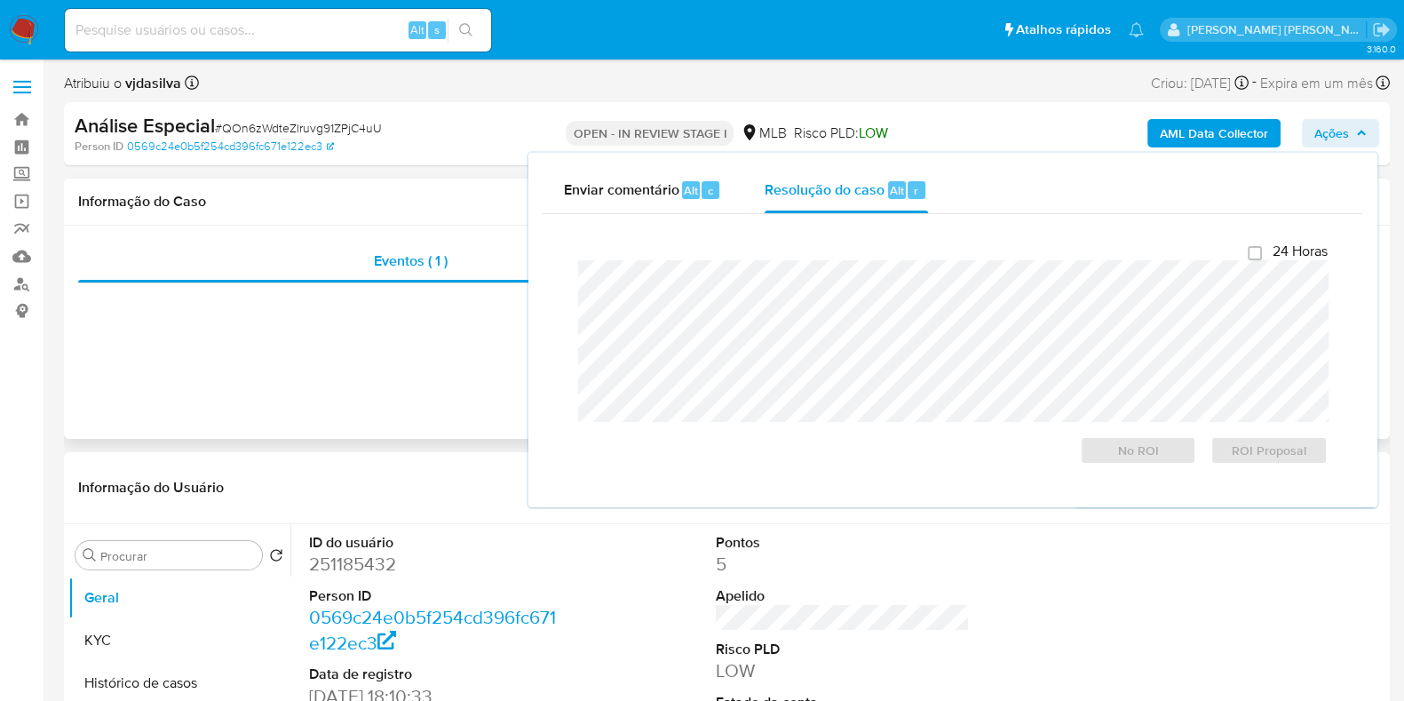
click at [472, 193] on h1 "Informação do Caso" at bounding box center [727, 202] width 1298 height 18
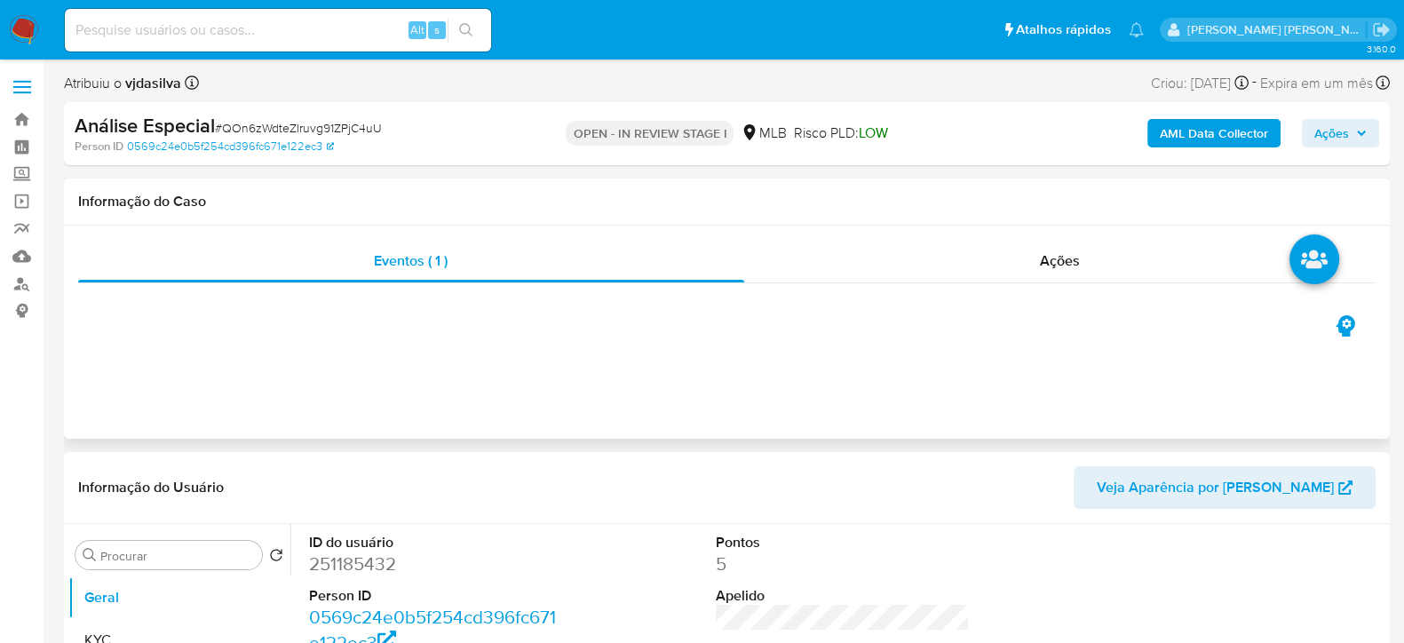
click at [848, 221] on div "Informação do Caso" at bounding box center [727, 202] width 1326 height 47
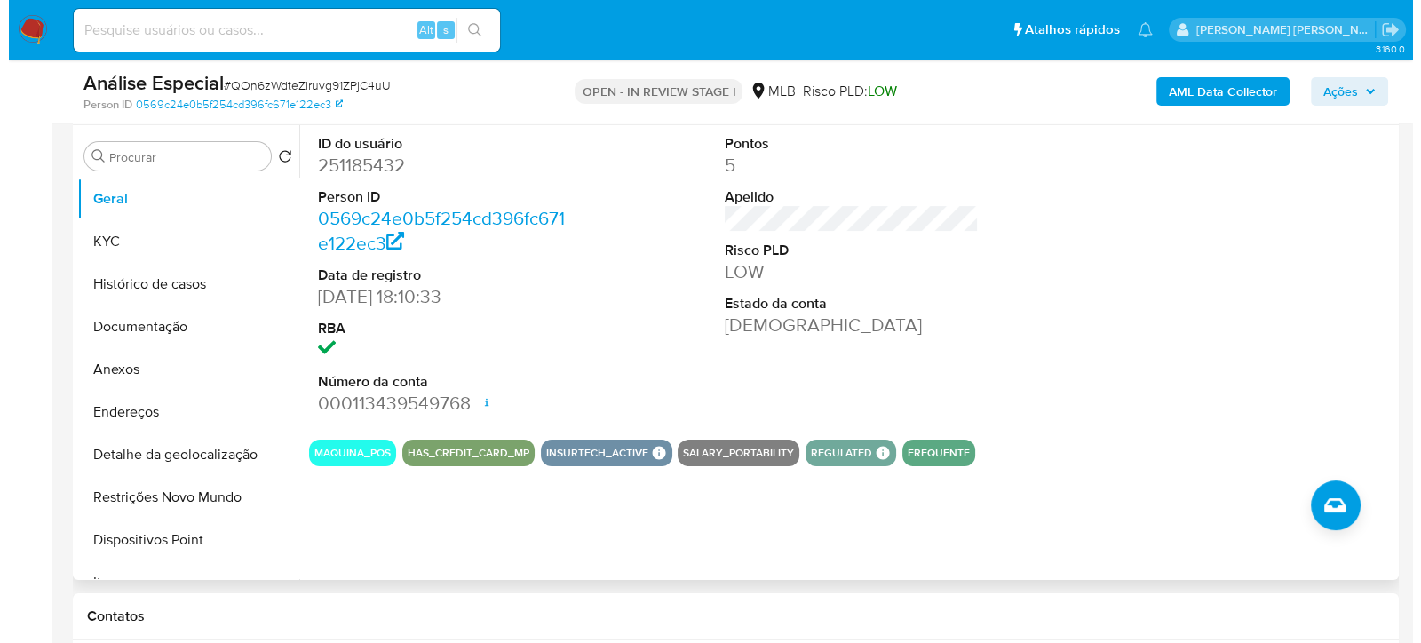
scroll to position [443, 0]
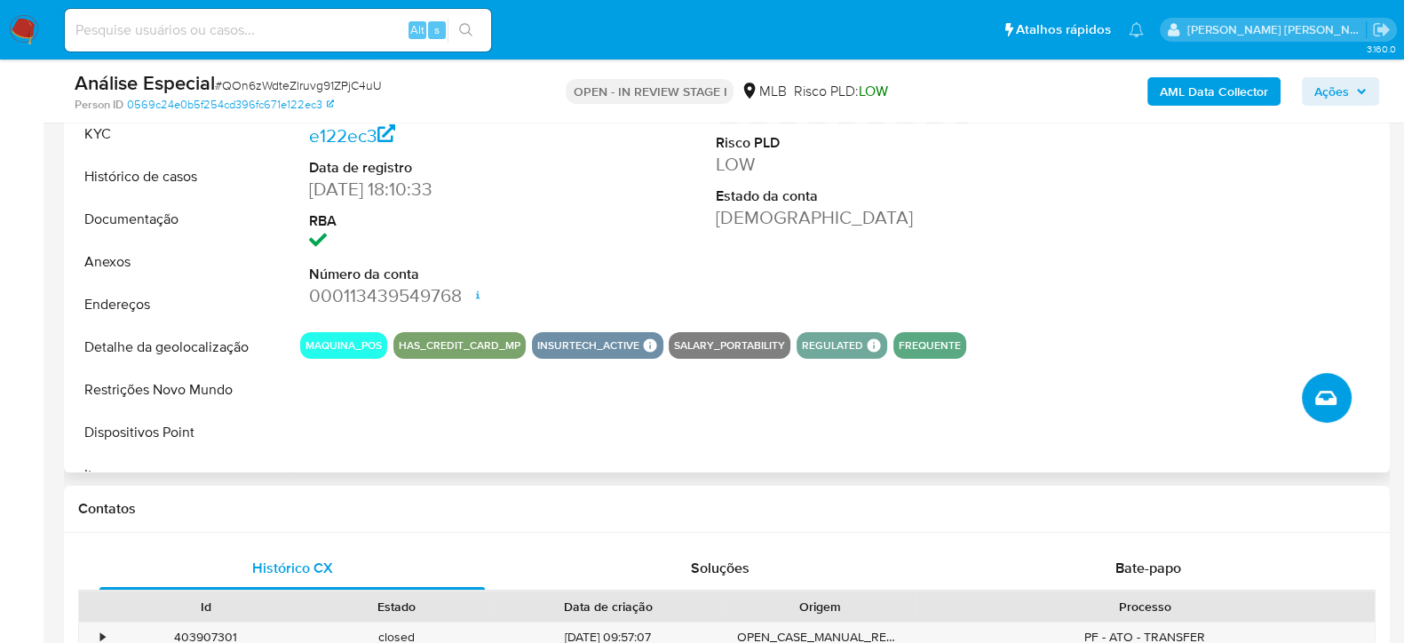
click at [1324, 401] on icon "Criar caso manual" at bounding box center [1325, 398] width 21 height 14
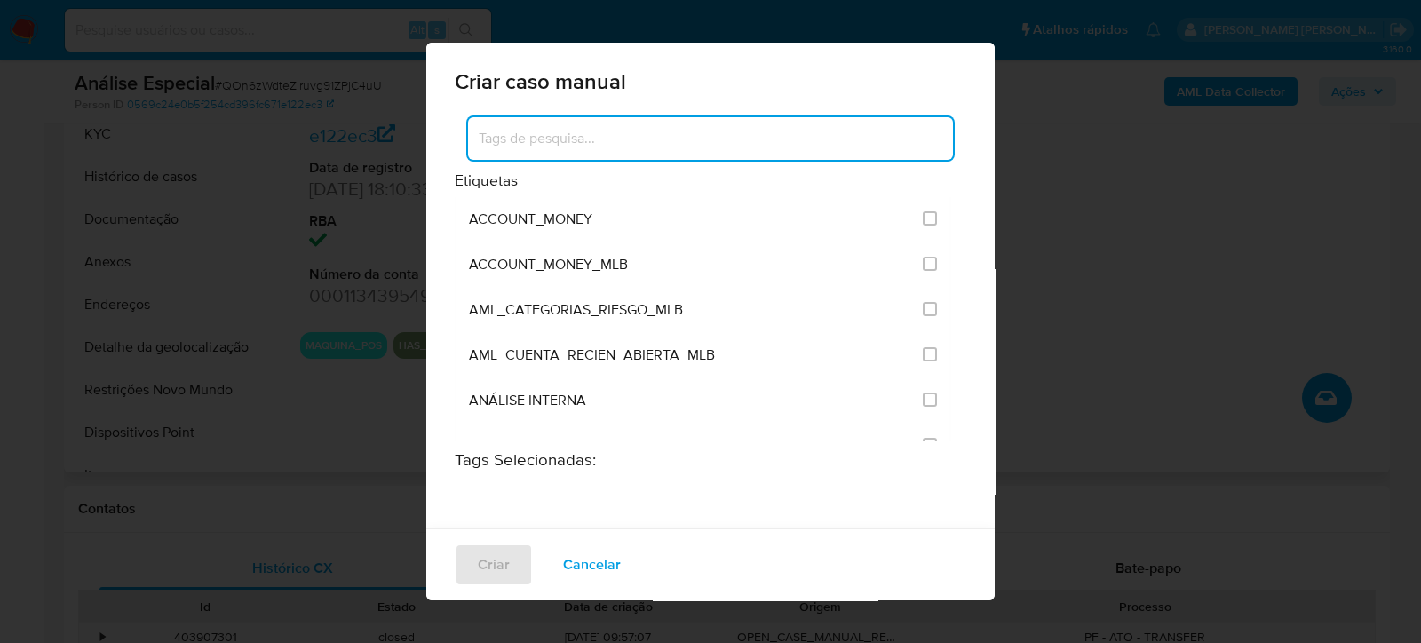
click at [615, 133] on input at bounding box center [710, 138] width 485 height 23
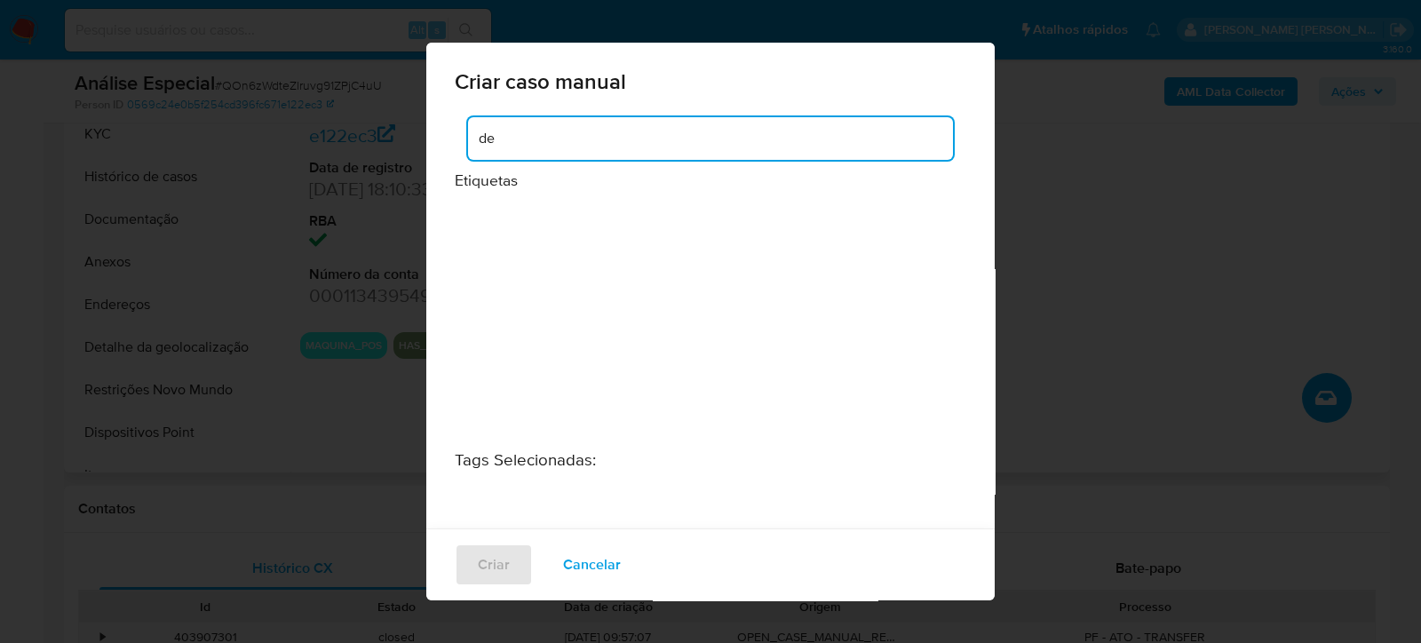
type input "d"
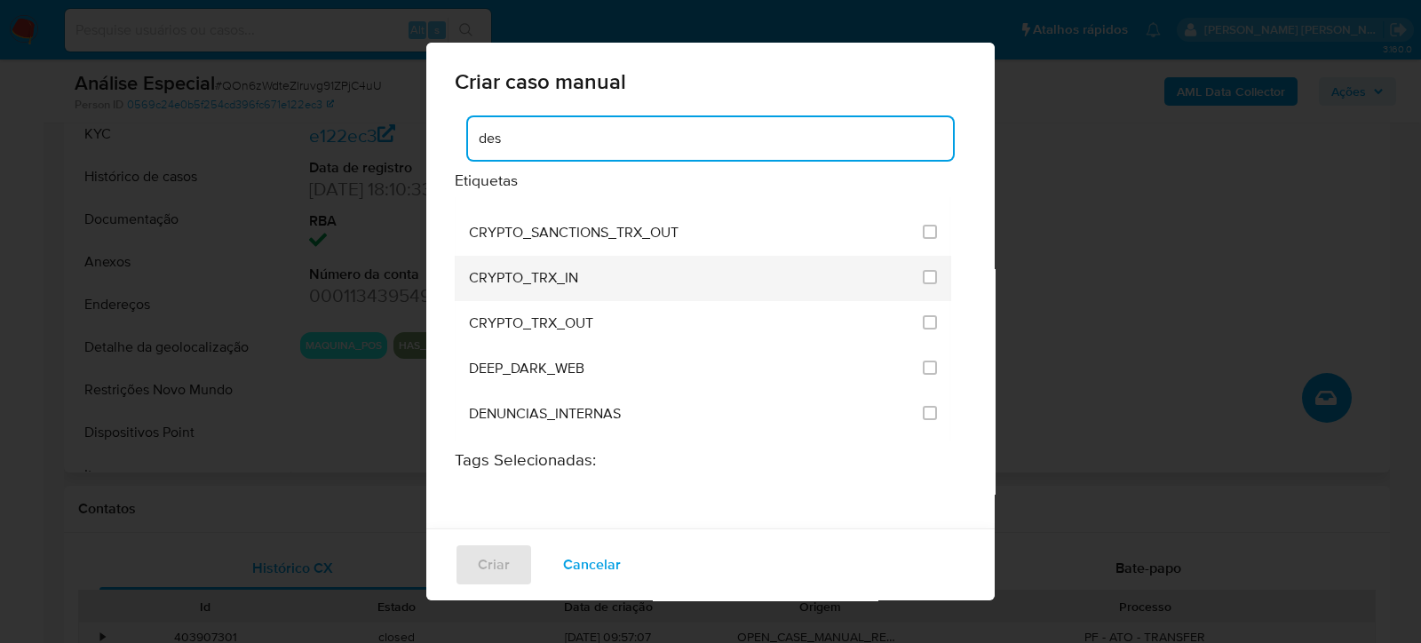
scroll to position [0, 0]
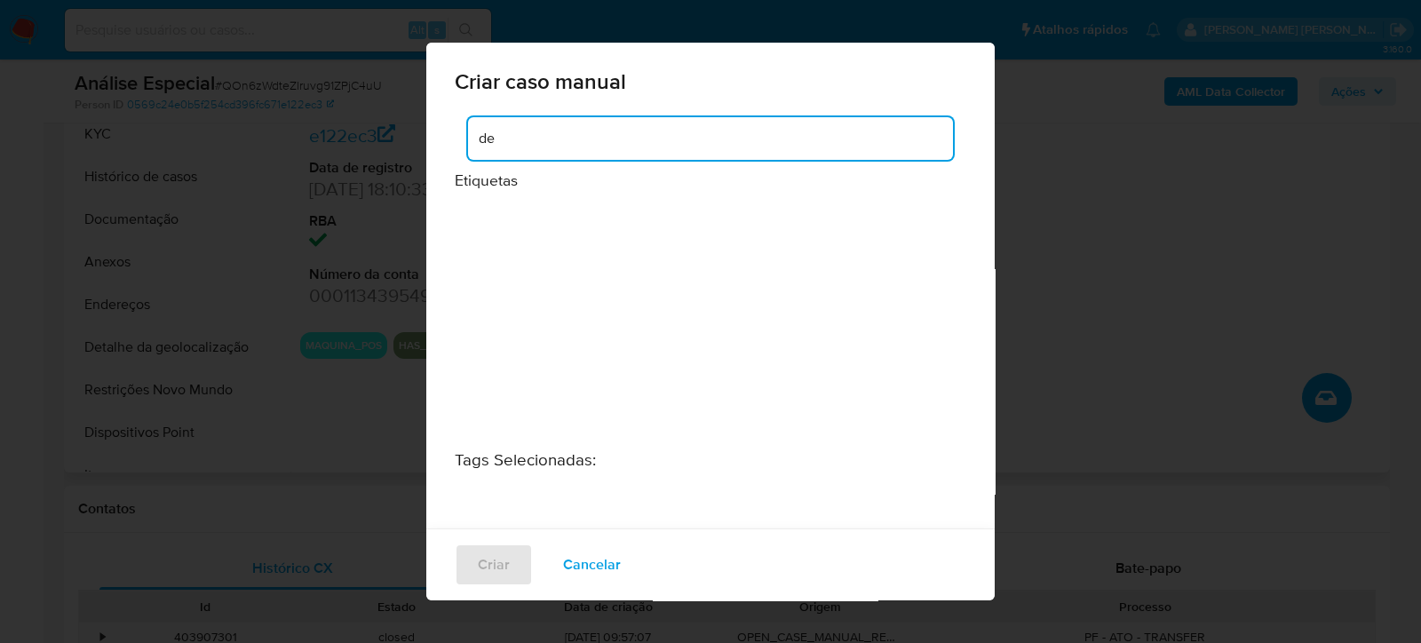
type input "d"
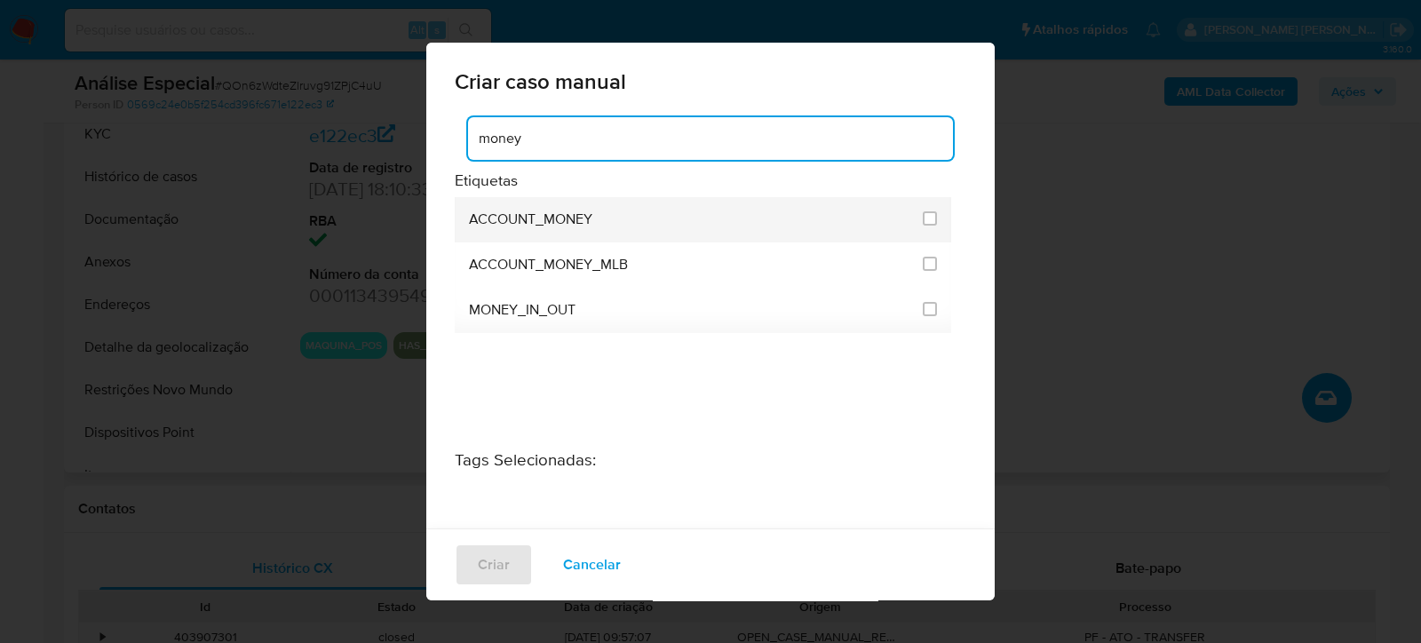
type input "money"
click at [659, 217] on div "ACCOUNT_MONEY" at bounding box center [690, 219] width 443 height 45
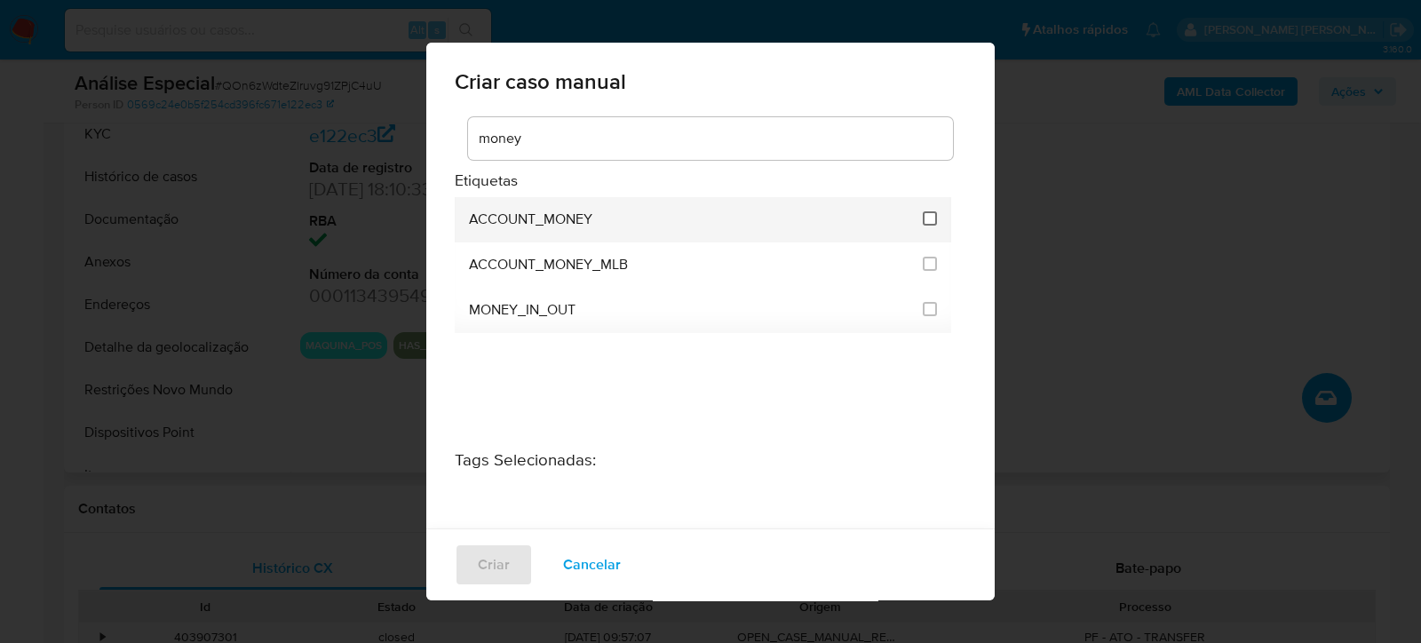
click at [923, 219] on input "1870" at bounding box center [930, 218] width 14 height 14
checkbox input "true"
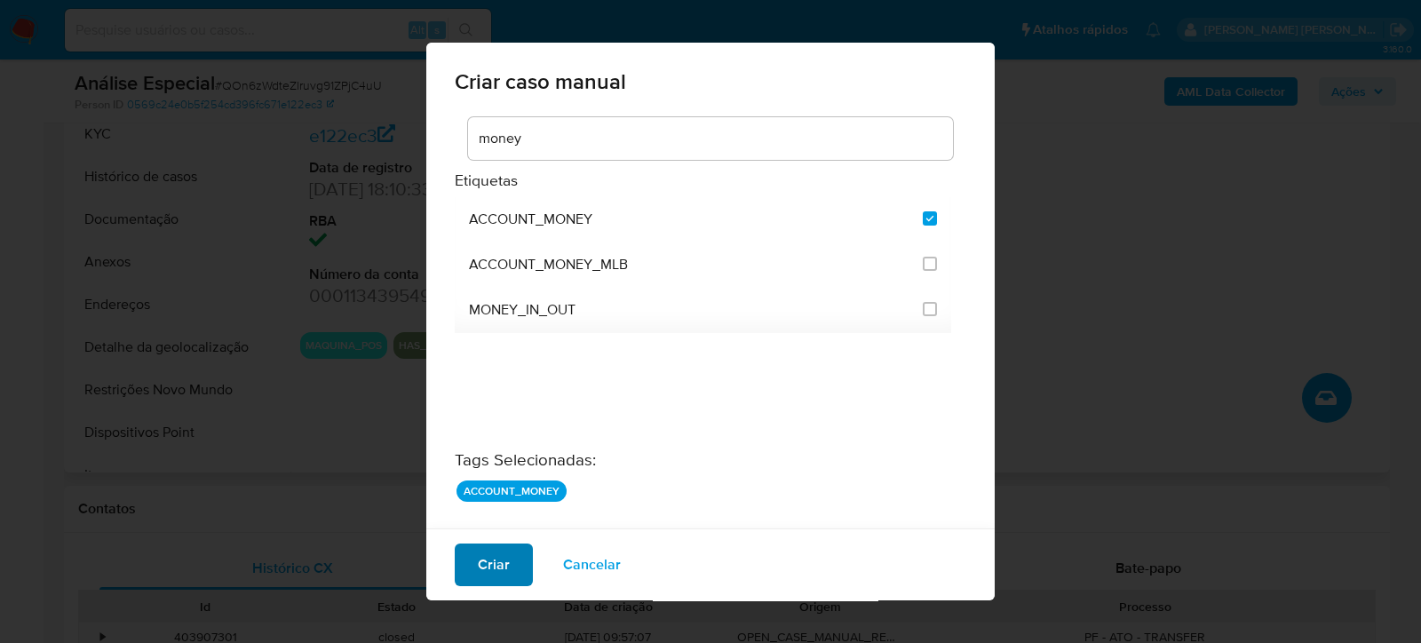
click at [488, 565] on span "Criar" at bounding box center [494, 564] width 32 height 39
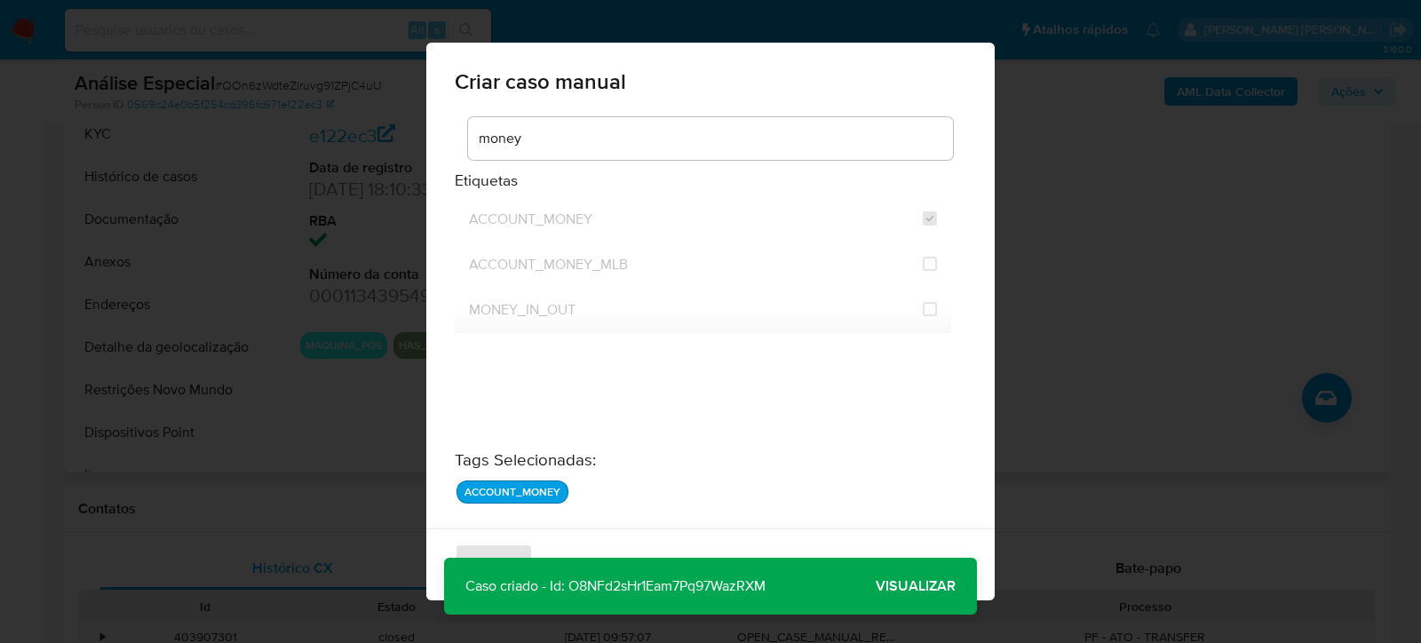
click at [888, 586] on span "Visualizar" at bounding box center [916, 586] width 80 height 0
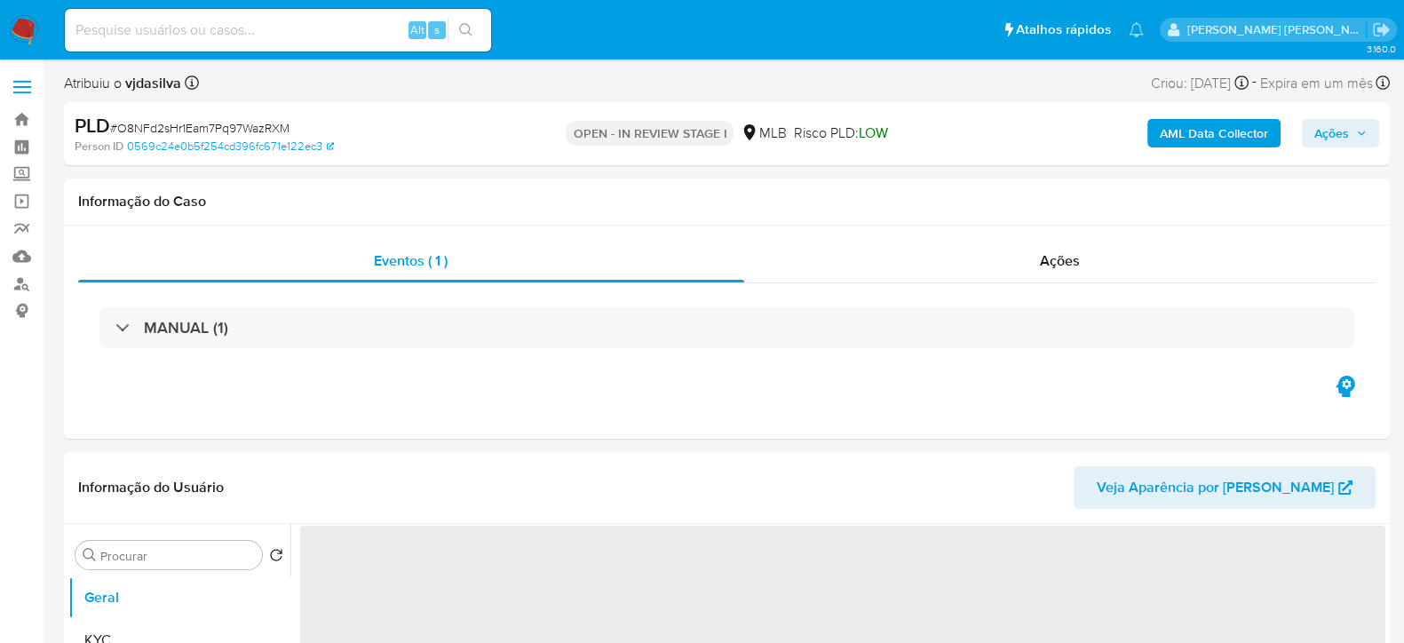
select select "10"
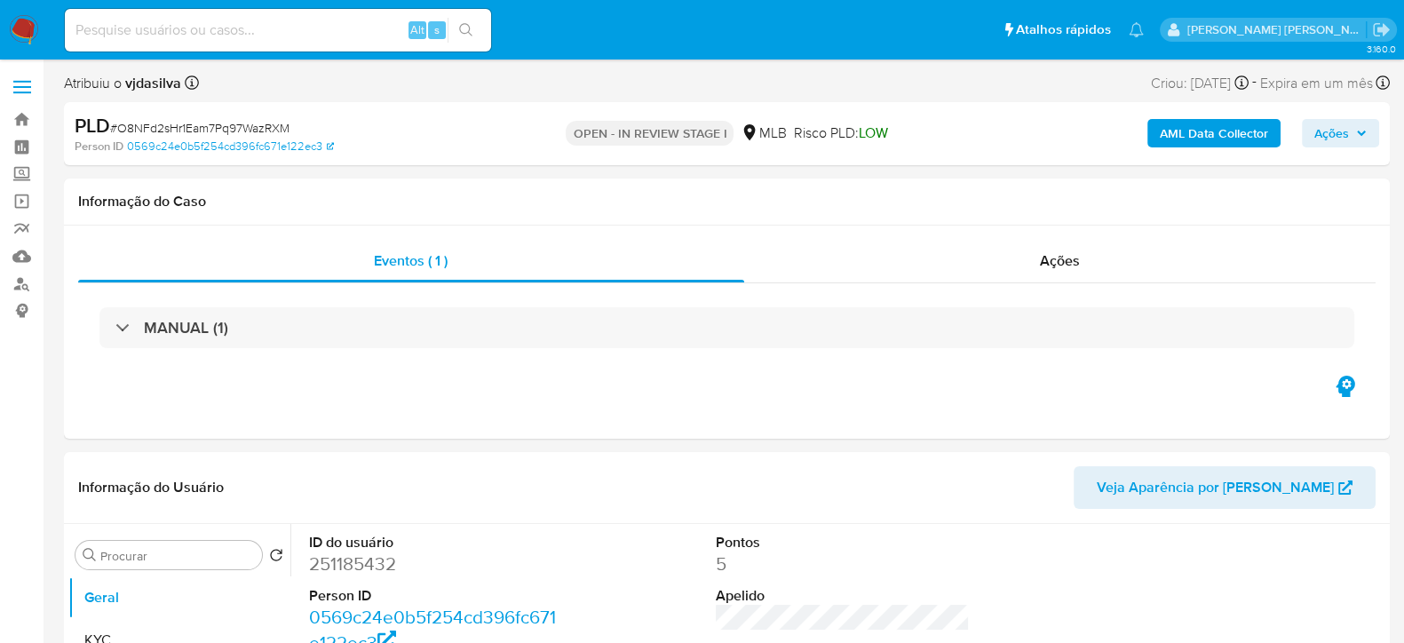
click at [1323, 125] on span "Ações" at bounding box center [1331, 133] width 35 height 28
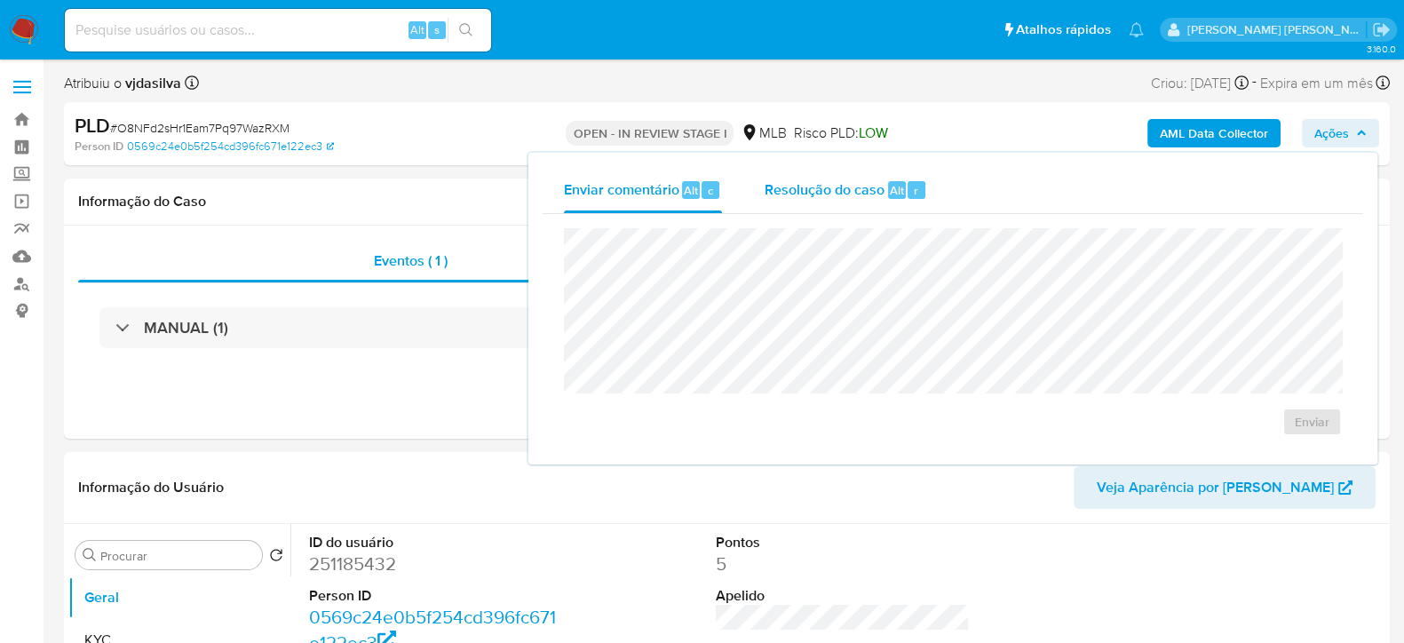
click at [804, 194] on span "Resolução do caso" at bounding box center [825, 189] width 120 height 20
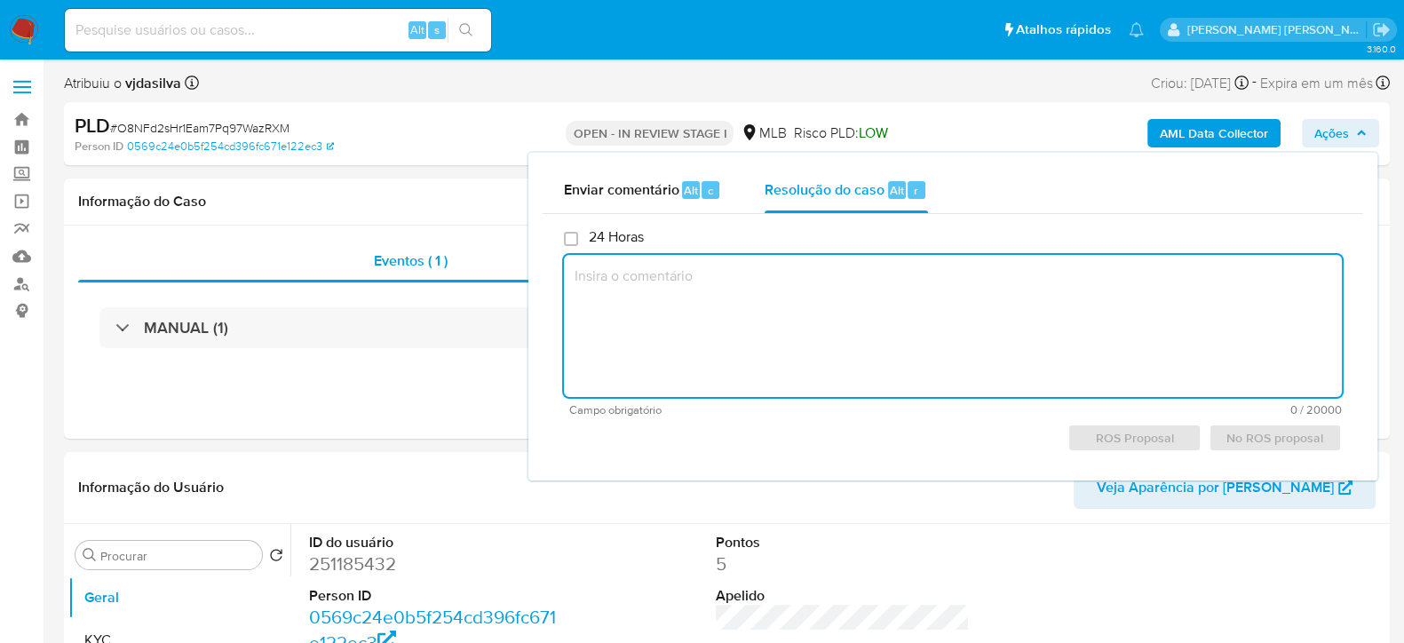
click at [813, 307] on textarea at bounding box center [953, 326] width 778 height 142
click at [1255, 434] on span "No ROS proposal" at bounding box center [1275, 437] width 108 height 25
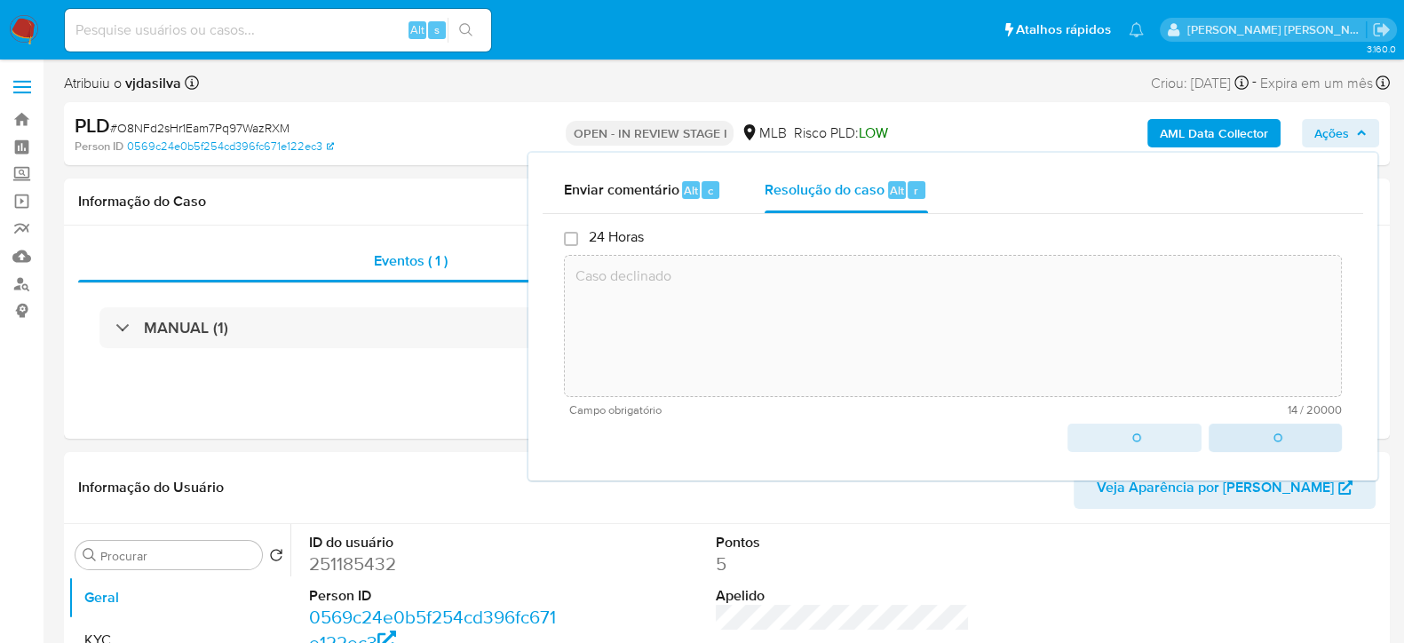
type textarea "Caso declinado"
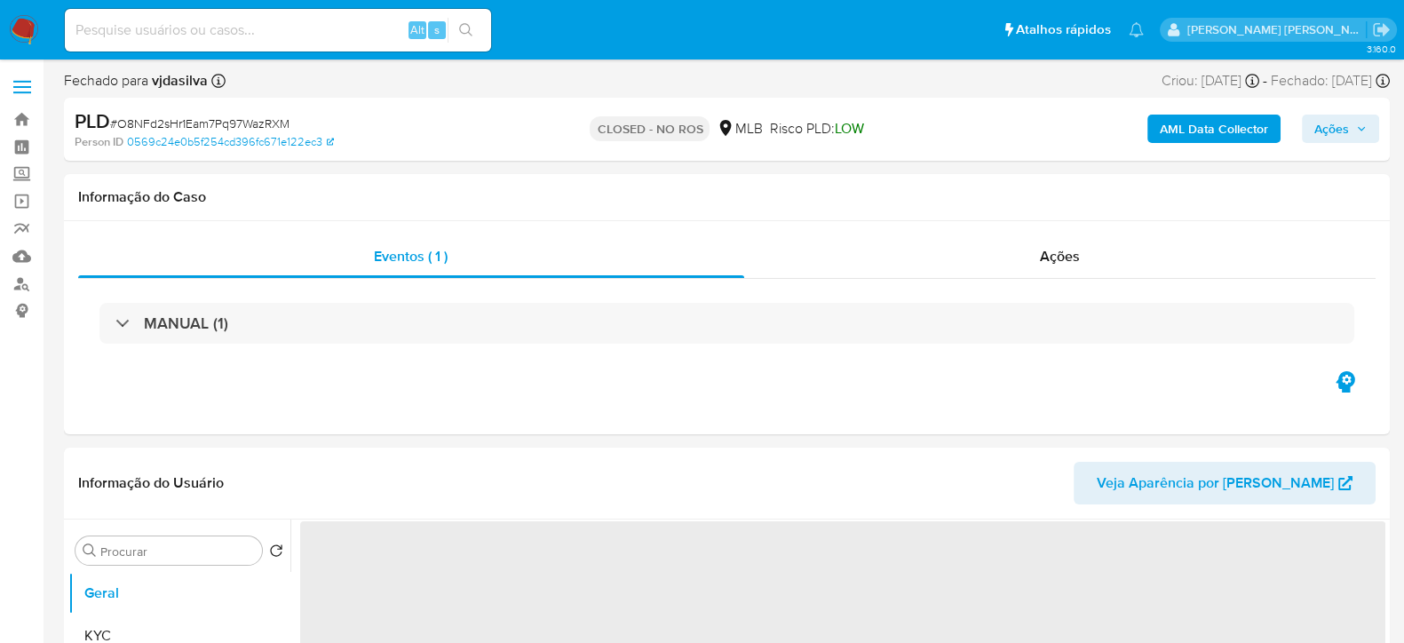
select select "10"
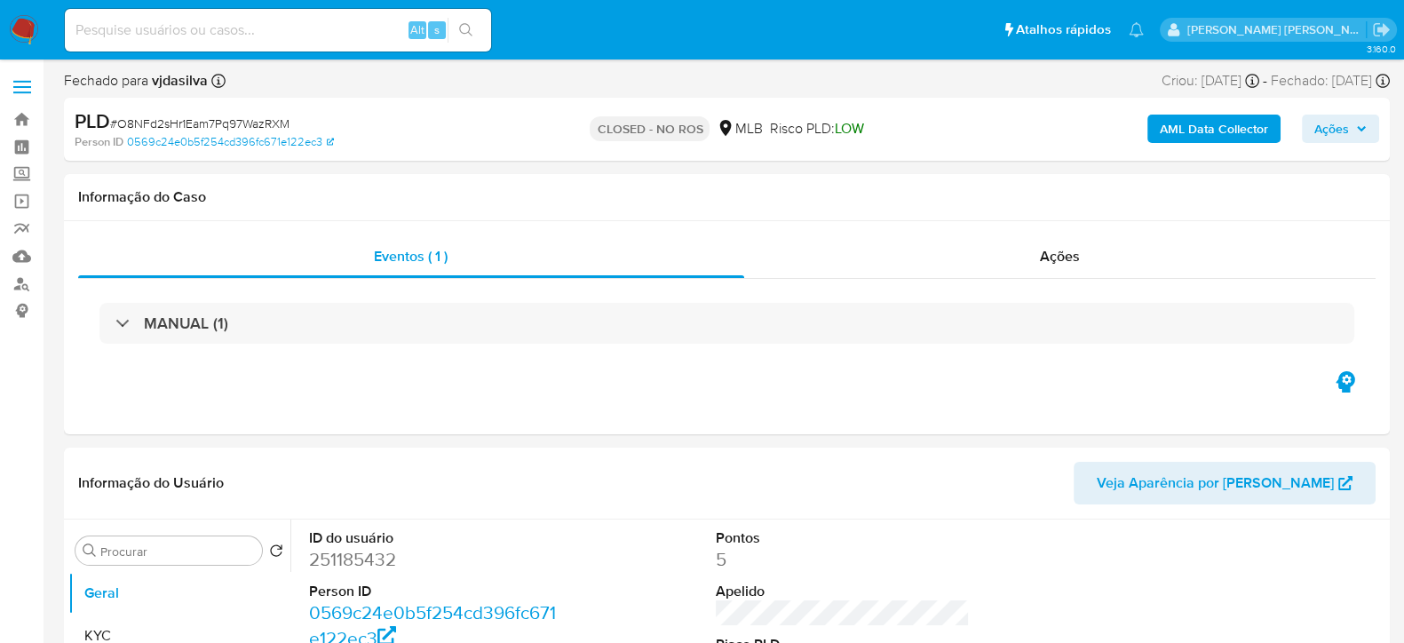
click at [284, 118] on span "# O8NFd2sHr1Eam7Pq97WazRXM" at bounding box center [199, 124] width 179 height 18
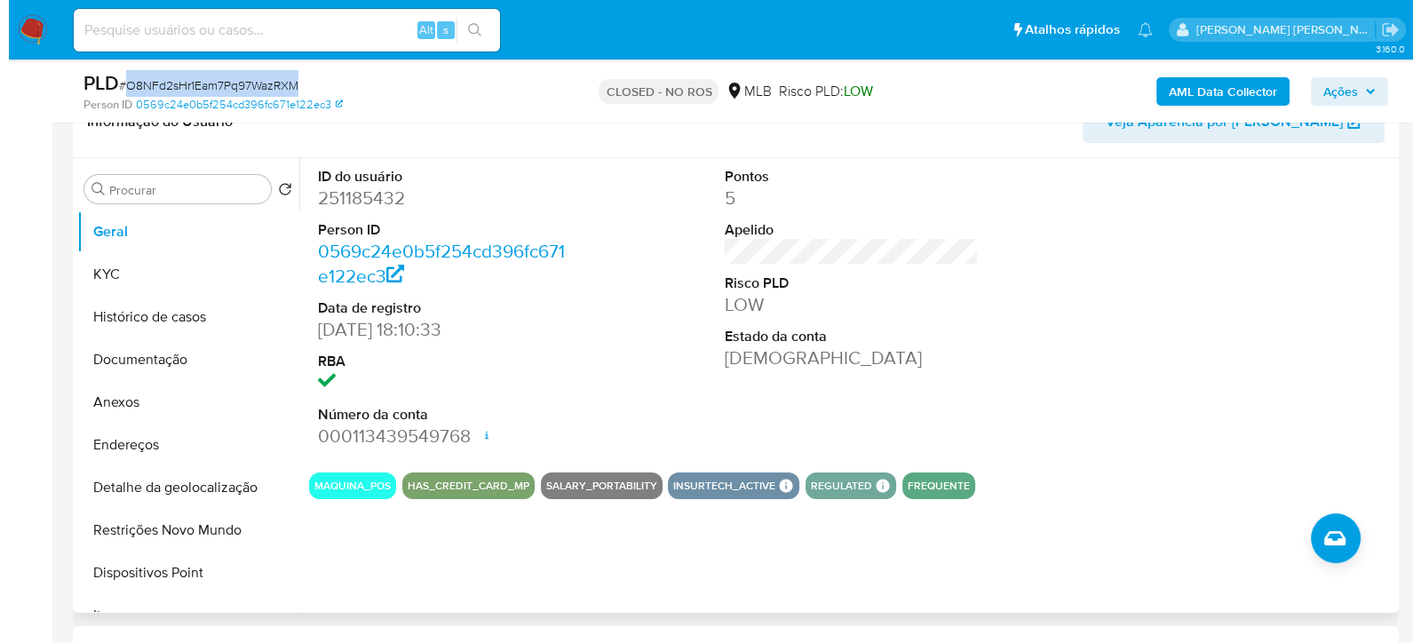
scroll to position [333, 0]
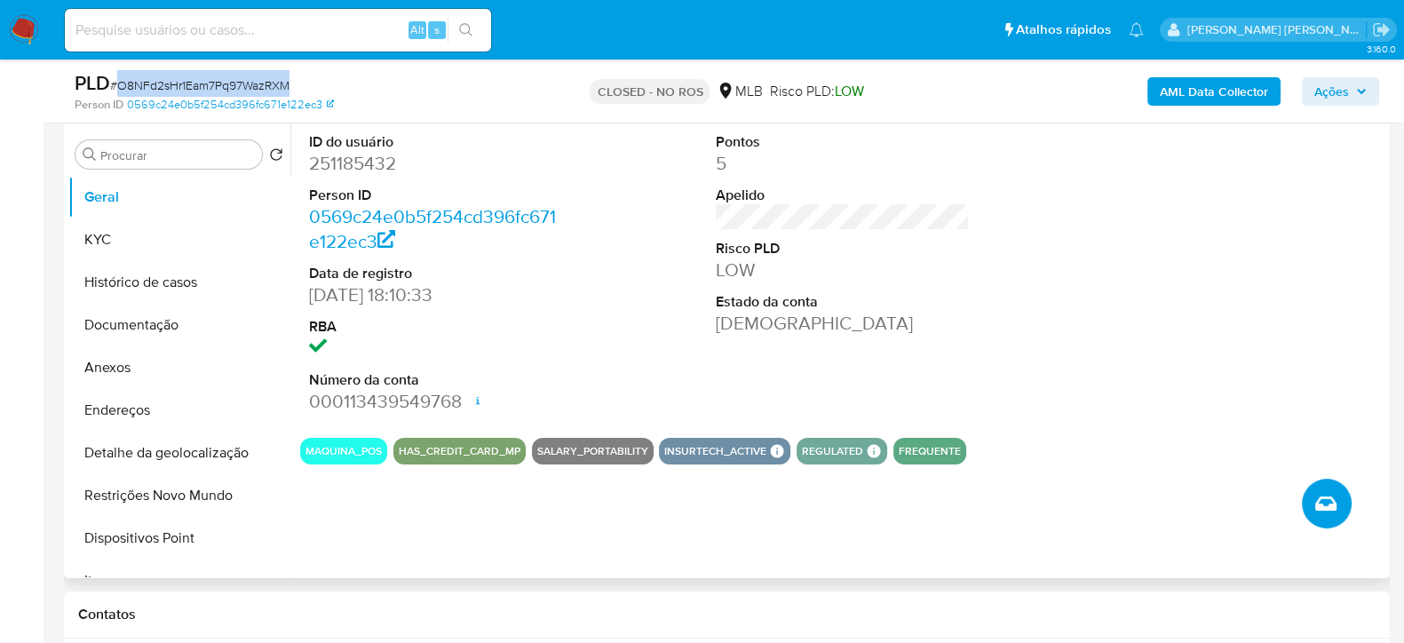
click at [1320, 504] on icon "Criar caso manual" at bounding box center [1325, 503] width 21 height 21
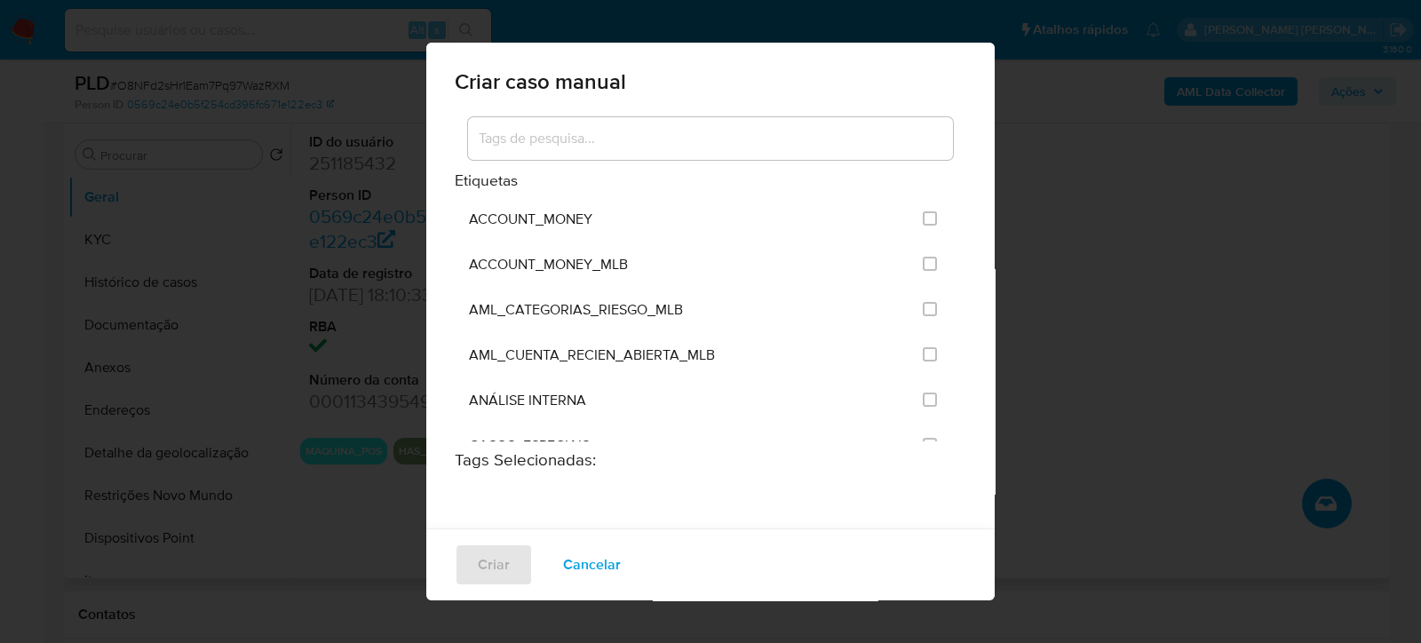
click at [586, 127] on input at bounding box center [710, 138] width 485 height 23
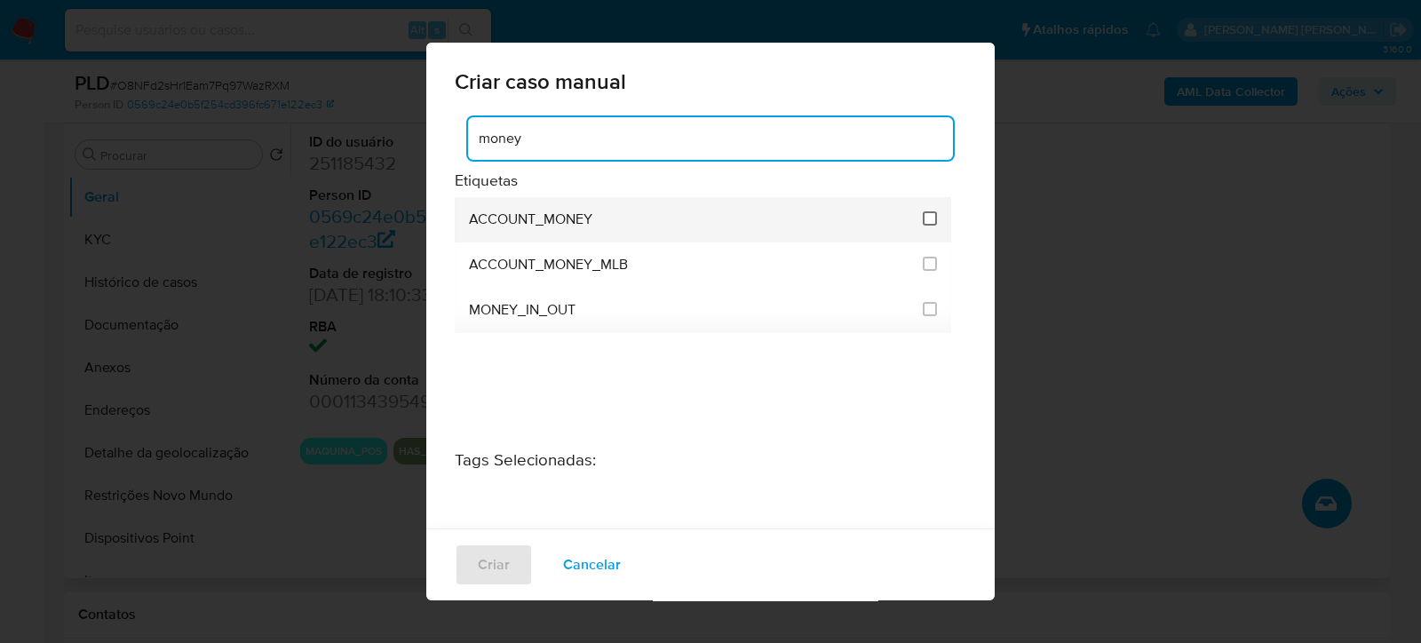
type input "money"
click at [927, 224] on input "1870" at bounding box center [930, 218] width 14 height 14
checkbox input "true"
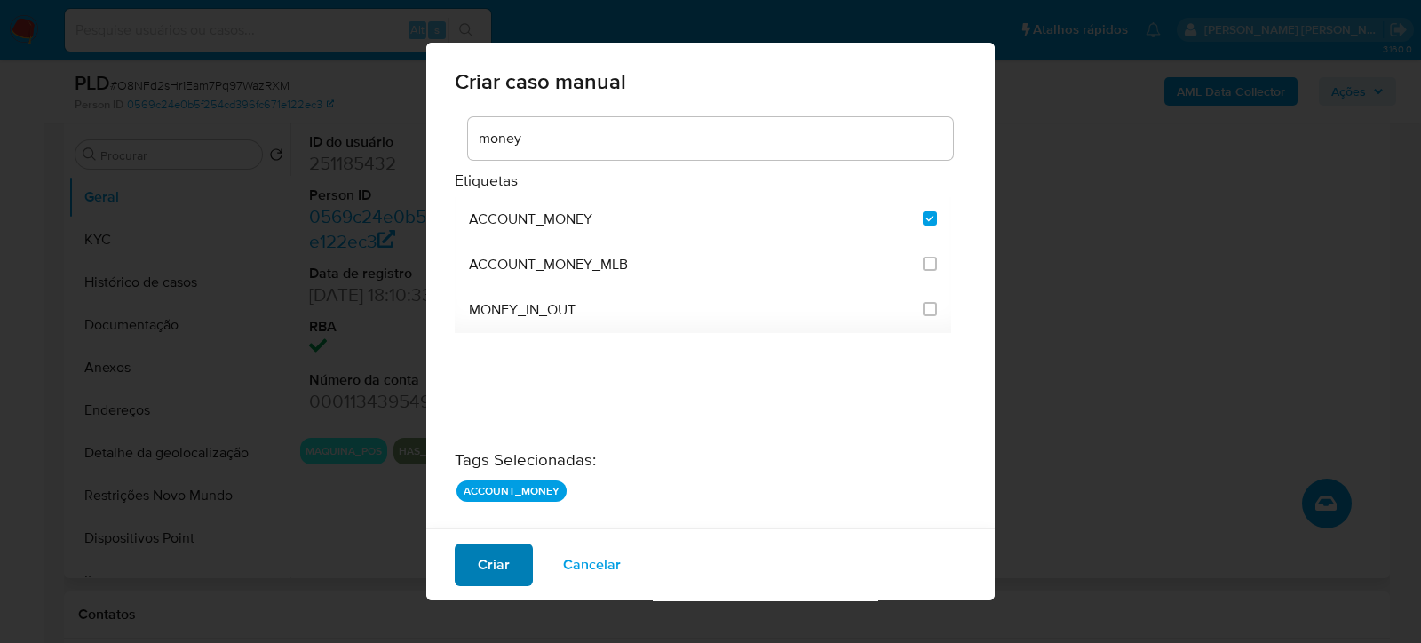
click at [500, 548] on span "Criar" at bounding box center [494, 564] width 32 height 39
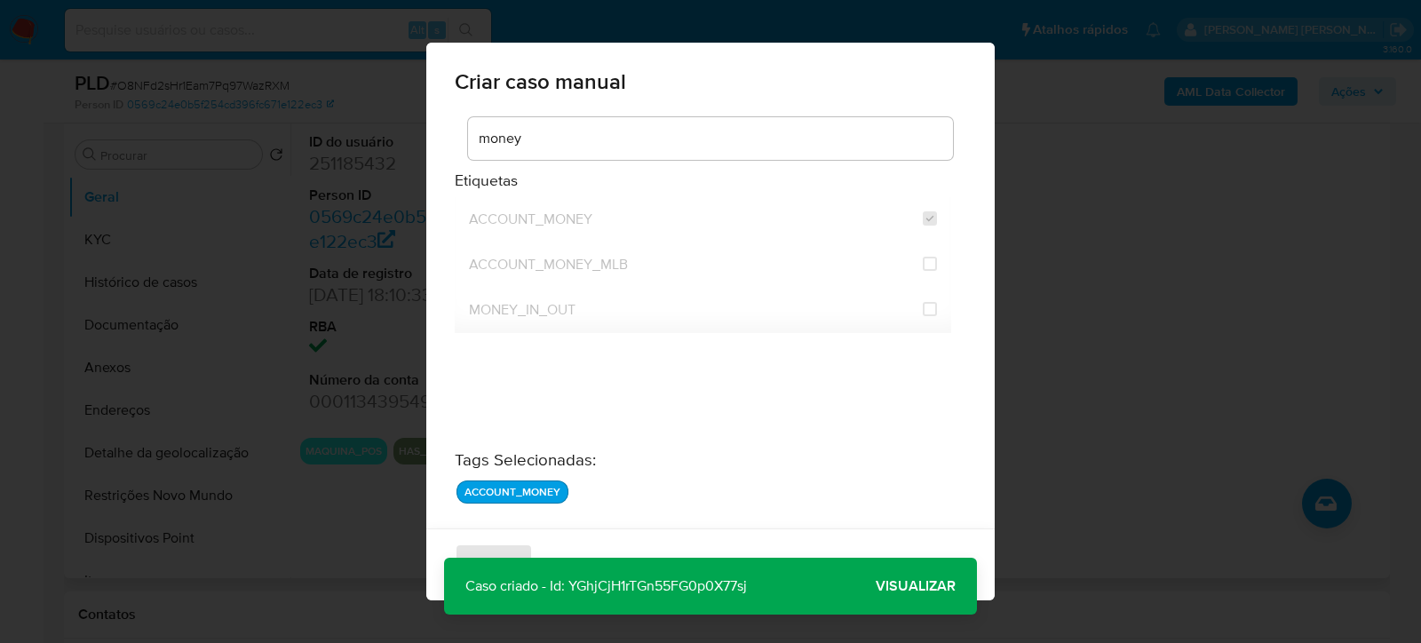
click at [922, 586] on span "Visualizar" at bounding box center [916, 586] width 80 height 0
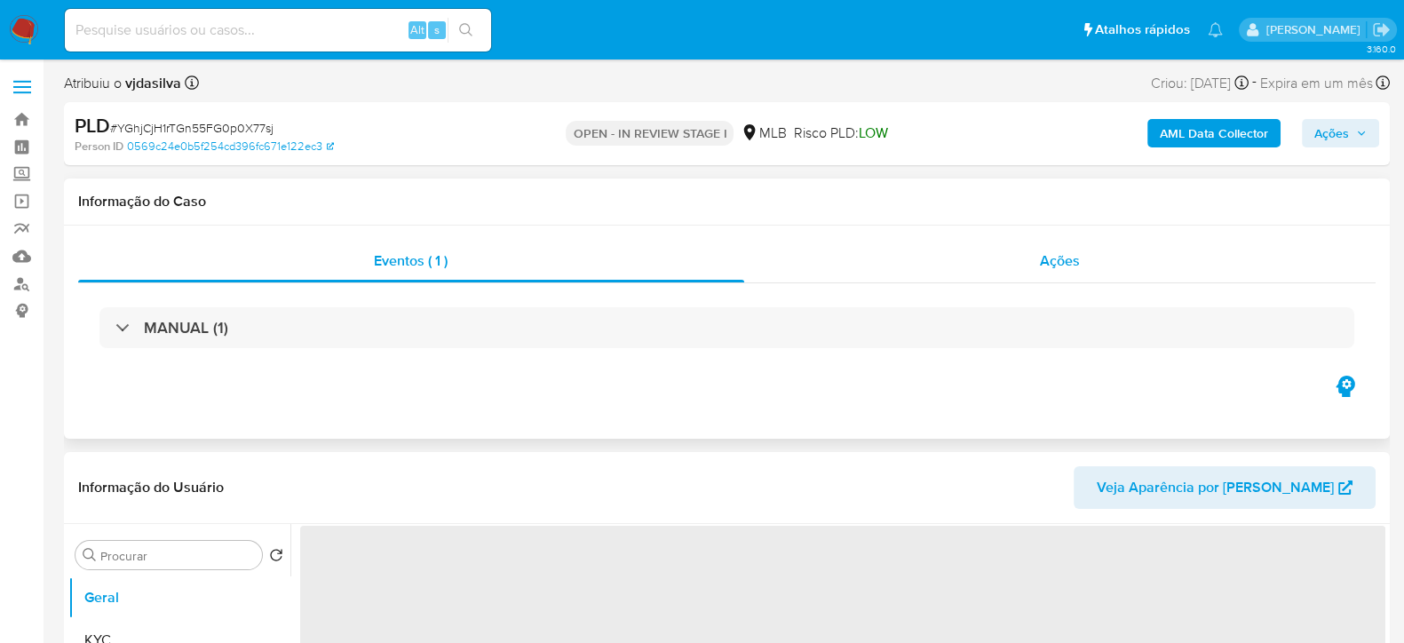
select select "10"
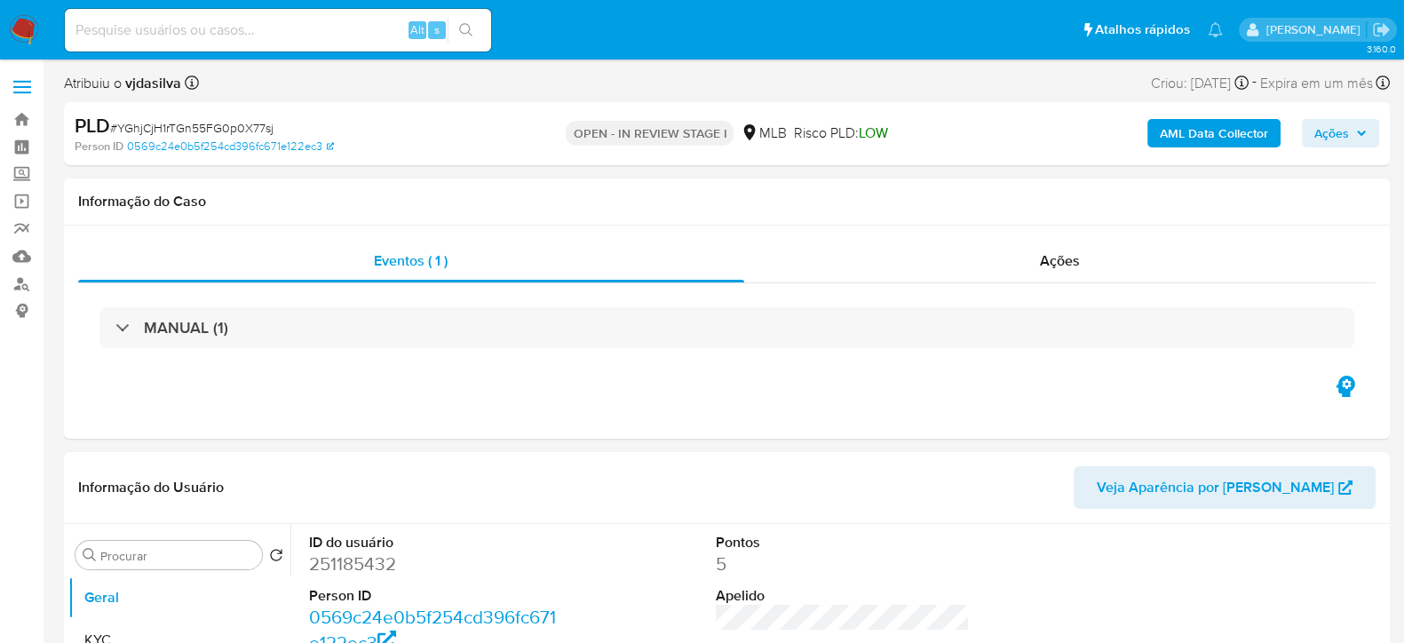
click at [1335, 130] on span "Ações" at bounding box center [1331, 133] width 35 height 28
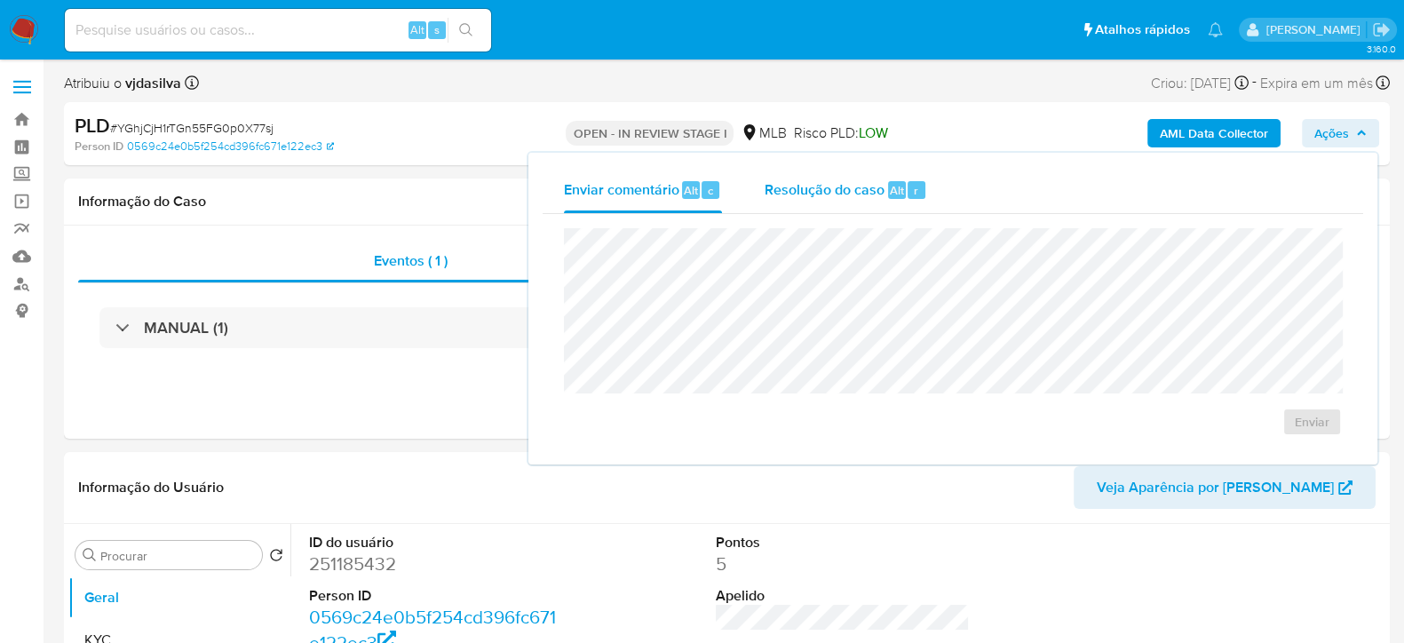
click at [845, 189] on span "Resolução do caso" at bounding box center [825, 189] width 120 height 20
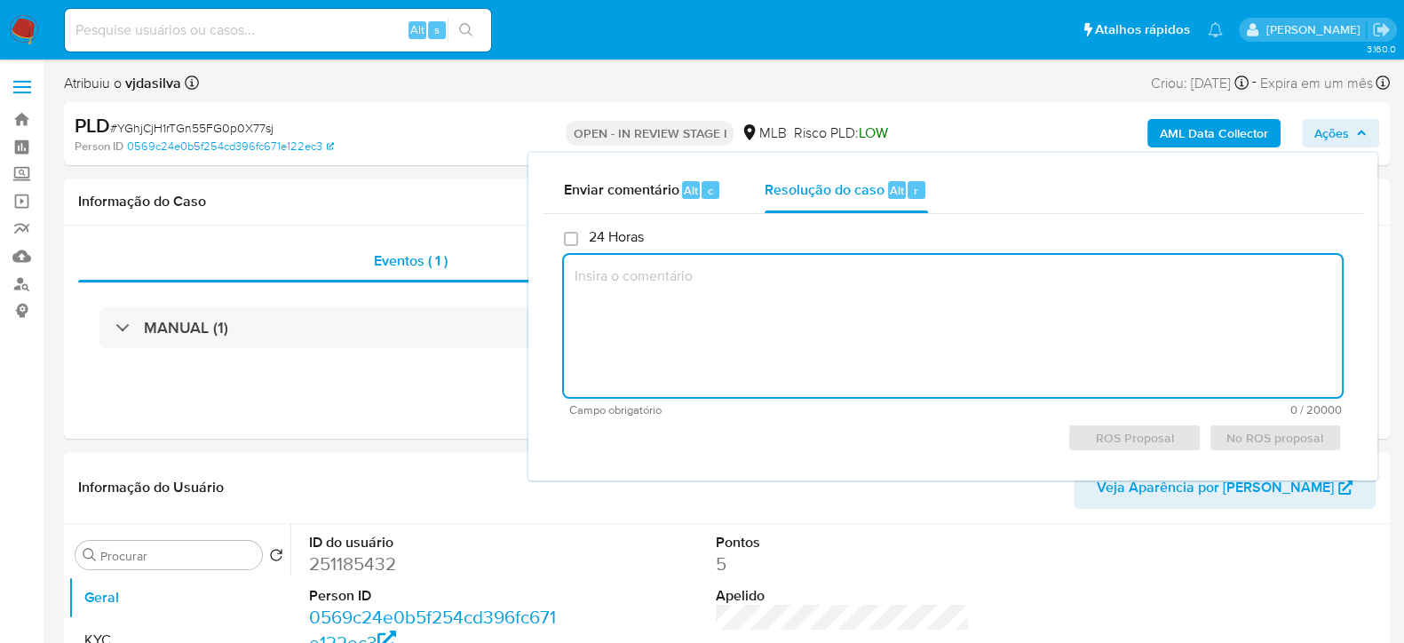
click at [795, 313] on textarea at bounding box center [953, 326] width 778 height 142
type textarea "T"
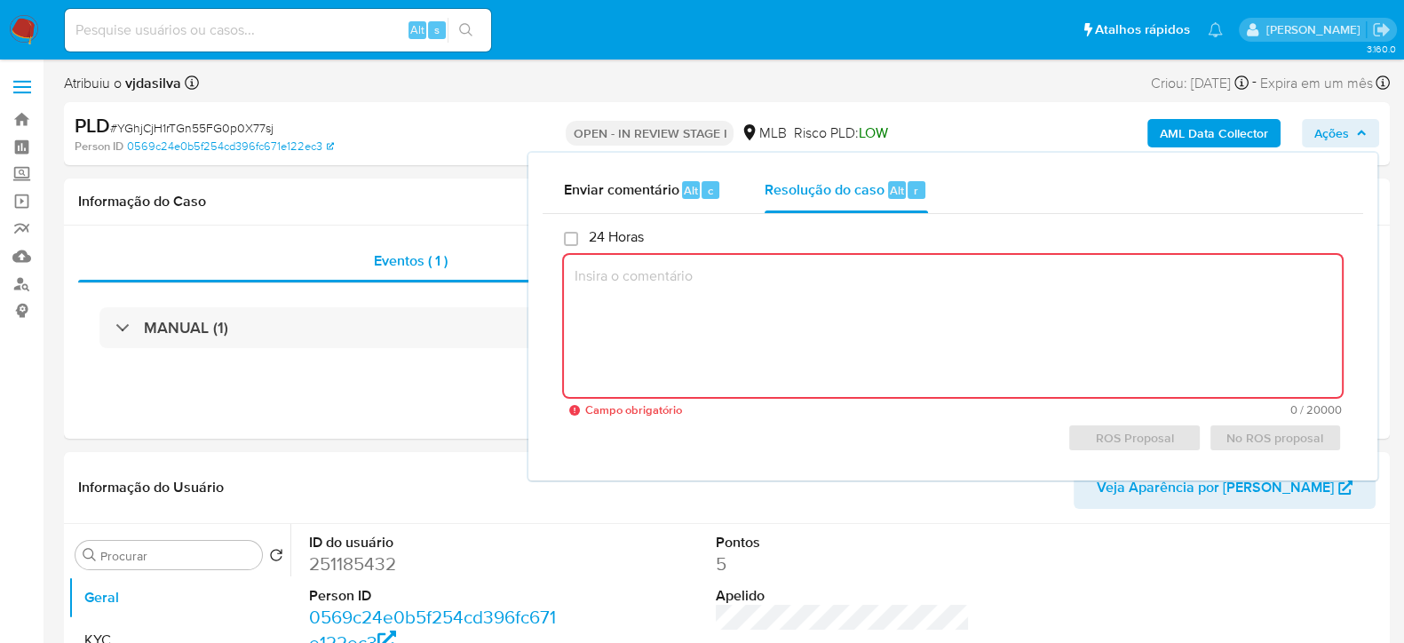
click at [805, 298] on textarea at bounding box center [953, 326] width 778 height 142
paste textarea "- Movimentação aparentemente acima da capacidade financeira e incompatível com …"
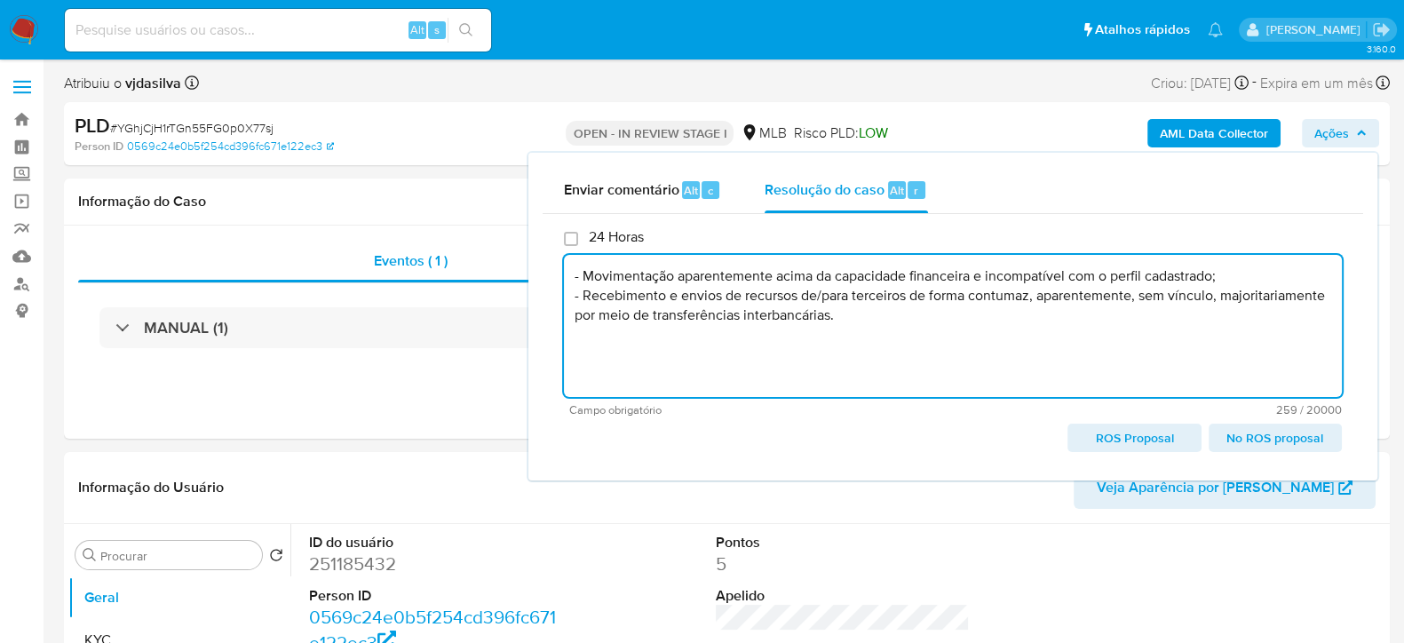
click at [1100, 353] on textarea "- Movimentação aparentemente acima da capacidade financeira e incompatível com …" at bounding box center [953, 326] width 778 height 142
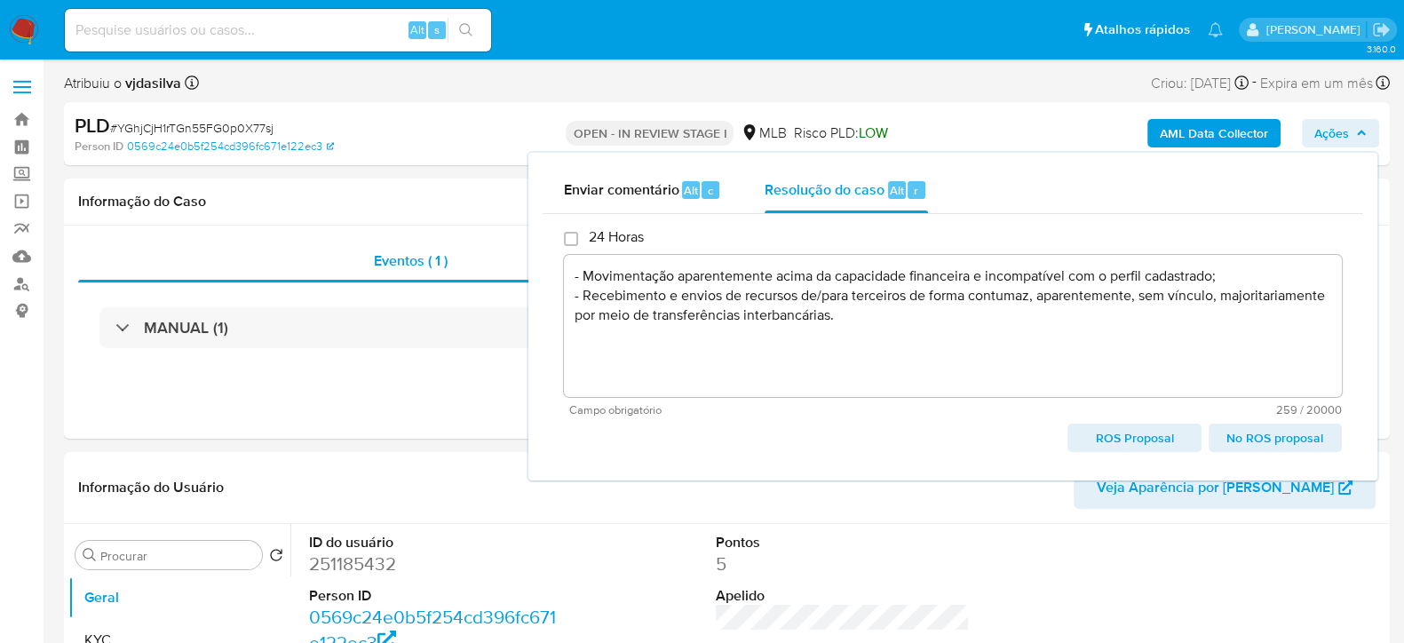
click at [1108, 437] on span "ROS Proposal" at bounding box center [1134, 437] width 108 height 25
type textarea "- Movimentação aparentemente acima da capacidade financeira e incompatível com …"
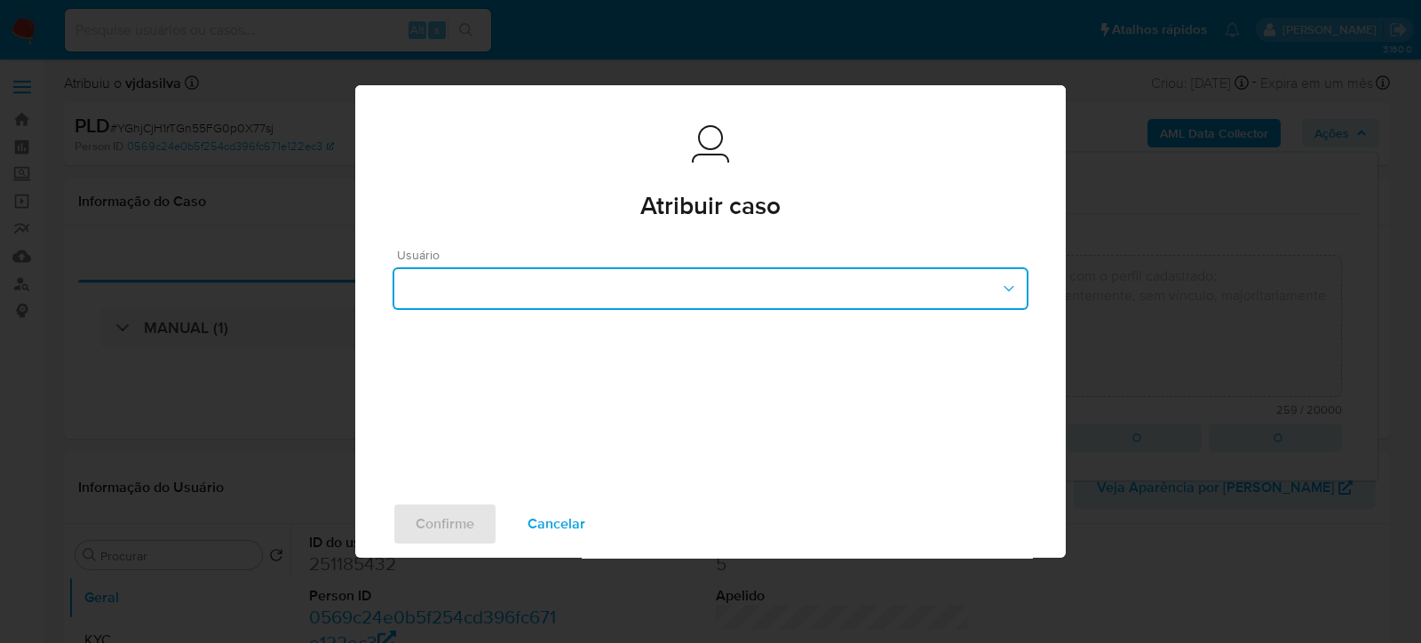
click at [910, 287] on button "button" at bounding box center [711, 288] width 636 height 43
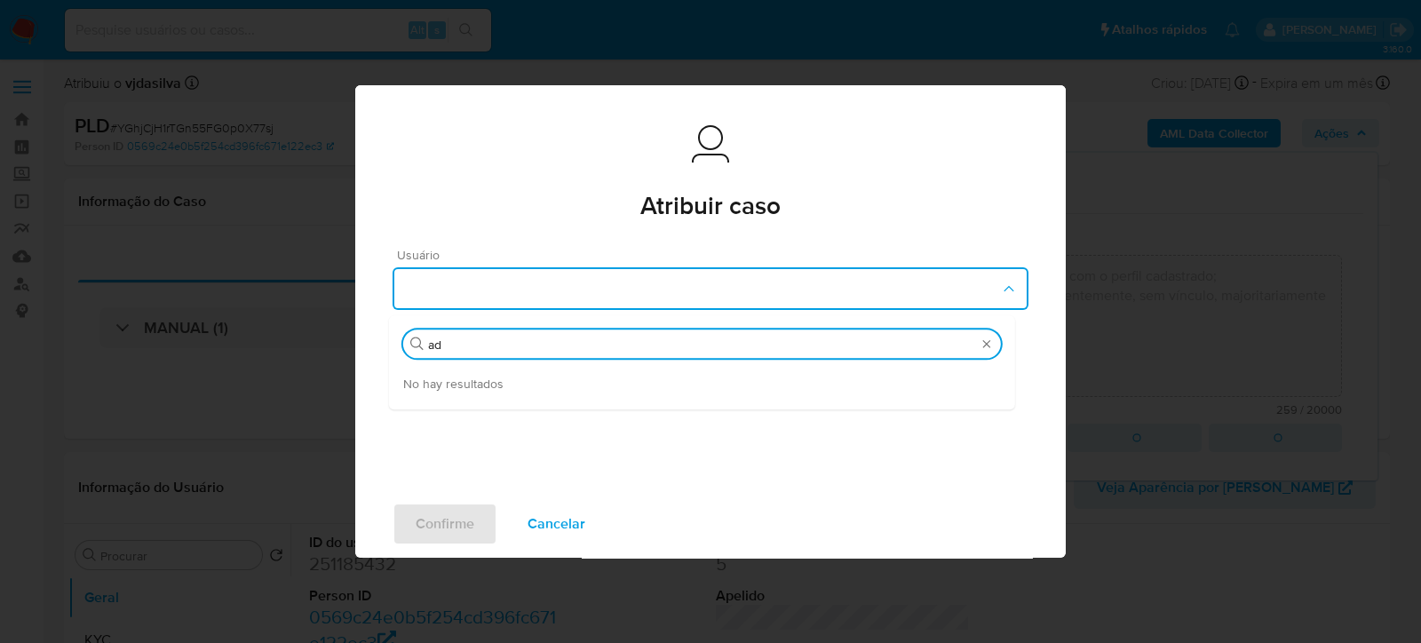
type input "a"
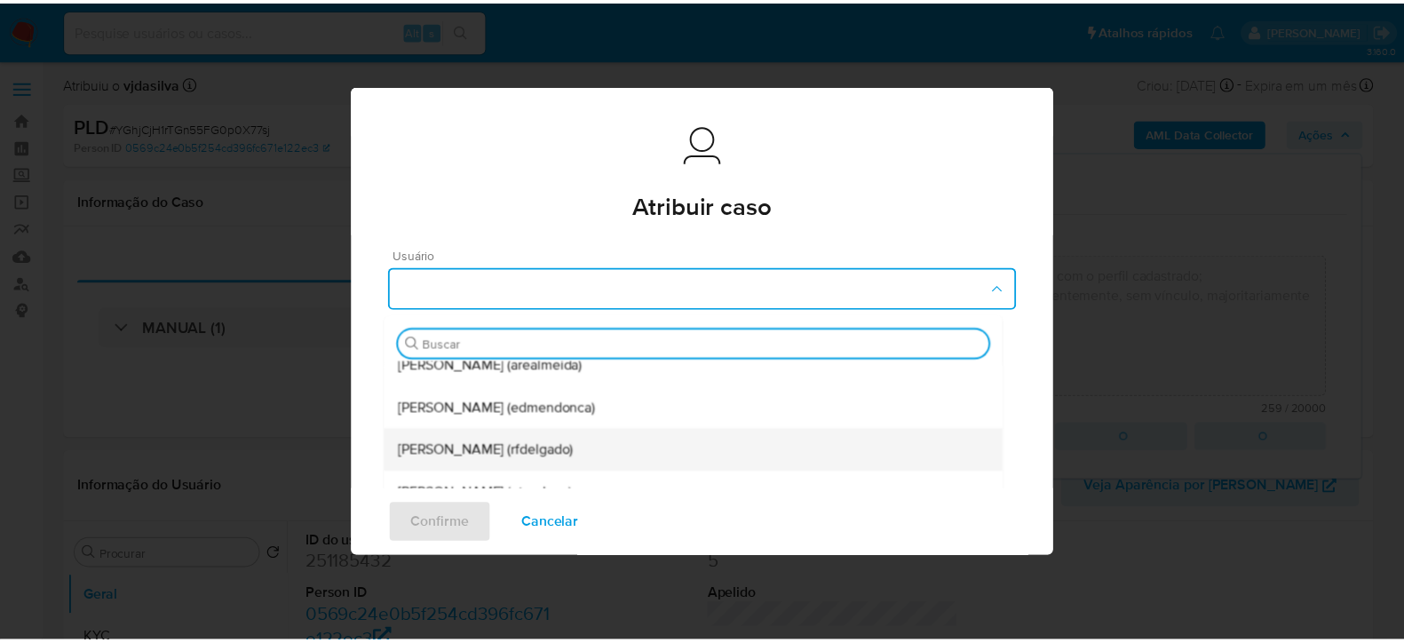
scroll to position [266, 0]
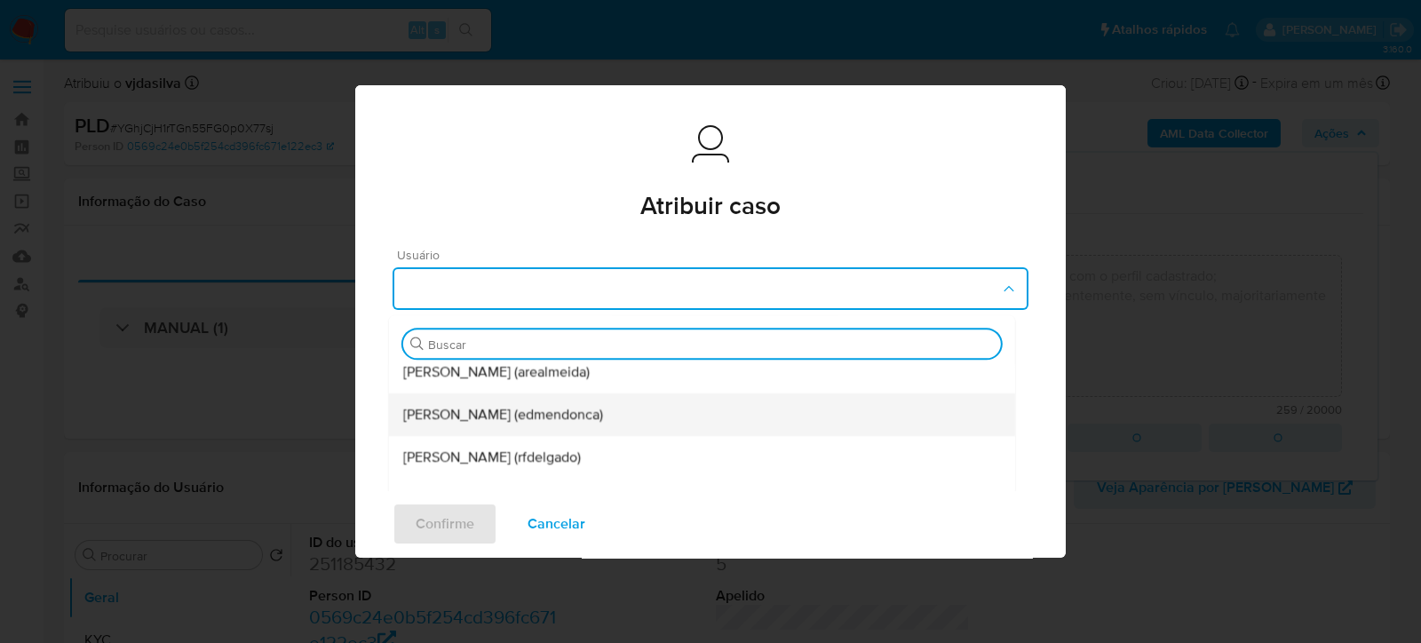
click at [696, 422] on div "[PERSON_NAME] (edmendonca)" at bounding box center [702, 414] width 598 height 43
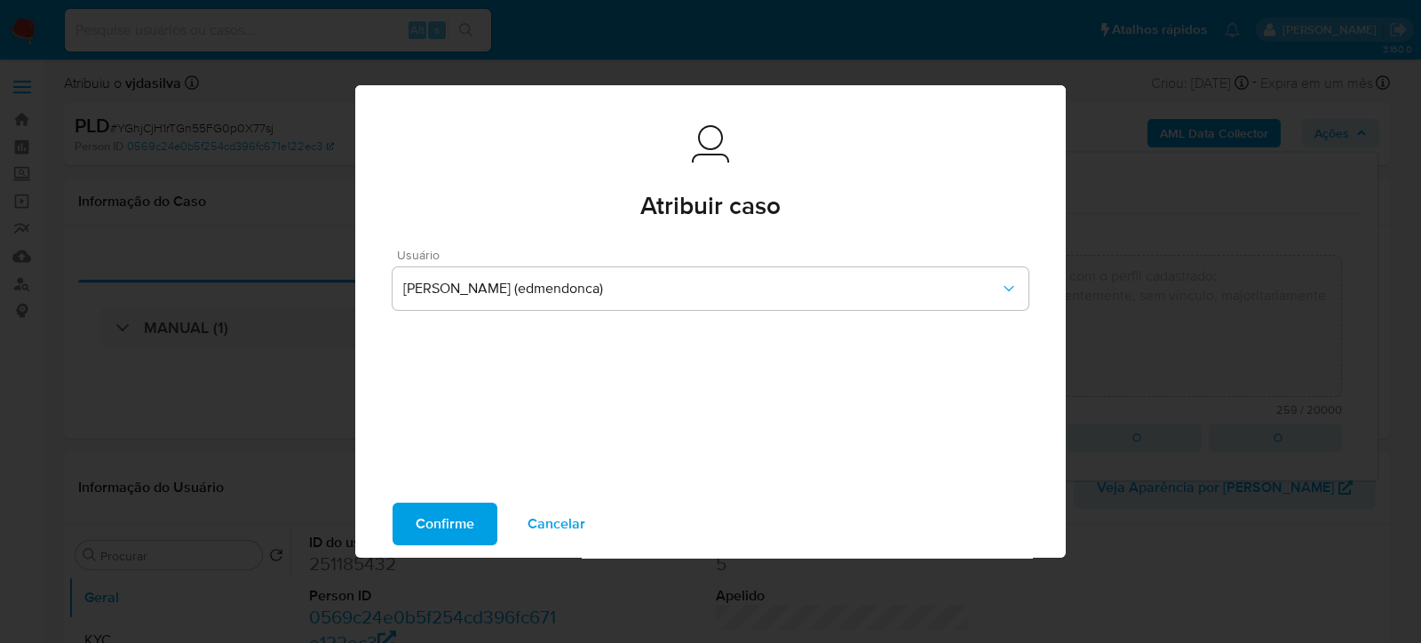
click at [456, 525] on span "Confirme" at bounding box center [445, 523] width 59 height 39
type textarea "- Movimentação aparentemente acima da capacidade financeira e incompatível com …"
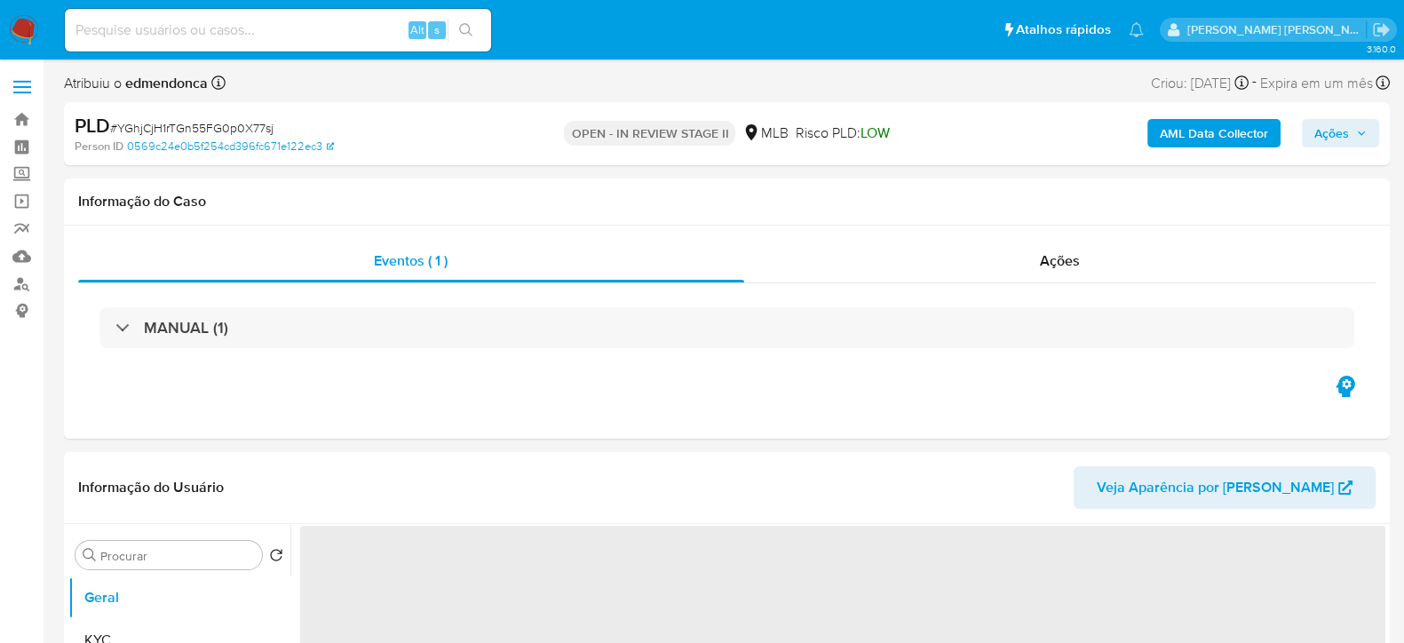
select select "10"
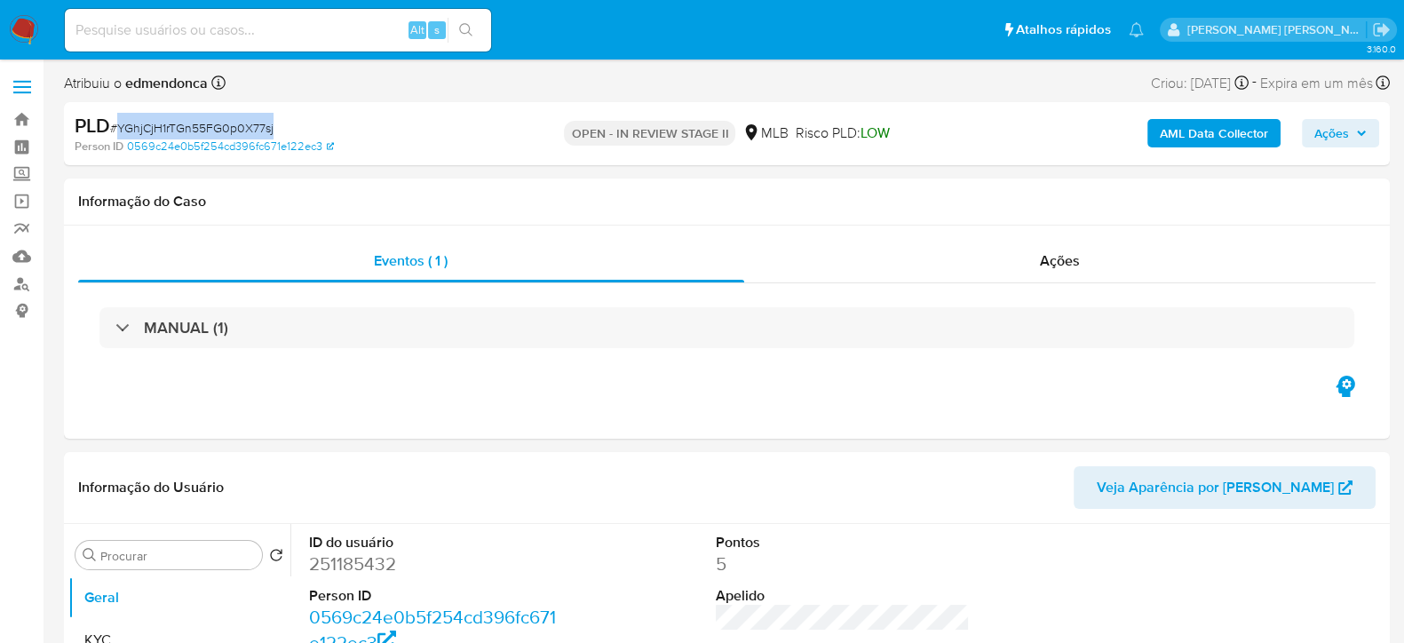
drag, startPoint x: 262, startPoint y: 126, endPoint x: 118, endPoint y: 129, distance: 143.9
click at [118, 129] on div "PLD # YGhjCjH1rTGn55FG0p0X77sj" at bounding box center [289, 126] width 428 height 27
copy span "YGhjCjH1rTGn55FG0p0X77sj"
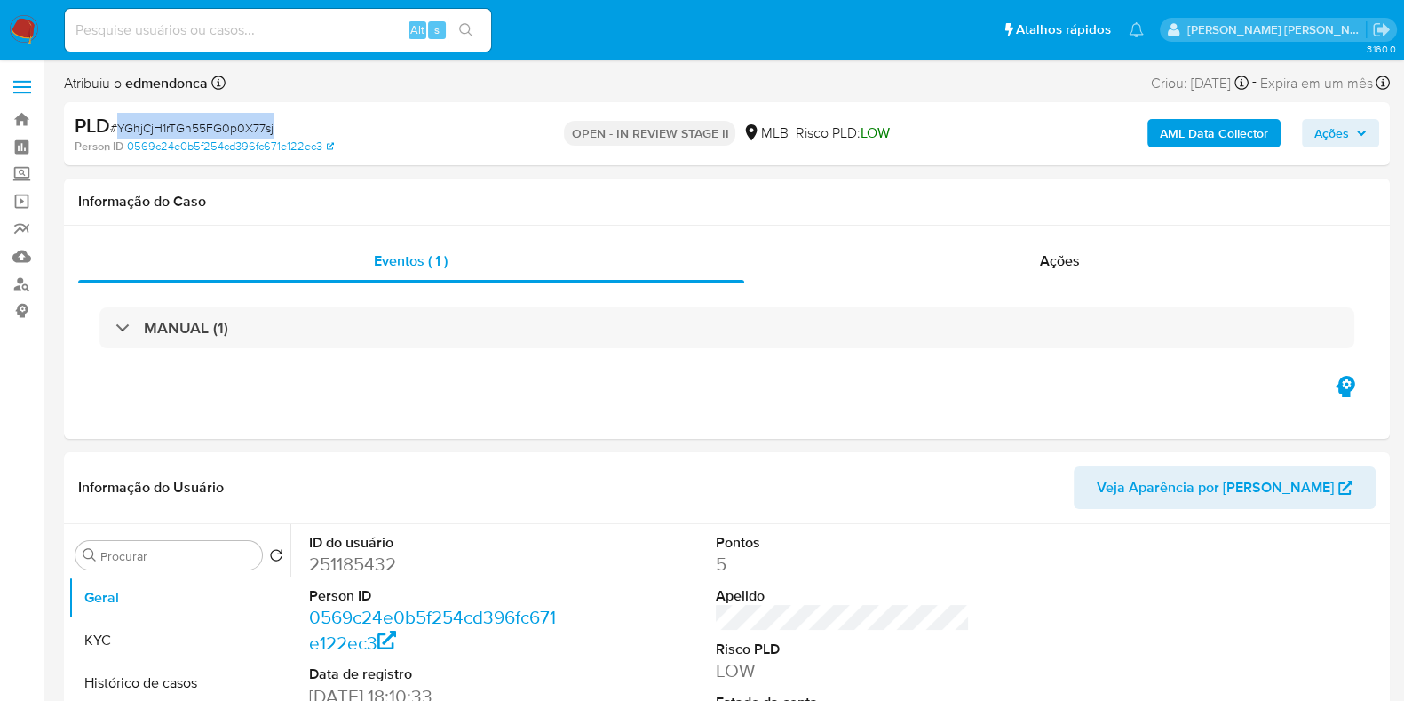
click at [120, 108] on div "PLD # YGhjCjH1rTGn55FG0p0X77sj Person ID 0569c24e0b5f254cd396fc671e122ec3 OPEN …" at bounding box center [727, 133] width 1326 height 63
drag, startPoint x: 112, startPoint y: 126, endPoint x: 301, endPoint y: 133, distance: 189.3
click at [307, 132] on div "PLD # YGhjCjH1rTGn55FG0p0X77sj" at bounding box center [289, 126] width 428 height 27
copy span "# YGhjCjH1rTGn55FG0p0X77sj"
click at [1328, 135] on span "Ações" at bounding box center [1331, 133] width 35 height 28
